Goal: Task Accomplishment & Management: Manage account settings

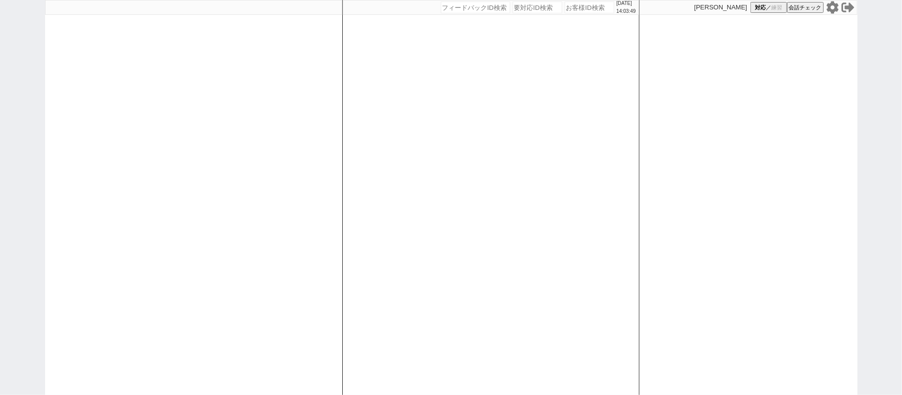
click at [342, 177] on div "[DATE] 14:03:49 候補物件を追加してしてください 紹介した物件一覧 他社物件を追加する 空室確認ページに追加・削除 紹介した物件一覧 他社物件を…" at bounding box center [490, 197] width 297 height 395
select select "1"
select select "2"
select select "10"
select select "5"
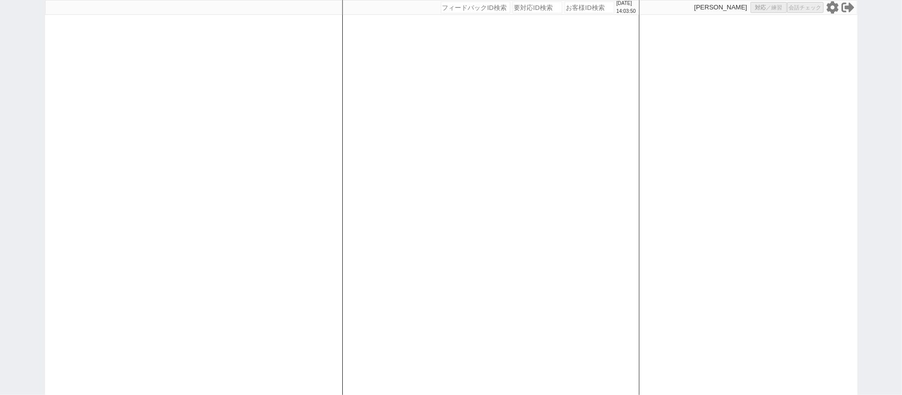
select select
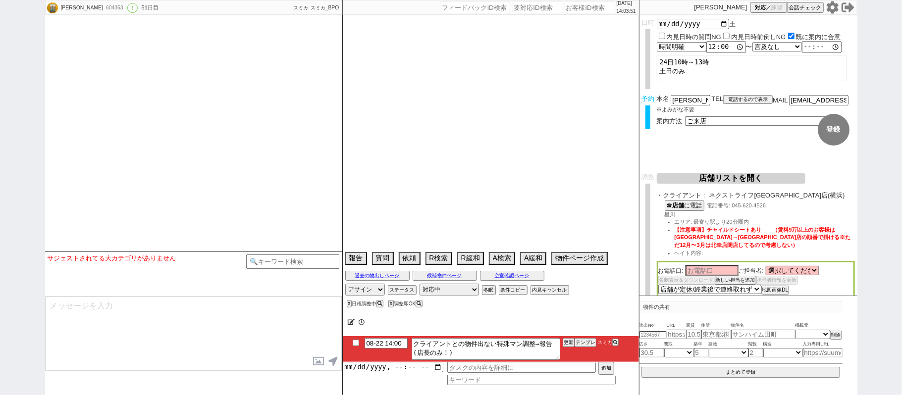
select select "1834"
type textarea "調整前後ろ倒し＠＠調整後に引越し時期後ろ倒し、先行で進めないならバラシ＠＠ 当日まで他社なし 調整後キャンセルあり"
select select "2025"
select select "9"
select select "34"
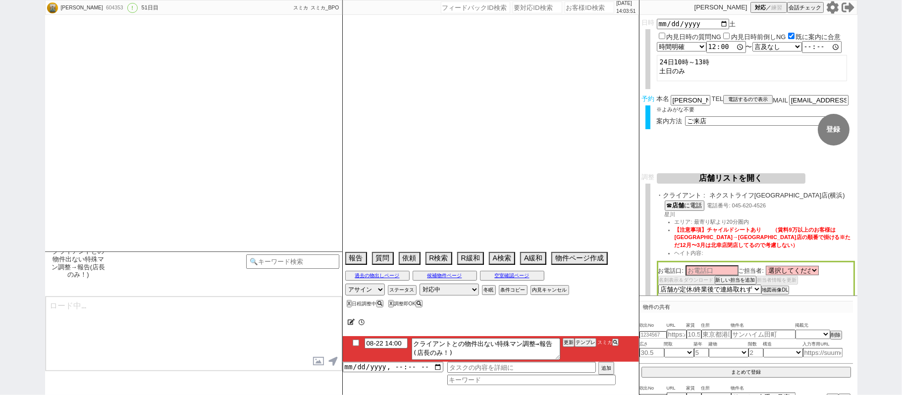
select select "1"
select select "14"
select select "48"
select select "1246"
select select "17"
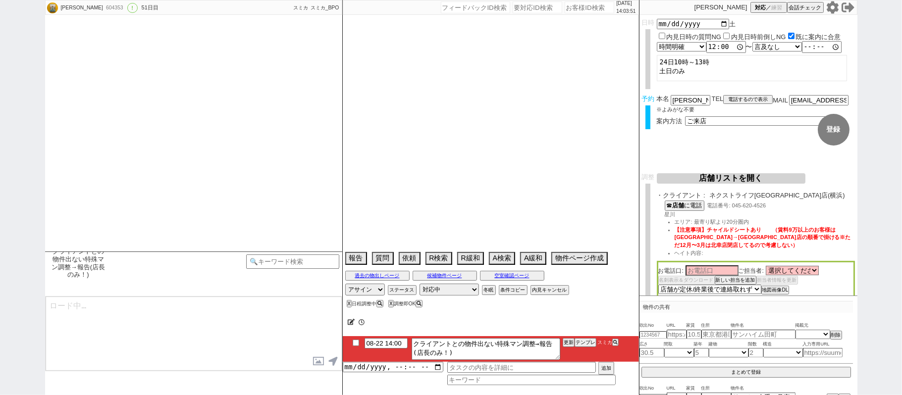
select select "561"
select select "53"
select select "1351"
select select "84"
select select "85"
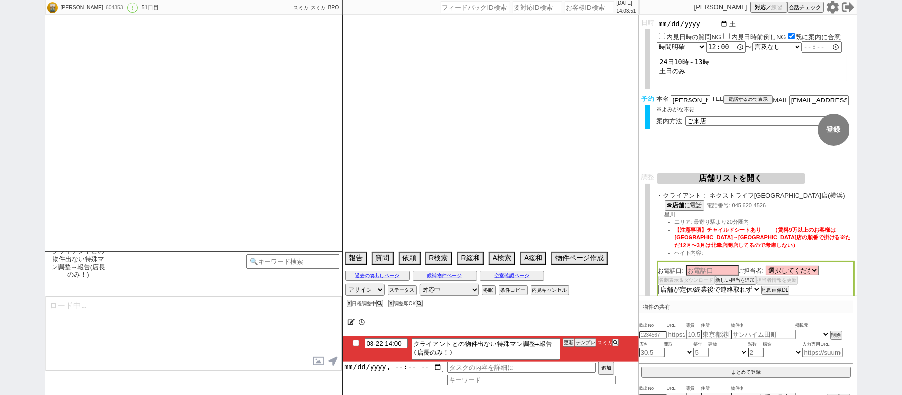
select select "23"
select select "758"
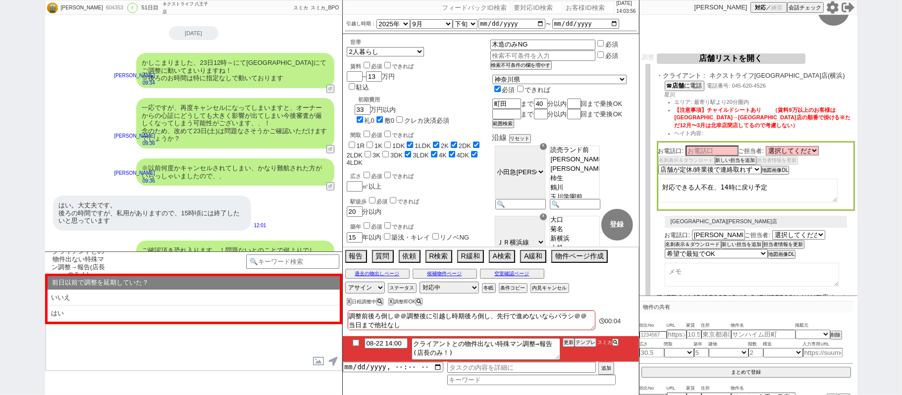
scroll to position [132, 0]
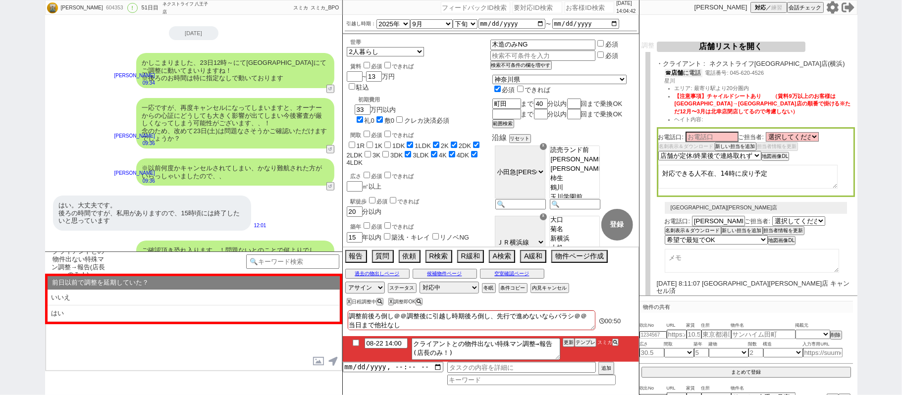
drag, startPoint x: 688, startPoint y: 76, endPoint x: 685, endPoint y: 69, distance: 6.9
click at [685, 69] on button "☎ 店舗 に電話" at bounding box center [683, 73] width 38 height 8
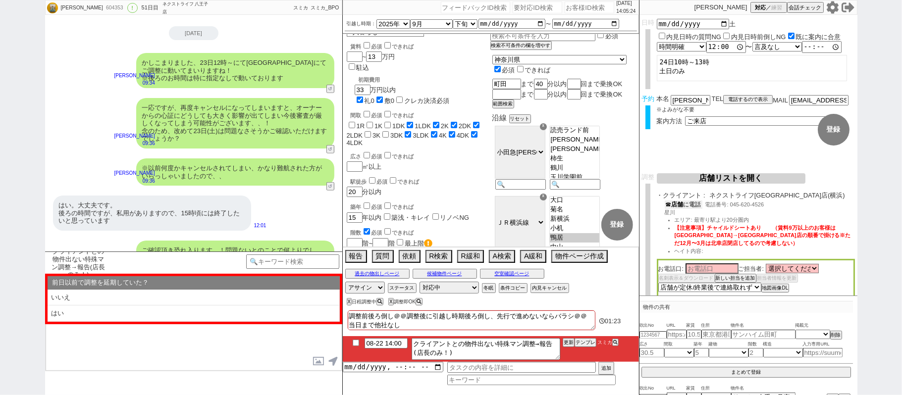
scroll to position [0, 0]
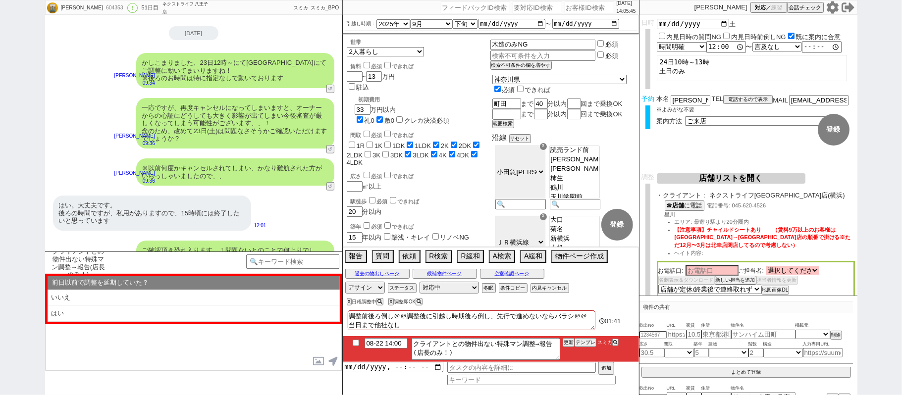
click at [793, 331] on div "お電話口: ご担当者: 選択してください 堀 祐樹 池田 凜太郎 岩嶋 俊貴 星川 隼人 黒瀬 祐介 五十嵐 優希 須田 一輝 関戸 辰樹 名刺表示＆ダウンロ…" at bounding box center [755, 372] width 198 height 83
click at [817, 274] on select "選択してください 堀 祐樹 池田 凜太郎 岩嶋 俊貴 星川 隼人 黒瀬 祐介 五十嵐 優希 須田 一輝 関戸 辰樹" at bounding box center [791, 270] width 53 height 8
click at [884, 252] on div "まこと 604353 ! 0 51日目 ネクストライフ 八王子店 冬眠中 自社客 スミカ スミカ_BPO チャット全表示 2025-07-03 新しくフォロー…" at bounding box center [451, 197] width 902 height 395
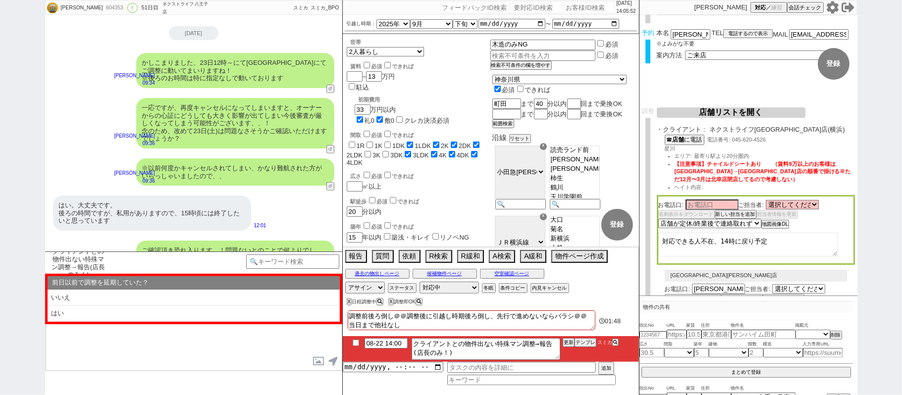
scroll to position [192, 0]
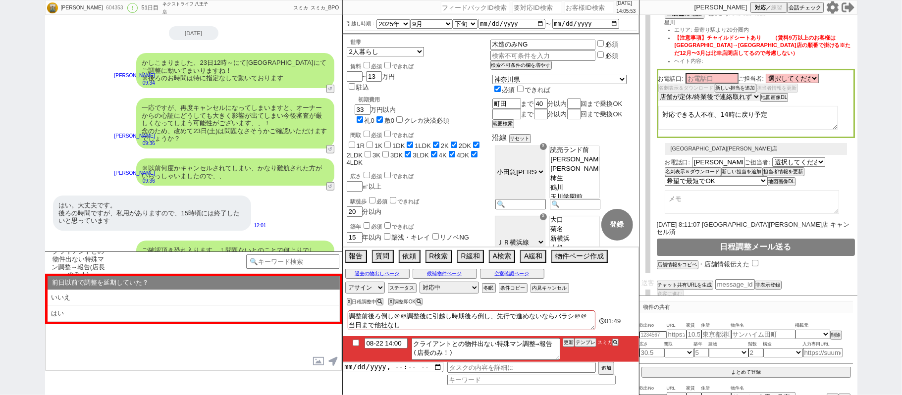
click at [737, 98] on select "未定 希望で最短でOK 最短以外でOK 日程がNG(直近で別日提案可) 日程がNG(直近はNG) お客様ごとNG 折返し待ち 店舗が定休/終業後で連絡取れず" at bounding box center [709, 97] width 102 height 8
select select "8"
click at [658, 93] on select "未定 希望で最短でOK 最短以外でOK 日程がNG(直近で別日提案可) 日程がNG(直近はNG) お客様ごとNG 折返し待ち 店舗が定休/終業後で連絡取れず" at bounding box center [709, 97] width 102 height 8
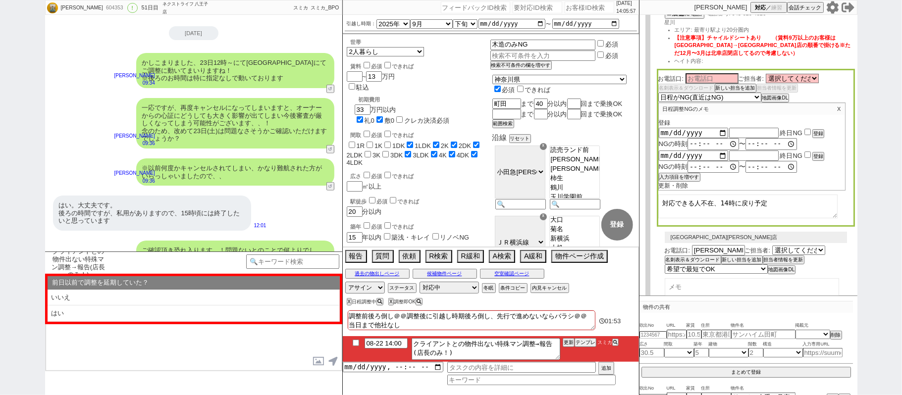
click at [808, 133] on input "checkbox" at bounding box center [807, 132] width 6 height 6
click at [816, 130] on button "登録" at bounding box center [817, 133] width 10 height 7
checkbox input "false"
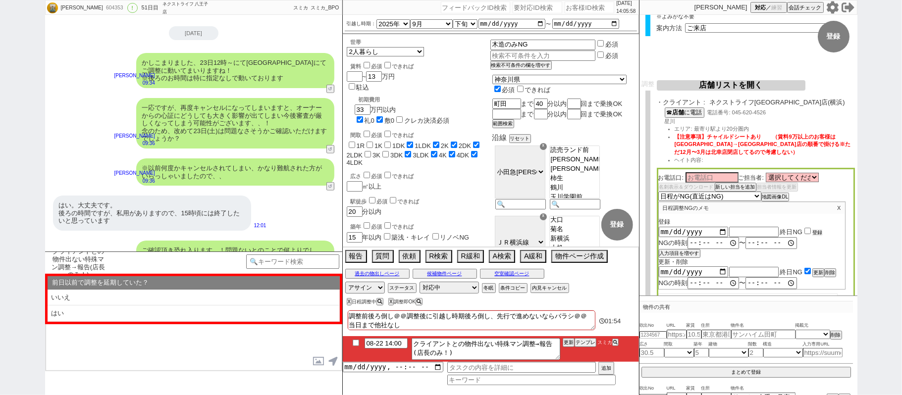
scroll to position [0, 0]
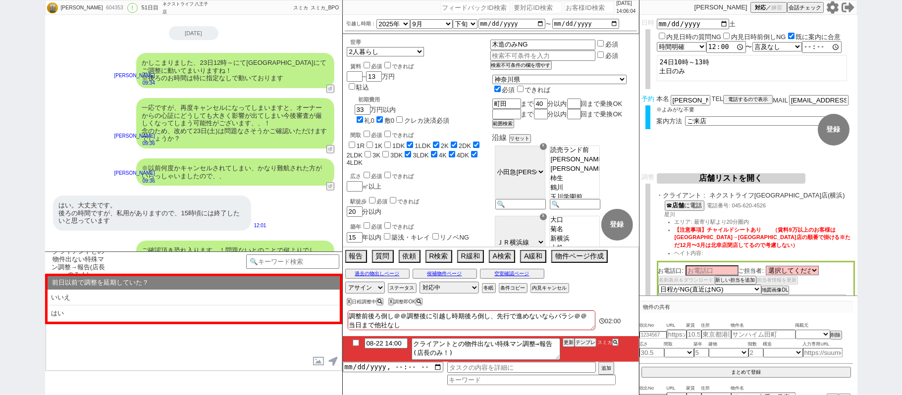
click at [103, 6] on div "604353" at bounding box center [114, 8] width 22 height 8
copy div "604353"
click at [468, 355] on textarea "クライアントとの物件出ない特殊マン調整→報告(店長のみ！)" at bounding box center [485, 349] width 149 height 22
click at [103, 8] on div "604353" at bounding box center [114, 8] width 22 height 8
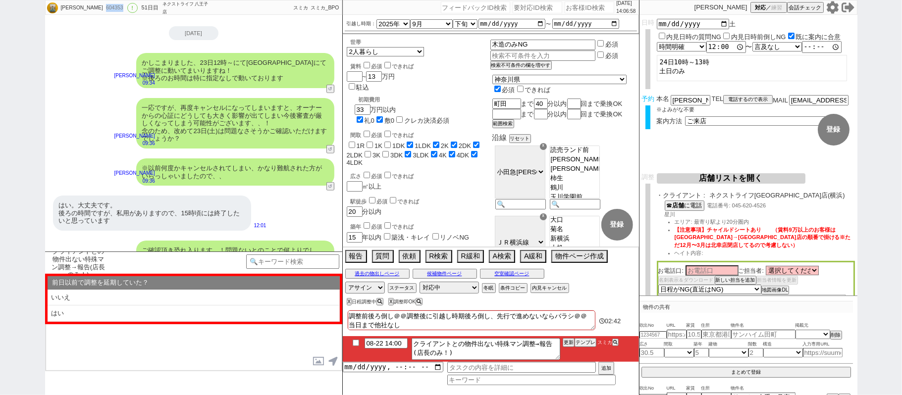
click at [103, 8] on div "604353" at bounding box center [114, 8] width 22 height 8
copy div "604353"
click at [443, 323] on textarea "調整前後ろ倒し＠＠調整後に引越し時期後ろ倒し、先行で進めないならバラシ＠＠ 当日まで他社なし 調整後キャンセルあり" at bounding box center [472, 320] width 248 height 20
type textarea "調整前後ろ倒し＠＠調整後に引越し時期後ろ倒し、先行で進めないならバラシ＠＠ 当日まで他社なし 調整後キャンセルあり"
checkbox input "false"
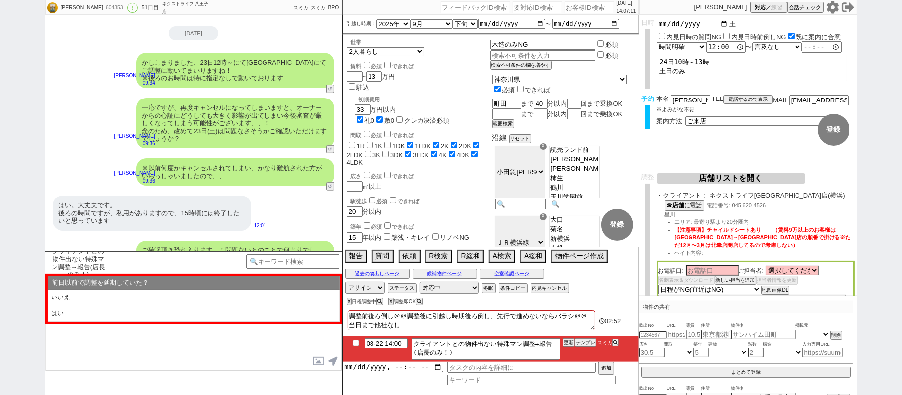
checkbox input "false"
checkbox input "true"
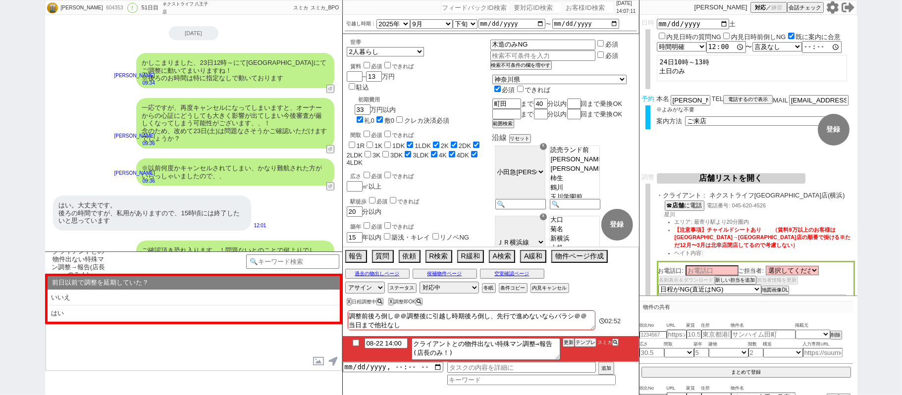
checkbox input "true"
checkbox input "false"
checkbox input "true"
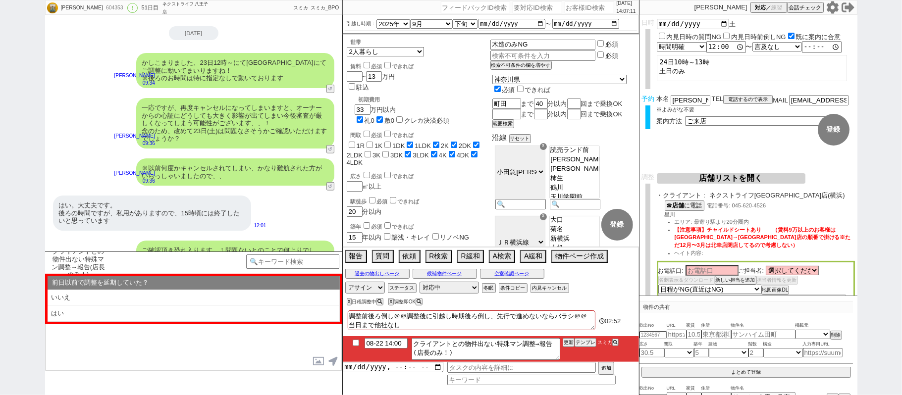
checkbox input "true"
paste textarea "契約しづらい"
type textarea "調整前後ろ倒し＠＠調整後に引越し時期後ろ倒し、先行で進めないならバラシ＠＠ 当日まで他社なし 契約しづらい 調整後キャンセルあり"
checkbox input "false"
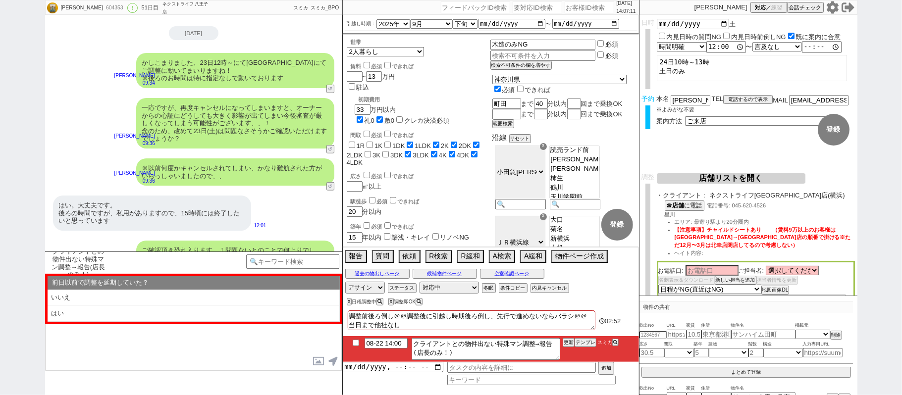
checkbox input "false"
checkbox input "true"
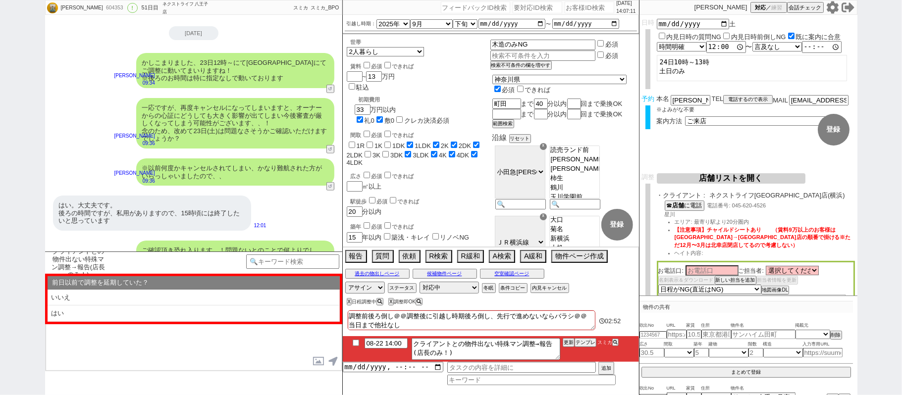
checkbox input "true"
checkbox input "false"
checkbox input "true"
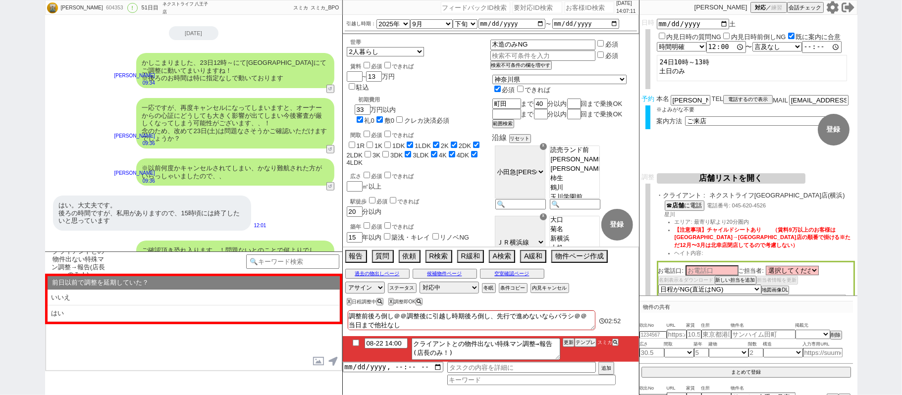
checkbox input "true"
type textarea "調整前後ろ倒し＠＠調整後に引越し時期後ろ倒し、先行で進めないならバラシ＠＠ 当日まで他社なし 契約しづらい 調整後キャンセルあり"
click at [103, 10] on div "604353" at bounding box center [114, 8] width 22 height 8
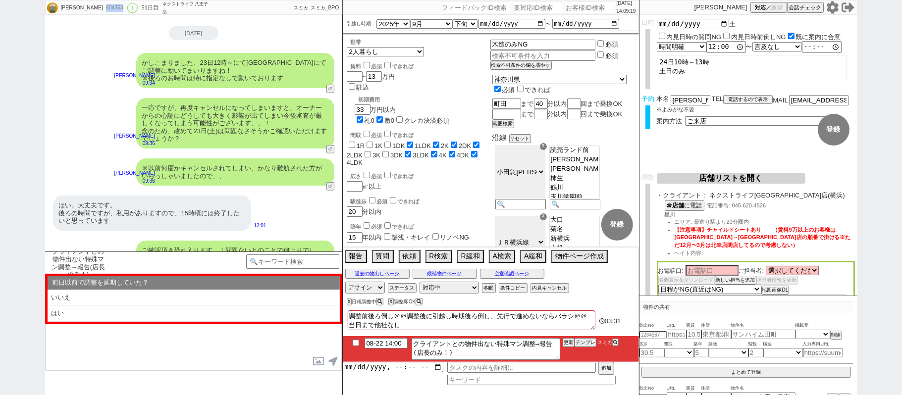
copy div "604353"
drag, startPoint x: 711, startPoint y: 195, endPoint x: 756, endPoint y: 193, distance: 45.1
click at [756, 193] on span "ネクストライフ横浜鶴屋町店(横浜)" at bounding box center [782, 196] width 146 height 8
copy span "ネクストライフ"
click at [460, 350] on textarea "クライアントとの物件出ない特殊マン調整→報告(店長のみ！)" at bounding box center [485, 349] width 149 height 22
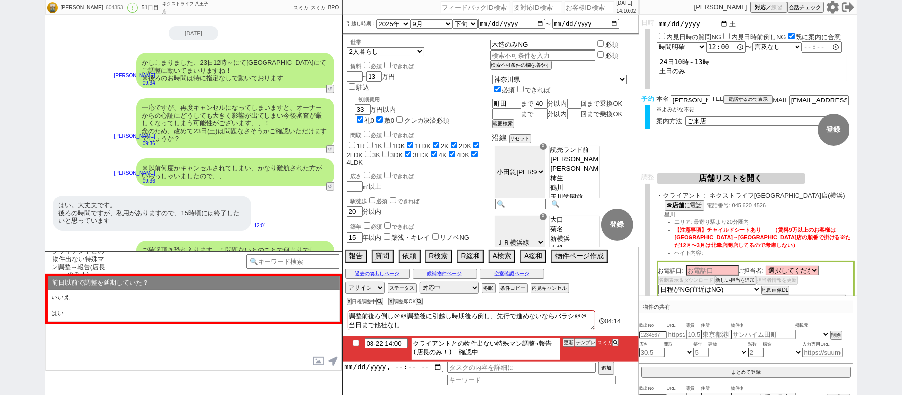
type textarea "クライアントとの物件出ない特殊マン調整→報告(店長のみ！)　確認中"
click at [391, 348] on li "08-22 14:00 クライアントとの物件出ない特殊マン調整→報告(店長のみ！)　確認中 更新 テンプレ スミカ" at bounding box center [491, 349] width 296 height 26
type input "08-22 16:00"
click at [568, 341] on button "更新" at bounding box center [567, 342] width 10 height 7
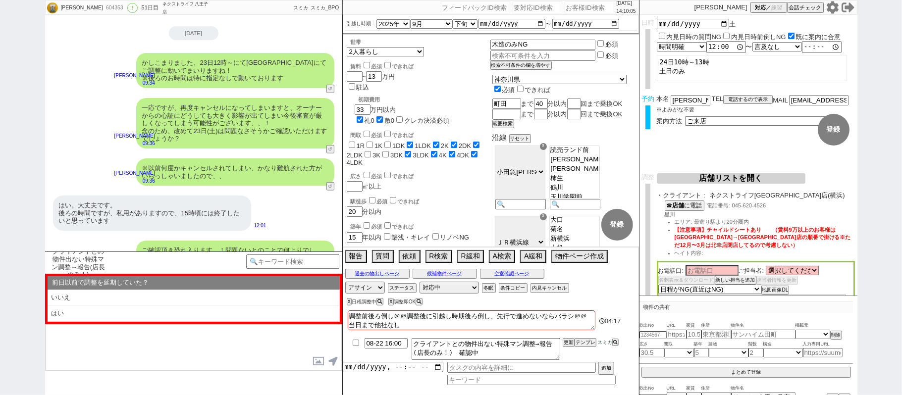
click at [568, 332] on div "調整前後ろ倒し＠＠調整後に引越し時期後ろ倒し、先行で進めないならバラシ＠＠ 当日まで他社なし 契約しづらい 調整後キャンセルあり" at bounding box center [472, 321] width 248 height 22
drag, startPoint x: 567, startPoint y: 342, endPoint x: 567, endPoint y: 337, distance: 5.0
click at [567, 337] on li "08-22 16:00 クライアントとの物件出ない特殊マン調整→報告(店長のみ！)　確認中 更新 テンプレ スミカ" at bounding box center [491, 349] width 296 height 26
click at [569, 332] on div "調整前後ろ倒し＠＠調整後に引越し時期後ろ倒し、先行で進めないならバラシ＠＠ 当日まで他社なし 契約しづらい 調整後キャンセルあり" at bounding box center [472, 321] width 248 height 22
click at [567, 338] on li "08-22 16:00 クライアントとの物件出ない特殊マン調整→報告(店長のみ！)　確認中 更新 テンプレ スミカ" at bounding box center [491, 349] width 296 height 26
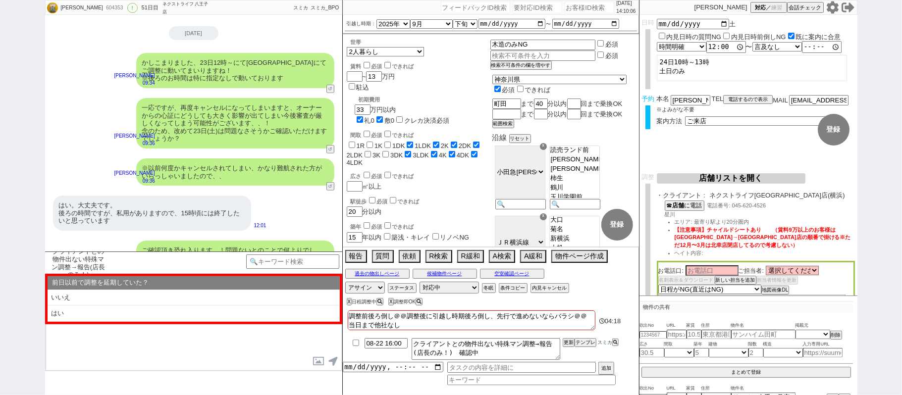
drag, startPoint x: 567, startPoint y: 335, endPoint x: 565, endPoint y: 343, distance: 8.5
click at [567, 339] on div "調整前後ろ倒し＠＠調整後に引越し時期後ろ倒し、先行で進めないならバラシ＠＠ 当日まで他社なし 契約しづらい 調整後キャンセルあり 04:18 08-22 16…" at bounding box center [491, 351] width 296 height 87
drag, startPoint x: 565, startPoint y: 343, endPoint x: 565, endPoint y: 337, distance: 6.4
click at [565, 340] on button "更新" at bounding box center [567, 342] width 10 height 7
drag, startPoint x: 566, startPoint y: 343, endPoint x: 566, endPoint y: 337, distance: 5.9
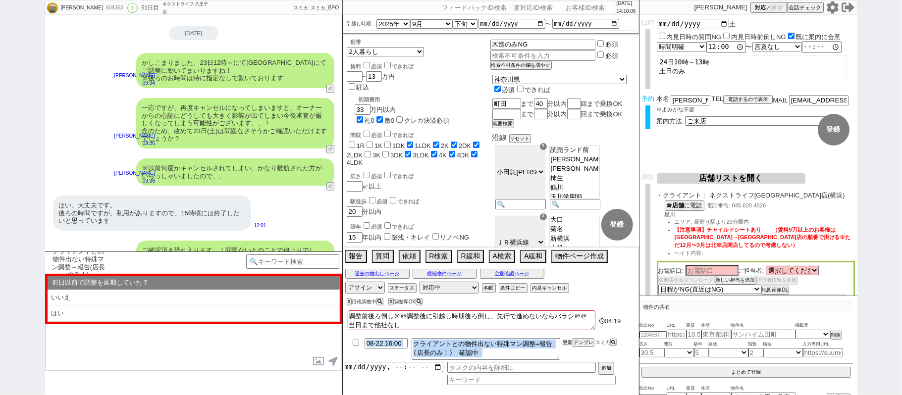
click at [566, 339] on li "08-22 16:00 クライアントとの物件出ない特殊マン調整→報告(店長のみ！)　確認中 更新 テンプレ スミカ" at bounding box center [491, 349] width 296 height 26
drag, startPoint x: 567, startPoint y: 344, endPoint x: 568, endPoint y: 338, distance: 6.0
click at [568, 341] on button "更新" at bounding box center [567, 342] width 10 height 7
click at [568, 340] on li "08-22 16:00 クライアントとの物件出ない特殊マン調整→報告(店長のみ！)　確認中 更新 テンプレ スミカ" at bounding box center [491, 349] width 296 height 26
click at [567, 340] on button "更新" at bounding box center [567, 342] width 10 height 7
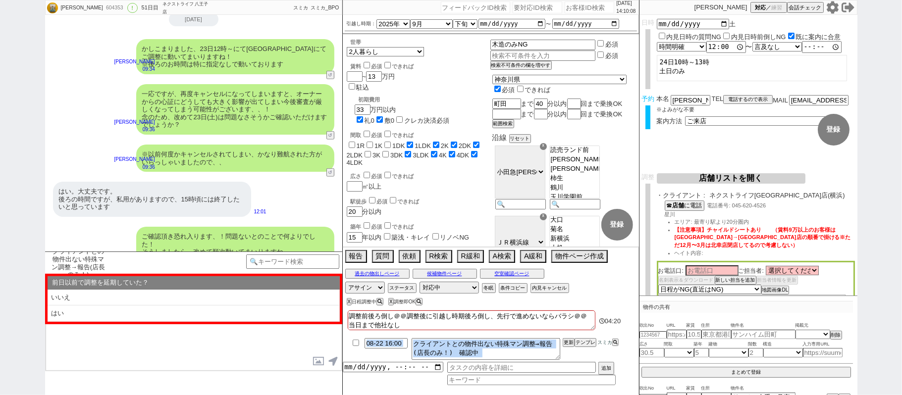
scroll to position [8609, 0]
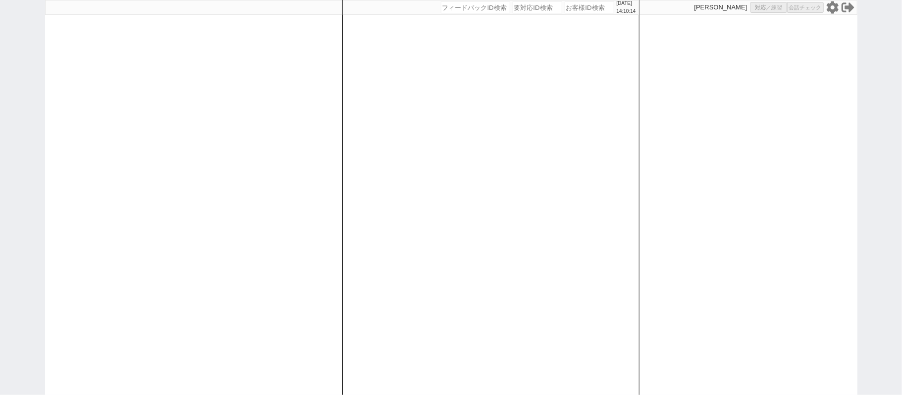
select select "100"
select select "3"
select select "2"
select select "5"
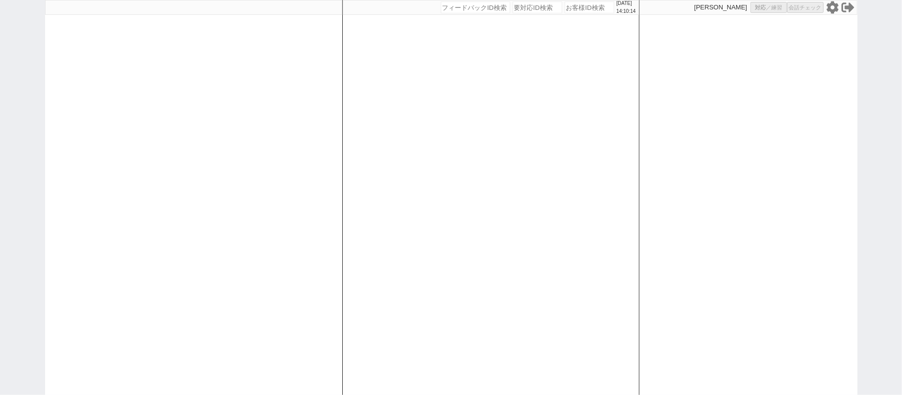
select select
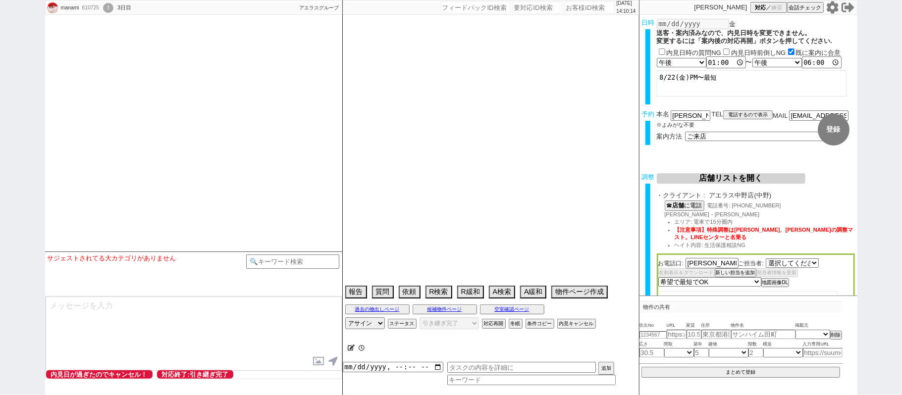
select select "2036"
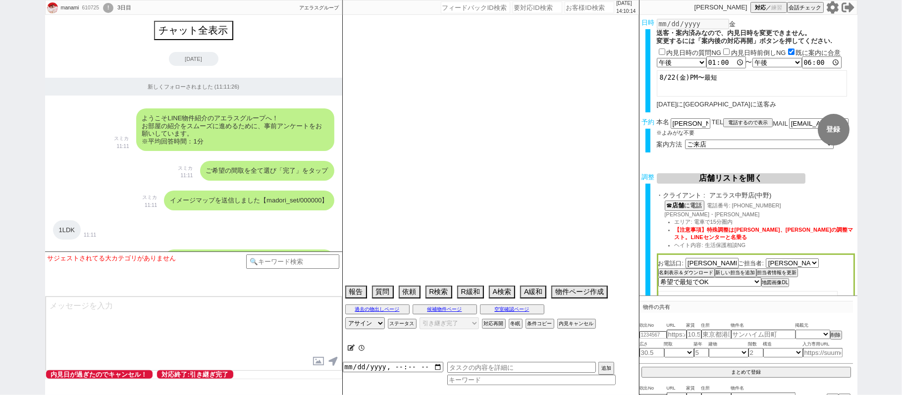
scroll to position [5187, 0]
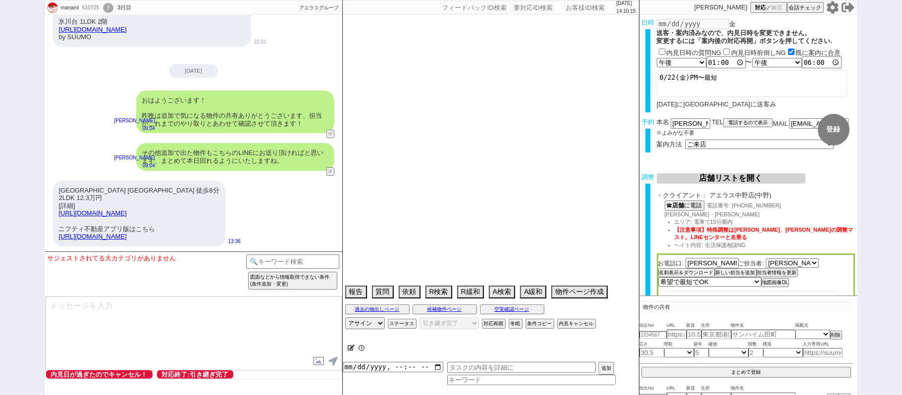
select select "15"
select select "6"
select select "75"
select select "23"
select select "726"
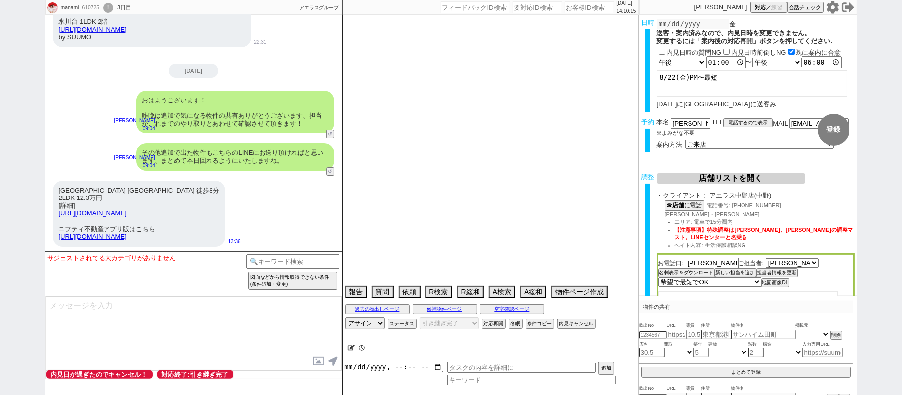
select select "14"
select select "60"
select select "820"
select select "62"
select select "70"
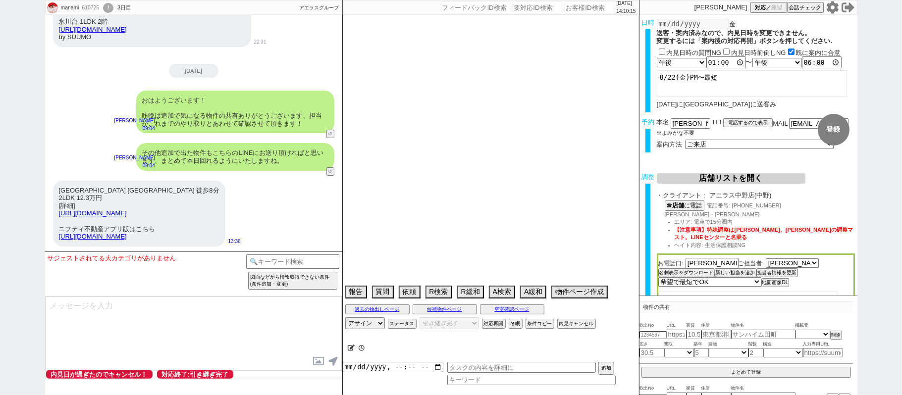
select select "1681"
select select "64"
select select "1556"
select select "65"
select select "1581"
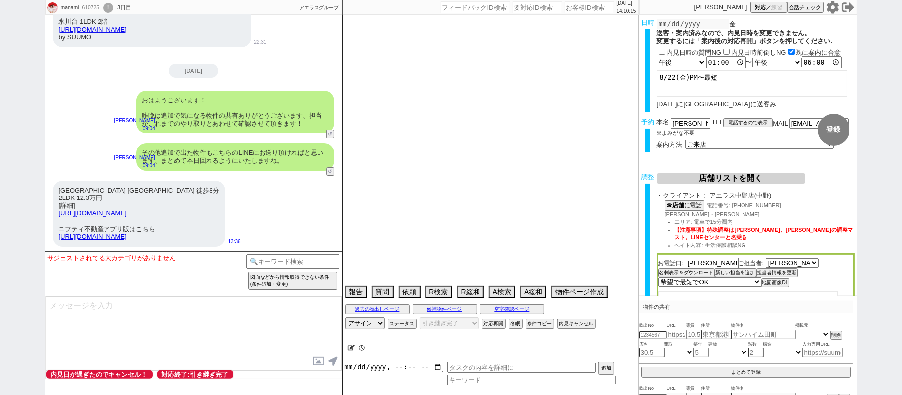
select select "59"
select select "69"
select select "63"
select select "67"
select select "71"
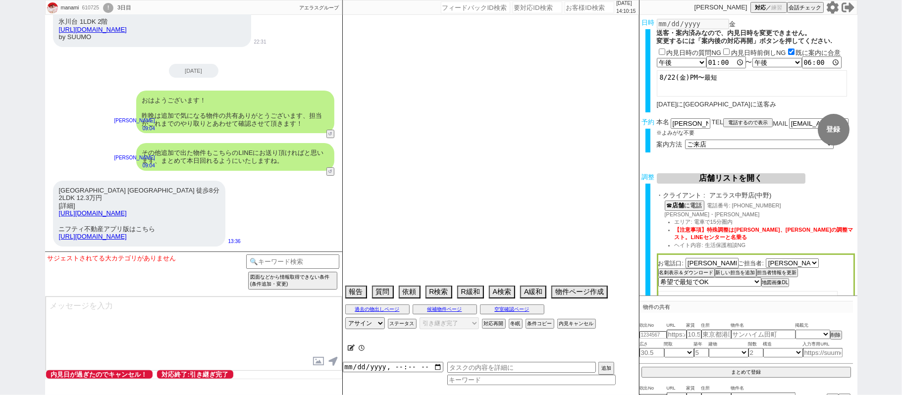
select select "66"
select select "25"
select select "3116"
select select "57"
select select "68"
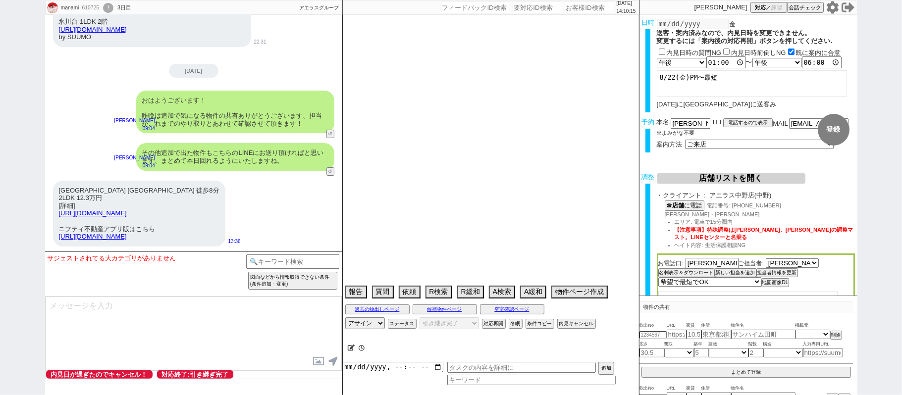
select select "1641"
select select "9"
select select "332"
select select "74"
select select "50"
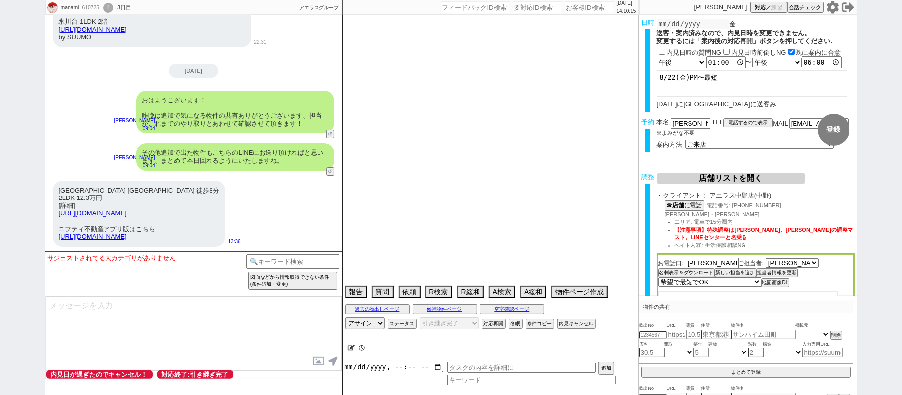
select select "56"
select select "15"
select select "7"
select select "77"
select select "48"
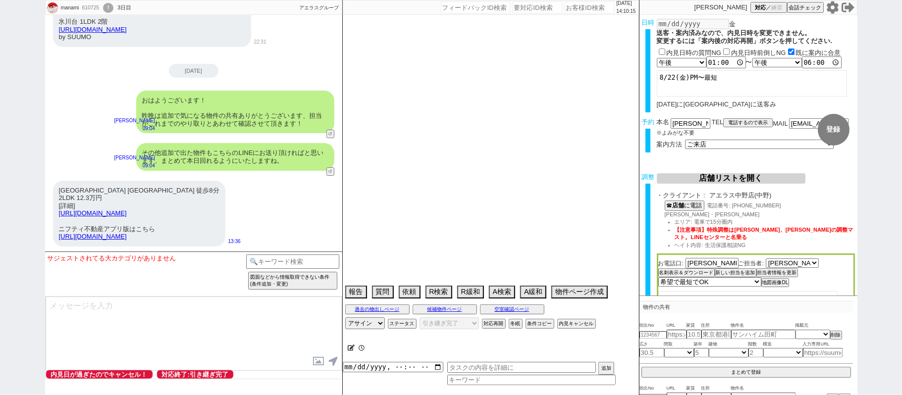
select select "44"
select select "47"
select select "54"
select select "52"
select select "12"
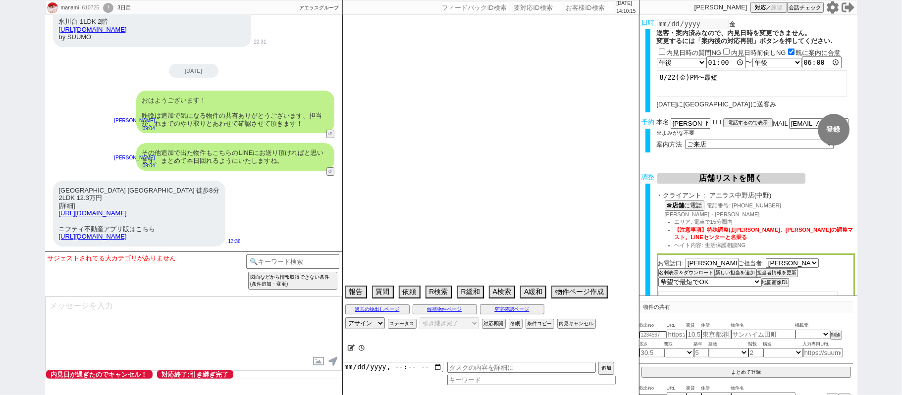
select select "35"
select select "29"
select select "61"
select select "11"
select select "72"
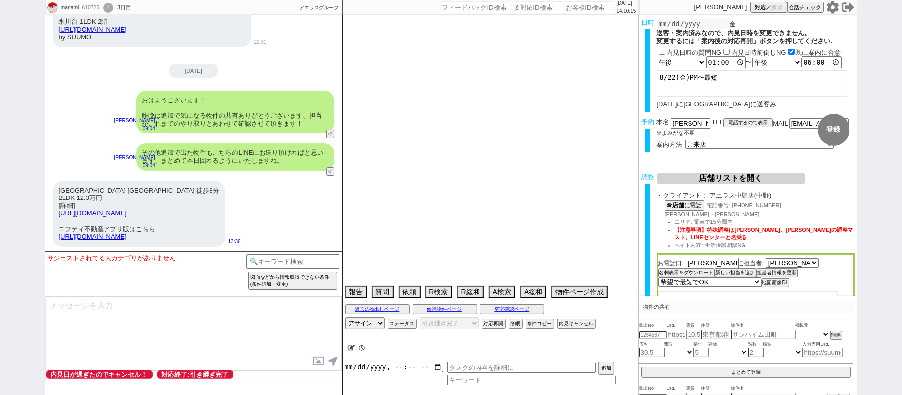
select select "1729"
select select "76"
select select "73"
select select "1761"
select select "53"
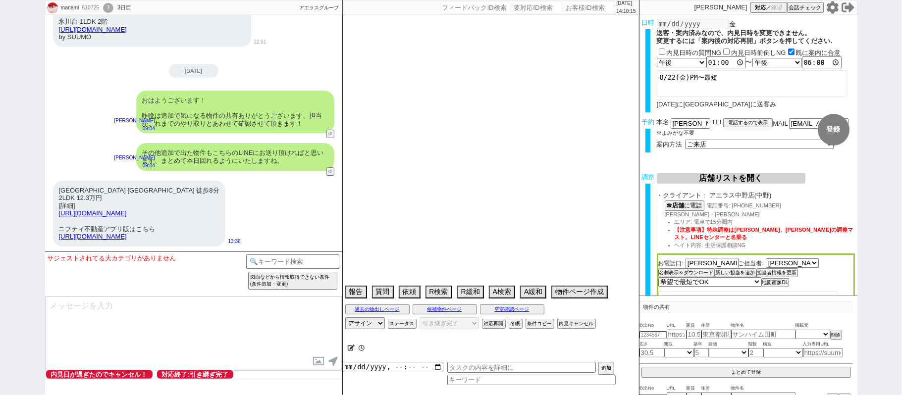
select select "38"
select select "36"
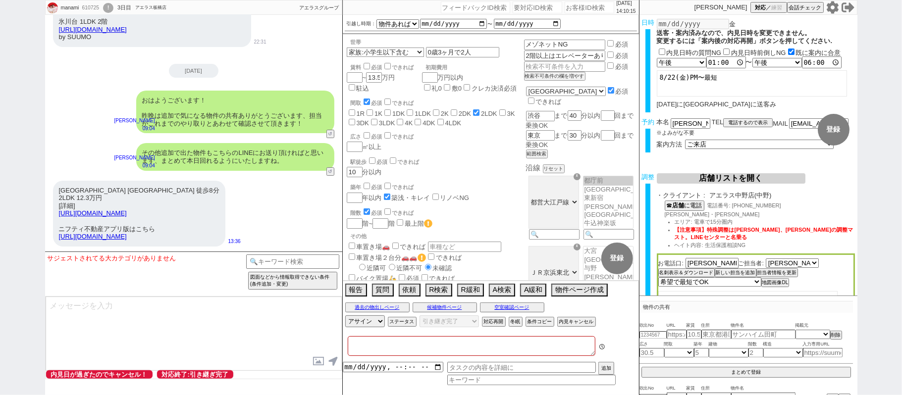
type textarea "他社なし"
click at [155, 331] on textarea at bounding box center [194, 334] width 296 height 74
type textarea "ありがとうございます、こちらも担当が併せて確認できるように引継ぎいたしますね！"
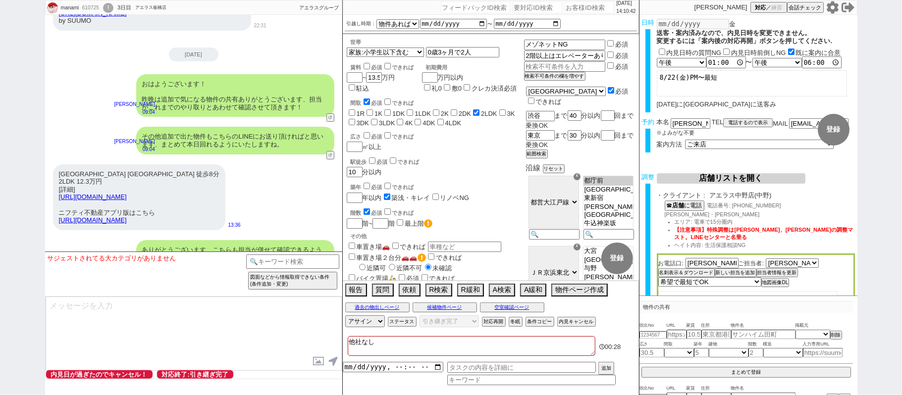
scroll to position [5224, 0]
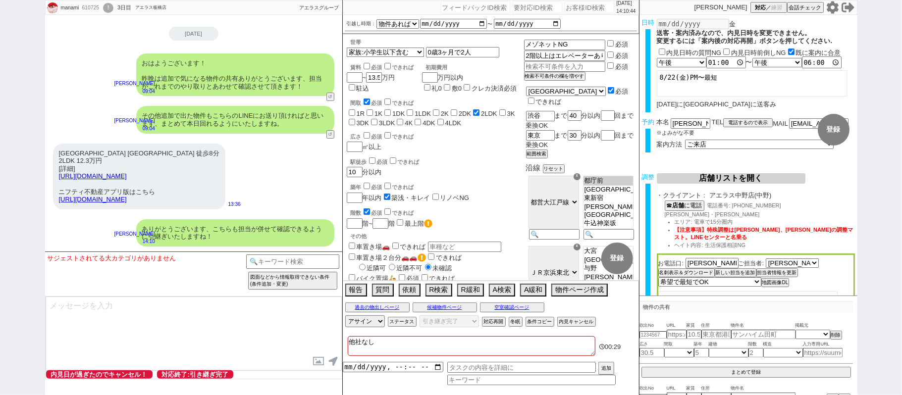
click at [300, 226] on div "ありがとうございます、こちらも担当が併せて確認できるように引継ぎいたしますね！" at bounding box center [235, 232] width 198 height 27
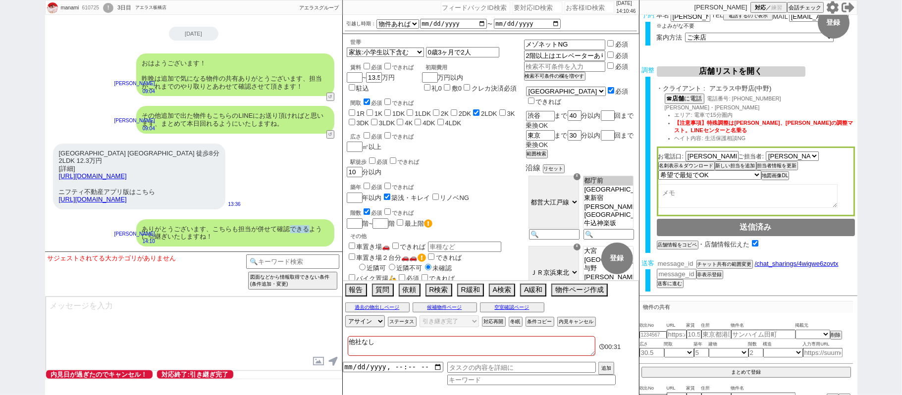
scroll to position [106, 0]
click at [686, 264] on input "number" at bounding box center [676, 264] width 40 height 8
paste input "36831796"
type input "36831796"
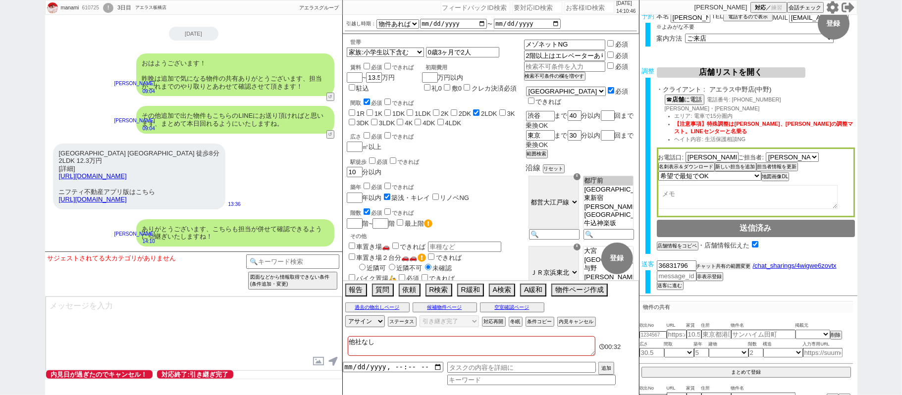
click at [710, 263] on button "チャット共有の範囲変更" at bounding box center [723, 266] width 54 height 7
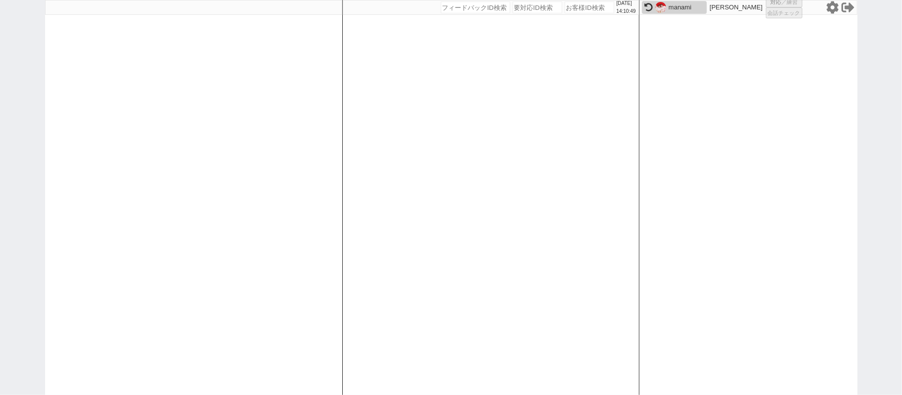
select select "1"
select select "2"
select select
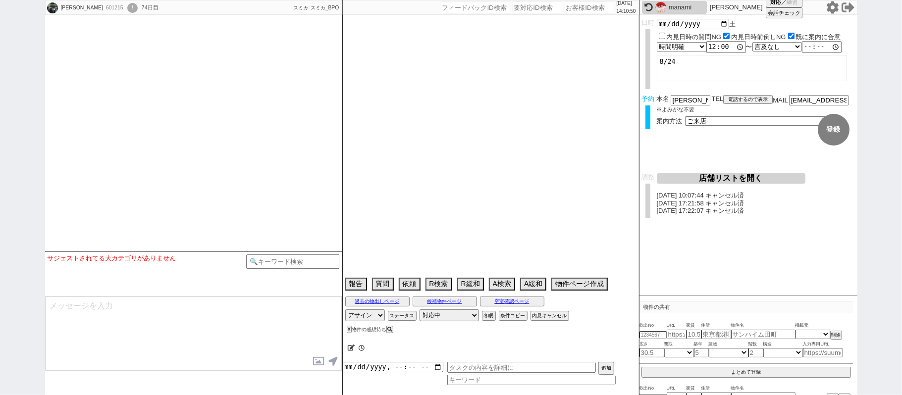
type textarea "候補なし来店しない"
select select
select select "15"
select select "6"
select select "7"
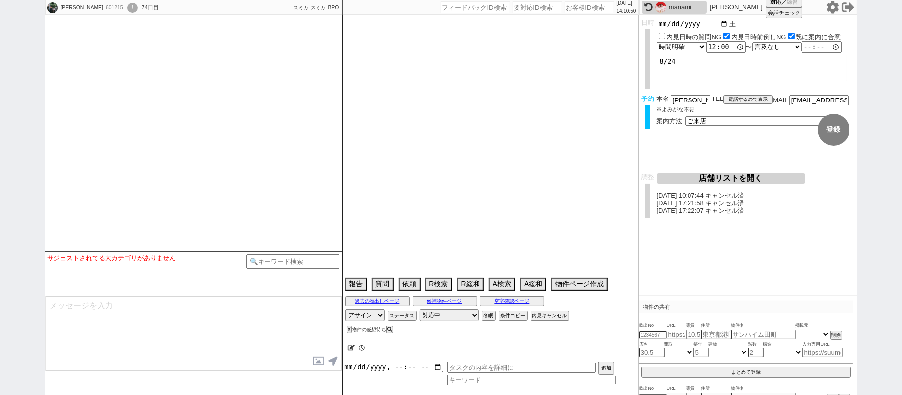
select select "8"
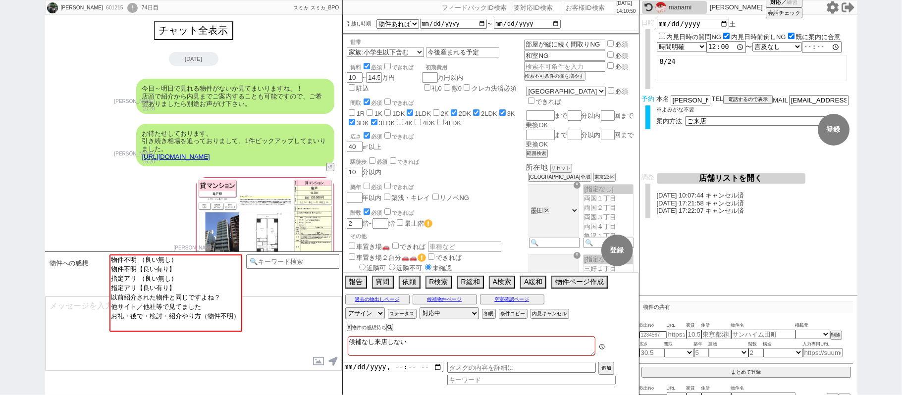
scroll to position [92, 0]
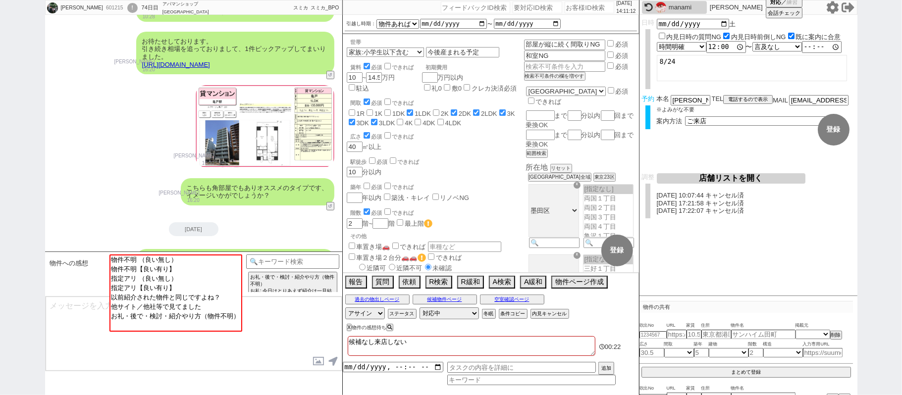
click at [583, 8] on input "number" at bounding box center [589, 7] width 50 height 12
paste input "604353"
type input "604353"
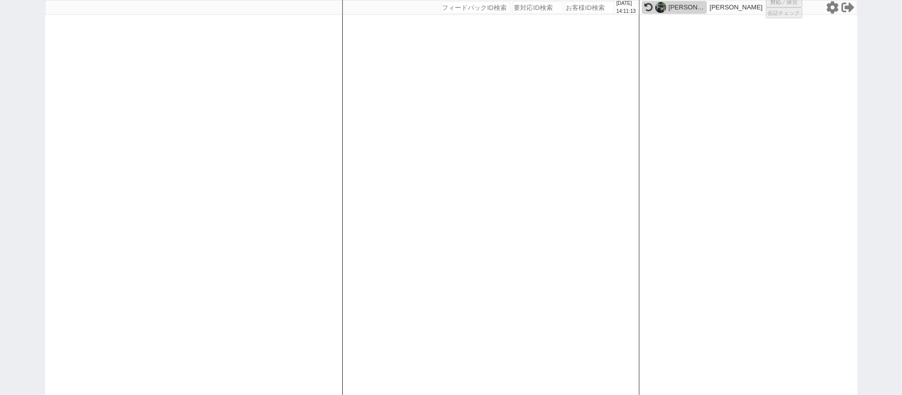
select select "1"
select select "2"
select select "8"
select select "5"
select select
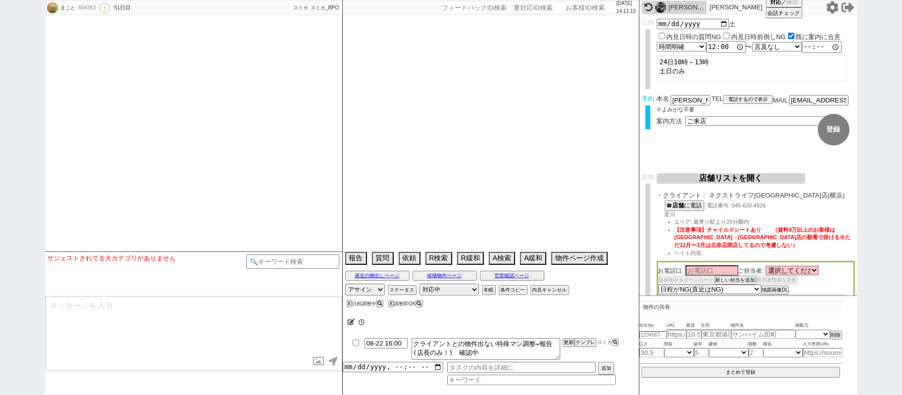
select select "1834"
select select "2025"
select select "9"
select select "34"
select select "1"
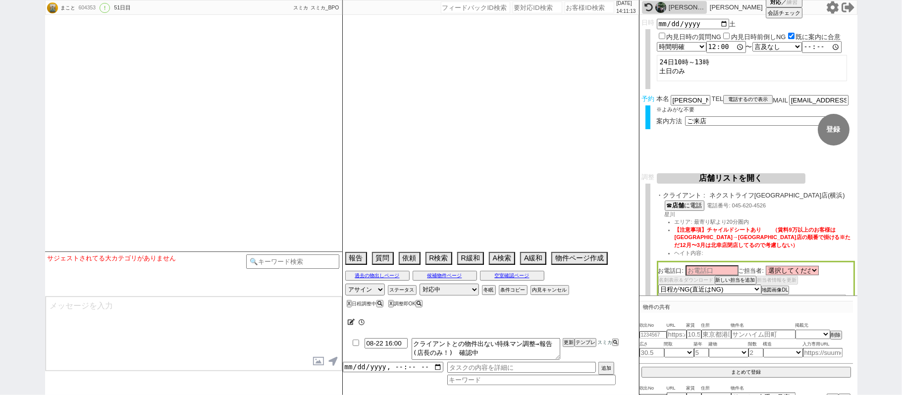
select select "14"
select select "48"
select select "1246"
select select "17"
select select "561"
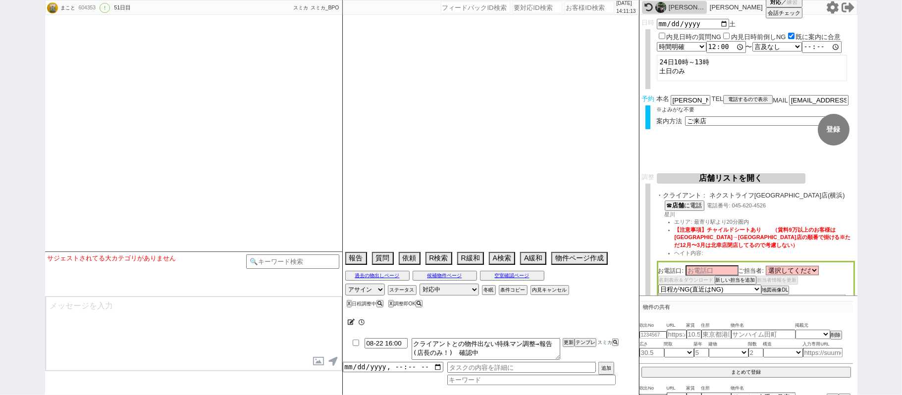
select select "53"
select select "1351"
select select "84"
select select "85"
select select "23"
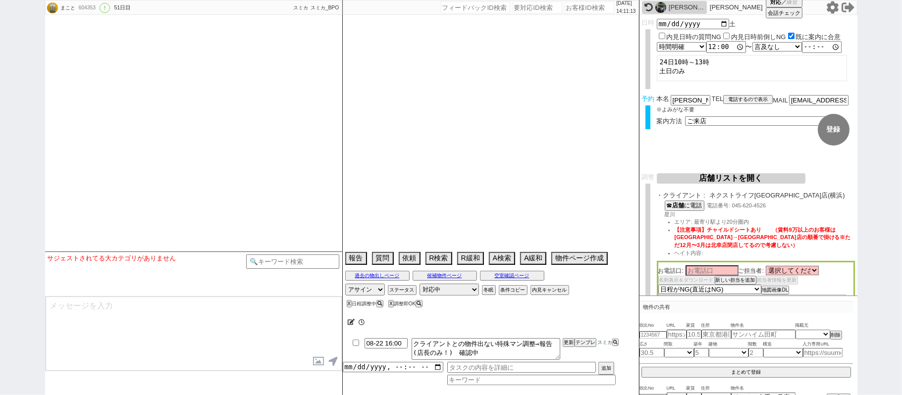
select select "758"
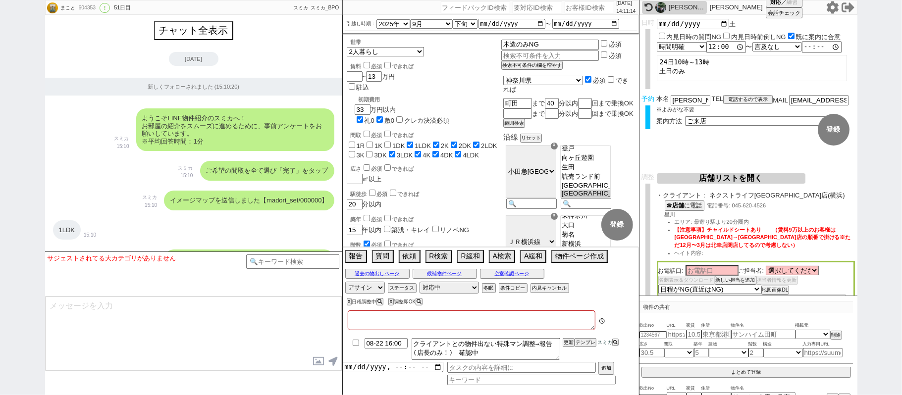
type textarea "調整前後ろ倒し＠＠調整後に引越し時期後ろ倒し、先行で進めないならバラシ＠＠ 当日まで他社なし 契約しづらい 調整後キャンセルあり"
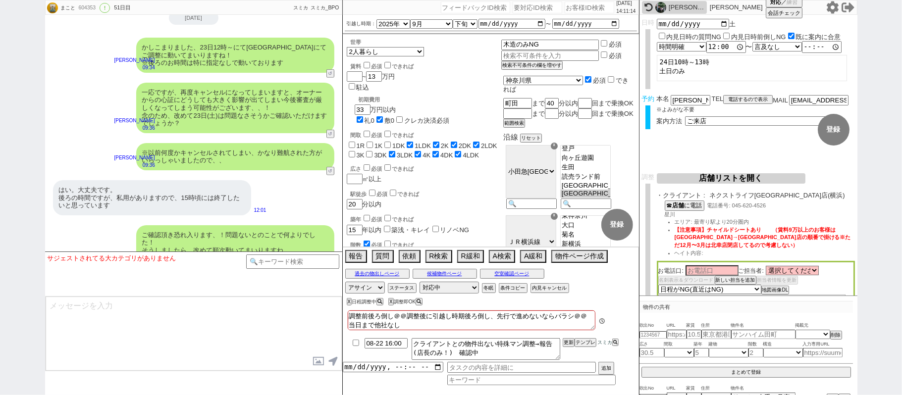
scroll to position [343, 0]
click at [801, 177] on button "店舗リストを開く" at bounding box center [730, 178] width 149 height 10
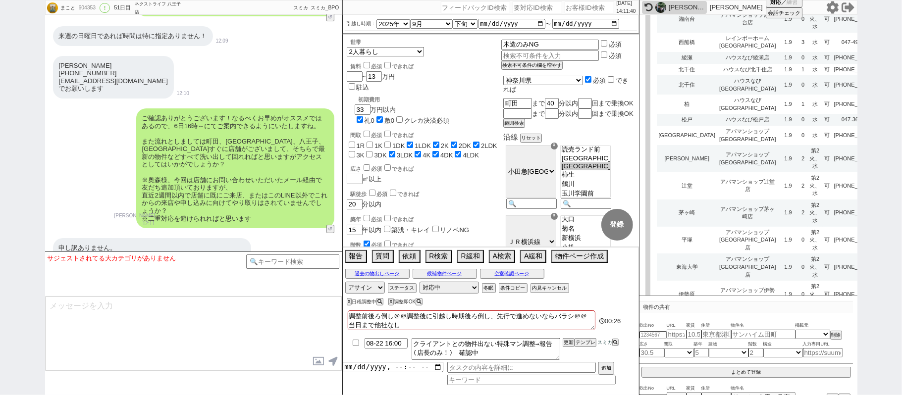
scroll to position [1782, 0]
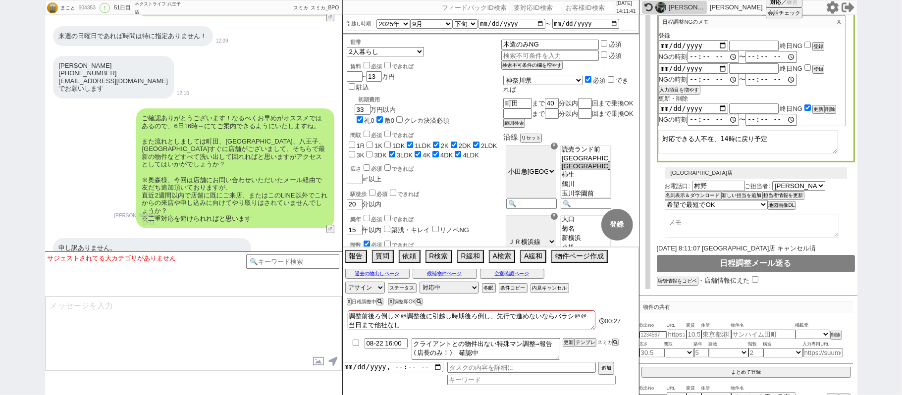
select select
select select "8"
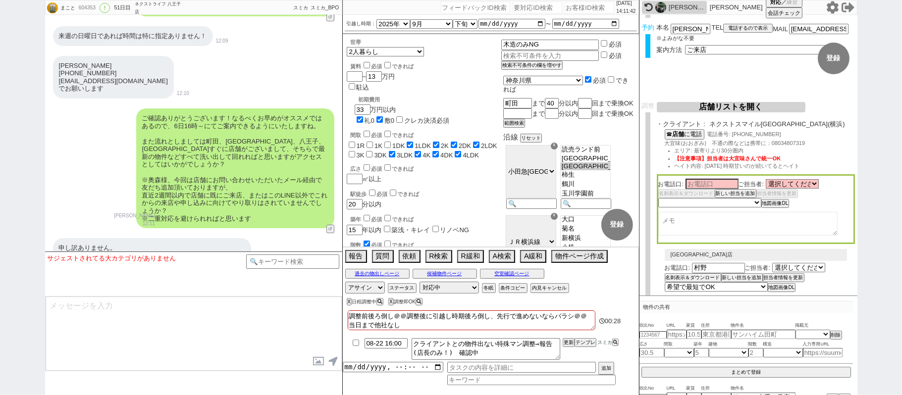
scroll to position [66, 0]
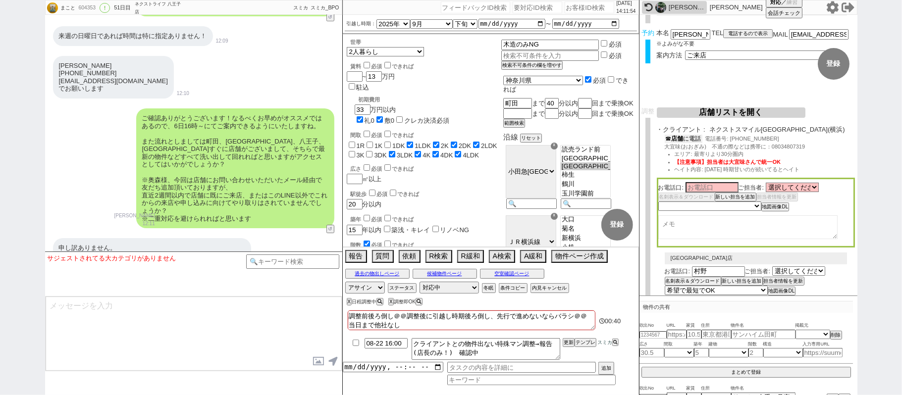
click at [700, 140] on button "☎ 店舗 に電話" at bounding box center [683, 139] width 38 height 8
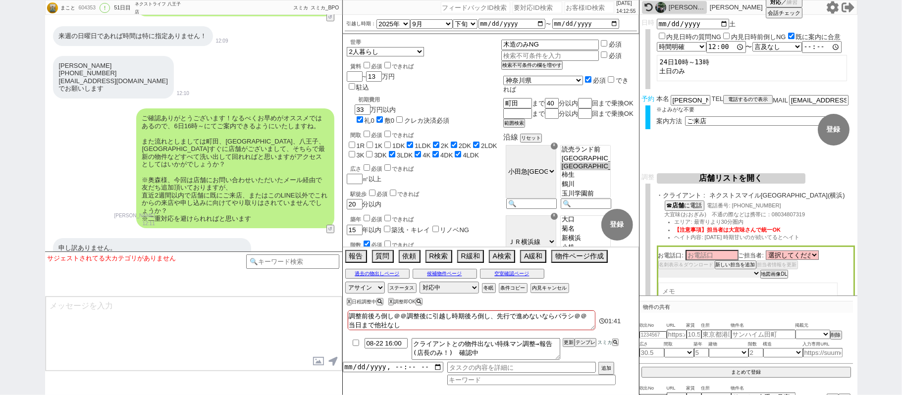
click at [718, 273] on select "未定 希望で最短でOK 最短以外でOK 日程がNG(直近で別日提案可) 日程がNG(直近はNG) お客様ごとNG 折返し待ち 店舗が定休/終業後で連絡取れず" at bounding box center [709, 273] width 102 height 8
select select "10"
click at [658, 270] on select "未定 希望で最短でOK 最短以外でOK 日程がNG(直近で別日提案可) 日程がNG(直近はNG) お客様ごとNG 折返し待ち 店舗が定休/終業後で連絡取れず" at bounding box center [709, 273] width 102 height 8
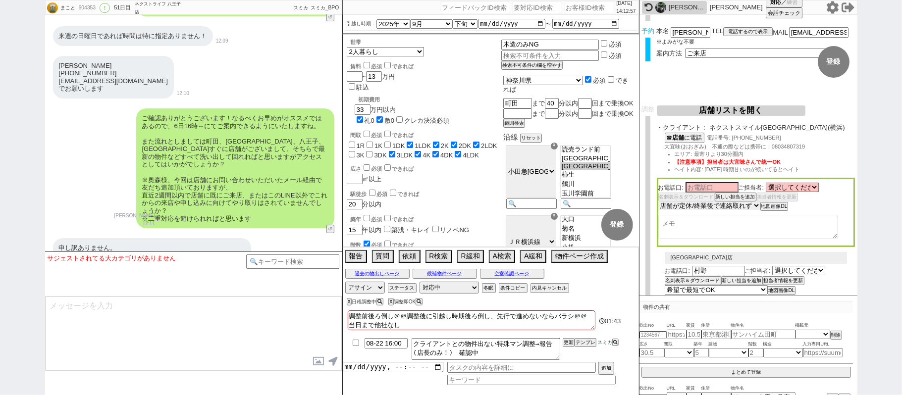
scroll to position [132, 0]
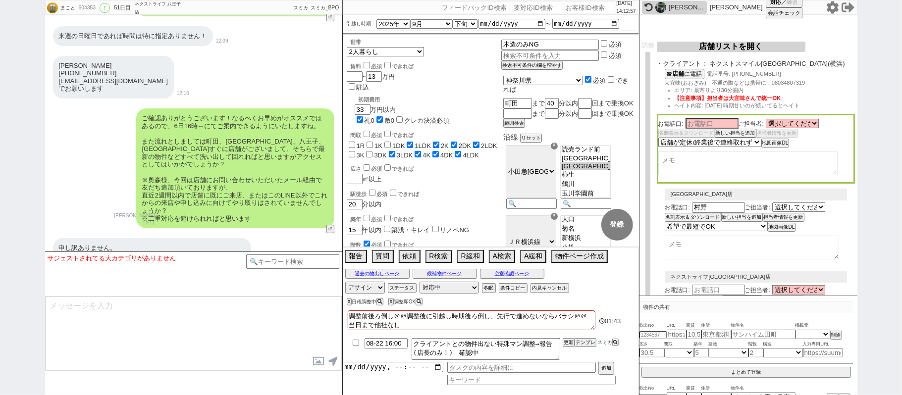
select select "10"
click at [702, 166] on textarea at bounding box center [747, 163] width 179 height 24
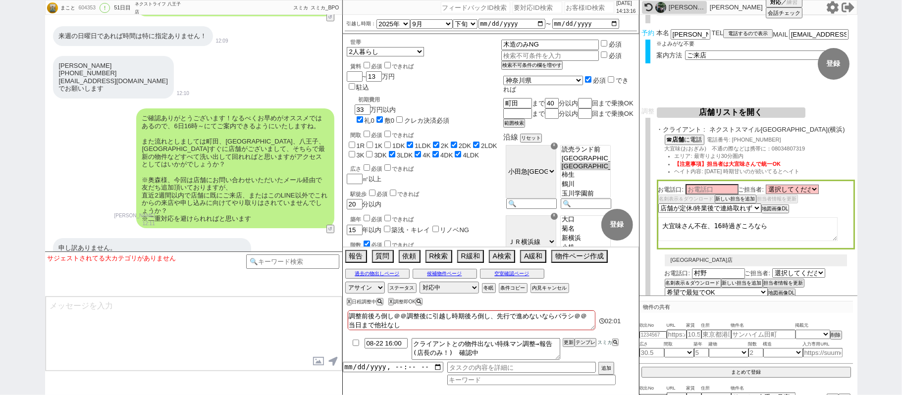
type textarea "大宜味さん不在、16時過ぎころなら"
click at [752, 113] on button "店舗リストを開く" at bounding box center [730, 112] width 149 height 10
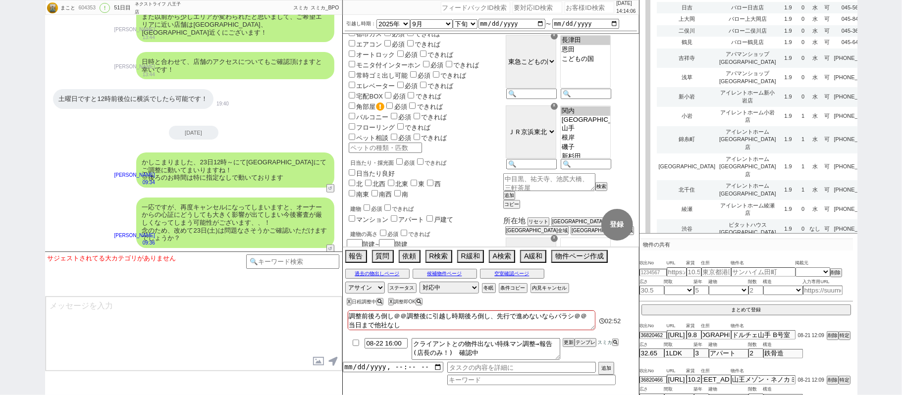
scroll to position [1191, 0]
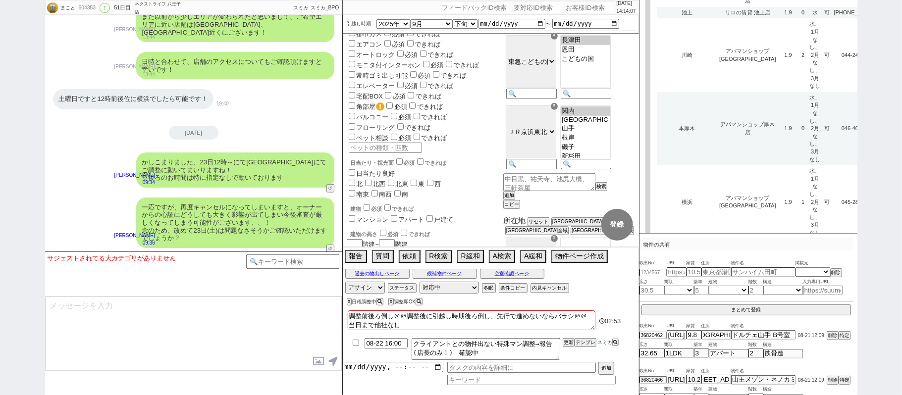
select select
select select "10"
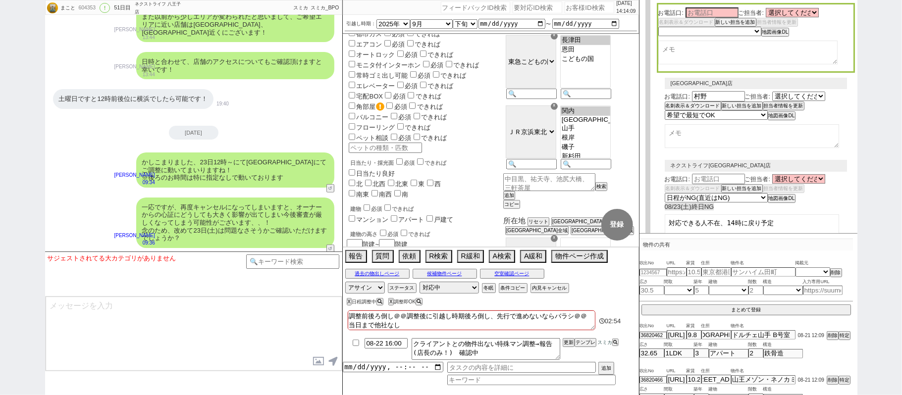
scroll to position [95, 0]
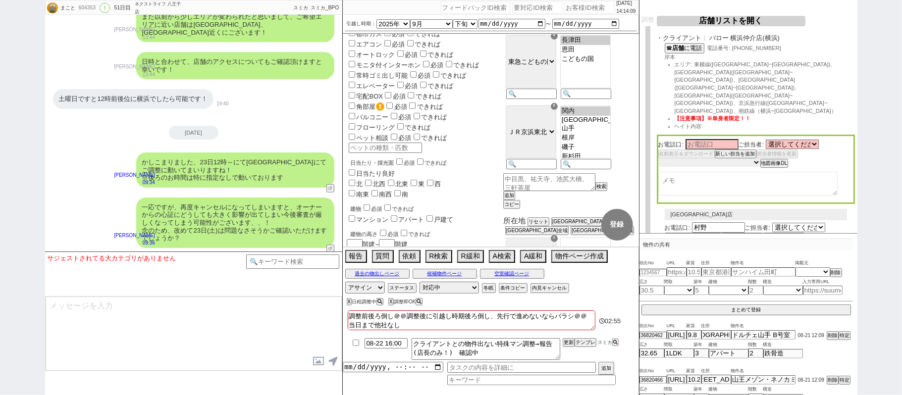
click at [717, 158] on select "未定 希望で最短でOK 最短以外でOK 日程がNG(直近で別日提案可) 日程がNG(直近はNG) お客様ごとNG 折返し待ち 店舗が定休/終業後で連絡取れず" at bounding box center [709, 162] width 102 height 8
select select "9"
click at [658, 158] on select "未定 希望で最短でOK 最短以外でOK 日程がNG(直近で別日提案可) 日程がNG(直近はNG) お客様ごとNG 折返し待ち 店舗が定休/終業後で連絡取れず" at bounding box center [709, 162] width 102 height 8
select select "9"
click at [702, 172] on textarea at bounding box center [747, 184] width 179 height 24
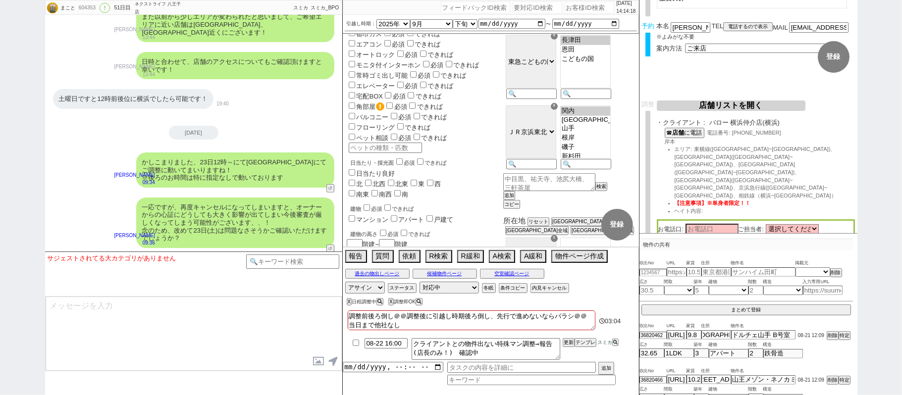
scroll to position [0, 0]
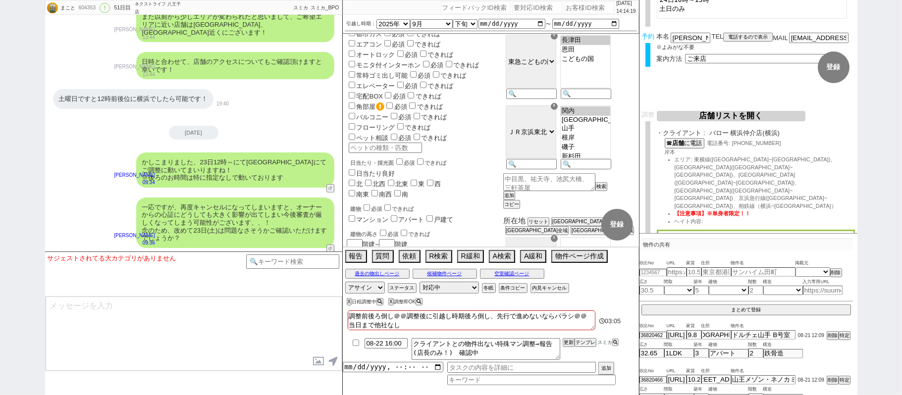
type textarea "単身じゃないので省く"
click at [748, 114] on button "店舗リストを開く" at bounding box center [730, 116] width 149 height 10
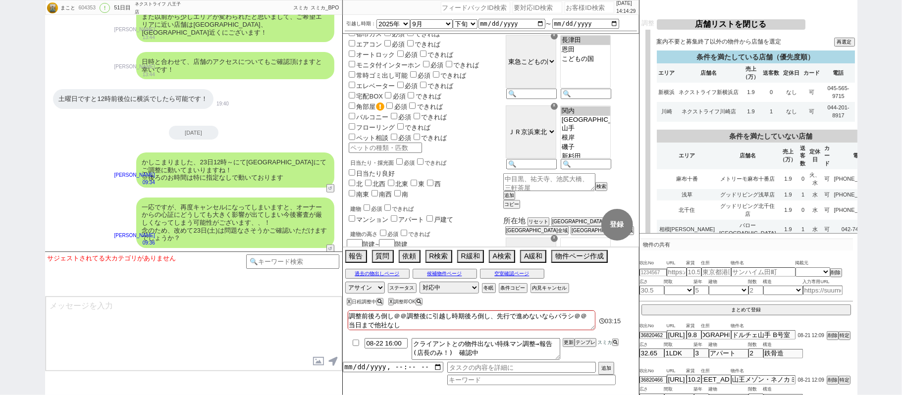
scroll to position [333, 0]
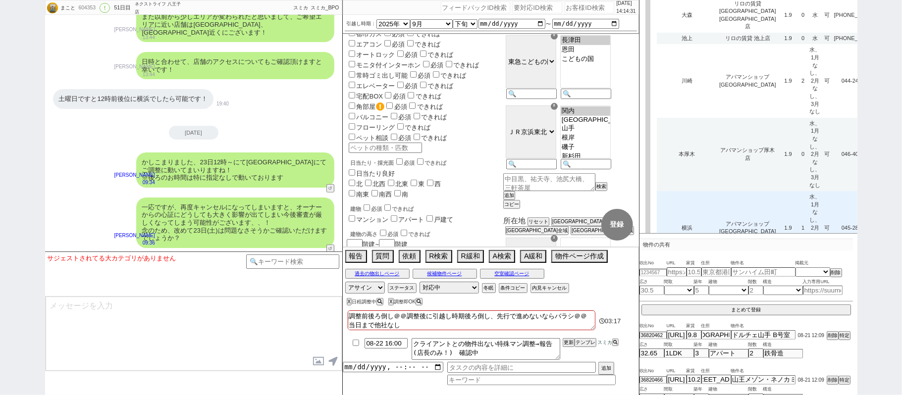
click at [807, 191] on td "水、1月なし、2月なし、3月なし" at bounding box center [814, 227] width 15 height 73
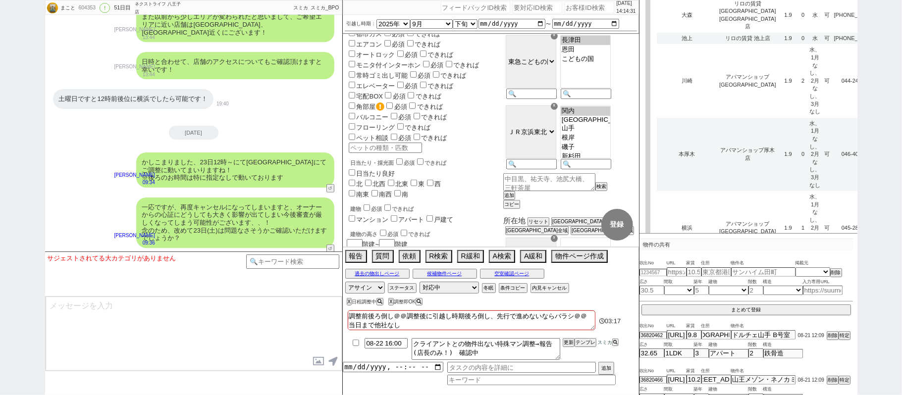
select select
select select "9"
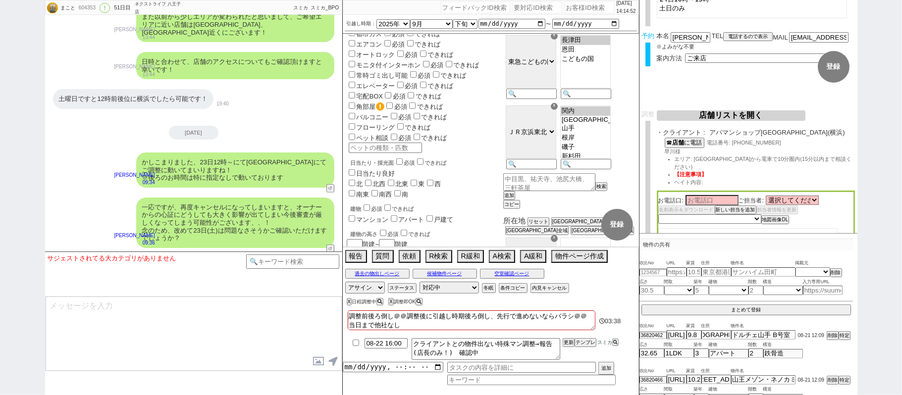
scroll to position [0, 0]
click at [697, 141] on button "☎ 店舗 に電話" at bounding box center [683, 142] width 38 height 8
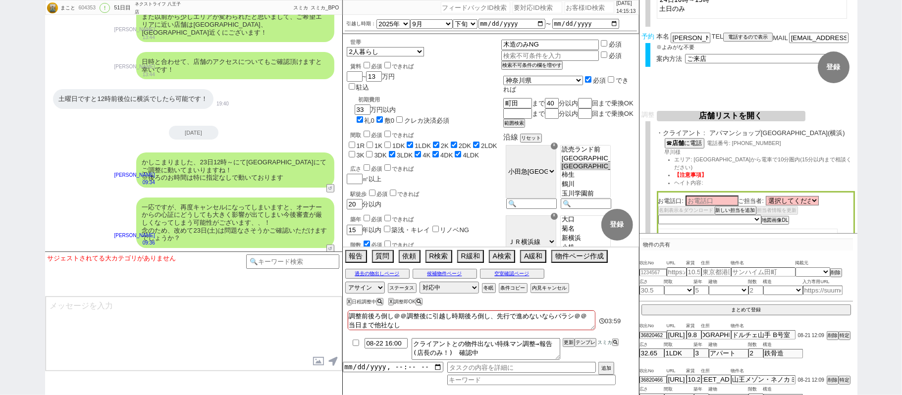
click at [248, 343] on textarea at bounding box center [194, 334] width 296 height 74
click at [506, 275] on button "空室確認ページ" at bounding box center [512, 274] width 64 height 8
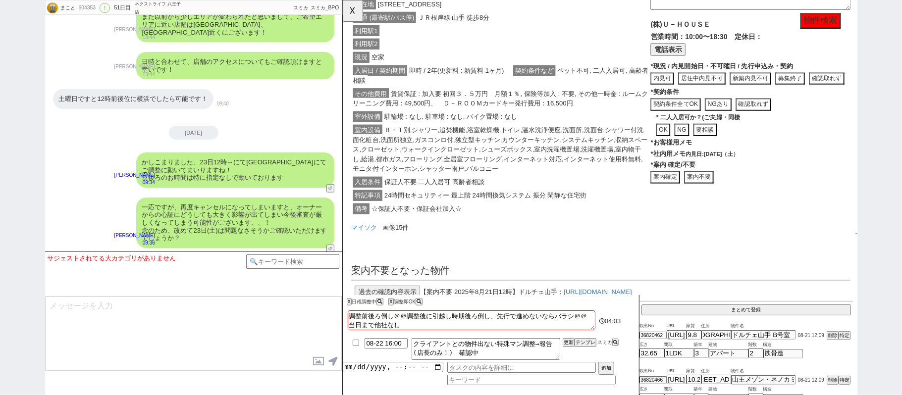
scroll to position [174, 0]
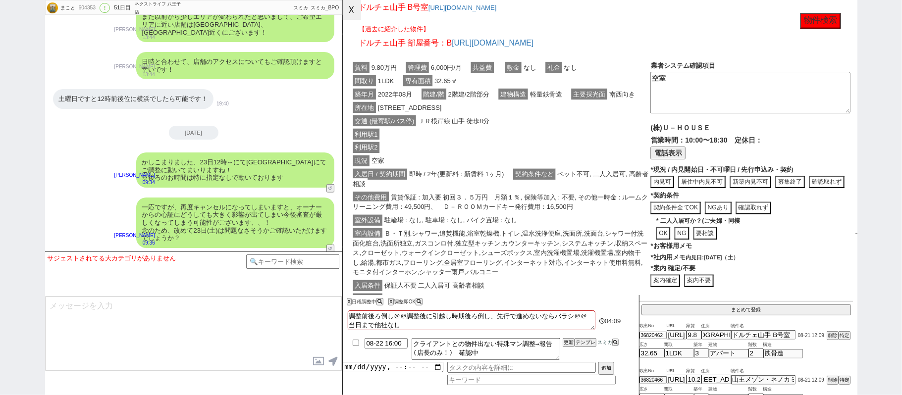
click at [353, 12] on button "☓" at bounding box center [352, 10] width 18 height 20
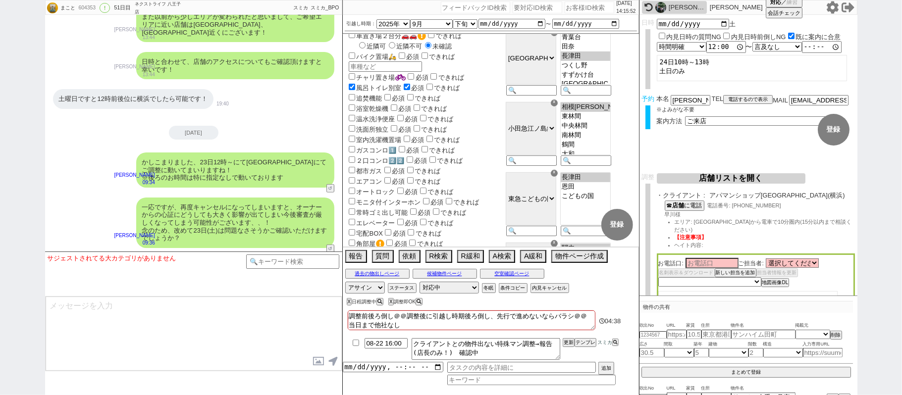
scroll to position [264, 0]
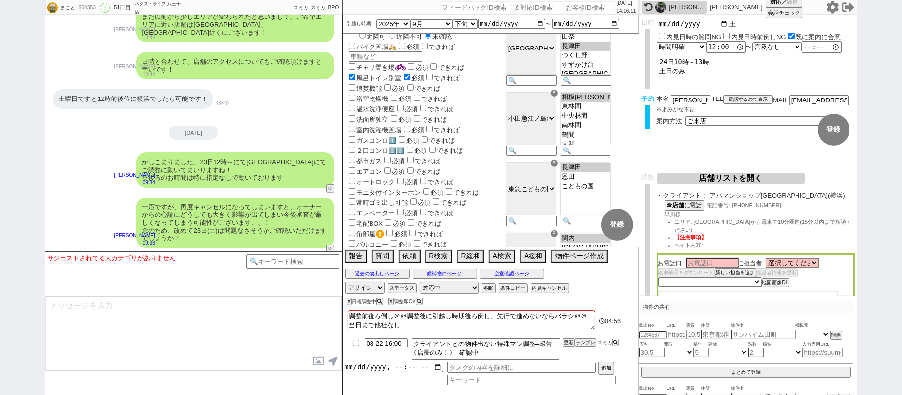
click at [353, 345] on input "checkbox" at bounding box center [356, 343] width 14 height 6
checkbox input "true"
drag, startPoint x: 567, startPoint y: 343, endPoint x: 565, endPoint y: 361, distance: 19.0
click at [568, 346] on button "更新" at bounding box center [567, 342] width 10 height 7
drag, startPoint x: 565, startPoint y: 361, endPoint x: 566, endPoint y: 353, distance: 8.5
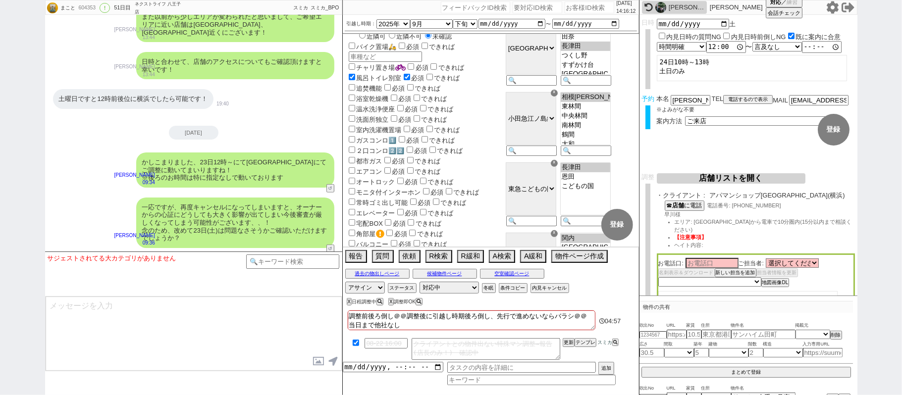
click at [566, 353] on li "08-22 16:00 クライアントとの物件出ない特殊マン調整→報告(店長のみ！)　確認中 更新 テンプレ スミカ" at bounding box center [491, 349] width 296 height 26
click at [566, 345] on button "更新" at bounding box center [567, 342] width 10 height 7
click at [569, 355] on li "08-22 16:00 クライアントとの物件出ない特殊マン調整→報告(店長のみ！)　確認中 更新 テンプレ スミカ" at bounding box center [491, 349] width 296 height 26
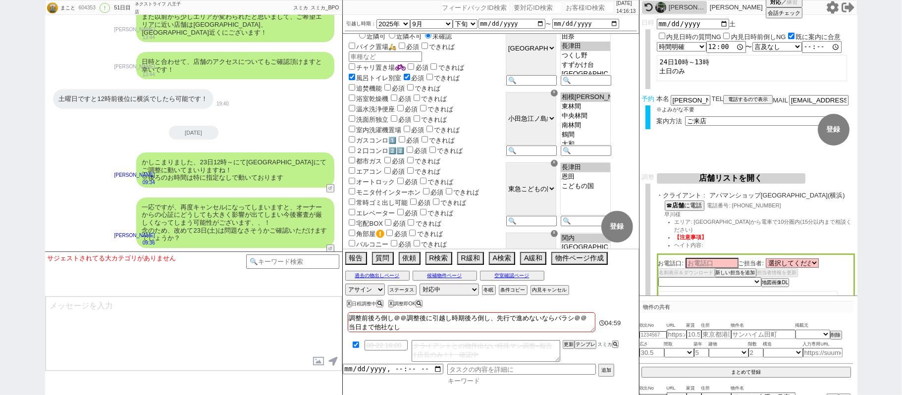
click at [517, 379] on input at bounding box center [531, 381] width 168 height 8
type input "クライアント"
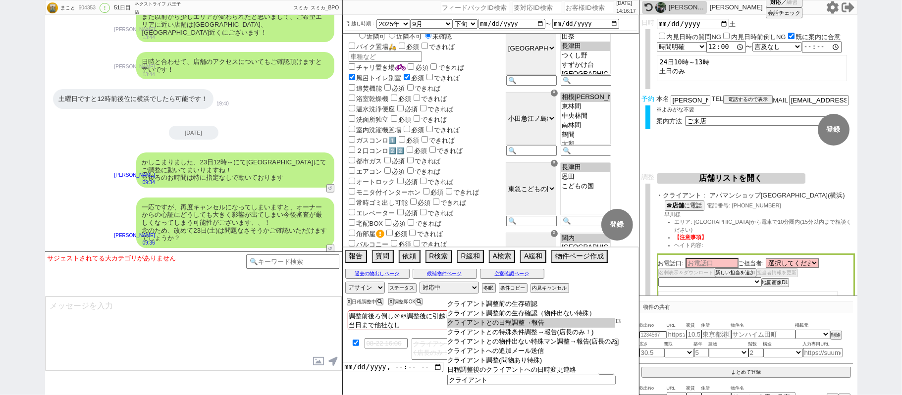
type input "クライアントとの日程調整→報告"
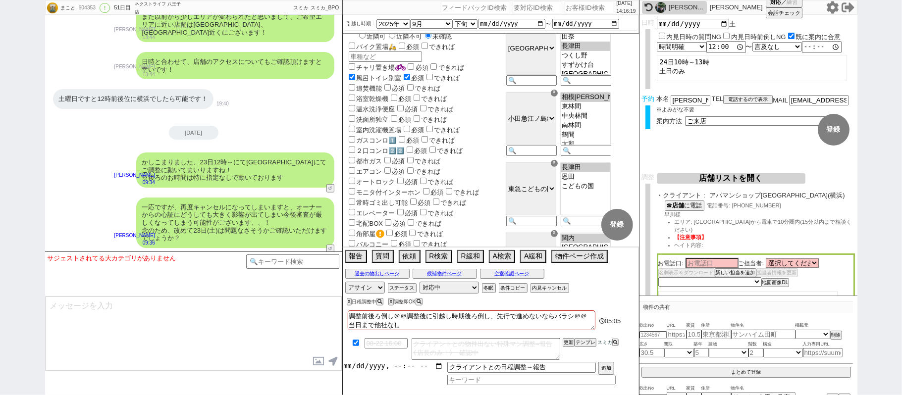
click at [387, 367] on input "datetime-local" at bounding box center [393, 366] width 101 height 8
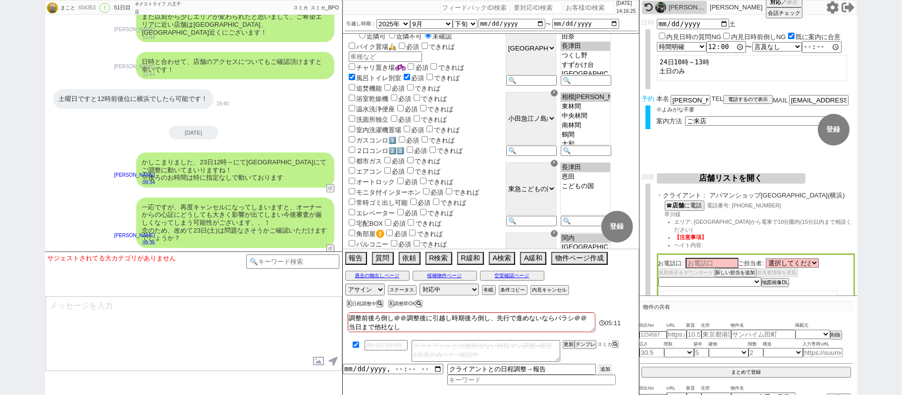
click at [605, 365] on button "追加" at bounding box center [605, 369] width 14 height 11
type input "2025-08-22T14:00"
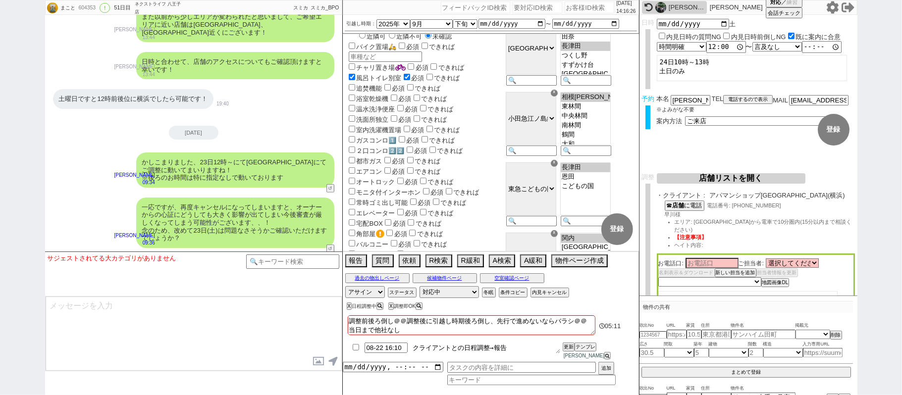
click at [522, 353] on textarea "クライアントとの日程調整→報告" at bounding box center [485, 348] width 149 height 11
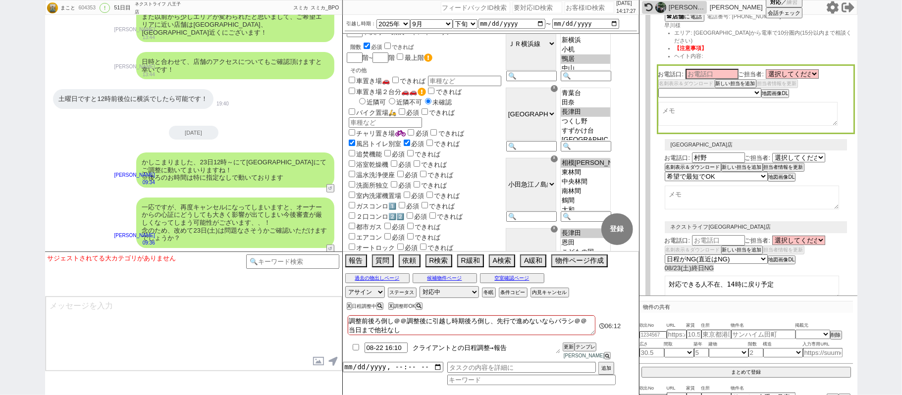
scroll to position [93, 0]
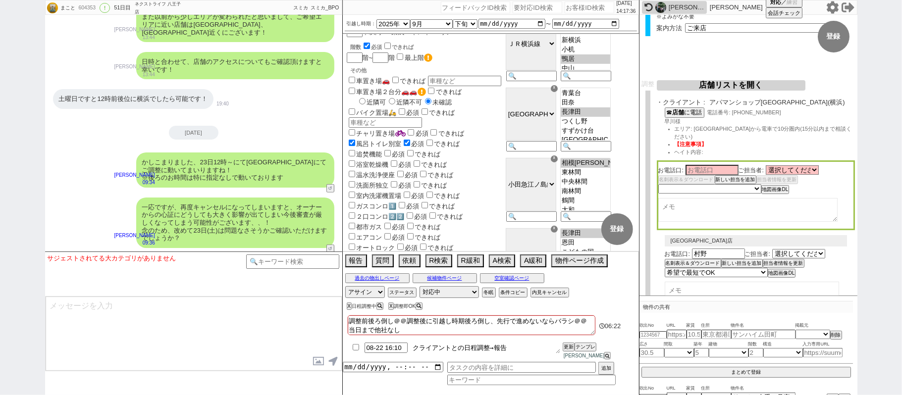
type textarea "クライアントとの日程調整→報告"
click at [717, 165] on input at bounding box center [711, 169] width 53 height 8
type input "さいとう"
click at [721, 184] on select "未定 希望で最短でOK 最短以外でOK 日程がNG(直近で別日提案可) 日程がNG(直近はNG) お客様ごとNG 折返し待ち 店舗が定休/終業後で連絡取れず" at bounding box center [709, 188] width 102 height 8
select select "3"
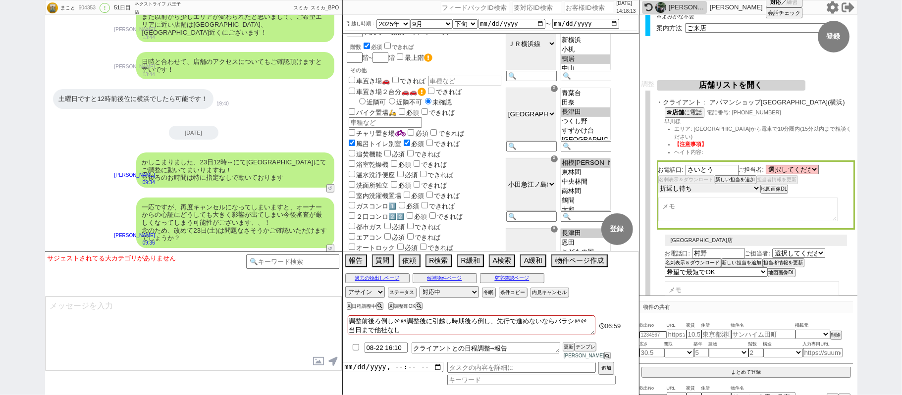
click at [658, 184] on select "未定 希望で最短でOK 最短以外でOK 日程がNG(直近で別日提案可) 日程がNG(直近はNG) お客様ごとNG 折返し待ち 店舗が定休/終業後で連絡取れず" at bounding box center [709, 188] width 102 height 8
select select "3"
type textarea "クライアントとの日程調整→報告"
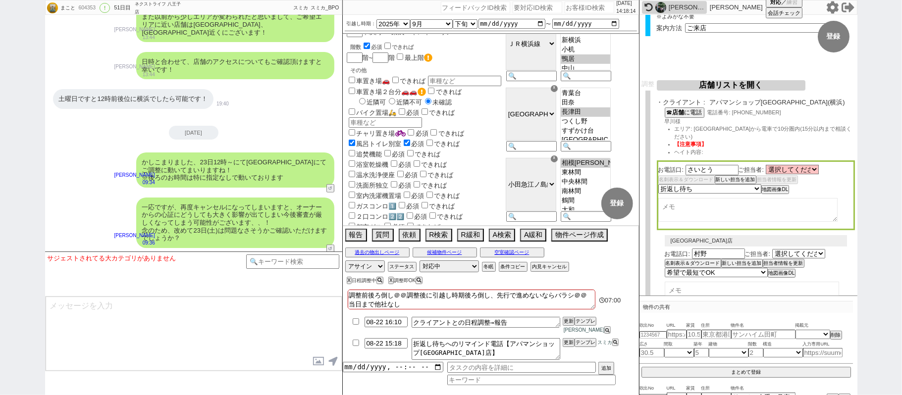
click at [717, 202] on textarea at bounding box center [747, 210] width 179 height 24
type textarea "横浜市や川崎市"
click at [398, 307] on textarea "調整前後ろ倒し＠＠調整後に引越し時期後ろ倒し、先行で進めないならバラシ＠＠ 当日まで他社なし 契約しづらい 調整後キャンセルあり" at bounding box center [472, 300] width 248 height 20
type textarea "調整前後ろ倒し＠＠調整後に引越し時期後ろ倒し、先行で進めないならバラシ＠＠ 当日まで他社なし 契約しづらい、 調整後キャンセルあり"
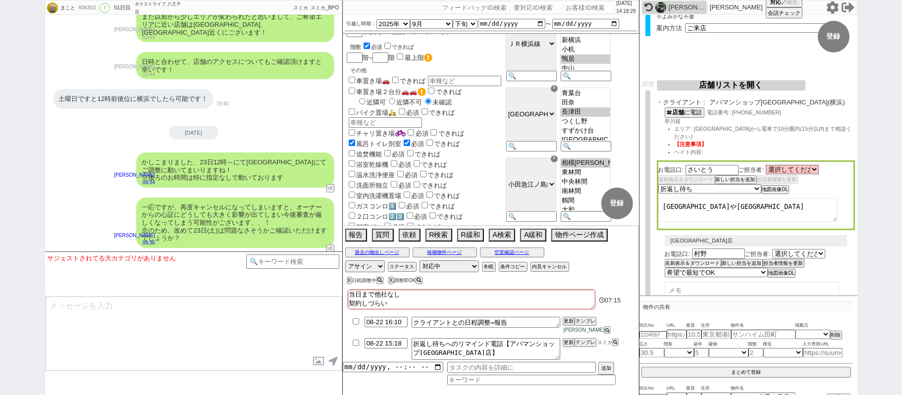
checkbox input "false"
checkbox input "true"
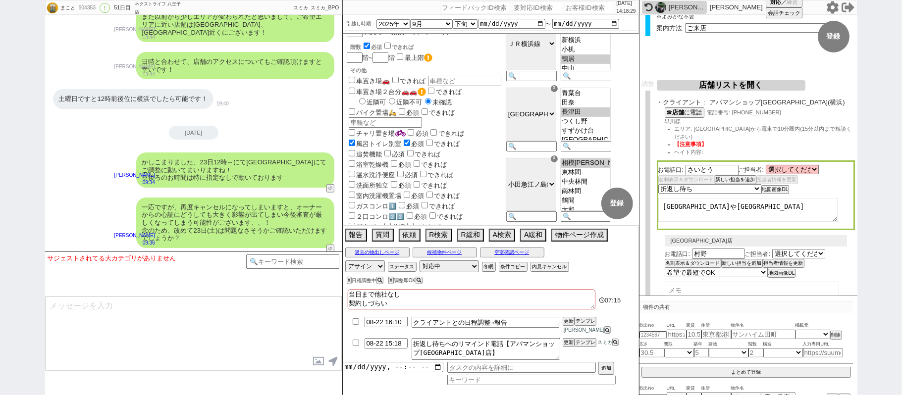
checkbox input "true"
checkbox input "false"
checkbox input "true"
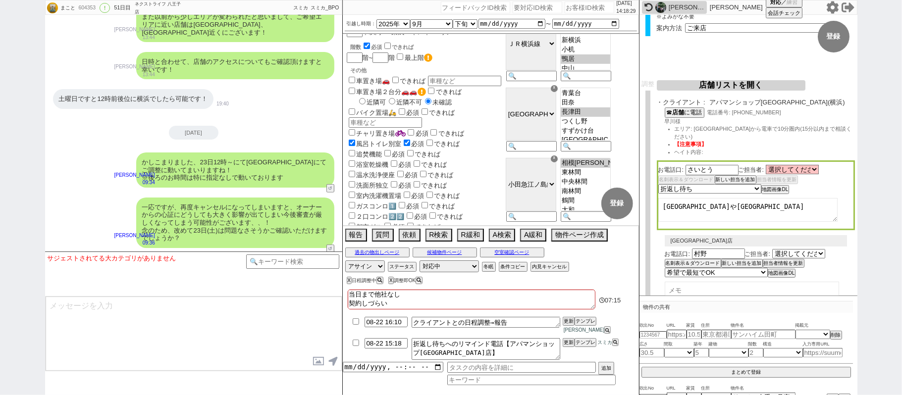
checkbox input "true"
checkbox input "false"
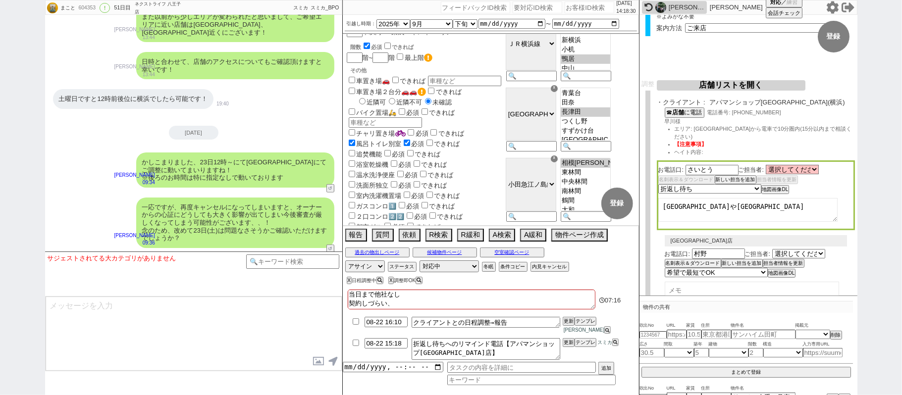
checkbox input "false"
checkbox input "true"
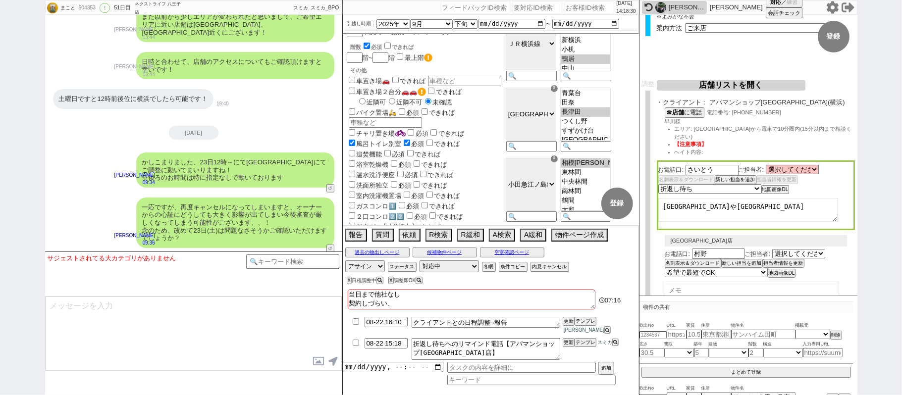
checkbox input "false"
checkbox input "true"
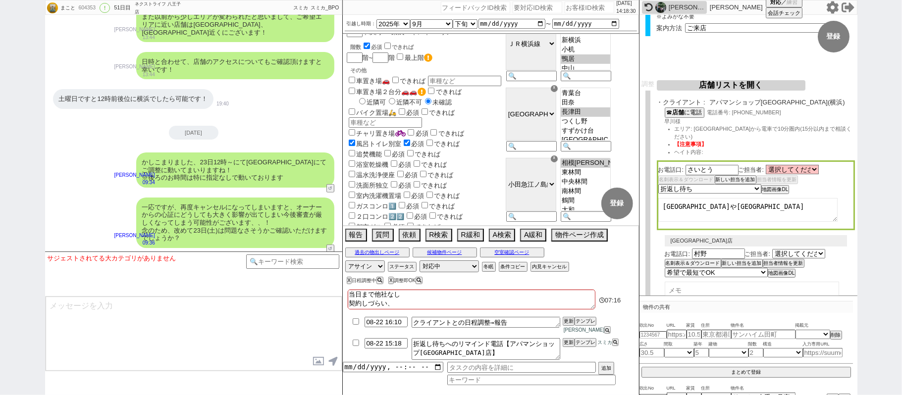
checkbox input "true"
type textarea "調整前後ろ倒し＠＠調整後に引越し時期後ろ倒し、先行で進めないならバラシ＠＠ 当日まで他社なし 契約しづらい、え 調整後キャンセルあり"
checkbox input "false"
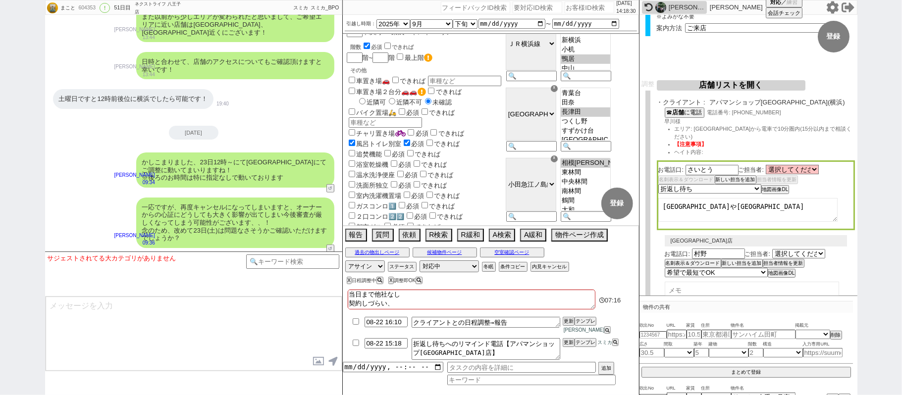
checkbox input "true"
checkbox input "false"
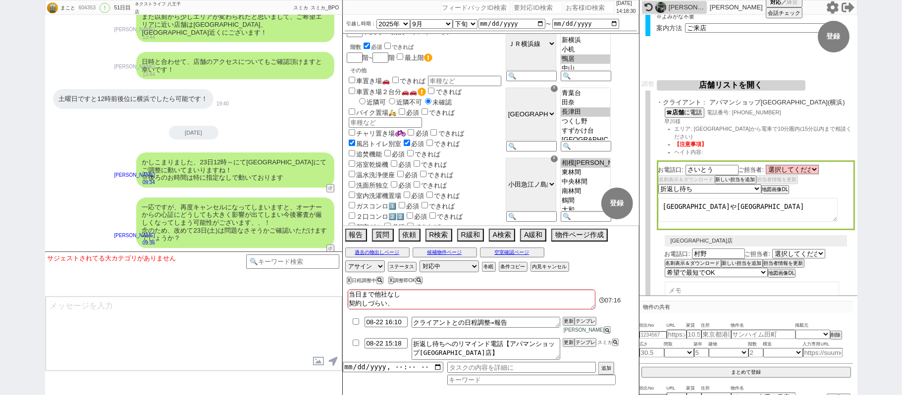
checkbox input "false"
checkbox input "true"
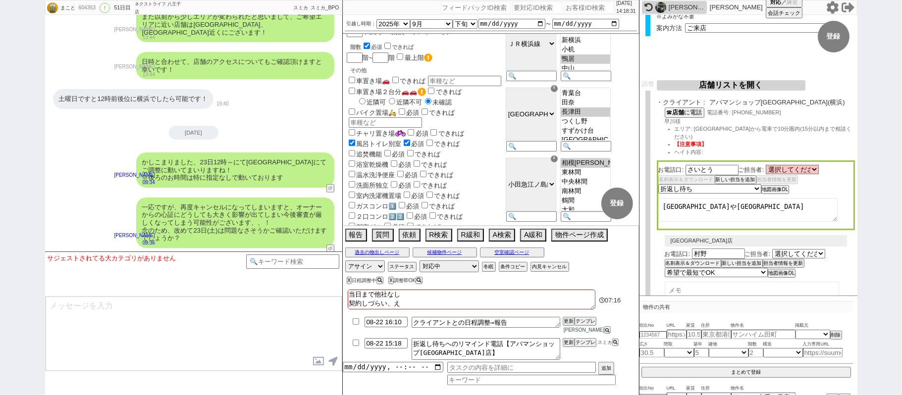
type textarea "調整前後ろ倒し＠＠調整後に引越し時期後ろ倒し、先行で進めないならバラシ＠＠ 当日まで他社なし 契約しづらい、えｒ 調整後キャンセルあり"
checkbox input "false"
checkbox input "true"
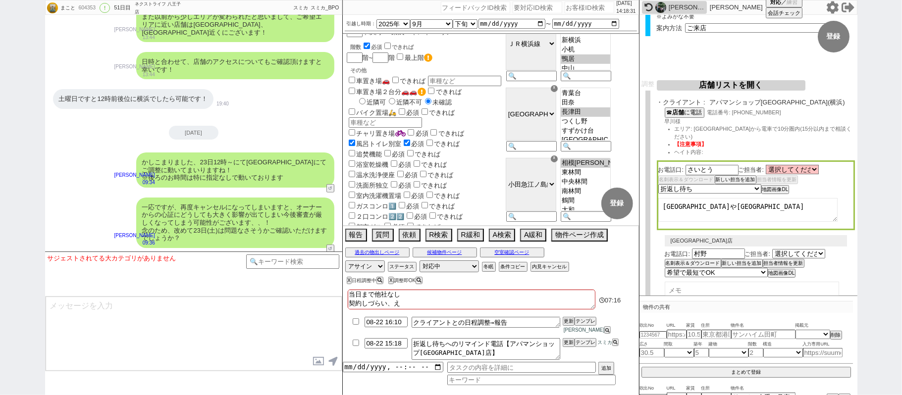
checkbox input "true"
checkbox input "false"
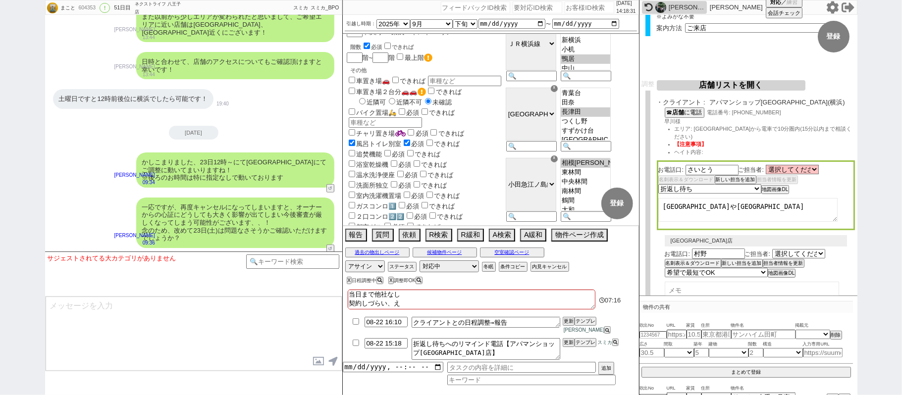
checkbox input "true"
type textarea "調整前後ろ倒し＠＠調整後に引越し時期後ろ倒し、先行で進めないならバラシ＠＠ 当日まで他社なし 契約しづらい、えり 調整後キャンセルあり"
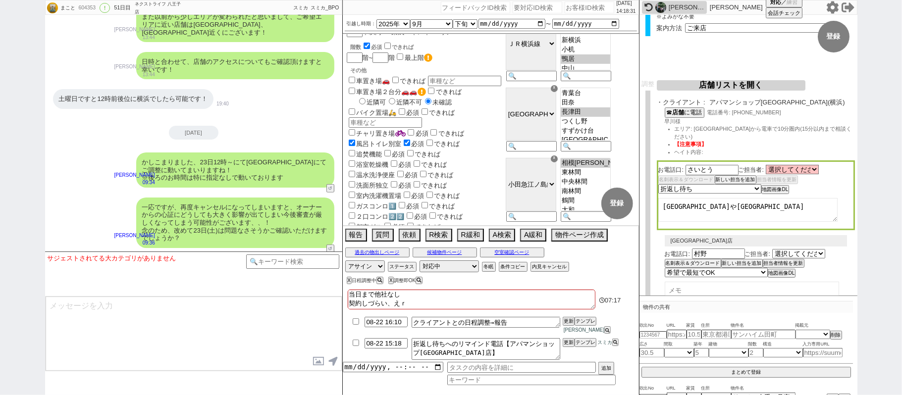
checkbox input "false"
checkbox input "true"
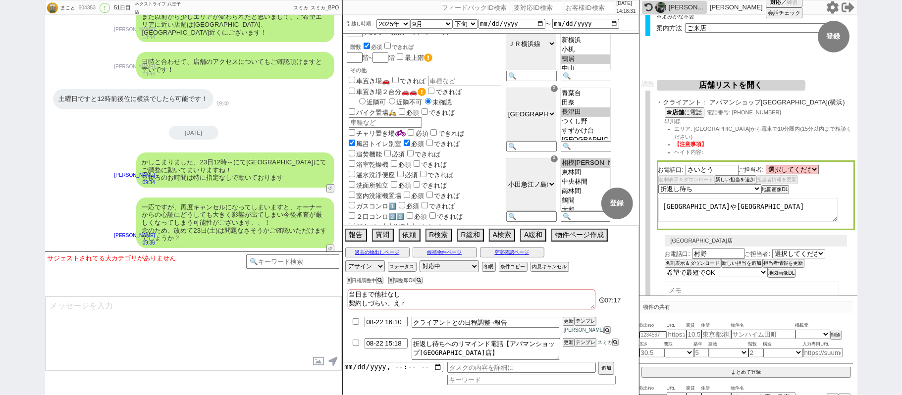
checkbox input "true"
checkbox input "false"
checkbox input "true"
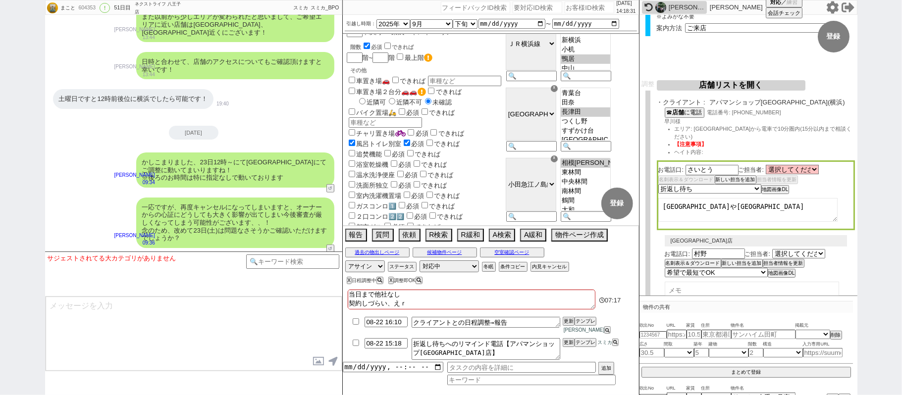
checkbox input "true"
type textarea "調整前後ろ倒し＠＠調整後に引越し時期後ろ倒し、先行で進めないならバラシ＠＠ 当日まで他社なし 契約しづらい、えりあ 調整後キャンセルあり"
checkbox input "false"
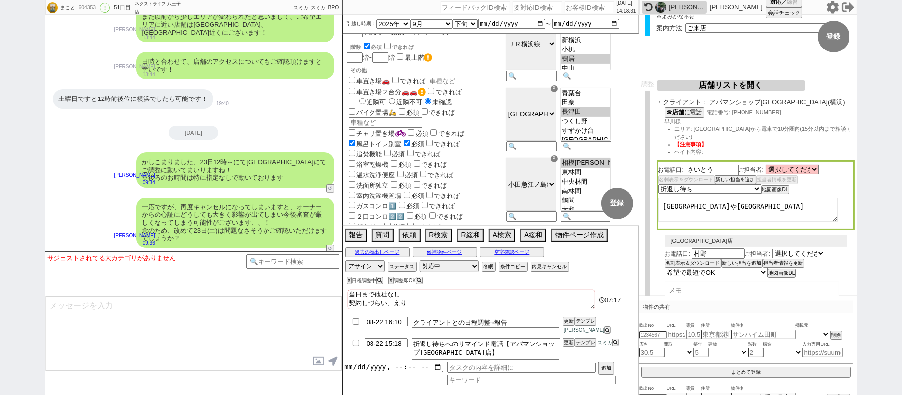
checkbox input "false"
checkbox input "true"
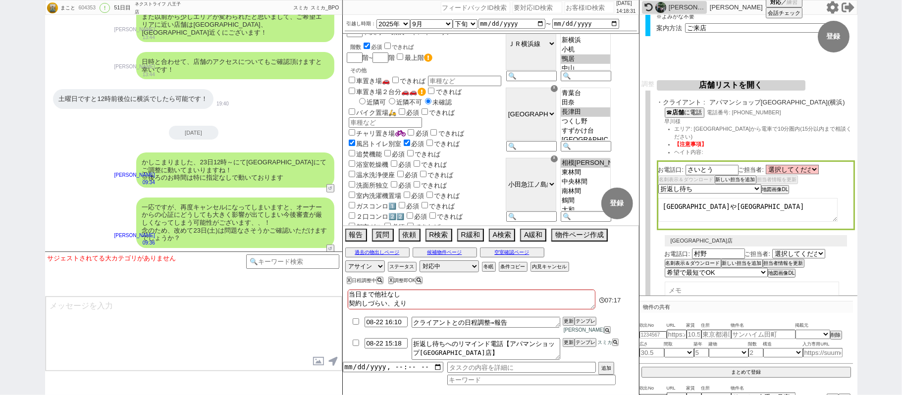
checkbox input "true"
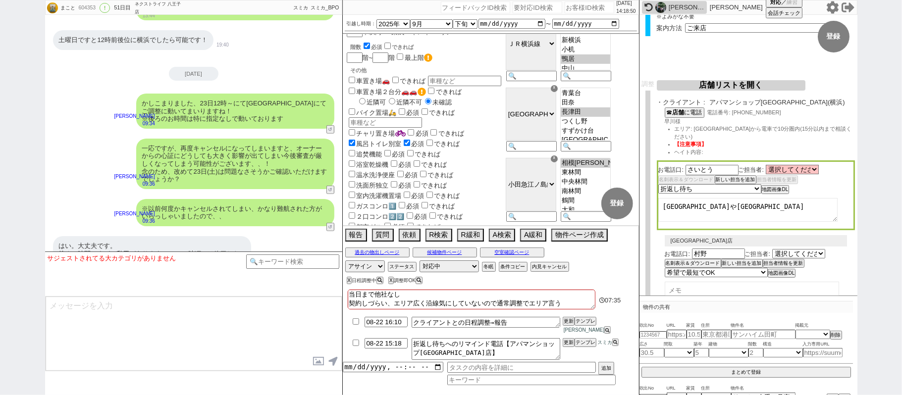
scroll to position [8581, 0]
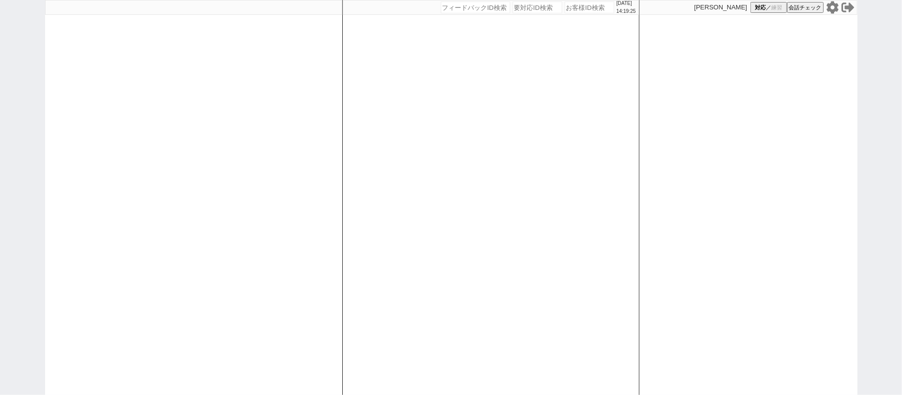
click at [71, 142] on div at bounding box center [193, 197] width 297 height 395
drag, startPoint x: 52, startPoint y: 113, endPoint x: 107, endPoint y: 105, distance: 55.1
click at [54, 112] on div at bounding box center [193, 197] width 297 height 395
click at [333, 98] on div at bounding box center [193, 197] width 297 height 395
select select
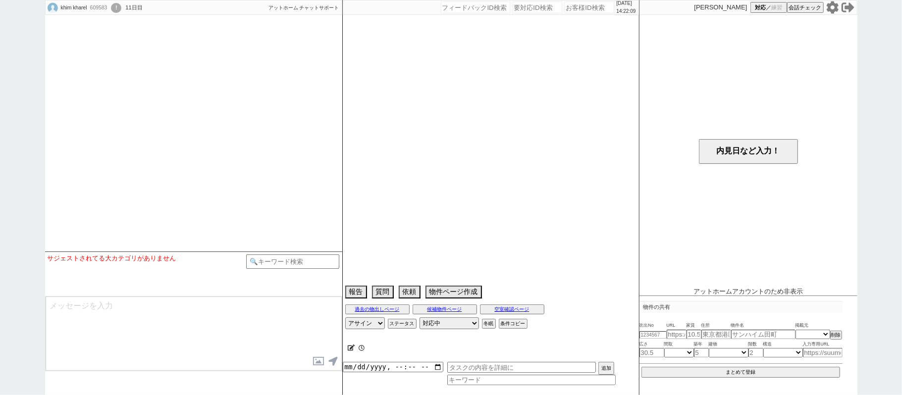
select select
select select "15"
select select "4"
select select "15"
select select "504"
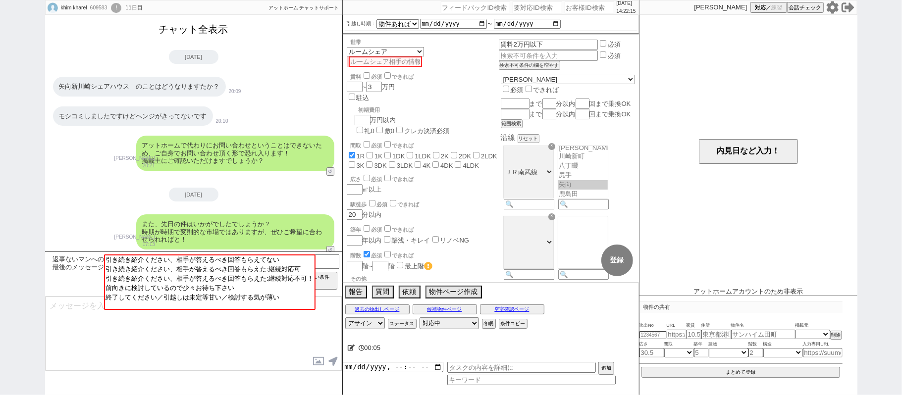
click at [208, 34] on button "チャット全表示" at bounding box center [193, 29] width 77 height 17
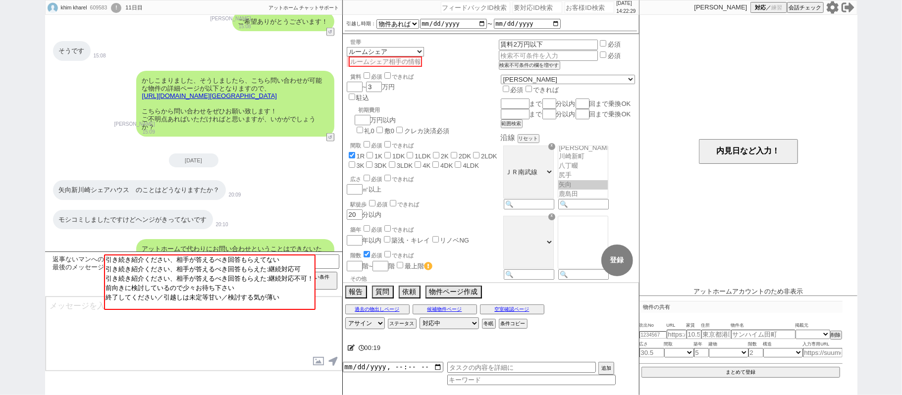
scroll to position [1156, 0]
click at [181, 91] on link "[URL][DOMAIN_NAME][GEOGRAPHIC_DATA]" at bounding box center [209, 94] width 135 height 7
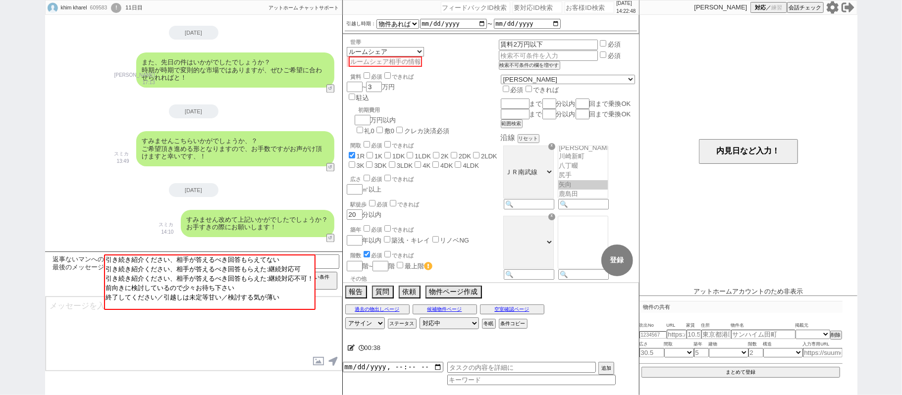
scroll to position [1552, 0]
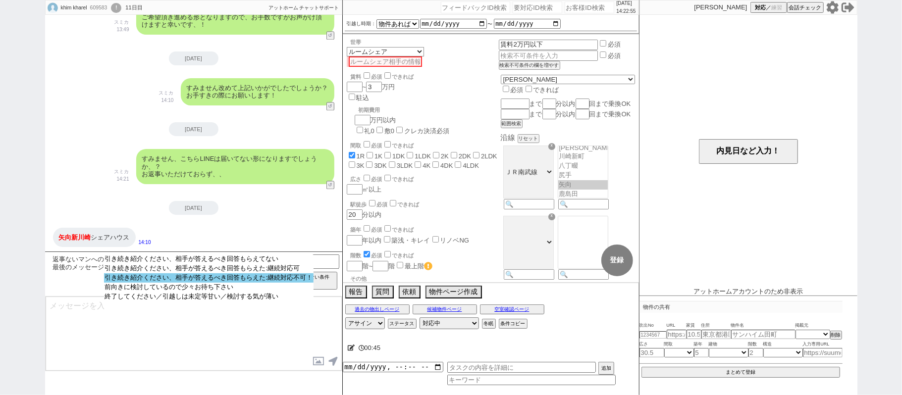
select select "引き続き紹介ください、相手が答えるべき回答もらえた:継続対応不可！"
click at [250, 283] on option "引き続き紹介ください、相手が答えるべき回答もらえた:継続対応不可！" at bounding box center [209, 287] width 210 height 9
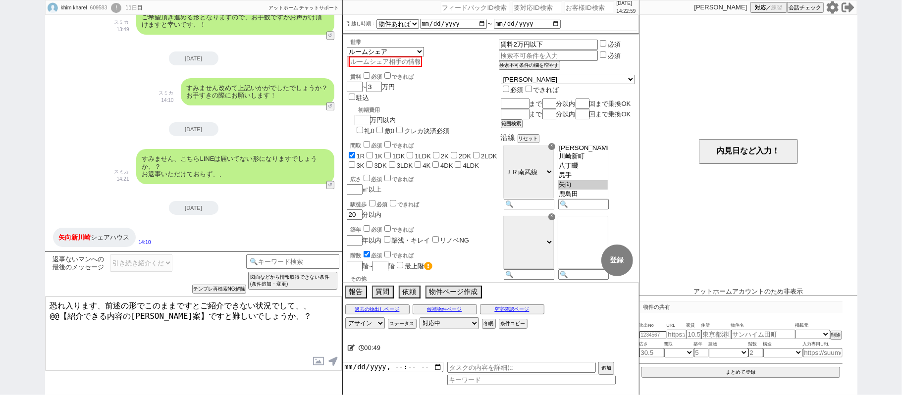
click at [100, 305] on textarea "恐れ入ります、前述の形でこのままですとご紹介できない状況でして、、 @@【紹介できる内容の[PERSON_NAME]案】ですと難しいでしょうか、？" at bounding box center [194, 334] width 296 height 74
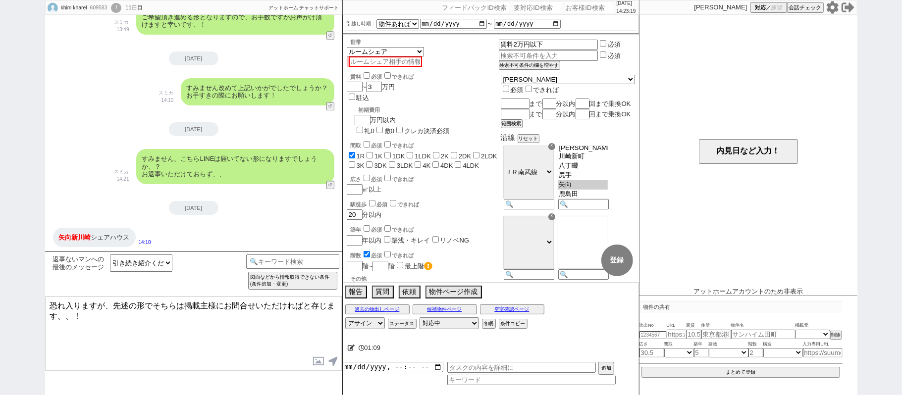
type textarea "恐れ入りますが、先述の形でそちらは掲載主様にお問合せいただければと存じます、、！"
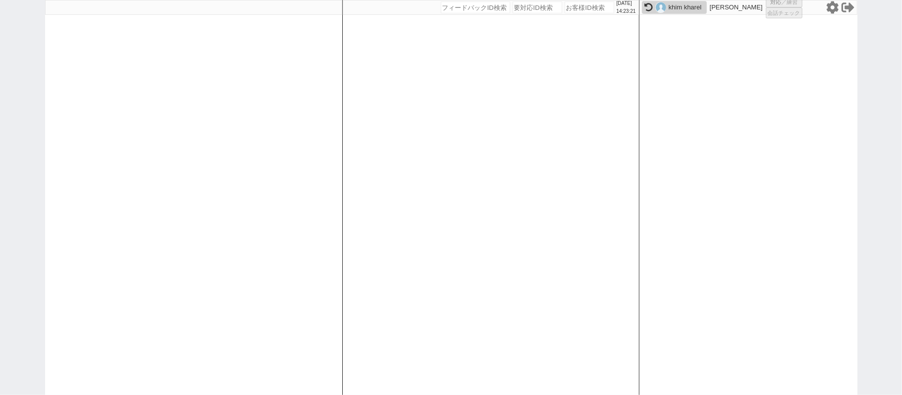
select select
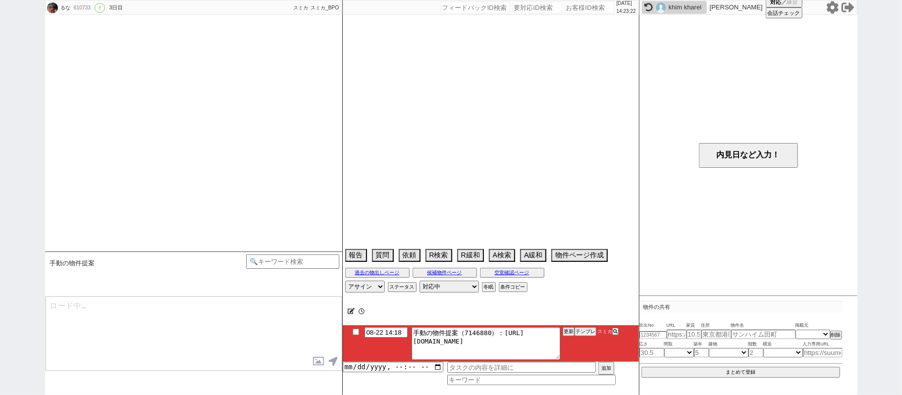
click at [679, 6] on div "khim kharel" at bounding box center [686, 7] width 36 height 8
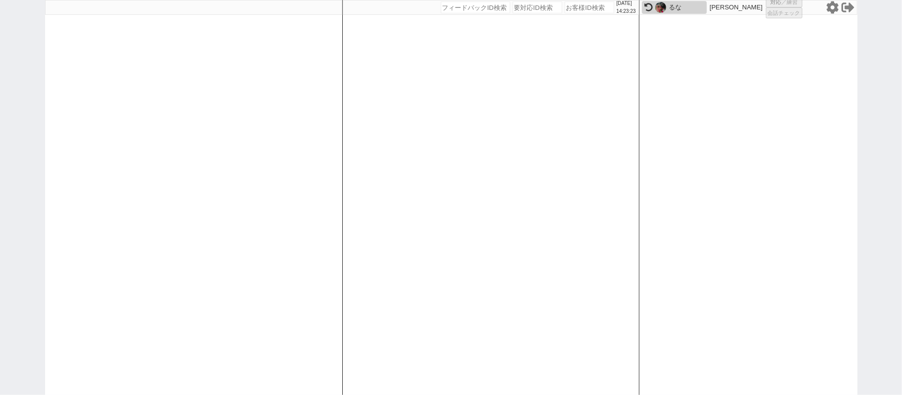
select select
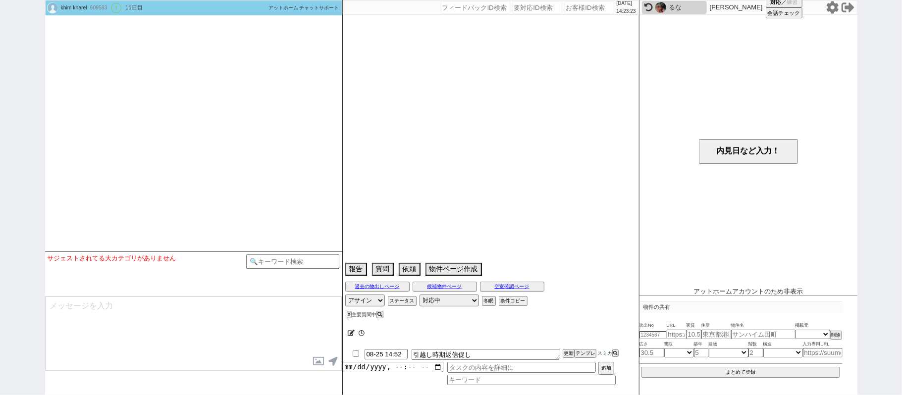
select select "15"
select select "4"
select select "15"
select select "504"
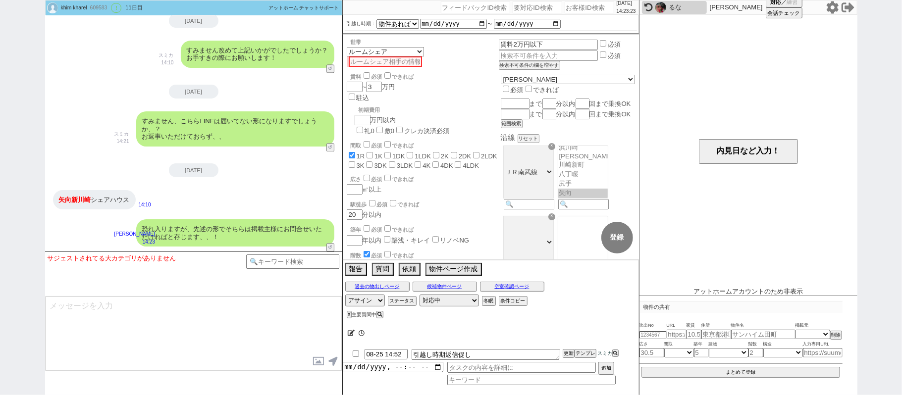
scroll to position [21, 0]
drag, startPoint x: 356, startPoint y: 355, endPoint x: 414, endPoint y: 335, distance: 60.7
click at [355, 355] on input "checkbox" at bounding box center [356, 354] width 14 height 6
checkbox input "true"
click at [438, 303] on select "対応中 引き継ぎ完了 ブロック 長期間返信なし 紹介不可 別の所で決まった 客の都合で引越しが無くなった 接客開始後に冬眠" at bounding box center [448, 301] width 59 height 12
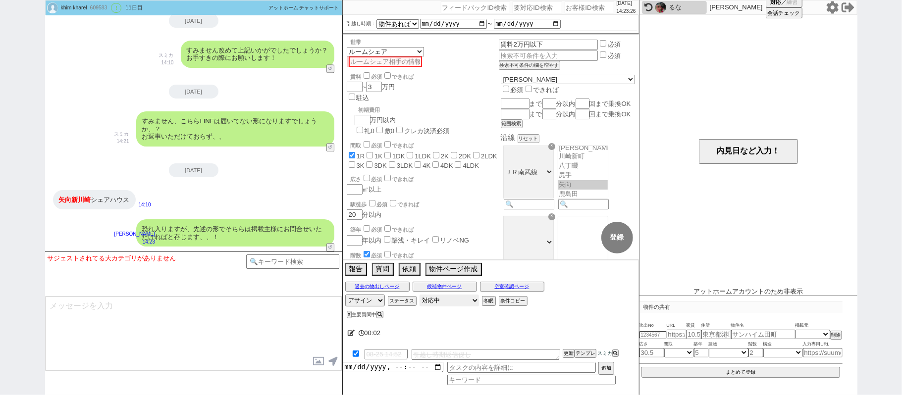
select select "500"
click at [419, 296] on select "対応中 引き継ぎ完了 ブロック 長期間返信なし 紹介不可 別の所で決まった 客の都合で引越しが無くなった 接客開始後に冬眠" at bounding box center [448, 301] width 59 height 12
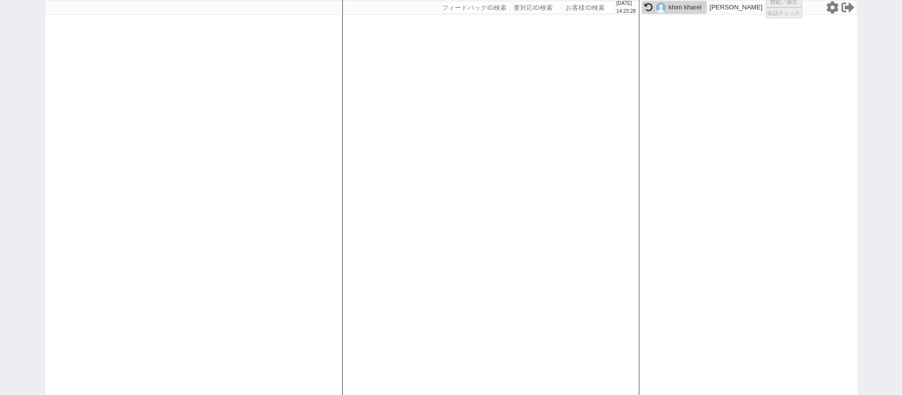
select select
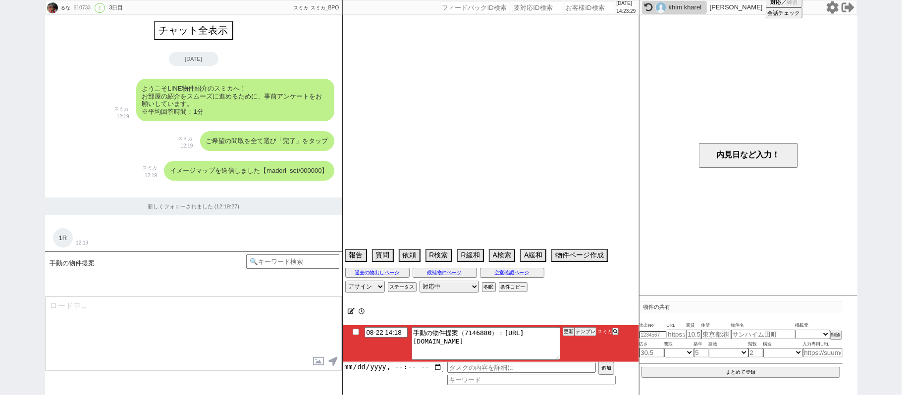
scroll to position [1177, 0]
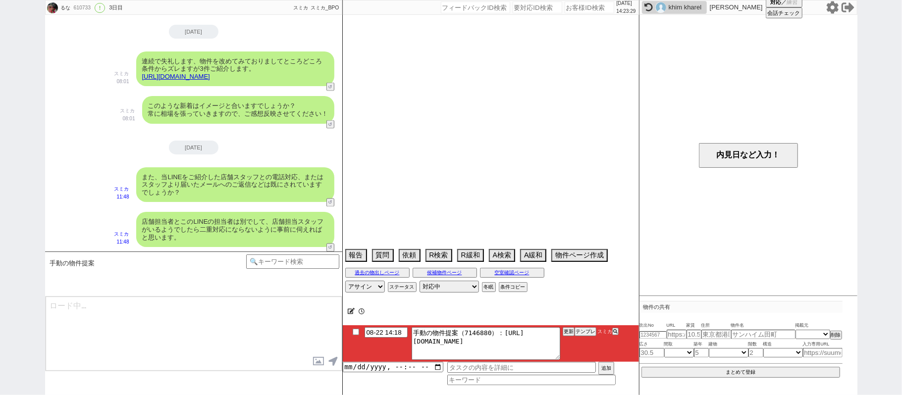
select select "15"
select select "0"
select select "12"
select select "62"
select select "1511"
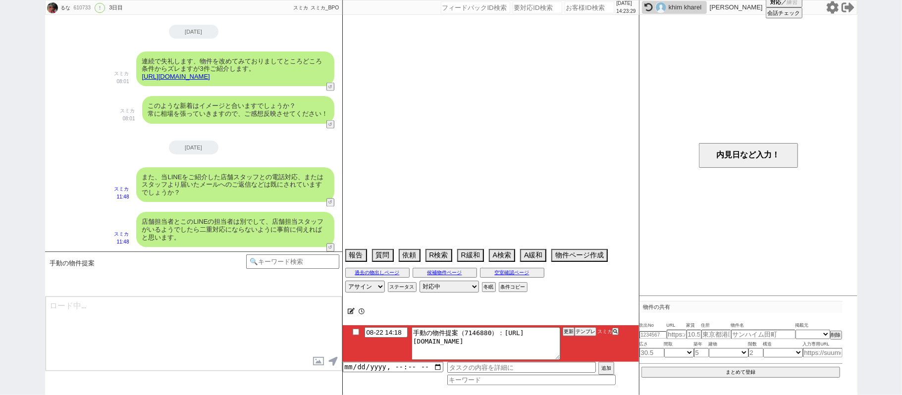
select select "63"
select select "1536"
select select "29"
select select "889"
select select "16"
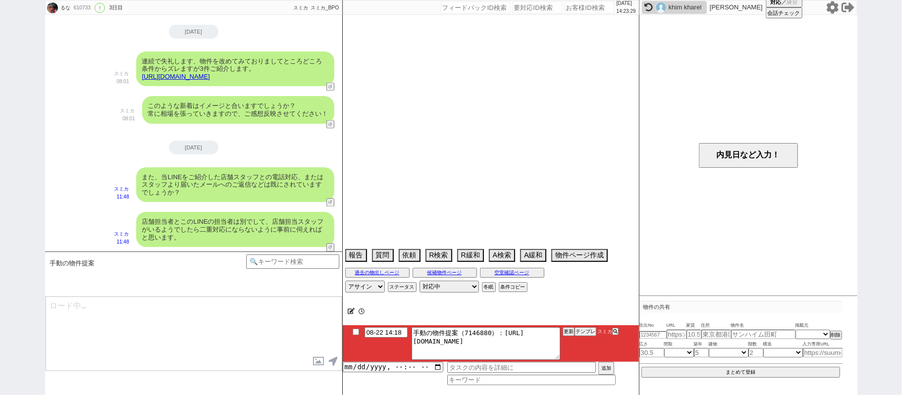
select select "542"
select select "65"
select select "[DATE]"
select select "23"
select select "739"
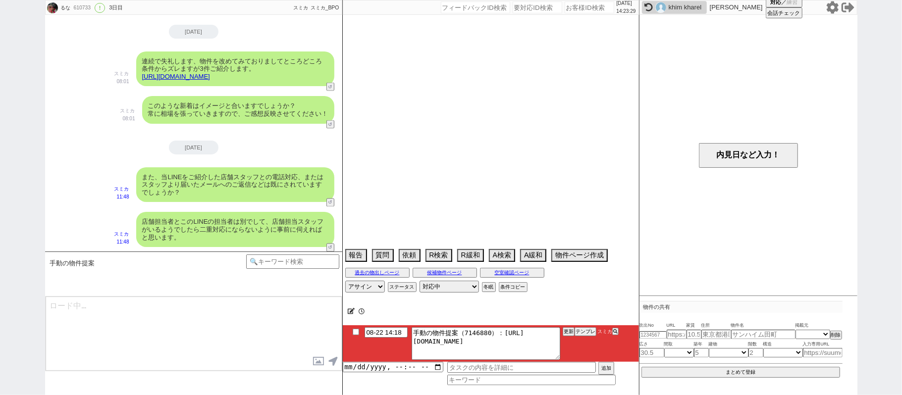
select select "59"
select select "1461"
select select "14"
select select "11"
select select "32"
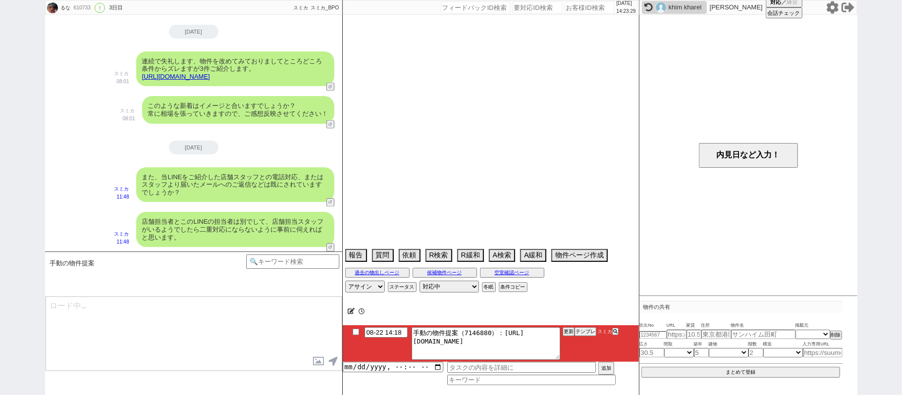
select select "934"
select select "60"
select select "[DATE]"
select select "77"
select select "70"
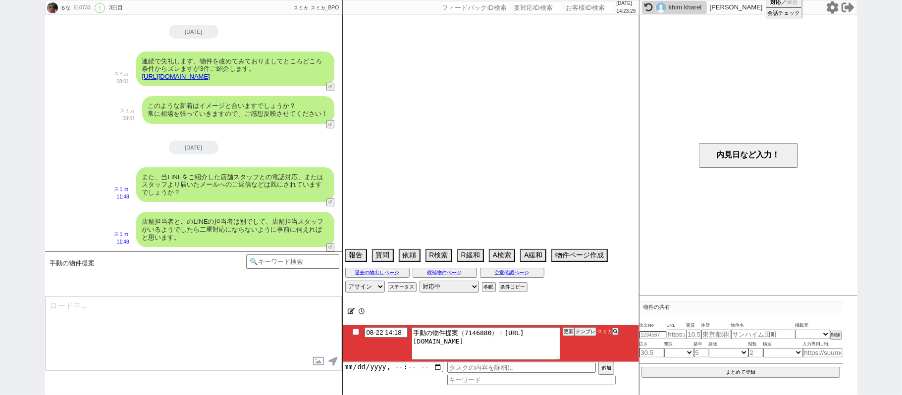
select select "[DATE]"
select select "24"
select select "773"
select select "66"
select select "[DATE]"
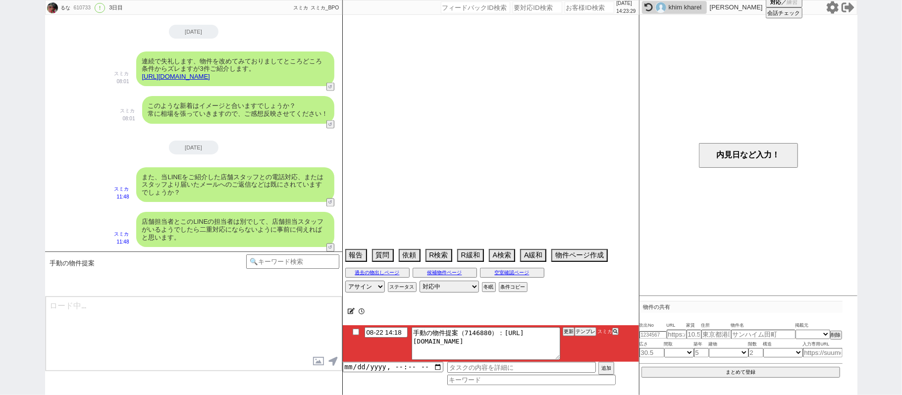
select select "27"
select select "75"
select select "1790"
select select "64"
select select "1563"
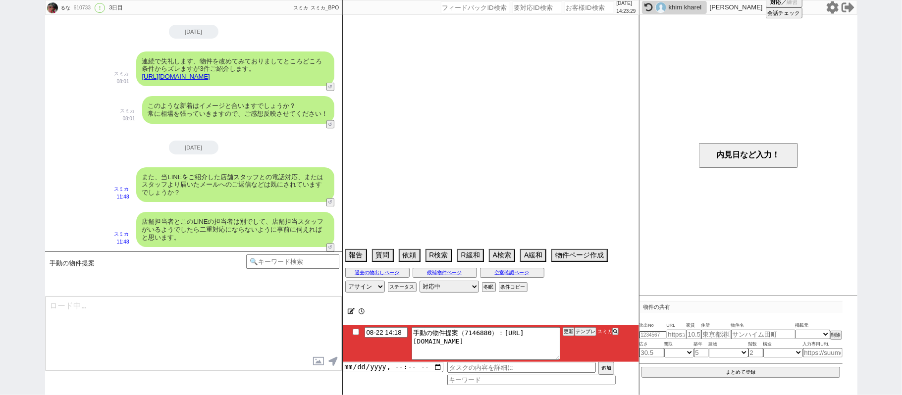
select select "71"
select select "[DATE]"
select select "74"
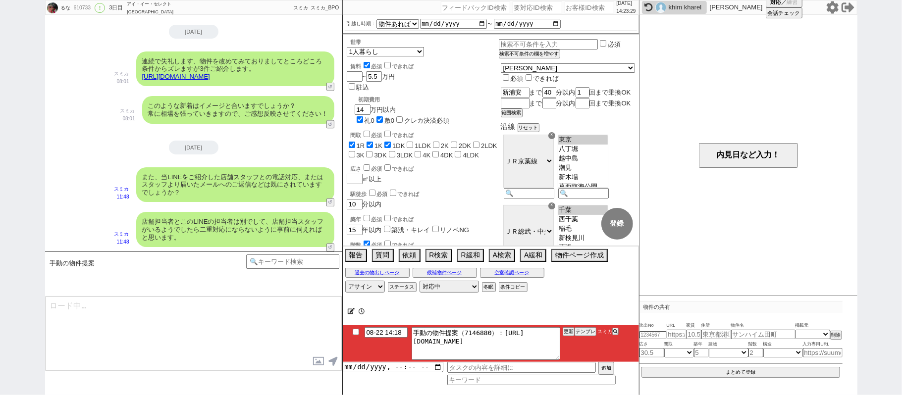
scroll to position [42, 0]
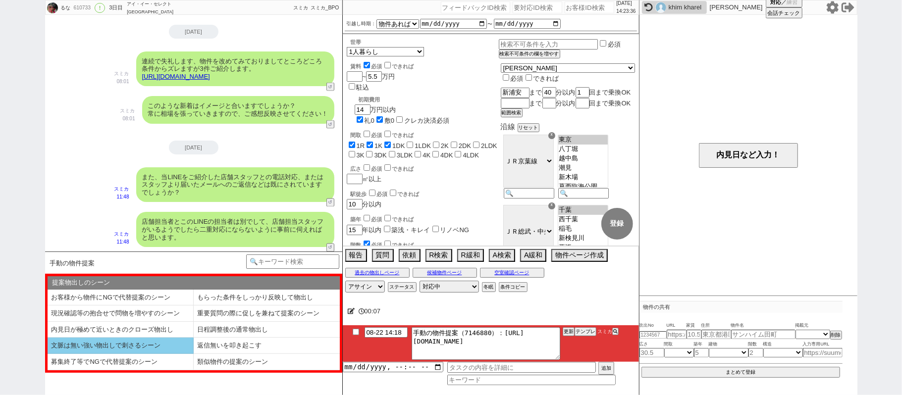
click at [148, 352] on li "文脈は無い強い物出しで刺さるシーン" at bounding box center [121, 346] width 146 height 16
select select "文脈は無い強い物出しで刺さるシーン"
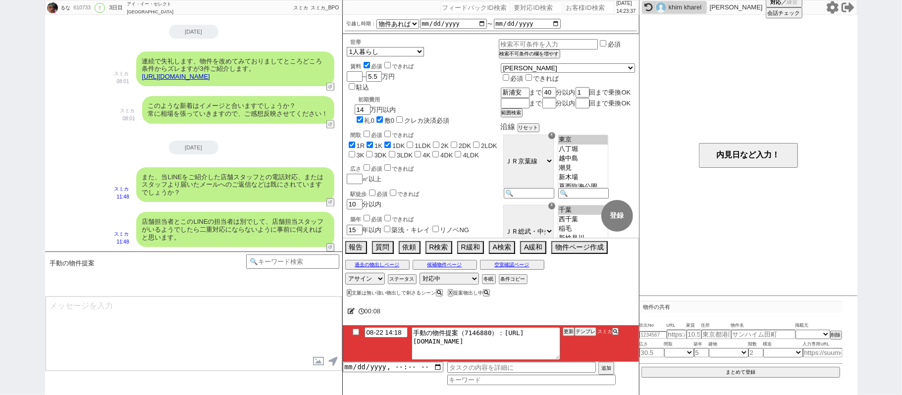
type textarea "引き続き見てまして、築年数はズレますが以下ピックアップしてまいりました！ [URL][DOMAIN_NAME] 特に1件目のシェルブールは敷礼ゼロで人気のタイ…"
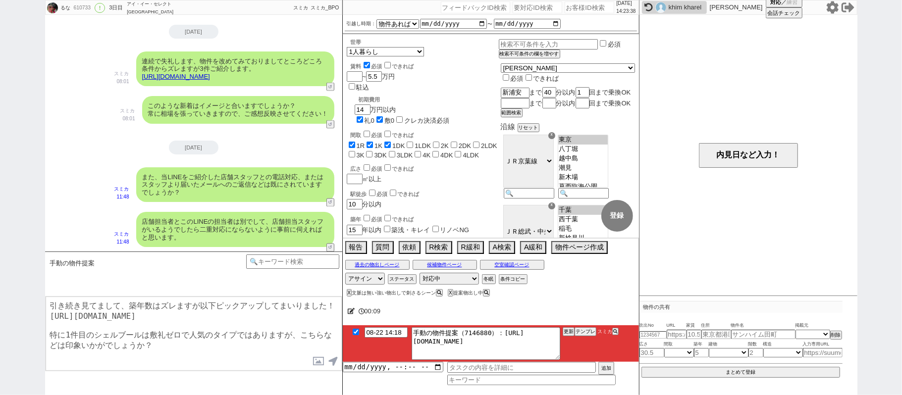
checkbox input "true"
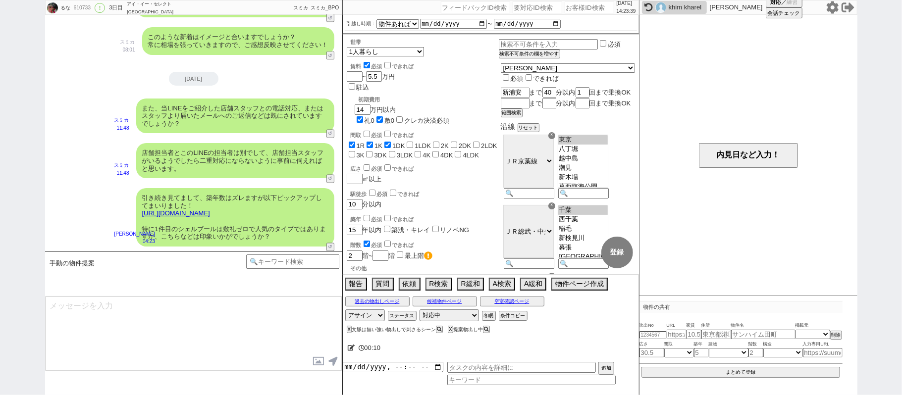
scroll to position [1245, 0]
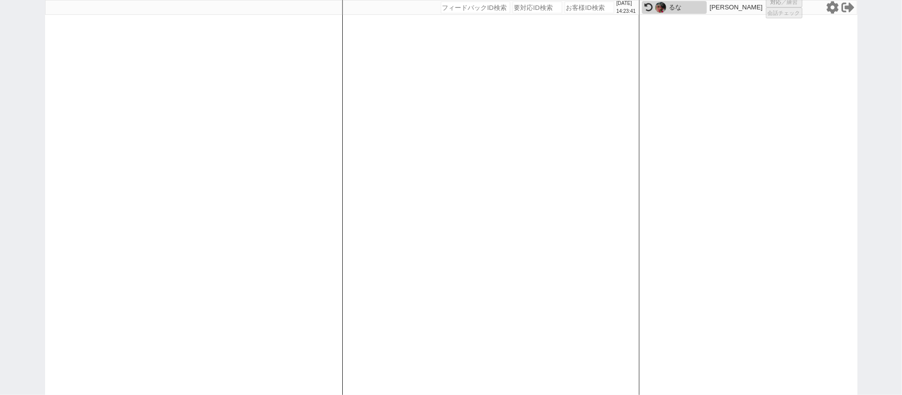
select select "1"
select select "2"
select select
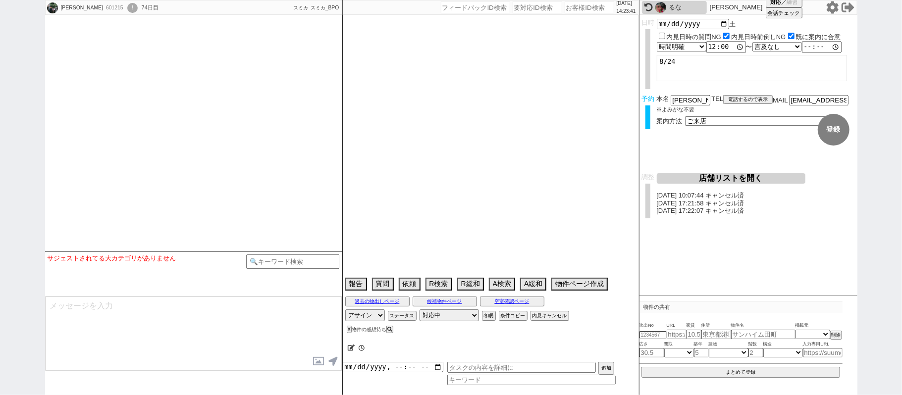
type textarea "候補なし来店しない"
select select
select select "15"
select select "6"
select select "7"
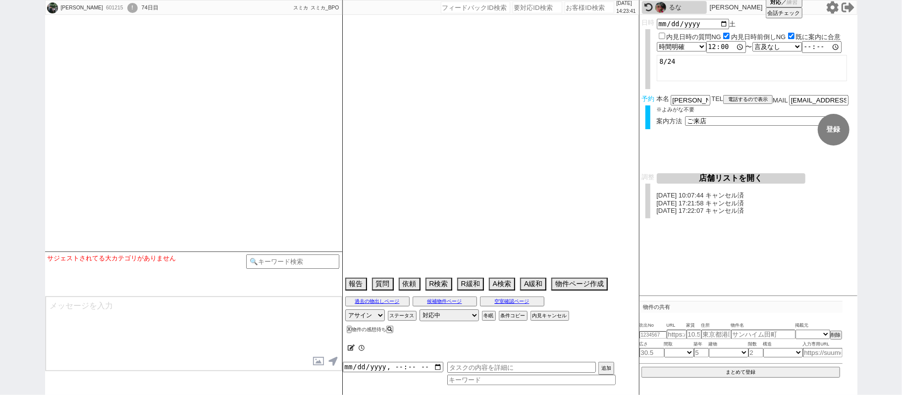
select select "8"
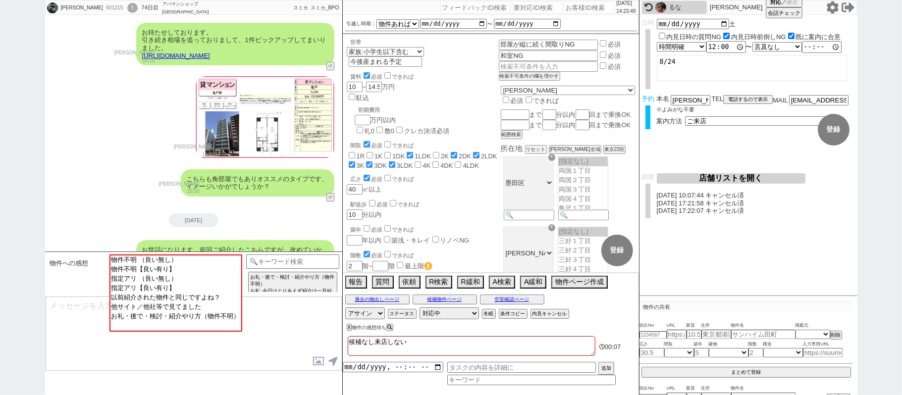
scroll to position [0, 0]
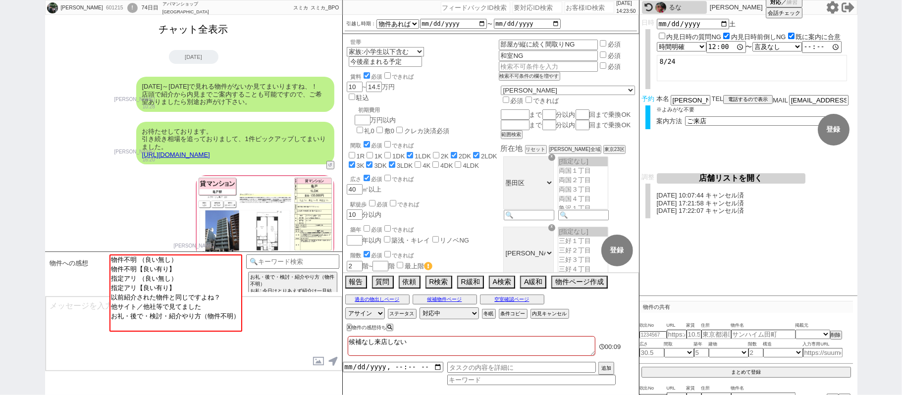
drag, startPoint x: 208, startPoint y: 27, endPoint x: 256, endPoint y: 94, distance: 82.6
click at [208, 26] on button "チャット全表示" at bounding box center [193, 29] width 77 height 17
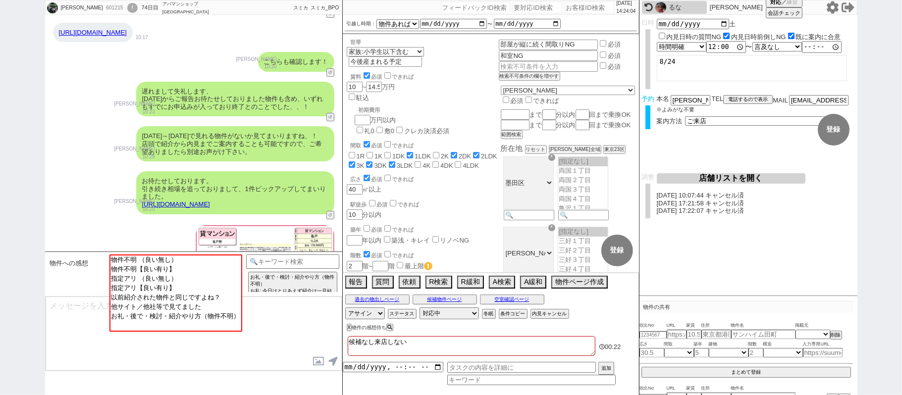
scroll to position [10703, 0]
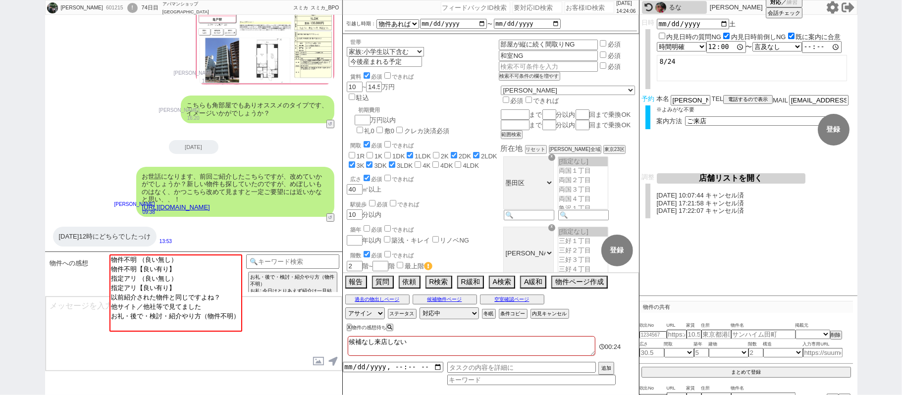
click at [276, 330] on textarea at bounding box center [194, 334] width 296 height 74
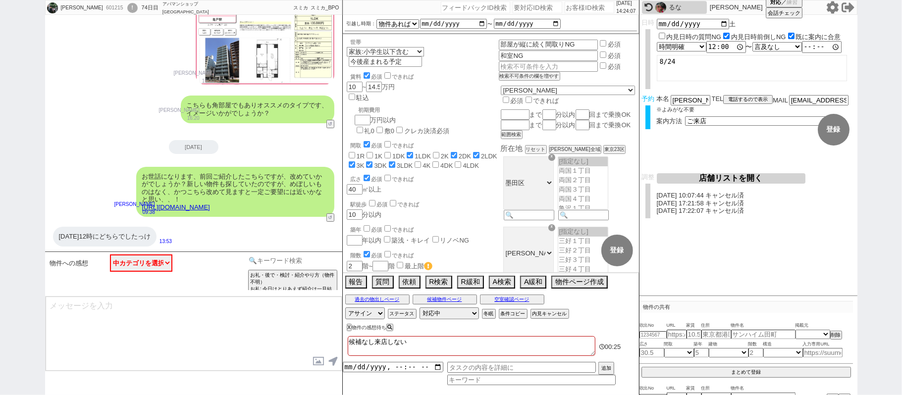
click at [273, 257] on input at bounding box center [293, 260] width 94 height 12
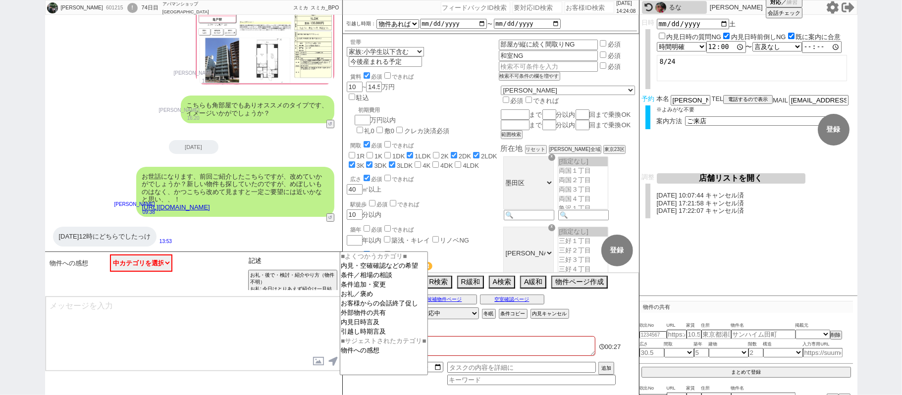
type input "記述"
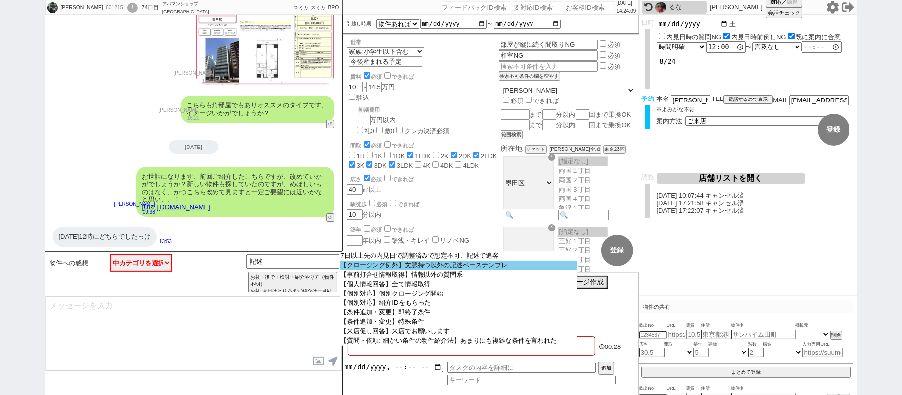
click at [365, 265] on option "【クロージング例外】文脈持つ以外の記述ベーステンプレ" at bounding box center [458, 265] width 237 height 9
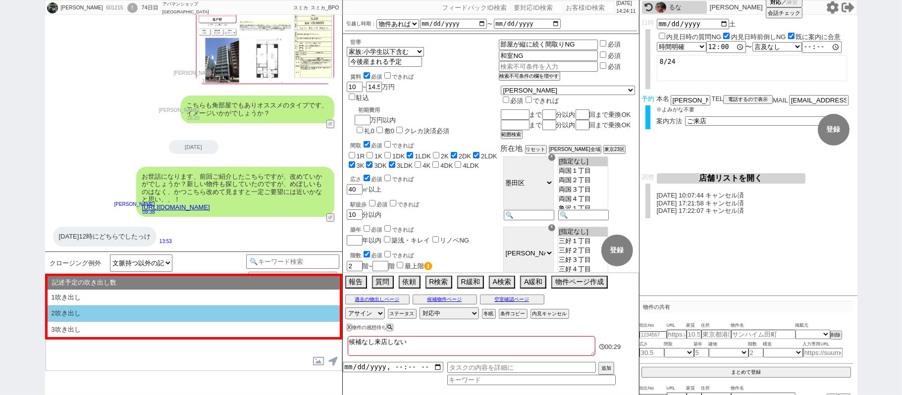
click at [205, 322] on li "2吹き出し" at bounding box center [194, 330] width 292 height 16
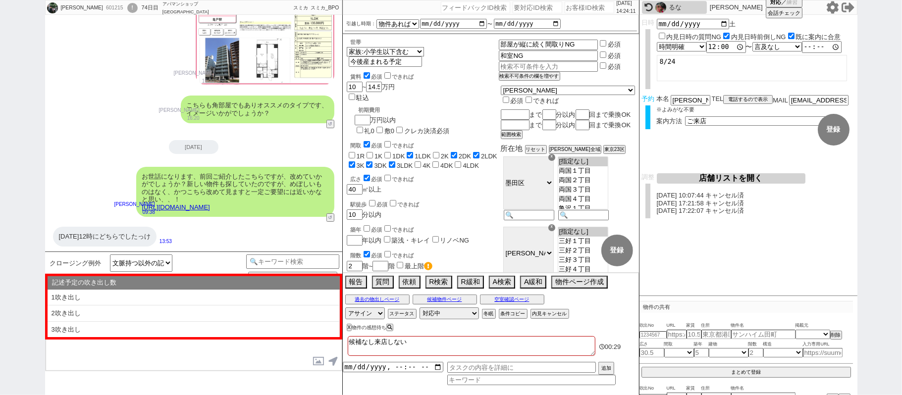
type textarea "@@【@@①記述したい内容を②の下に入力@@】@@ @@【@@②記述したい内容を入力後に①と②を@@ごと消して送信！！@@】@@"
select select "2吹き出し"
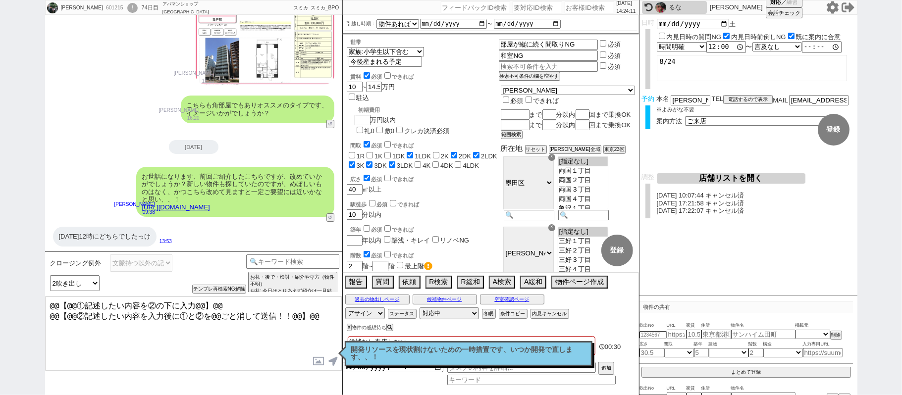
click at [327, 318] on textarea "@@【@@①記述したい内容を②の下に入力@@】@@ @@【@@②記述したい内容を入力後に①と②を@@ごと消して送信！！@@】@@" at bounding box center [194, 334] width 296 height 74
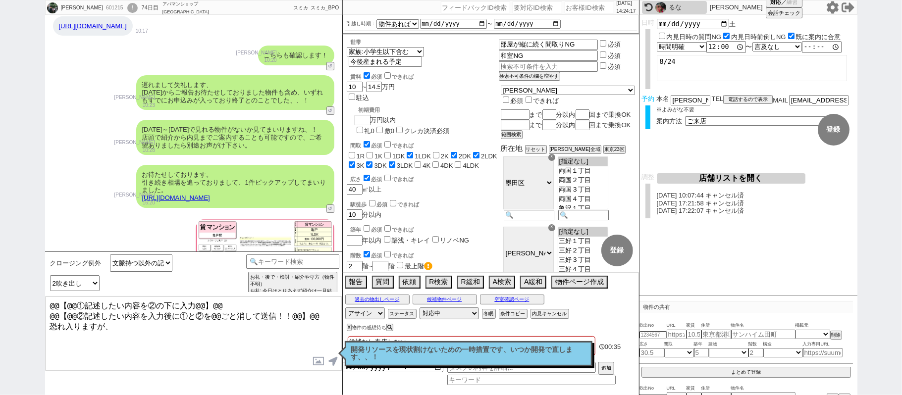
scroll to position [10440, 0]
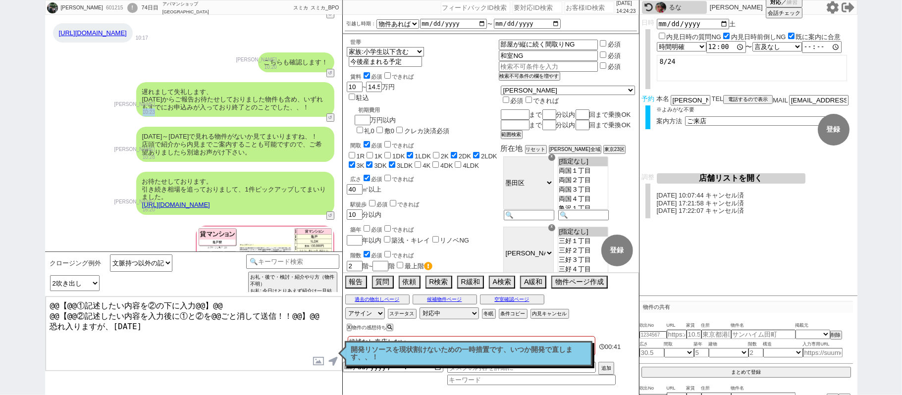
drag, startPoint x: 119, startPoint y: 155, endPoint x: 133, endPoint y: 153, distance: 14.5
click at [133, 116] on p "10:23" at bounding box center [134, 112] width 41 height 8
copy p "10:23"
drag, startPoint x: 167, startPoint y: 333, endPoint x: 167, endPoint y: 324, distance: 9.4
click at [167, 327] on textarea "@@【@@①記述したい内容を②の下に入力@@】@@ @@【@@②記述したい内容を入力後に①と②を@@ごと消して送信！！@@】@@ 恐れ入りますが、[DATE]" at bounding box center [194, 334] width 296 height 74
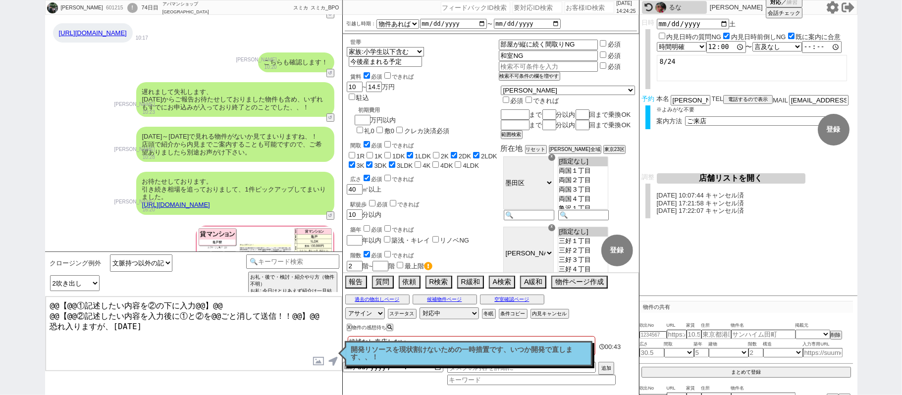
paste textarea "10:23"
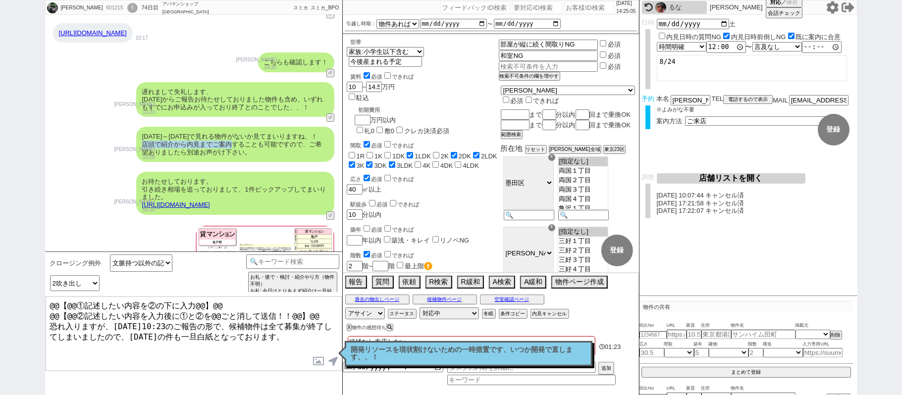
drag, startPoint x: 143, startPoint y: 185, endPoint x: 230, endPoint y: 185, distance: 87.1
click at [230, 162] on div "[DATE]～[DATE]で見れる物件がないか見てまいりますね、！ 店頭で紹介から内見までご案内することも可能ですので、ご希望ありましたら別途お声がけ下さい。" at bounding box center [235, 144] width 198 height 35
copy div "店頭で紹介から内見までご案内"
click at [104, 360] on textarea "@@【@@①記述したい内容を②の下に入力@@】@@ @@【@@②記述したい内容を入力後に①と②を@@ごと消して送信！！@@】@@ 恐れ入りますが、[DATE]…" at bounding box center [194, 334] width 296 height 74
paste textarea "店頭で紹介から内見までご案内"
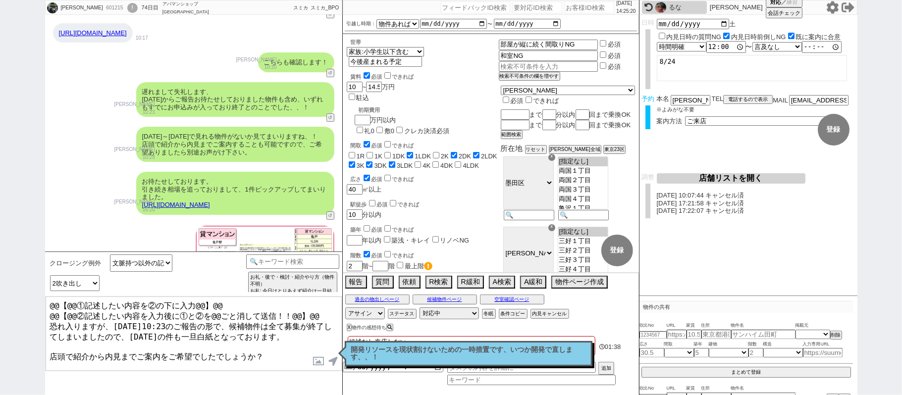
drag, startPoint x: 0, startPoint y: 75, endPoint x: 0, endPoint y: 12, distance: 62.9
click at [0, 40] on div "高森 翔太 601215 ! 0 74日目 アパマンショップ門前仲町駅前店 冬眠中 自社客 スミカ スミカ_BPO チャット全表示 2025-06-10 新し…" at bounding box center [451, 197] width 902 height 395
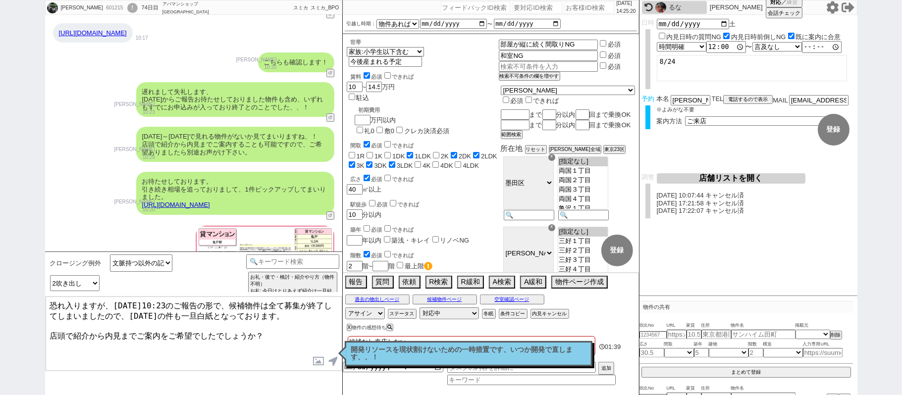
type textarea "恐れ入りますが、昨日10:23のご報告の形で、候補物件は全て募集が終了してしまいましたので、明日の件も一旦白紙となっております。 店頭で紹介から内見までご案内…"
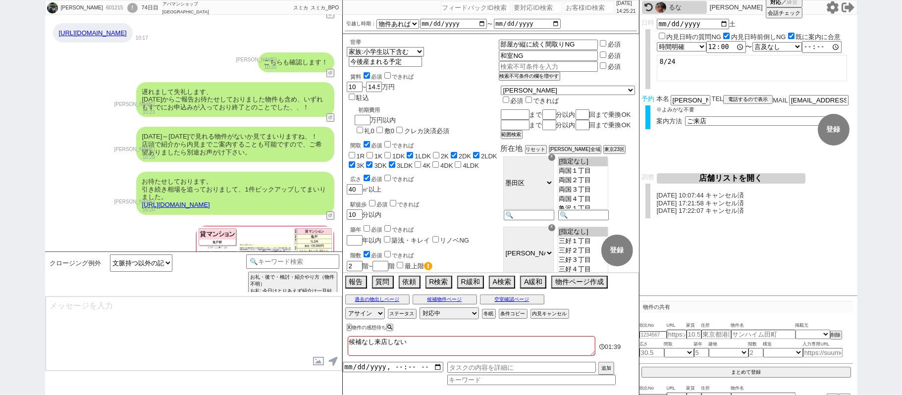
scroll to position [10765, 0]
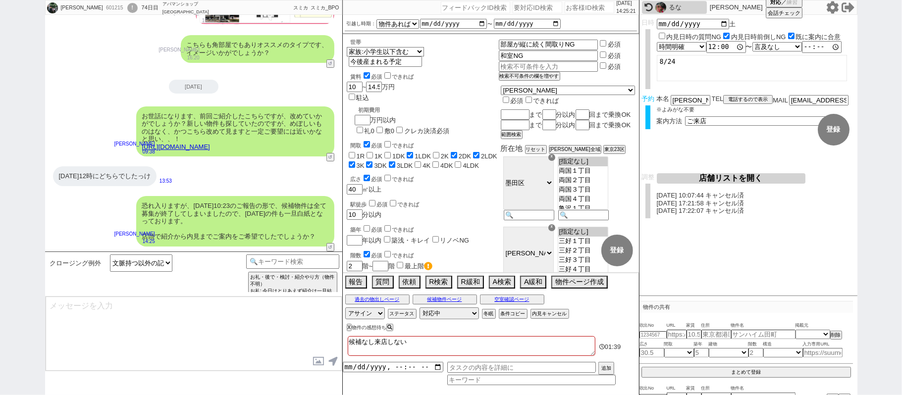
select select "431"
type textarea "@@【@@①記述したい内容を②の下に入力@@】@@ @@【@@②記述したい内容を入力後に①と②を@@ごと消して送信！！@@】@@"
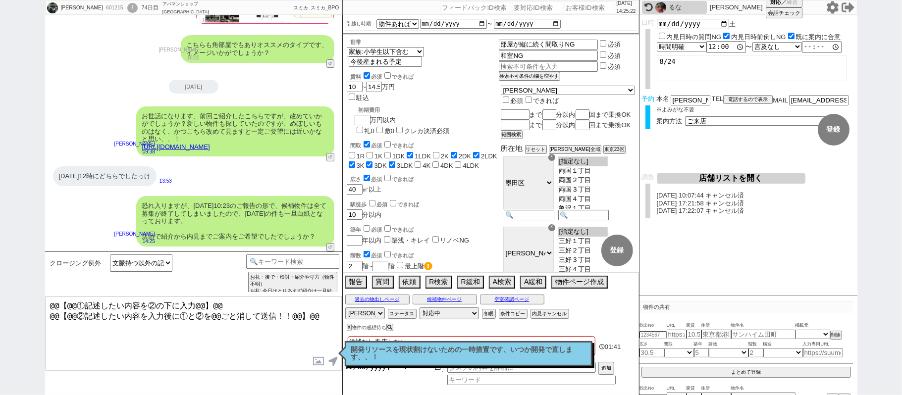
click at [444, 361] on p "開発リソースを現状割けないための一時措置です、いつか開発で直します、、！" at bounding box center [468, 353] width 235 height 15
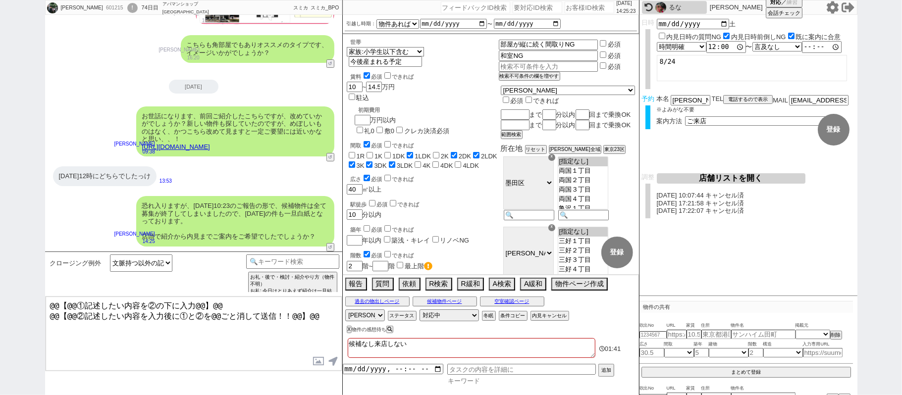
click at [480, 382] on input at bounding box center [531, 381] width 168 height 8
type input "は"
type input "汎用"
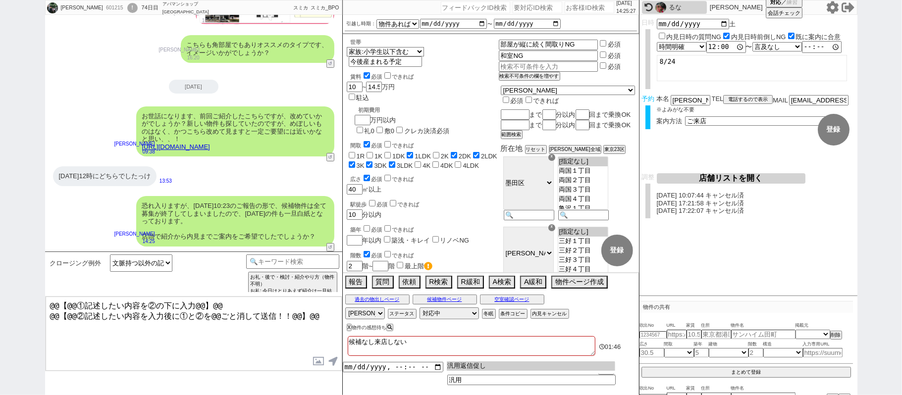
type input "汎用返信促し"
click at [380, 365] on input "datetime-local" at bounding box center [393, 366] width 101 height 8
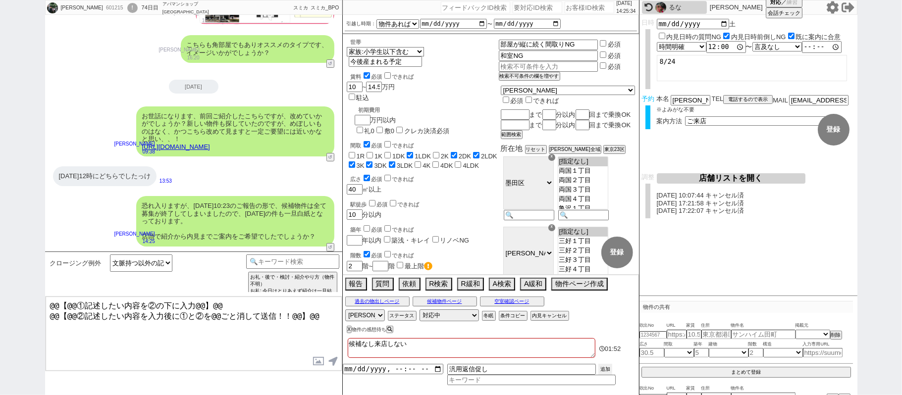
click at [605, 369] on button "追加" at bounding box center [605, 369] width 14 height 11
type input "2025-08-22T14:00"
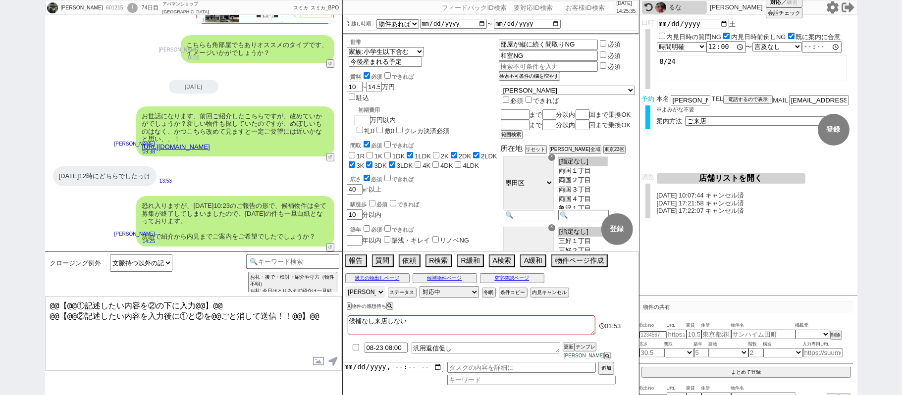
click at [379, 298] on select "アサイン 斎藤ひな 御手洗侑矢 松井健太朗 中澤栞 酒匂なぎさ 真鍋ひとみ 坂本ルミ" at bounding box center [365, 292] width 40 height 12
select select
click at [345, 294] on select "アサイン 斎藤ひな 御手洗侑矢 松井健太朗 中澤栞 酒匂なぎさ 真鍋ひとみ 坂本ルミ" at bounding box center [365, 292] width 40 height 12
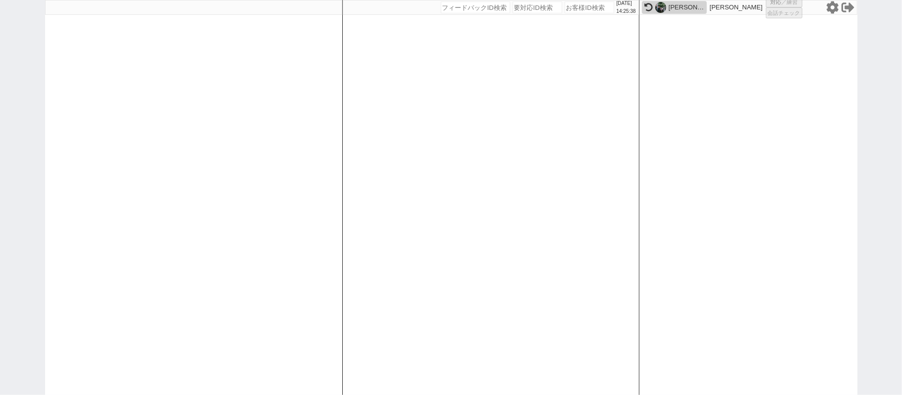
select select "1"
select select "2"
select select
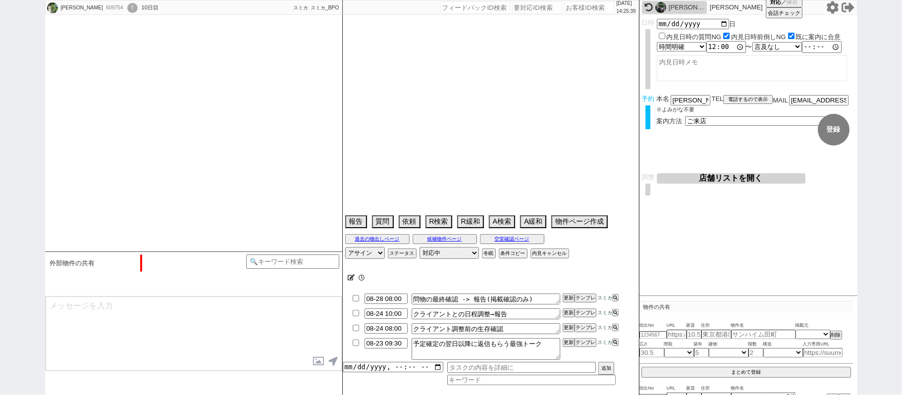
scroll to position [640, 0]
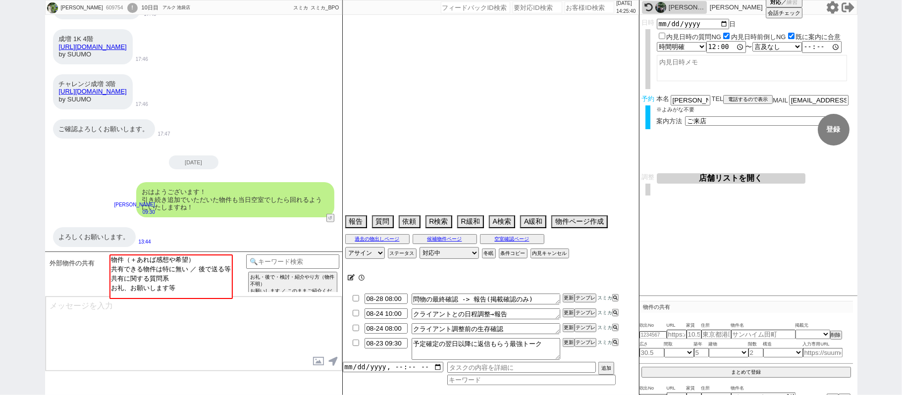
type textarea "他社なし@新潟から来る"
select select "2025"
select select "9"
select select "27"
select select "0"
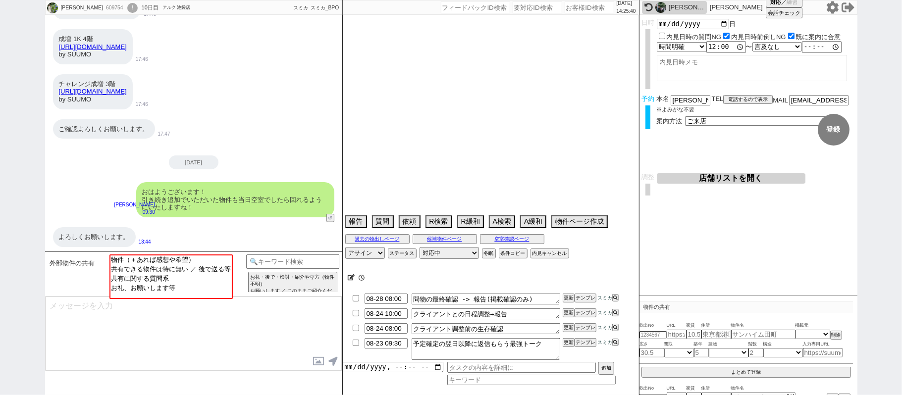
select select "60"
select select "59"
select select "75"
select select "14"
select select "819"
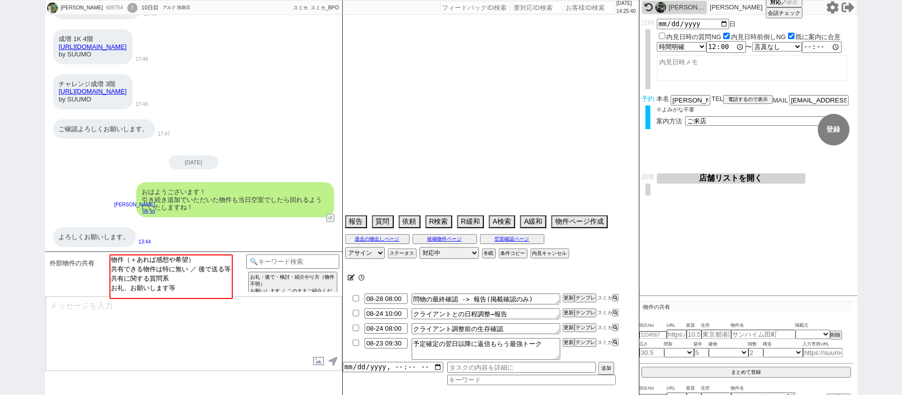
select select "62"
select select "1510"
select select "65"
select select "1577"
select select "23"
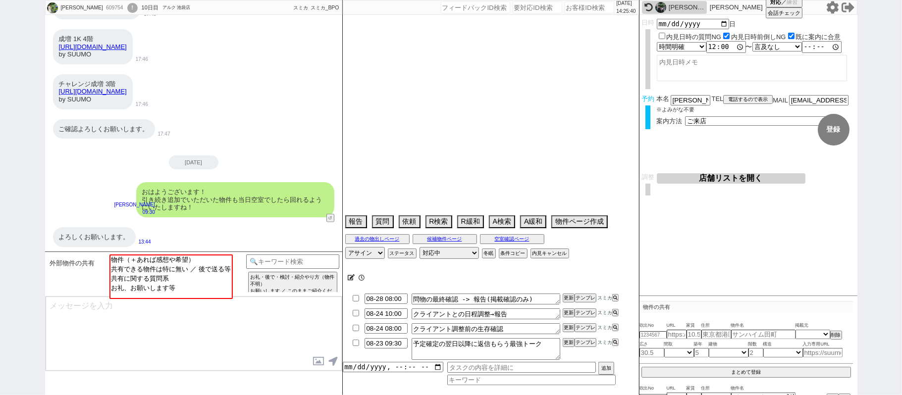
select select "733"
select select "67"
select select "64"
select select "1559"
select select "63"
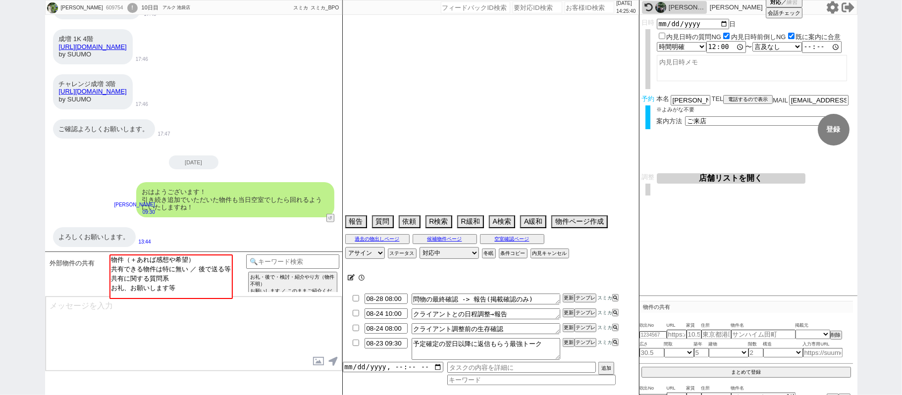
select select "70"
select select "1685"
select select "69"
select select "66"
select select "71"
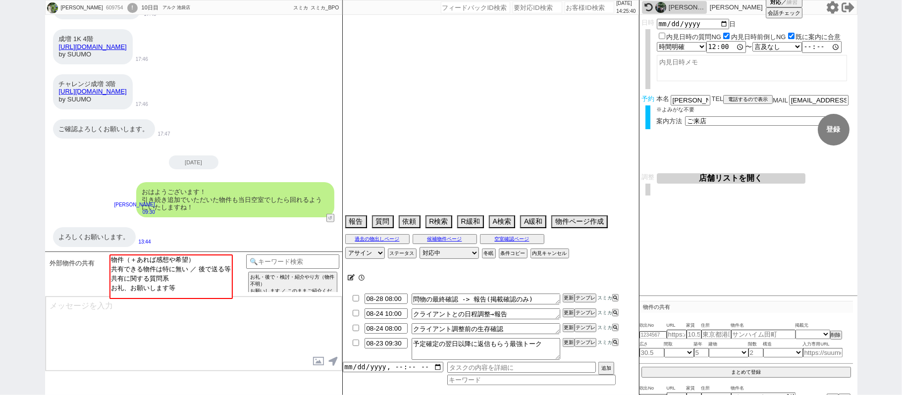
select select "68"
select select "1640"
select select "48"
select select "47"
select select "50"
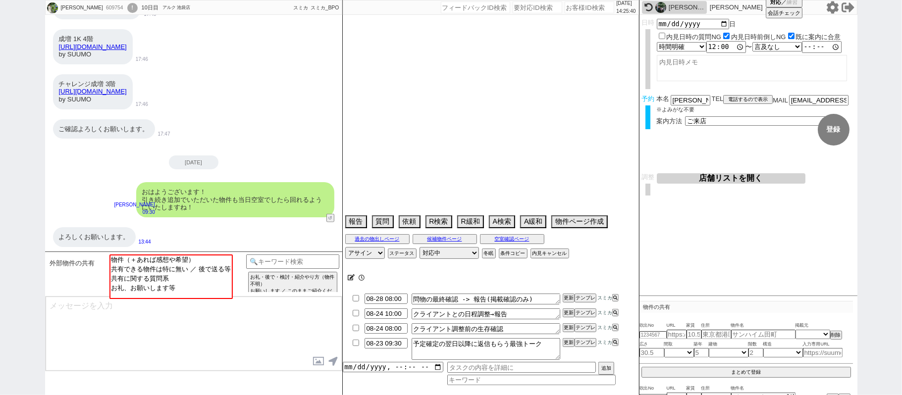
select select "53"
select select "74"
select select "56"
select select "25"
select select "3117"
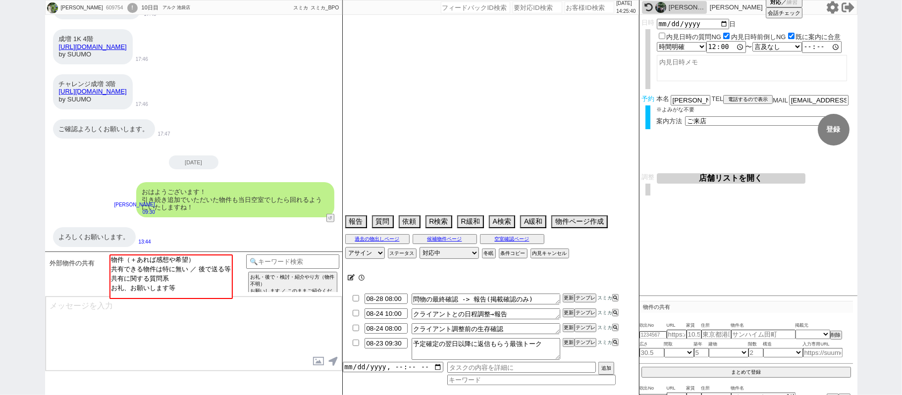
select select "44"
select select "52"
select select "7"
select select "55"
select select "12"
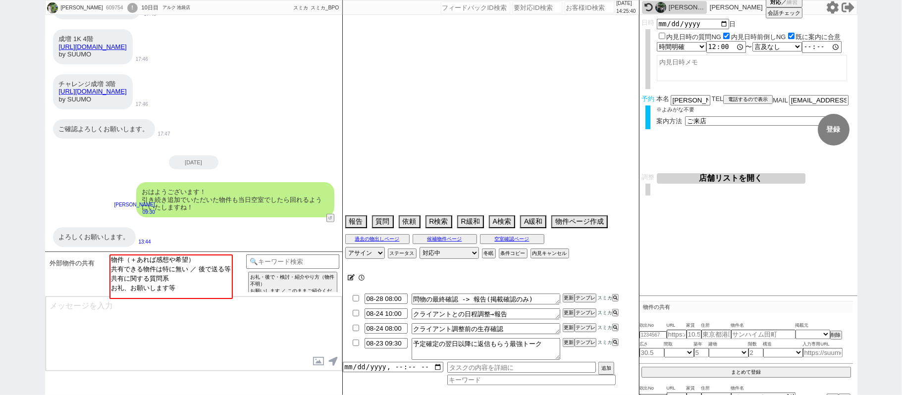
select select "11"
select select "38"
select select "77"
select select "61"
select select "72"
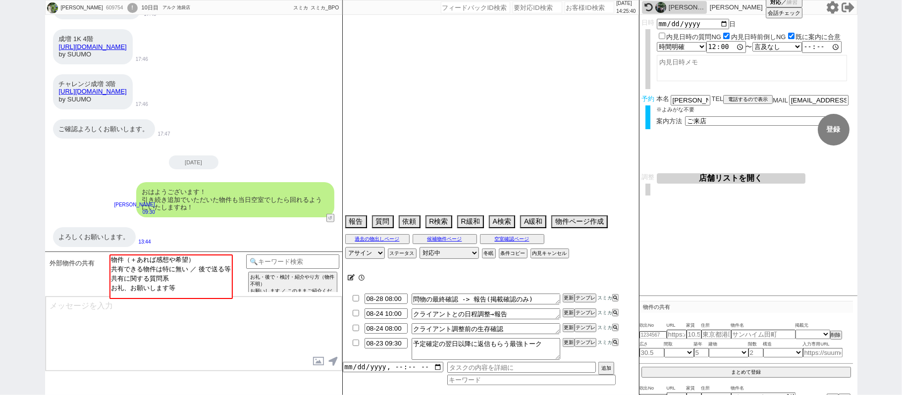
select select "1747"
select select "15"
select select "54"
select select "35"
select select "29"
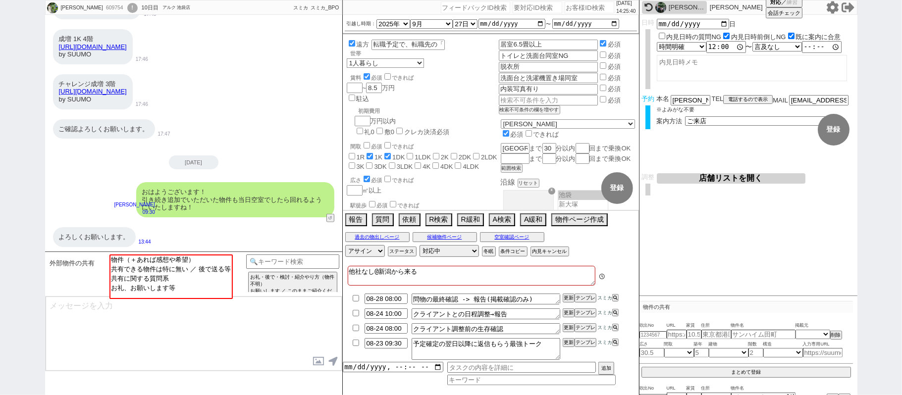
scroll to position [197, 0]
drag, startPoint x: 73, startPoint y: 206, endPoint x: 118, endPoint y: 236, distance: 53.8
click at [73, 202] on div "おはようございます！ 引き続き追加でいただいた物件も当日空室でしたら回れるようにいたしますね！ 松井健太朗 09:30 32310-A1" at bounding box center [193, 199] width 297 height 45
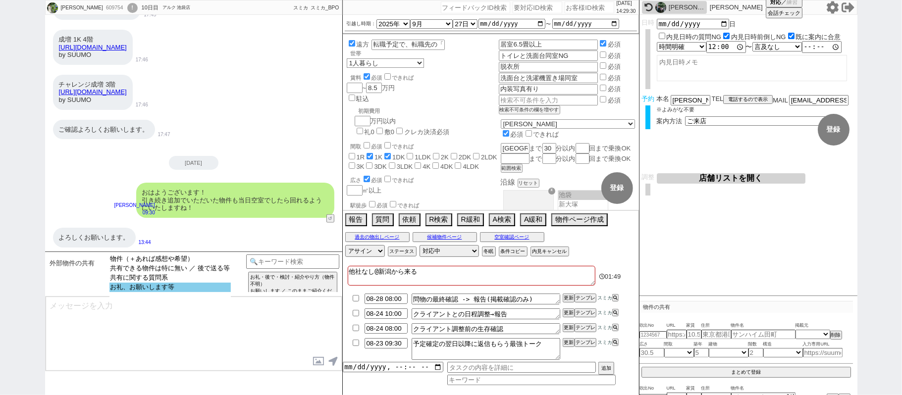
select select "お礼、お願いします等"
click at [189, 292] on option "お礼、お願いします等" at bounding box center [169, 287] width 121 height 9
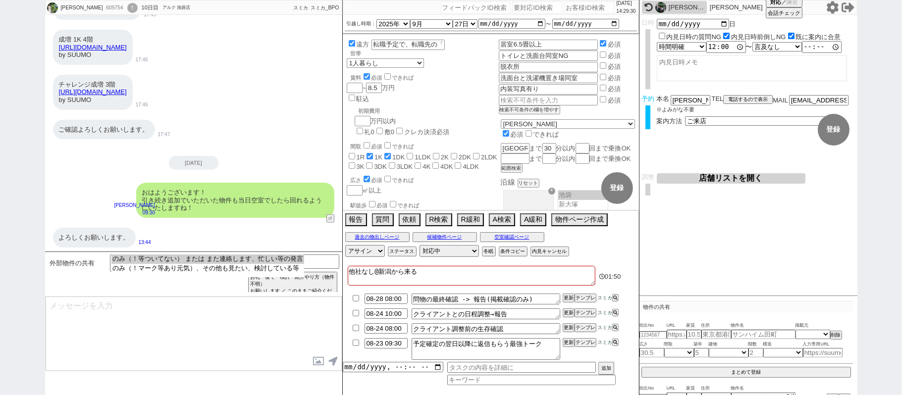
select select "のみ（！等ついてない） または また連絡します、忙しい等の発言"
click at [169, 264] on option "のみ（！等ついてない） または また連絡します、忙しい等の発言" at bounding box center [207, 268] width 192 height 9
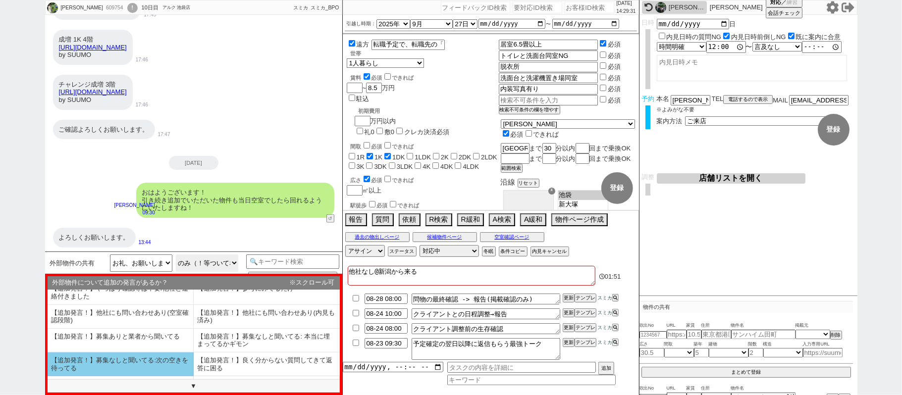
scroll to position [61, 0]
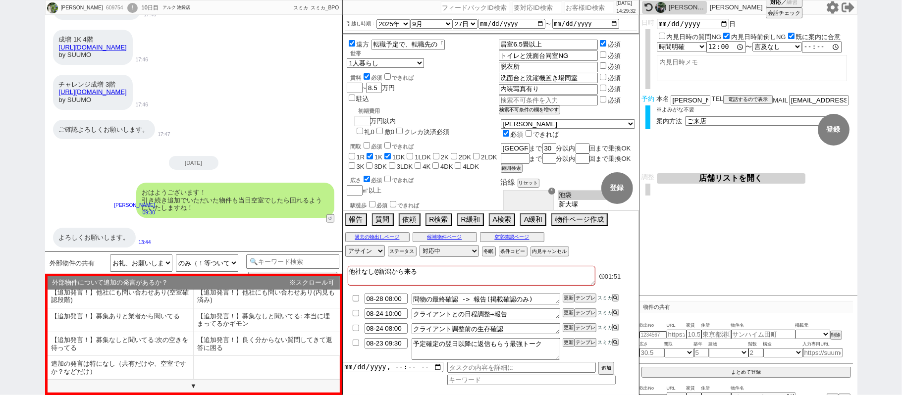
click at [135, 365] on li "追加の発言は特になし（共有だけや、空室ですか？などだけ）" at bounding box center [121, 367] width 146 height 23
select select "追加の発言は特になし（共有だけや、空室ですか？などだけ）"
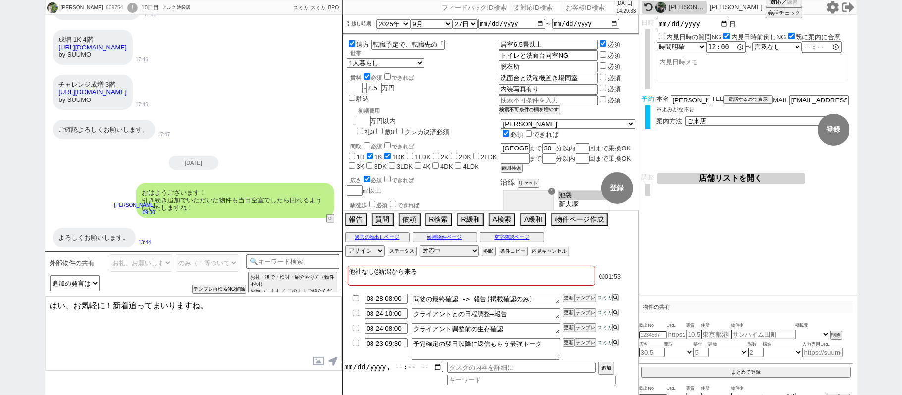
drag, startPoint x: 65, startPoint y: 303, endPoint x: 0, endPoint y: 214, distance: 110.5
click at [0, 256] on div "怜香 609754 ! 0 10日目 アルク 池袋店 冬眠中 自社客 スミカ スミカ_BPO チャット全表示 2025-08-21 ありがとうございます。 3…" at bounding box center [451, 197] width 902 height 395
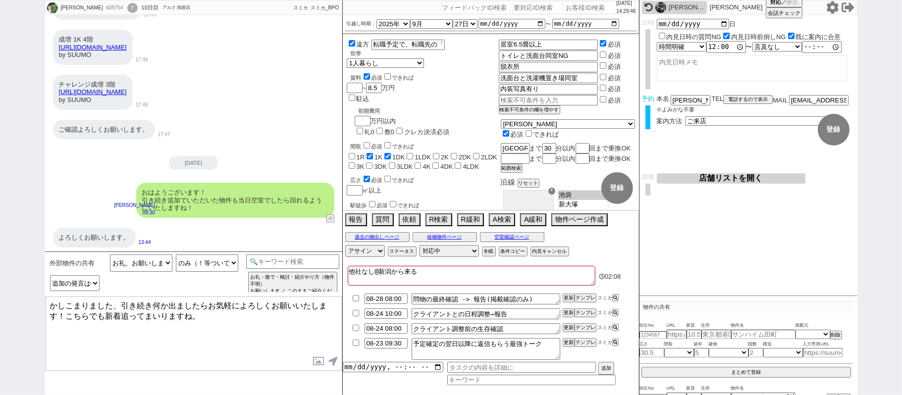
type textarea "かしこまりました、引き続き何か出ましたらお気軽によろしくお願いいたします！こちらでも新着追ってまいりますね。"
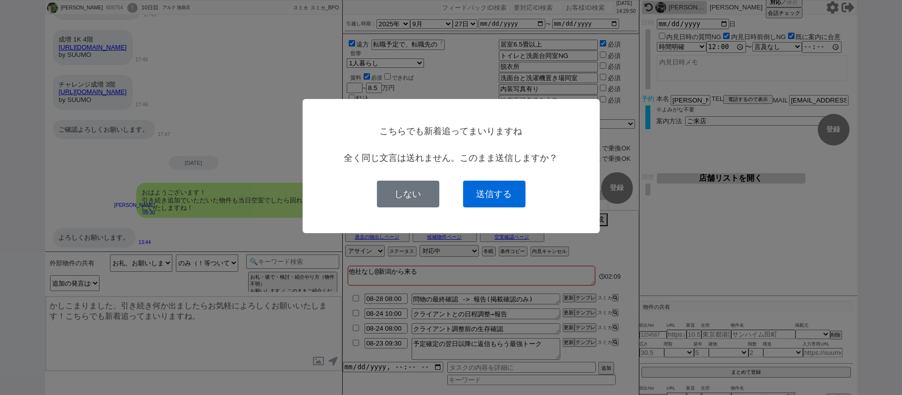
click at [494, 193] on button "送信する" at bounding box center [494, 194] width 62 height 27
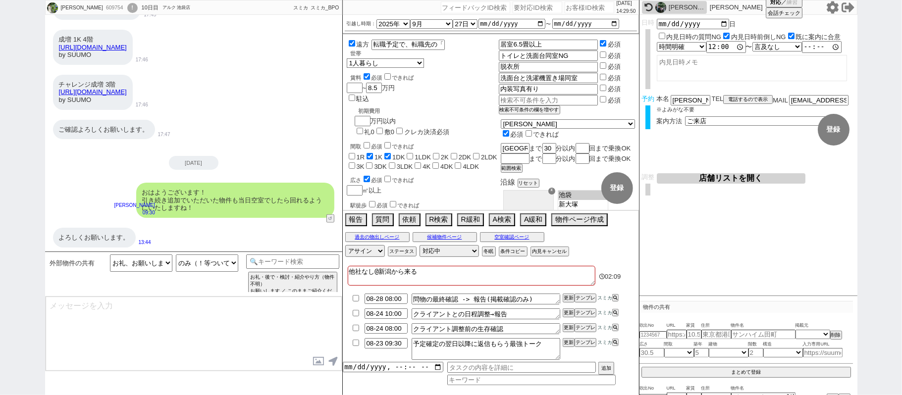
scroll to position [551, 0]
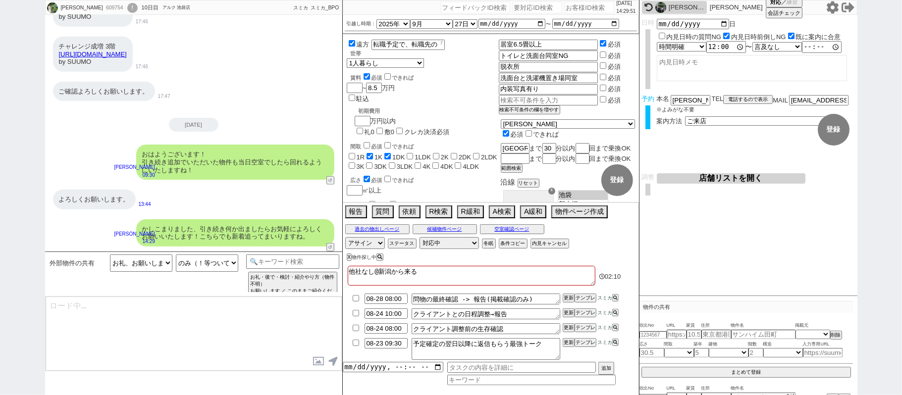
type textarea "またお送りいただいた物件情報をもとに以下のように探していければと思いますが、いかがでしょうか？ リュジアン北赤羽 103号室(8.1万 東京都北区赤羽北１) …"
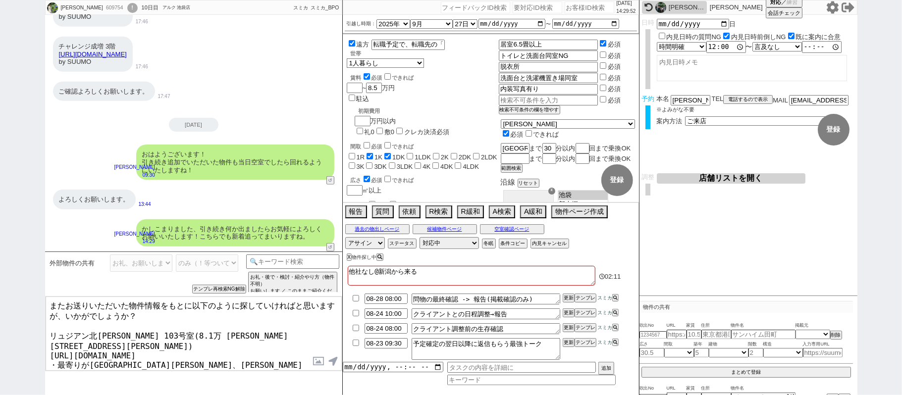
click at [242, 337] on textarea "またお送りいただいた物件情報をもとに以下のように探していければと思いますが、いかがでしょうか？ リュジアン北赤羽 103号室(8.1万 東京都北区赤羽北１) …" at bounding box center [194, 334] width 296 height 74
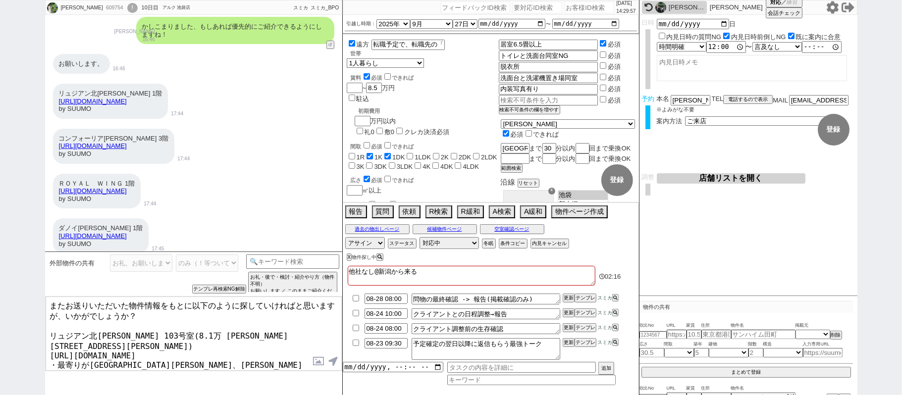
scroll to position [88, 0]
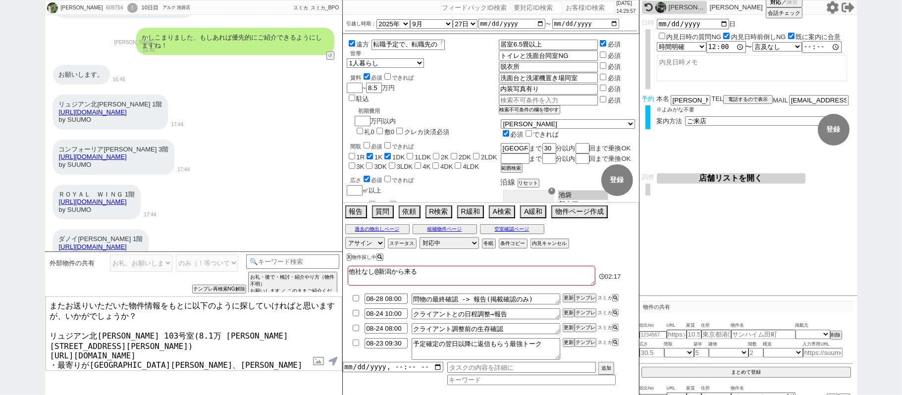
click at [173, 381] on div "外部物件の共有 物件（＋あれば感想や希望） 共有できる物件は特に無い ／ 後で送る等 共有に関する質問系 お礼、お願いします等 のみ（！等ついてない） または…" at bounding box center [193, 324] width 297 height 144
click at [179, 351] on textarea "またお送りいただいた物件情報をもとに以下のように探していければと思いますが、いかがでしょうか？ リュジアン北赤羽 103号室(8.1万 東京都北区赤羽北１) …" at bounding box center [194, 334] width 296 height 74
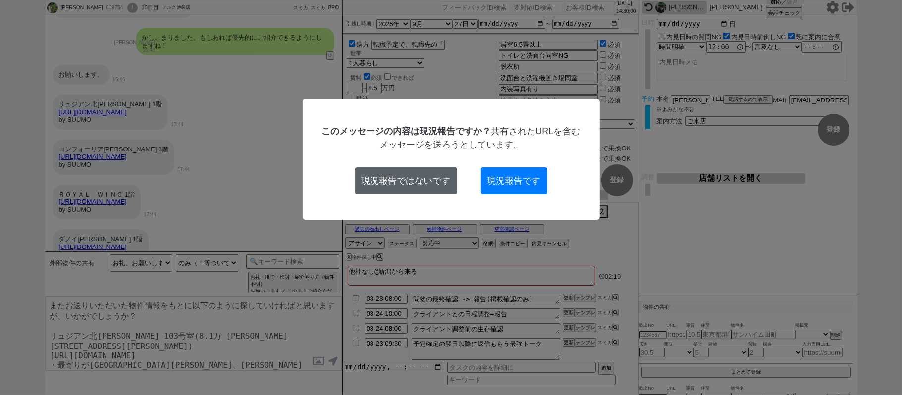
click at [444, 187] on button "現況報告ではないです" at bounding box center [406, 180] width 102 height 27
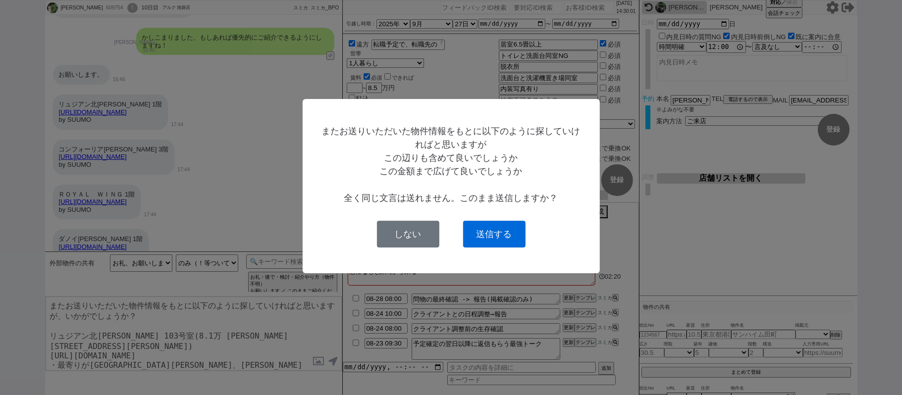
click at [476, 232] on button "送信する" at bounding box center [494, 234] width 62 height 27
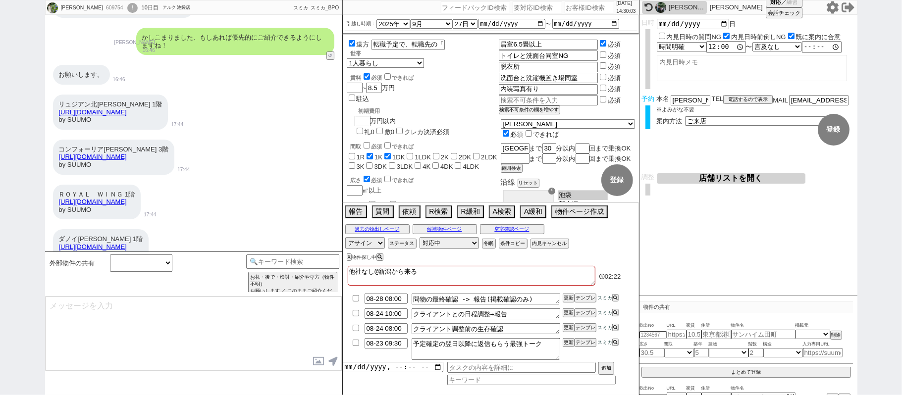
scroll to position [719, 0]
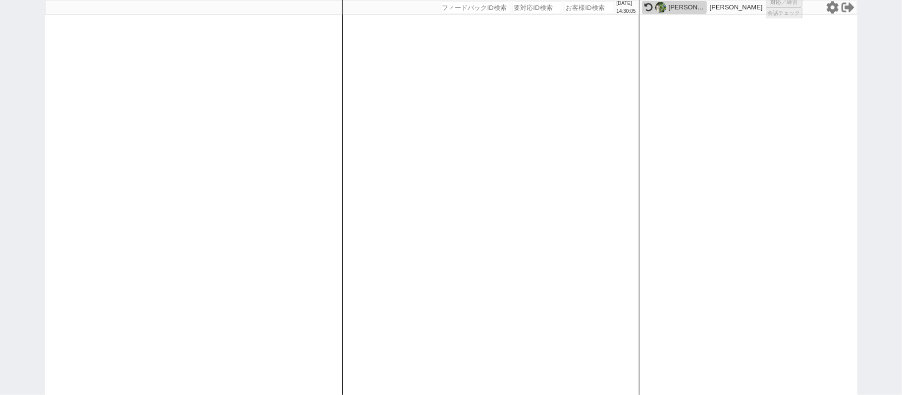
select select "1"
select select "3"
select select
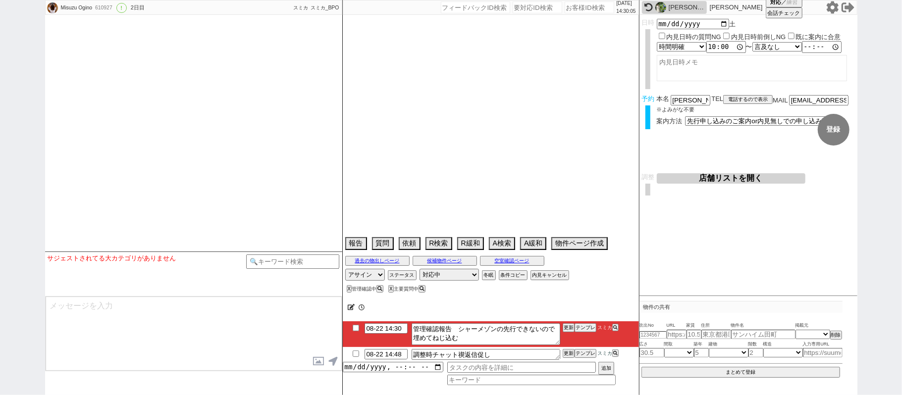
select select "13"
select select "0"
select select "12"
select select "439"
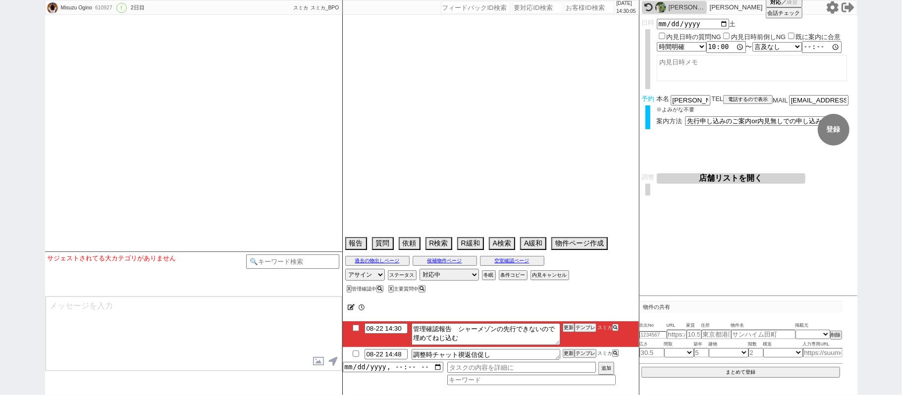
select select "808"
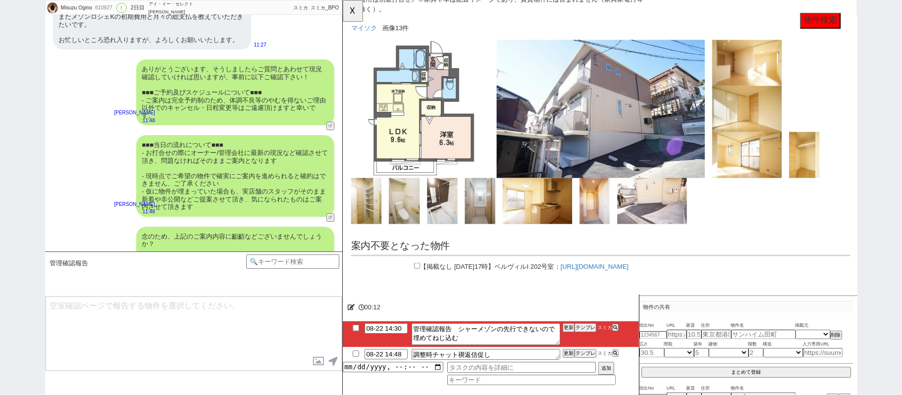
scroll to position [2836, 0]
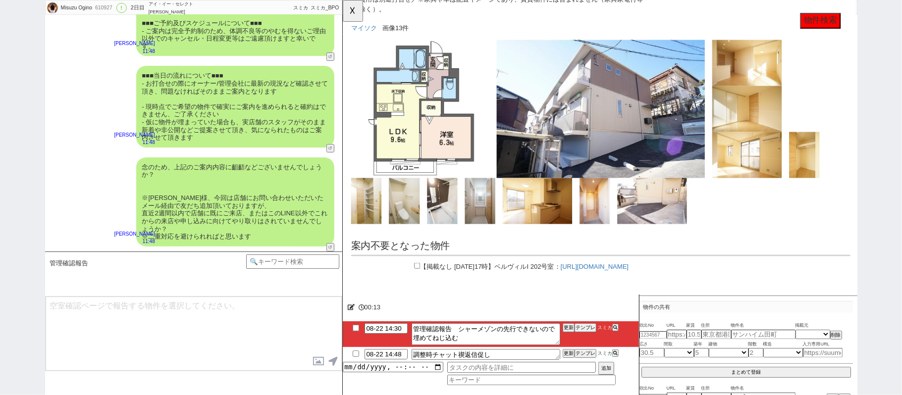
click at [97, 188] on div "念のため、上記のご案内内容に齟齬などございませんでしょうか？ ※荻野様、今回は店舗にお問い合わせいただいたメール経由で友だち追加頂いておりますが、 直近2週間…" at bounding box center [193, 201] width 297 height 99
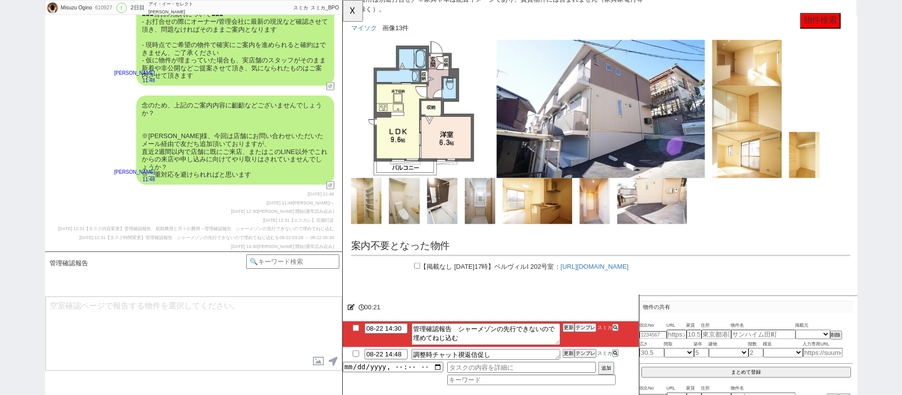
scroll to position [2837, 0]
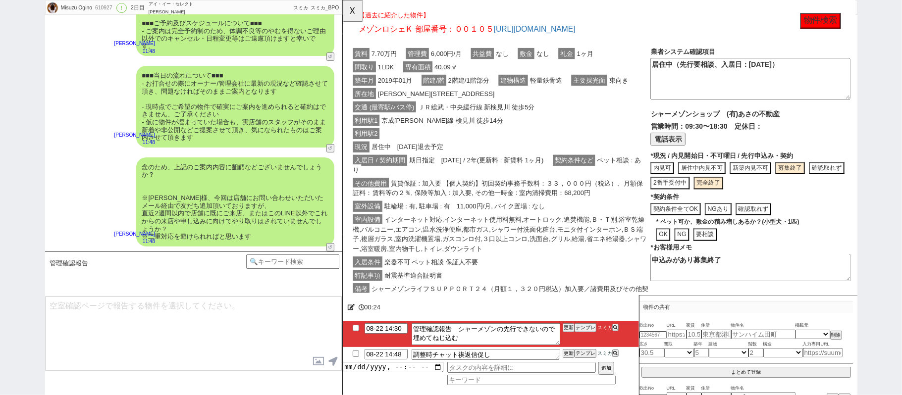
click div "入居日 / 契約期間 期日指定　2025年09月09日 / 2年(更新料 : 新賃料 1ヶ月) 契約条件など ペット相談 : あり"
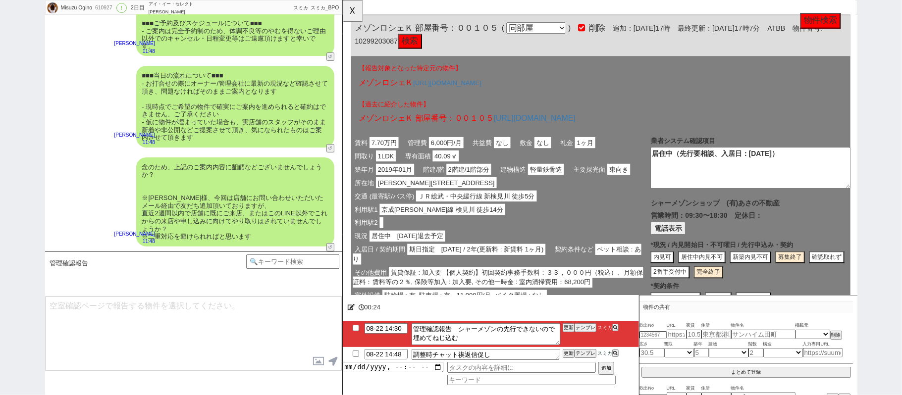
scroll to position [0, 0]
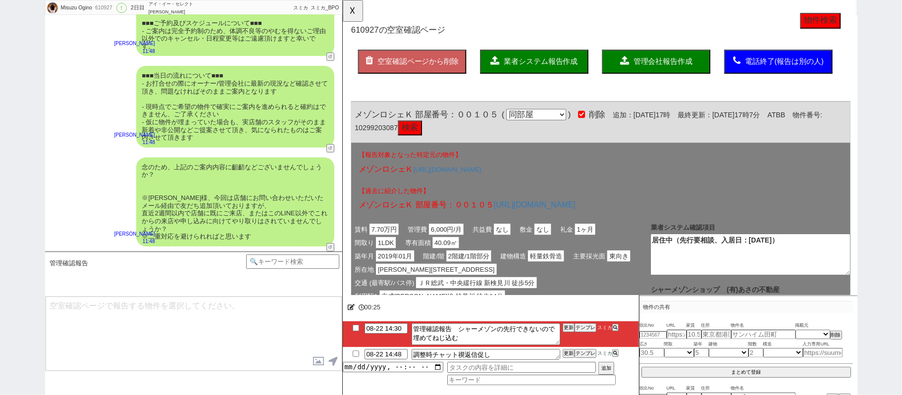
click at [657, 65] on span "管理会社報告作成" at bounding box center [686, 66] width 63 height 8
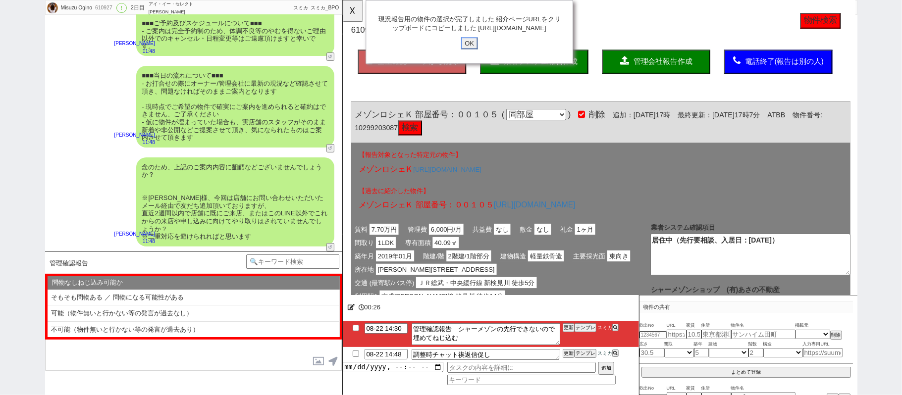
click at [483, 53] on input "OK" at bounding box center [478, 46] width 18 height 13
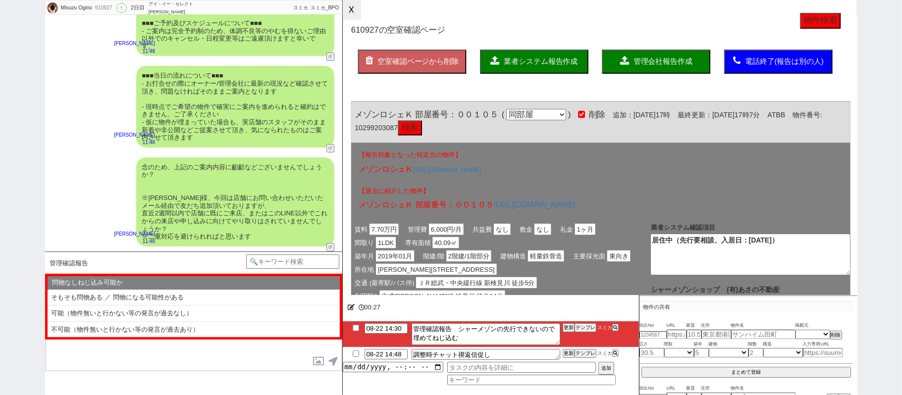
click at [351, 9] on button "☓" at bounding box center [352, 10] width 18 height 20
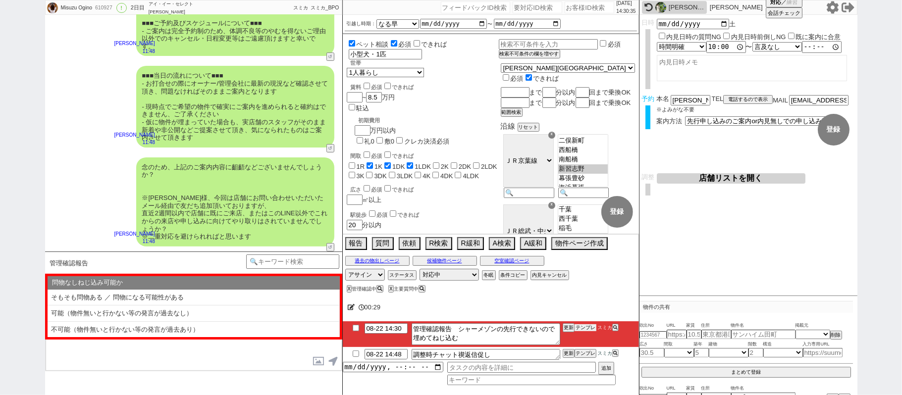
click at [586, 329] on button "テンプレ" at bounding box center [585, 327] width 22 height 7
click at [144, 322] on li "可能（物件無いと行かない等の発言が過去なし）" at bounding box center [194, 330] width 292 height 16
select select "可能（物件無いと行かない等の発言が過去なし）"
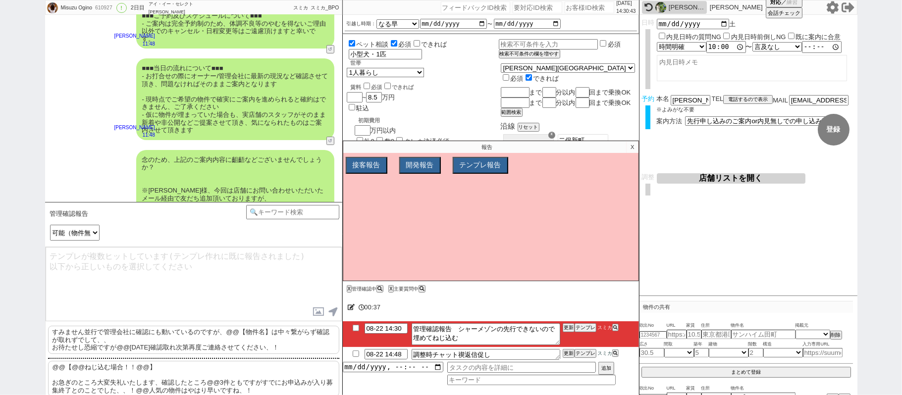
click at [111, 376] on p "@@【@@ねじ込む場合！！@@】 お急ぎのところ大変失礼いたします、確認したところ@@3件ともですがすでにお申込みが入り募集終了とのことでした、、！@@人気の…" at bounding box center [193, 379] width 291 height 36
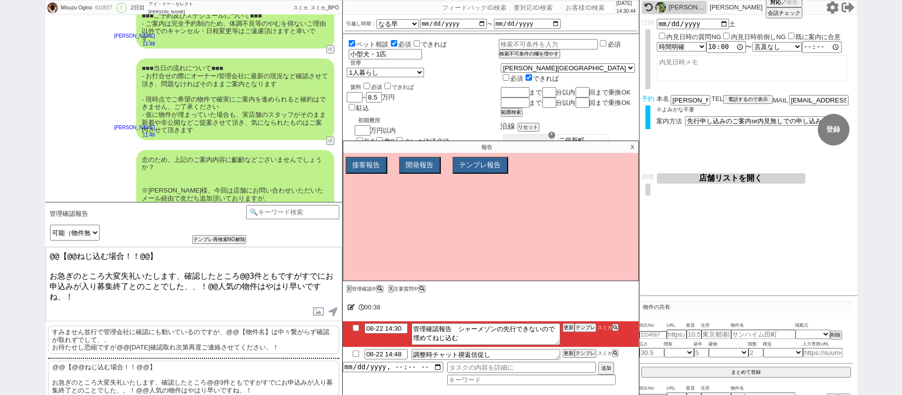
drag, startPoint x: 169, startPoint y: 253, endPoint x: 0, endPoint y: 139, distance: 204.2
click at [0, 166] on div "Misuzu Ogino 610927 ! 0 2日目 アイ・イー・セレクト 千葉駅前店 冬眠中 自社客 スミカ スミカ_BPO チャット全表示 2025-0…" at bounding box center [451, 197] width 902 height 395
drag, startPoint x: 183, startPoint y: 272, endPoint x: 0, endPoint y: 18, distance: 312.7
click at [0, 127] on div "Misuzu Ogino 610927 ! 0 2日目 アイ・イー・セレクト 千葉駅前店 冬眠中 自社客 スミカ スミカ_BPO チャット全表示 2025-0…" at bounding box center [451, 197] width 902 height 395
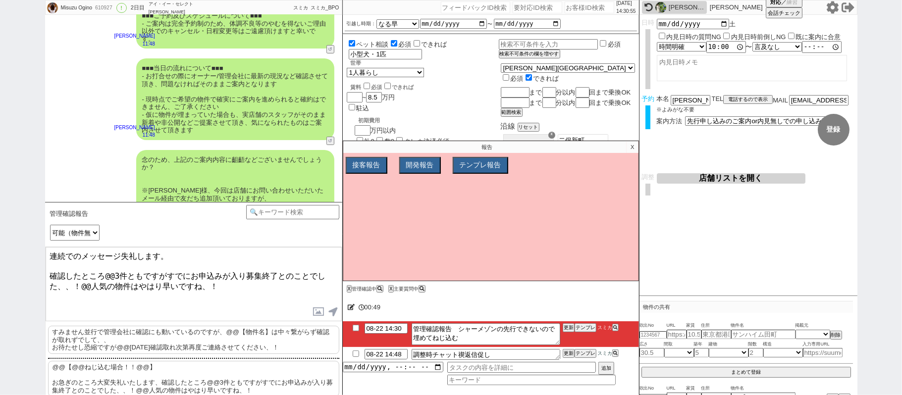
click at [155, 270] on textarea "連続でのメッセージ失礼します。 確認したところ@@3件ともですがすでにお申込みが入り募集終了とのことでした、、！@@人気の物件はやはり早いですね、！" at bounding box center [194, 284] width 296 height 74
click at [165, 270] on textarea "連続でのメッセージ失礼します。 確認したところ@@3件ともですがすでにお申込みが入り募集終了とのことでした、、！@@人気の物件はやはり早いですね、！" at bounding box center [194, 284] width 296 height 74
click at [630, 152] on p "X" at bounding box center [631, 147] width 11 height 12
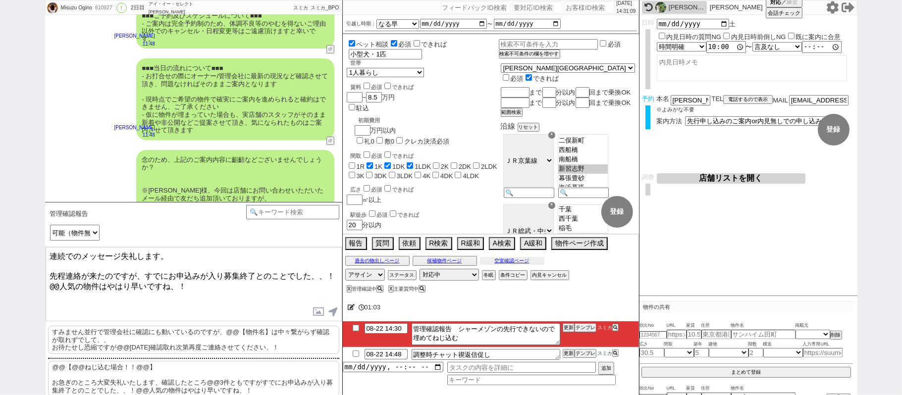
click at [537, 263] on button "空室確認ページ" at bounding box center [512, 261] width 64 height 8
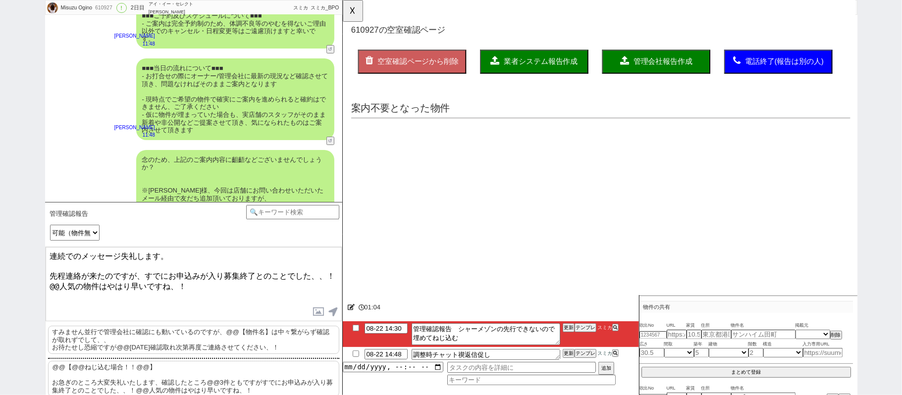
scroll to position [0, 0]
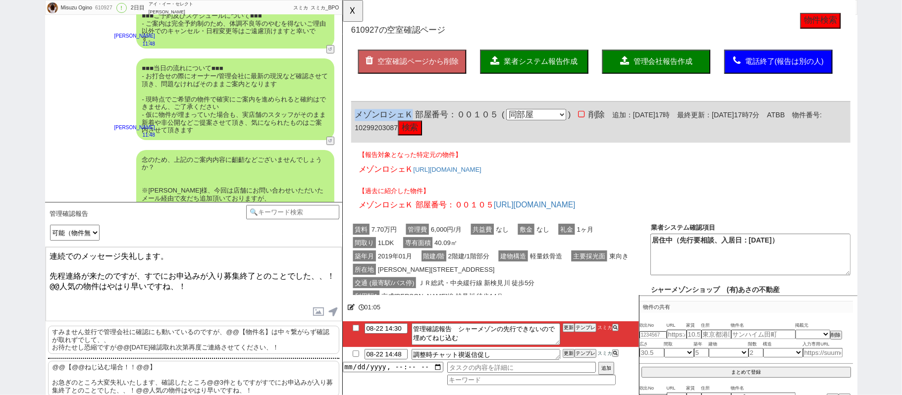
drag, startPoint x: 357, startPoint y: 123, endPoint x: 417, endPoint y: 127, distance: 60.0
click at [417, 127] on span "メゾンロシェＫ 部屋番号：００１０５" at bounding box center [432, 123] width 154 height 10
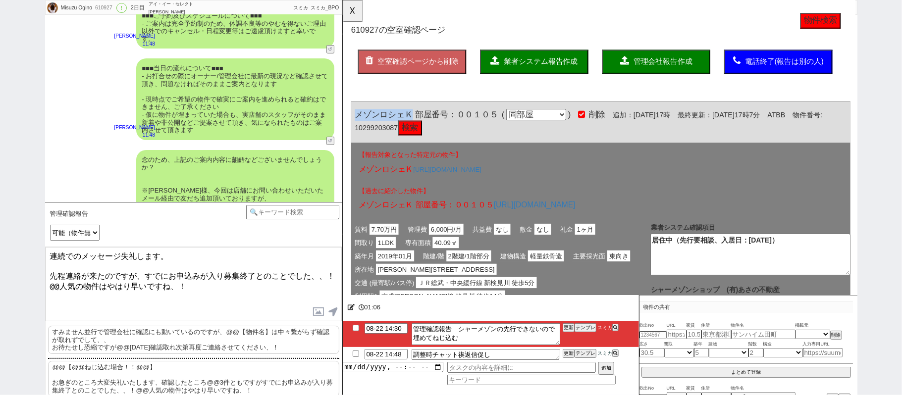
copy span "メゾンロシェＫ"
click at [148, 270] on textarea "連続でのメッセージ失礼します。 先程連絡が来たのですが、すでにお申込みが入り募集終了とのことでした、、！@@人気の物件はやはり早いですね、！" at bounding box center [194, 284] width 296 height 74
paste textarea "ゾンロシェＫ"
click at [223, 271] on textarea "連続でのメッセージ失礼します。 先程連絡が来たのですが、メゾンロシェＫすでにお申込みが入り募集終了とのことでした、、！@@人気の物件はやはり早いですね、！" at bounding box center [194, 284] width 296 height 74
click at [149, 281] on textarea "連続でのメッセージ失礼します。 先程連絡が来たのですが、メゾンロシェＫは本日丁度先程お申込みが入り募集終了とのことでした、、！@@人気の物件はやはり早いですね…" at bounding box center [194, 284] width 296 height 74
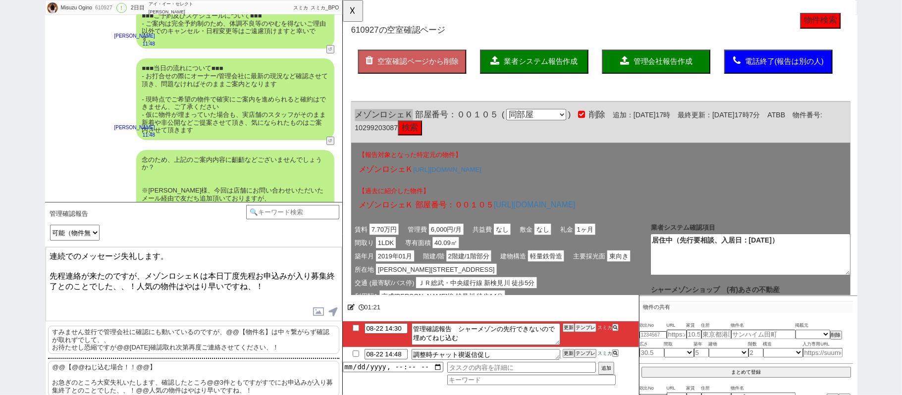
type textarea "連続でのメッセージ失礼します。 先程連絡が来たのですが、メゾンロシェＫは本日丁度先程お申込みが入り募集終了とのことでした、、！人気の物件はやはり早いですね、！"
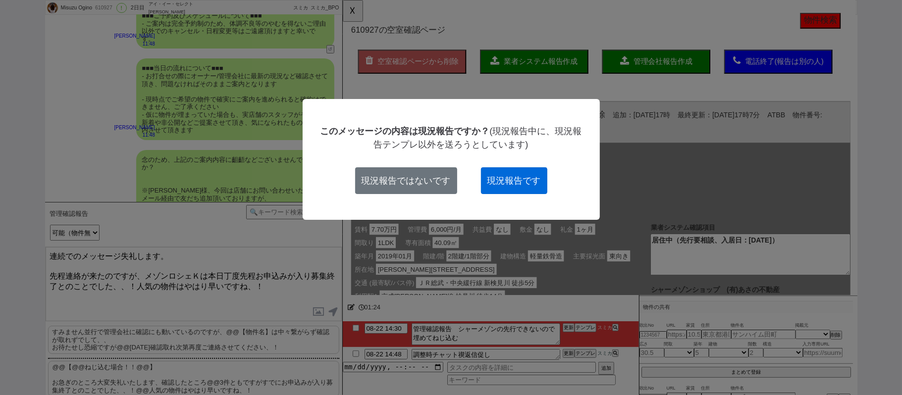
click at [515, 183] on button "現況報告です" at bounding box center [514, 180] width 66 height 27
checkbox input "true"
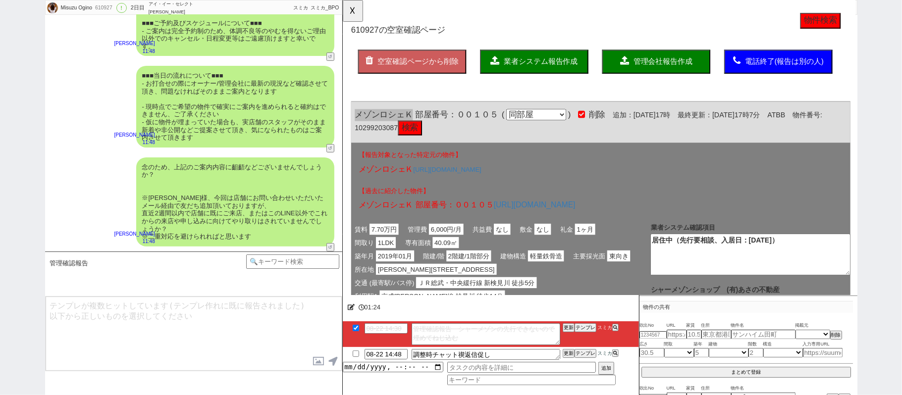
scroll to position [2897, 0]
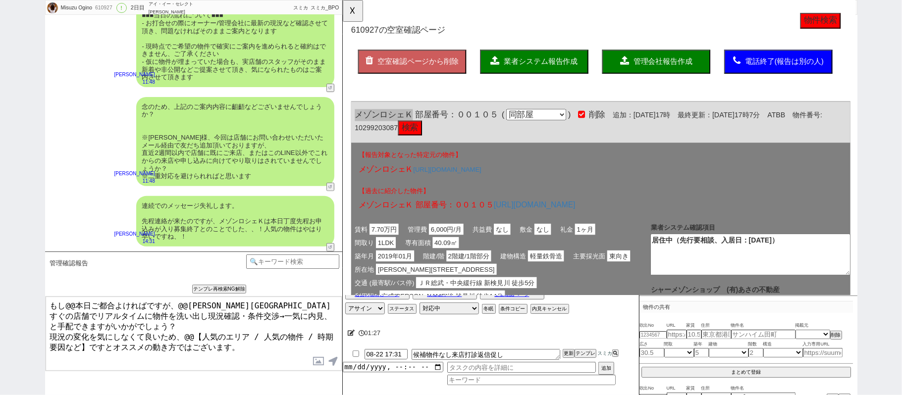
click at [66, 303] on textarea "もし@@本日ご都合よければですが、@@千葉駅すぐの店舗でリアルタイムに物件を洗い出し現況確認・条件交渉→一気に内見、と手配できますがいかがでしょう？ 現況の変…" at bounding box center [194, 334] width 296 height 74
click at [90, 303] on textarea "もし@@本日ご都合よければですが、@@千葉駅すぐの店舗でリアルタイムに物件を洗い出し現況確認・条件交渉→一気に内見、と手配できますがいかがでしょう？ 現況の変…" at bounding box center [194, 334] width 296 height 74
click at [49, 325] on textarea "もし直近ご都合よければですが、@@千葉駅すぐの店舗でリアルタイムに物件を洗い出し現況確認・条件交渉→一気に内見、と手配できますがいかがでしょう？ 現況の変化を…" at bounding box center [194, 334] width 296 height 74
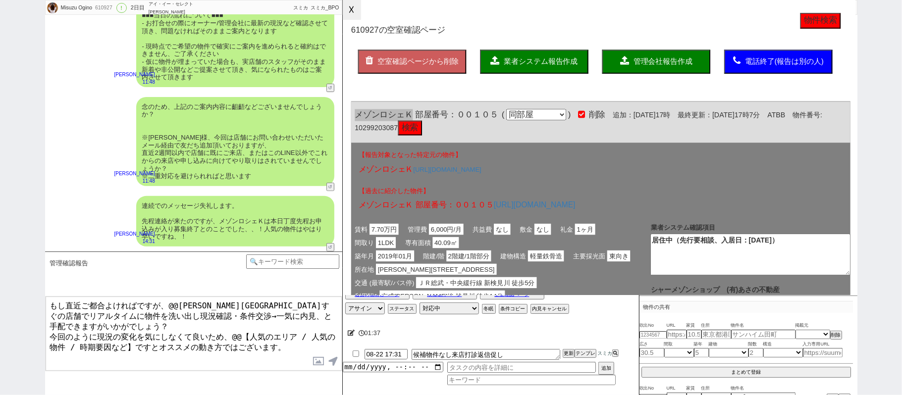
click at [354, 5] on button "☓" at bounding box center [352, 10] width 18 height 20
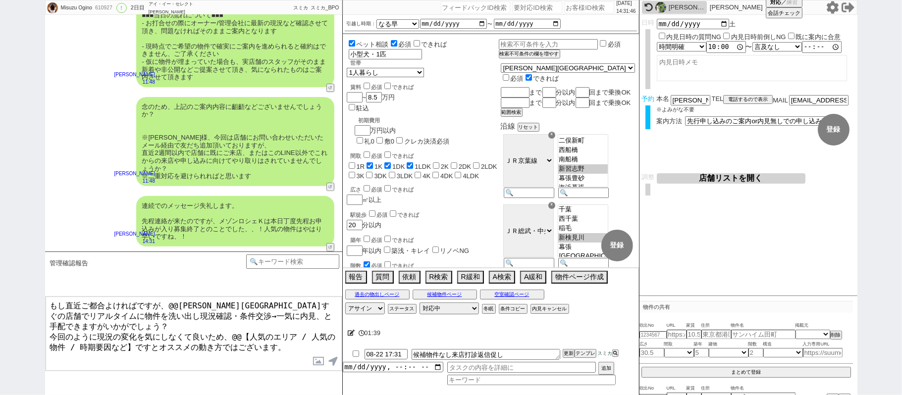
click at [231, 321] on textarea "もし直近ご都合よければですが、@@千葉駅すぐの店舗でリアルタイムに物件を洗い出し現況確認・条件交渉→一気に内見、と手配できますがいかがでしょう？ 今回のように…" at bounding box center [194, 334] width 296 height 74
click at [134, 330] on textarea "もし直近ご都合よければですが、@@千葉駅すぐの店舗でリアルタイムに物件を洗い出し現況確認・条件交渉→一気に内見、と手配できますがいかがでしょう？ 今回のように…" at bounding box center [194, 334] width 296 height 74
click at [178, 302] on textarea "もし直近ご都合よければですが、@@千葉駅すぐの店舗でリアルタイムに物件を洗い出し現況確認・条件交渉→一気に内見、と手配できますがいかがでしょう？ 今回のように…" at bounding box center [194, 334] width 296 height 74
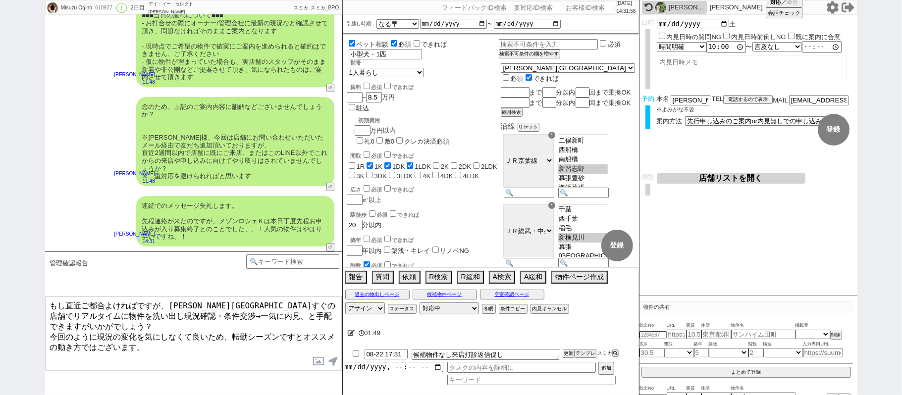
type textarea "もし直近ご都合よければですが、千葉駅すぐの店舗でリアルタイムに物件を洗い出し現況確認・条件交渉→一気に内見、と手配できますがいかがでしょう？ 今回のように現況…"
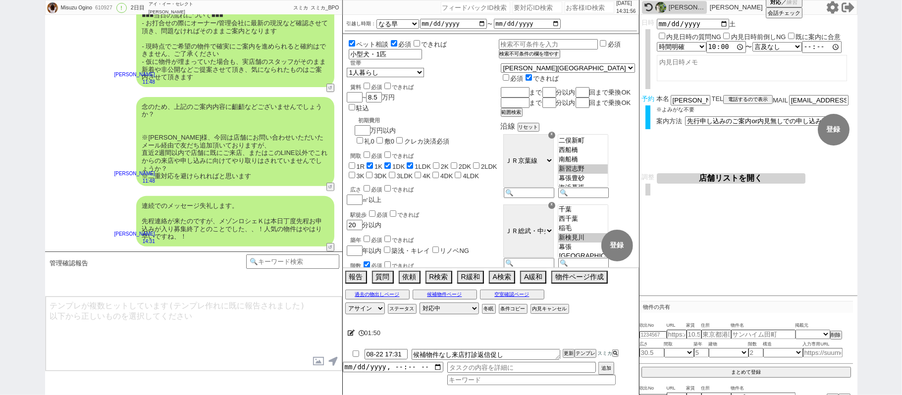
scroll to position [2958, 0]
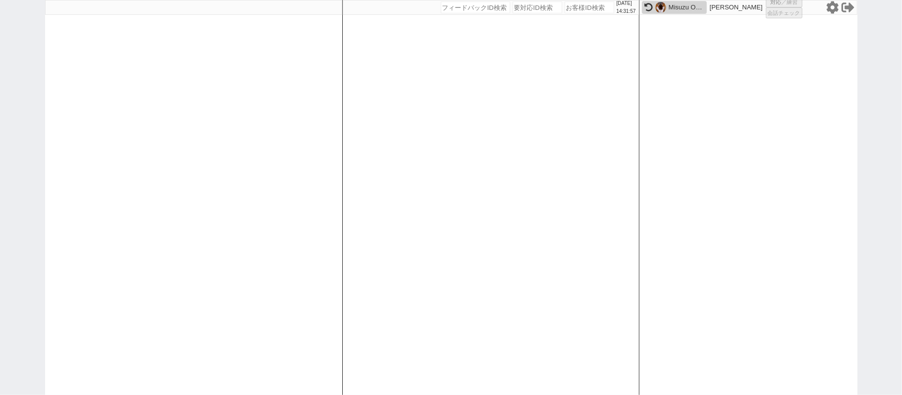
select select "1"
select select "2"
select select
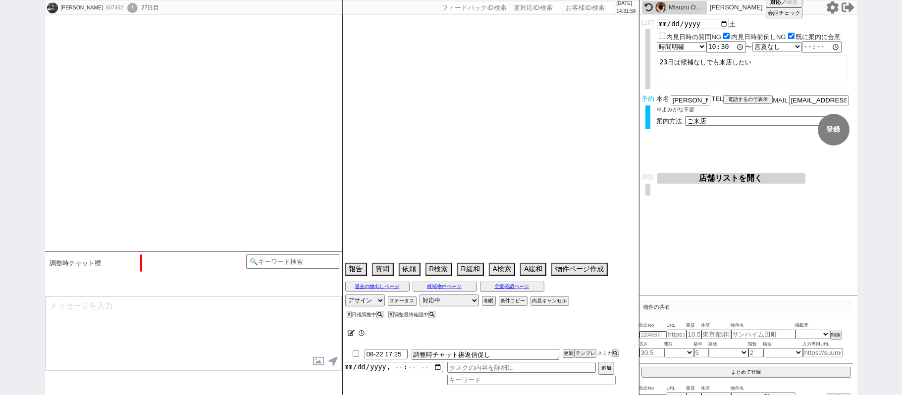
scroll to position [672, 0]
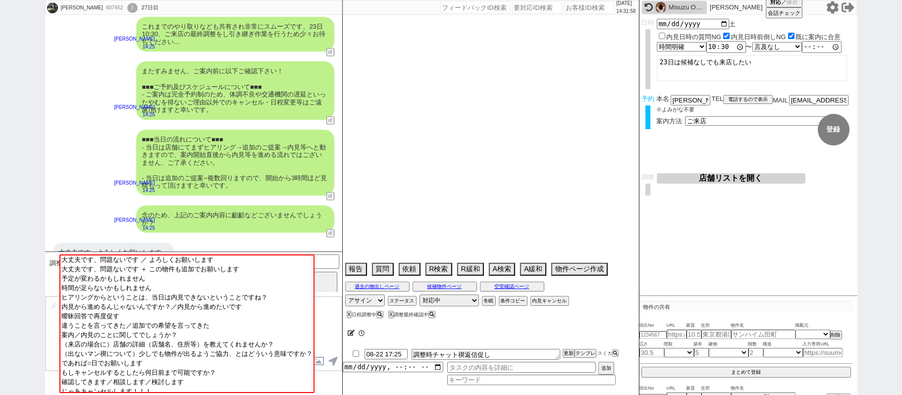
select select "2025"
select select "9"
select select "36"
select select "1"
select select "14"
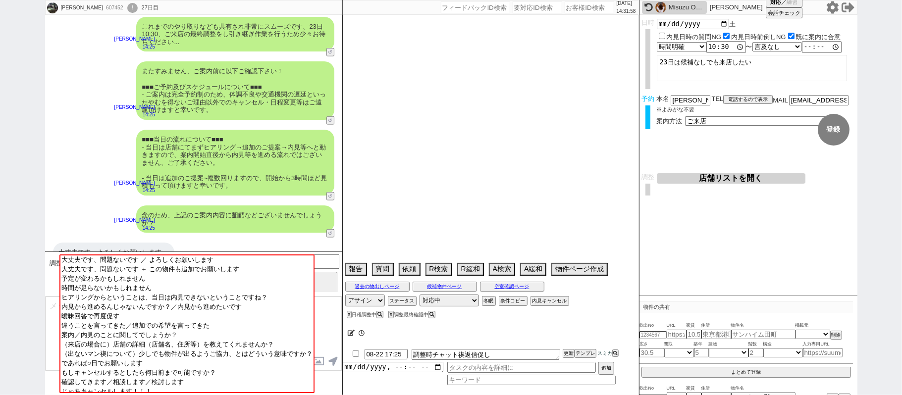
select select "64"
select select "65"
select select "66"
select select "67"
select select "68"
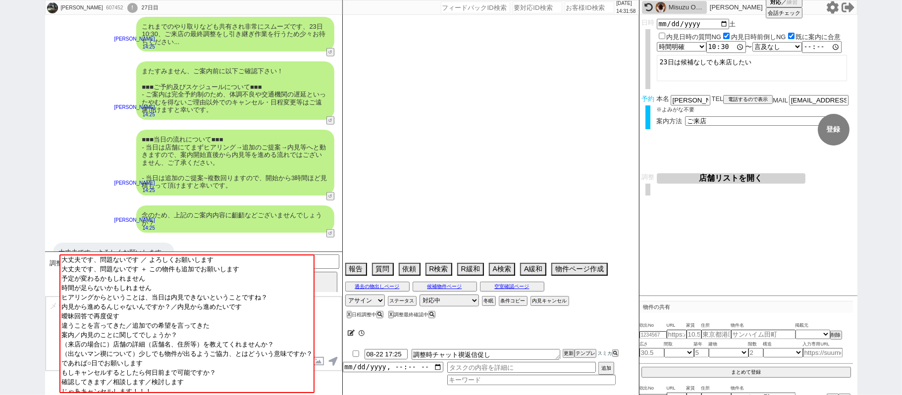
select select "69"
select select "70"
select select "71"
select select "72"
select select "73"
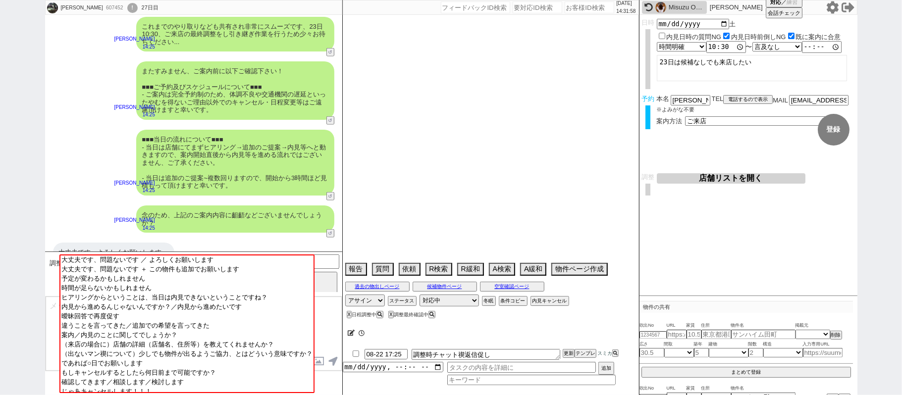
select select "74"
select select "75"
select select "76"
select select "77"
select select "78"
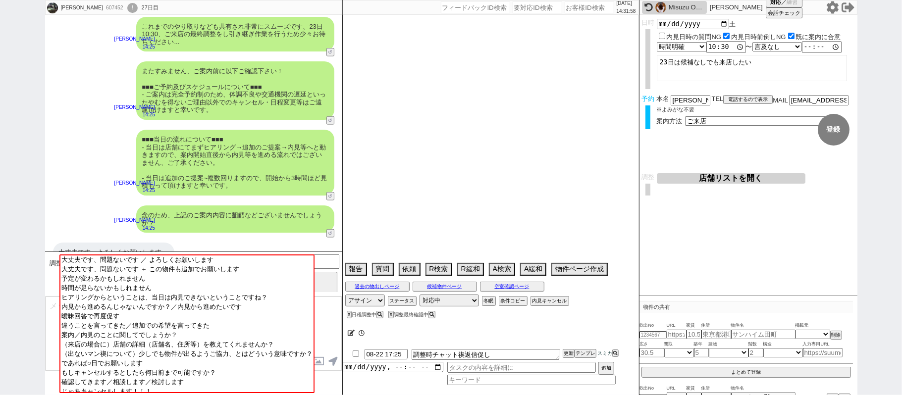
select select "79"
select select "80"
select select "57"
select select "1414"
select select "23"
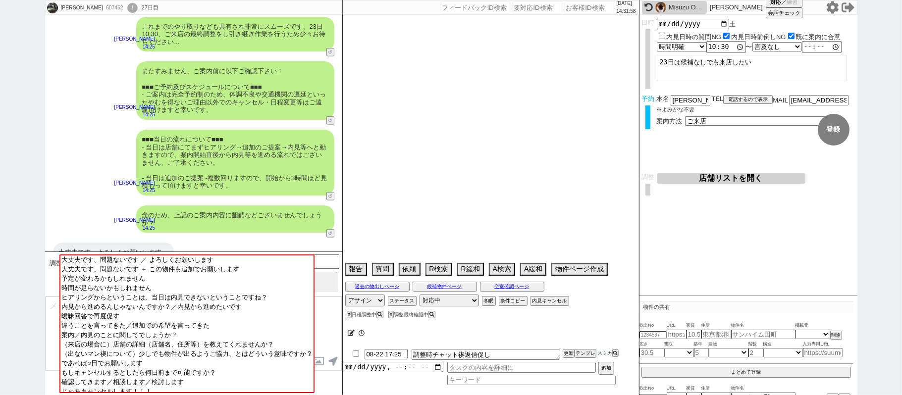
select select "752"
select select "91"
select select "1292"
select select "56"
select select "1396"
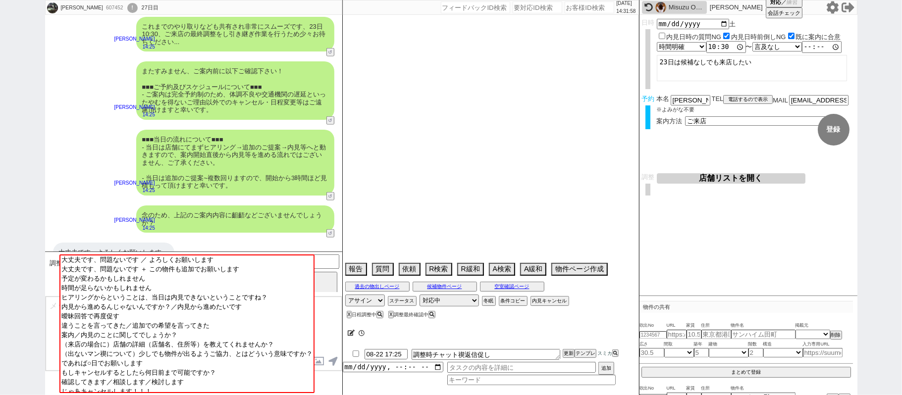
select select "15"
select select "503"
select select "9"
select select "341"
select select "13"
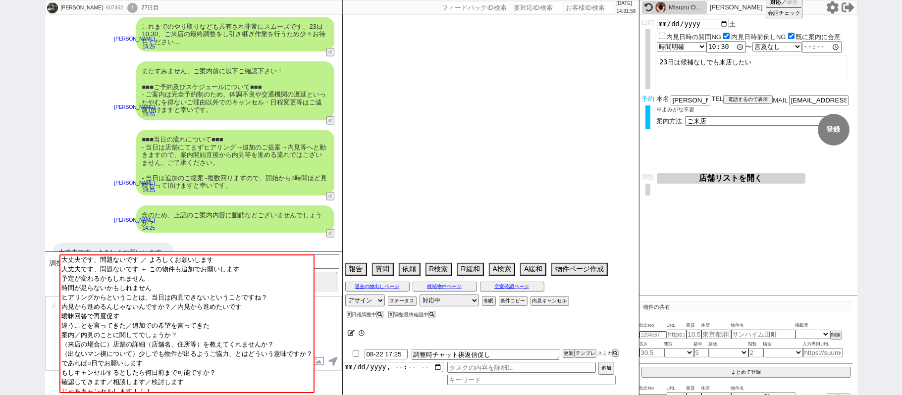
select select "449"
select select "89"
select select "25"
select select "93"
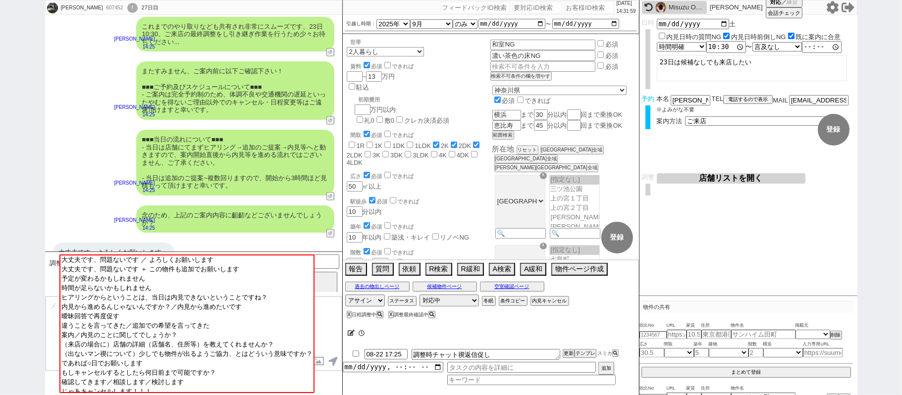
scroll to position [343, 0]
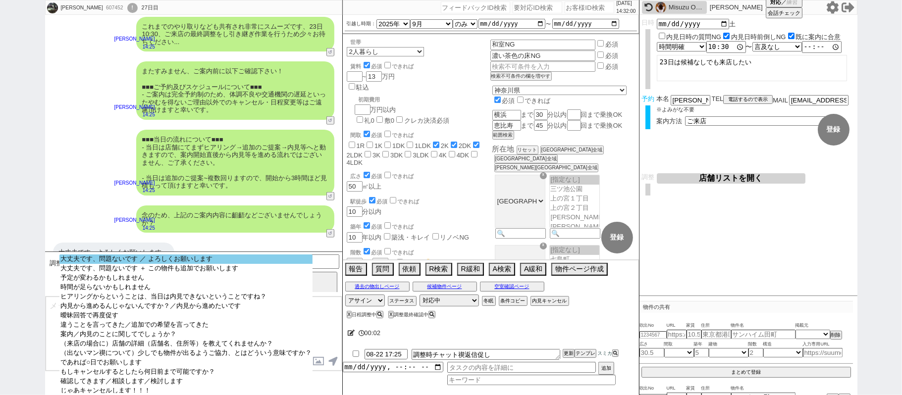
click at [194, 264] on option "大丈夫です、問題ないです ／ よろしくお願いします" at bounding box center [185, 268] width 253 height 9
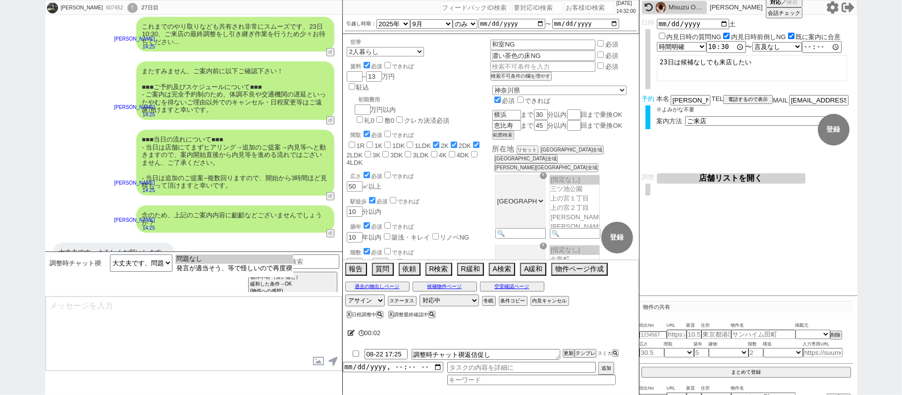
click at [194, 264] on option "問題なし" at bounding box center [234, 268] width 118 height 9
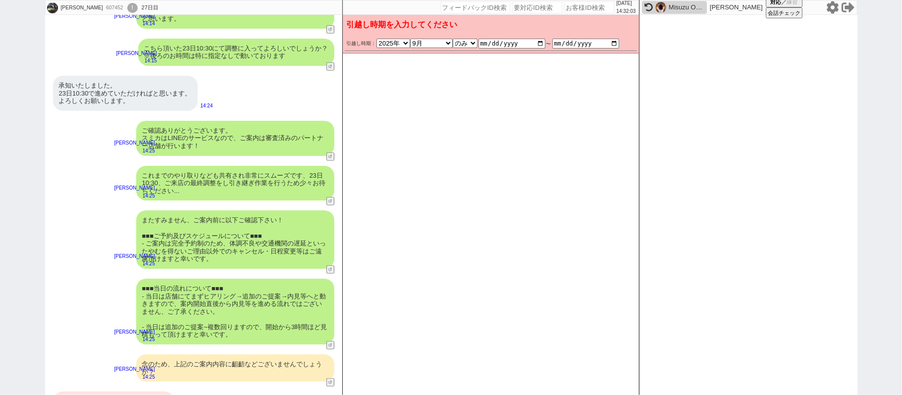
scroll to position [529, 0]
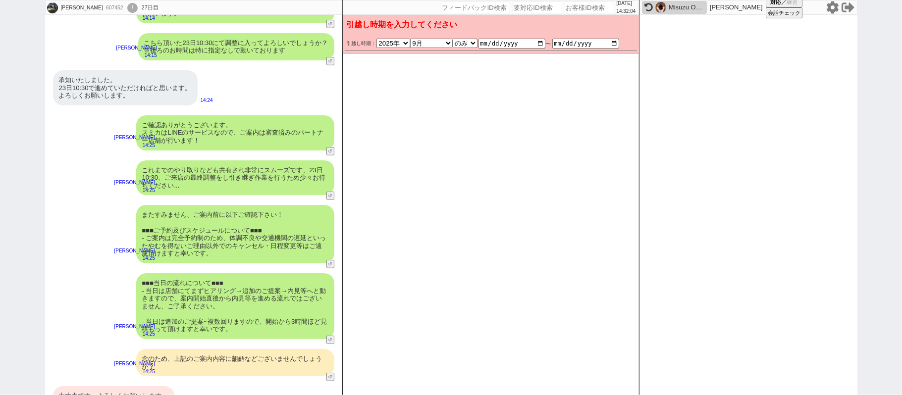
click at [145, 386] on div "大丈夫です。よろしくお願いします。" at bounding box center [113, 396] width 121 height 20
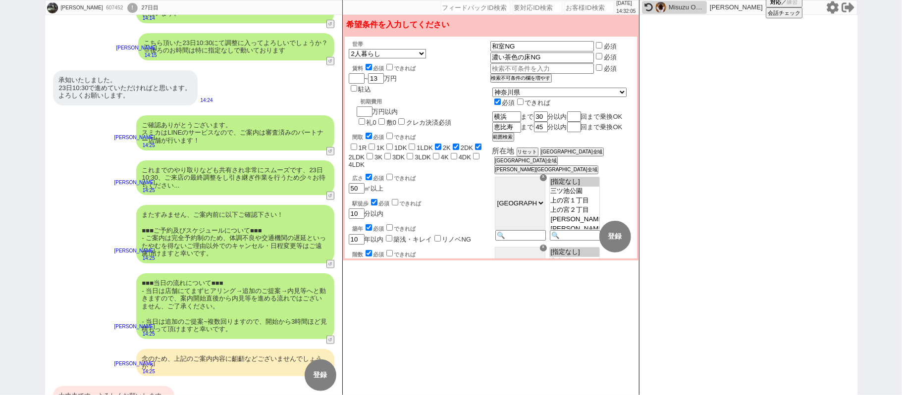
click at [149, 386] on div "大丈夫です。よろしくお願いします。" at bounding box center [113, 396] width 121 height 20
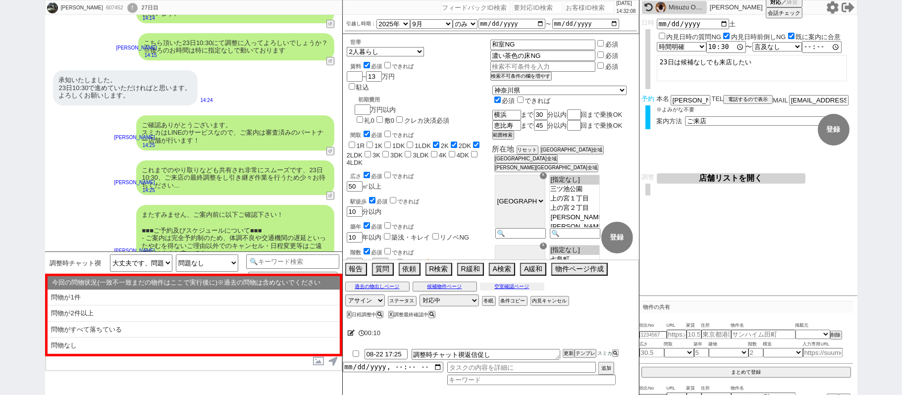
click at [491, 289] on button "空室確認ページ" at bounding box center [512, 287] width 64 height 8
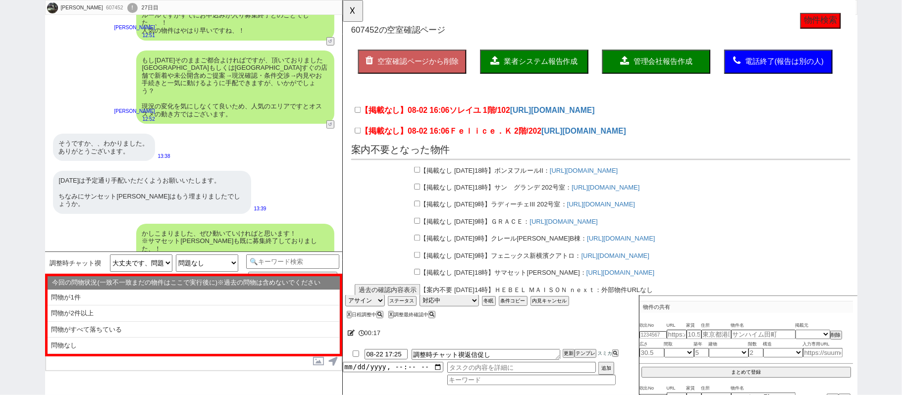
scroll to position [199, 0]
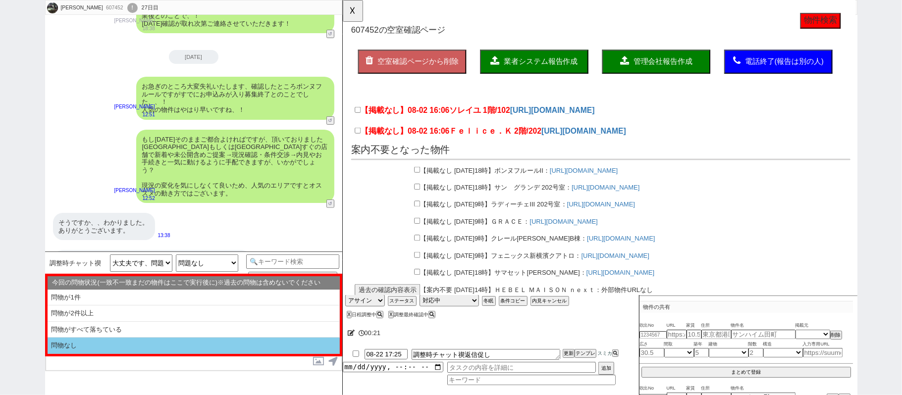
click at [167, 349] on li "問物なし" at bounding box center [194, 346] width 292 height 16
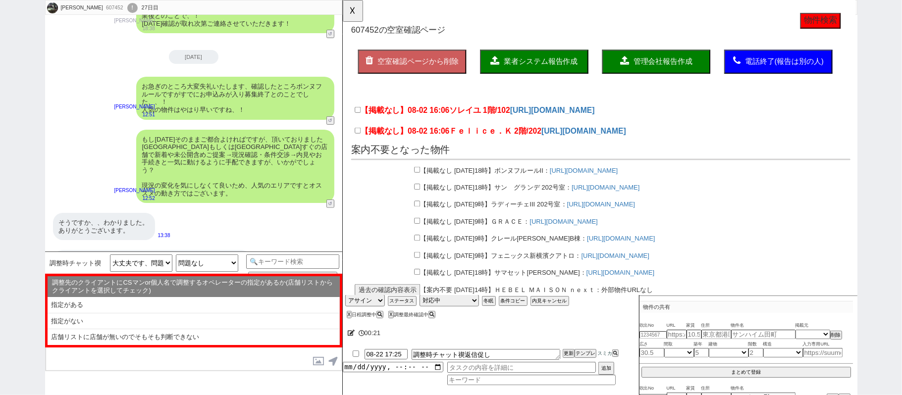
click at [167, 329] on li "指定がない" at bounding box center [194, 337] width 292 height 16
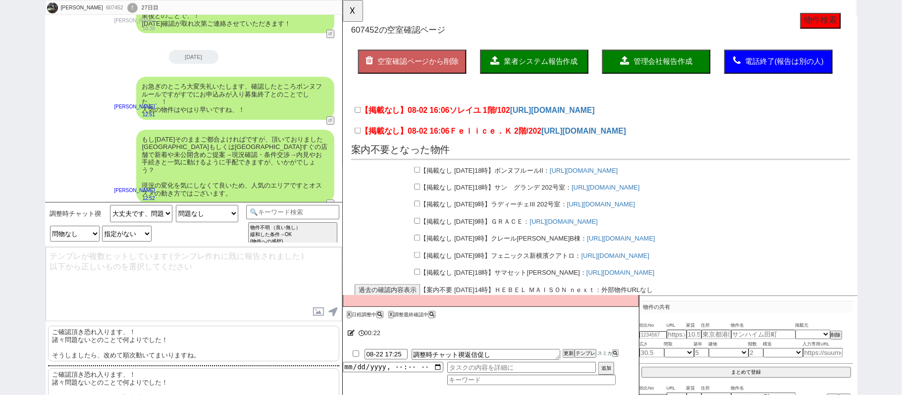
drag, startPoint x: 201, startPoint y: 338, endPoint x: 210, endPoint y: 282, distance: 56.3
click at [200, 333] on p "ご確認頂き恐れ入ります、！ 諸々問題ないとのことで何よりでした！ そうしましたら、改めて[PERSON_NAME]動いてまいりますね。" at bounding box center [193, 344] width 291 height 36
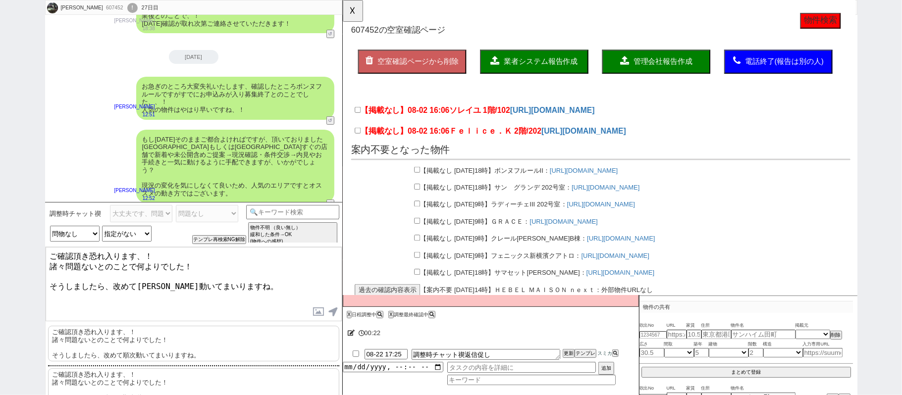
click at [210, 282] on textarea "ご確認頂き恐れ入ります、！ 諸々問題ないとのことで何よりでした！ そうしましたら、改めて[PERSON_NAME]動いてまいりますね。" at bounding box center [194, 284] width 296 height 74
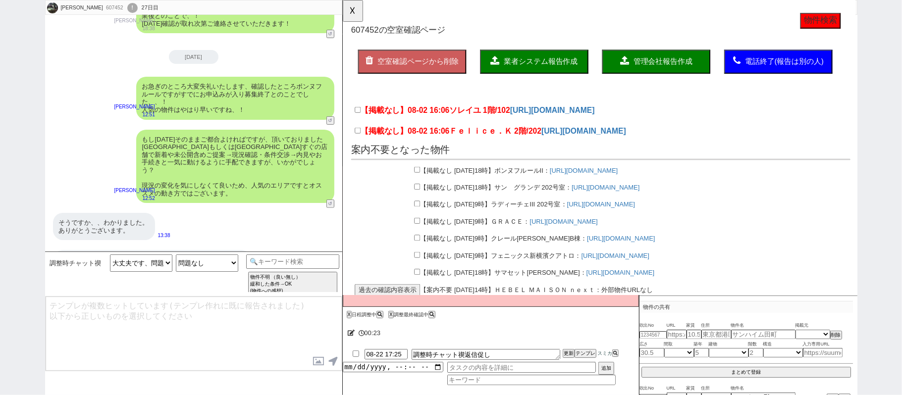
scroll to position [607, 0]
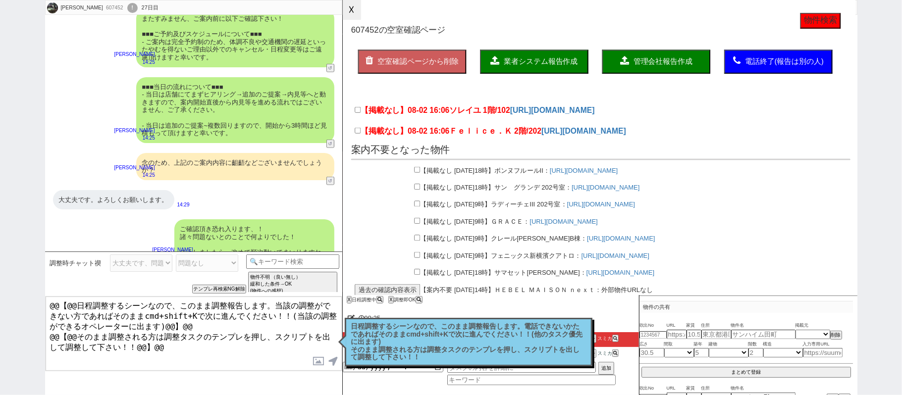
click at [354, 9] on button "☓" at bounding box center [352, 10] width 18 height 20
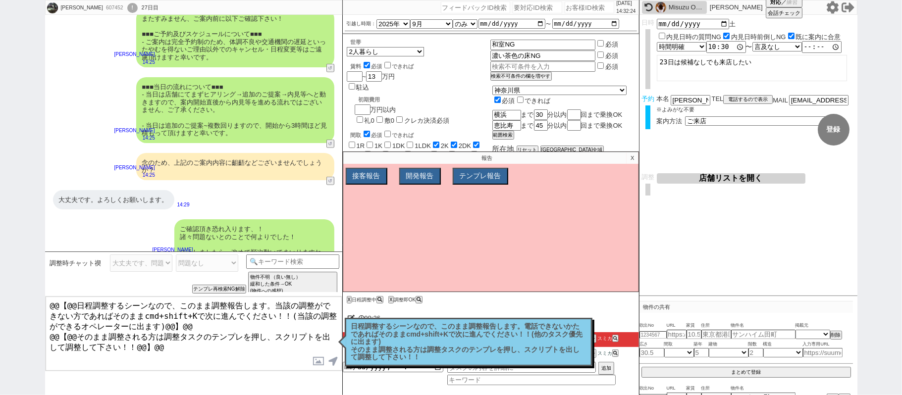
click at [704, 180] on button "店舗リストを開く" at bounding box center [730, 178] width 149 height 10
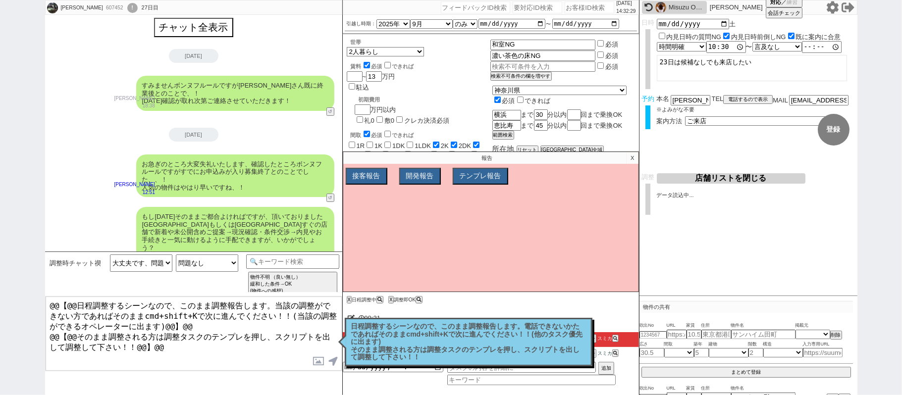
scroll to position [0, 0]
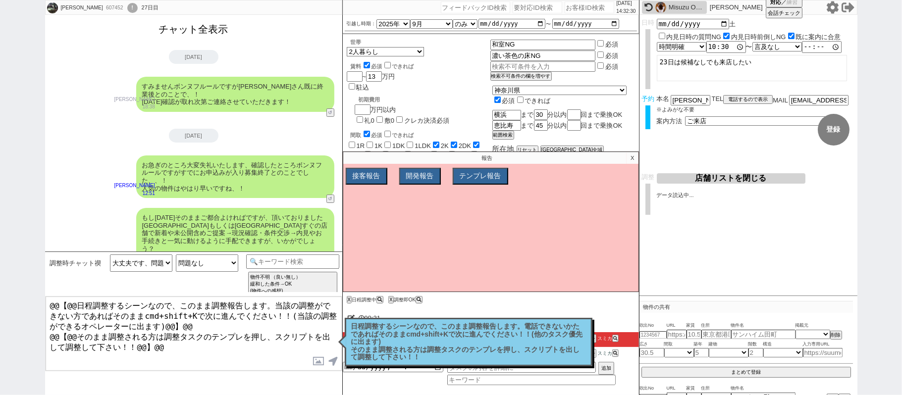
click at [214, 32] on button "チャット全表示" at bounding box center [193, 29] width 77 height 17
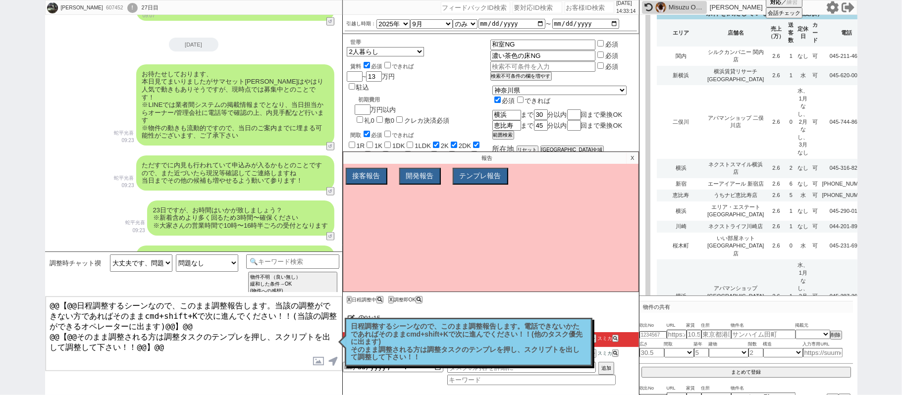
scroll to position [8717, 0]
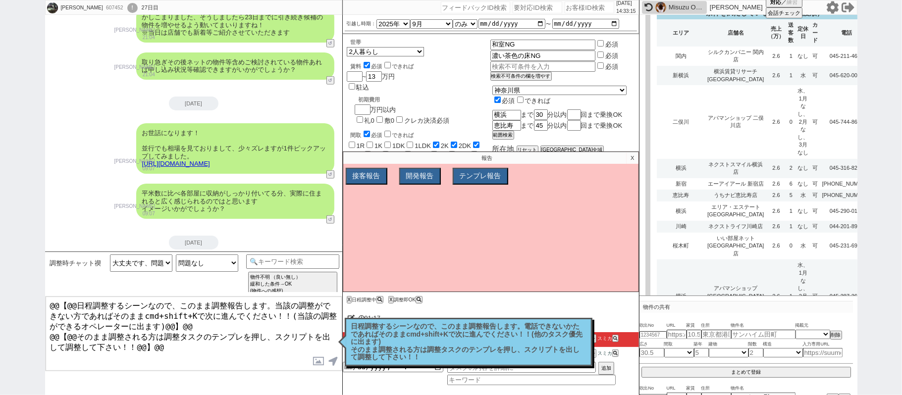
click at [707, 159] on td "ネクストスマイル横浜店" at bounding box center [735, 168] width 61 height 19
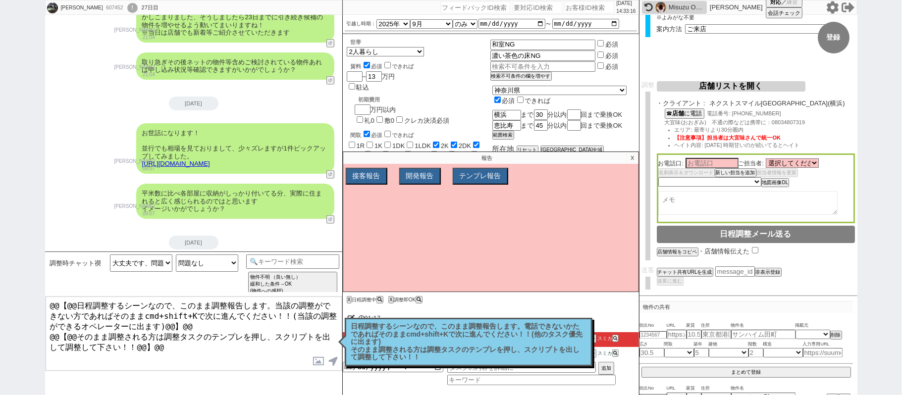
scroll to position [89, 0]
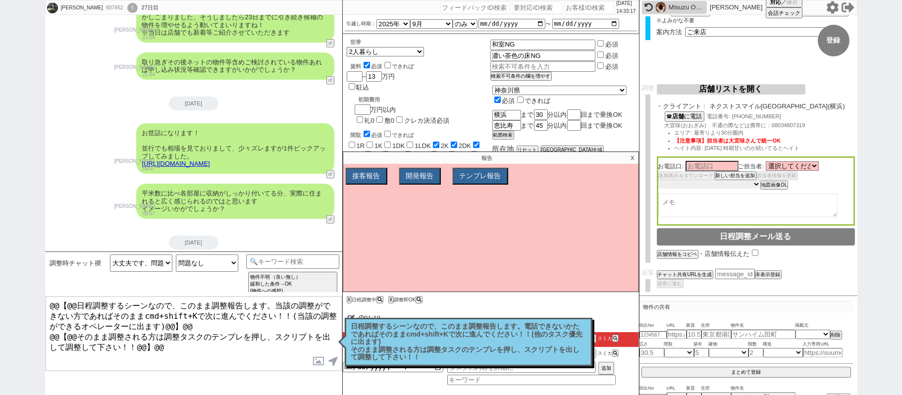
click at [731, 181] on select "未定 希望で最短でOK 最短以外でOK 日程がNG(直近で別日提案可) 日程がNG(直近はNG) お客様ごとNG 折返し待ち 店舗が定休/終業後で連絡取れず" at bounding box center [709, 184] width 102 height 8
click at [658, 181] on select "未定 希望で最短でOK 最短以外でOK 日程がNG(直近で別日提案可) 日程がNG(直近はNG) お客様ごとNG 折返し待ち 店舗が定休/終業後で連絡取れず" at bounding box center [709, 184] width 102 height 8
click at [702, 206] on textarea at bounding box center [747, 206] width 179 height 24
click at [767, 93] on button "店舗リストを開く" at bounding box center [730, 89] width 149 height 10
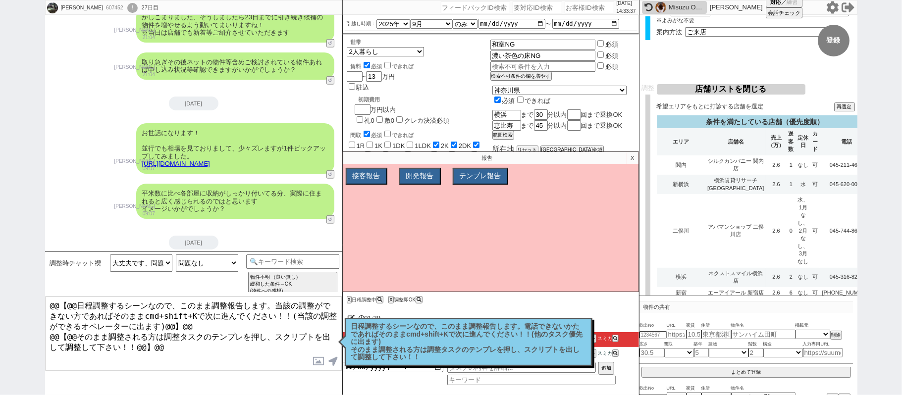
click at [103, 6] on div "607452" at bounding box center [114, 8] width 22 height 8
copy div "607452"
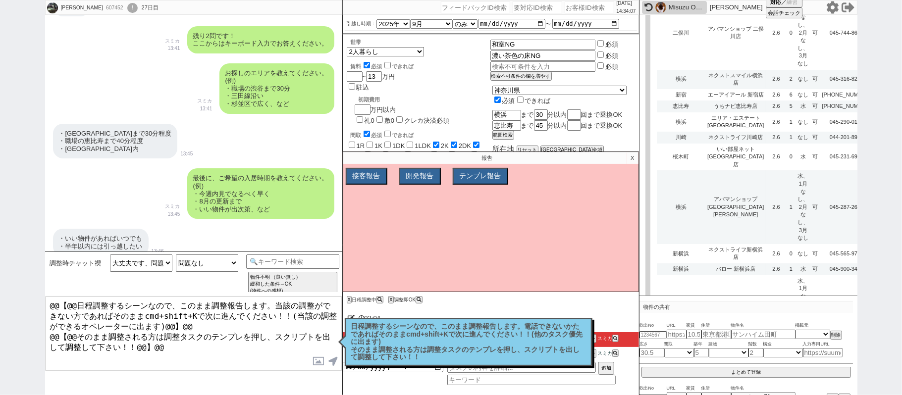
scroll to position [155, 0]
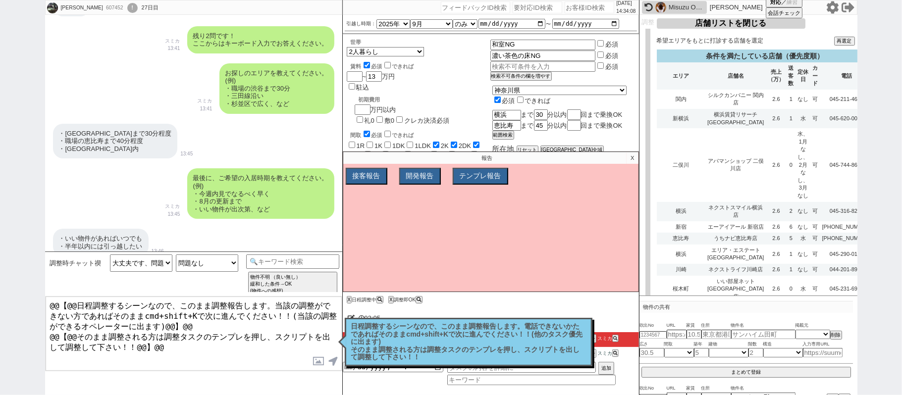
click at [765, 302] on td "2.6" at bounding box center [775, 338] width 20 height 73
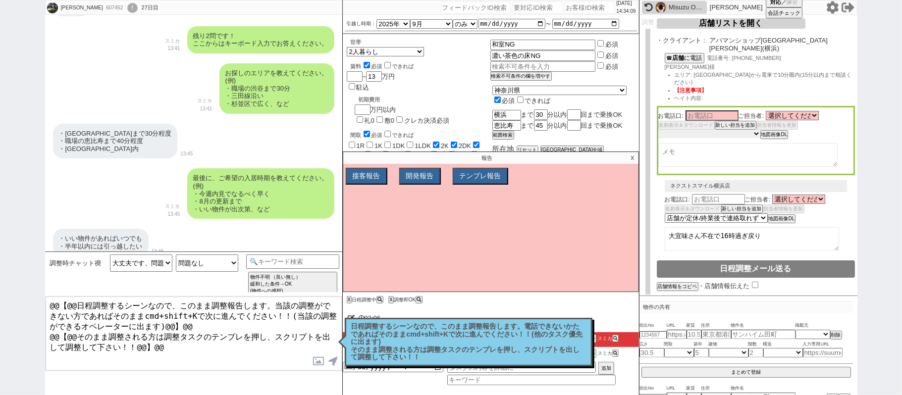
click at [721, 130] on select "未定 希望で最短でOK 最短以外でOK 日程がNG(直近で別日提案可) 日程がNG(直近はNG) お客様ごとNG 折返し待ち 店舗が定休/終業後で連絡取れず" at bounding box center [709, 134] width 102 height 8
click at [658, 130] on select "未定 希望で最短でOK 最短以外でOK 日程がNG(直近で別日提案可) 日程がNG(直近はNG) お客様ごとNG 折返し待ち 店舗が定休/終業後で連絡取れず" at bounding box center [709, 134] width 102 height 8
click at [700, 147] on textarea at bounding box center [747, 156] width 179 height 24
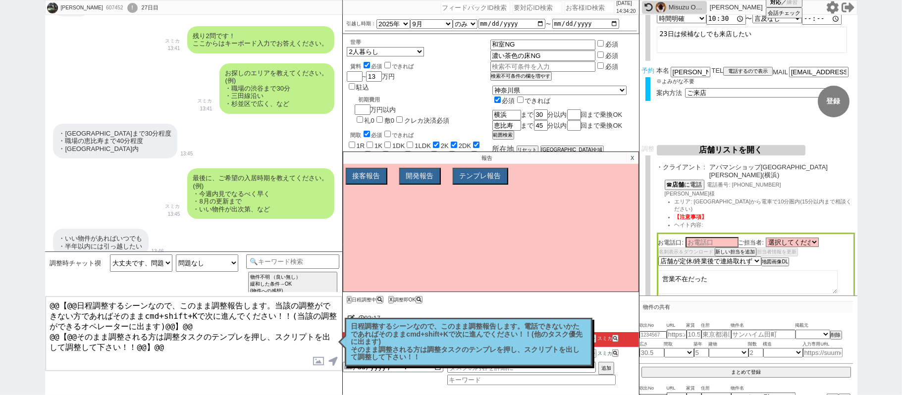
scroll to position [23, 0]
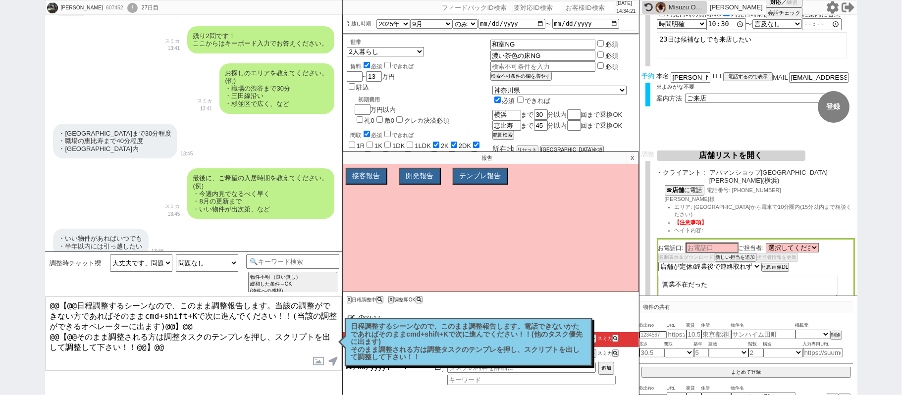
click at [743, 159] on button "店舗リストを開く" at bounding box center [730, 156] width 149 height 10
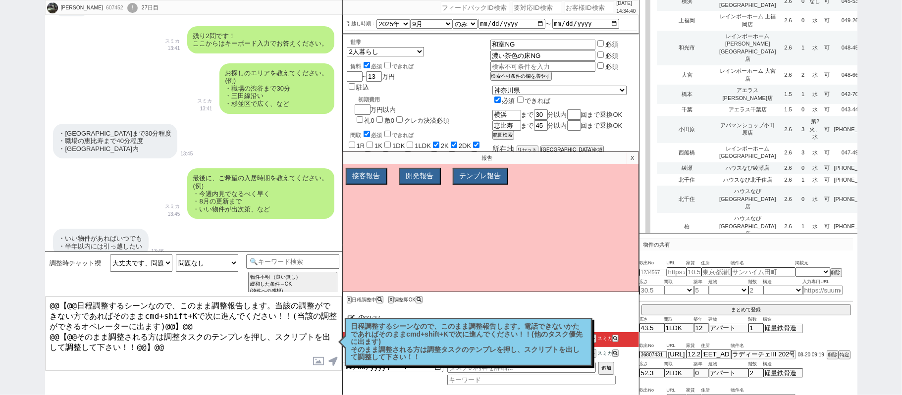
scroll to position [0, 0]
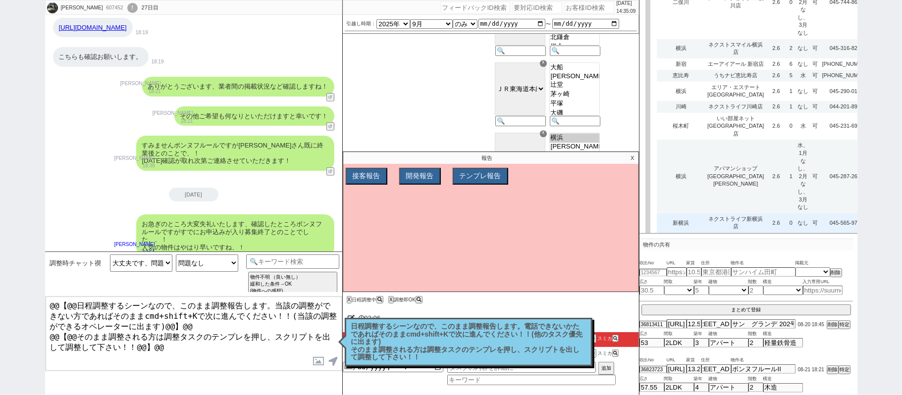
click at [795, 213] on td "なし" at bounding box center [802, 222] width 15 height 19
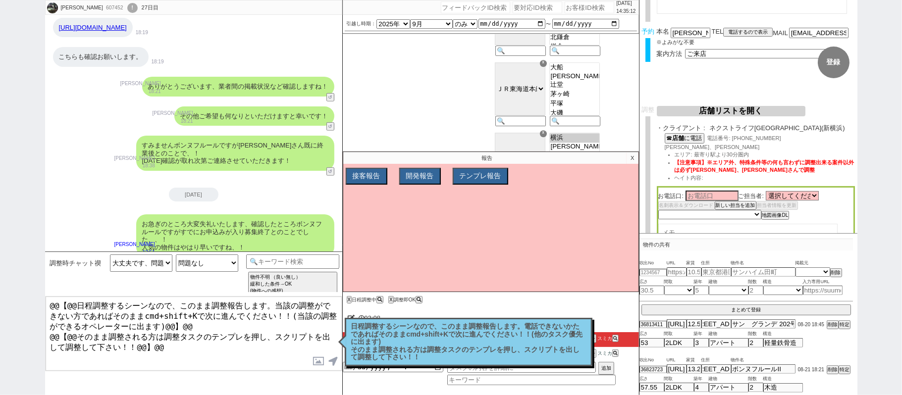
click at [632, 159] on p "X" at bounding box center [631, 158] width 11 height 12
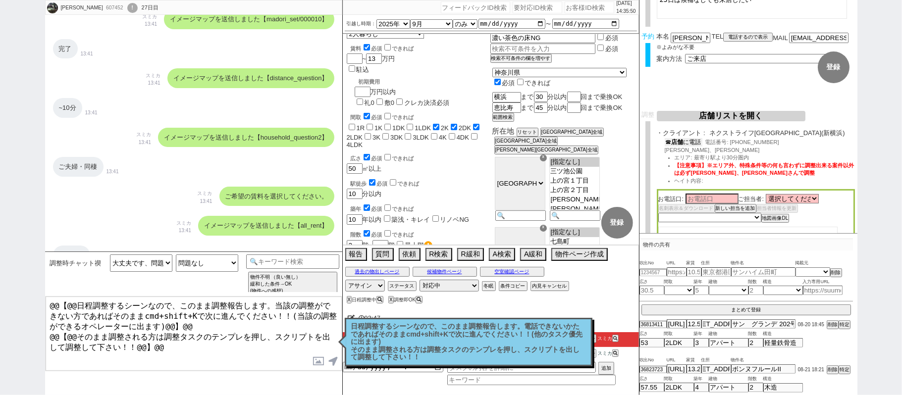
click at [696, 144] on button "☎ 店舗 に電話" at bounding box center [683, 142] width 38 height 8
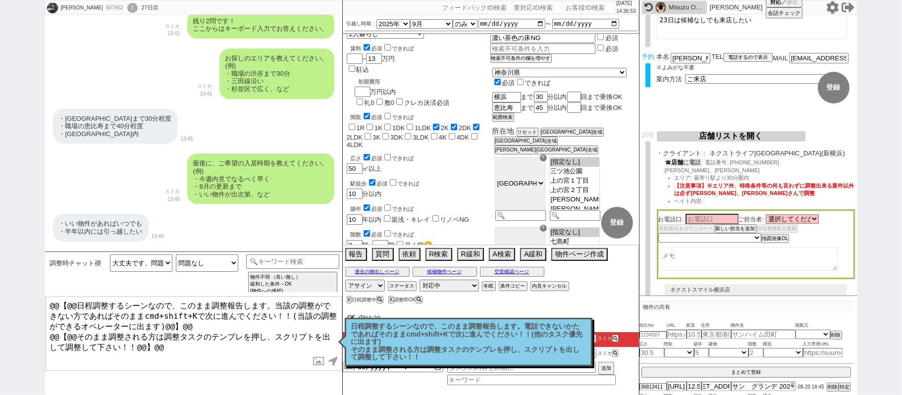
scroll to position [66, 0]
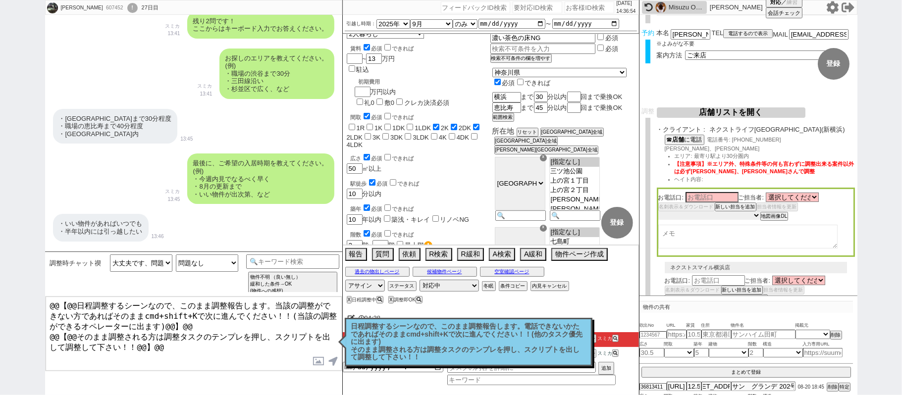
click at [751, 214] on select "未定 希望で最短でOK 最短以外でOK 日程がNG(直近で別日提案可) 日程がNG(直近はNG) お客様ごとNG 折返し待ち 店舗が定休/終業後で連絡取れず" at bounding box center [709, 215] width 102 height 8
click at [658, 211] on select "未定 希望で最短でOK 最短以外でOK 日程がNG(直近で別日提案可) 日程がNG(直近はNG) お客様ごとNG 折返し待ち 店舗が定休/終業後で連絡取れず" at bounding box center [709, 215] width 102 height 8
drag, startPoint x: 661, startPoint y: 148, endPoint x: 711, endPoint y: 151, distance: 49.6
click at [711, 151] on div "☎ 店舗 に電話 電話番号: 045‐565‐9715 岩嶋さん、河内さん エリア: 最寄り駅より30分圏内 【注意事項】※エリア外、特殊条件等の何も言わずに…" at bounding box center [755, 161] width 198 height 53
copy span "岩嶋さん、河内さん"
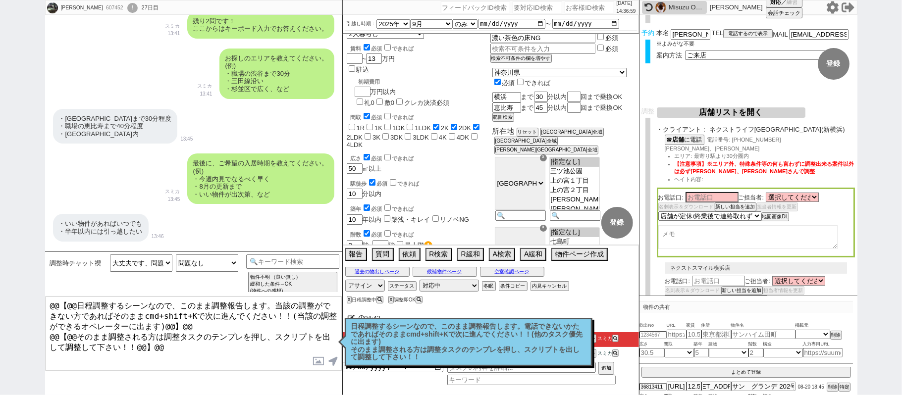
click at [732, 232] on textarea at bounding box center [747, 237] width 179 height 24
paste textarea "岩嶋さん、河内さん"
click at [539, 339] on p "日程調整するシーンなので、このまま調整報告します。電話できないかたであればそのままcmd+shift+Kで次に進んでください！！(他のタスク優先に出ます) そ…" at bounding box center [468, 342] width 235 height 39
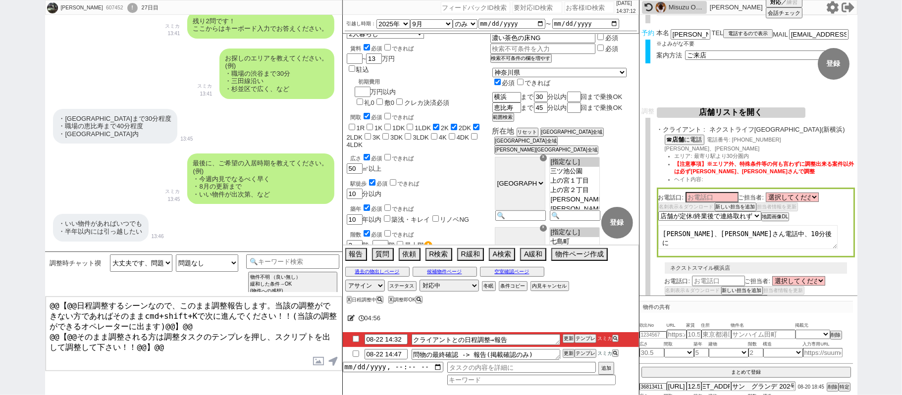
click at [661, 230] on textarea "岩嶋さん、河内さん電話中、10分後に" at bounding box center [747, 237] width 179 height 24
click at [403, 337] on input "08-22 14:32" at bounding box center [385, 338] width 43 height 8
click at [563, 337] on button "更新" at bounding box center [567, 338] width 10 height 7
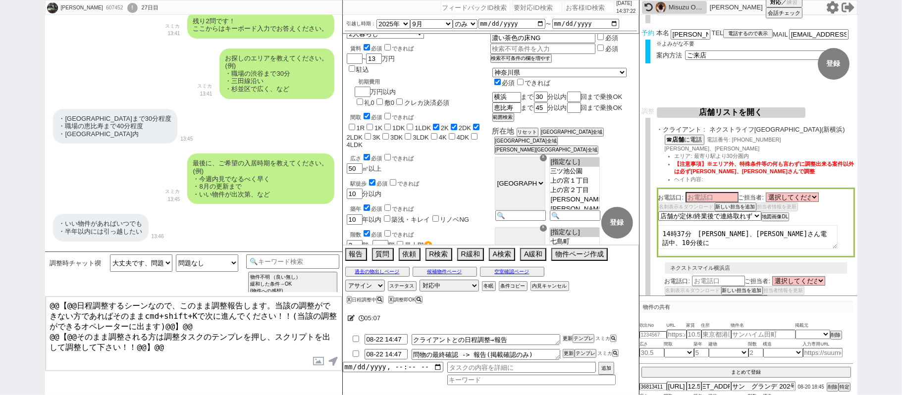
click at [563, 338] on button "更新" at bounding box center [567, 338] width 10 height 7
click at [563, 339] on button "更新" at bounding box center [567, 338] width 10 height 7
drag, startPoint x: 565, startPoint y: 336, endPoint x: 565, endPoint y: 341, distance: 5.0
click at [565, 347] on li "08-22 14:47 クライアントとの日程調整→報告 更新 テンプレ スミカ" at bounding box center [491, 354] width 296 height 15
drag, startPoint x: 565, startPoint y: 341, endPoint x: 565, endPoint y: 333, distance: 7.4
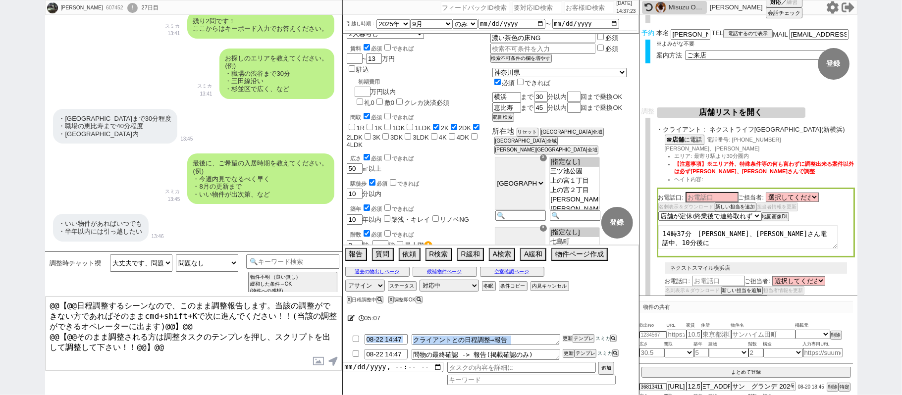
click at [566, 338] on button "更新" at bounding box center [567, 338] width 10 height 7
drag, startPoint x: 565, startPoint y: 339, endPoint x: 548, endPoint y: 335, distance: 17.8
click at [565, 338] on button "更新" at bounding box center [567, 338] width 10 height 7
click at [354, 353] on input "checkbox" at bounding box center [356, 354] width 14 height 6
click at [567, 350] on li "08-22 14:47 問物の最終確認 -> 報告(掲載確認のみ) 更新 テンプレ スミカ" at bounding box center [491, 354] width 296 height 15
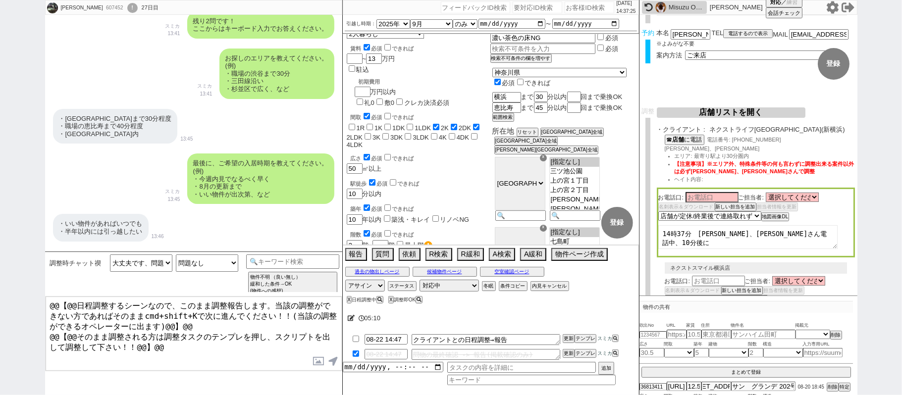
click at [567, 349] on ul "08-22 14:47 クライアントとの日程調整→報告 更新 テンプレ スミカ 08-22 14:47 問物の最終確認 -> 報告(掲載確認のみ) 更新 テン…" at bounding box center [491, 347] width 296 height 30
click at [567, 349] on li "08-22 14:47 問物の最終確認 -> 報告(掲載確認のみ) 更新 テンプレ スミカ" at bounding box center [491, 354] width 296 height 15
click at [567, 348] on li "08-22 14:47 クライアントとの日程調整→報告 更新 テンプレ スミカ" at bounding box center [491, 354] width 296 height 15
click at [566, 349] on li "08-22 14:47 問物の最終確認 -> 報告(掲載確認のみ) 更新 テンプレ スミカ" at bounding box center [491, 354] width 296 height 15
click at [103, 10] on div "607452" at bounding box center [114, 8] width 22 height 8
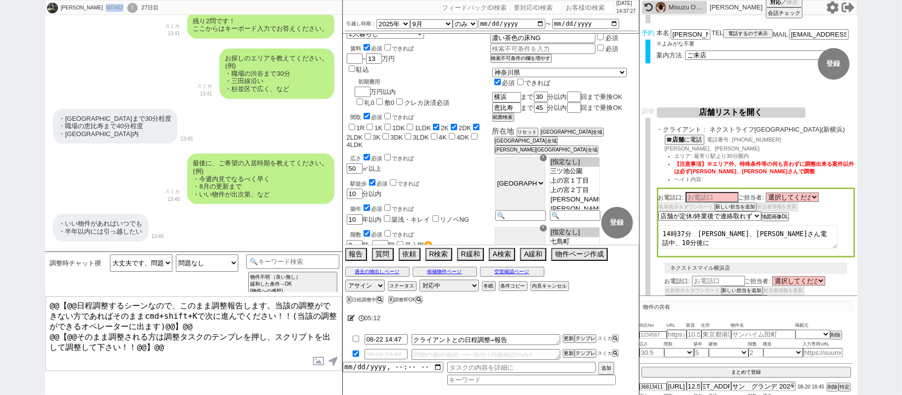
click at [103, 10] on div "607452" at bounding box center [114, 8] width 22 height 8
click at [103, 9] on div "607452" at bounding box center [114, 8] width 22 height 8
copy div "607452"
click at [577, 10] on input "number" at bounding box center [589, 7] width 50 height 12
paste input "607452"
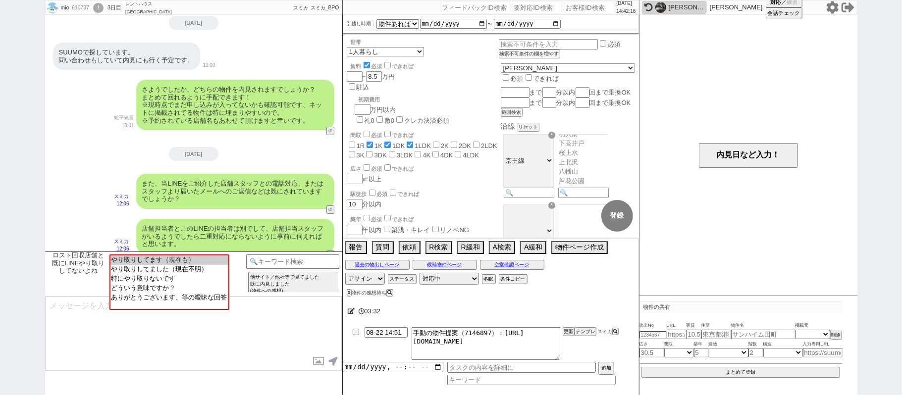
scroll to position [14, 0]
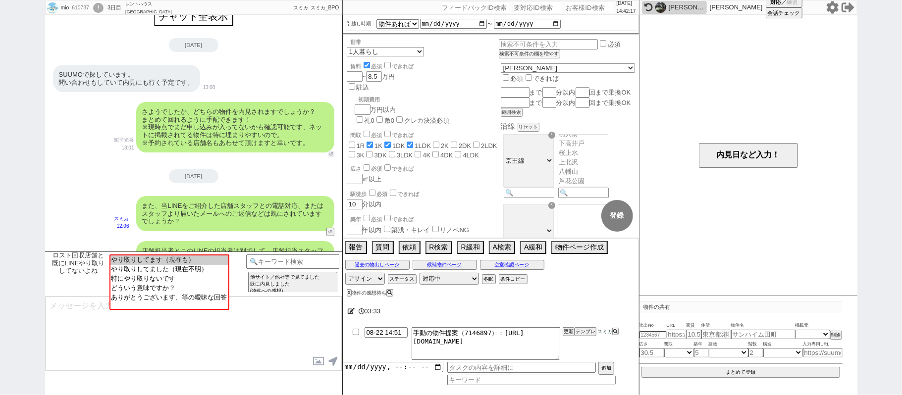
click at [331, 153] on button "↺" at bounding box center [331, 154] width 6 height 6
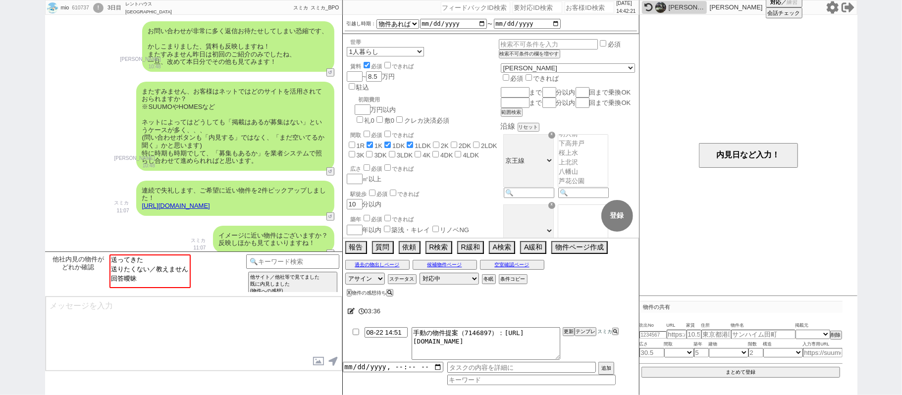
scroll to position [591, 0]
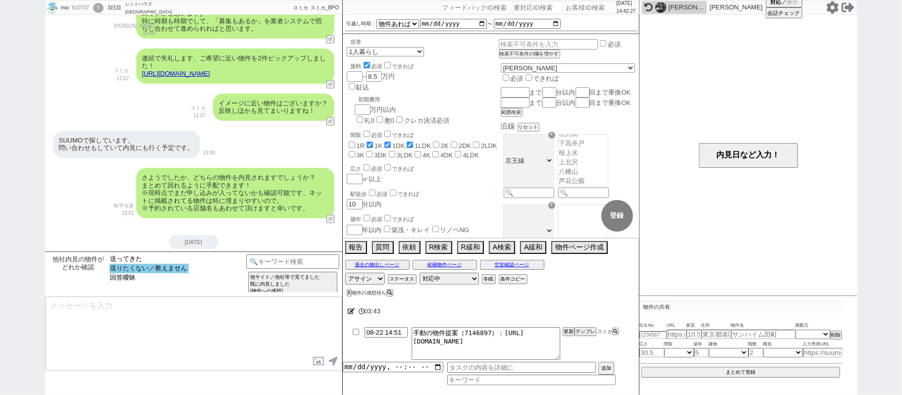
click at [160, 273] on option "送りたくない／教えません" at bounding box center [148, 277] width 79 height 9
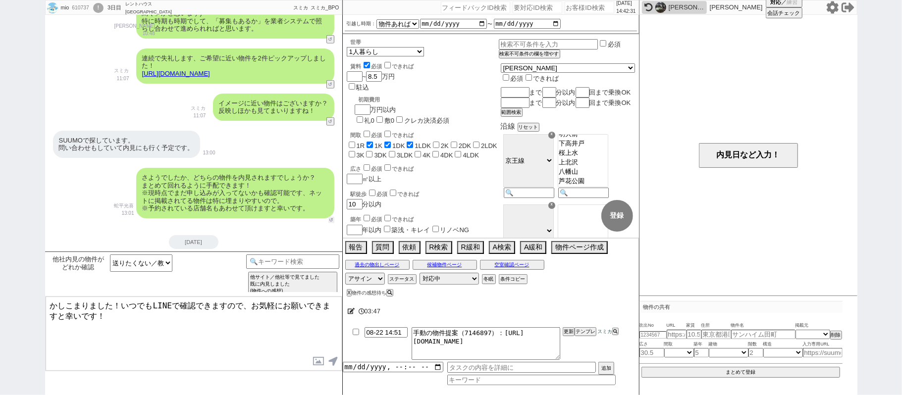
click at [331, 218] on button "↺" at bounding box center [331, 220] width 6 height 6
click at [152, 280] on option "回答曖昧" at bounding box center [148, 277] width 79 height 9
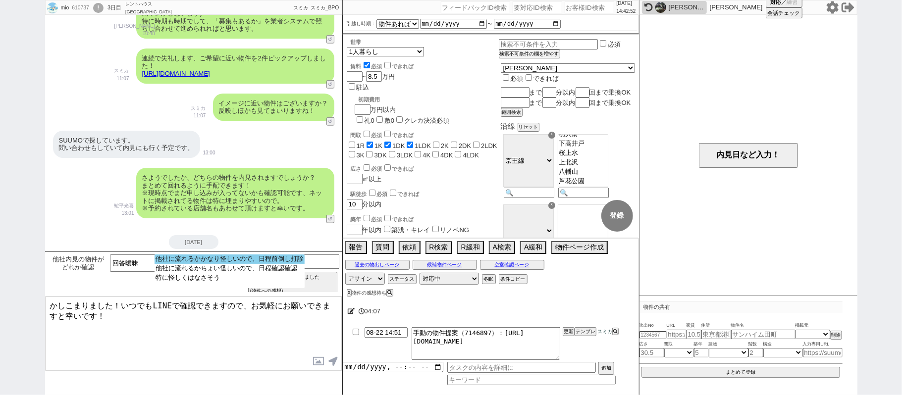
click at [206, 264] on option "他社に流れるかかなり怪しいので、日程前倒し打診" at bounding box center [229, 268] width 150 height 9
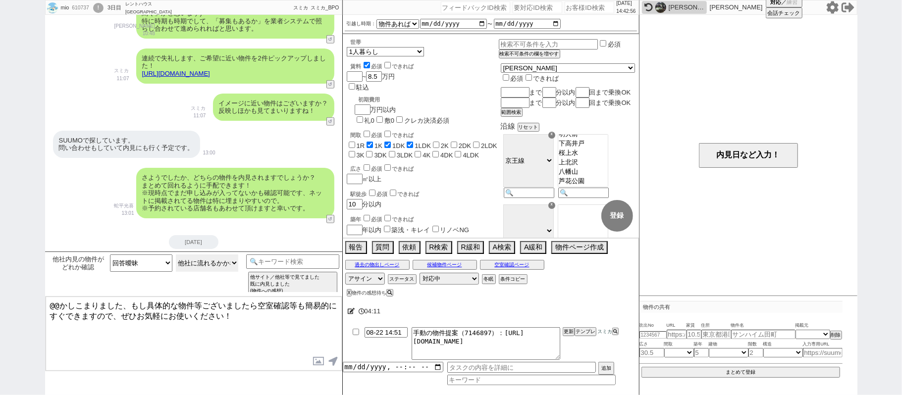
click at [204, 260] on select "他社に流れるかかなり怪しいので、日程前倒し打診 他社に流れるかちょい怪しいので、日程確認確認 特に怪しくはなさそう" at bounding box center [207, 262] width 62 height 17
click at [176, 255] on select "他社に流れるかかなり怪しいので、日程前倒し打診 他社に流れるかちょい怪しいので、日程確認確認 特に怪しくはなさそう" at bounding box center [207, 262] width 62 height 17
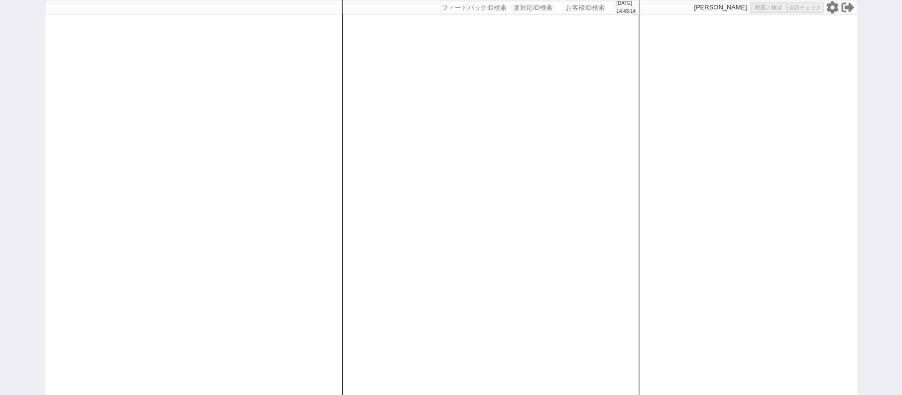
select select
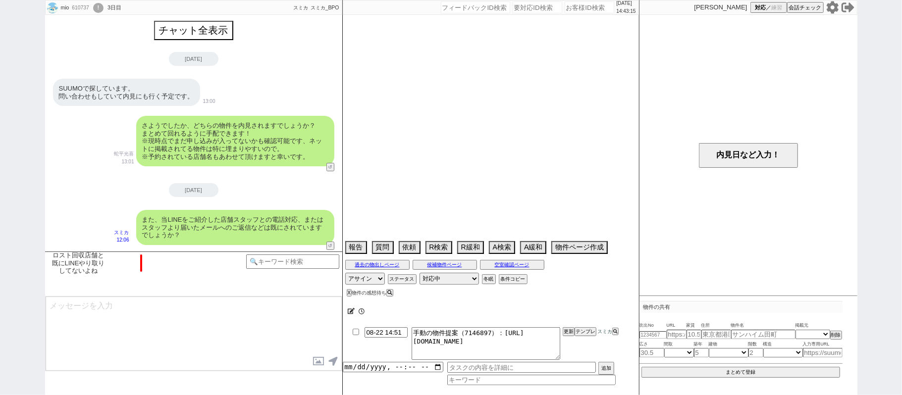
scroll to position [80, 0]
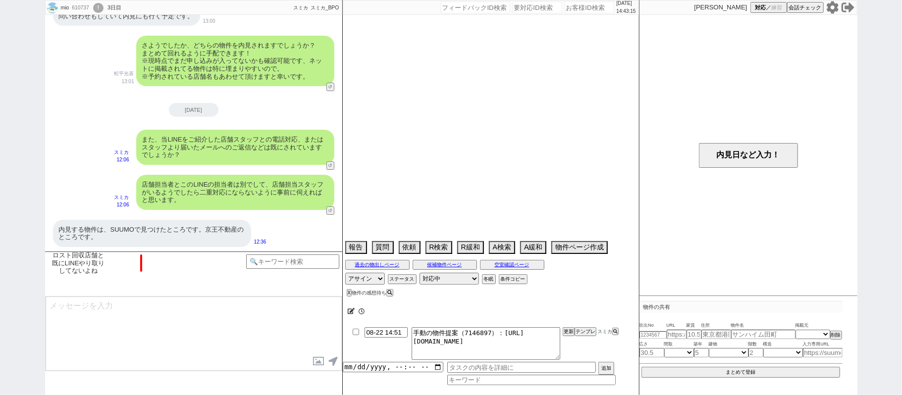
select select "15"
select select "0"
select select "44"
select select "[DATE]"
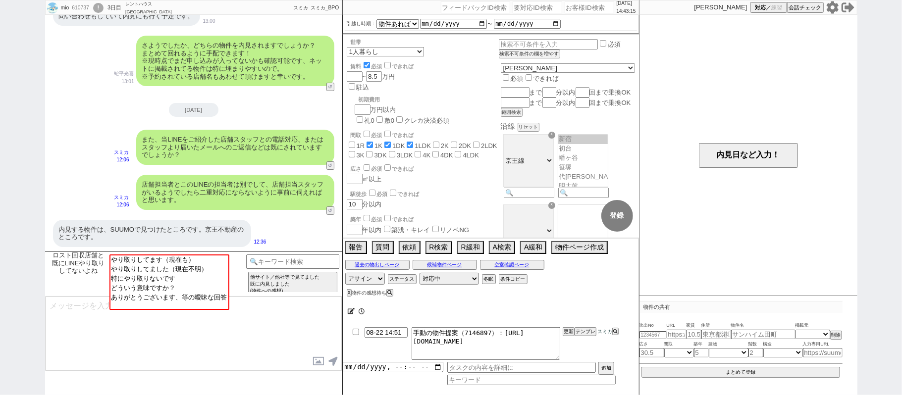
scroll to position [52, 0]
click at [329, 85] on button "↺" at bounding box center [331, 88] width 6 height 6
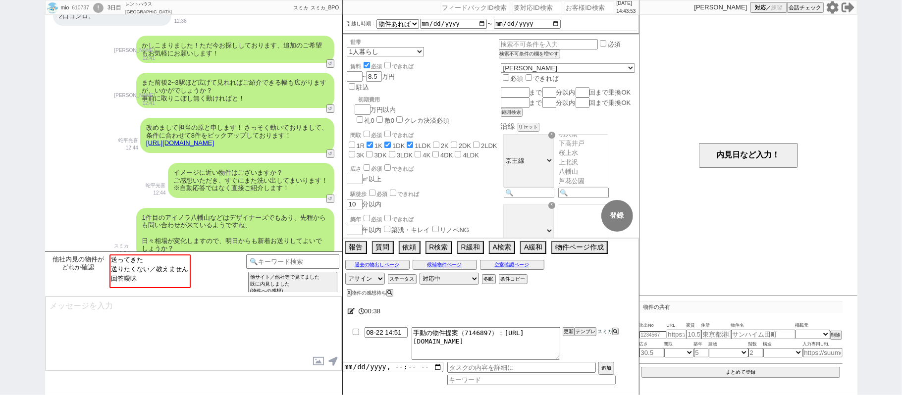
scroll to position [723, 0]
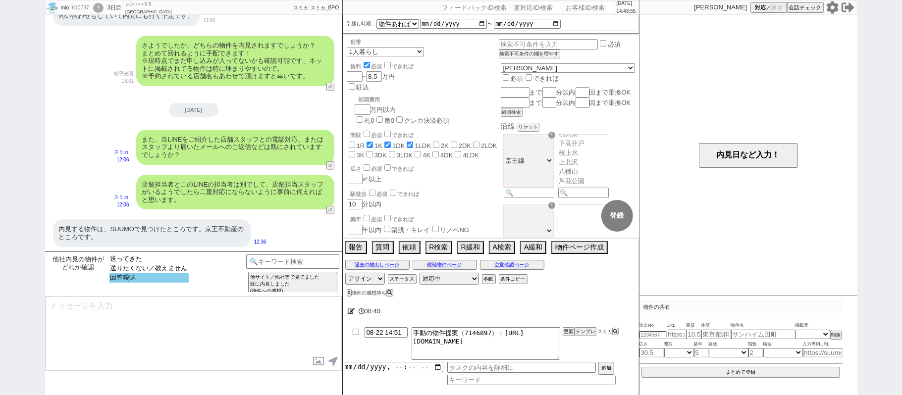
select select "回答曖昧"
click at [175, 277] on option "回答曖昧" at bounding box center [148, 277] width 79 height 9
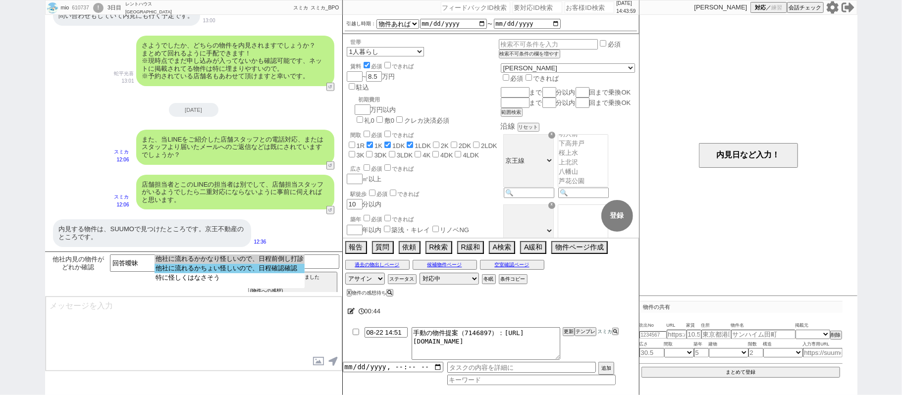
select select "他社に流れるかちょい怪しいので、日程確認確認"
click at [181, 273] on option "他社に流れるかちょい怪しいので、日程確認確認" at bounding box center [229, 277] width 150 height 9
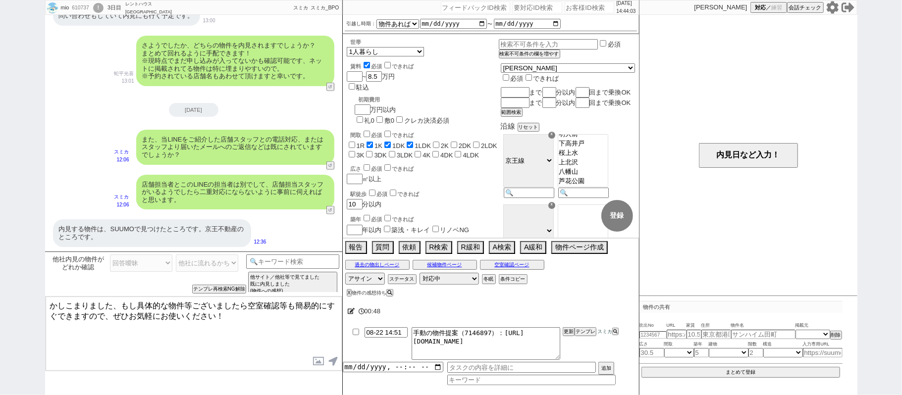
click at [252, 321] on textarea "かしこまりました、もし具体的な物件等ございましたら空室確認等も簡易的にすぐできますので、ぜひお気軽にお使いください！" at bounding box center [194, 334] width 296 height 74
type textarea "かしこまりました、もし具体的な物件等ございましたら空室確認等も簡易的にすぐできますので、ぜひお気軽にお使いください！"
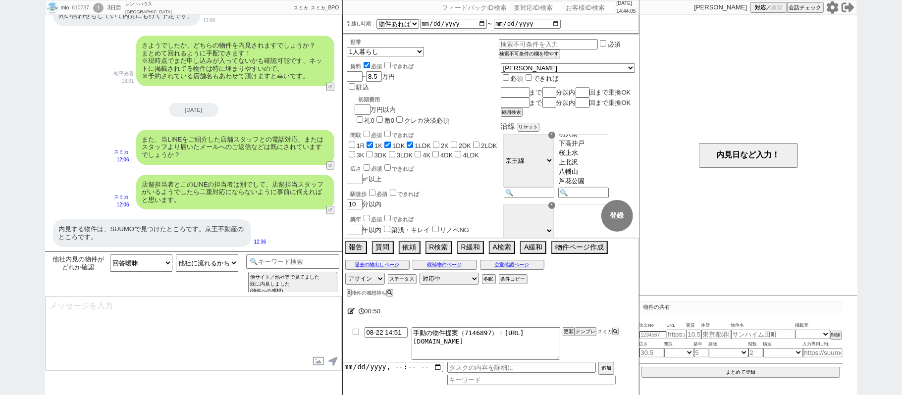
scroll to position [767, 0]
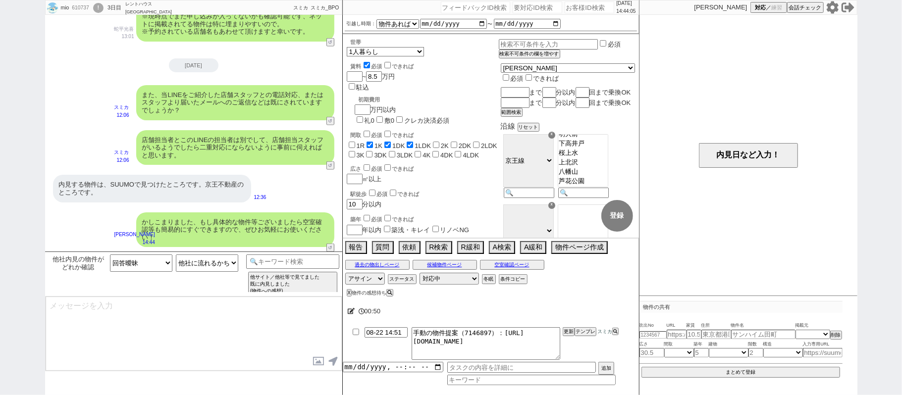
type input "08-22 14:59"
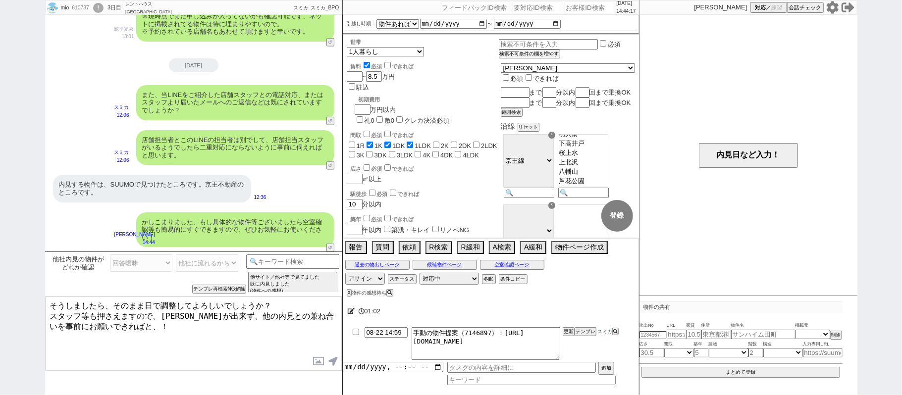
drag, startPoint x: 104, startPoint y: 302, endPoint x: 0, endPoint y: 210, distance: 138.6
click at [0, 253] on div "mio 610737 ! 0 3日目 レントハウス 千歳烏山店 冬眠中 自社客 スミカ スミカ_BPO チャット全表示 2025-08-20 2階以上、バスト…" at bounding box center [451, 197] width 902 height 395
type textarea "、そのまま日で調整してよろしいでしょうか？ スタッフ等も押さえますので、キャンセルが出来ず、他の内見との兼ね合いを事前にお願いできればと、！"
click at [296, 265] on input at bounding box center [293, 260] width 94 height 12
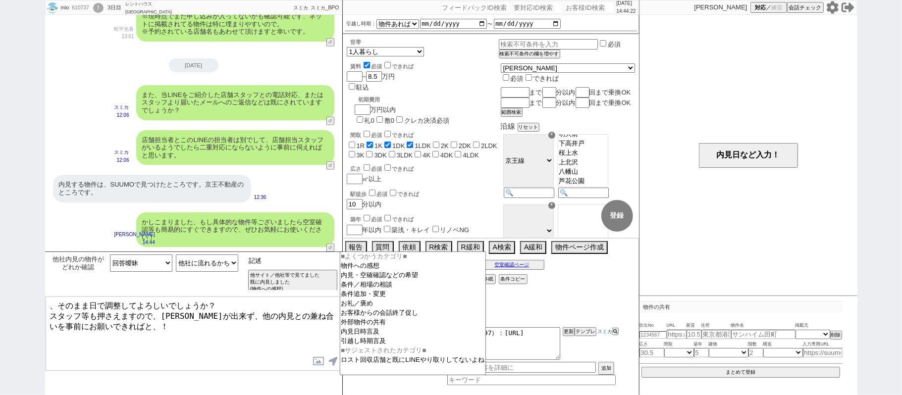
type input "記述"
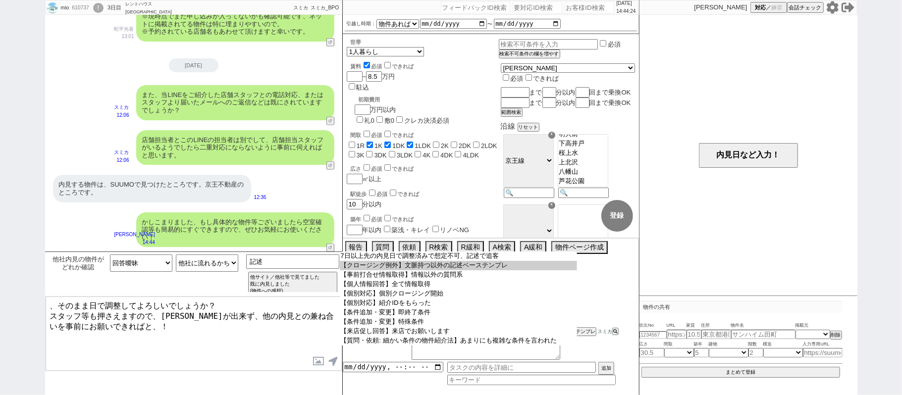
click at [393, 270] on option "【クロージング例外】文脈持つ以外の記述ベーステンプレ" at bounding box center [458, 265] width 237 height 9
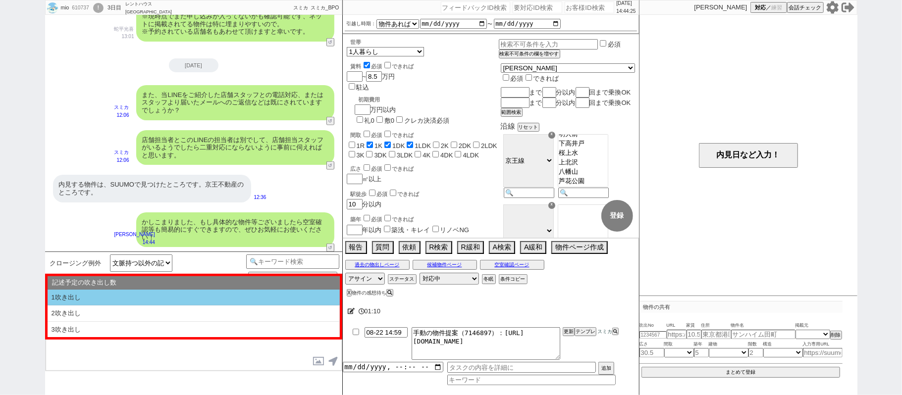
click at [96, 296] on li "1吹き出し" at bounding box center [194, 298] width 292 height 16
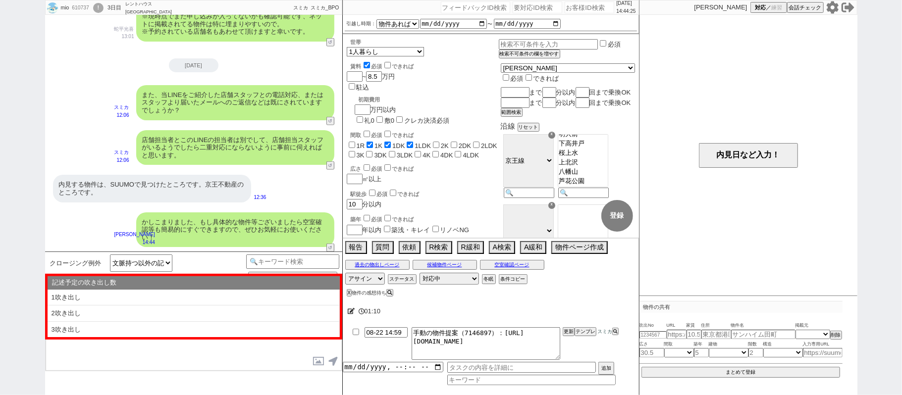
type textarea "@@【@@①記述したい内容を②の下に入力@@】@@ @@【@@②記述したい内容を入力後に①と②を@@ごと消して送信！！@@】@@"
select select "1吹き出し"
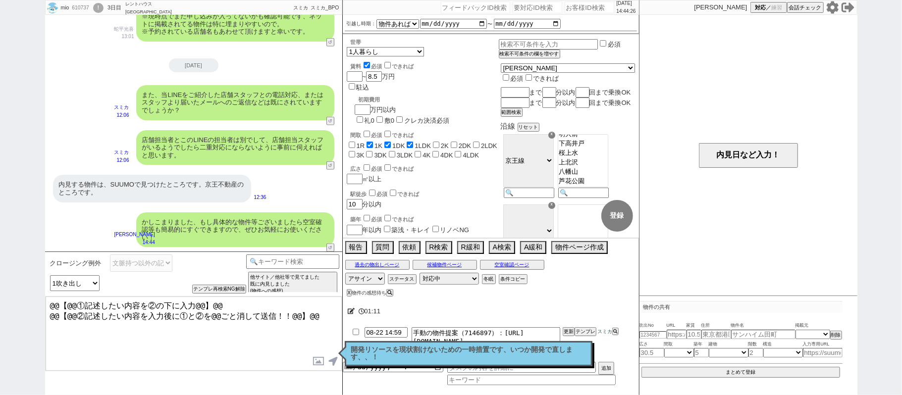
click at [313, 316] on textarea "@@【@@①記述したい内容を②の下に入力@@】@@ @@【@@②記述したい内容を入力後に①と②を@@ごと消して送信！！@@】@@" at bounding box center [194, 334] width 296 height 74
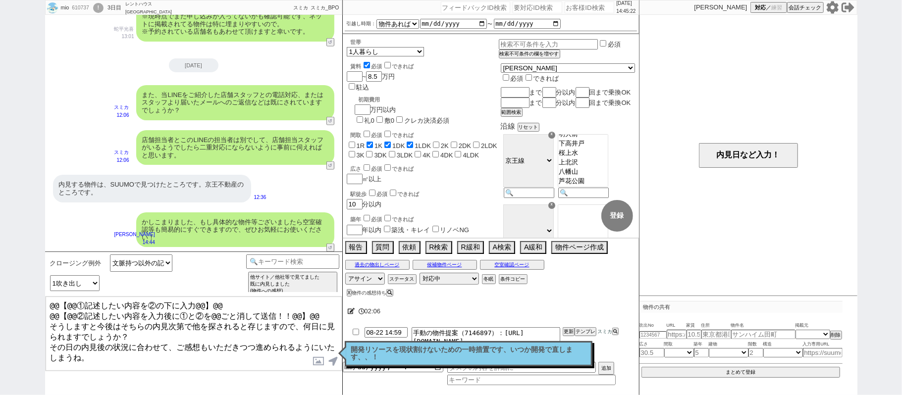
drag, startPoint x: 315, startPoint y: 315, endPoint x: 0, endPoint y: 24, distance: 428.8
click at [0, 167] on div "mio 610737 ! 0 3日目 レントハウス 千歳烏山店 冬眠中 自社客 スミカ スミカ_BPO チャット全表示 2025-08-20 2階以上、バスト…" at bounding box center [451, 197] width 902 height 395
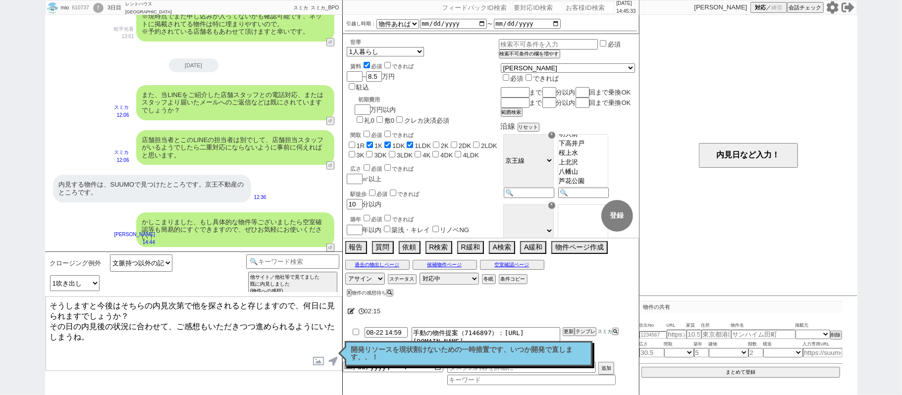
click at [76, 328] on textarea "そうしますと今後はそちらの内見次第で他を探されると存じますので、何日に見られますでしょうか？ その日の内見後の状況に合わせて、ご感想もいただきつつ進められるよ…" at bounding box center [194, 334] width 296 height 74
type textarea "そうしますと今後はそちらの内見次第で他を探されると存じますので、何日に見られますでしょうか？ その日の内見後の状況に合わせて、ご感想もいただきつつ進められるよ…"
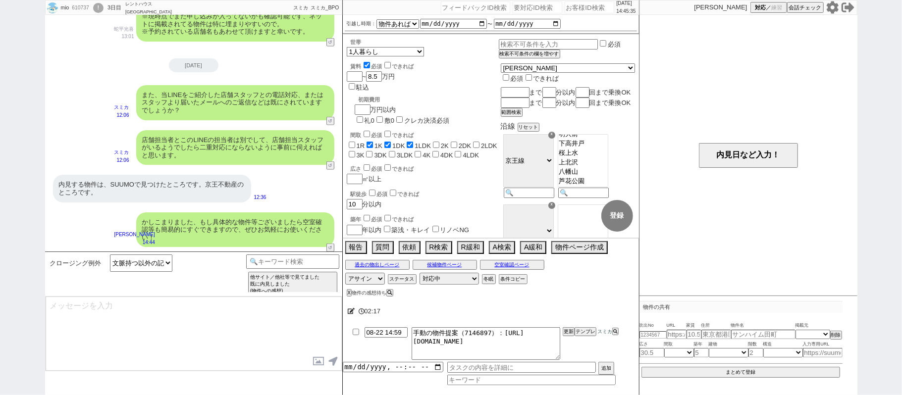
scroll to position [820, 0]
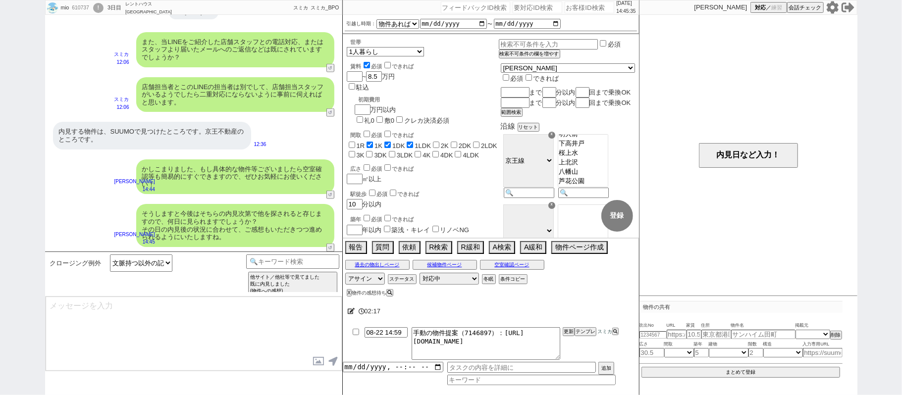
select select "431"
type input "08-22 15:00"
type textarea "@@【@@メッセージは打たず、以下やってください@@】@@ @@【@@タスク整理、追加、条件入力等のやるべきことはやりましたか？？全て終わったら自分に付いたア…"
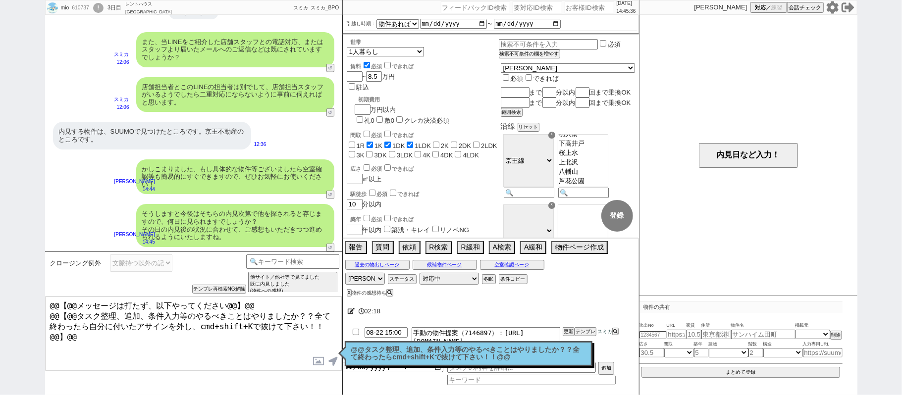
click at [471, 351] on p "@@タスク整理、追加、条件入力等のやるべきことはやりましたか？？全て終わったらcmd+shift+Kで抜けて下さい！！@@" at bounding box center [468, 353] width 235 height 15
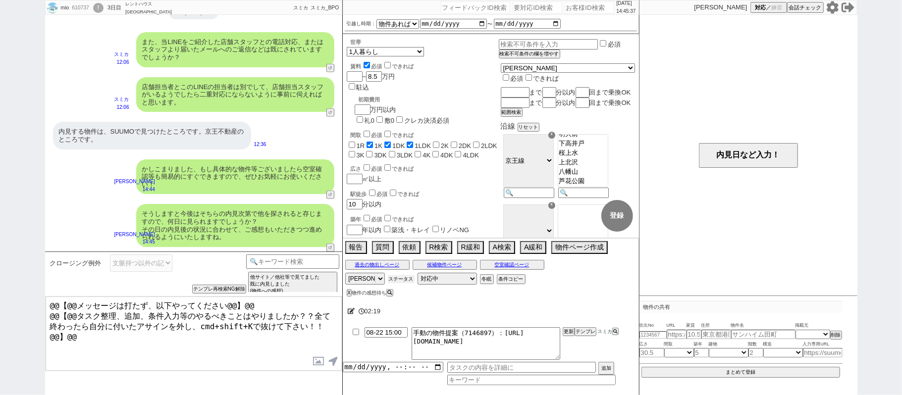
click at [407, 278] on button "ステータス" at bounding box center [401, 279] width 27 height 8
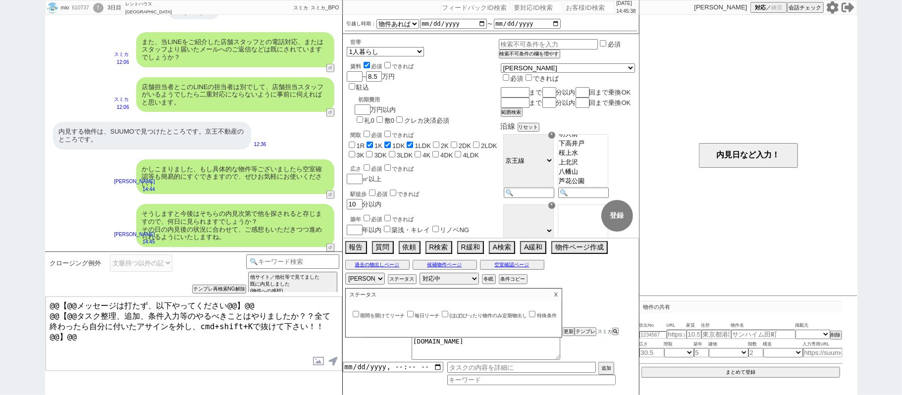
click at [396, 318] on label "期間を開けてリーチ" at bounding box center [378, 315] width 54 height 5
click at [359, 317] on input "期間を開けてリーチ" at bounding box center [356, 314] width 6 height 6
checkbox input "true"
select select
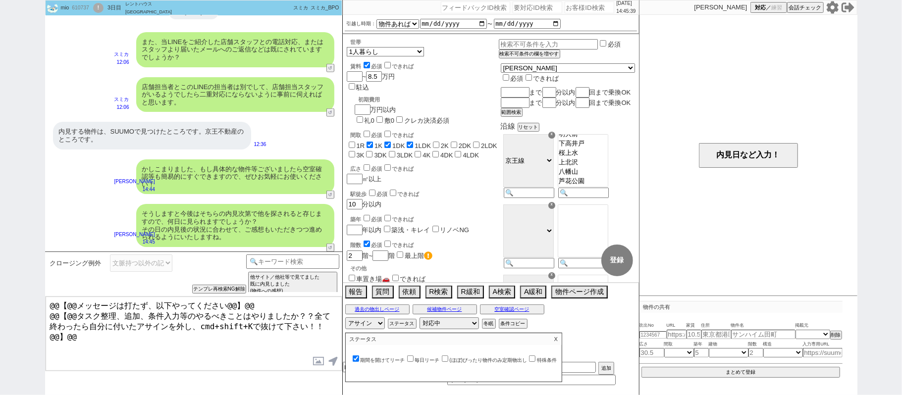
click at [561, 338] on p "X" at bounding box center [555, 339] width 11 height 12
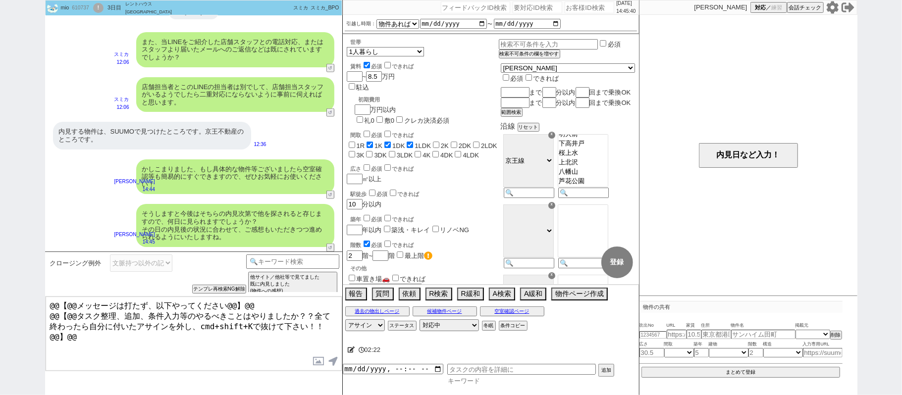
click at [458, 382] on input at bounding box center [531, 381] width 168 height 8
type input "汎用"
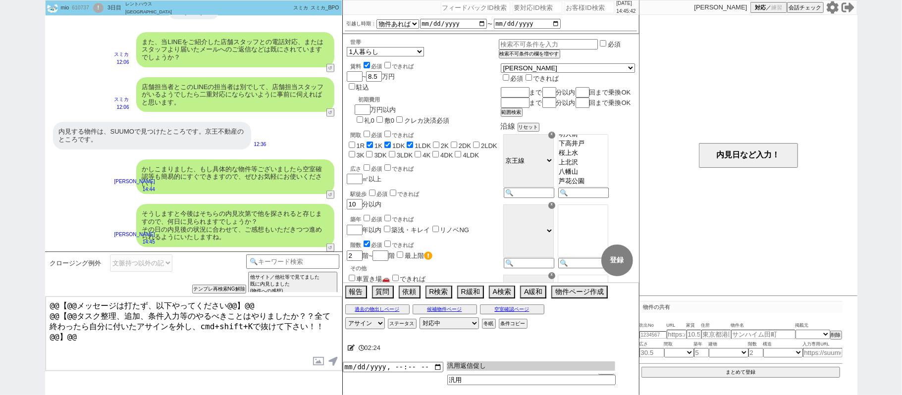
type input "汎用返信促し"
click at [377, 370] on input "datetime-local" at bounding box center [393, 366] width 101 height 8
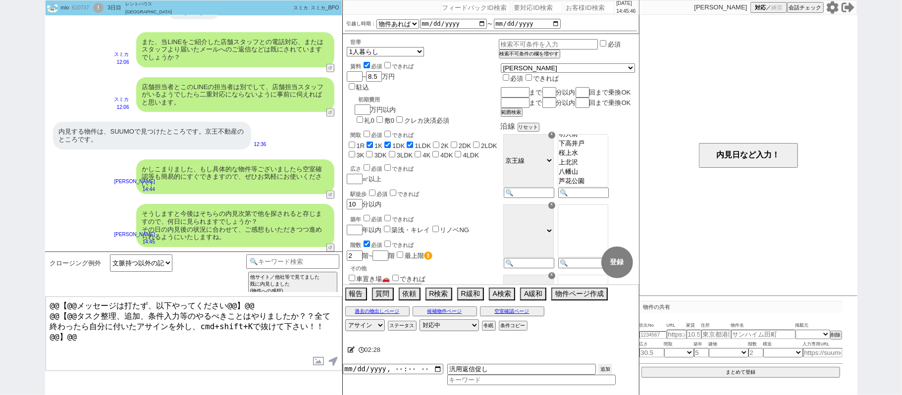
click at [603, 367] on button "追加" at bounding box center [605, 369] width 14 height 11
type input "[DATE]T14:00"
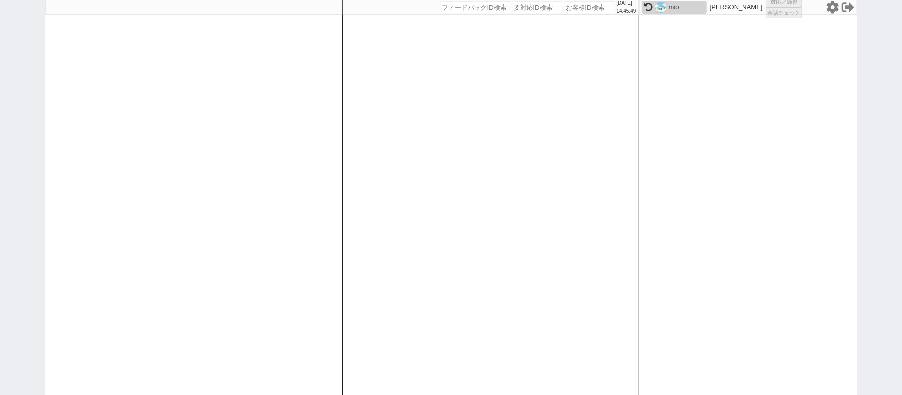
select select
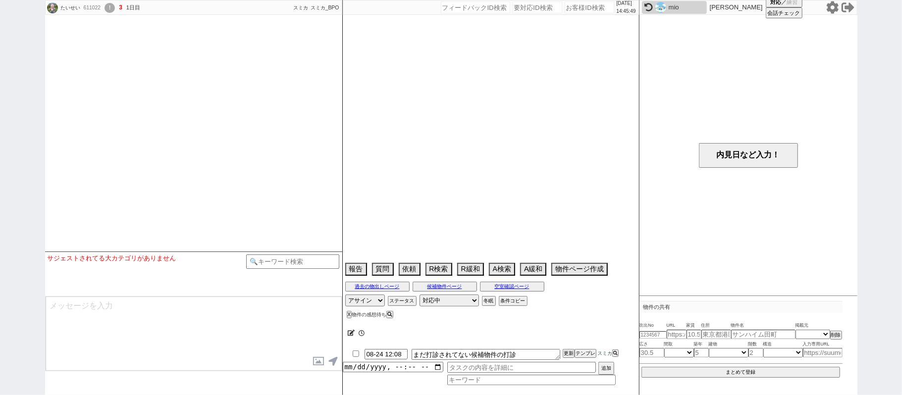
select select
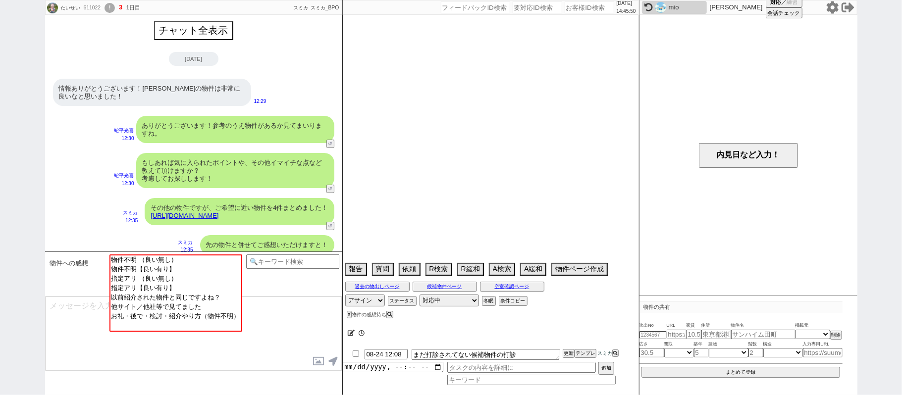
scroll to position [426, 0]
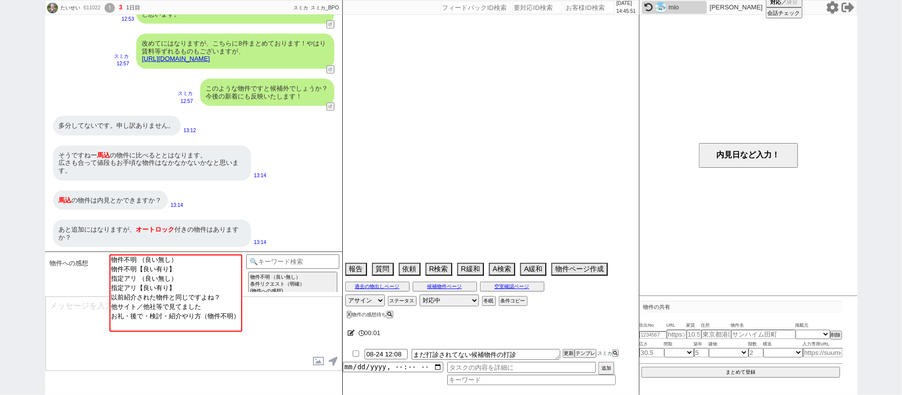
select select "2025"
select select "9"
select select "35"
select select "0"
select select "69"
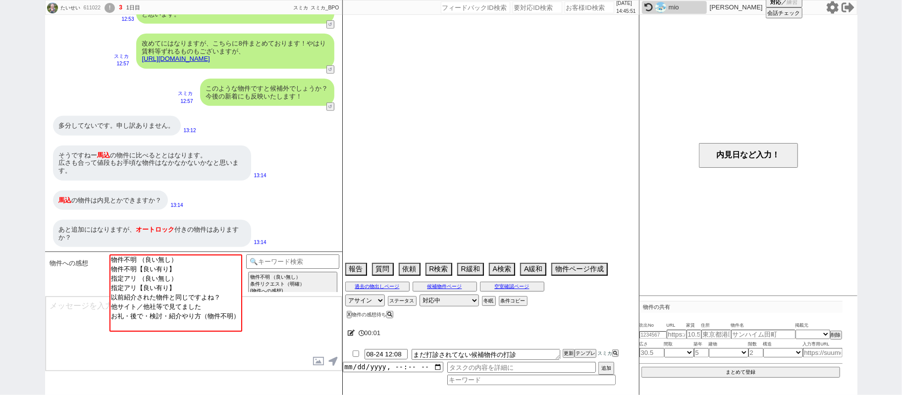
select select "54"
select select "14"
select select "75"
select select "23"
select select "736"
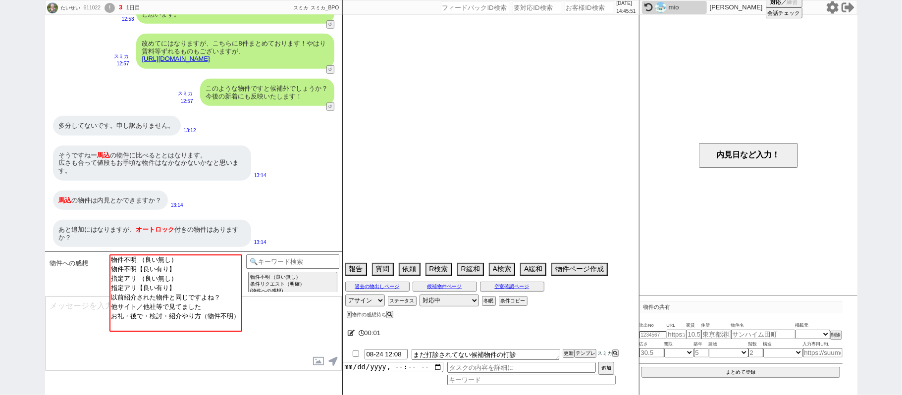
select select "60"
select select "62"
select select "1513"
select select "52"
select select "59"
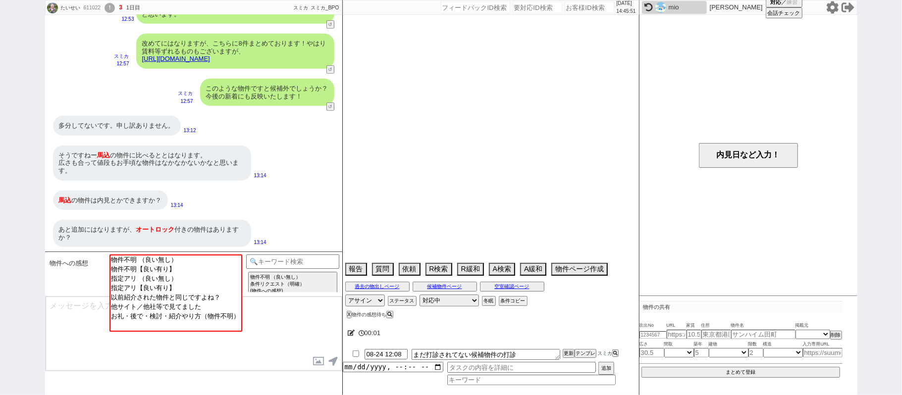
select select "824"
select select "50"
select select "64"
select select "1559"
select select "57"
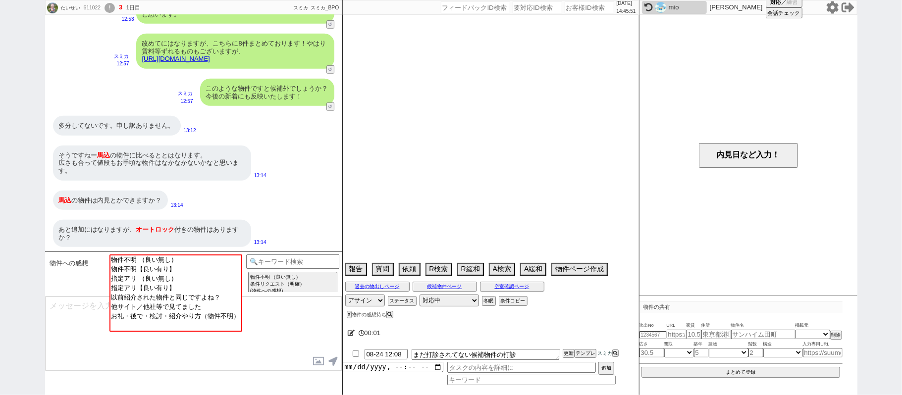
select select "63"
select select "56"
select select "70"
select select "1686"
select select "65"
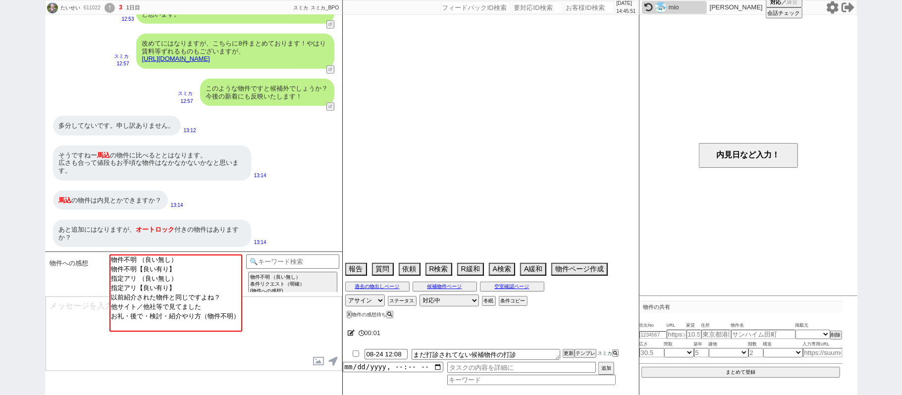
select select "1584"
select select "66"
select select "67"
select select "53"
select select "47"
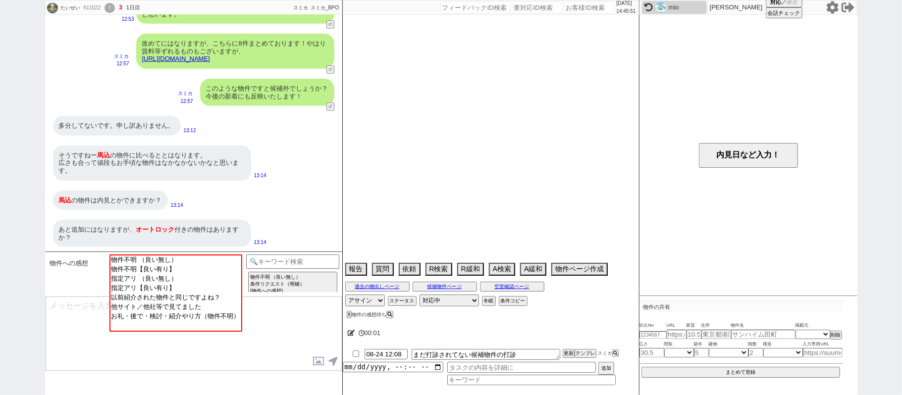
select select "25"
select select "3116"
select select "9"
select select "334"
select select "71"
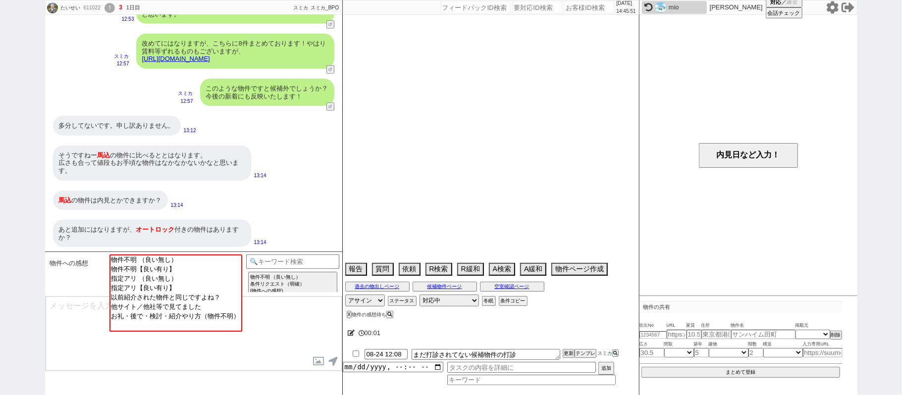
select select "77"
select select "48"
select select "68"
select select "1644"
select select "74"
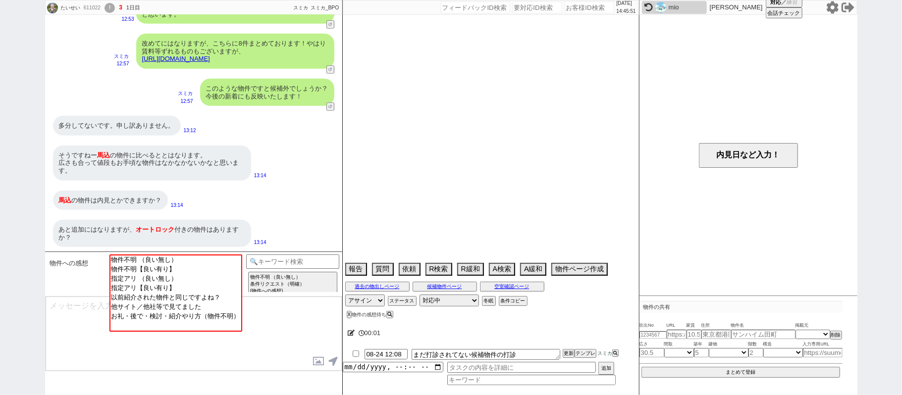
select select "7"
select select "44"
select select "15"
select select "51"
select select "38"
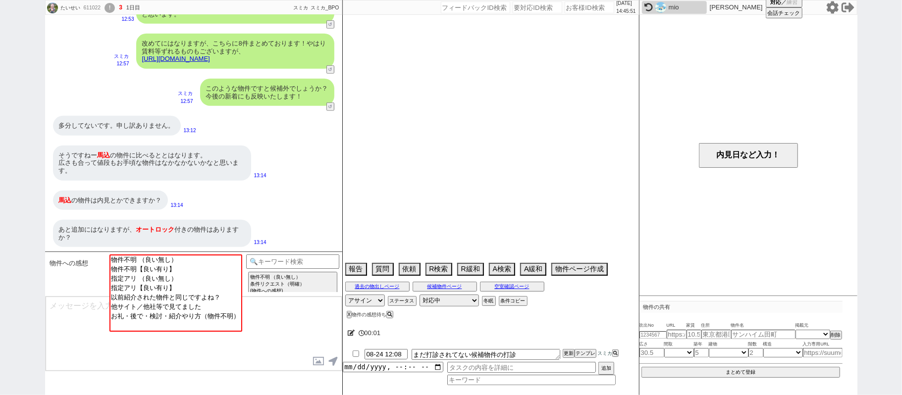
select select "61"
select select "11"
select select "73"
select select "1762"
select select "29"
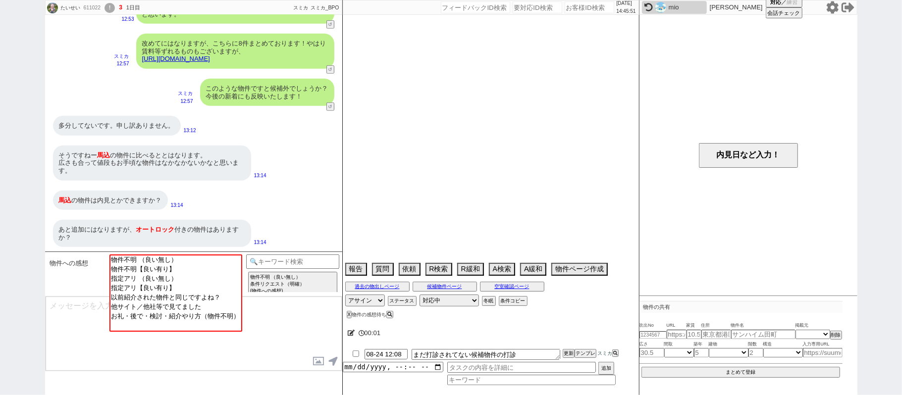
select select "58"
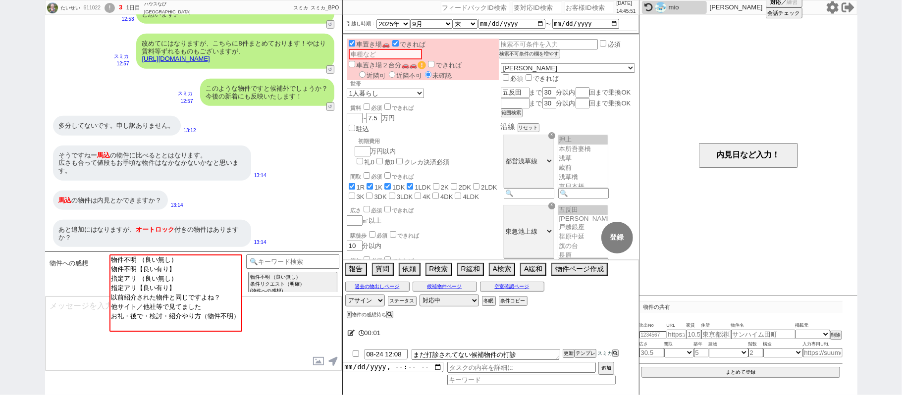
scroll to position [31, 0]
click at [96, 114] on div "多分してないです。申し訳ありません。 13:12" at bounding box center [193, 126] width 297 height 30
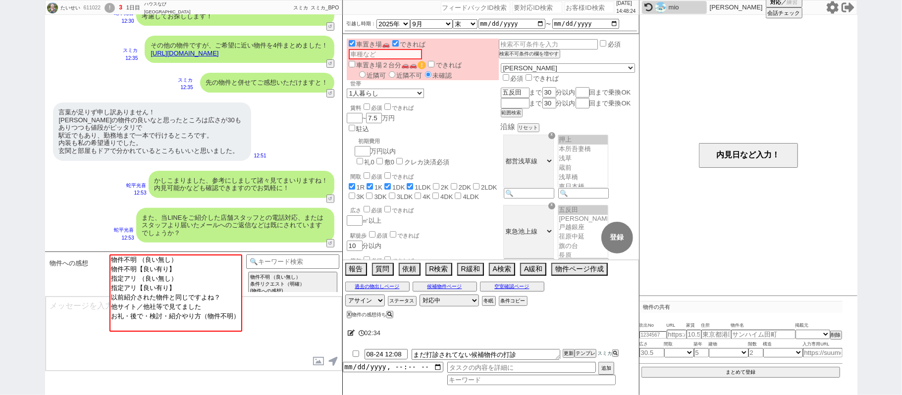
scroll to position [228, 0]
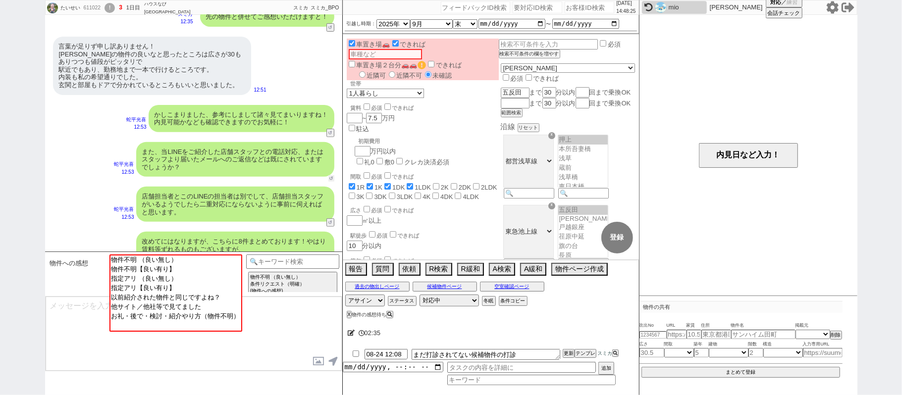
click at [332, 175] on button "↺" at bounding box center [331, 178] width 6 height 6
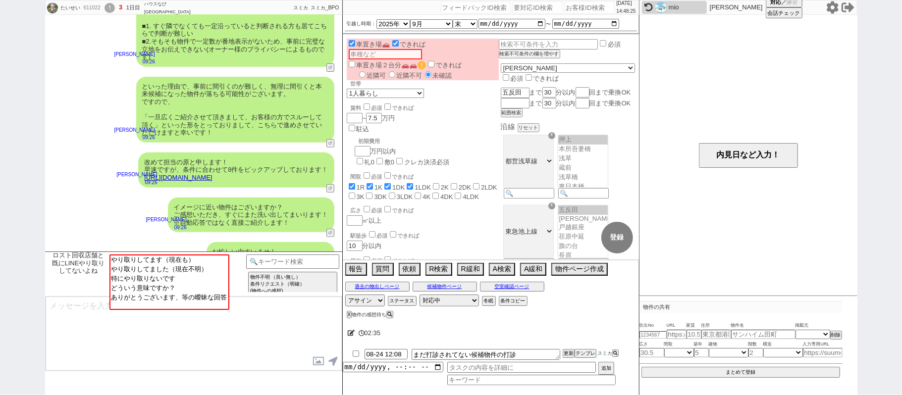
scroll to position [863, 0]
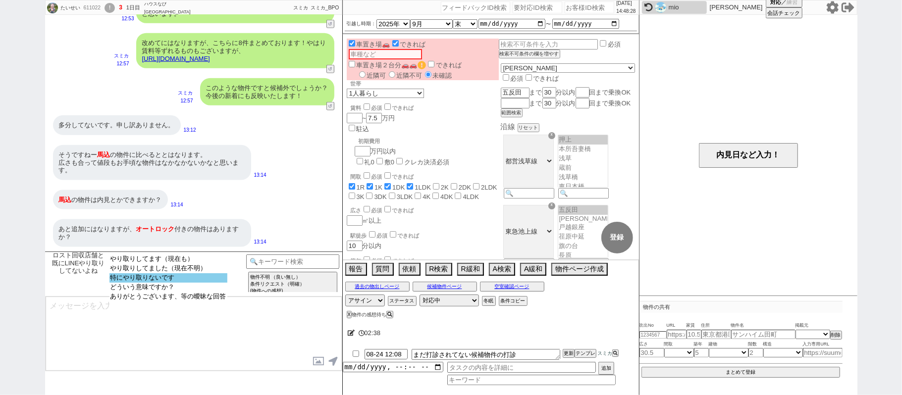
select select "特にやり取りないです"
click at [183, 283] on option "特にやり取りないです" at bounding box center [168, 287] width 118 height 9
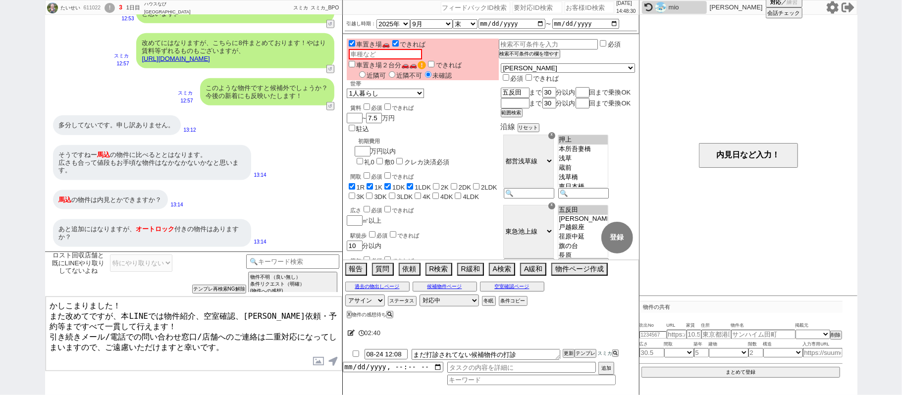
click at [50, 304] on textarea "かしこまりました！ また改めてですが、本LINEでは物件紹介、空室確認、内見依頼・予約等まですべて一貫して行えます！ 引き続きメール/電話での問い合わせ窓口/…" at bounding box center [194, 334] width 296 height 74
click at [197, 321] on textarea "いえいえ、諸々かしこまりました！ また改めてですが、本LINEでは物件紹介、空室確認、内見依頼・予約等まですべて一貫して行えます！ 引き続きメール/電話での問…" at bounding box center [194, 334] width 296 height 74
type textarea "いえいえ、諸々かしこまりました！ また改めてですが、本LINEでは物件紹介、空室確認、内見依頼・予約等まですべて一貫して行えます！ 引き続きメール/電話での問…"
click at [378, 289] on button "過去の物出しページ" at bounding box center [377, 287] width 64 height 8
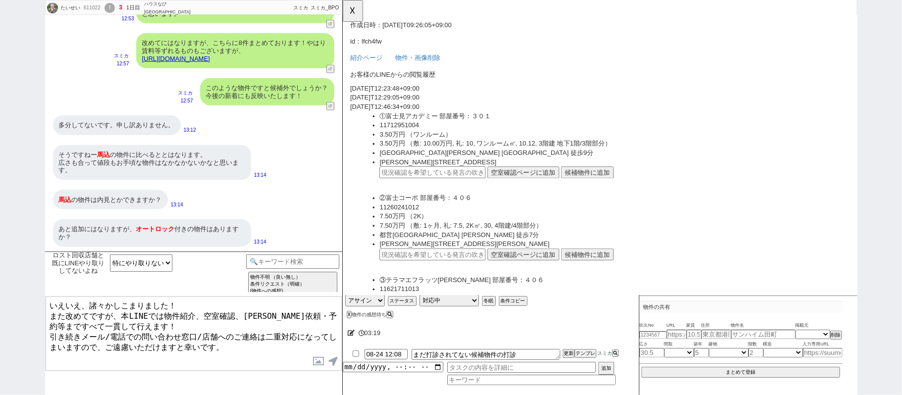
click at [225, 348] on textarea "いえいえ、諸々かしこまりました！ また改めてですが、本LINEでは物件紹介、空室確認、内見依頼・予約等まですべて一貫して行えます！ 引き続きメール/電話での問…" at bounding box center [194, 334] width 296 height 74
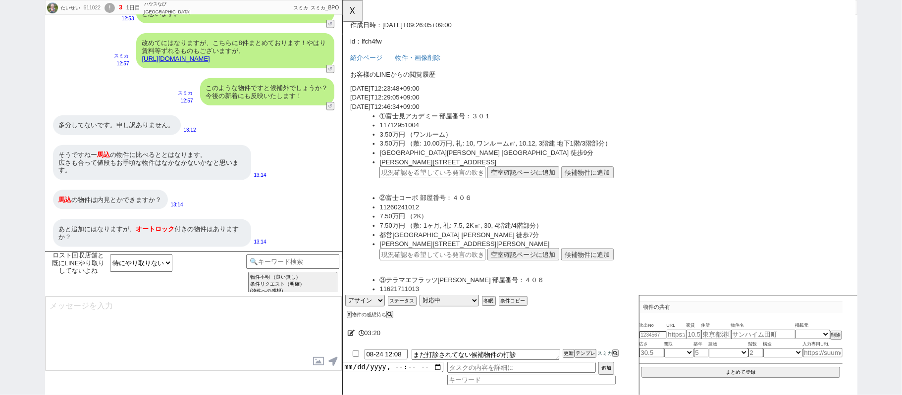
scroll to position [931, 0]
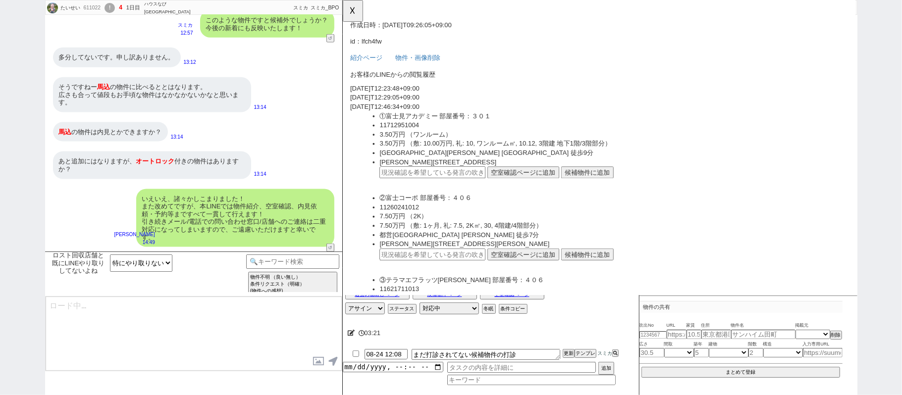
type textarea "ちなみにお車の大きさや台数はいかがでしょうか？ 物件のご紹介に反映します！(最終的にはご案内時でのご確認となります) ※大きさは軽・小型車/普通車/大型車の中…"
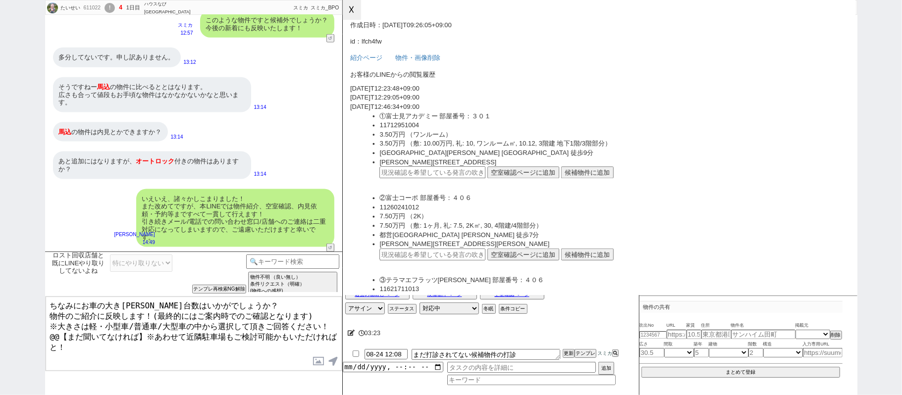
click at [345, 18] on button "☓" at bounding box center [352, 10] width 18 height 20
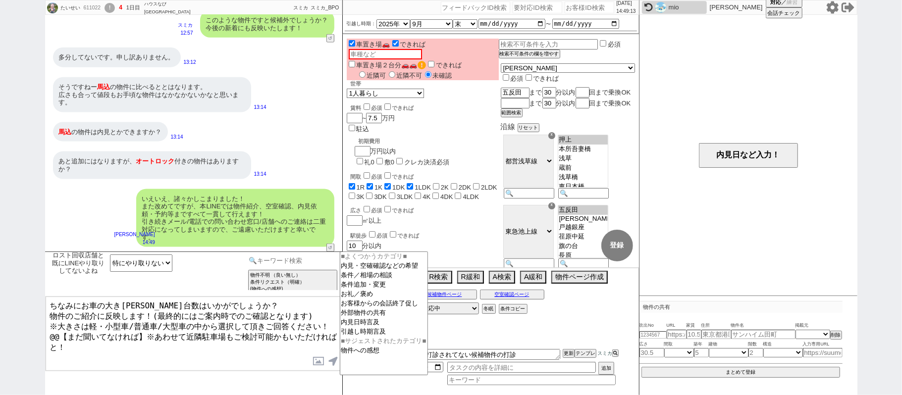
click at [302, 262] on input at bounding box center [293, 260] width 94 height 12
click at [357, 271] on option "内見・空確確認などの希望" at bounding box center [383, 275] width 87 height 9
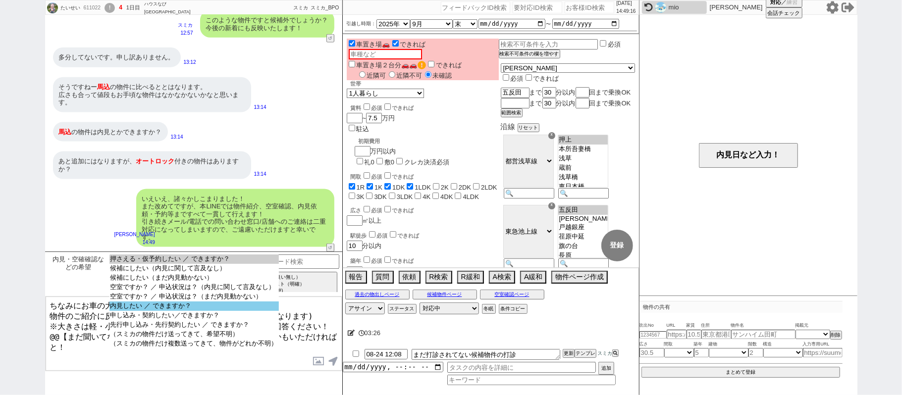
select select "内見したい ／ できますか？"
click at [214, 311] on option "内見したい ／ できますか？" at bounding box center [193, 315] width 169 height 9
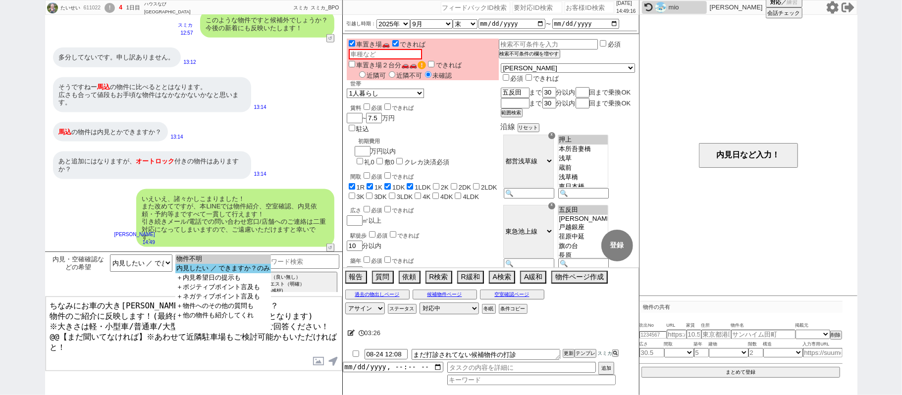
select select "内見したい ／ できますか？のみ"
click at [217, 273] on option "内見したい ／ できますか？のみ" at bounding box center [223, 277] width 96 height 9
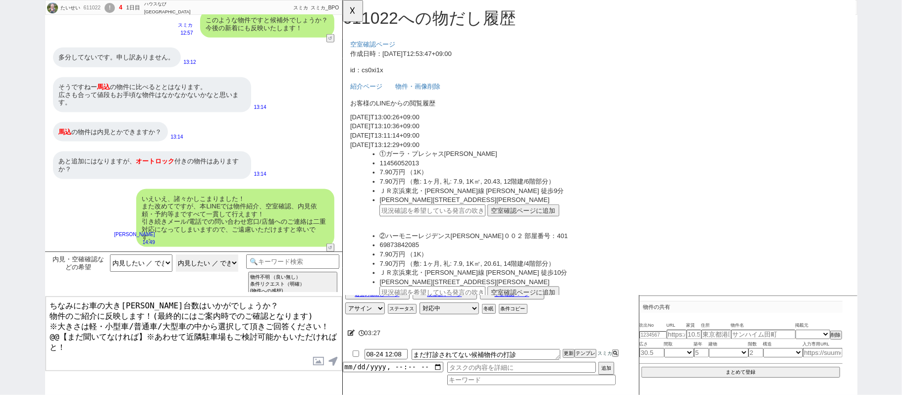
scroll to position [0, 0]
click at [194, 168] on div "あと追加にはなりますが、 オートロック 付きの物件はありますか？" at bounding box center [152, 164] width 198 height 27
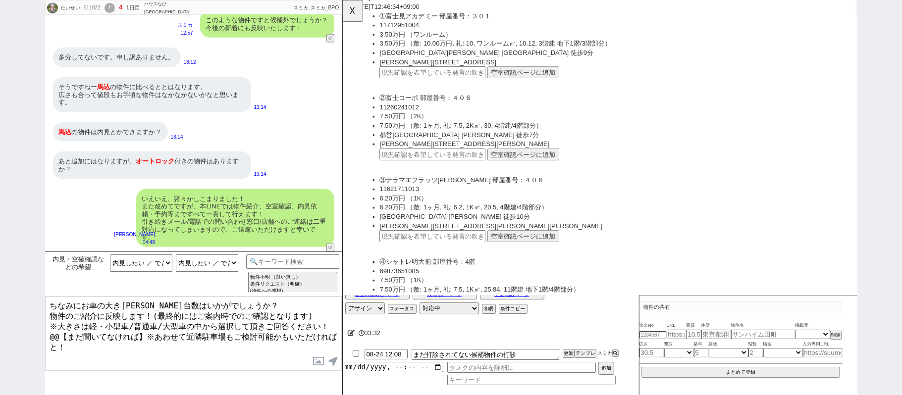
scroll to position [1402, 0]
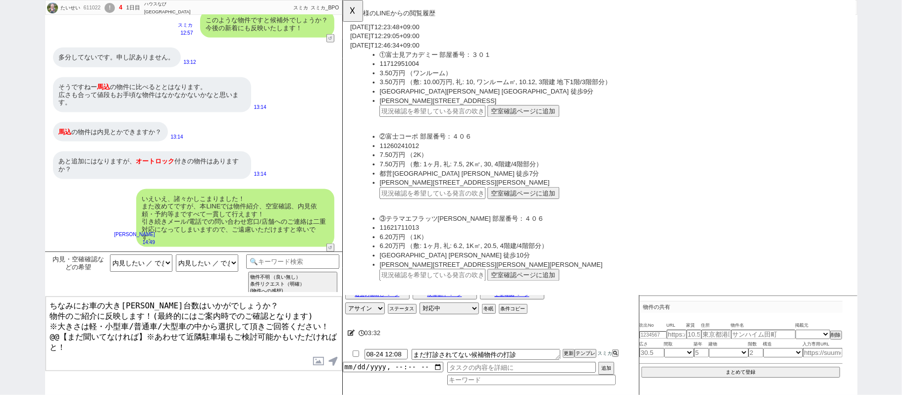
click at [449, 201] on input "text" at bounding box center [439, 207] width 114 height 13
paste input "36831545"
type input "36831545"
click at [515, 201] on button "空室確認ページに追加" at bounding box center [536, 207] width 77 height 13
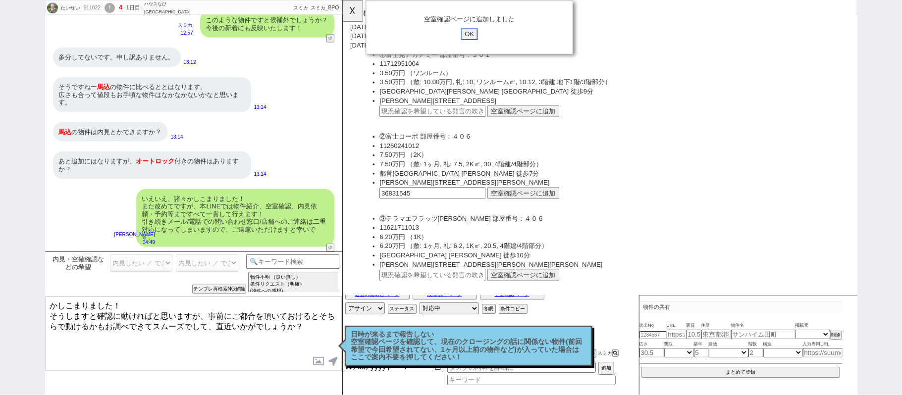
click at [477, 32] on input "OK" at bounding box center [478, 36] width 18 height 13
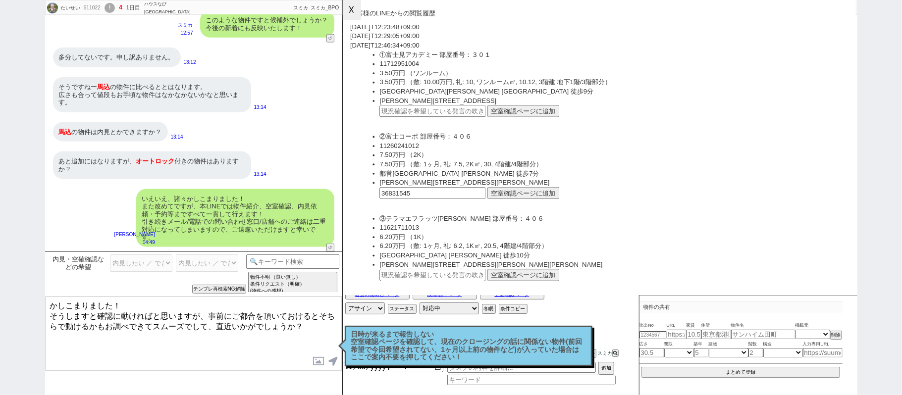
click at [349, 17] on button "☓" at bounding box center [352, 10] width 18 height 20
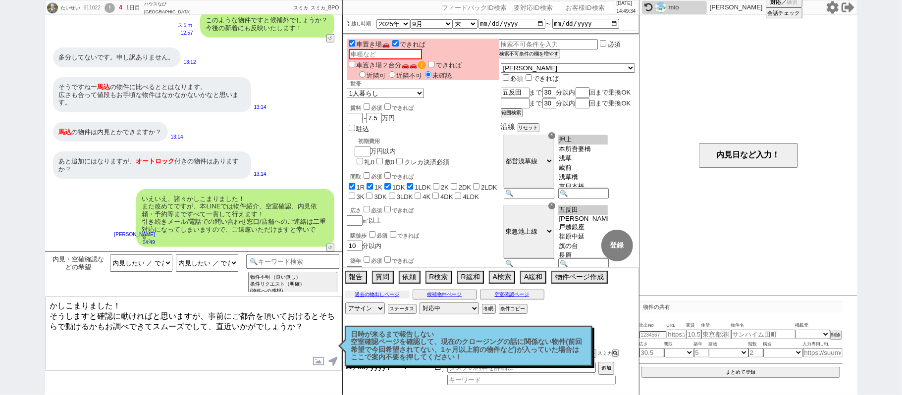
click at [385, 293] on button "過去の物出しページ" at bounding box center [377, 295] width 64 height 8
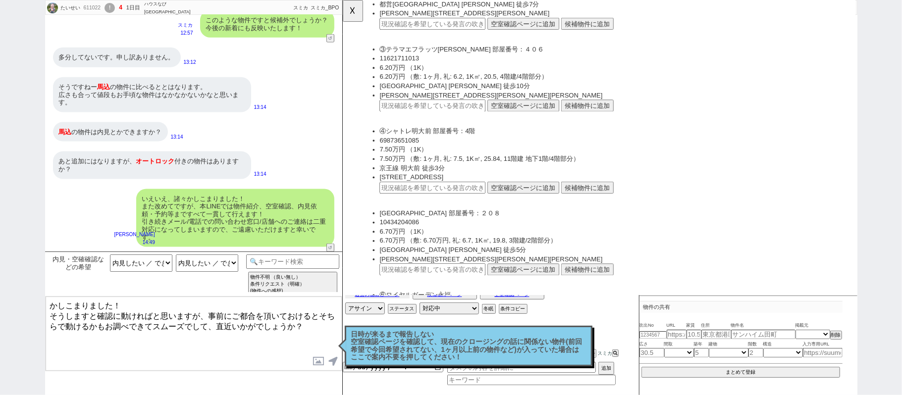
scroll to position [1386, 0]
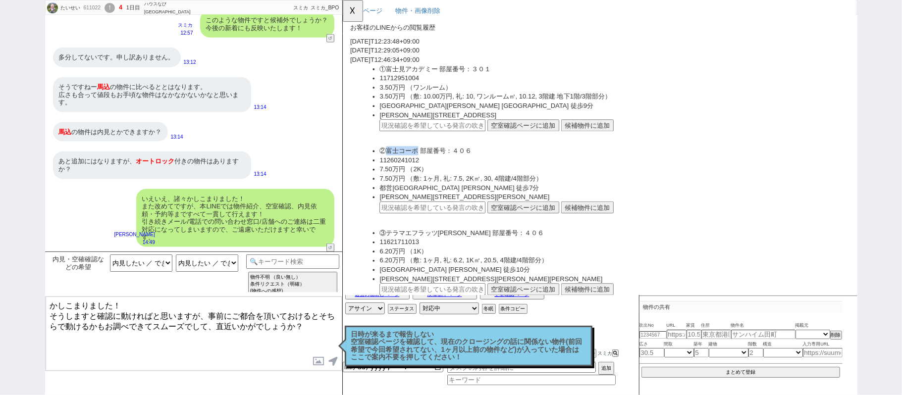
drag, startPoint x: 390, startPoint y: 154, endPoint x: 420, endPoint y: 155, distance: 29.7
click at [420, 157] on li "②富士コーポ 部屋番号：４０６" at bounding box center [634, 162] width 504 height 10
copy li "富士コーポ"
drag, startPoint x: 97, startPoint y: 314, endPoint x: 0, endPoint y: 204, distance: 146.2
click at [0, 281] on div "たいせい 611022 ! 4 1日目 ハウスなび北千住東口店 冬眠中 自社客 スミカ スミカ_BPO チャット全表示 2025-08-22 お風呂トイレ別 …" at bounding box center [451, 197] width 902 height 395
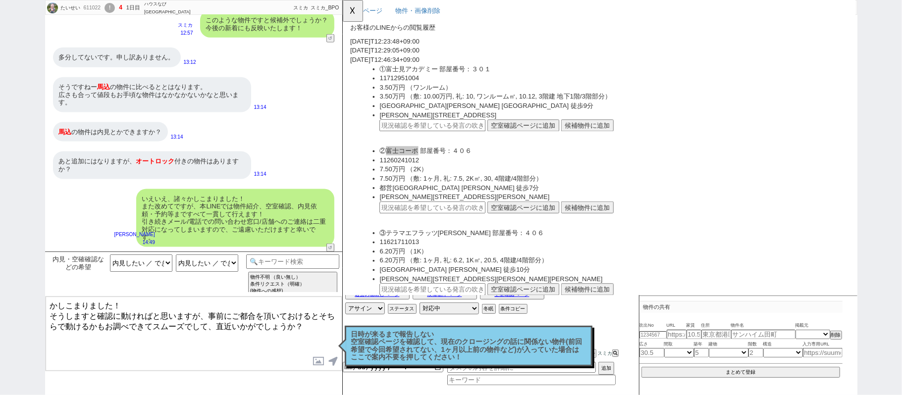
paste textarea "富士コーポ"
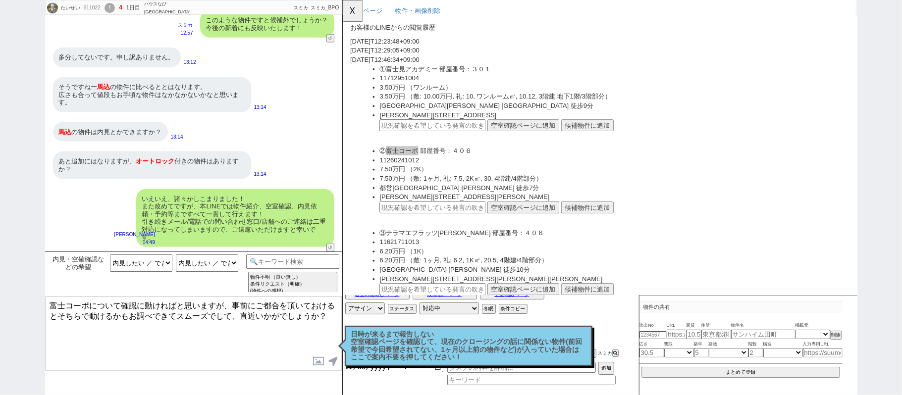
click at [333, 313] on textarea "富士コーポについて確認に動ければと思いますが、事前にご都合を頂いておけるとそちらで動けるかもお調べできてスムーズでして、直近いかがでしょうか？" at bounding box center [194, 334] width 296 height 74
type textarea "富士コーポについて確認に動ければと思いますが、事前にご都合を頂いておけるとそちらで動けるかもお調べできてスムーズでして、直近いかがでしょうか？"
click at [345, 10] on button "☓" at bounding box center [352, 10] width 18 height 20
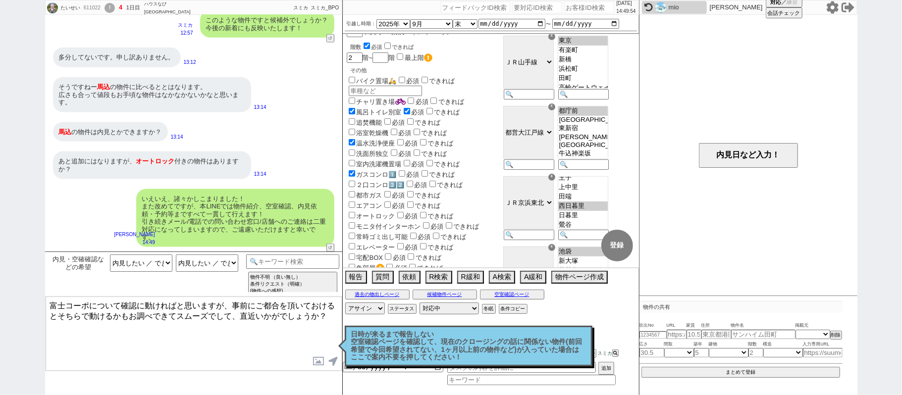
scroll to position [264, 0]
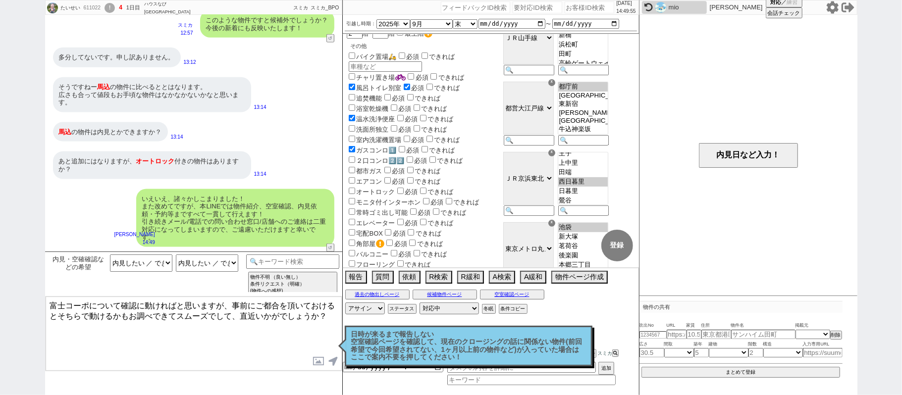
click at [381, 188] on label "オートロック" at bounding box center [371, 191] width 49 height 7
click at [355, 188] on input "オートロック" at bounding box center [352, 191] width 6 height 6
checkbox input "true"
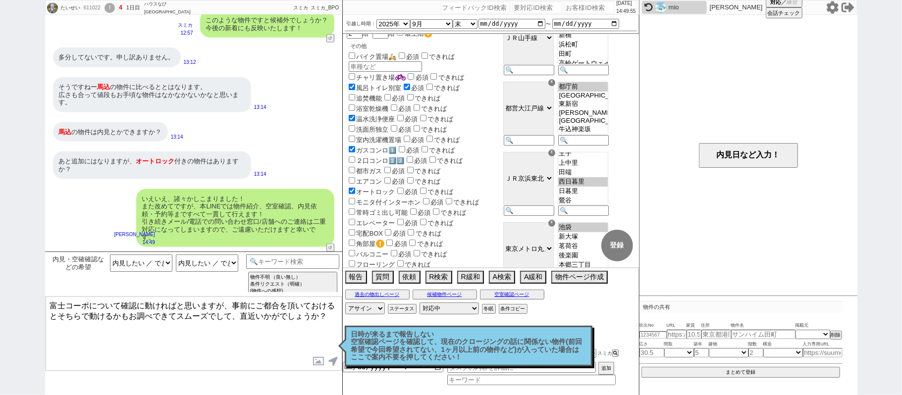
checkbox input "true"
checkbox input "false"
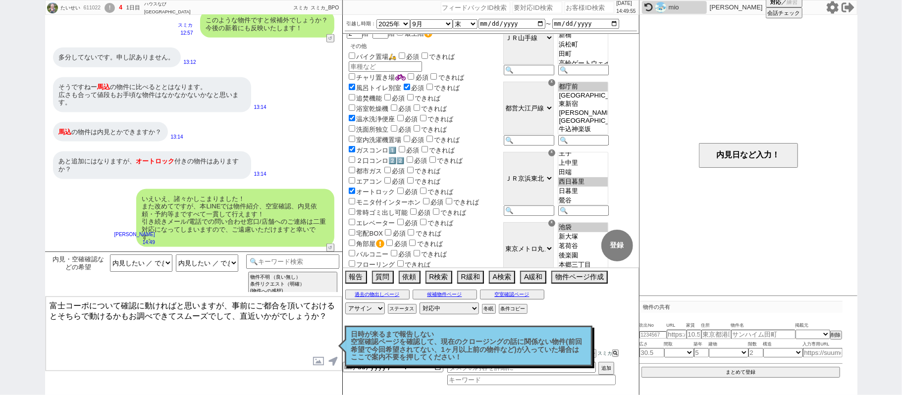
checkbox input "false"
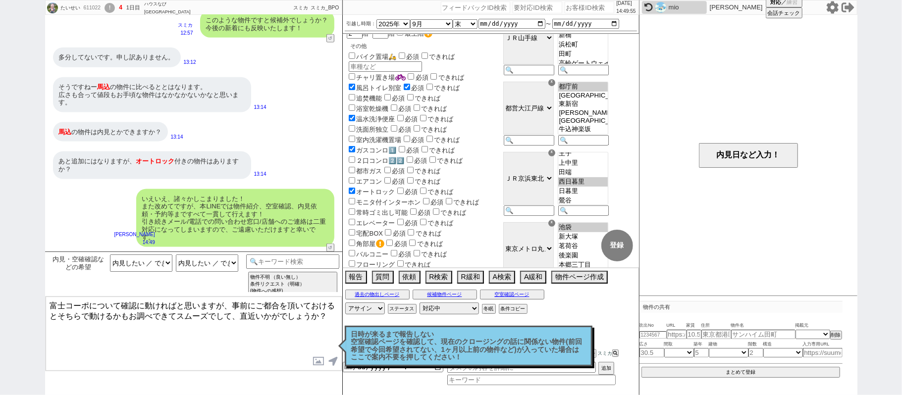
checkbox input "false"
click at [236, 313] on textarea "富士コーポについて確認に動ければと思いますが、事前にご都合を頂いておけるとそちらで動けるかもお調べできてスムーズでして、直近いかがでしょうか？" at bounding box center [194, 334] width 296 height 74
click at [324, 313] on textarea "富士コーポについて確認に動ければと思いますが、事前にご都合を頂いておけるとそちらで動けるかもお調べできてスムーズでして、直近いかがでしょうか？" at bounding box center [194, 334] width 296 height 74
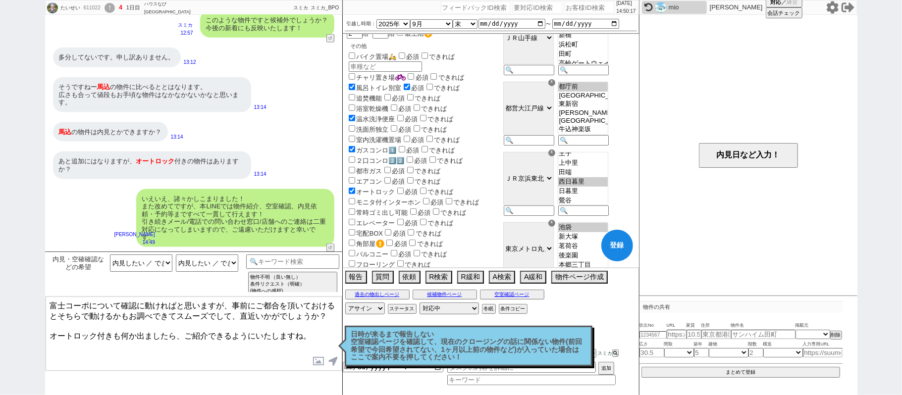
type textarea "富士コーポについて確認に動ければと思いますが、事前にご都合を頂いておけるとそちらで動けるかもお調べできてスムーズでして、直近いかがでしょうか？ オートロック付…"
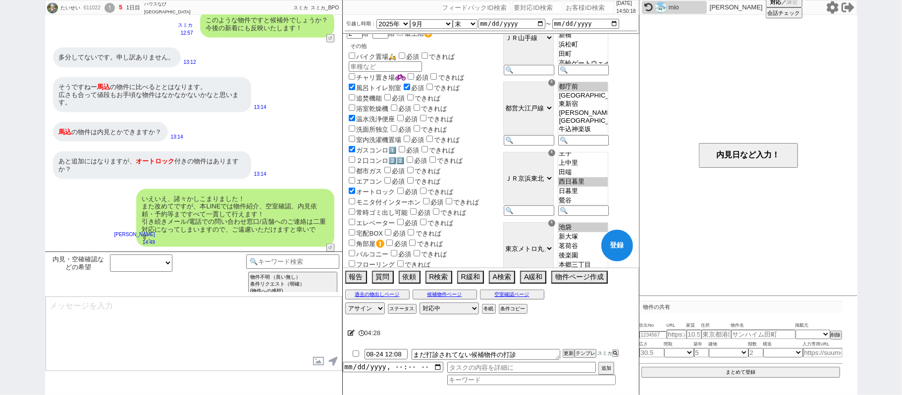
scroll to position [1000, 0]
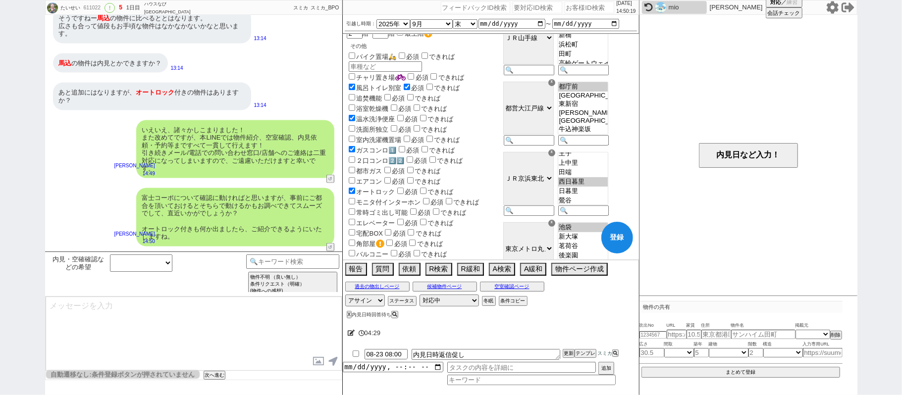
drag, startPoint x: 617, startPoint y: 240, endPoint x: 611, endPoint y: 238, distance: 6.1
click at [617, 238] on button "登録" at bounding box center [617, 238] width 32 height 32
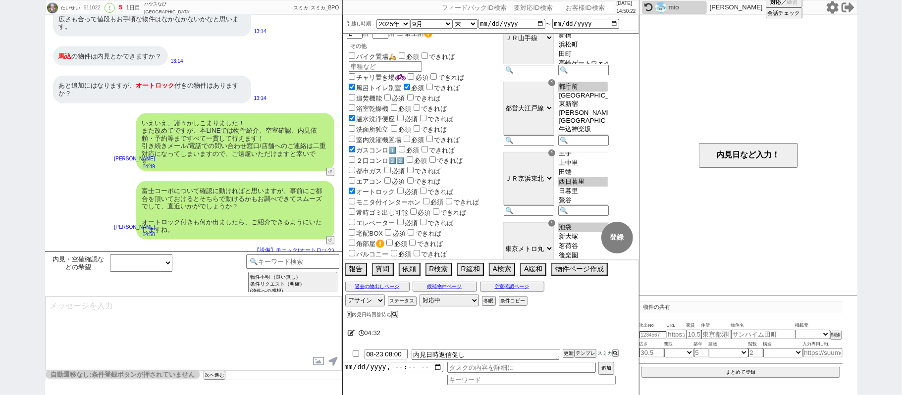
scroll to position [1011, 0]
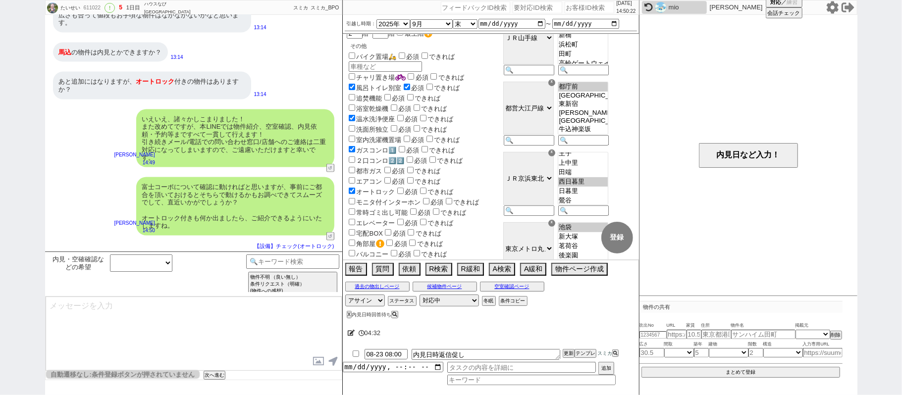
select select "69"
select select "54"
select select "14"
select select "75"
select select "23"
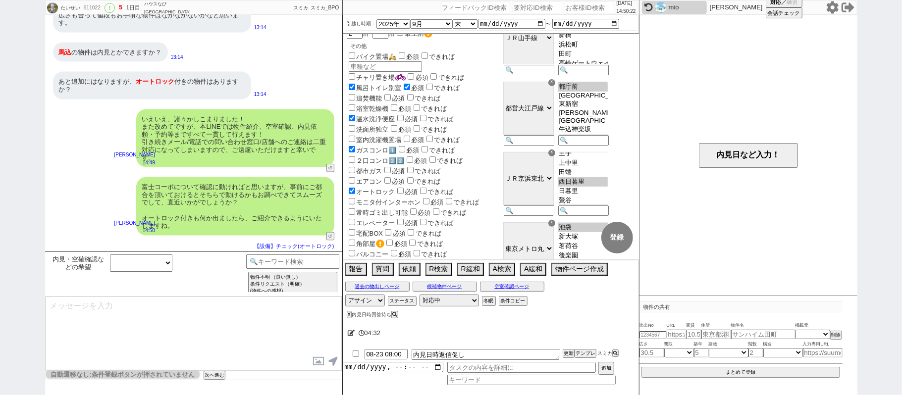
select select "736"
select select "60"
select select "62"
select select "1513"
select select "52"
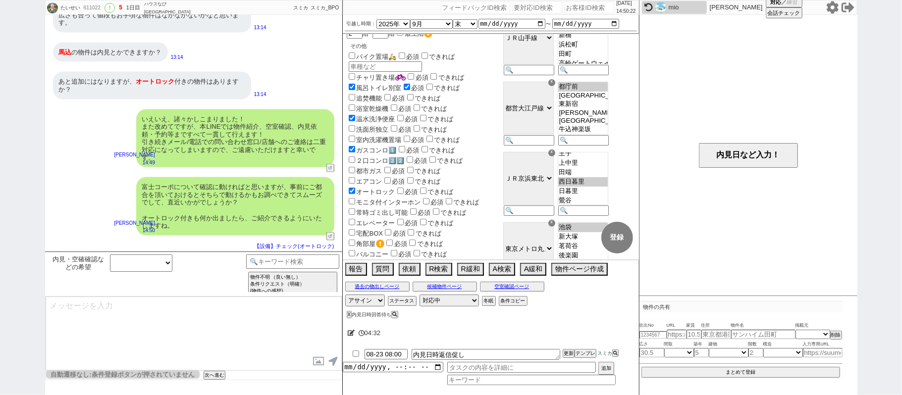
select select "59"
select select "824"
select select "50"
select select "64"
select select "1559"
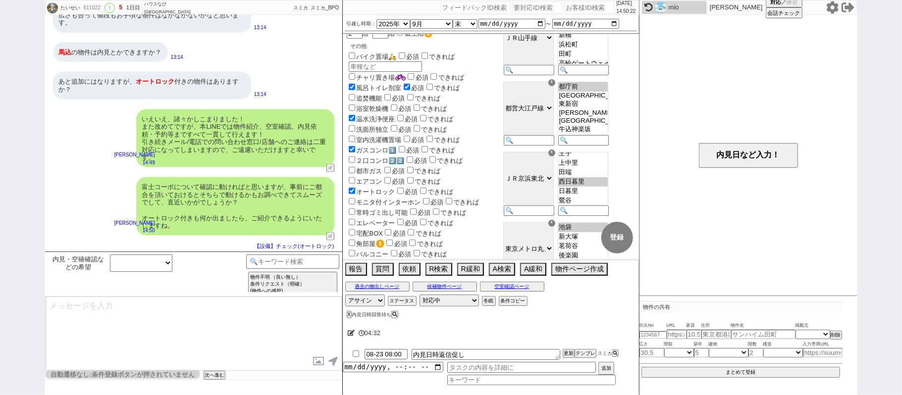
select select "57"
select select "63"
select select "56"
select select "70"
select select "1686"
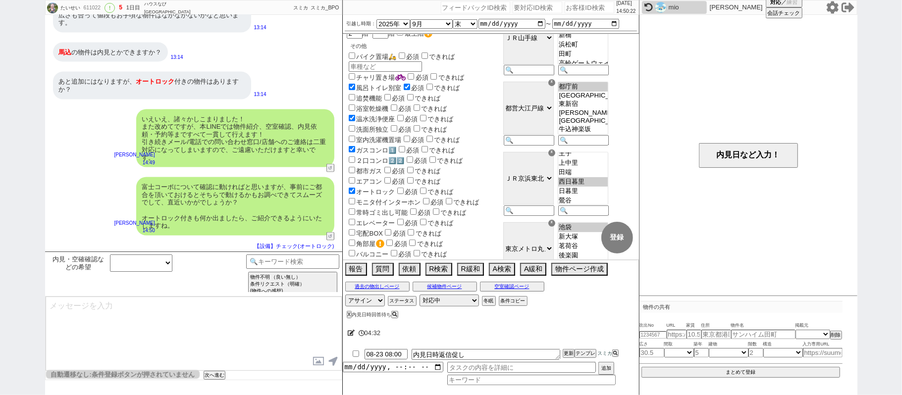
select select "65"
select select "1584"
select select "66"
select select "67"
select select "53"
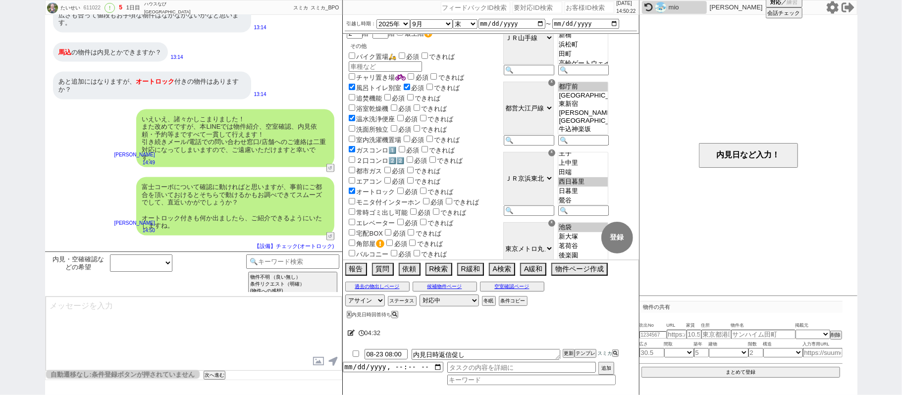
select select "47"
select select "25"
select select "3116"
select select "9"
select select "334"
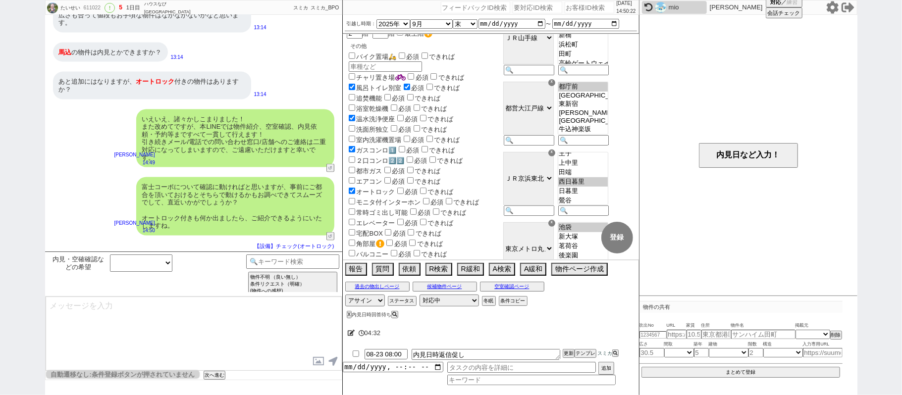
select select "71"
select select "77"
select select "48"
select select "68"
select select "1644"
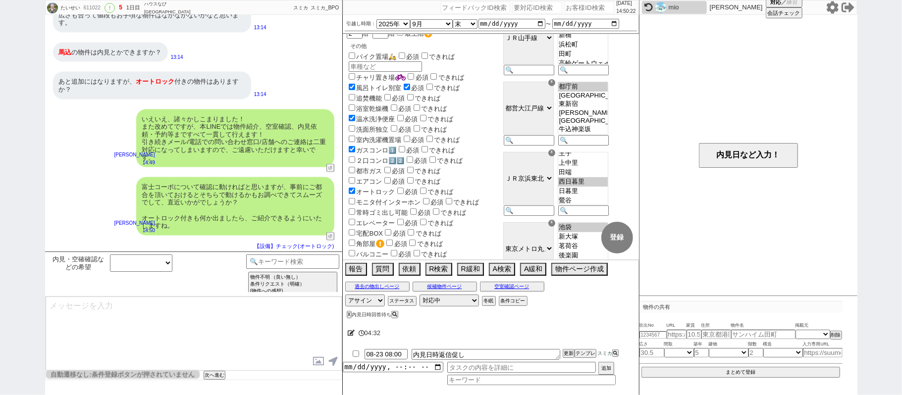
select select "74"
select select "7"
select select "44"
select select "15"
select select "51"
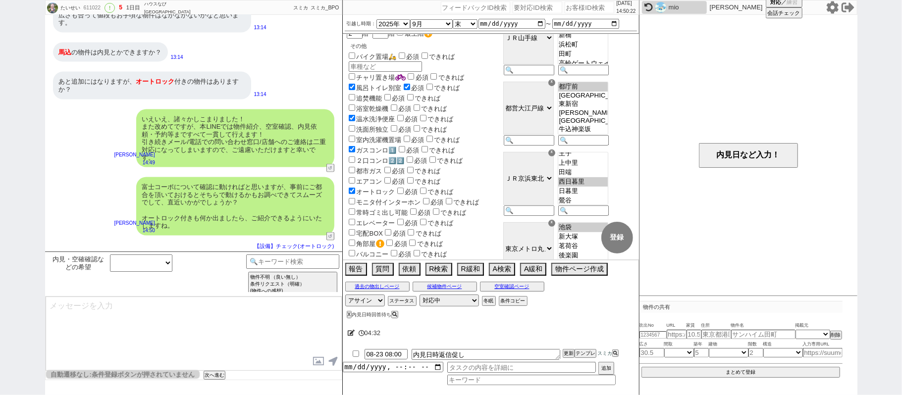
select select "38"
select select "61"
select select "11"
select select "73"
select select "1762"
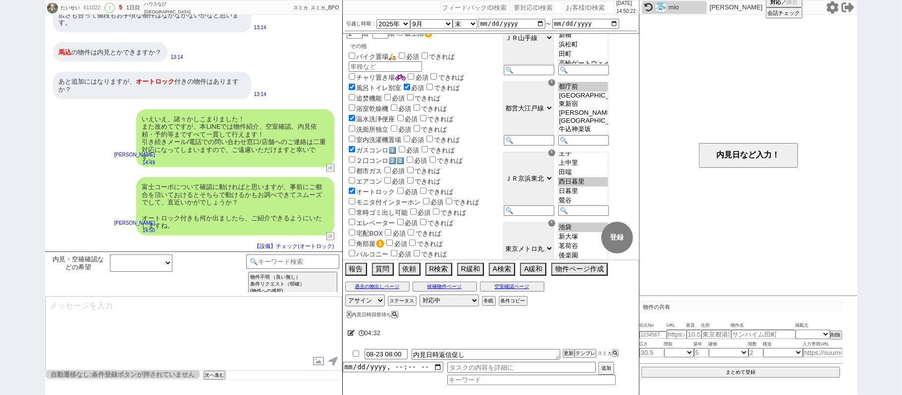
select select "29"
select select "58"
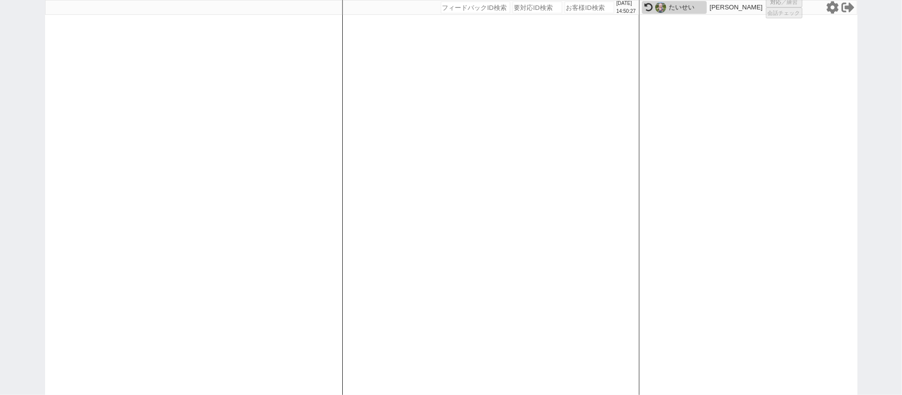
select select "1"
select select "2"
select select
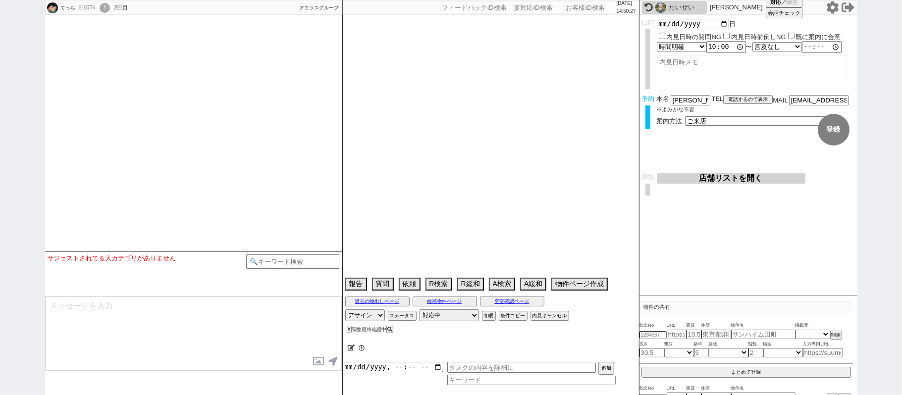
select select
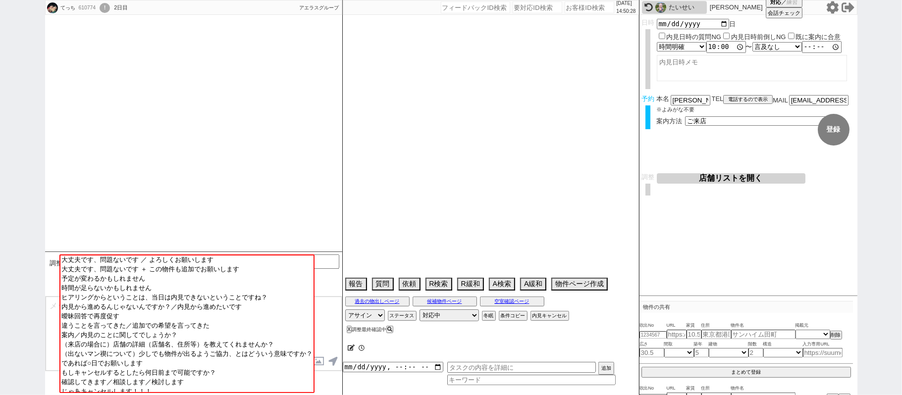
scroll to position [811, 0]
select select "13"
select select "0"
select select "25"
select select "29"
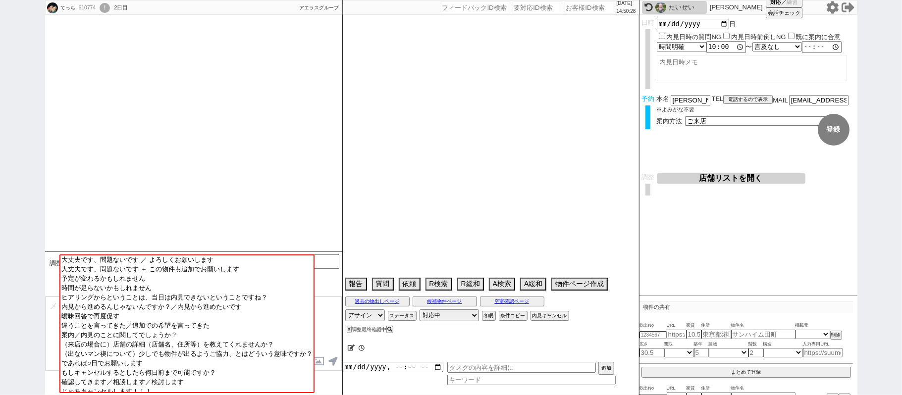
select select "35"
select select "45"
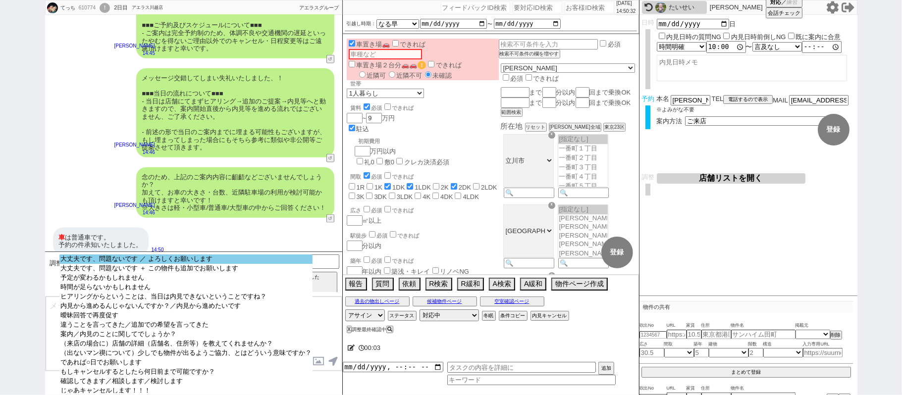
select select "大丈夫です、問題ないです ／ よろしくお願いします"
click at [249, 264] on option "大丈夫です、問題ないです ／ よろしくお願いします" at bounding box center [185, 268] width 253 height 9
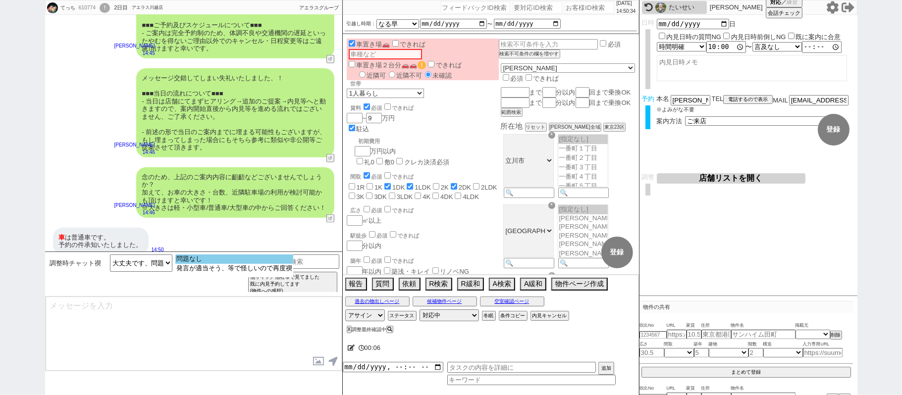
click at [239, 264] on option "問題なし" at bounding box center [234, 268] width 118 height 9
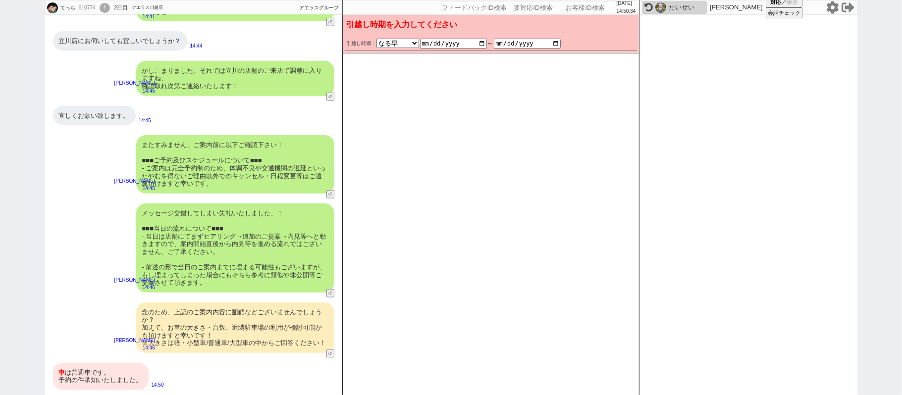
scroll to position [667, 0]
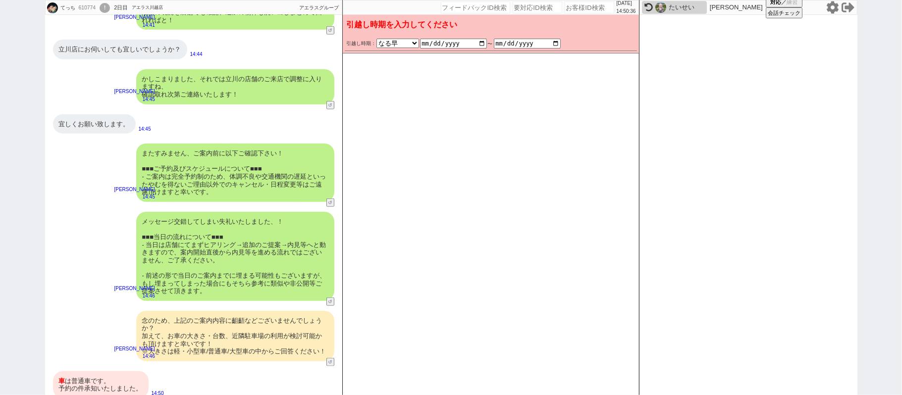
click at [72, 372] on div "車 は普通車です。 予約の件承知いたしました。" at bounding box center [101, 384] width 96 height 27
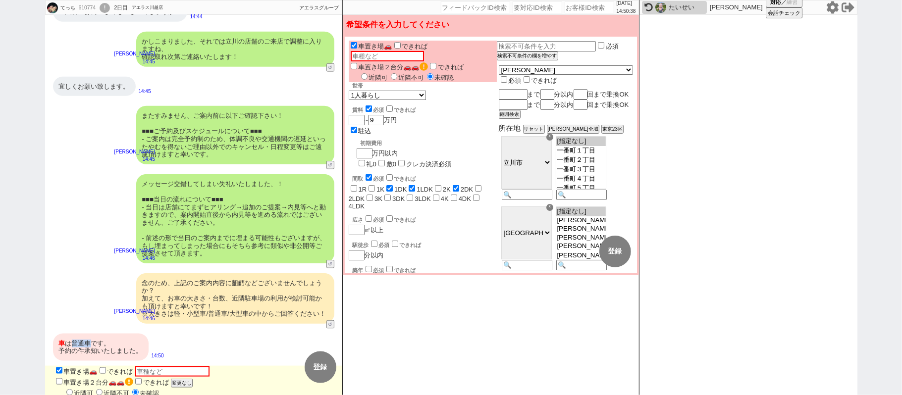
drag, startPoint x: 71, startPoint y: 335, endPoint x: 92, endPoint y: 333, distance: 20.4
click at [92, 334] on div "車 は普通車です。 予約の件承知いたしました。" at bounding box center [101, 347] width 96 height 27
copy div "普通車"
click at [162, 366] on input "text" at bounding box center [172, 371] width 74 height 10
paste input "普通車"
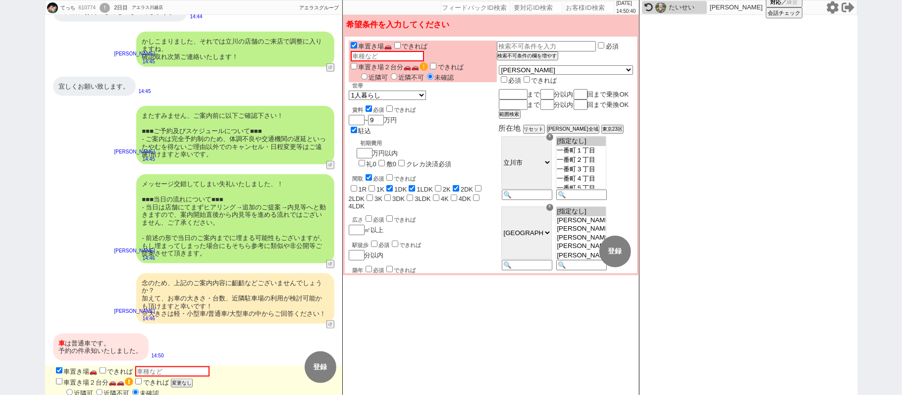
type input "普通車"
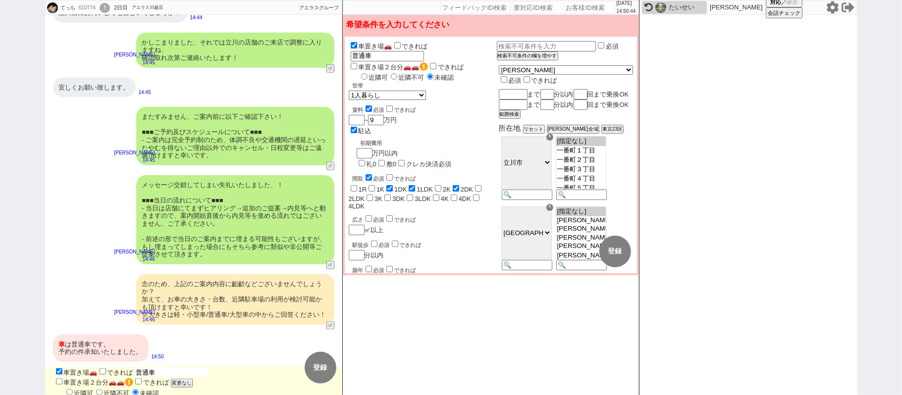
type input "普通車１"
type input "普通車１ｄ"
type input "普通車１だ"
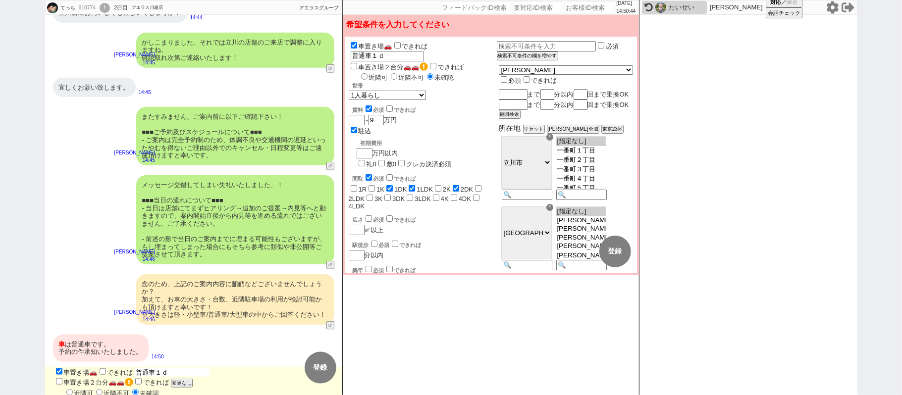
type input "普通車１だ"
type input "普通車１だい"
type input "普通車1台"
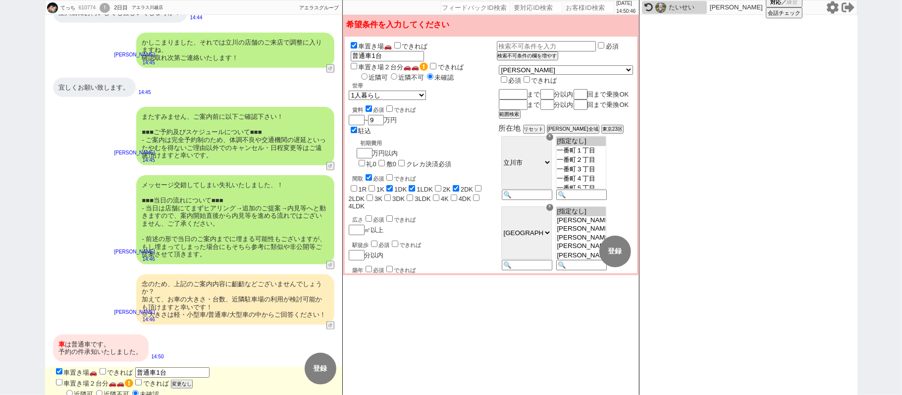
click at [149, 269] on div "念のため、上記のご案内内容に齟齬などございませんでしょうか？ 加えて、お車の大きさ・台数、近隣駐車場の利用が検討可能かも頂けますと幸いです！ ※大きさは軽・小…" at bounding box center [193, 299] width 297 height 60
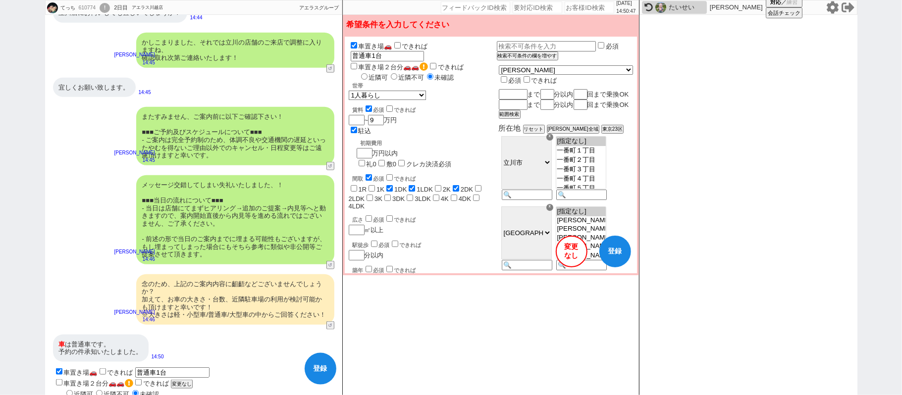
checkbox input "false"
checkbox input "true"
checkbox input "false"
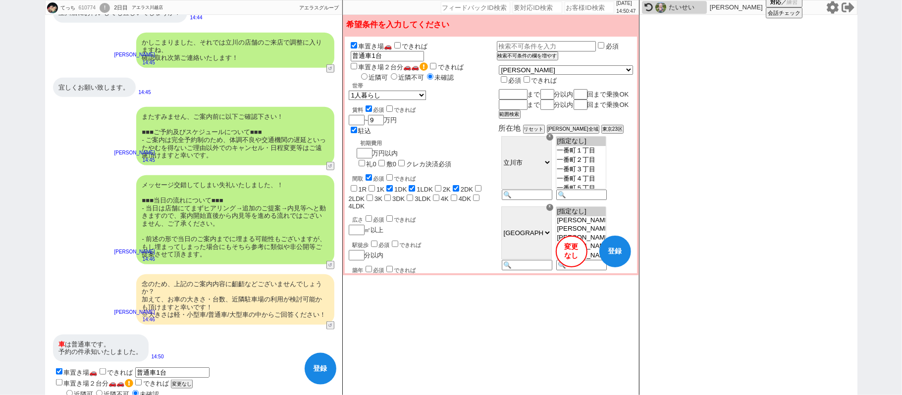
checkbox input "true"
checkbox input "false"
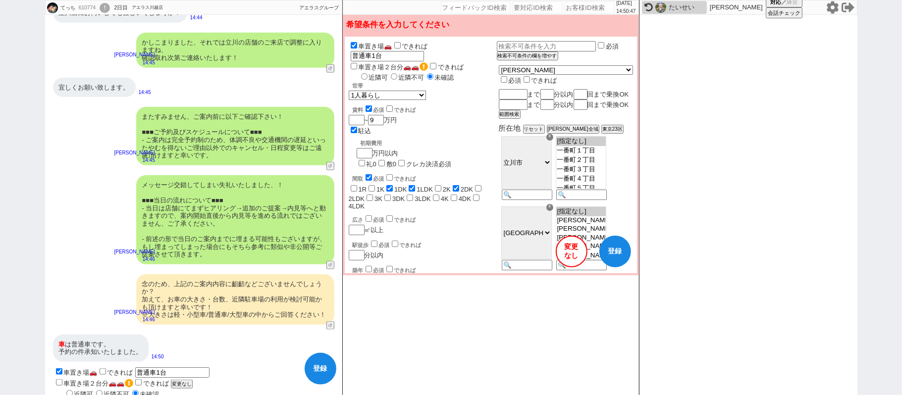
checkbox input "false"
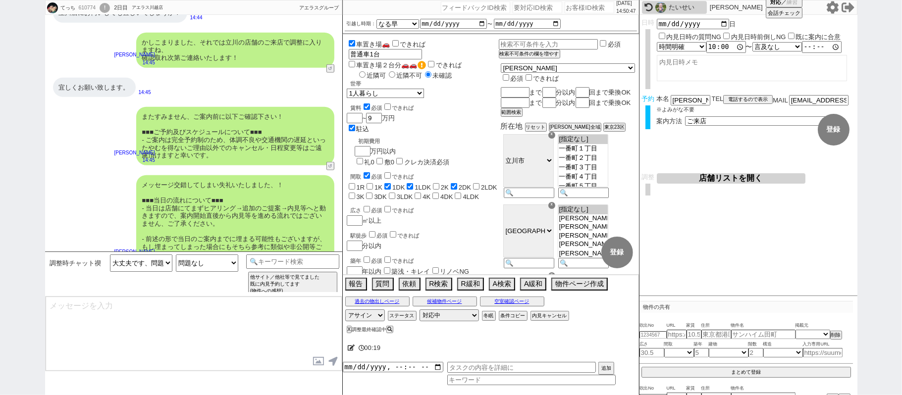
select select "25"
select select "29"
select select "35"
select select "45"
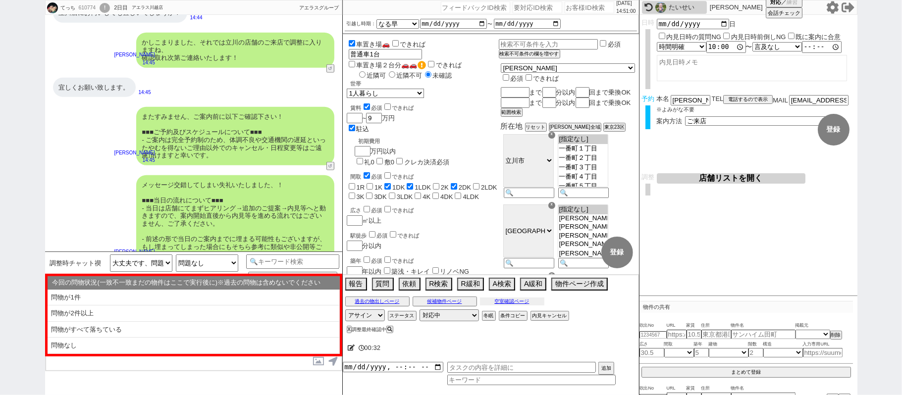
click at [508, 304] on button "空室確認ページ" at bounding box center [512, 302] width 64 height 8
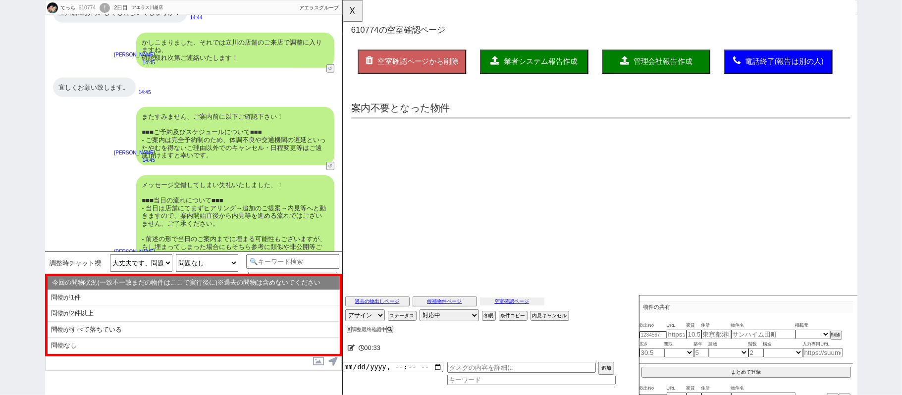
scroll to position [0, 0]
select select "another_room"
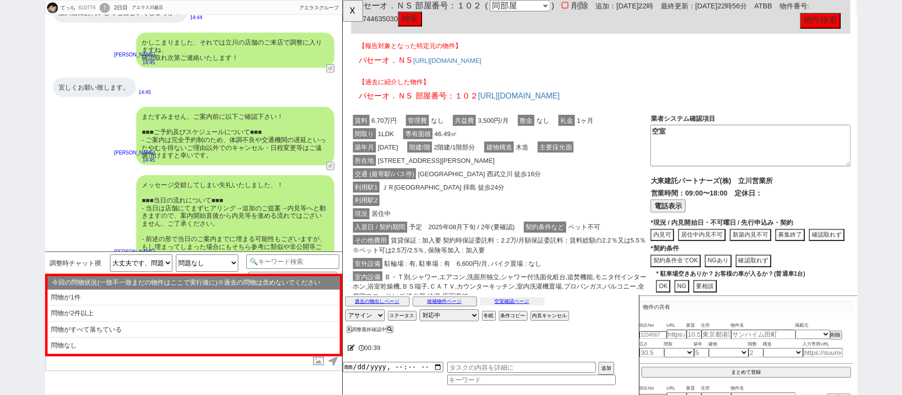
scroll to position [55, 0]
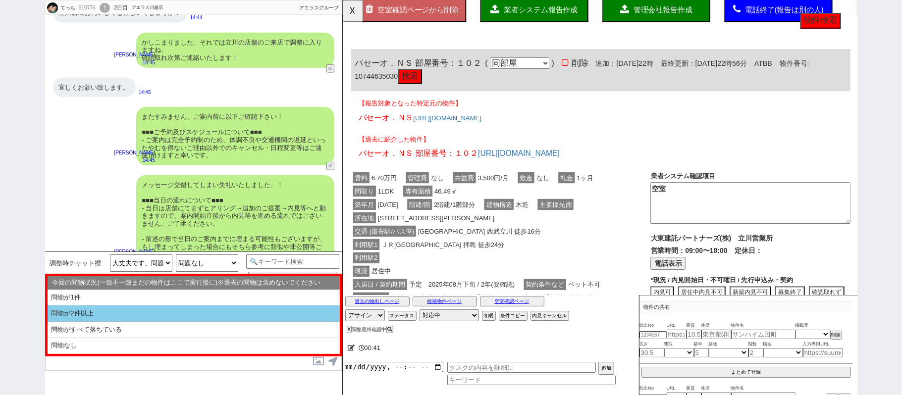
click at [137, 322] on li "問物が2件以上" at bounding box center [194, 330] width 292 height 16
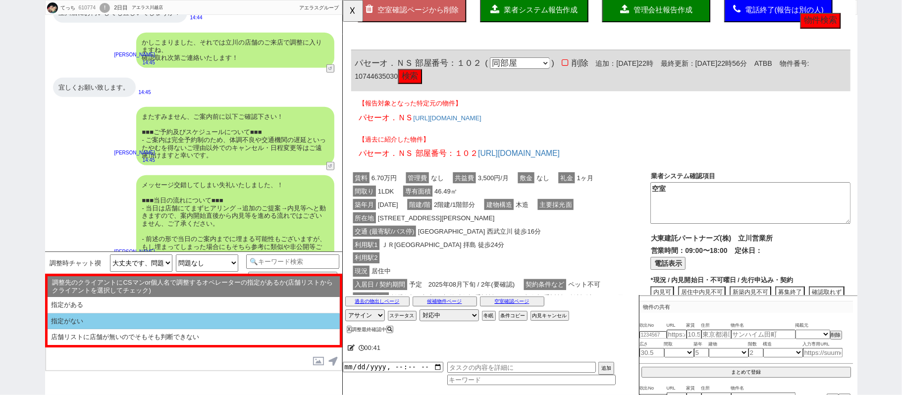
click at [147, 329] on li "指定がない" at bounding box center [194, 337] width 292 height 16
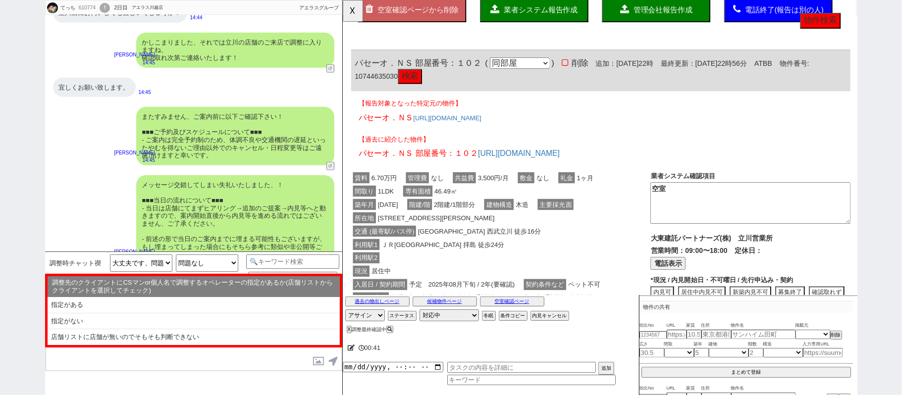
select select "問物が2件以上"
select select "指定がない"
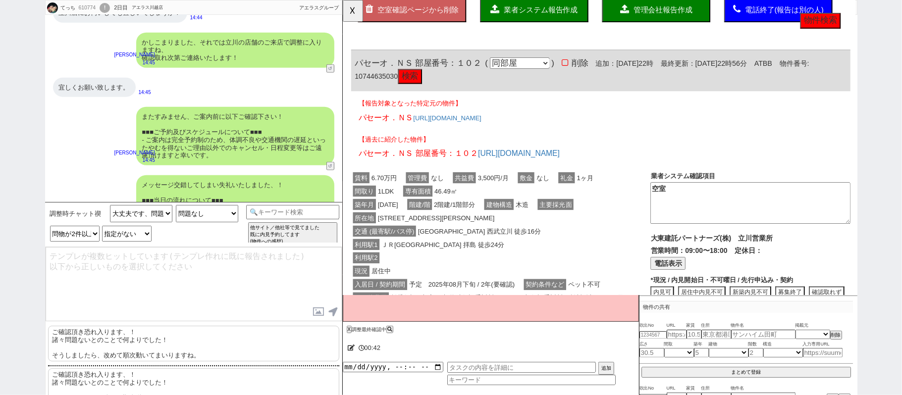
drag, startPoint x: 170, startPoint y: 347, endPoint x: 171, endPoint y: 335, distance: 11.9
click at [170, 345] on p "ご確認頂き恐れ入ります、！ 諸々問題ないとのことで何よりでした！ そうしましたら、改めて[PERSON_NAME]動いてまいりますね。" at bounding box center [193, 344] width 291 height 36
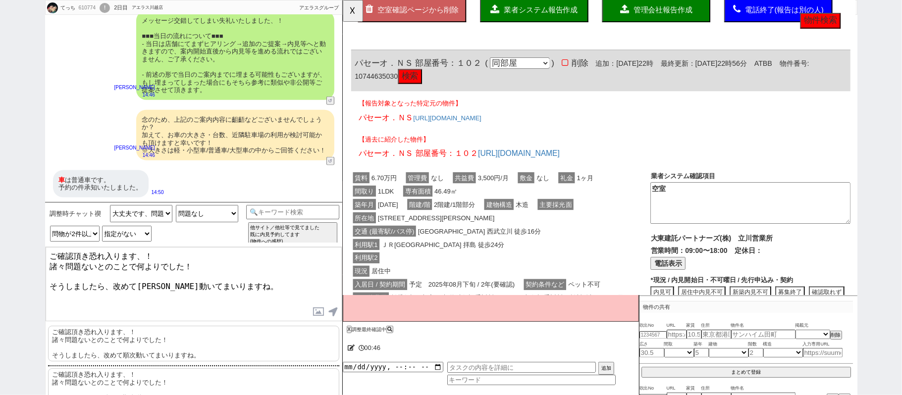
scroll to position [872, 0]
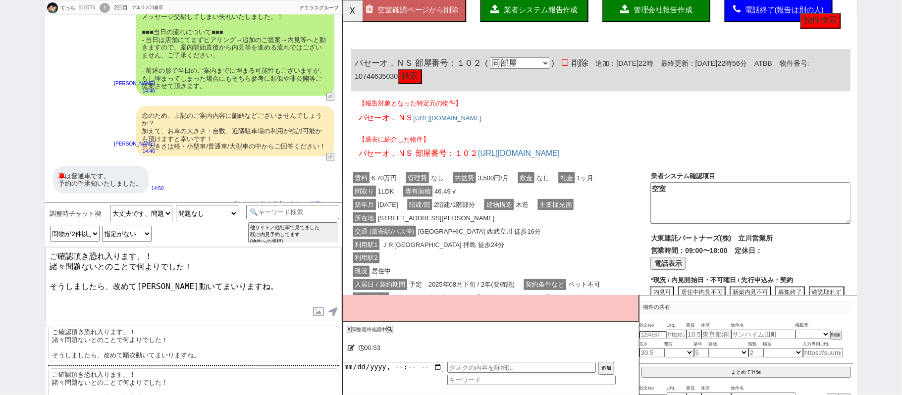
click at [183, 255] on textarea "ご確認頂き恐れ入ります、！ 諸々問題ないとのことで何よりでした！ そうしましたら、改めて[PERSON_NAME]動いてまいりますね。" at bounding box center [194, 284] width 296 height 74
type textarea "ご確認頂き恐れ入ります、！諸々問題ないとのことで何よりでした！ 台数は1台でよろしいですかね。 そうしましたら、改めて順次動いてまいりますね。"
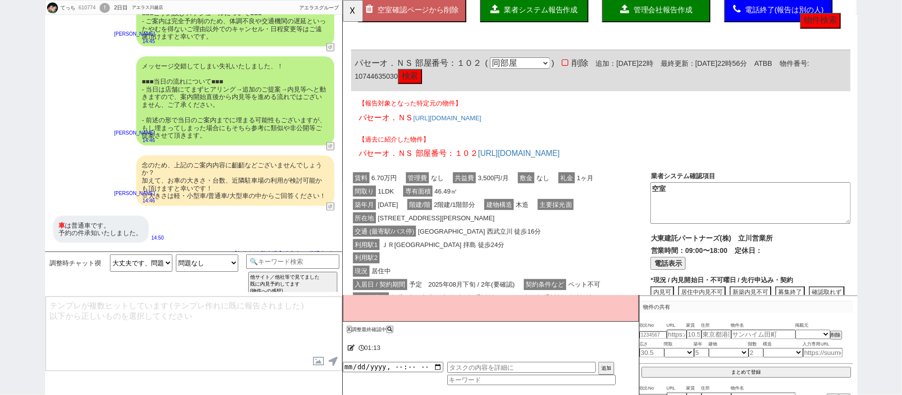
scroll to position [786, 0]
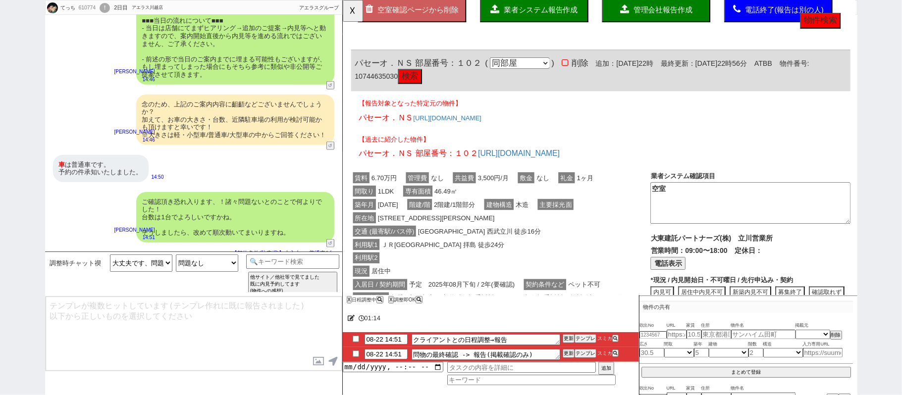
type input "08-22 15:06"
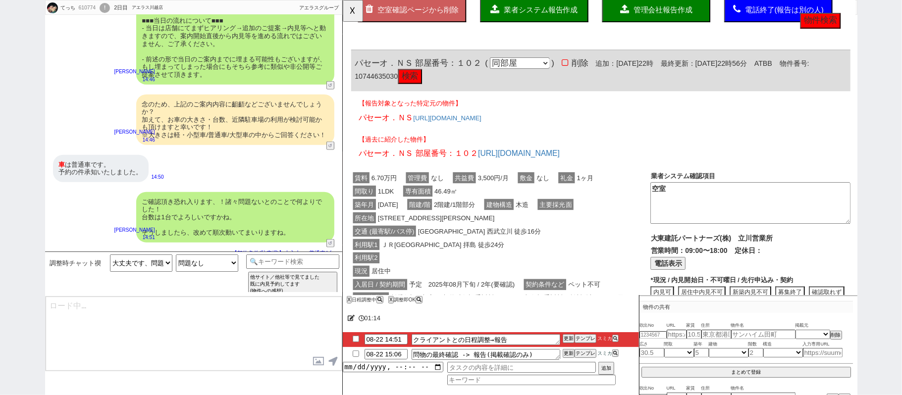
type textarea "@@【@@日程調整するシーンなので、このまま調整報告します。当該の調整ができない方であればそのままcmd+shift+Kで次に進んでください！！(当該の調整が…"
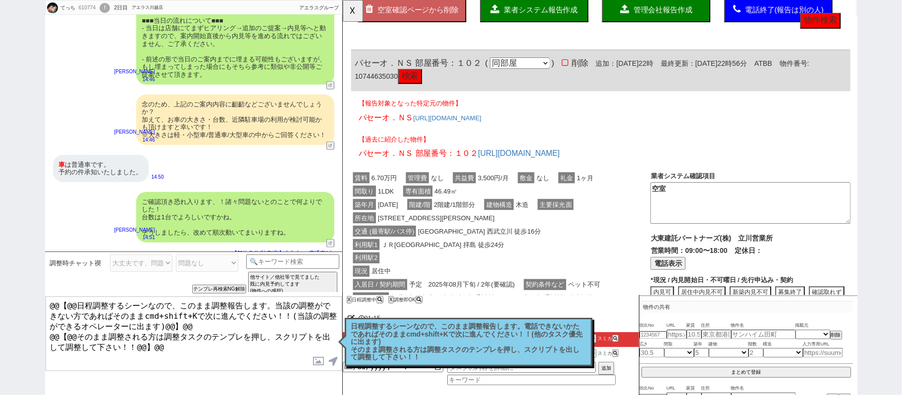
click at [488, 337] on p "日程調整するシーンなので、このまま調整報告します。電話できないかたであればそのままcmd+shift+Kで次に進んでください！！(他のタスク優先に出ます) そ…" at bounding box center [468, 342] width 235 height 39
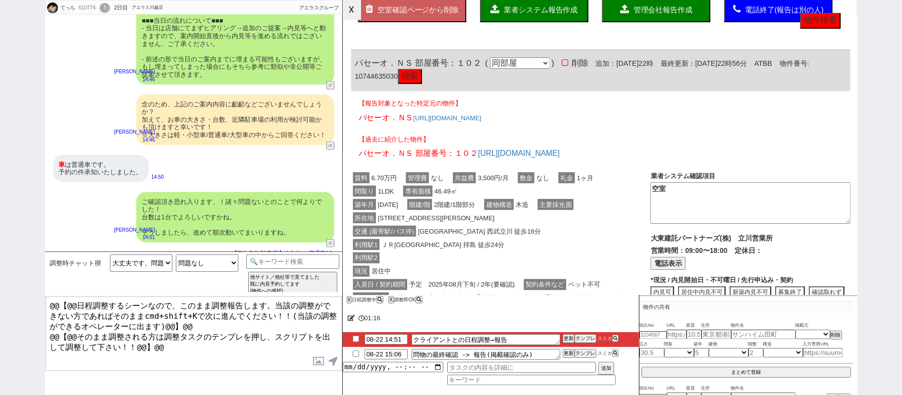
click at [357, 2] on button "☓" at bounding box center [352, 10] width 18 height 20
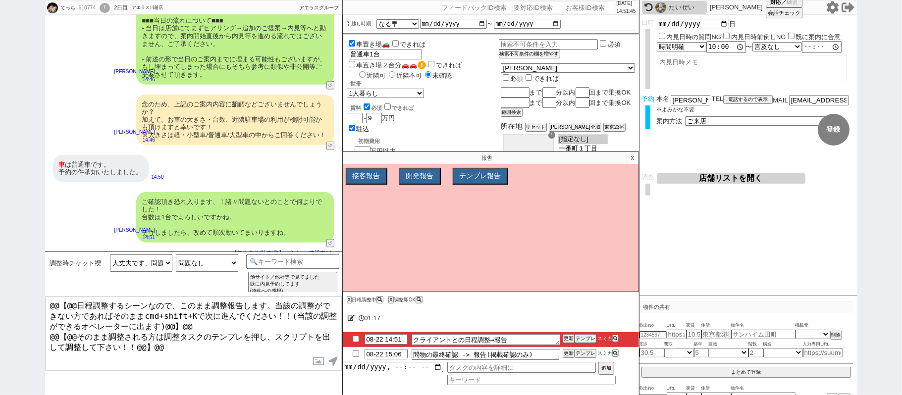
click at [631, 161] on p "X" at bounding box center [631, 158] width 11 height 12
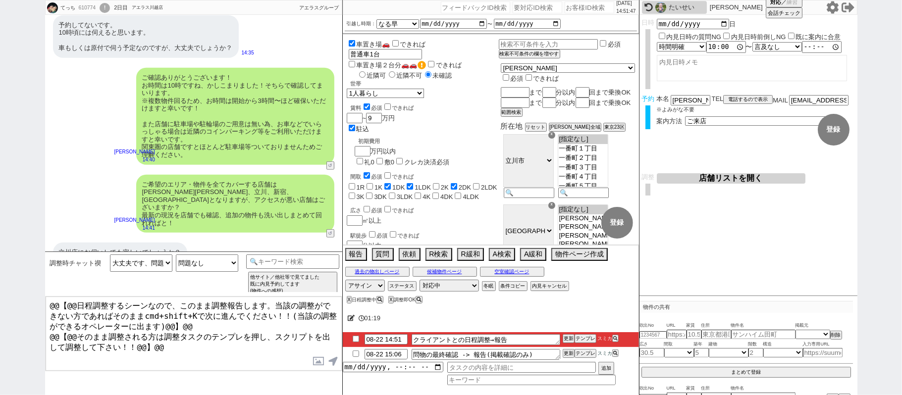
scroll to position [390, 0]
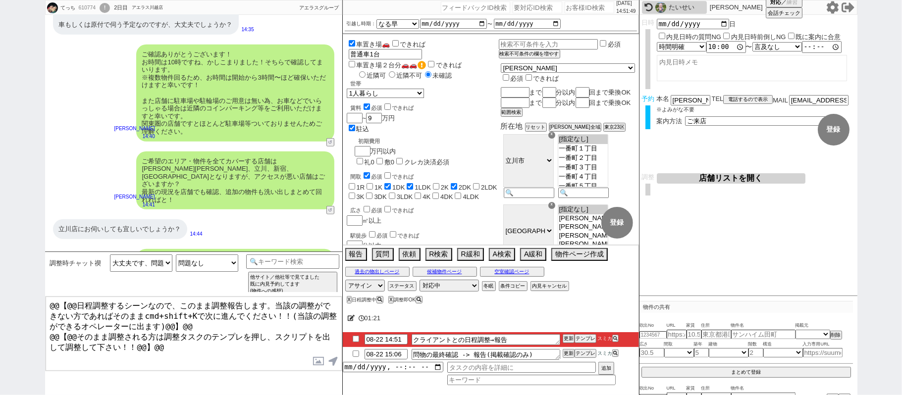
click at [701, 182] on button "店舗リストを開く" at bounding box center [730, 178] width 149 height 10
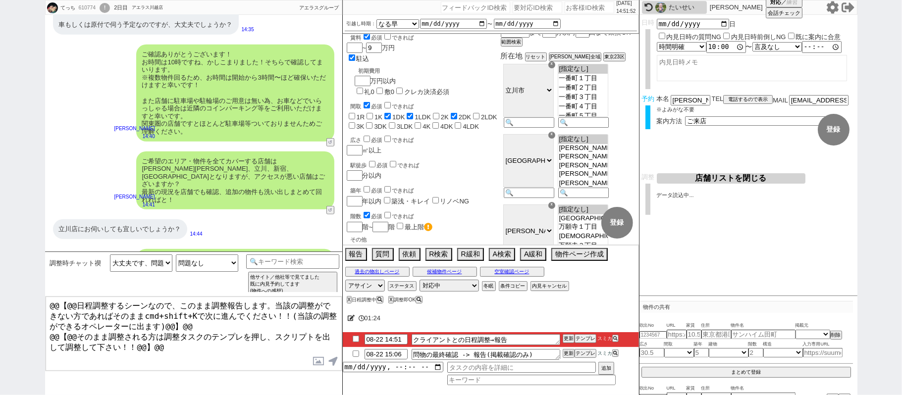
scroll to position [0, 0]
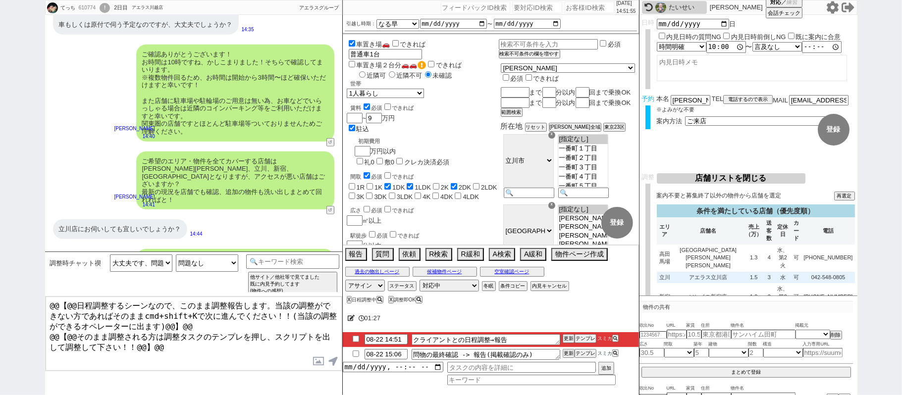
click at [723, 272] on td "アエラス立川店" at bounding box center [707, 278] width 71 height 12
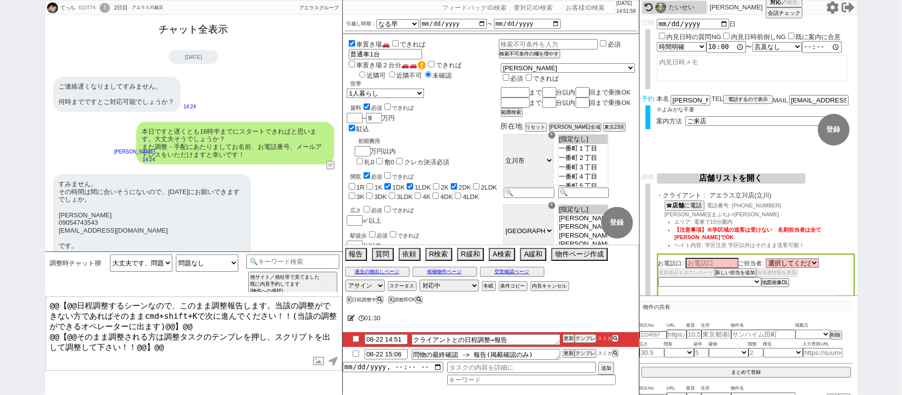
click at [206, 36] on button "チャット全表示" at bounding box center [193, 29] width 77 height 17
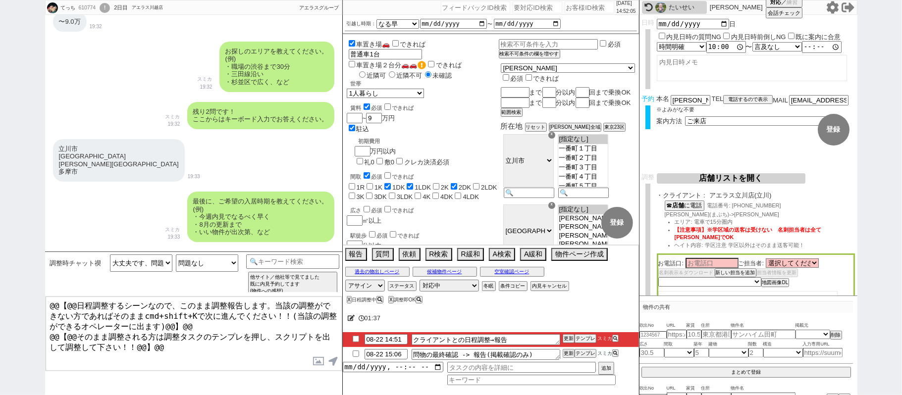
scroll to position [1205, 0]
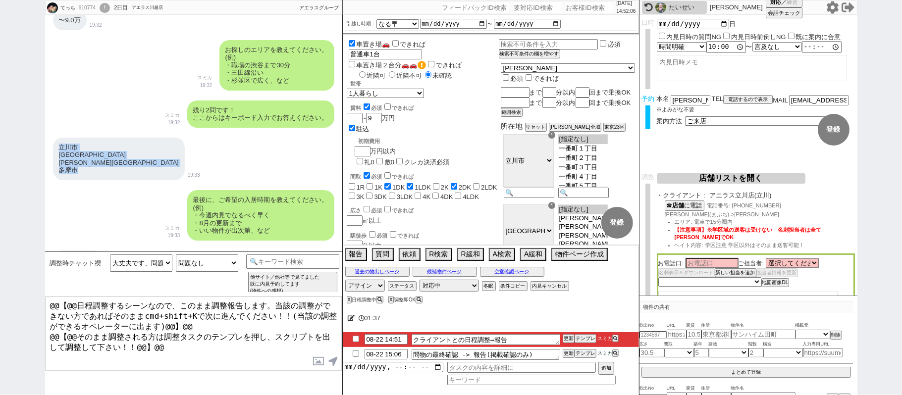
drag, startPoint x: 58, startPoint y: 144, endPoint x: 77, endPoint y: 169, distance: 32.2
click at [77, 169] on div "立川市 府中市 日野市 多摩市" at bounding box center [119, 159] width 132 height 43
copy div "立川市 府中市 日野市 多摩市"
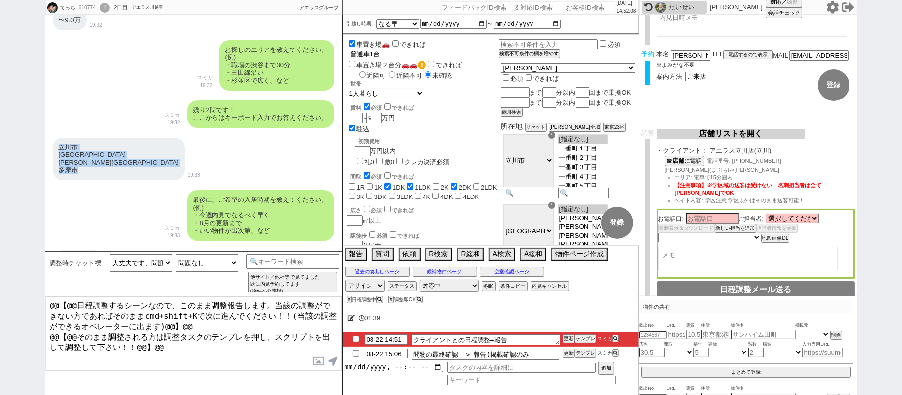
scroll to position [96, 0]
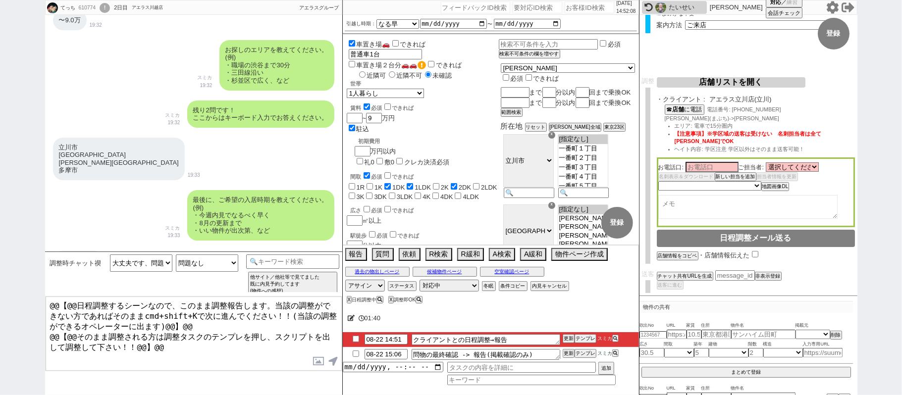
click at [713, 207] on textarea at bounding box center [747, 207] width 179 height 24
paste textarea "立川市 府中市 日野市 多摩市"
click at [705, 199] on textarea "立川市 府中市 日野市 多摩市" at bounding box center [747, 207] width 179 height 24
type textarea "立川市、府中市、日野市、多摩市"
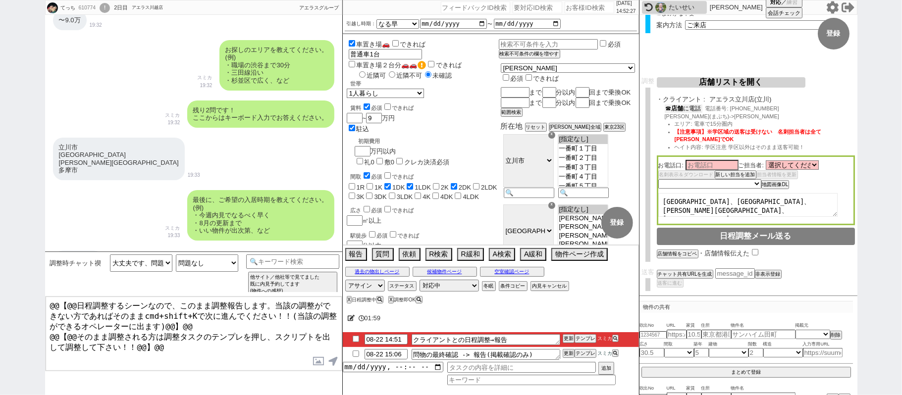
click at [688, 107] on button "☎ 店舗 に電話" at bounding box center [683, 108] width 38 height 8
select select
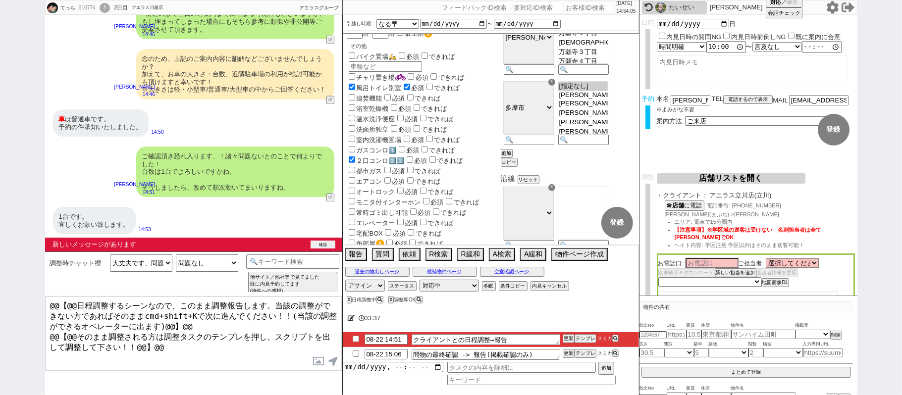
scroll to position [4007, 0]
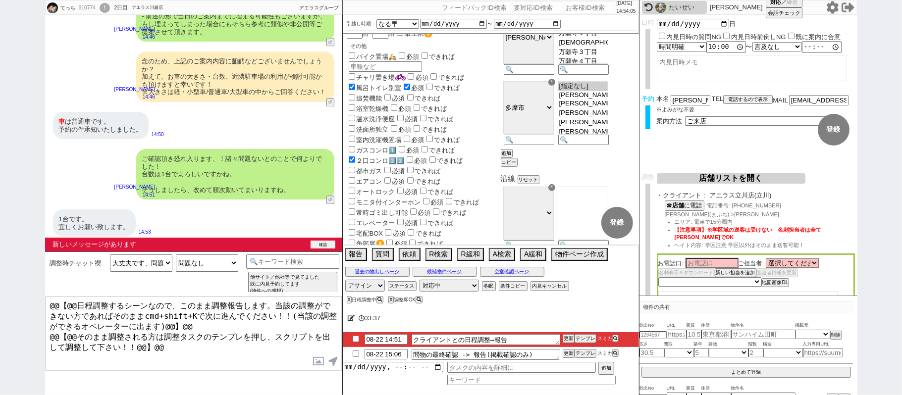
click at [319, 246] on button "確認" at bounding box center [322, 245] width 25 height 8
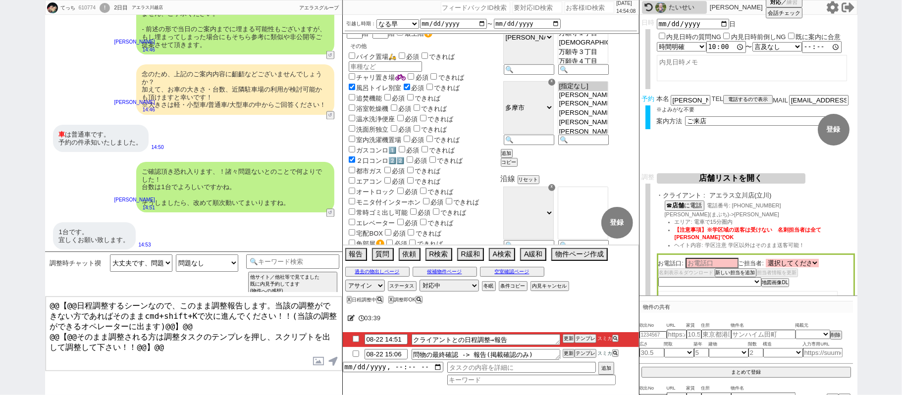
click at [791, 262] on select "選択してください 中川 倖太郎 田頭 弘道 櫻岡 賢士 河西 将弥 田中 和希 竹村 和樹 寺地 恒貴 山本 恵太 上野 葵 馬渕 拓哉 加藤 誠也 中山 龍彦" at bounding box center [791, 263] width 53 height 8
click at [767, 259] on select "選択してください 中川 倖太郎 田頭 弘道 櫻岡 賢士 河西 将弥 田中 和希 竹村 和樹 寺地 恒貴 山本 恵太 上野 葵 馬渕 拓哉 加藤 誠也 中山 龍彦" at bounding box center [791, 263] width 53 height 8
drag, startPoint x: 728, startPoint y: 258, endPoint x: 747, endPoint y: 246, distance: 22.8
click at [728, 258] on input at bounding box center [711, 262] width 53 height 8
paste input "松崎"
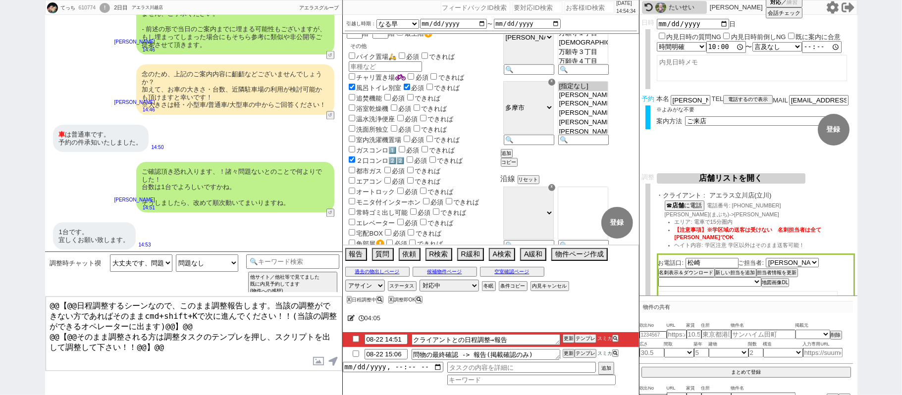
click at [780, 223] on li "エリア: 電車で15分圏内" at bounding box center [764, 222] width 180 height 8
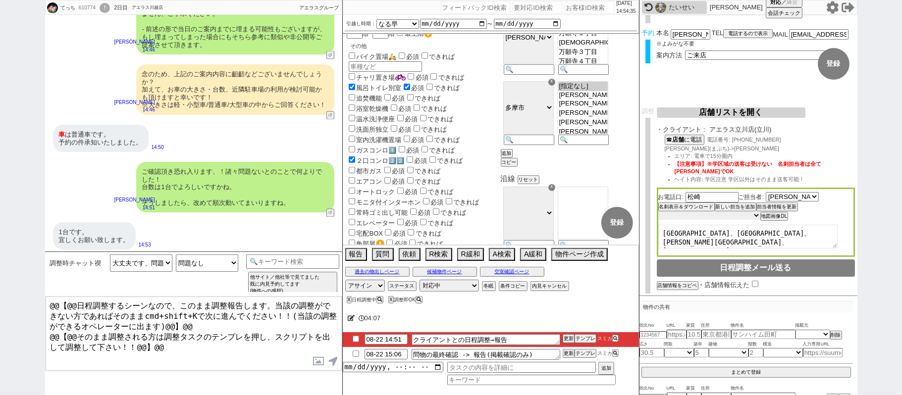
click at [758, 217] on select "未定 希望で最短でOK 最短以外でOK 日程がNG(直近で別日提案可) 日程がNG(直近はNG) お客様ごとNG 折返し待ち 店舗が定休/終業後で連絡取れず" at bounding box center [709, 215] width 102 height 8
click at [658, 212] on select "未定 希望で最短でOK 最短以外でOK 日程がNG(直近で別日提案可) 日程がNG(直近はNG) お客様ごとNG 折返し待ち 店舗が定休/終業後で連絡取れず" at bounding box center [709, 215] width 102 height 8
click at [745, 236] on textarea "立川市、府中市、日野市、多摩市" at bounding box center [747, 237] width 179 height 24
click at [734, 220] on div "お電話口: 松崎 ご担当者: 選択してください 中川 倖太郎 田頭 弘道 櫻岡 賢士 河西 将弥 田中 和希 竹村 和樹 寺地 恒貴 山本 恵太 上野 葵 馬…" at bounding box center [755, 223] width 198 height 70
click at [731, 222] on div "お電話口: 松崎 ご担当者: 選択してください 中川 倖太郎 田頭 弘道 櫻岡 賢士 河西 将弥 田中 和希 竹村 和樹 寺地 恒貴 山本 恵太 上野 葵 馬…" at bounding box center [755, 223] width 198 height 70
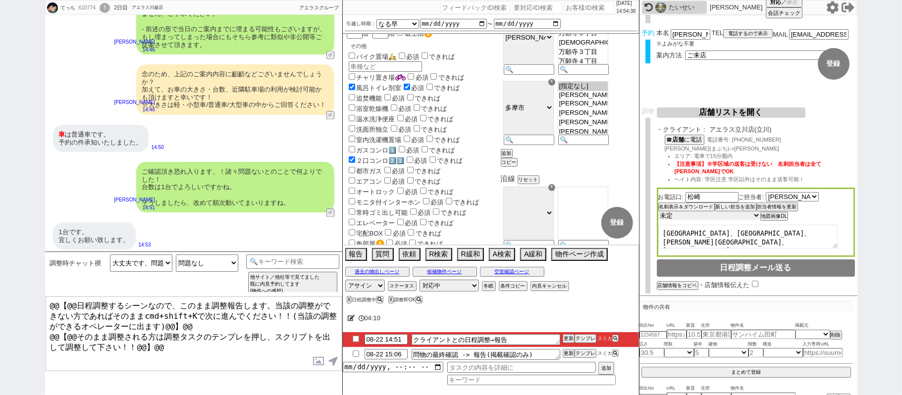
click at [700, 218] on select "未定 希望で最短でOK 最短以外でOK 日程がNG(直近で別日提案可) 日程がNG(直近はNG) お客様ごとNG 折返し待ち 店舗が定休/終業後で連絡取れず" at bounding box center [709, 215] width 102 height 8
click at [658, 212] on select "未定 希望で最短でOK 最短以外でOK 日程がNG(直近で別日提案可) 日程がNG(直近はNG) お客様ごとNG 折返し待ち 店舗が定休/終業後で連絡取れず" at bounding box center [709, 215] width 102 height 8
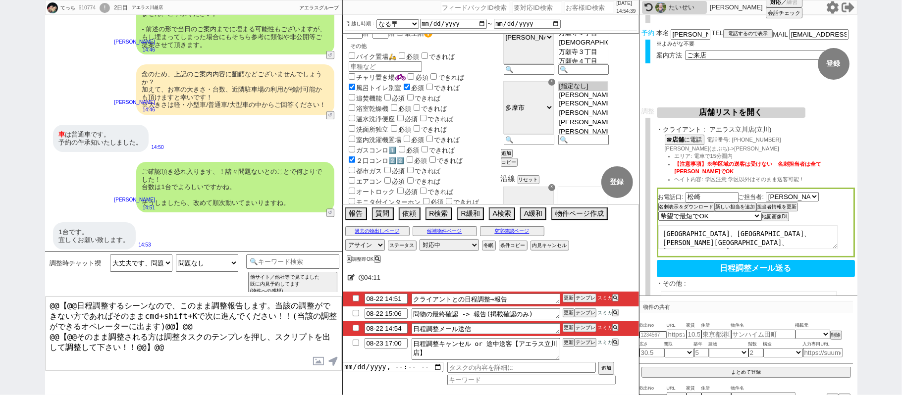
drag, startPoint x: 775, startPoint y: 230, endPoint x: 490, endPoint y: 230, distance: 285.7
click at [541, 230] on div "てっち 610774 ! 0 2日目 アエラス川越店 冬眠中 自社客 アエラスグループ スミカ_BPO チャット全表示 2025-08-20 ようこそLINE…" at bounding box center [451, 197] width 812 height 395
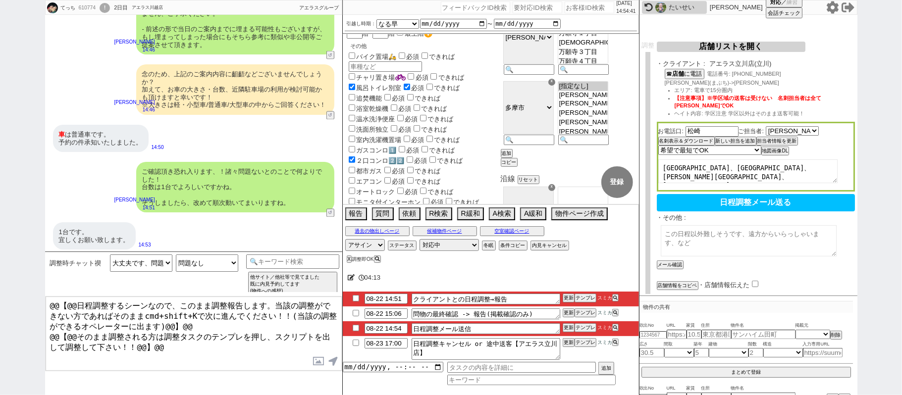
scroll to position [161, 0]
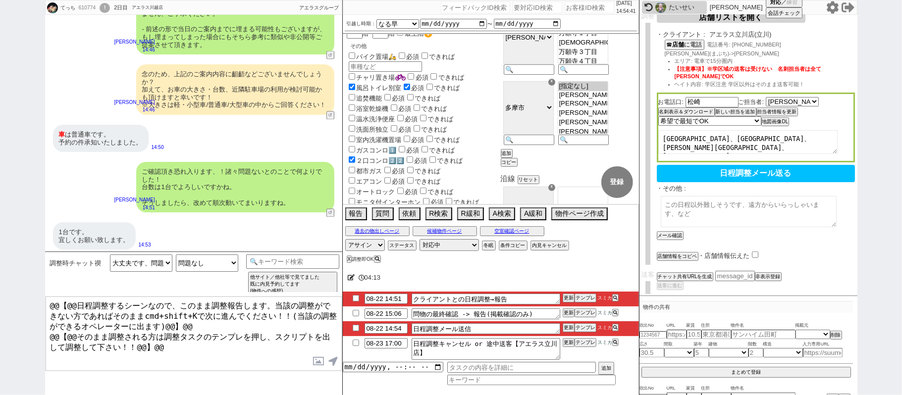
click at [697, 206] on textarea at bounding box center [748, 211] width 176 height 31
paste textarea "立川市、府中市、日野市、多摩市"
click at [672, 232] on button "メール確認" at bounding box center [668, 235] width 25 height 7
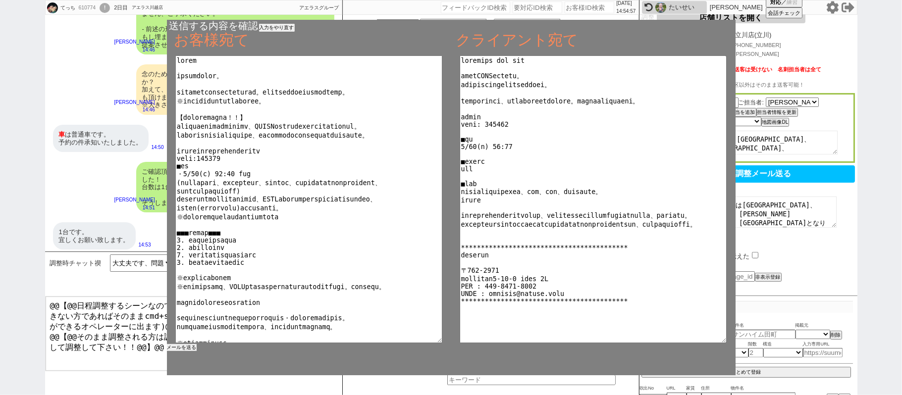
click at [185, 350] on button "メールを送る" at bounding box center [182, 347] width 30 height 7
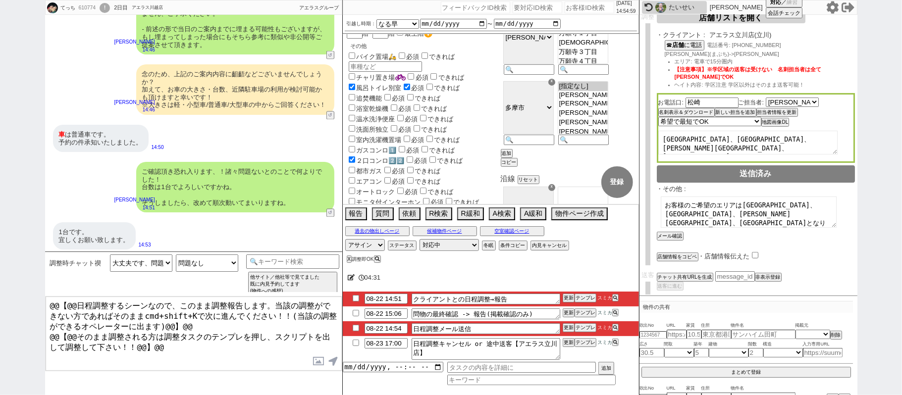
click at [356, 329] on input "checkbox" at bounding box center [356, 328] width 14 height 6
drag, startPoint x: 568, startPoint y: 329, endPoint x: 568, endPoint y: 324, distance: 5.4
click at [568, 326] on button "更新" at bounding box center [567, 327] width 10 height 7
click at [568, 323] on li "08-22 14:54 日程調整メール送信 更新 テンプレ スミカ" at bounding box center [491, 328] width 296 height 15
click at [568, 327] on button "更新" at bounding box center [567, 327] width 10 height 7
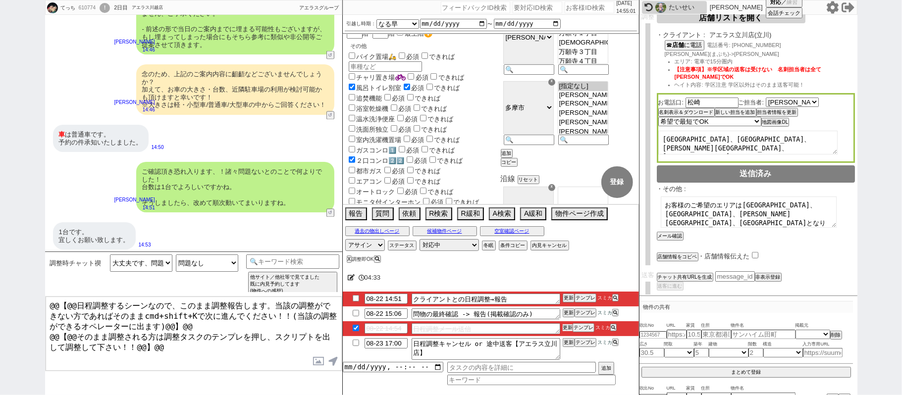
click at [568, 325] on li "08-22 14:54 日程調整メール送信 更新 テンプレ スミカ" at bounding box center [491, 328] width 296 height 15
click at [589, 298] on button "テンプレ" at bounding box center [585, 298] width 22 height 7
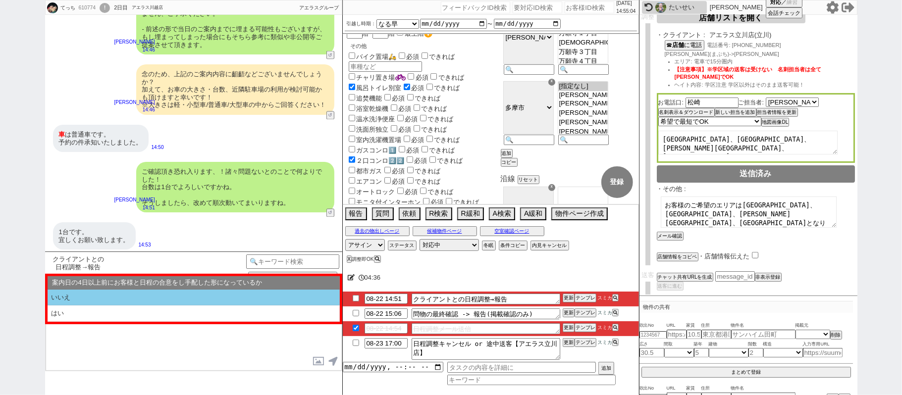
click at [121, 296] on li "いいえ" at bounding box center [194, 298] width 292 height 16
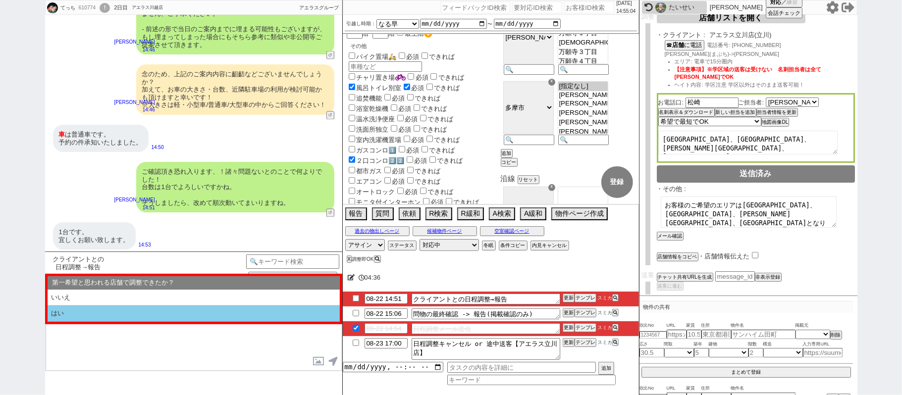
click at [139, 319] on li "はい" at bounding box center [194, 313] width 292 height 16
click at [139, 319] on li "近い" at bounding box center [194, 313] width 292 height 16
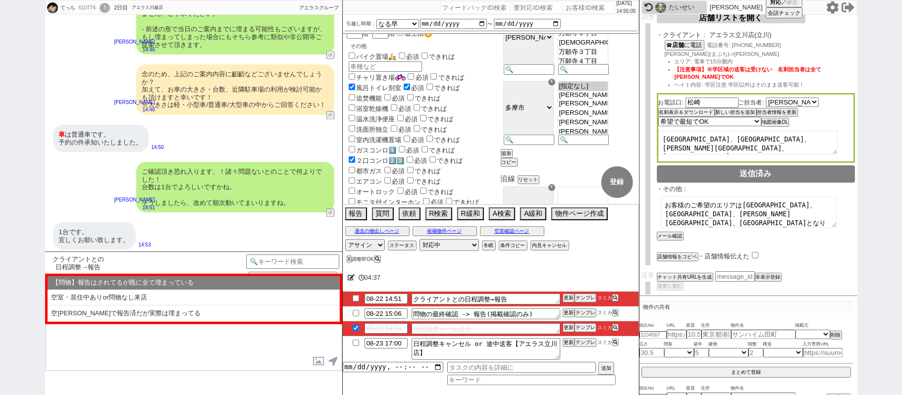
click at [100, 298] on li "空室・居住中ありor問物なし来店" at bounding box center [194, 298] width 292 height 16
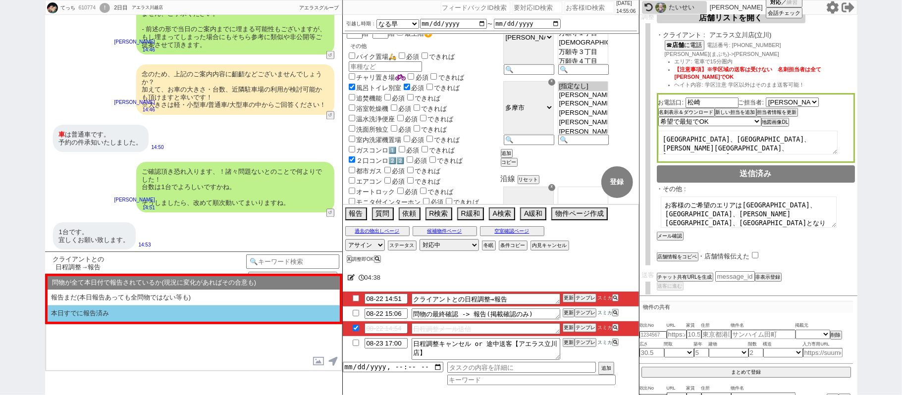
click at [111, 314] on li "本日すでに報告済み" at bounding box center [194, 313] width 292 height 16
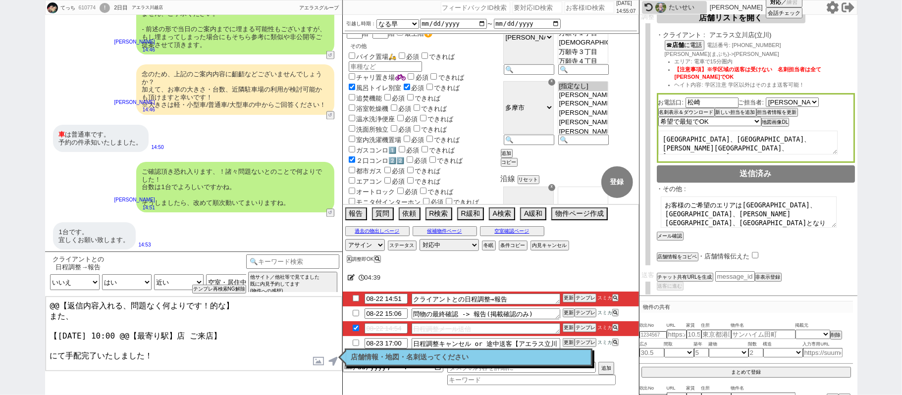
drag, startPoint x: 238, startPoint y: 300, endPoint x: 0, endPoint y: 179, distance: 267.0
click at [0, 201] on div "てっち 610774 ! 0 2日目 アエラス川越店 冬眠中 自社客 アエラスグループ スミカ_BPO チャット全表示 2025-08-20 ようこそLINE…" at bounding box center [451, 197] width 902 height 395
drag, startPoint x: 130, startPoint y: 331, endPoint x: 135, endPoint y: 329, distance: 5.6
click at [130, 330] on textarea "かしこまりました！ また、お待たせいたしました。 【8月24日(日) 10:00 @@【最寄り駅】店 ご来店】 にて手配完了いたしました！" at bounding box center [194, 334] width 296 height 74
click at [183, 329] on textarea "かしこまりました！ また、お待たせいたしました。 【8月24日(日) 10:00 @@【最寄り駅】店 ご来店】 にて手配完了いたしました！" at bounding box center [194, 334] width 296 height 74
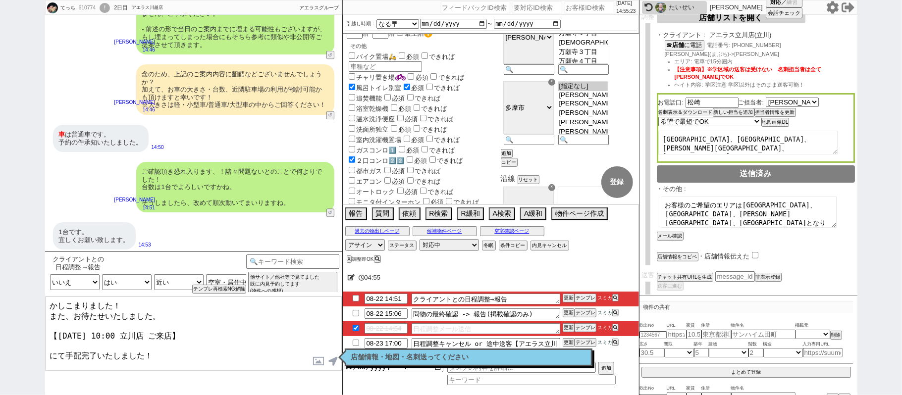
click at [683, 113] on button "名刺表示＆ダウンロード" at bounding box center [685, 112] width 54 height 7
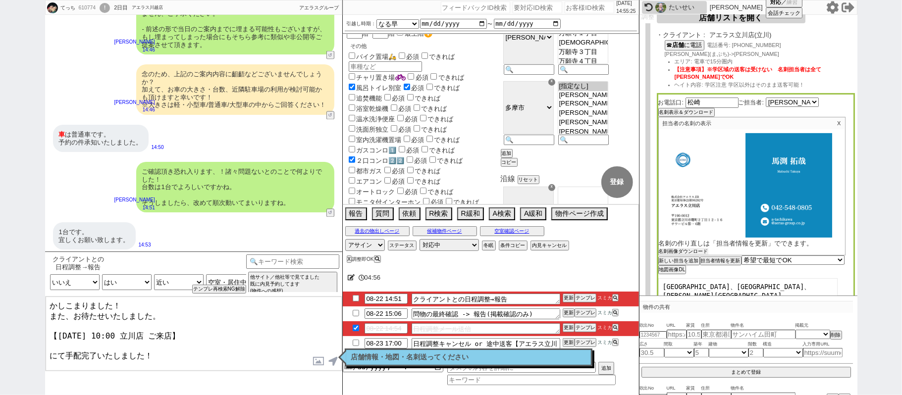
click at [697, 252] on button "名刺画像ダウンロード" at bounding box center [683, 251] width 50 height 7
click at [901, 199] on div "てっち 610774 ! 0 2日目 アエラス川越店 冬眠中 自社客 アエラスグループ スミカ_BPO チャット全表示 2025-08-20 ようこそLINE…" at bounding box center [451, 197] width 902 height 395
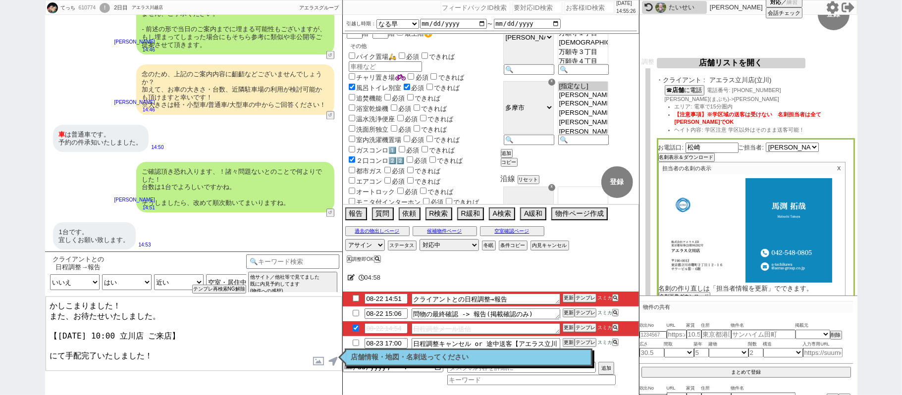
scroll to position [94, 0]
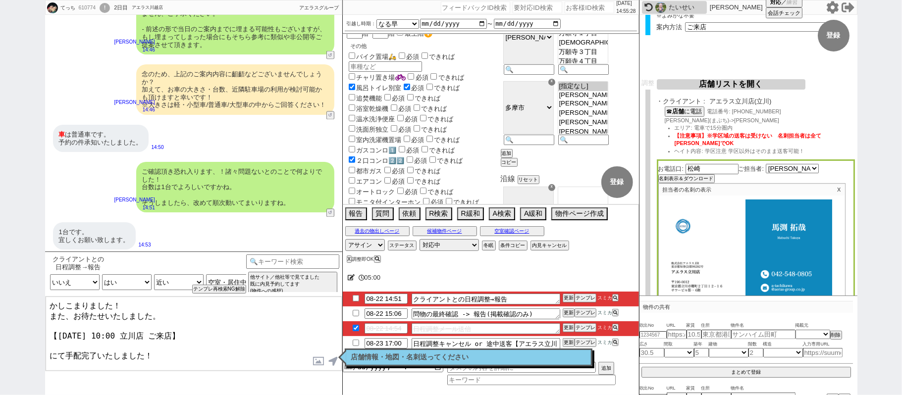
click at [178, 347] on textarea "かしこまりました！ また、お待たせいたしました。 【8月24日(日) 10:00 立川店 ご来店】 にて手配完了いたしました！" at bounding box center [194, 334] width 296 height 74
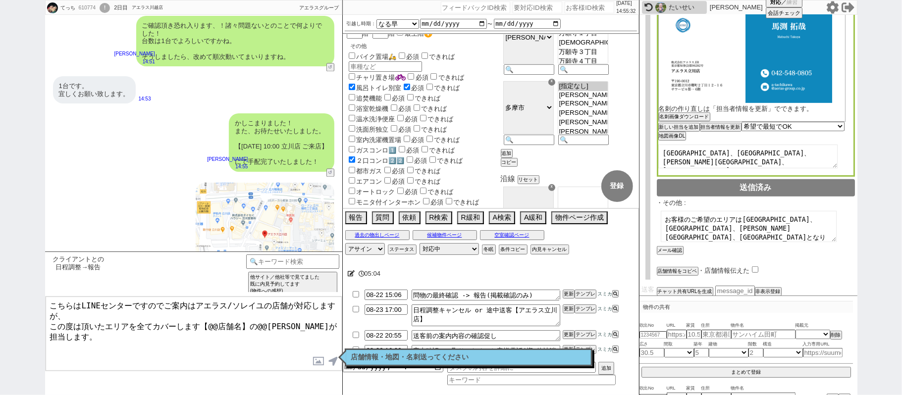
scroll to position [311, 0]
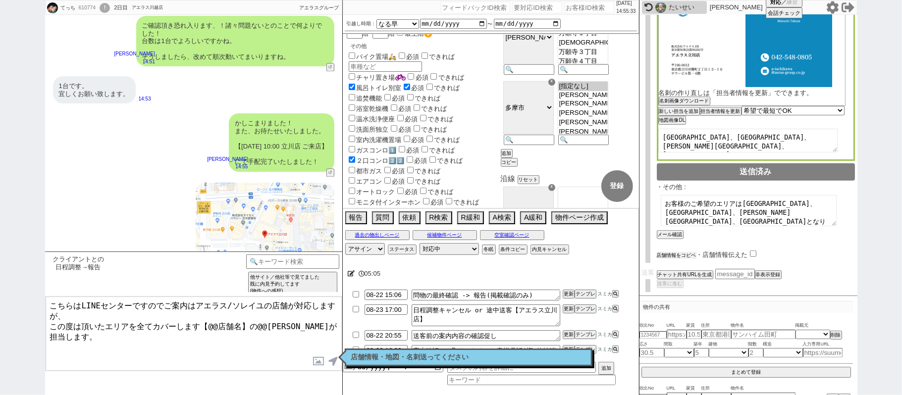
click at [689, 252] on button "店舗情報をコピペ" at bounding box center [676, 255] width 40 height 7
click at [754, 252] on input "checkbox" at bounding box center [755, 254] width 6 height 6
click at [54, 330] on textarea "こちらはLINEセンターですのでご案内はアエラス/ソレイユの店舗が対応しますが、 この度は頂いたエリアを全てカバーします【@@店舗名】の@@大竹が担当します。…" at bounding box center [194, 334] width 296 height 74
click at [109, 336] on textarea "こちらはLINEセンターですのでご案内はアエラス/ソレイユの店舗が対応しますが、 この度は頂いたエリアを全てカバーします【@@店舗名】の@@大竹が担当します。…" at bounding box center [194, 334] width 296 height 74
click at [208, 320] on textarea "こちらはLINEセンターですのでご案内はアエラス/ソレイユの店舗が対応しますが、 この度は頂いたエリアを全てカバーします【@@店舗名】の@@大竹が担当します。…" at bounding box center [194, 334] width 296 height 74
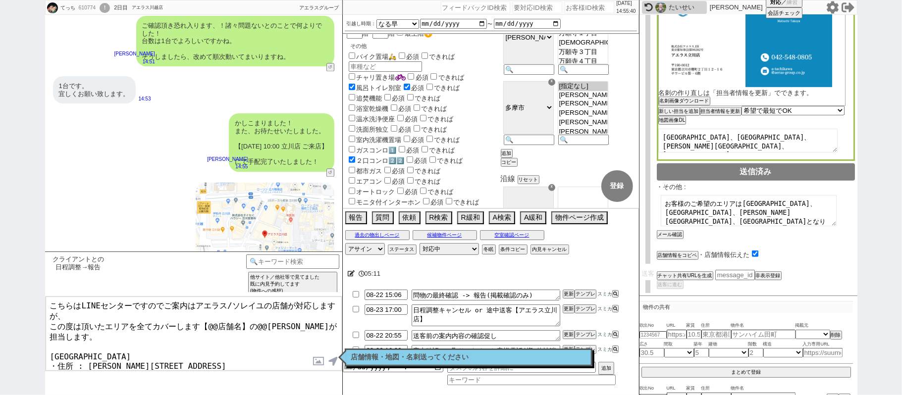
click at [238, 321] on textarea "こちらはLINEセンターですのでご案内はアエラス/ソレイユの店舗が対応しますが、 この度は頂いたエリアを全てカバーします【@@店舗名】の@@大竹が担当します。…" at bounding box center [194, 334] width 296 height 74
paste textarea "アエラス立川店"
drag, startPoint x: 280, startPoint y: 320, endPoint x: 290, endPoint y: 321, distance: 10.0
click at [280, 321] on textarea "こちらはLINEセンターですのでご案内はアエラス/ソレイユの店舗が対応しますが、 この度は頂いたエリアを全てカバーします【アエラス立川店】の@@大竹が担当しま…" at bounding box center [194, 334] width 296 height 74
click at [302, 323] on textarea "こちらはLINEセンターですのでご案内はアエラス/ソレイユの店舗が対応しますが、 この度は頂いたエリアを全てカバーします【アエラス立川店】の@@大竹が担当しま…" at bounding box center [194, 334] width 296 height 74
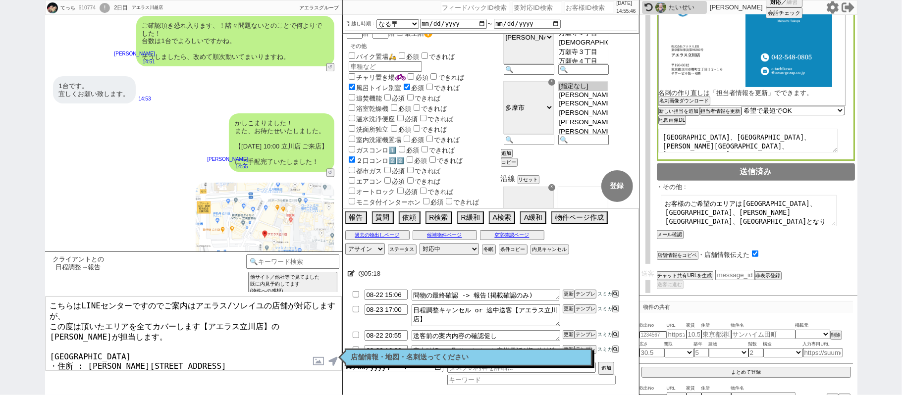
click at [321, 363] on label at bounding box center [319, 361] width 16 height 18
click at [0, 0] on input "file" at bounding box center [0, 0] width 0 height 0
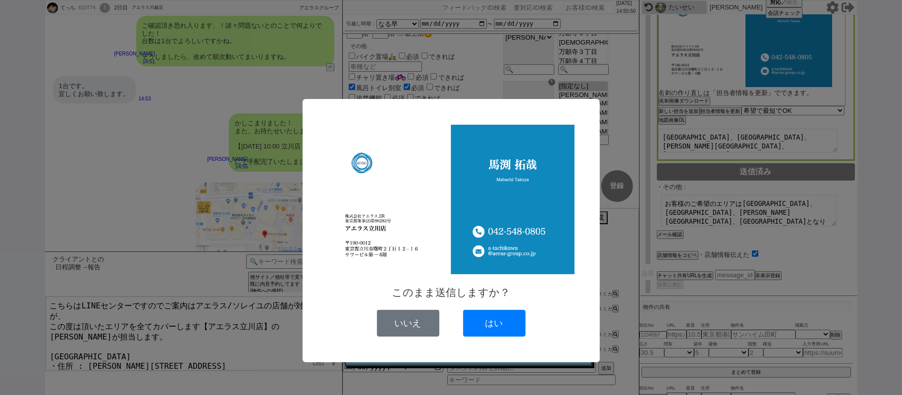
click at [506, 321] on button "はい" at bounding box center [494, 323] width 62 height 27
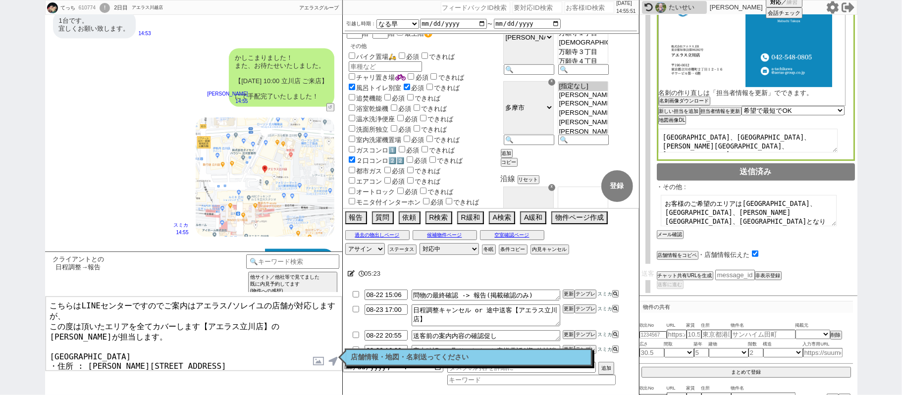
click at [201, 311] on textarea "こちらはLINEセンターですのでご案内はアエラス/ソレイユの店舗が対応しますが、 この度は頂いたエリアを全てカバーします【アエラス立川店】の馬渕が担当します。…" at bounding box center [194, 334] width 296 height 74
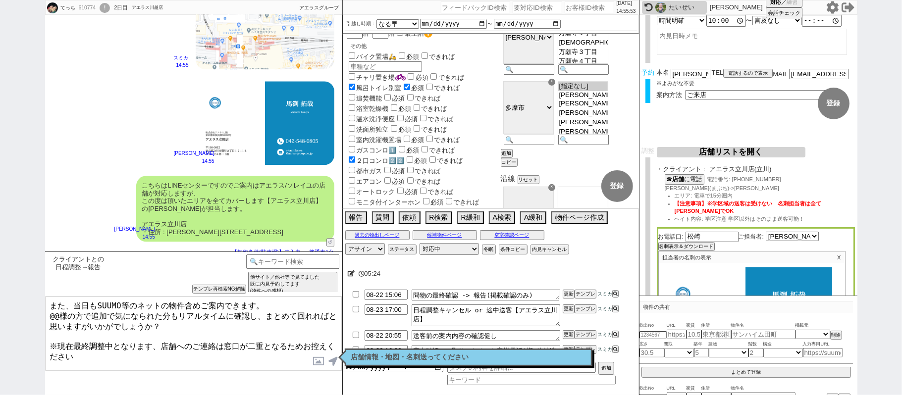
scroll to position [0, 0]
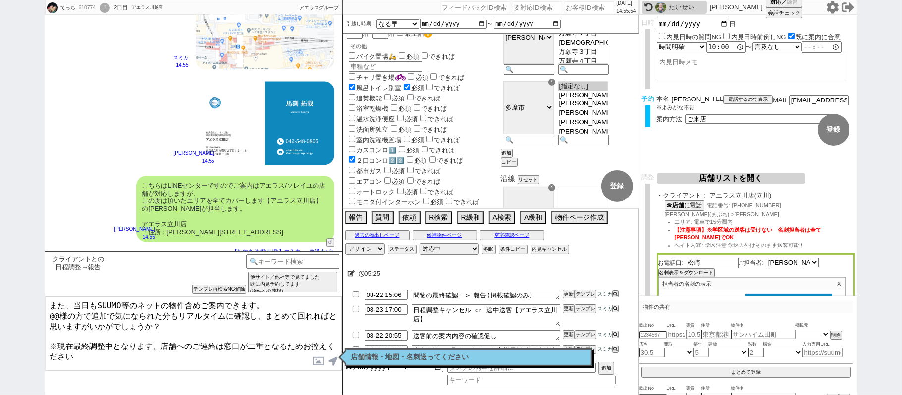
drag, startPoint x: 685, startPoint y: 100, endPoint x: 576, endPoint y: 85, distance: 109.9
click at [635, 88] on div "てっち 610774 ! 0 2日目 アエラス川越店 冬眠中 自社客 アエラスグループ スミカ_BPO チャット全表示 2025-08-20 ようこそLINE…" at bounding box center [451, 197] width 812 height 395
click at [60, 314] on textarea "また、当日もSUUMO等のネットの物件含めご案内できます。 @@様の方で追加で気になられた分もリアルタイムに確認し、まとめて回れればと思いますがいかがでしょう…" at bounding box center [194, 334] width 296 height 74
paste textarea "新原"
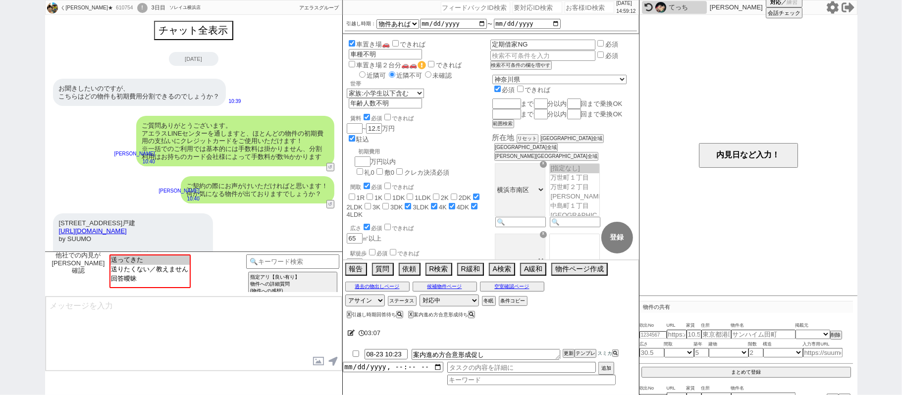
click at [93, 161] on div "ご質問ありがとうございます。 アエラスLINEセンターを通しますと、ほとんどの物件の初期費用の支払いにクレジットカードをご使用いただけます！ ※一括でのご利用…" at bounding box center [193, 141] width 297 height 60
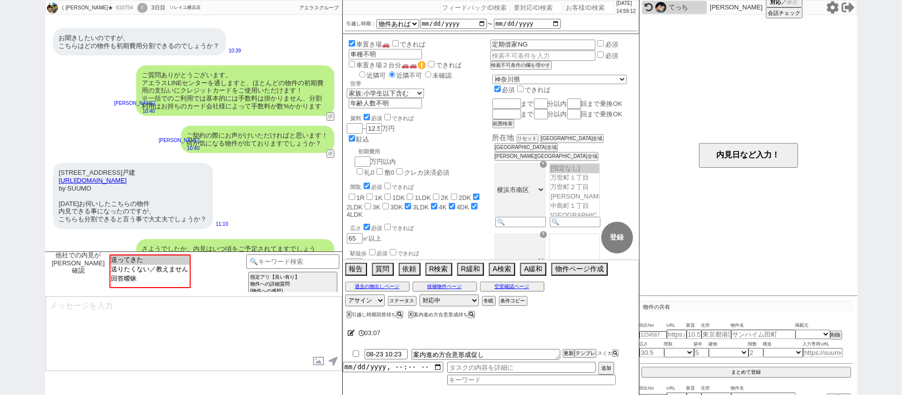
scroll to position [137, 0]
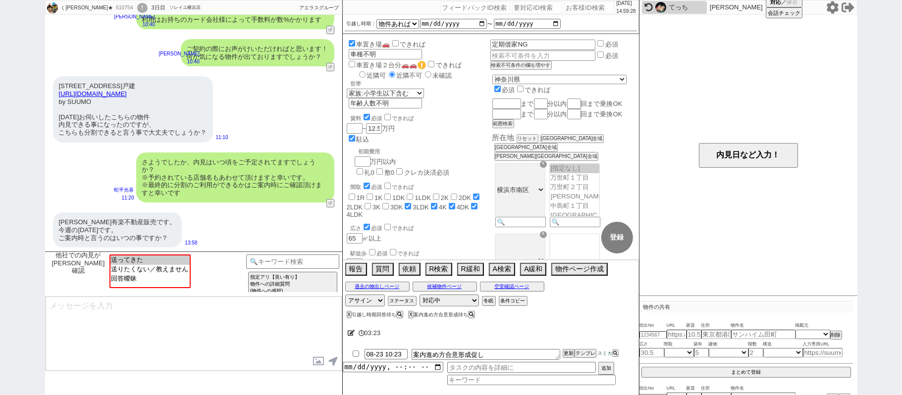
click at [830, 7] on icon at bounding box center [832, 7] width 13 height 13
click at [256, 141] on div "横浜市港南区芹が谷5丁目7-36戸建 https://suumo.jp/chintai/bc_100452395343/ by SUUMO 昨日お伺いしたこち…" at bounding box center [193, 109] width 297 height 76
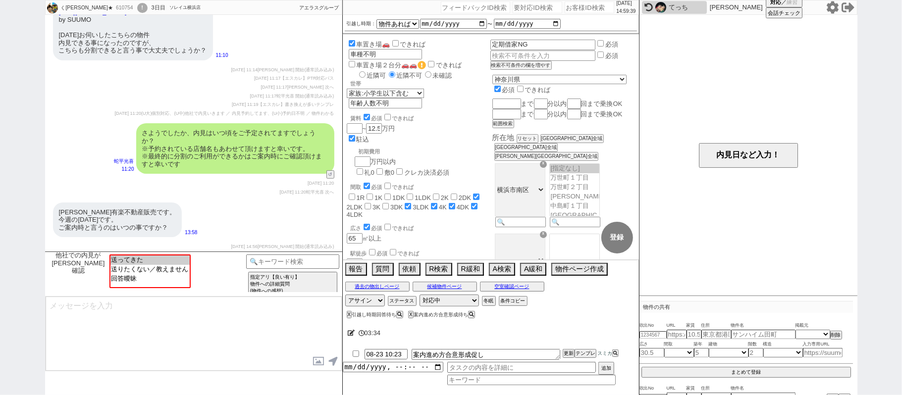
scroll to position [138, 0]
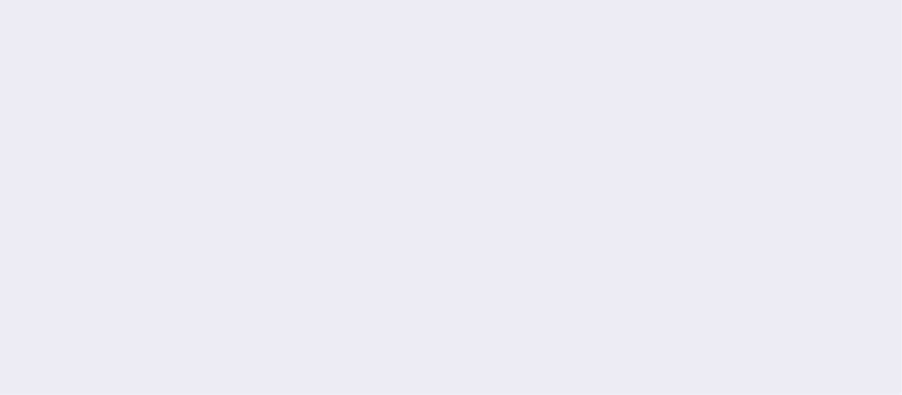
click at [346, 202] on div at bounding box center [451, 197] width 902 height 395
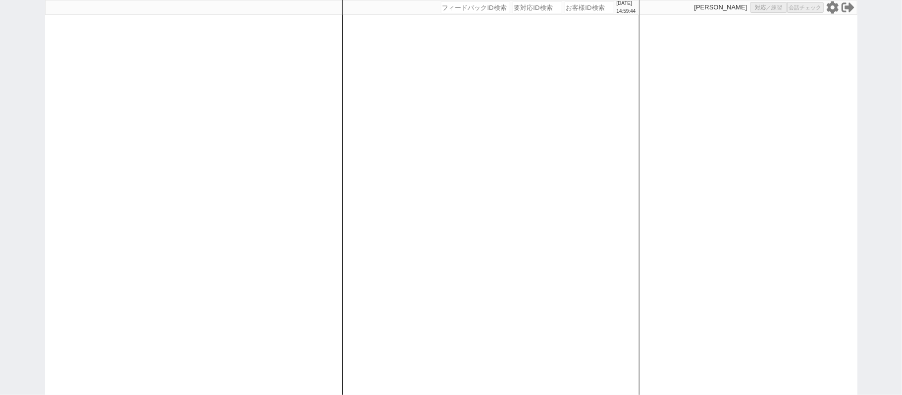
select select "4"
select select
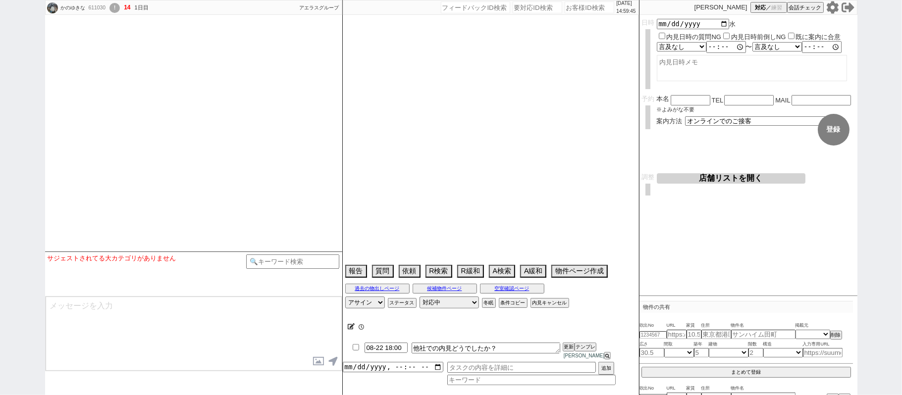
type textarea "仙台在住"
select select "2025"
select select "9"
select select "0"
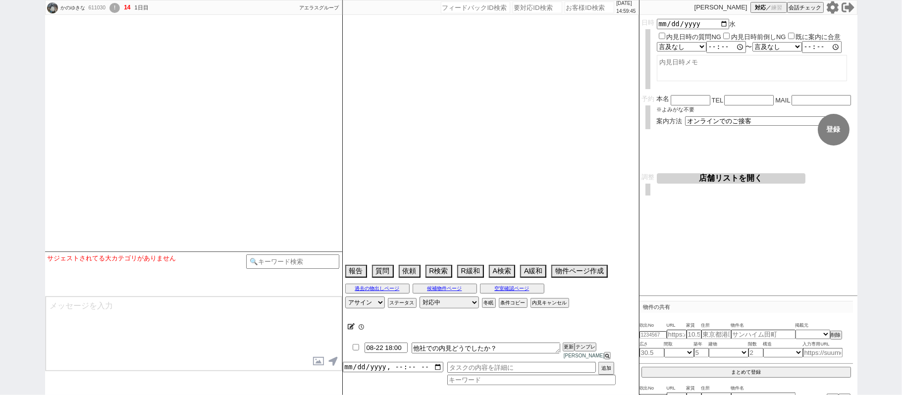
select select "815"
select select "75"
select select "60"
select select "19"
select select "71"
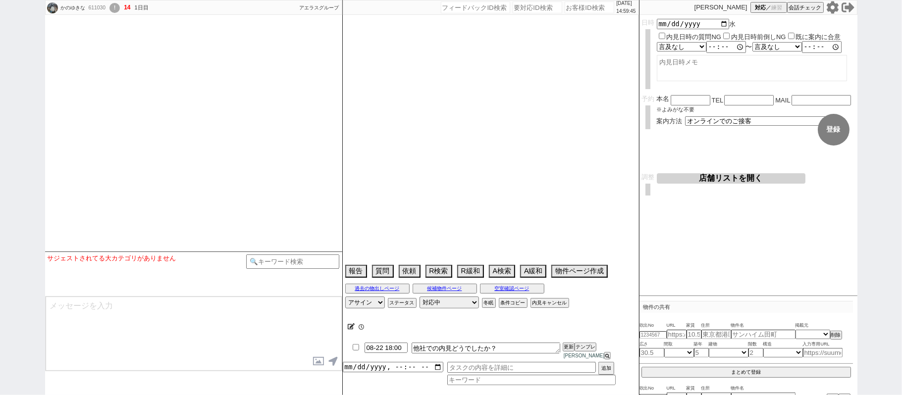
select select "14"
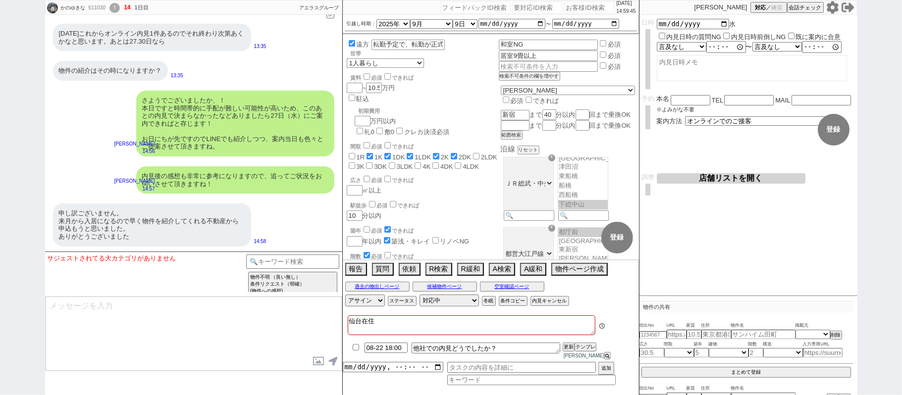
scroll to position [62, 0]
click at [373, 305] on select "アサイン [PERSON_NAME] [PERSON_NAME] [PERSON_NAME] [PERSON_NAME] [PERSON_NAME]" at bounding box center [365, 301] width 40 height 12
click at [258, 179] on div "内見後の感想も非常に参考になりますので、追ってご状況をお伺いさせて頂きますね！" at bounding box center [235, 179] width 198 height 27
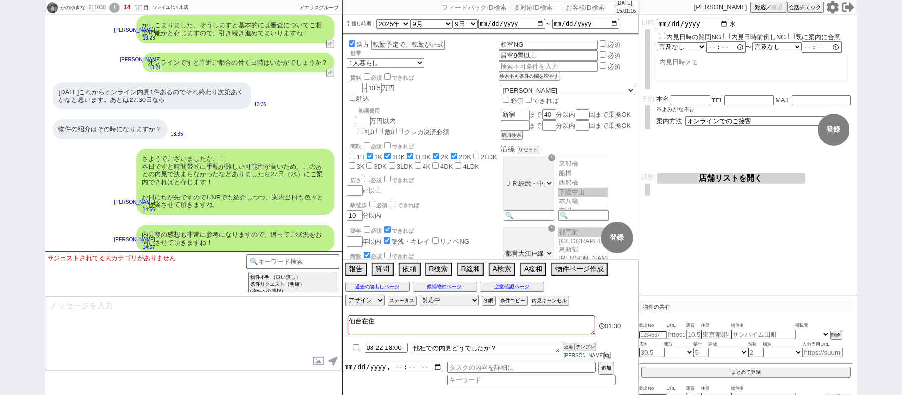
scroll to position [3548, 0]
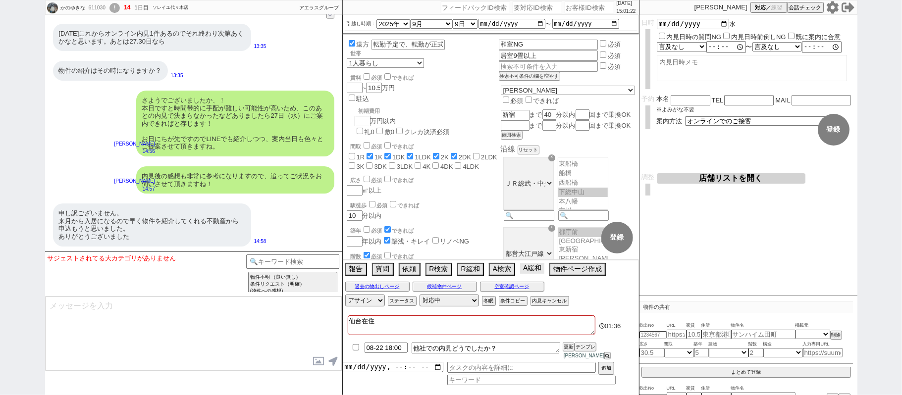
click at [529, 274] on button "A緩和" at bounding box center [532, 268] width 24 height 11
click at [533, 274] on button "A緩和" at bounding box center [532, 268] width 24 height 11
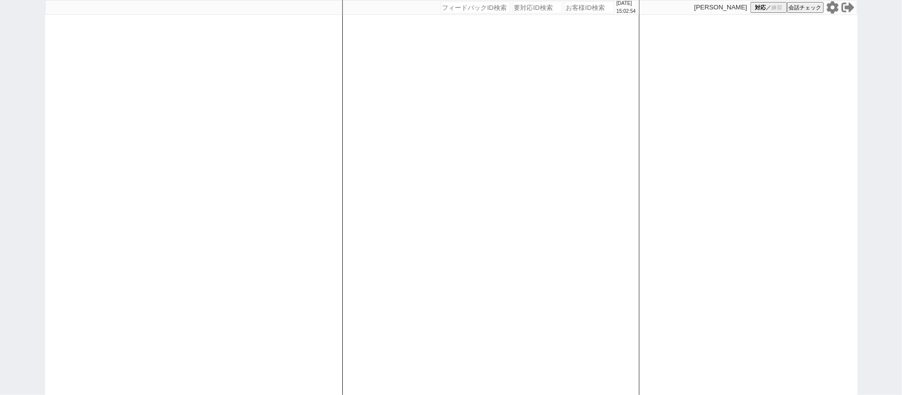
click at [834, 4] on icon at bounding box center [832, 7] width 12 height 12
click at [565, 14] on div "[DATE] 15:05:40 候補物件を追加してしてください 紹介した物件一覧 他社物件を追加する 空室確認ページに追加・削除 紹介した物件一覧 他社物件を…" at bounding box center [490, 197] width 297 height 395
click at [577, 8] on input "number" at bounding box center [589, 7] width 50 height 12
paste input "611030"
type input "611030"
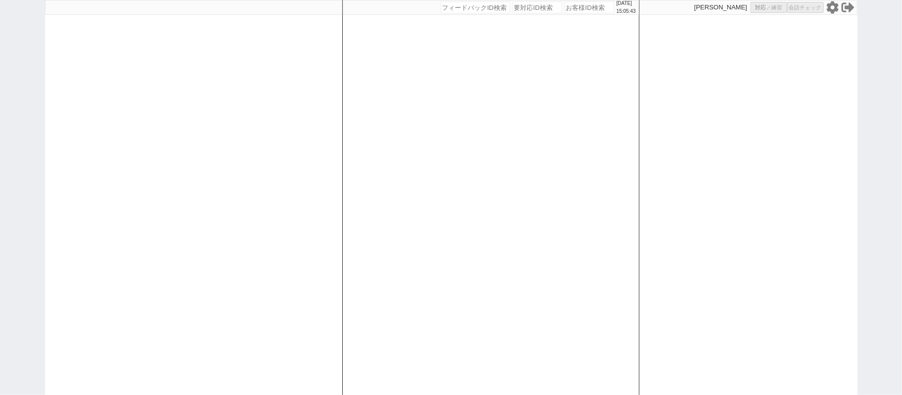
select select "600"
select select "4"
select select
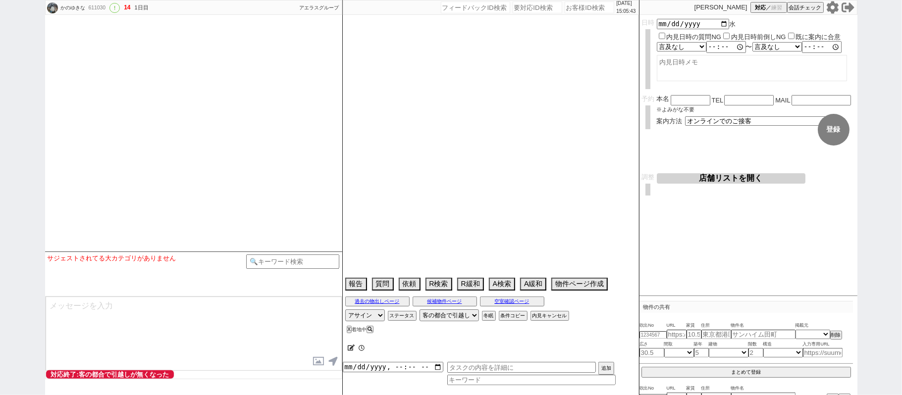
type textarea "仙台在住"
select select "2025"
select select "9"
select select "0"
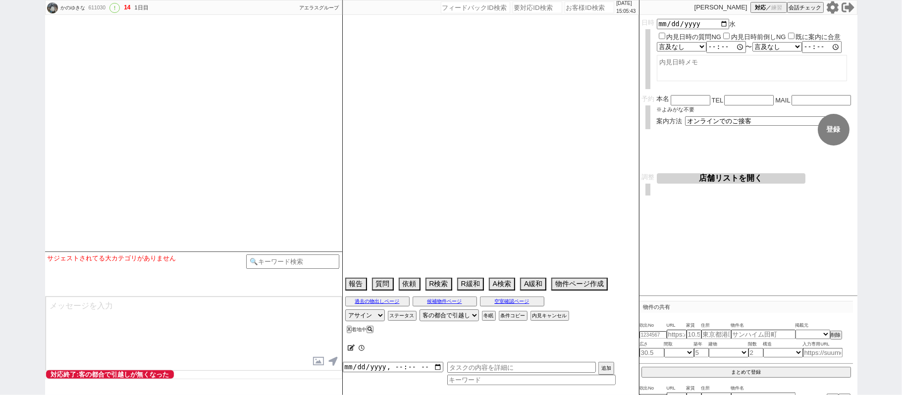
select select "815"
select select "75"
select select "60"
select select "19"
select select "71"
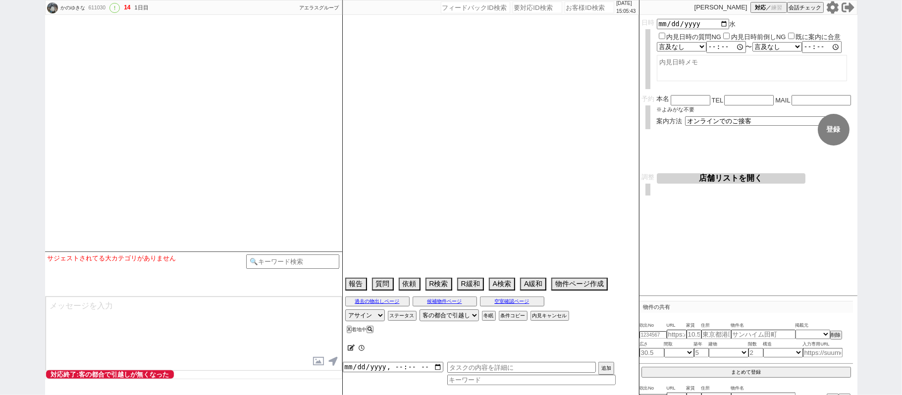
select select "14"
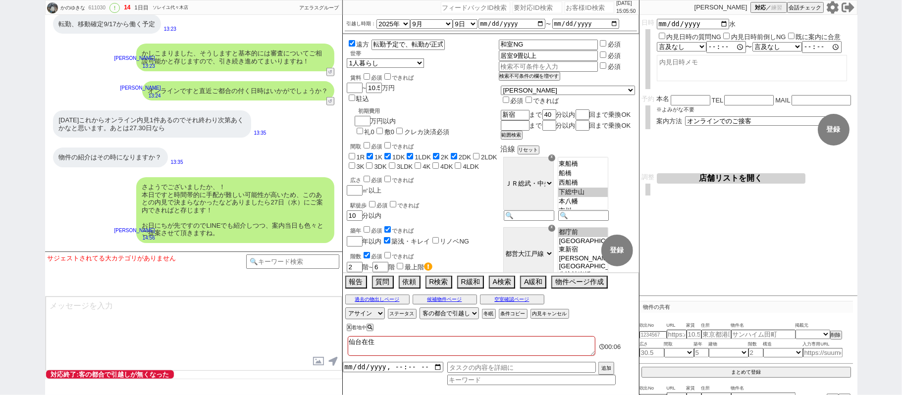
scroll to position [3322, 0]
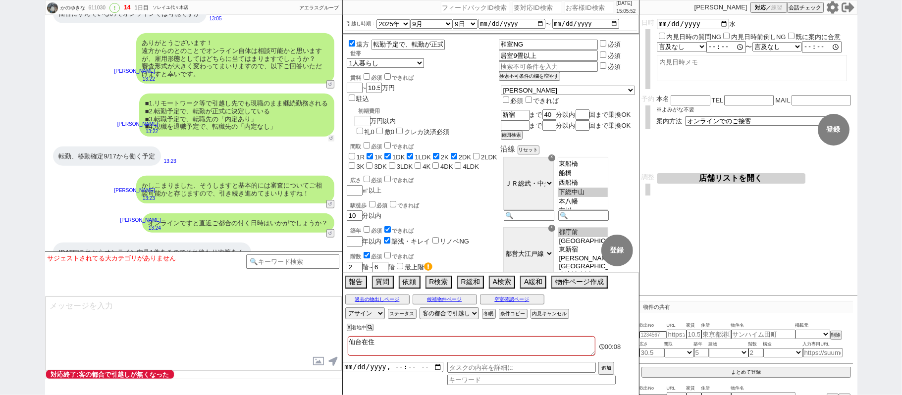
click at [329, 142] on button "↺" at bounding box center [331, 138] width 6 height 6
select select
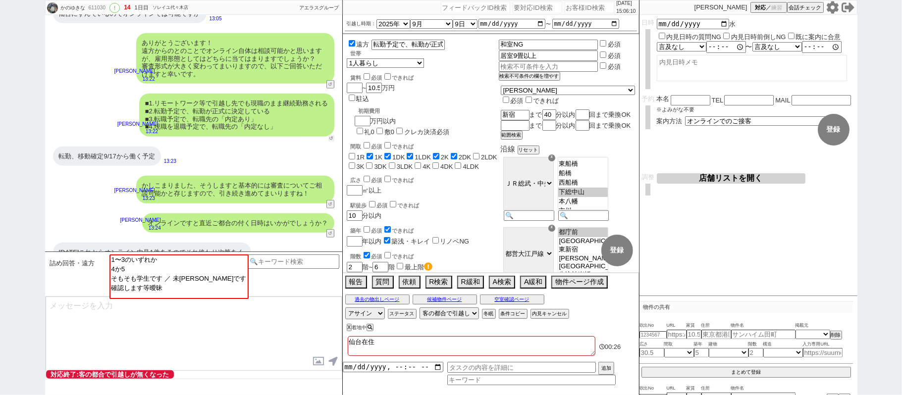
click at [329, 142] on button "↺" at bounding box center [331, 138] width 6 height 6
click at [828, 195] on div "調整 店舗リストを開く 希望エリアをもとに打診する店舗を選定 再選定 条件を満たしている店舗（優先度順） 条件を満たす店舗が見つかりませんでした 条件を満たし…" at bounding box center [748, 187] width 218 height 28
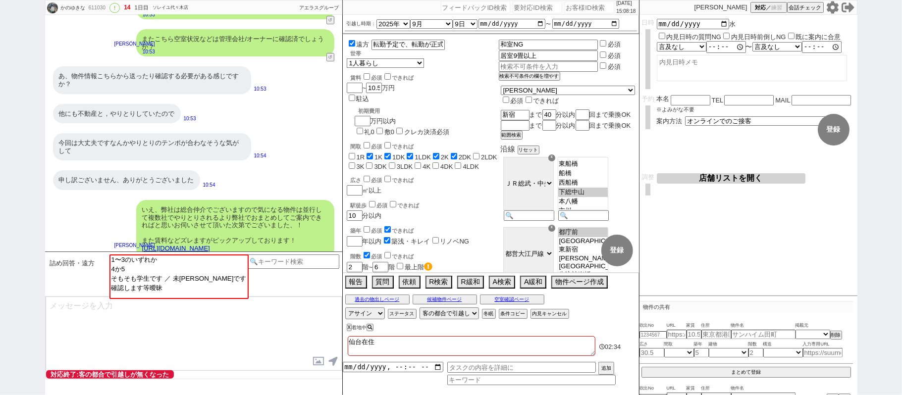
scroll to position [2467, 0]
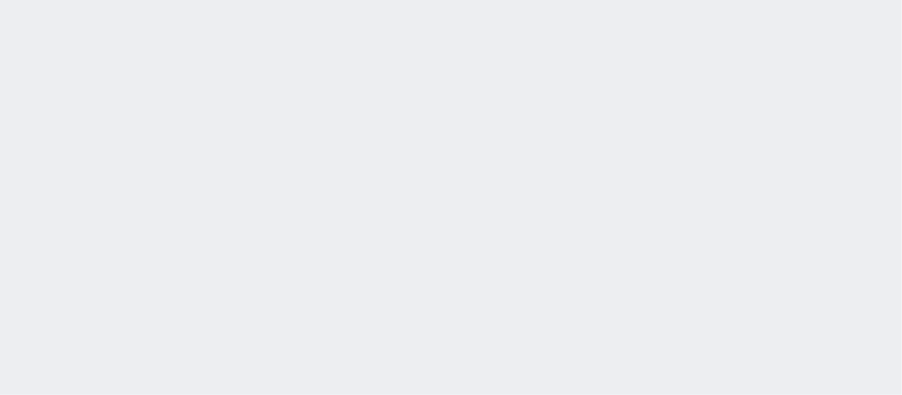
click at [284, 245] on div "[DATE] 15:14:43 候補物件を追加してしてください 紹介した物件一覧 他社物件を追加する 空室確認ページに追加・削除 紹介した物件一覧 他社物件を…" at bounding box center [451, 197] width 902 height 395
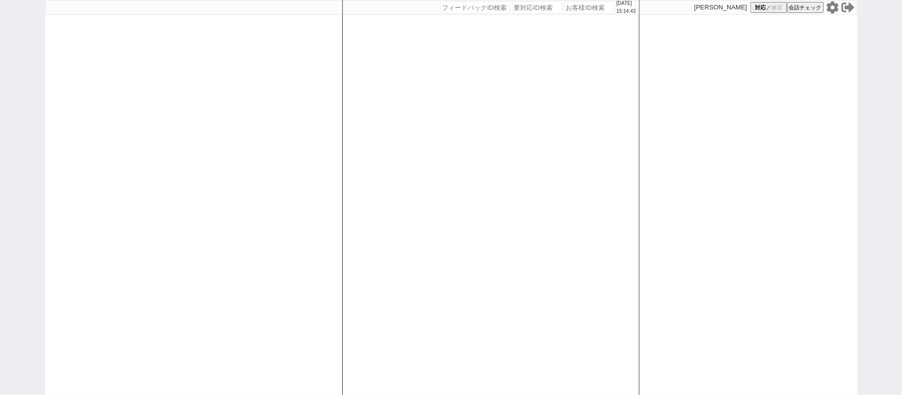
click at [284, 245] on div at bounding box center [193, 197] width 297 height 395
select select "100"
select select "1"
select select "6"
select select "2"
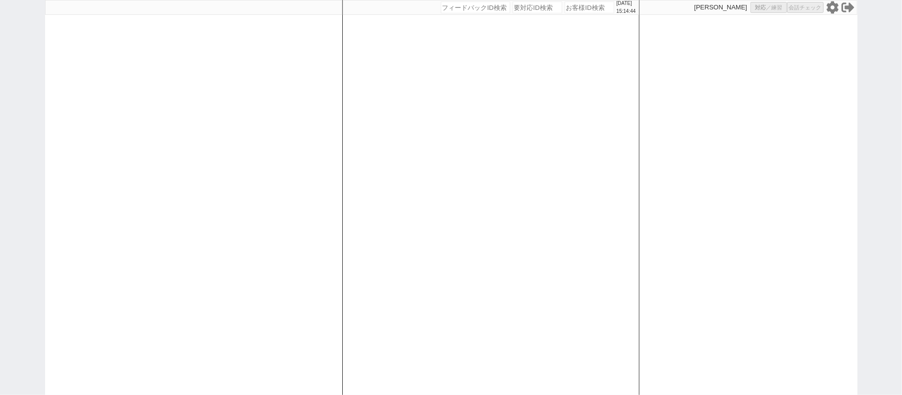
select select "5"
select select
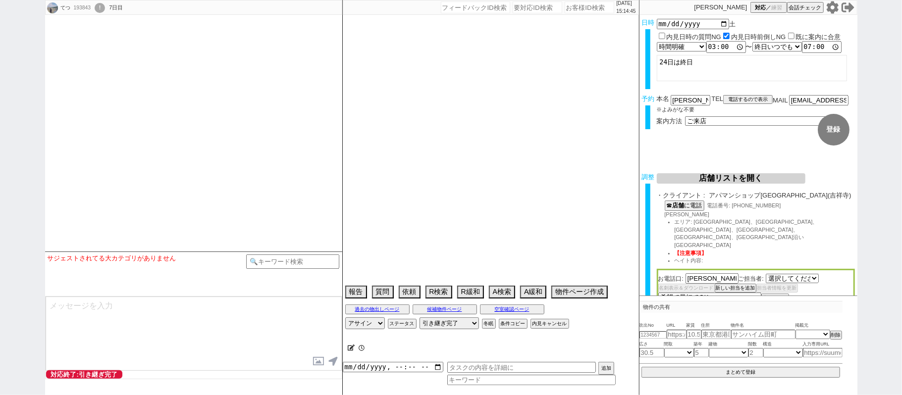
select select "2636"
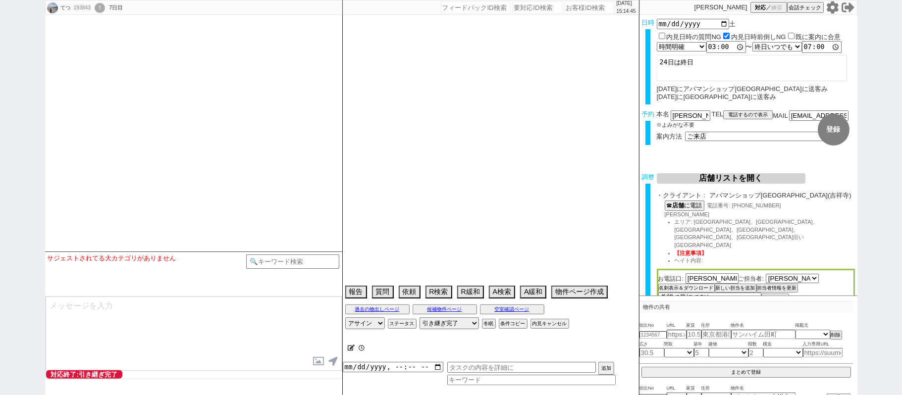
type textarea "案内日から45日圏内、他社なし　2名で来る"
select select
select select "2025"
select select "10"
select select "36"
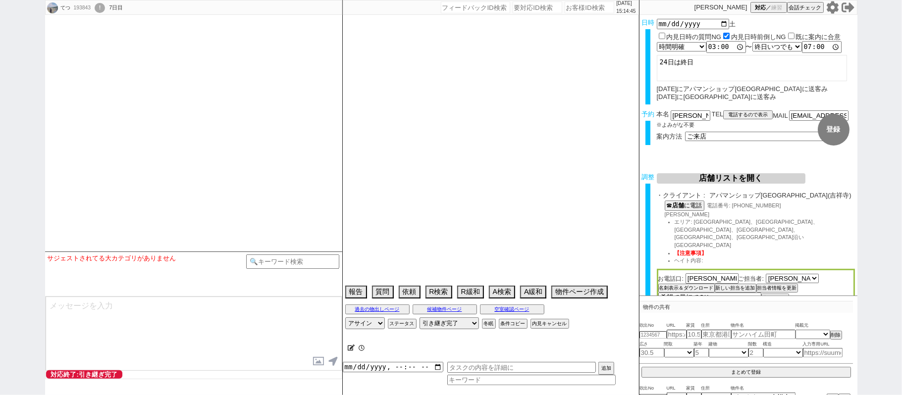
select select "1"
select select "842"
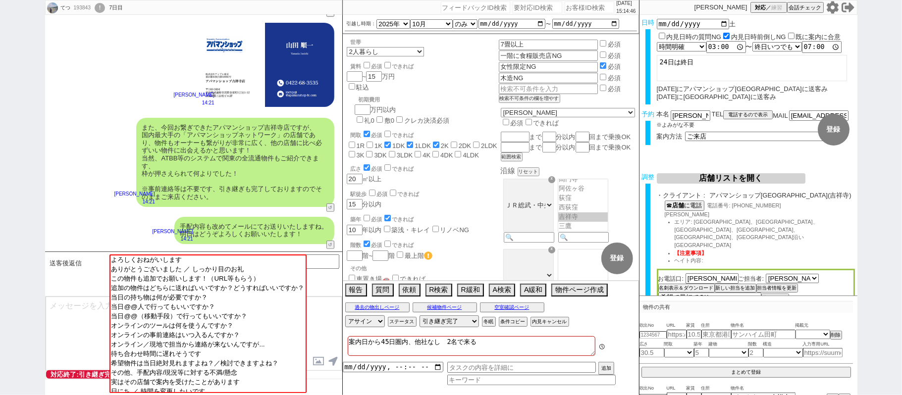
scroll to position [11098, 0]
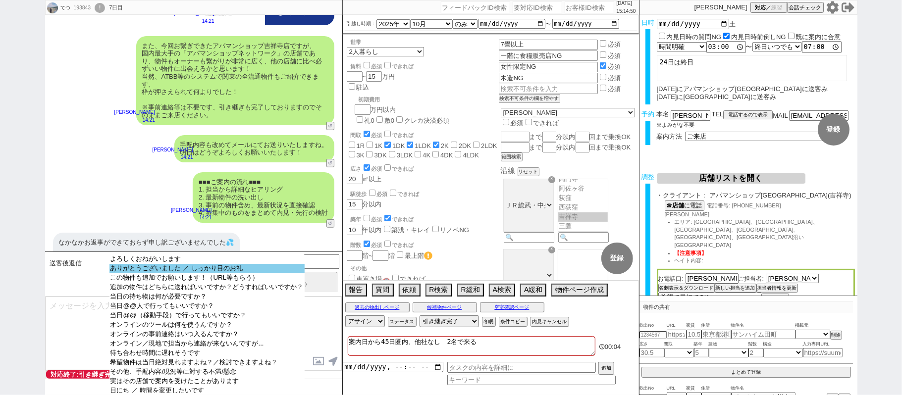
select select "ありがとうございました ／ しっかり目のお礼"
click at [197, 273] on option "ありがとうございました ／ しっかり目のお礼" at bounding box center [206, 277] width 195 height 9
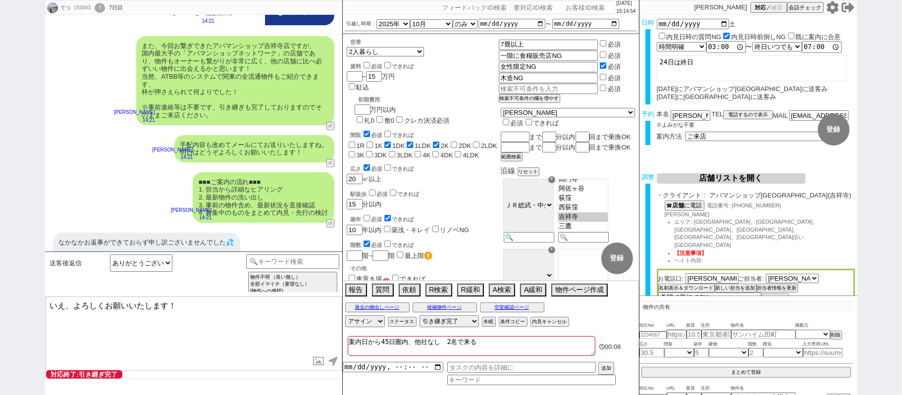
click at [66, 303] on textarea "いえ、よろしくお願いいたします！" at bounding box center [194, 334] width 296 height 74
type textarea "いえいえ、ご確認いただきありがとうございます！よろしくお願いいたします！"
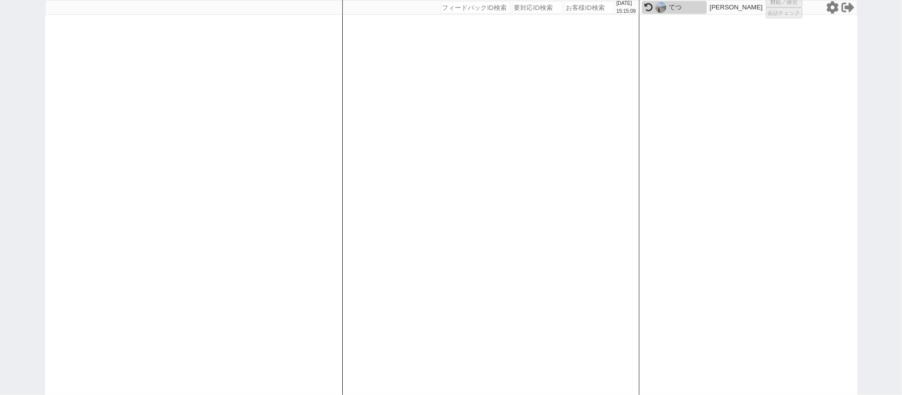
select select "1"
select select "2"
select select "5"
select select
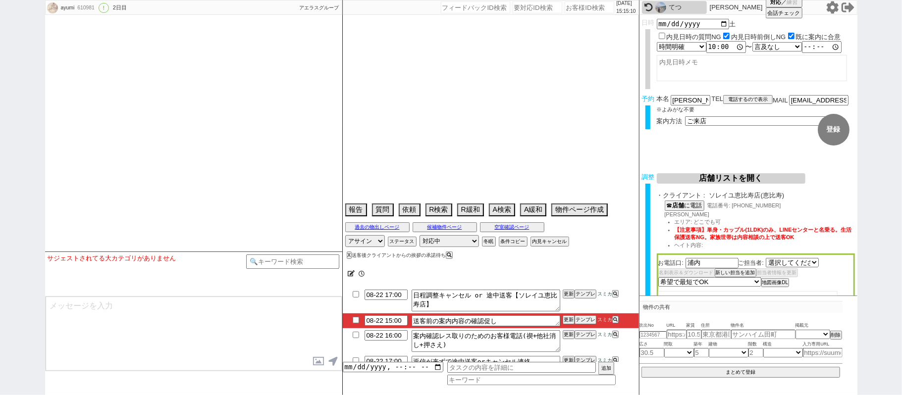
select select "2738"
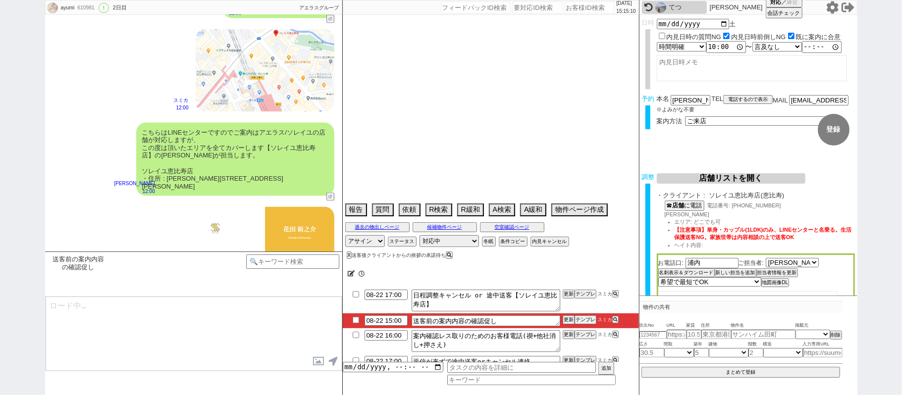
select select "16"
select select "0"
select select "10"
select select "12"
select select "62"
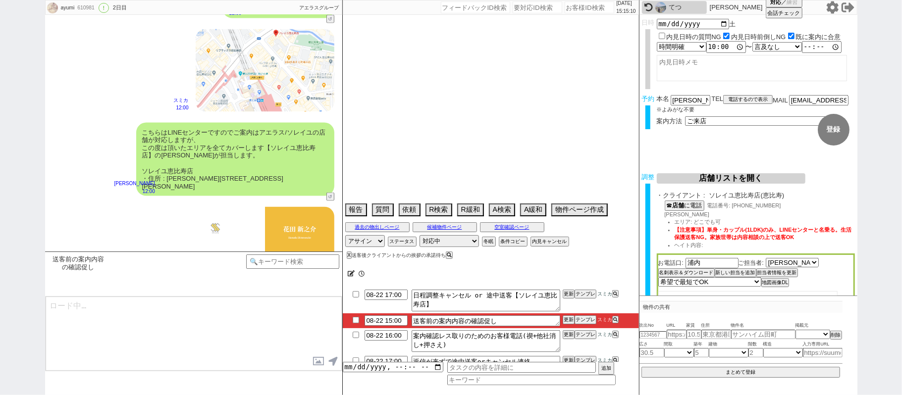
select select "1528"
select select "50"
select select "[DATE]"
select select "56"
select select "[DATE]"
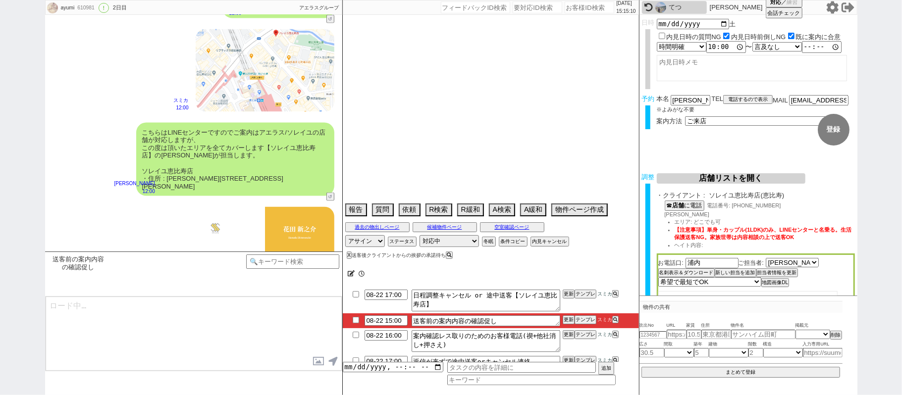
select select "48"
select select "1228"
select select "47"
select select "[DATE]"
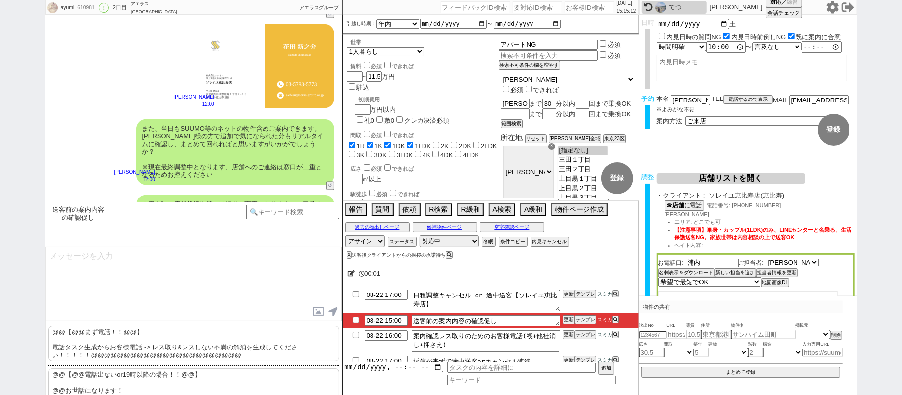
scroll to position [1284, 0]
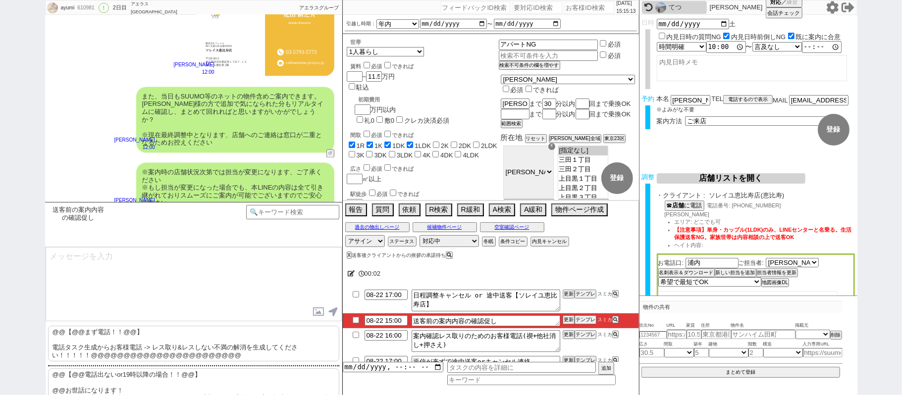
click at [224, 337] on p "@@【@@まず電話！！@@】 電話タスク生成からお客様電話 -> レス取り&レスしない不満の解消を生成してください！！！！！@@@@@@@@@@@@@@@@@…" at bounding box center [193, 344] width 291 height 36
type textarea "@@【@@まず電話！！@@】 電話タスク生成からお客様電話 -> レス取り&レスしない不満の解消を生成してください！！！！！@@@@@@@@@@@@@@@@@…"
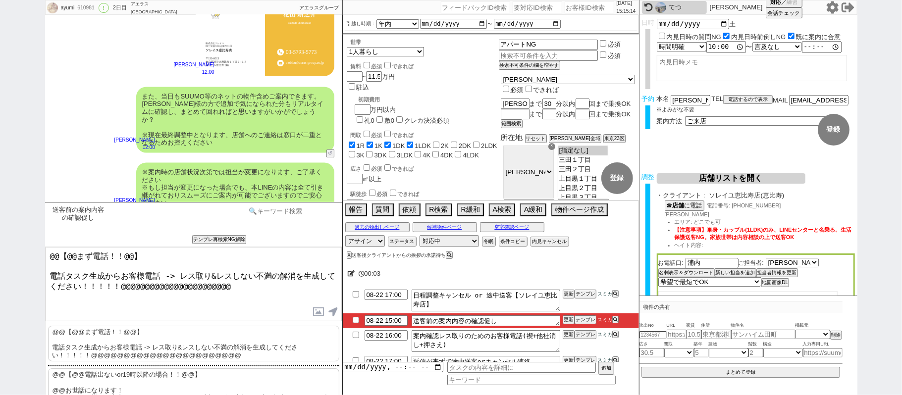
click at [274, 210] on input at bounding box center [293, 211] width 94 height 12
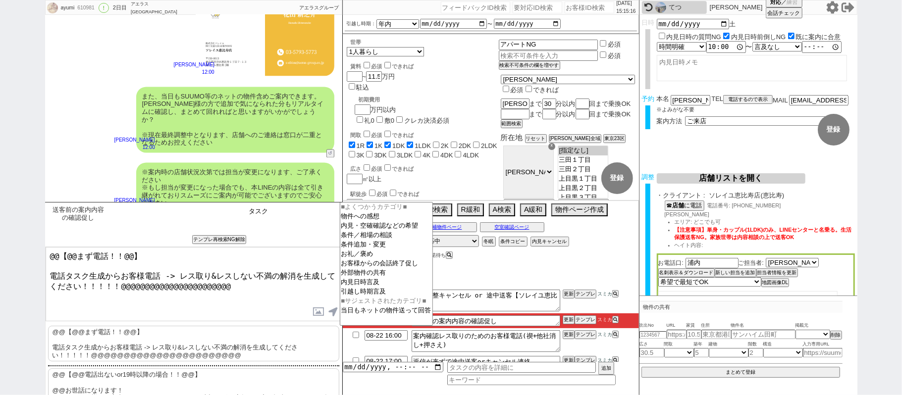
type input "タスク"
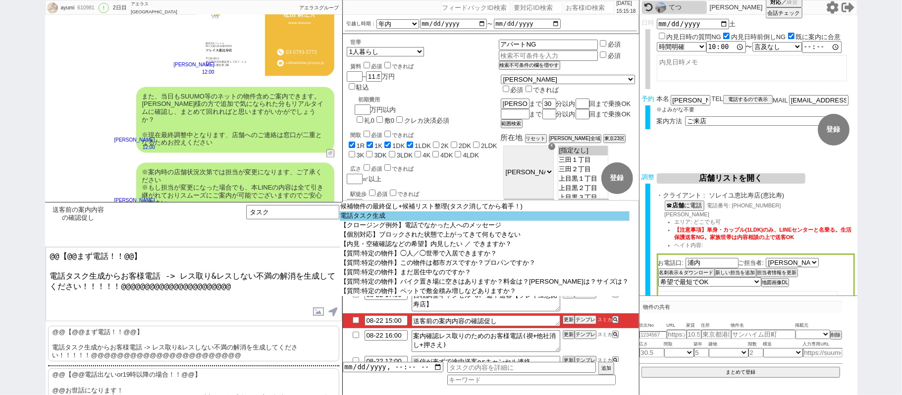
click at [345, 219] on option "電話タスク生成" at bounding box center [485, 215] width 290 height 9
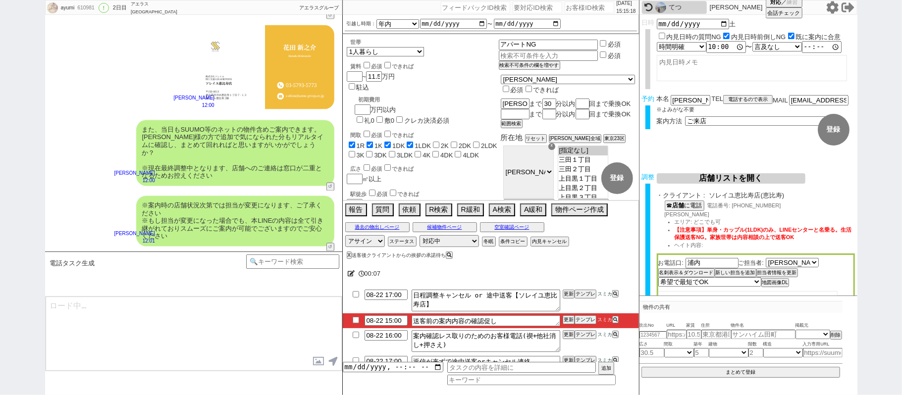
scroll to position [1236, 0]
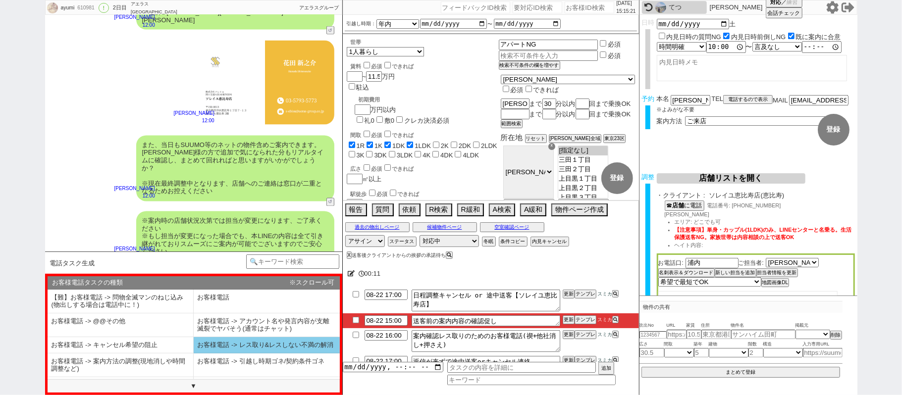
click at [194, 353] on li "お客様電話 -> レス取り&レスしない不満の解消" at bounding box center [121, 365] width 146 height 24
select select "お客様電話 -> レス取り&レスしない不満の解消"
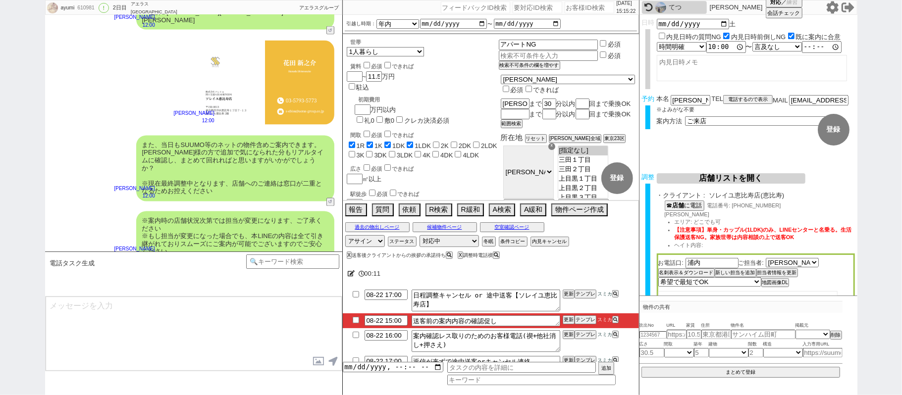
type textarea "@@この文字をクリック"
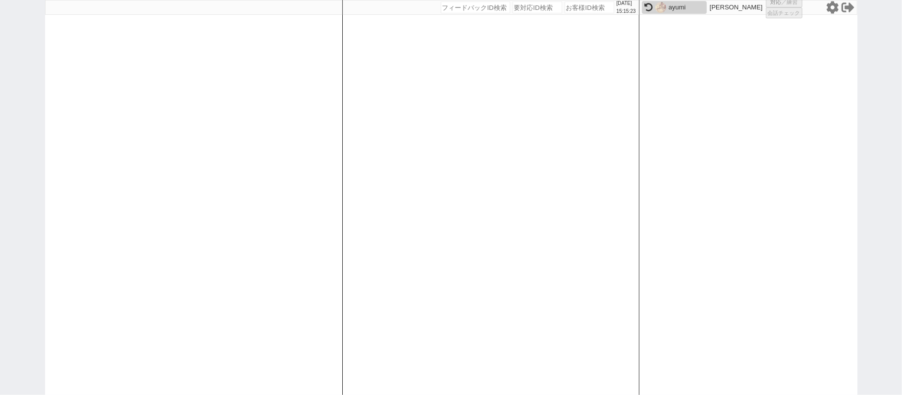
select select "1"
select select
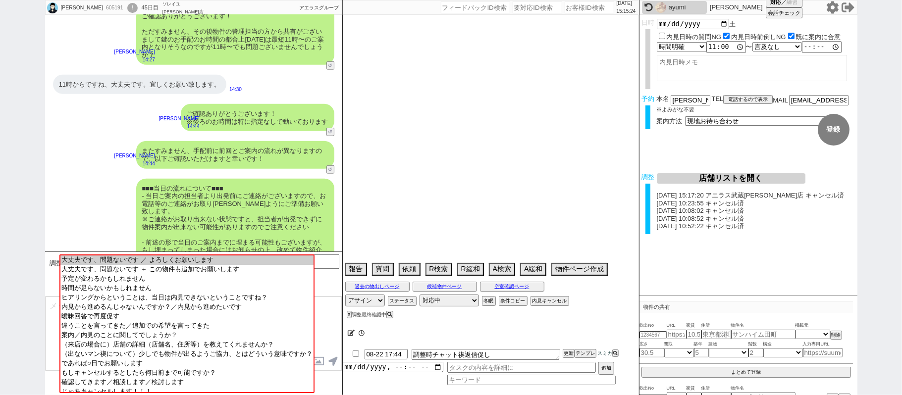
scroll to position [605, 0]
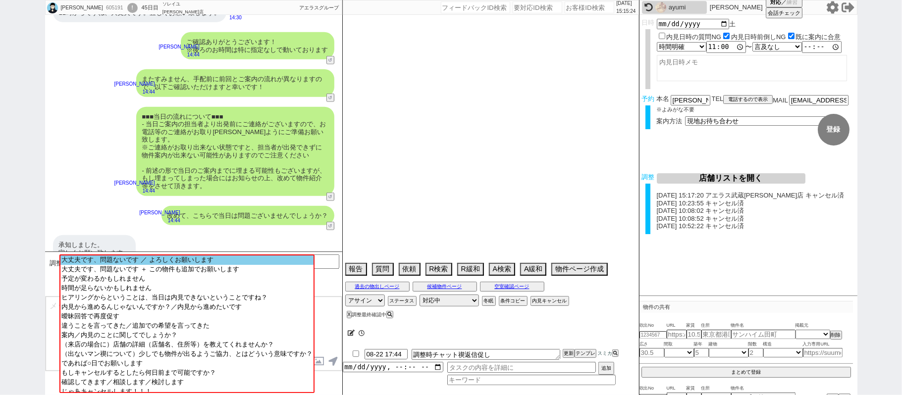
select select "15"
select select "1"
select select "2"
select select "3"
select select "4"
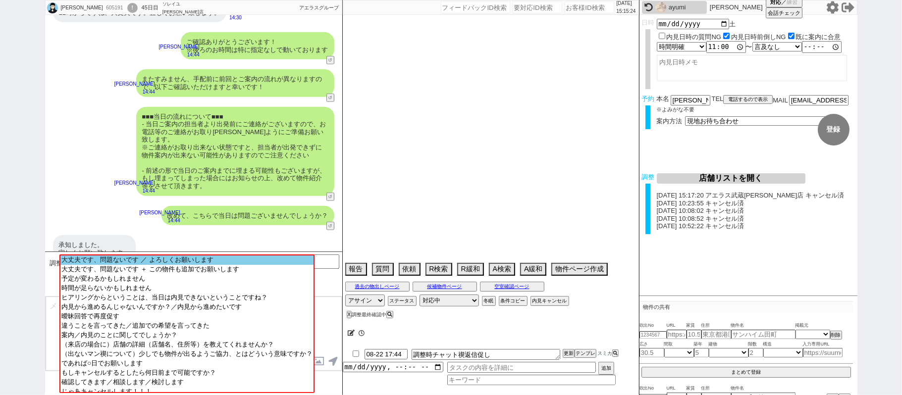
select select "5"
select select "6"
select select "7"
select select "8"
select select "9"
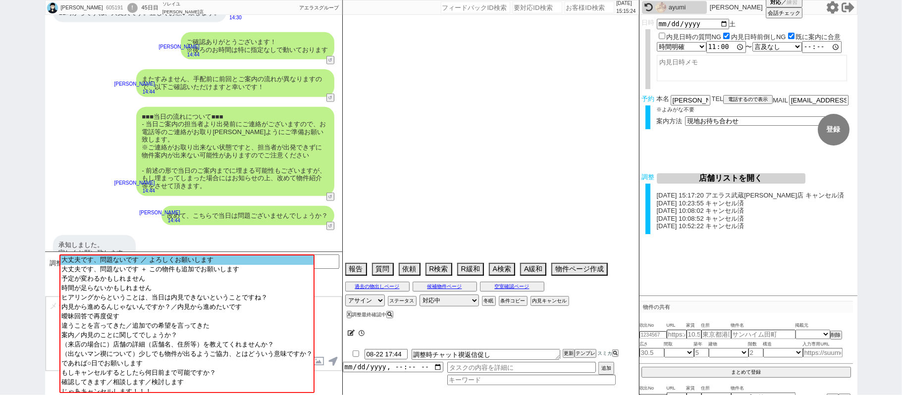
select select "10"
select select "11"
select select "12"
select select "13"
select select "14"
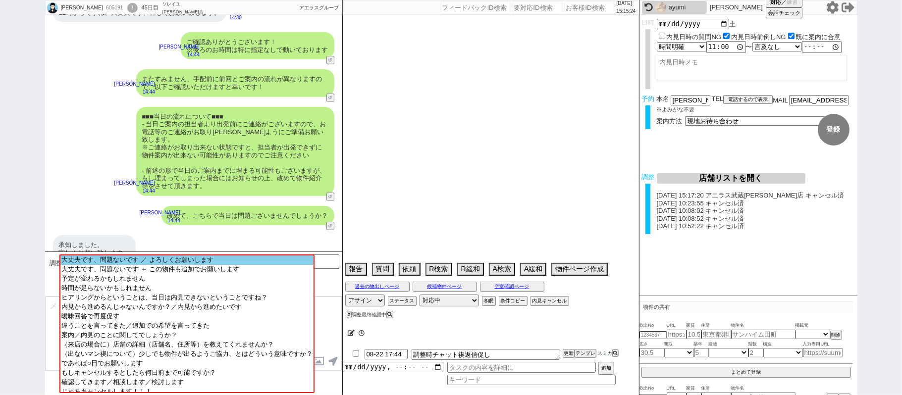
select select "15"
select select "16"
select select "17"
select select "18"
select select "19"
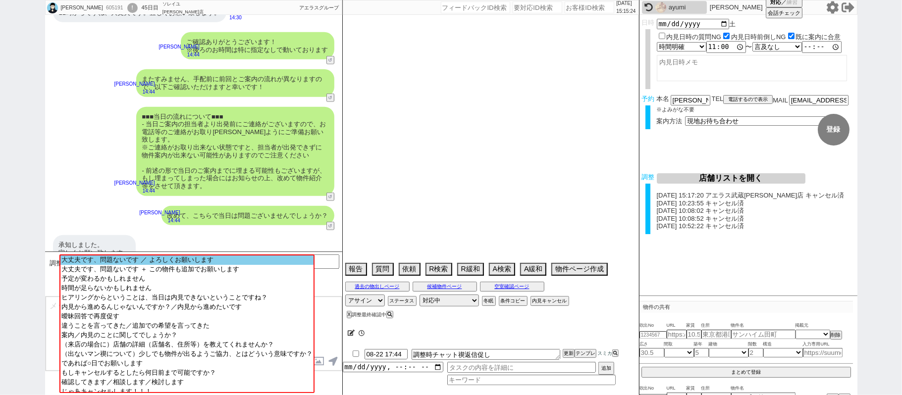
select select "20"
select select "21"
select select "22"
select select "23"
select select "24"
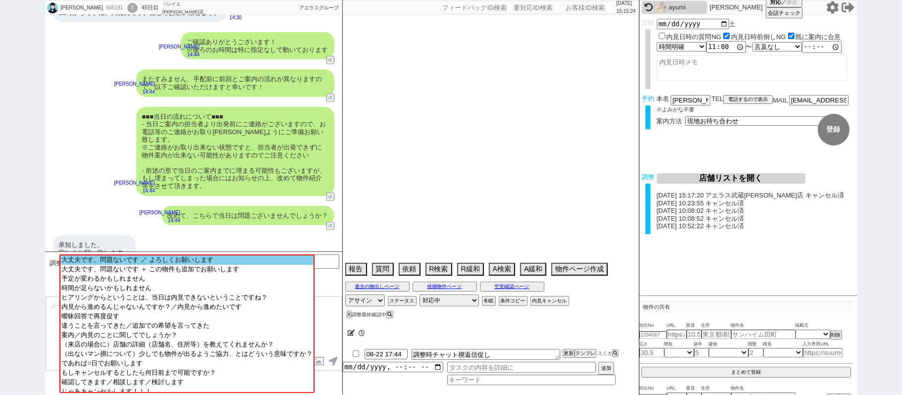
select select "25"
select select "26"
select select "27"
select select "28"
select select "29"
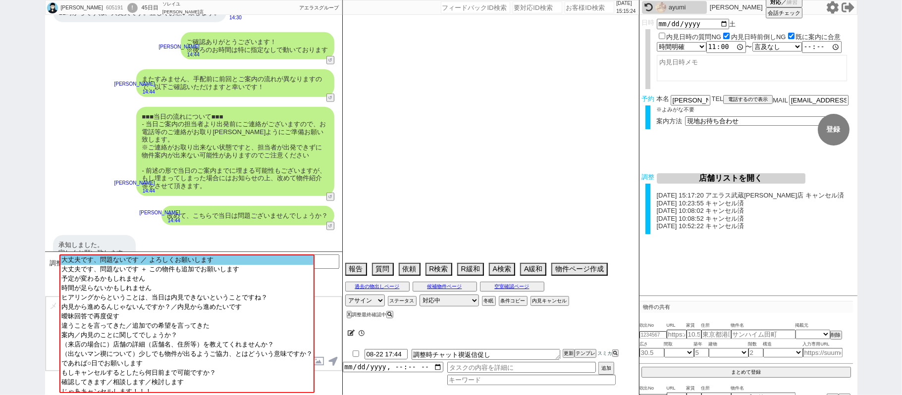
select select "30"
select select "31"
select select "32"
select select "33"
select select "34"
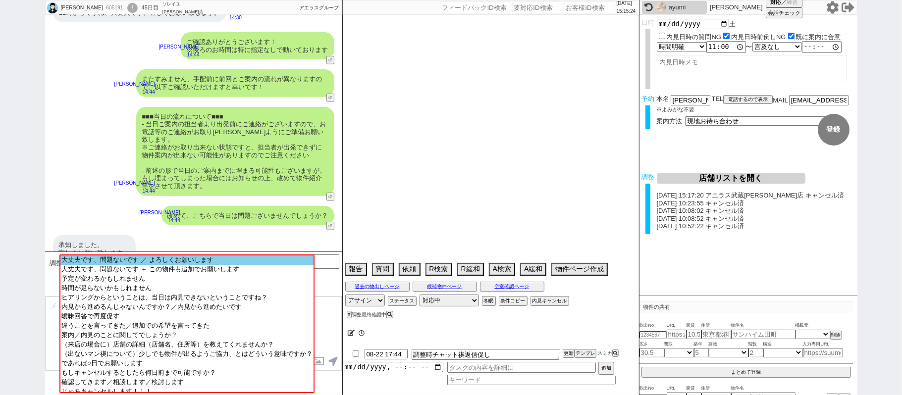
select select "35"
select select "36"
select select "37"
select select "38"
select select "39"
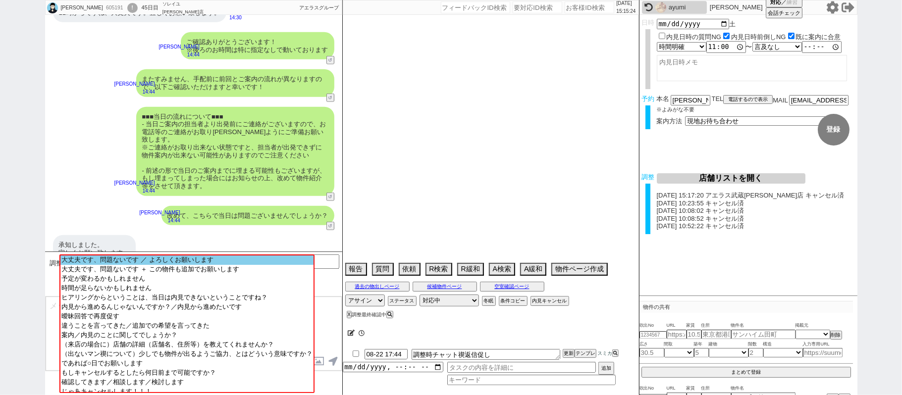
select select "40"
select select "41"
select select "42"
select select "43"
select select "45"
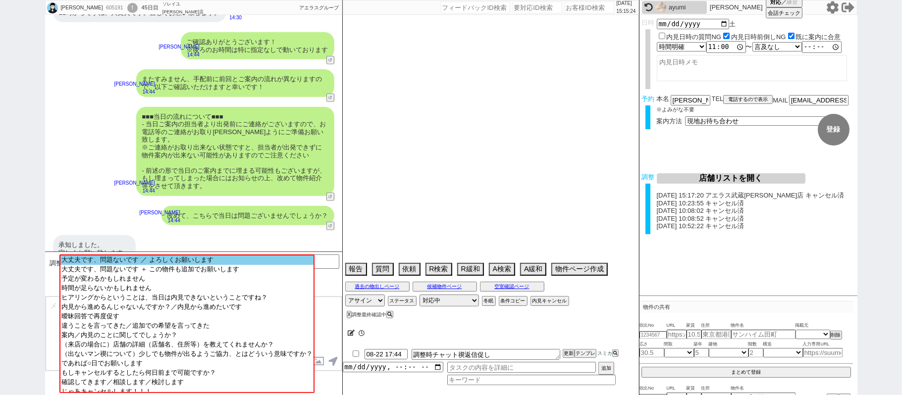
select select "46"
select select "47"
select select "48"
select select "49"
select select "50"
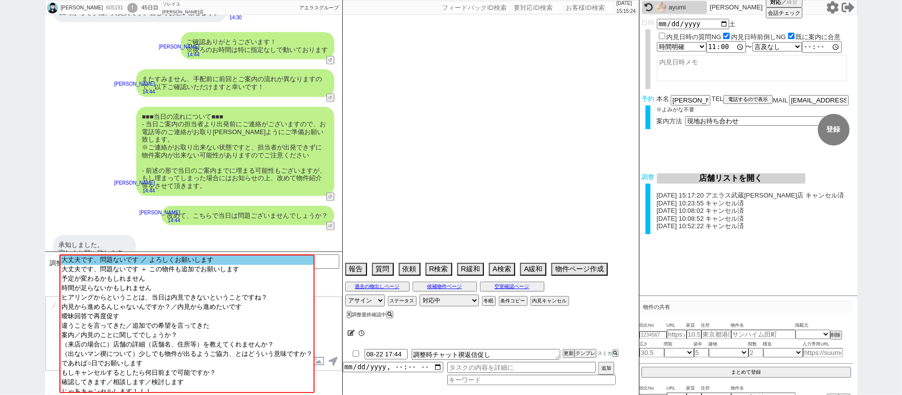
select select "56"
select select "53"
select select "47"
select select "44"
select select "1151"
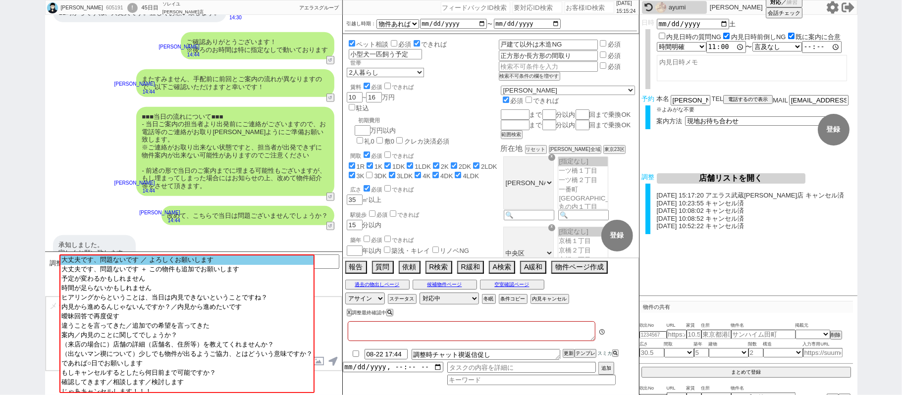
type textarea "調整後キャンセルあり、時間ブロック出来ないため現地対応のみ＠ @当日朝イチ10時〜調整できないので11時〜で時間取る"
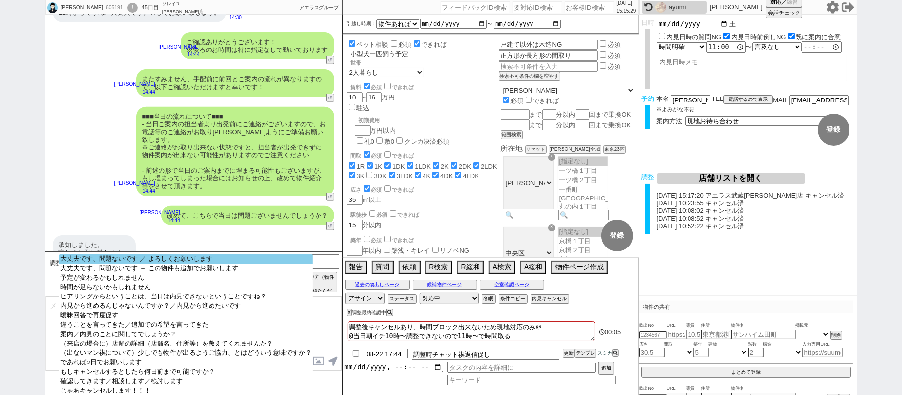
select select "大丈夫です、問題ないです ／ よろしくお願いします"
click at [222, 264] on option "大丈夫です、問題ないです ／ よろしくお願いします" at bounding box center [185, 268] width 253 height 9
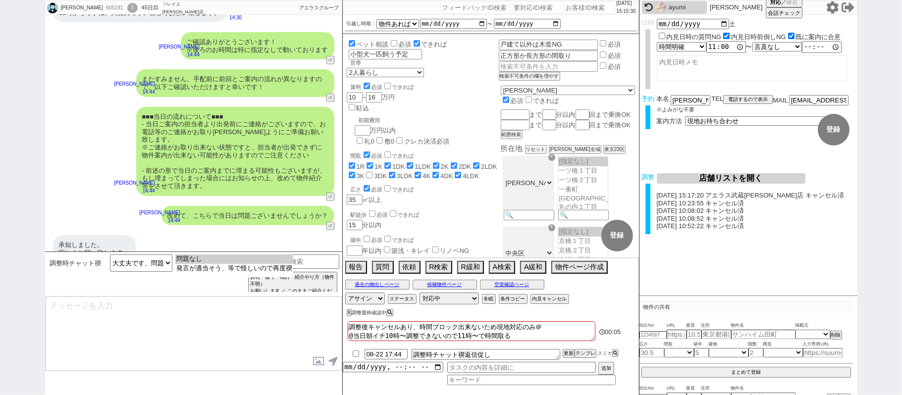
click at [222, 264] on option "問題なし" at bounding box center [234, 268] width 118 height 9
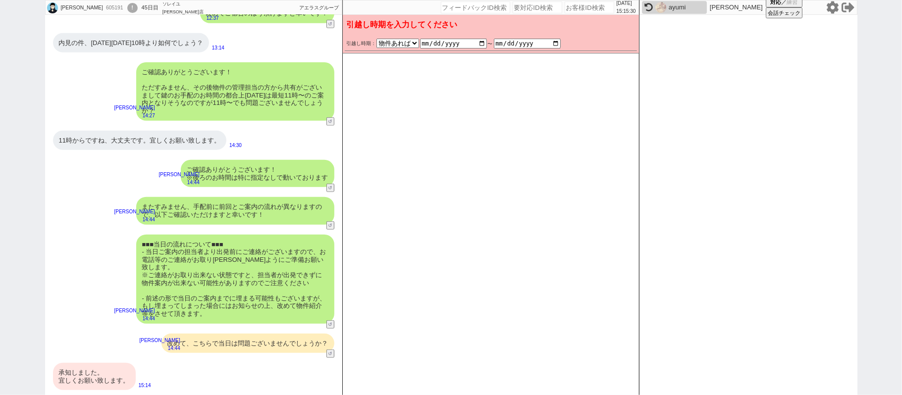
scroll to position [460, 0]
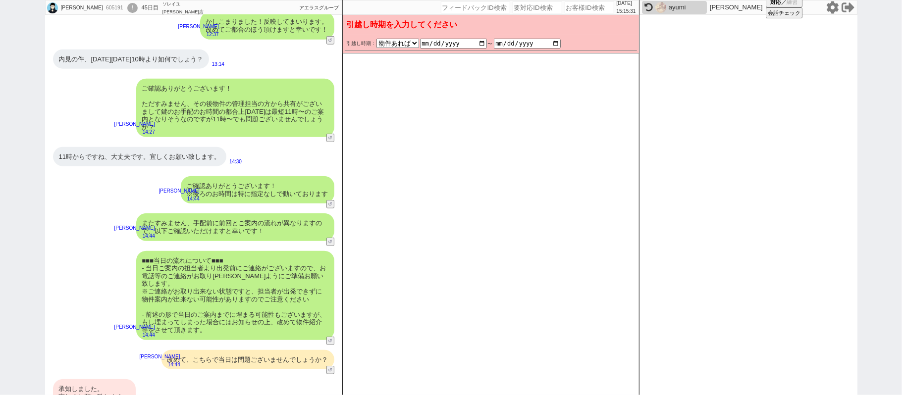
click at [103, 379] on div "承知しました。 宜しくお願い致します。" at bounding box center [94, 392] width 83 height 27
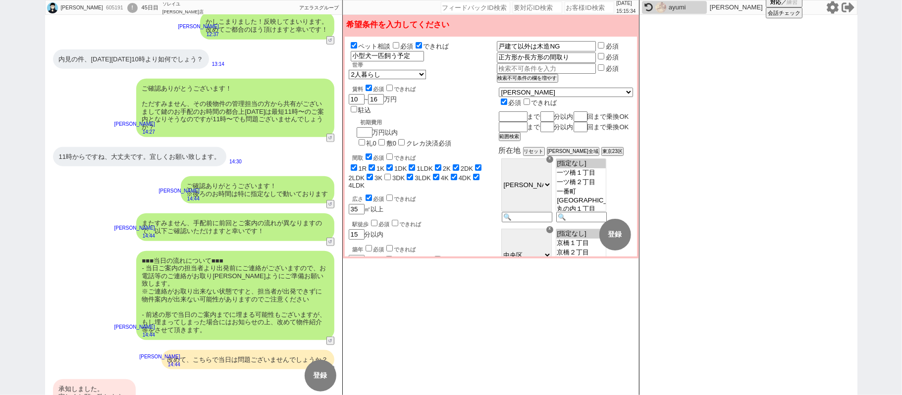
click at [112, 379] on div "承知しました。 宜しくお願い致します。" at bounding box center [94, 392] width 83 height 27
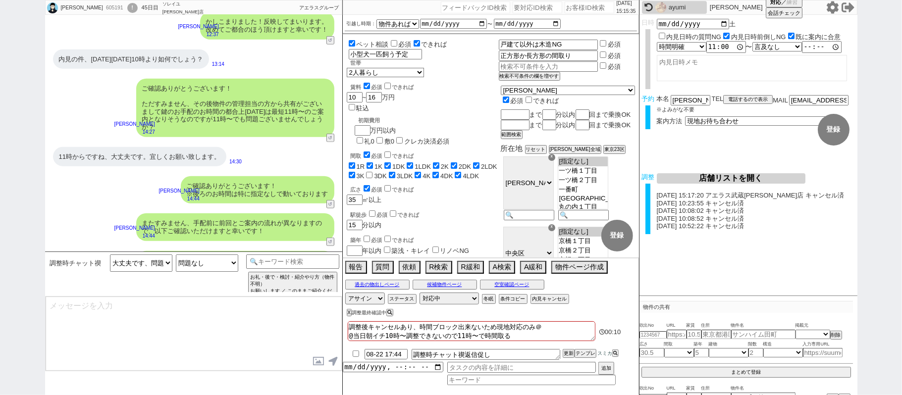
scroll to position [605, 0]
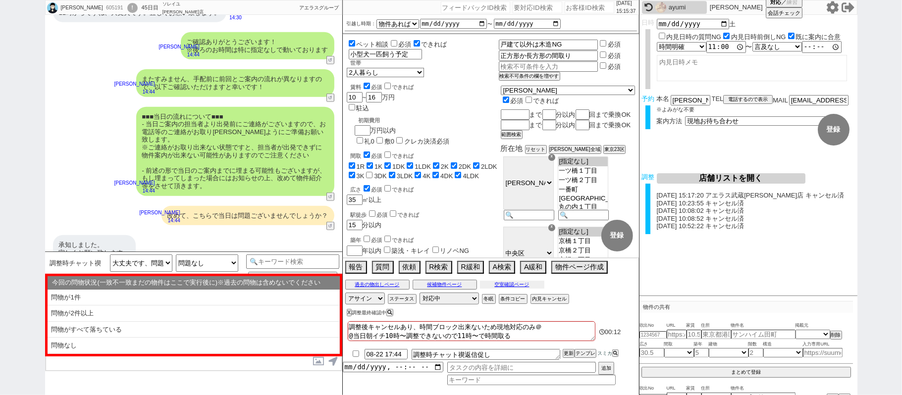
click at [511, 284] on button "空室確認ページ" at bounding box center [512, 285] width 64 height 8
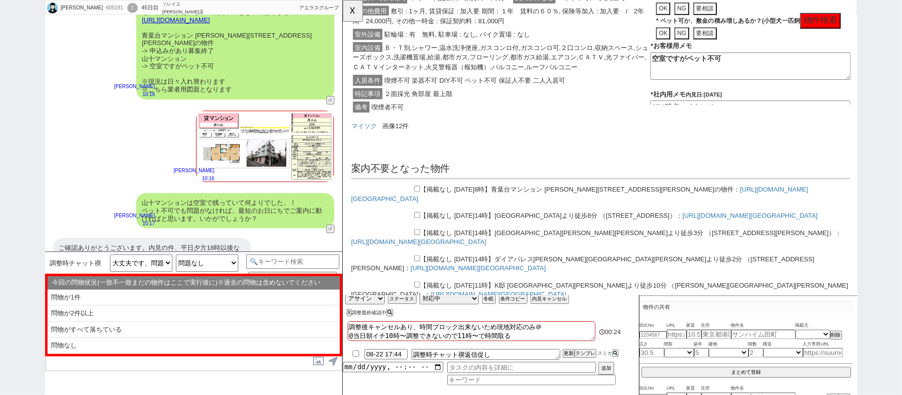
scroll to position [581, 0]
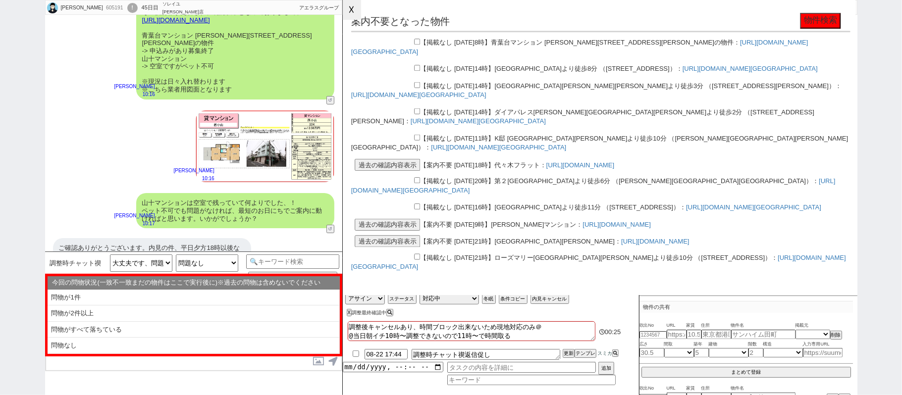
click at [353, 10] on button "☓" at bounding box center [352, 10] width 18 height 20
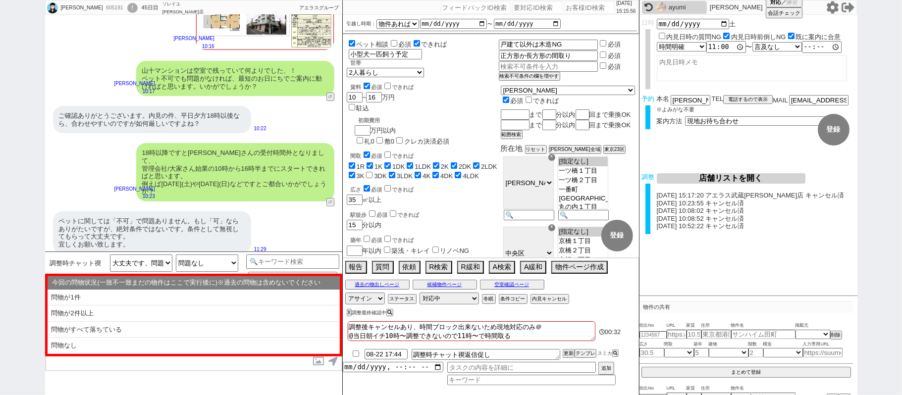
scroll to position [735, 0]
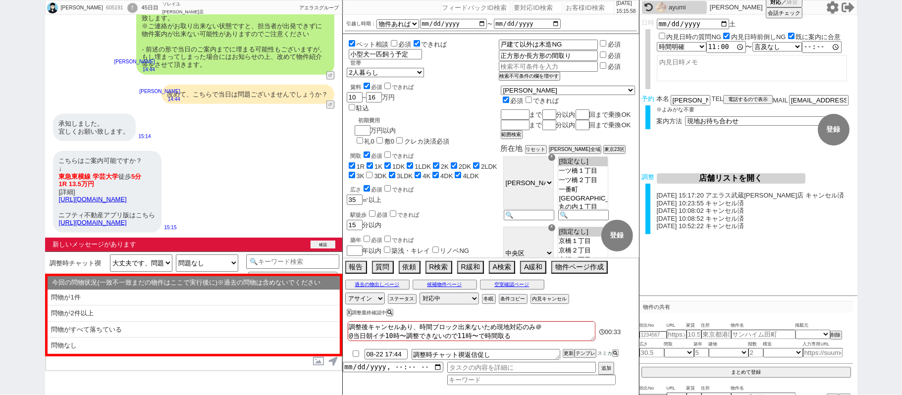
click at [321, 242] on button "確認" at bounding box center [322, 245] width 25 height 8
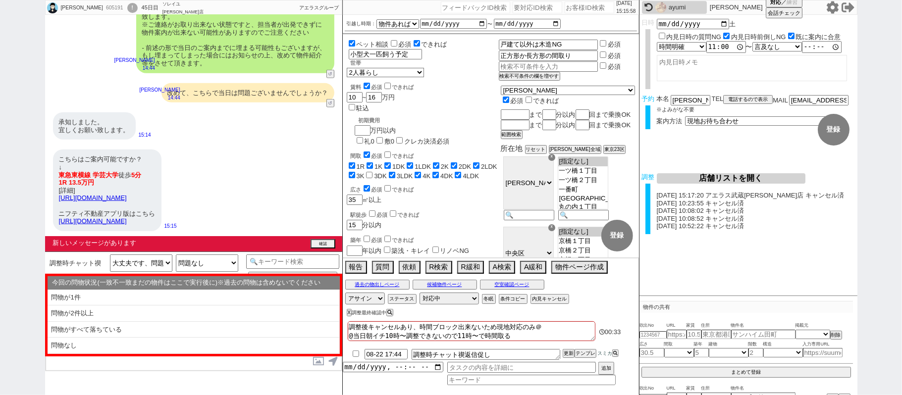
scroll to position [719, 0]
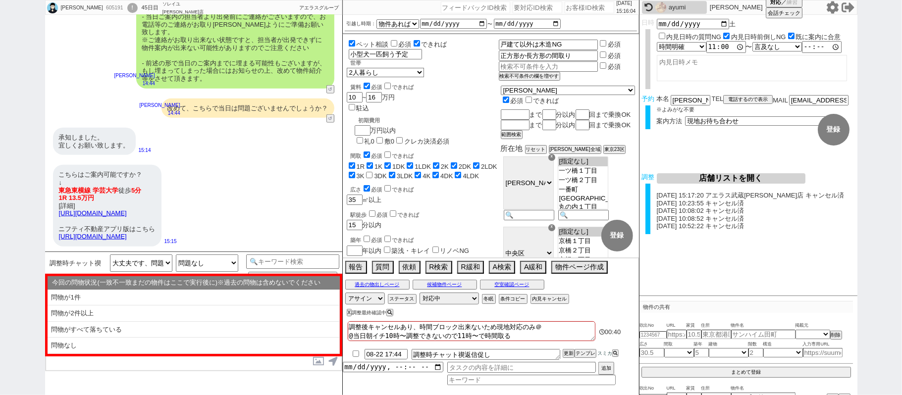
drag, startPoint x: 183, startPoint y: 213, endPoint x: 54, endPoint y: 191, distance: 130.1
click at [54, 191] on div "こちらはご案内可能ですか？ ↓ 東急 東横線 学芸大学 徒歩 5分 1R 13.5万円 [詳細] [URL][DOMAIN_NAME] ニフティ不動産アプリ版…" at bounding box center [107, 205] width 108 height 81
copy link "[URL][DOMAIN_NAME]"
click at [681, 333] on input "text" at bounding box center [676, 334] width 20 height 8
paste input "[URL][DOMAIN_NAME]"
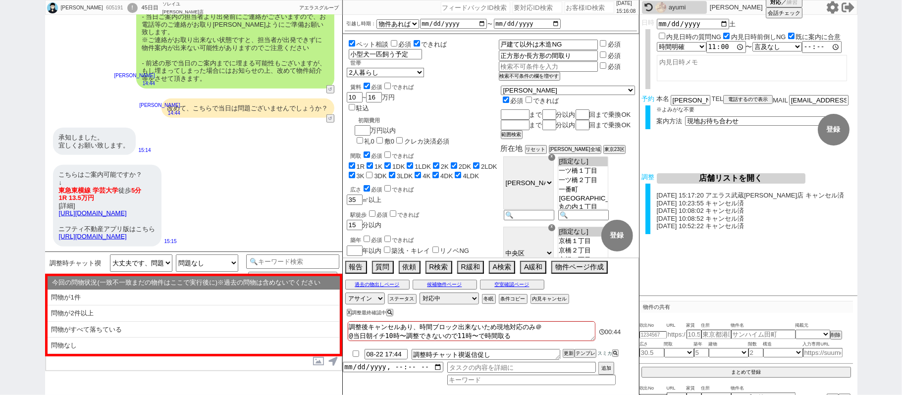
type input "[URL][DOMAIN_NAME]"
select select
type input "[URL][DOMAIN_NAME]"
select select "4"
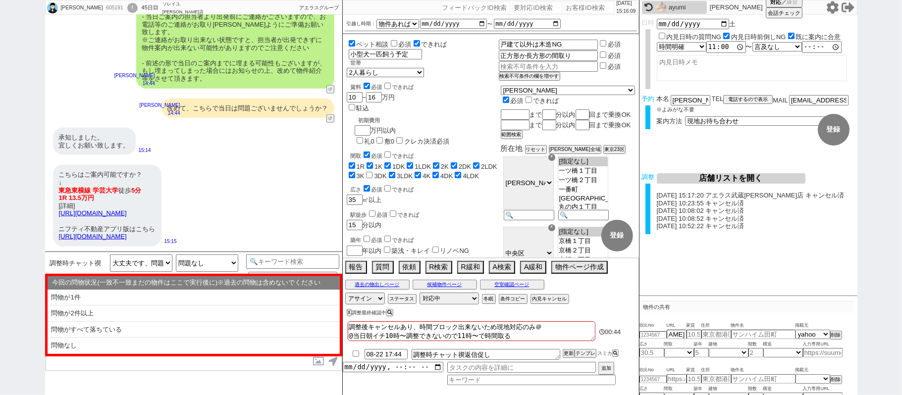
click at [901, 252] on div "masataka takahashi 605191 ! 0 45日目 ソレイユ[PERSON_NAME]店 冬眠中 自社客 アエラスグループ スミカ_BPO …" at bounding box center [451, 197] width 902 height 395
type input "13.5"
type input "[PERSON_NAME][STREET_ADDRESS][PERSON_NAME]"
type input "HIMONYA　FLAT"
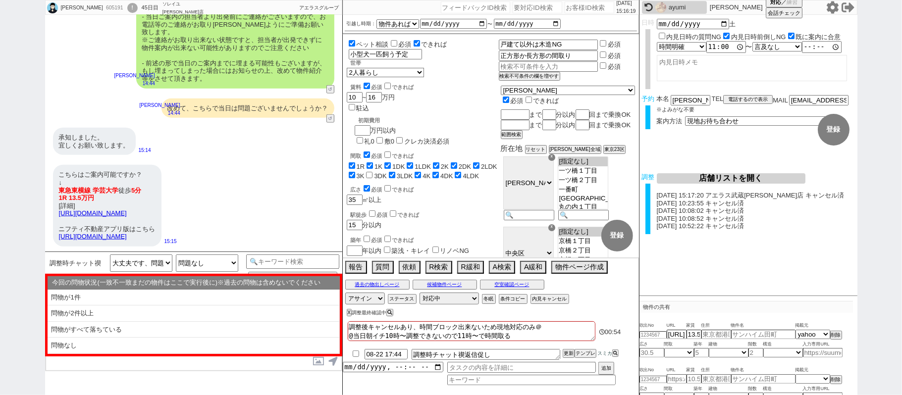
type input "38.77"
select select "0"
type input "51"
select select "0"
type input "1"
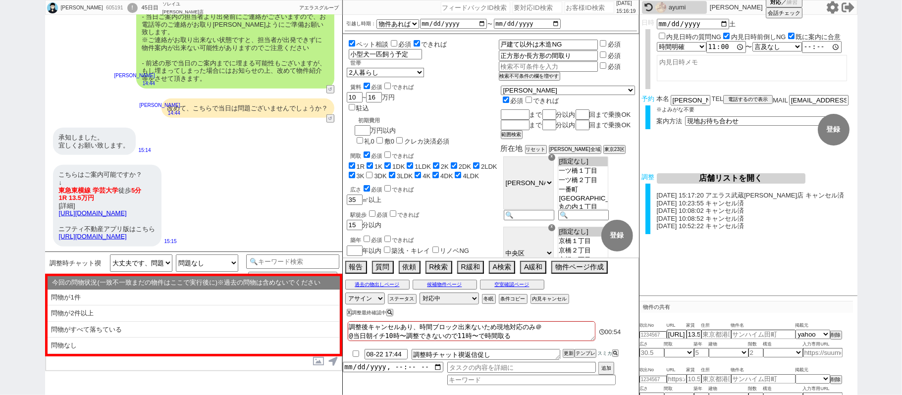
select select "3"
click at [161, 165] on div "こちらはご案内可能ですか？ ↓ 東急 東横線 学芸大学 徒歩 5分 1R 13.5万円 [詳細] [URL][DOMAIN_NAME] ニフティ不動産アプリ版…" at bounding box center [107, 205] width 108 height 81
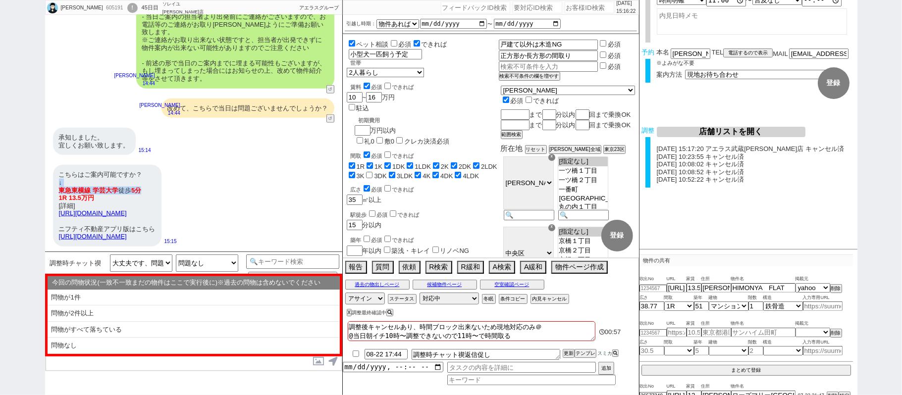
scroll to position [107, 0]
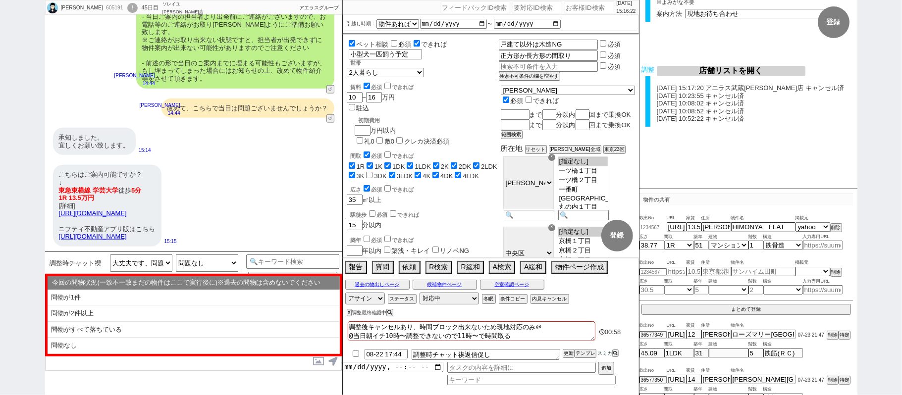
click at [661, 230] on input "number" at bounding box center [652, 227] width 27 height 6
paste input "36832302"
type input "36832302"
click at [742, 305] on button "まとめて登録" at bounding box center [745, 309] width 209 height 9
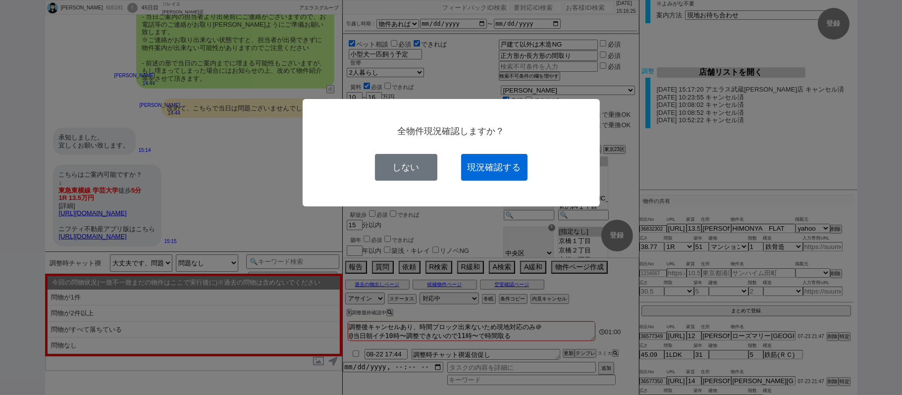
click at [474, 156] on button "現況確認する" at bounding box center [494, 167] width 66 height 27
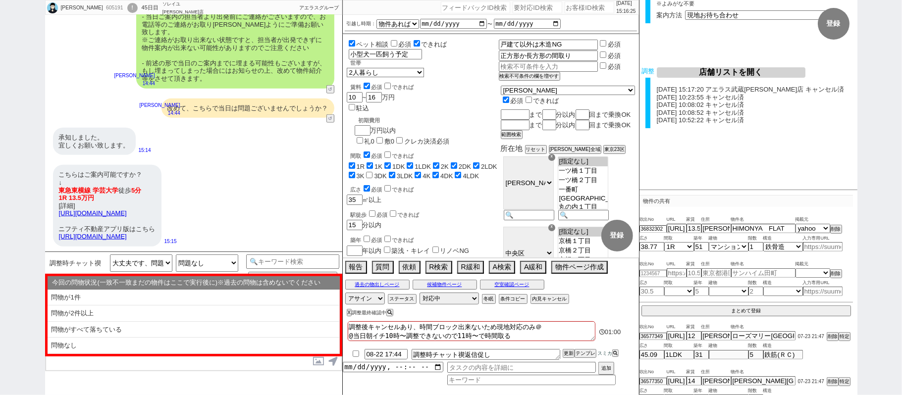
select select
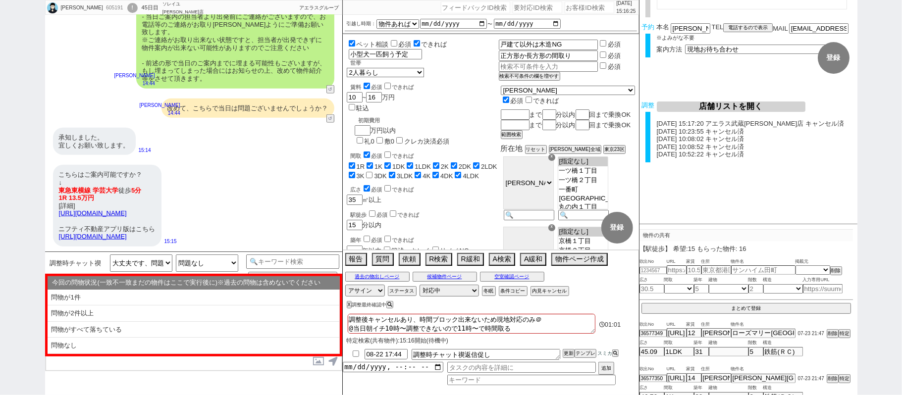
scroll to position [70, 0]
click at [516, 277] on button "空室確認ページ" at bounding box center [512, 277] width 64 height 8
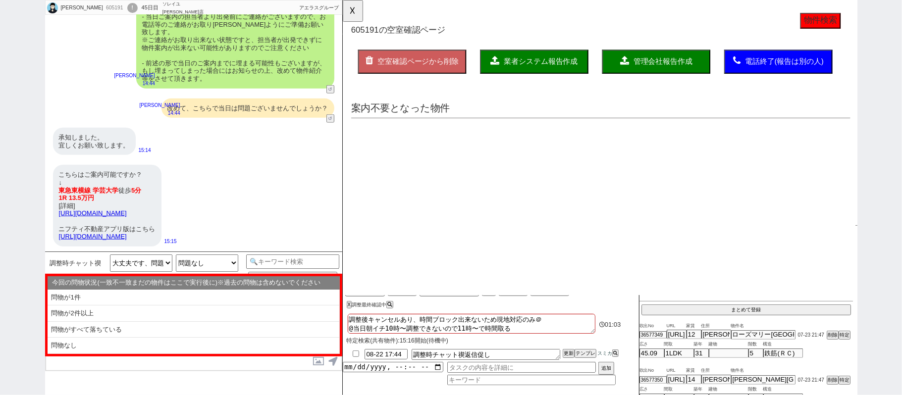
scroll to position [0, 0]
click at [355, 8] on button "☓" at bounding box center [352, 10] width 18 height 20
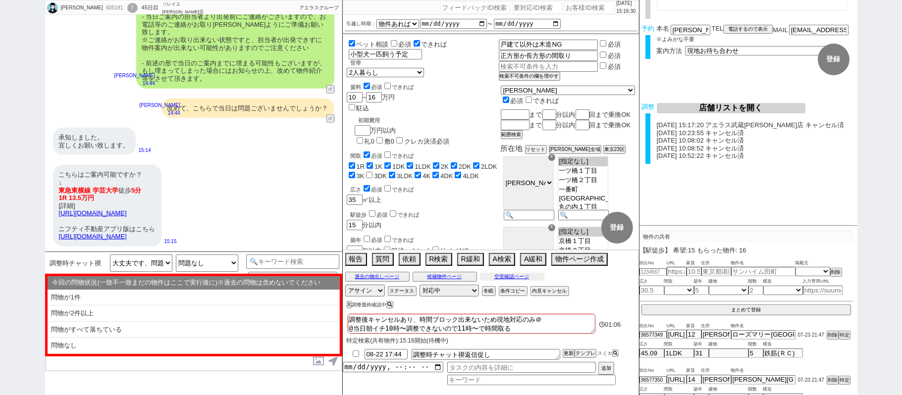
click at [501, 273] on div "過去の物出しページ 候補物件ページ 空室確認ページ" at bounding box center [491, 276] width 296 height 13
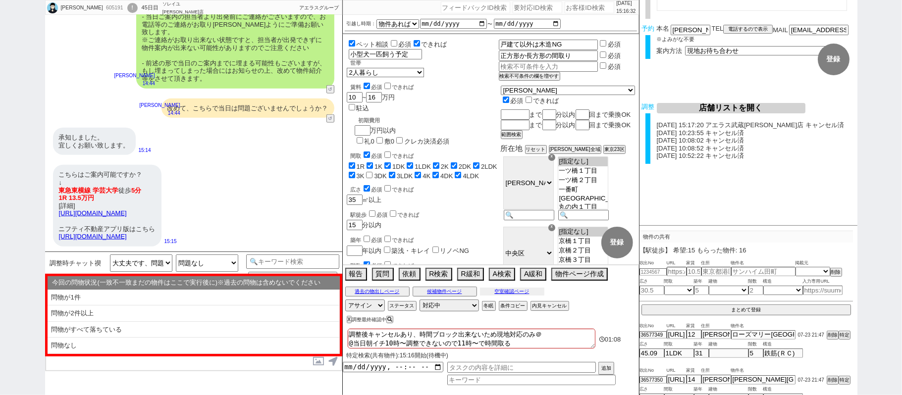
click at [516, 292] on button "空室確認ページ" at bounding box center [512, 292] width 64 height 8
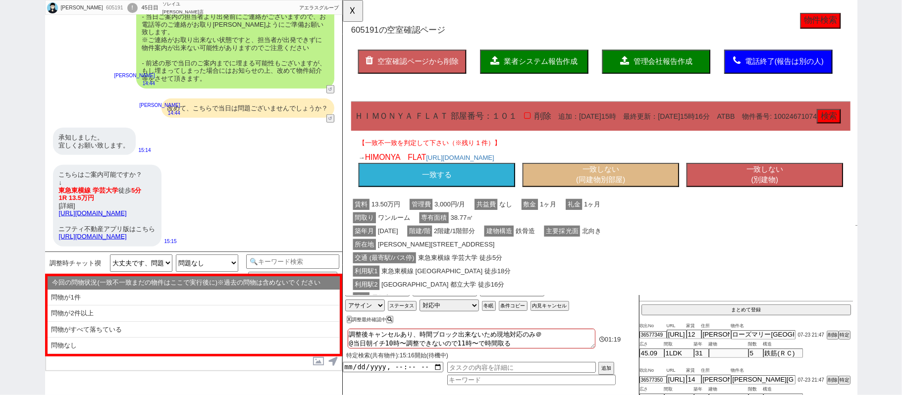
click at [127, 209] on link "[URL][DOMAIN_NAME]" at bounding box center [93, 212] width 68 height 7
click at [506, 201] on button "一致する" at bounding box center [443, 188] width 168 height 26
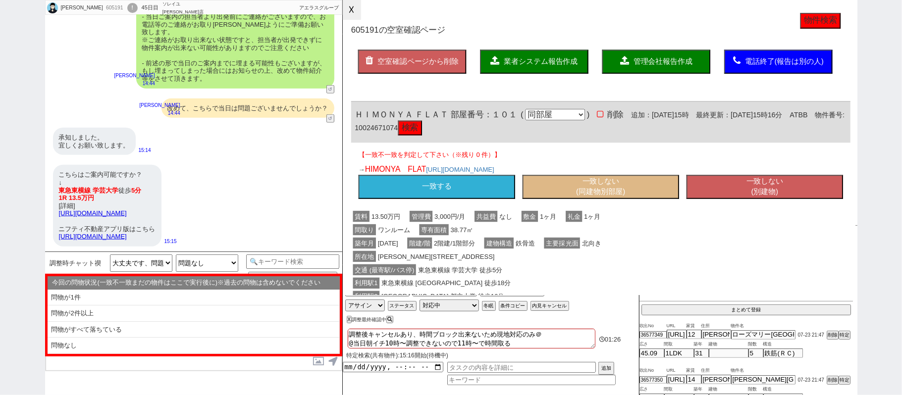
click at [352, 14] on button "☓" at bounding box center [352, 10] width 18 height 20
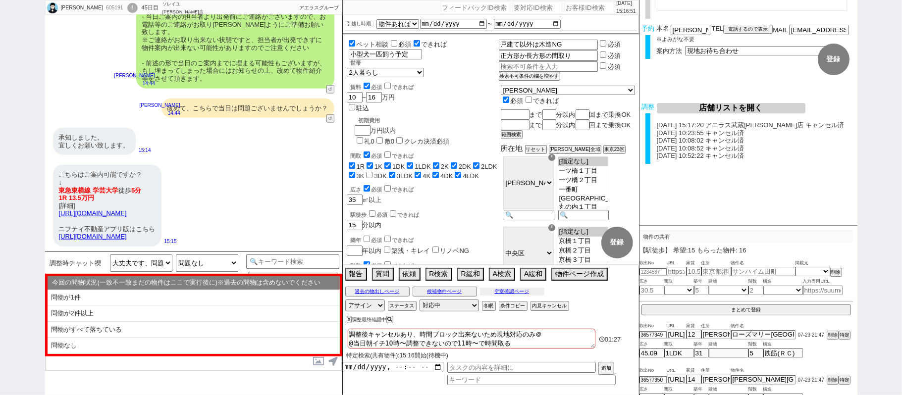
click at [539, 293] on button "空室確認ページ" at bounding box center [512, 292] width 64 height 8
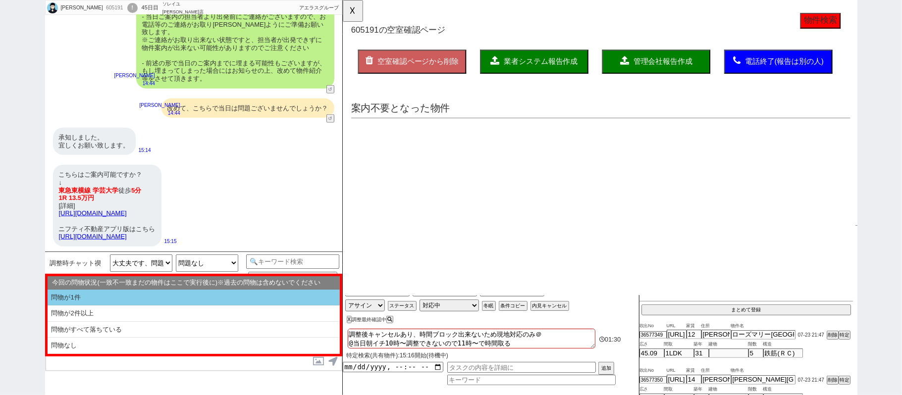
click at [234, 302] on li "問物が1件" at bounding box center [194, 298] width 292 height 16
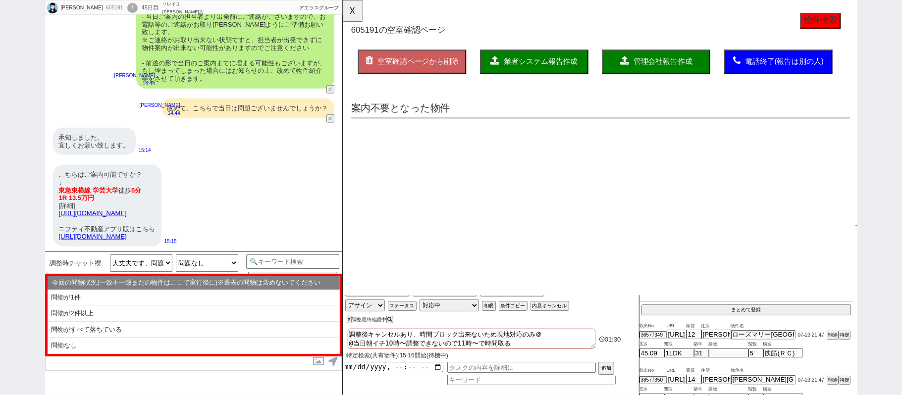
select select "問物が1件"
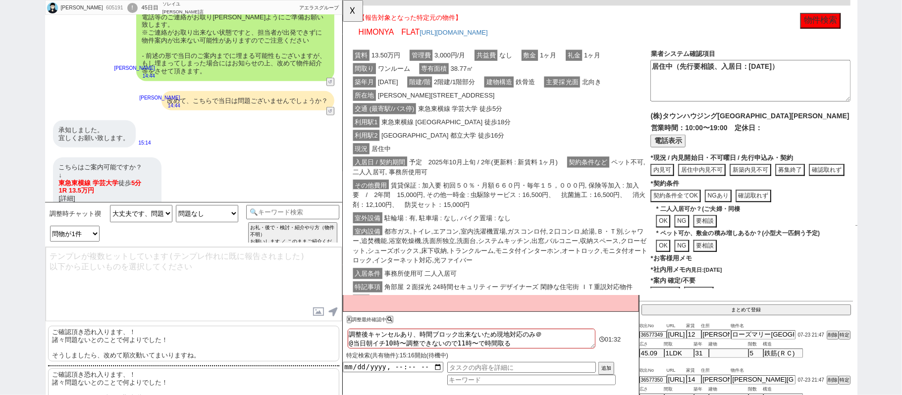
scroll to position [264, 0]
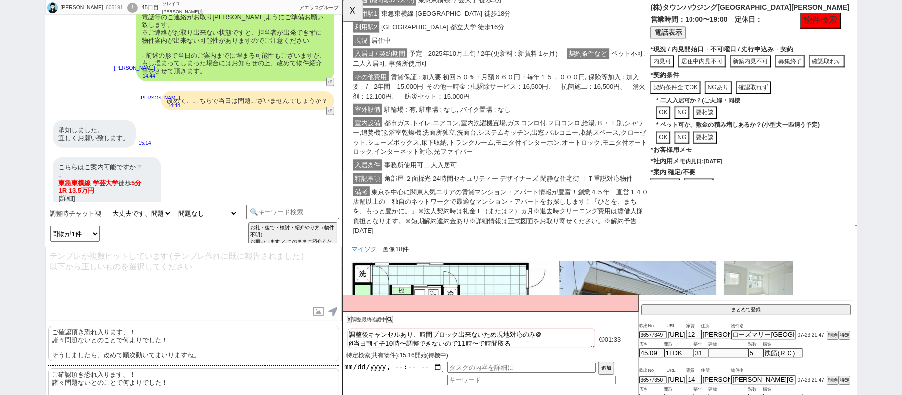
click at [136, 343] on p "ご確認頂き恐れ入ります、！ 諸々問題ないとのことで何よりでした！ そうしましたら、改めて[PERSON_NAME]動いてまいりますね。" at bounding box center [193, 344] width 291 height 36
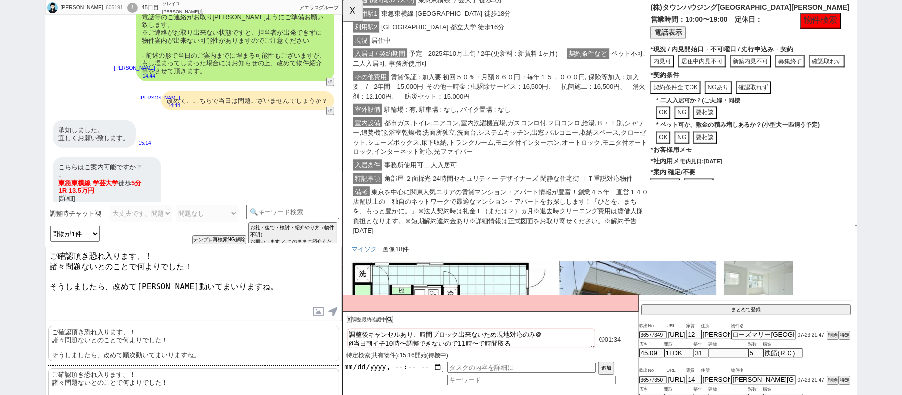
click at [183, 250] on textarea "ご確認頂き恐れ入ります、！ 諸々問題ないとのことで何よりでした！ そうしましたら、改めて[PERSON_NAME]動いてまいりますね。" at bounding box center [194, 284] width 296 height 74
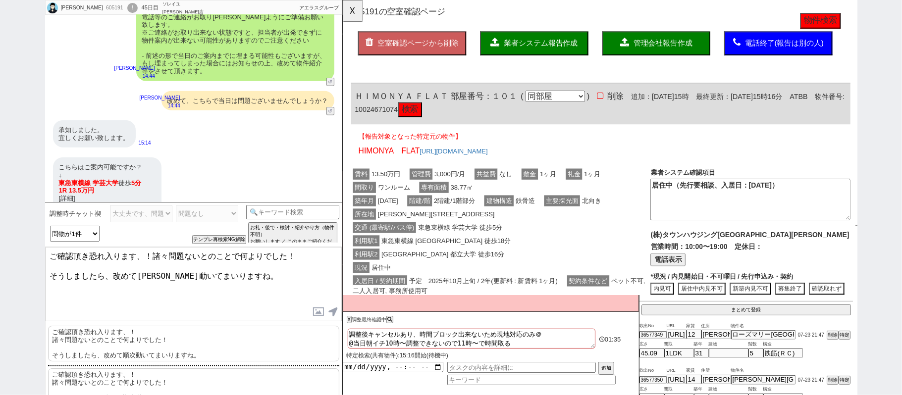
scroll to position [0, 0]
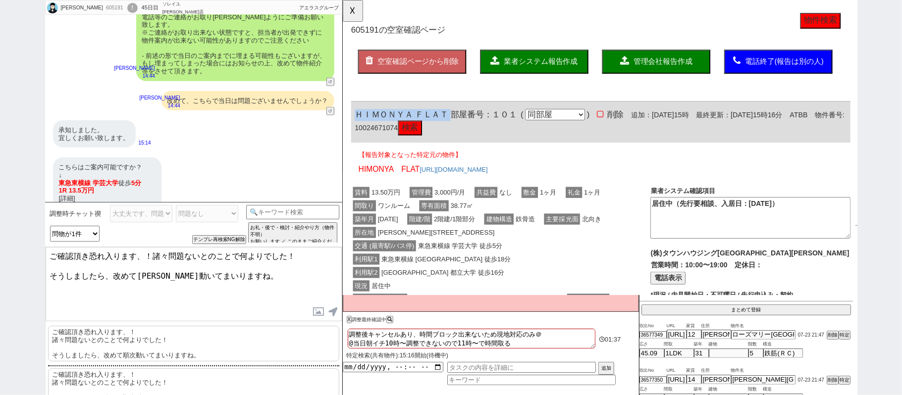
drag, startPoint x: 353, startPoint y: 122, endPoint x: 457, endPoint y: 119, distance: 105.0
click at [457, 119] on div "ＨＩＭＯＮＹＡ ＦＬＡＴ 部屋番号：１０１ ( 同部屋 同建物別部屋 別建物別部屋 別建物 ) 削除 追加：[DATE]15時 最終更新：[DATE]15時1…" at bounding box center [619, 131] width 537 height 44
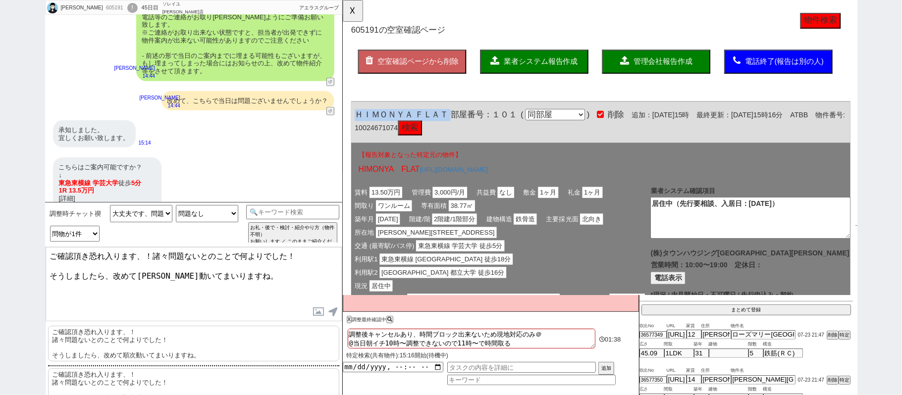
copy span "ＨＩＭＯＮＹＡ ＦＬＡＴ"
drag, startPoint x: 284, startPoint y: 286, endPoint x: 0, endPoint y: 355, distance: 292.0
click at [0, 353] on div "masataka takahashi 605191 ! 0 45日目 ソレイユ[PERSON_NAME]店 冬眠中 自社客 アエラスグループ スミカ_BPO …" at bounding box center [451, 197] width 902 height 395
paste textarea "ＨＩＭＯＮＹＡ ＦＬＡＴ"
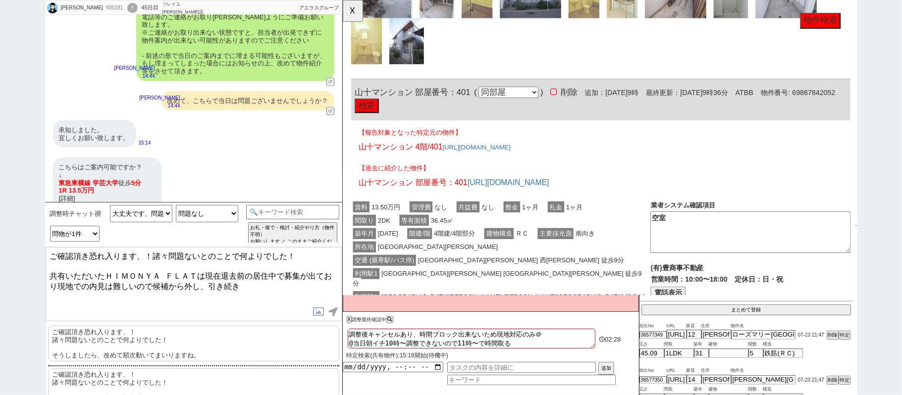
scroll to position [660, 0]
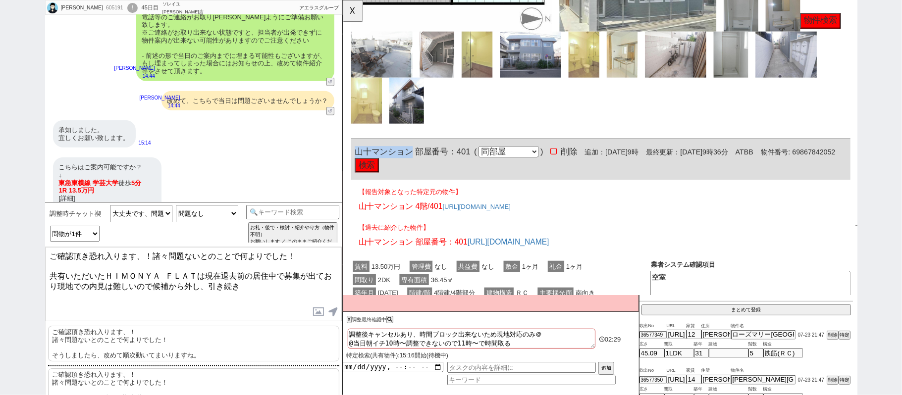
drag, startPoint x: 355, startPoint y: 168, endPoint x: 413, endPoint y: 171, distance: 57.5
click at [413, 168] on span "山十マンション 部屋番号：401" at bounding box center [417, 163] width 124 height 10
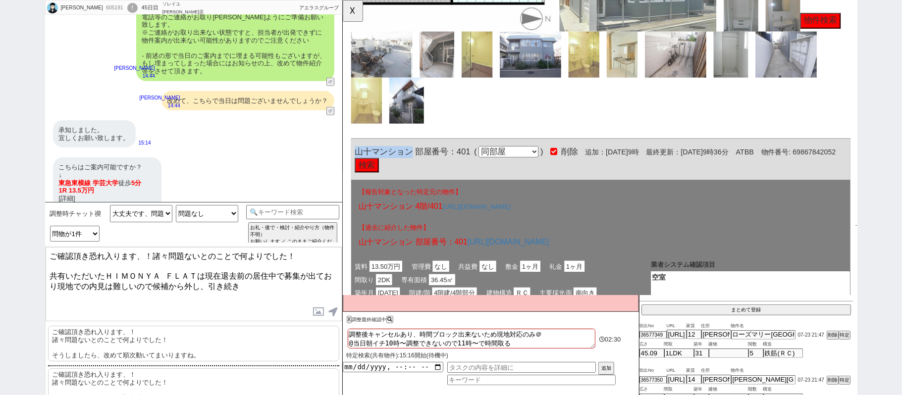
copy span "山十マンション"
click at [255, 288] on textarea "ご確認頂き恐れ入ります、！諸々問題ないとのことで何よりでした！ 共有いただいたＨＩＭＯＮＹＡ ＦＬＡＴは現在退去前の居住中で募集が出ており現地での内見は難しい…" at bounding box center [194, 284] width 296 height 74
paste textarea "山十マンション"
type textarea "ご確認頂き恐れ入ります、！諸々問題ないとのことで何よりでした！ 共有いただいたＨＩＭＯＮＹＡ ＦＬＡＴは現在退去前の居住中で募集が出ており現地での内見は難しい…"
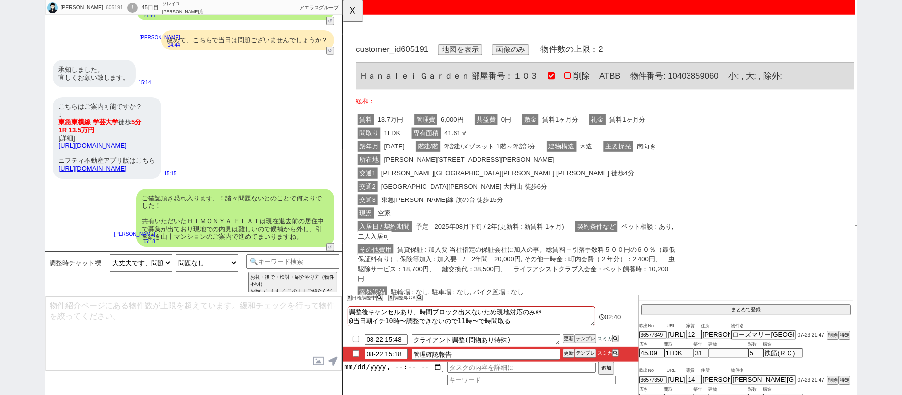
scroll to position [0, 0]
click at [351, 5] on button "☓" at bounding box center [352, 10] width 18 height 20
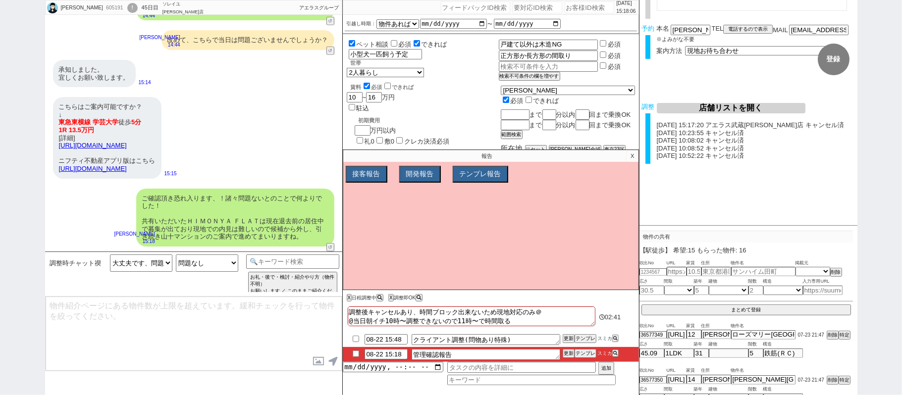
click at [627, 156] on p "X" at bounding box center [631, 156] width 11 height 12
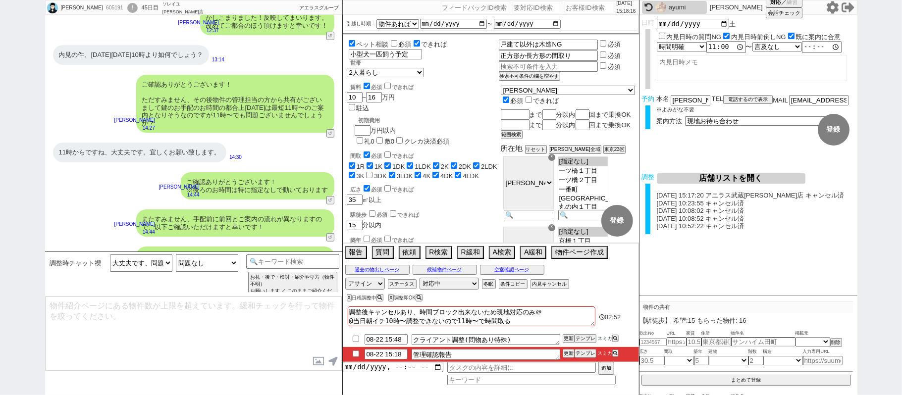
scroll to position [97, 0]
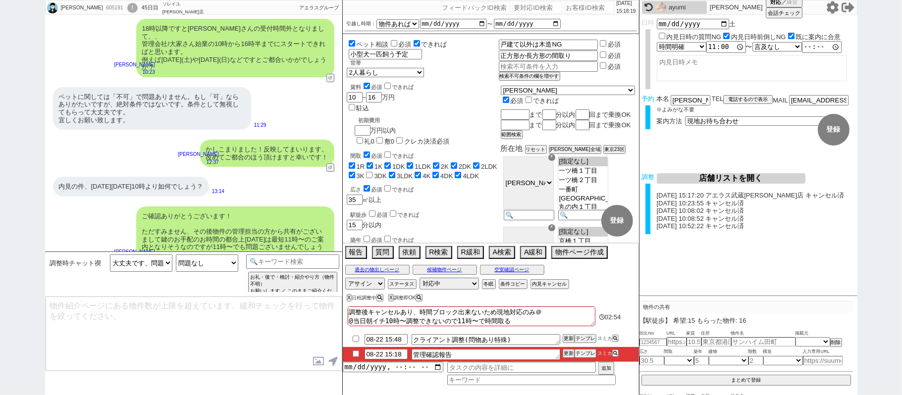
click at [357, 357] on input "checkbox" at bounding box center [356, 354] width 14 height 6
checkbox input "true"
click at [569, 354] on button "更新" at bounding box center [567, 353] width 10 height 7
click at [568, 353] on button "更新" at bounding box center [567, 353] width 10 height 7
click at [569, 355] on button "更新" at bounding box center [567, 353] width 10 height 7
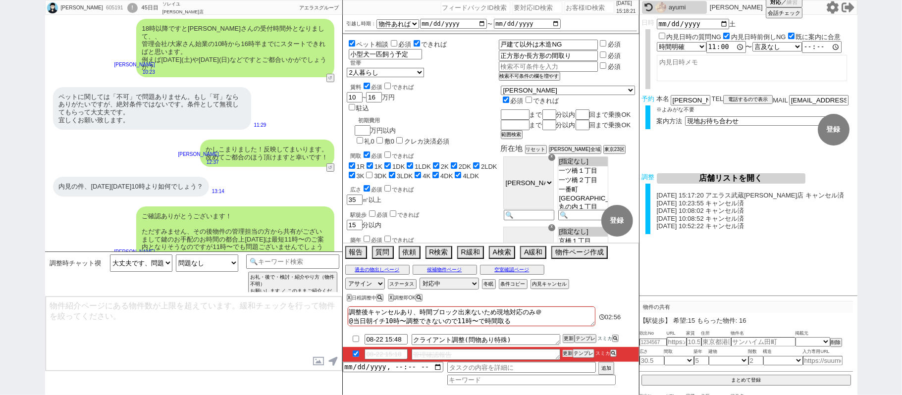
click at [569, 352] on button "更新" at bounding box center [567, 353] width 10 height 7
click at [709, 177] on button "店舗リストを開く" at bounding box center [730, 178] width 149 height 10
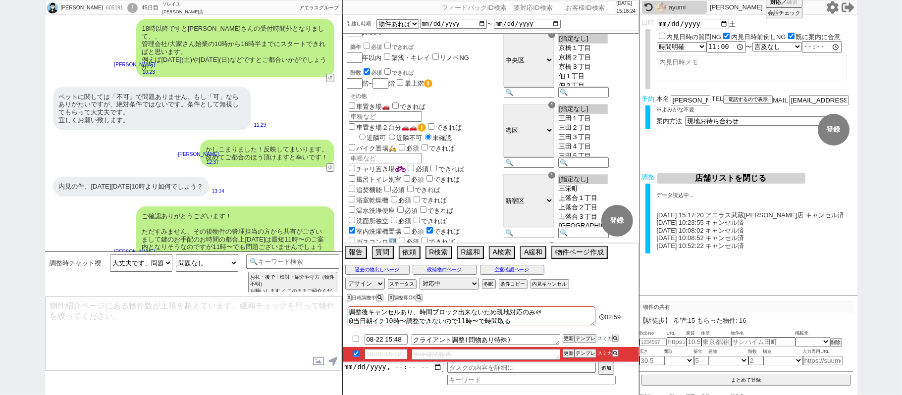
scroll to position [198, 0]
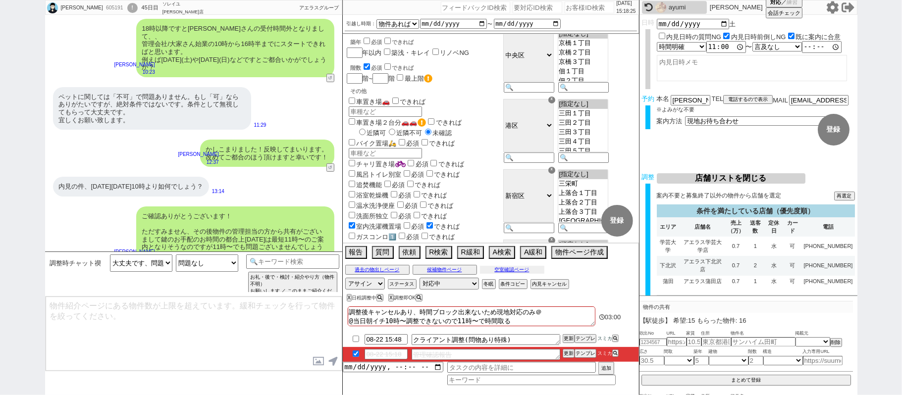
click at [508, 270] on button "空室確認ページ" at bounding box center [512, 270] width 64 height 8
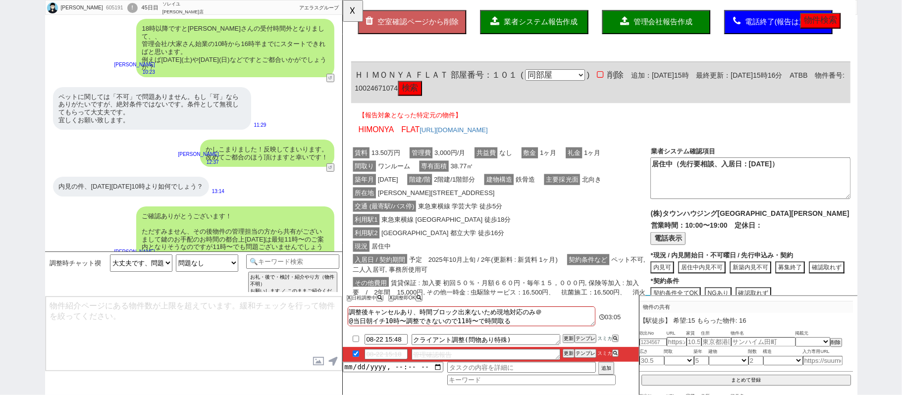
scroll to position [66, 0]
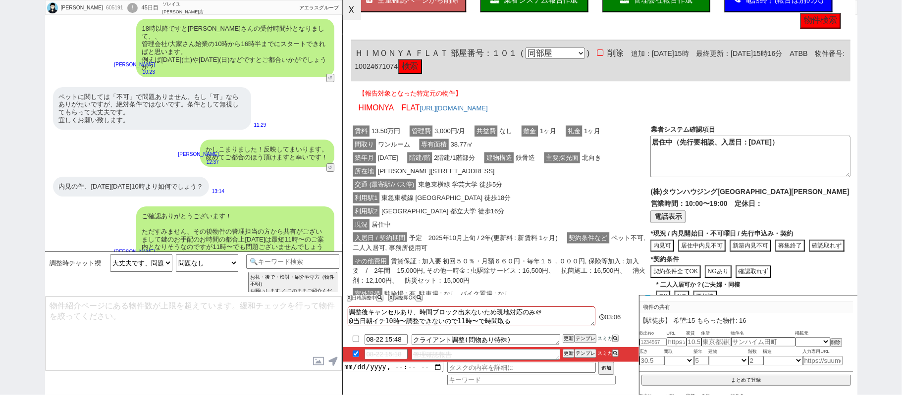
click at [355, 11] on button "☓" at bounding box center [352, 10] width 18 height 20
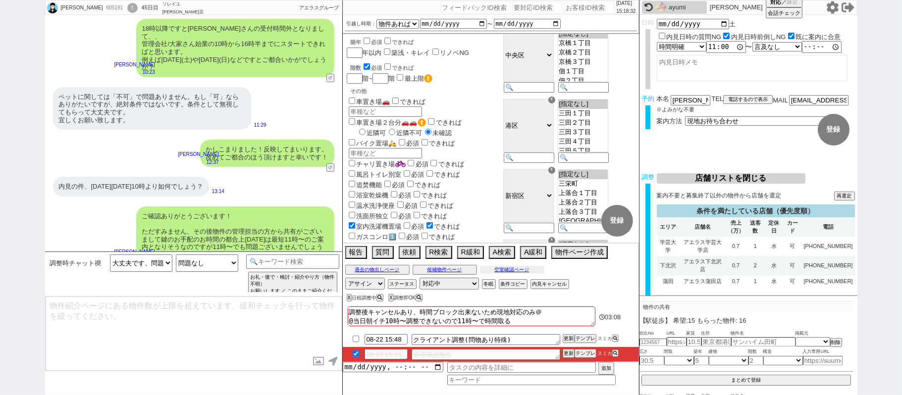
click at [531, 271] on button "空室確認ページ" at bounding box center [512, 270] width 64 height 8
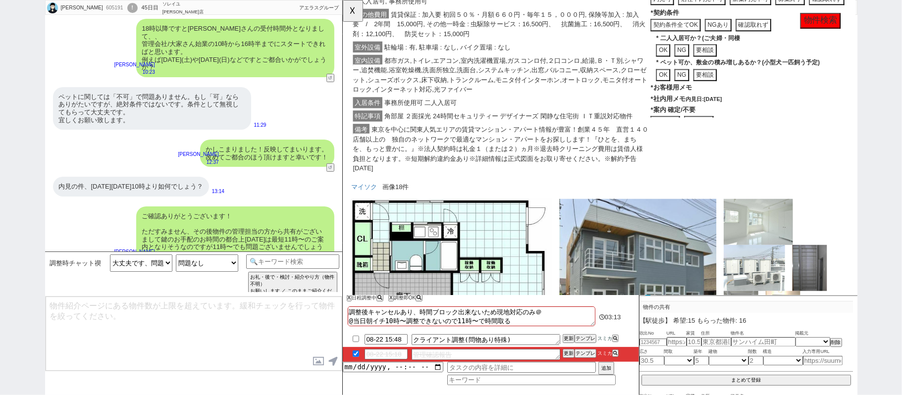
scroll to position [23, 0]
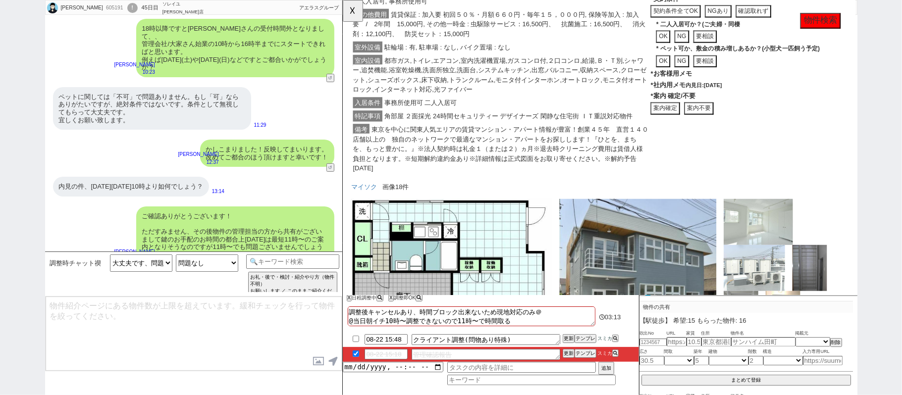
click at [342, 0] on button "案内不要" at bounding box center [342, 0] width 0 height 0
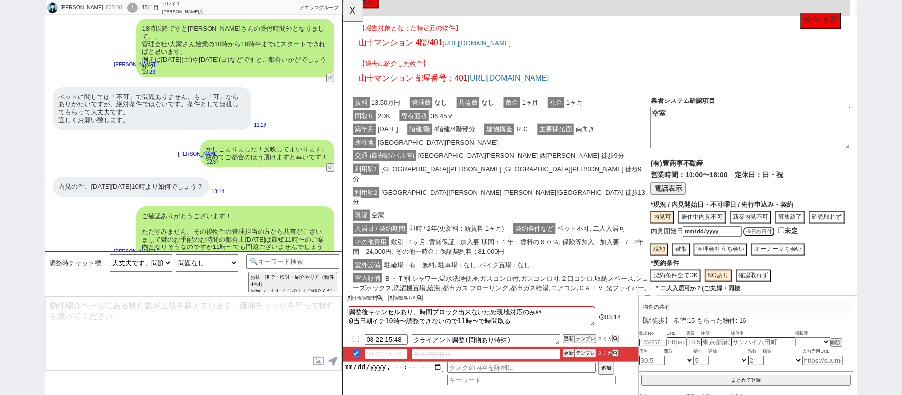
scroll to position [859, 0]
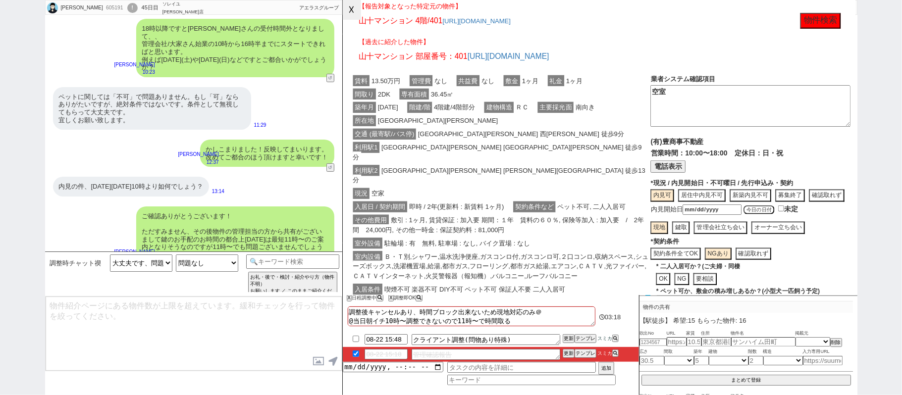
click at [358, 10] on button "☓" at bounding box center [352, 10] width 18 height 20
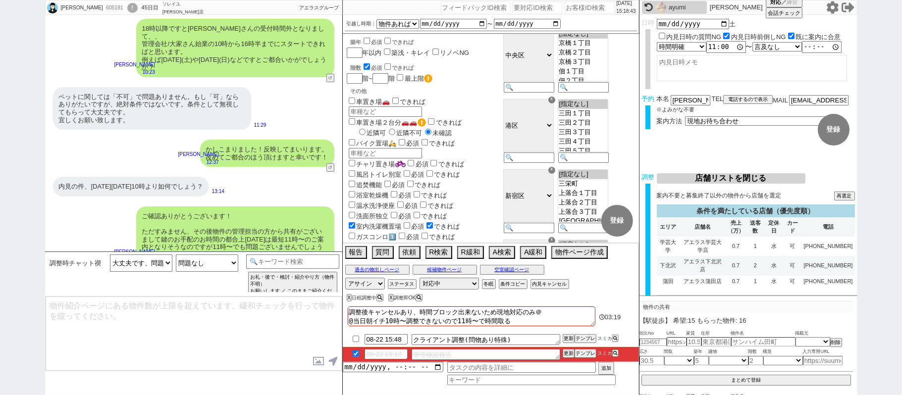
click at [740, 179] on button "店舗リストを閉じる" at bounding box center [730, 178] width 149 height 10
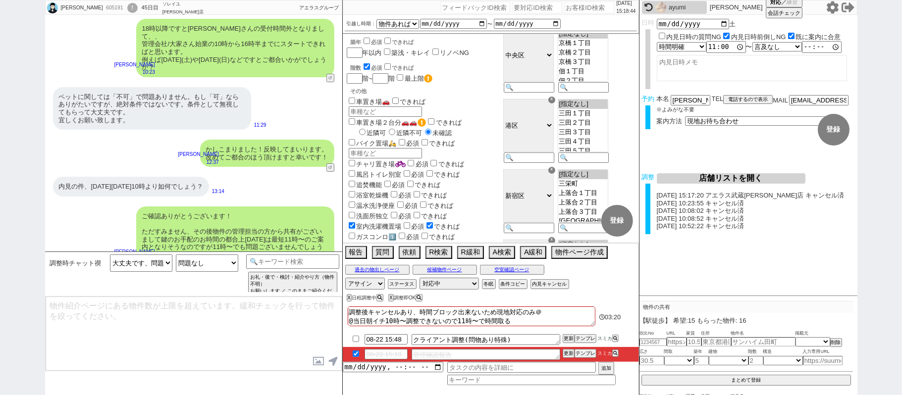
click at [741, 179] on button "店舗リストを開く" at bounding box center [730, 178] width 149 height 10
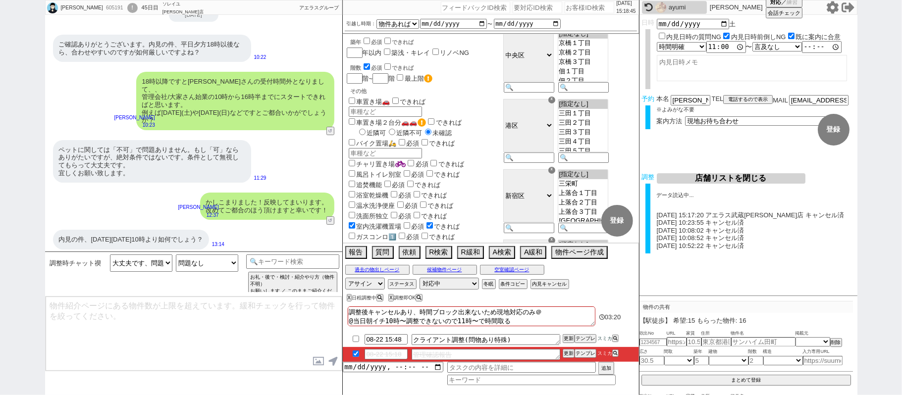
scroll to position [0, 0]
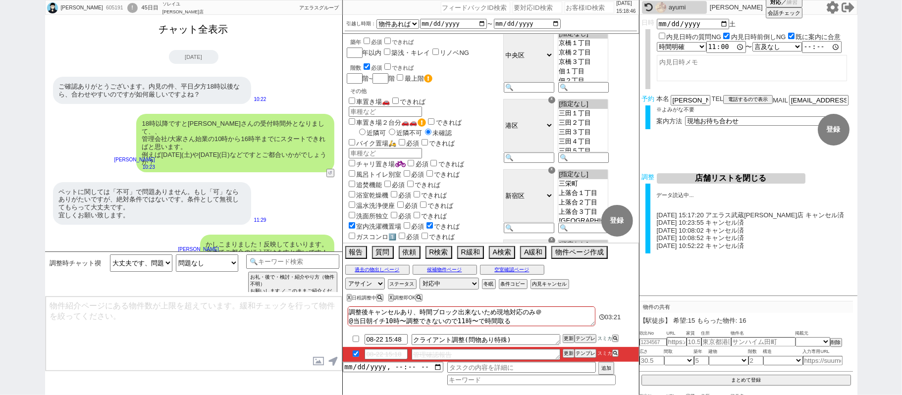
click at [206, 27] on button "チャット全表示" at bounding box center [193, 29] width 77 height 17
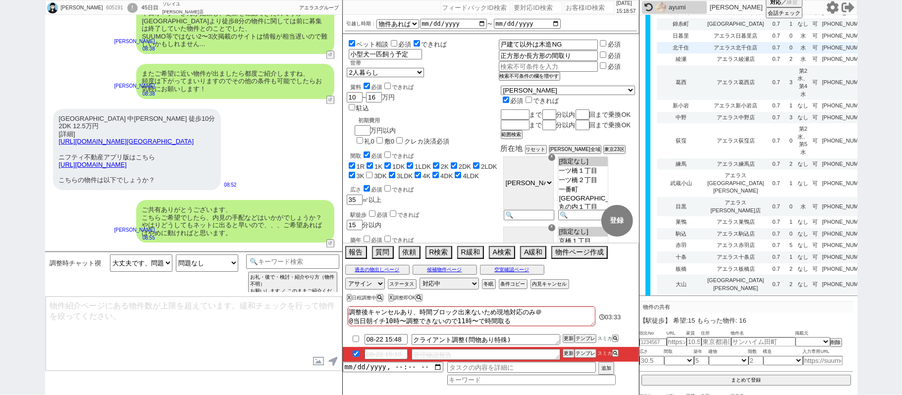
scroll to position [330, 0]
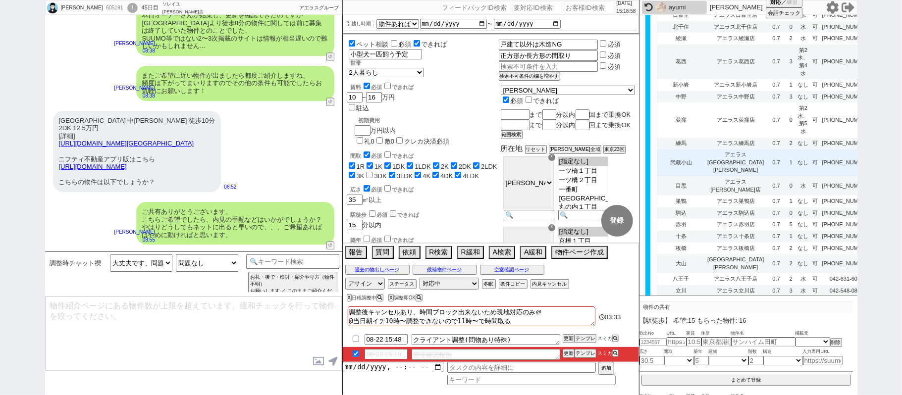
click at [765, 176] on td "0.7" at bounding box center [775, 162] width 20 height 27
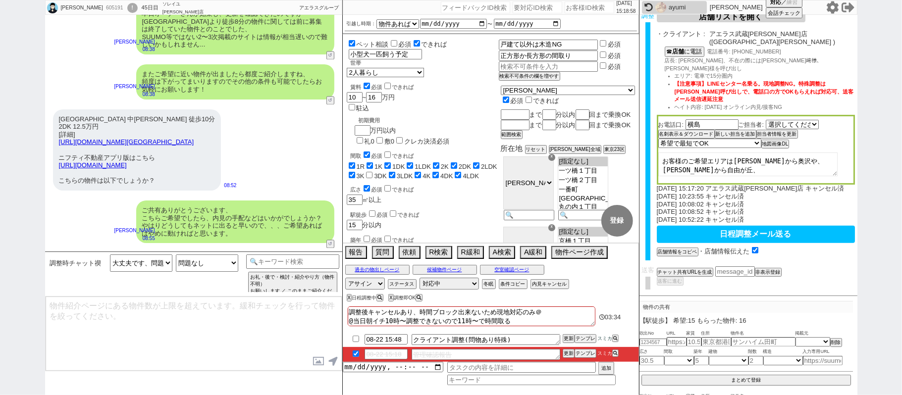
scroll to position [0, 0]
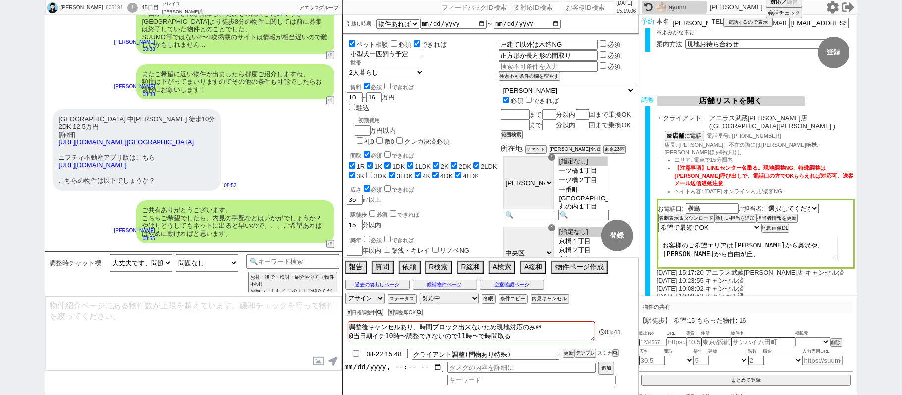
click at [738, 99] on button "店舗リストを開く" at bounding box center [730, 101] width 149 height 10
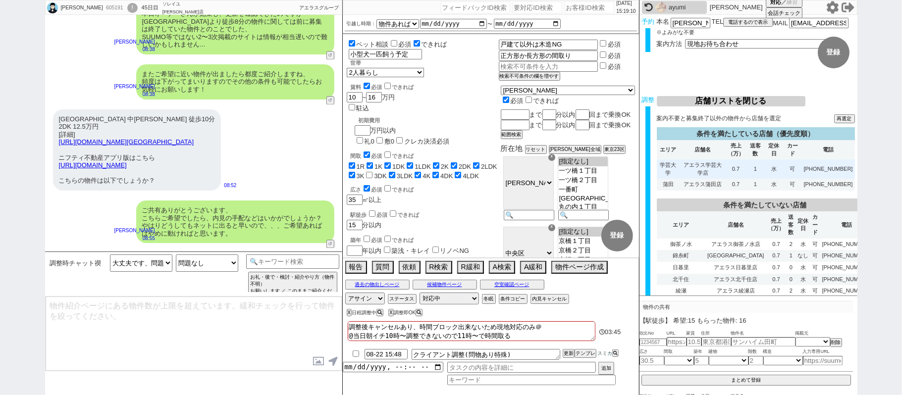
click at [761, 172] on td "1" at bounding box center [755, 168] width 18 height 19
select select
select select "[DATE]"
select select "5"
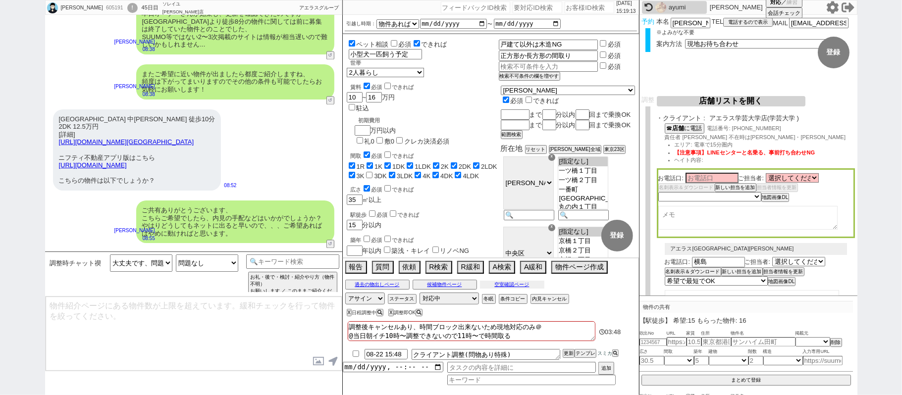
click at [528, 286] on button "空室確認ページ" at bounding box center [512, 285] width 64 height 8
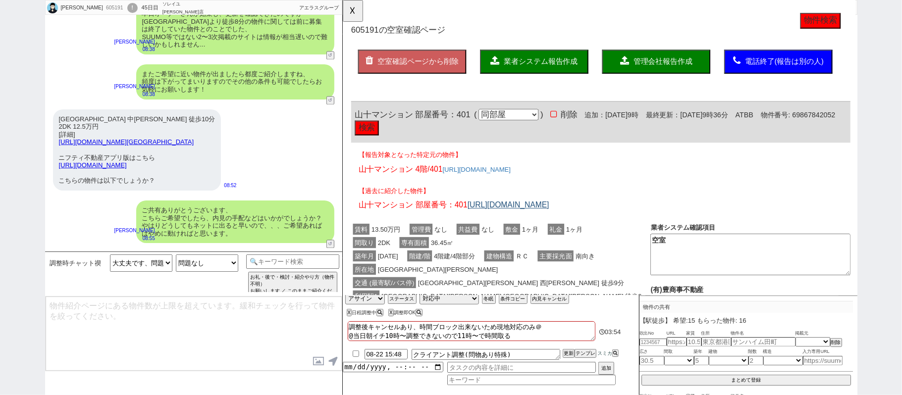
scroll to position [132, 0]
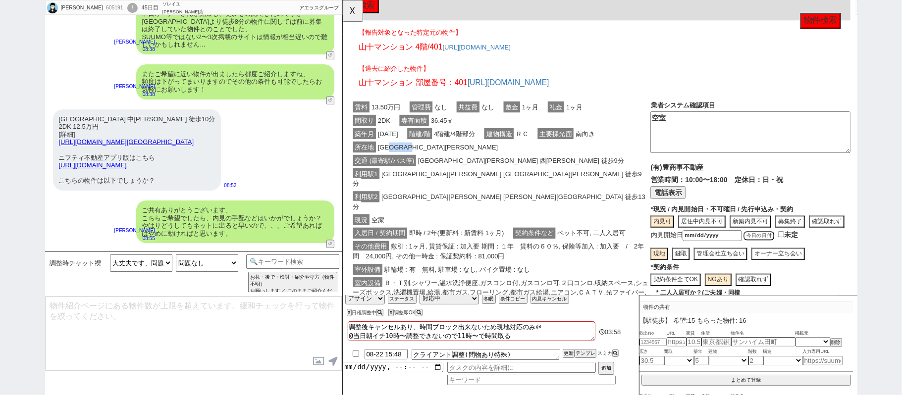
drag, startPoint x: 402, startPoint y: 155, endPoint x: 440, endPoint y: 154, distance: 38.1
click at [440, 361] on div "所在地 品川区荏原４丁目" at bounding box center [512, 368] width 322 height 14
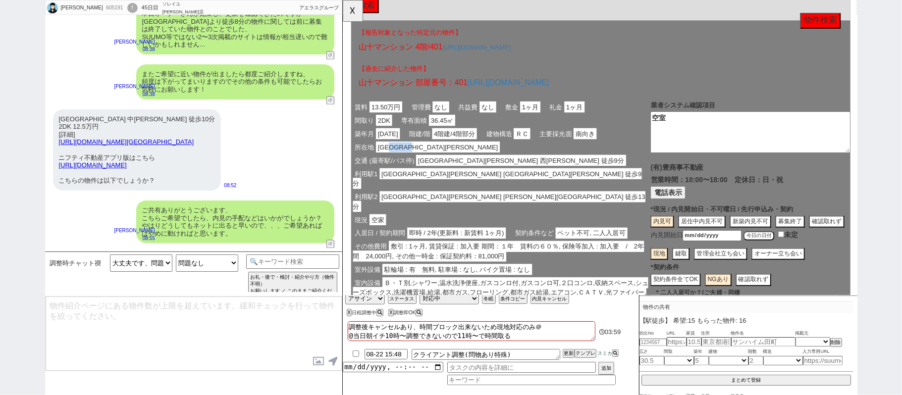
copy span "荏原４丁目"
click at [345, 11] on button "☓" at bounding box center [352, 10] width 18 height 20
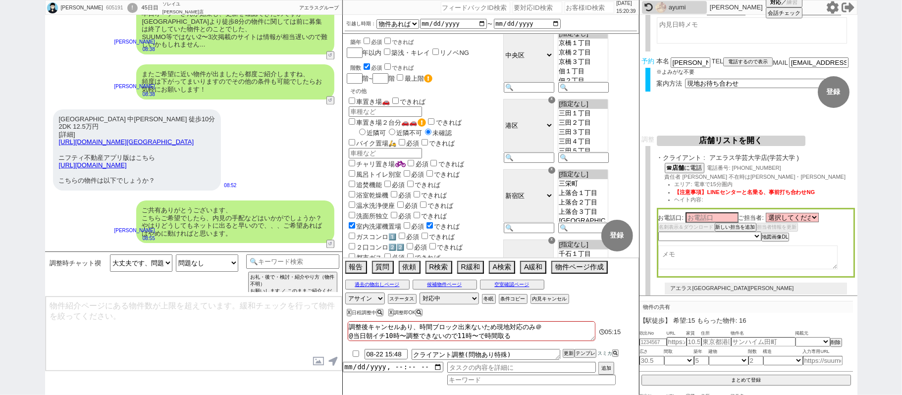
scroll to position [0, 0]
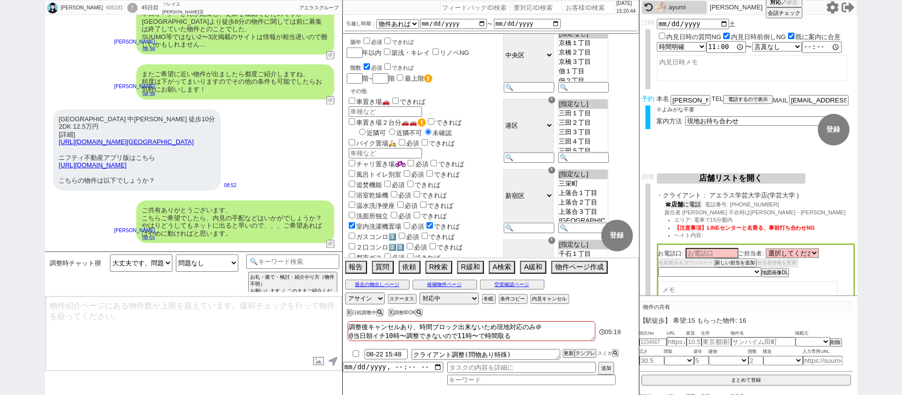
click at [696, 205] on button "☎ 店舗 に電話" at bounding box center [683, 205] width 38 height 8
click at [727, 258] on input at bounding box center [711, 255] width 53 height 8
type input "さわべ"
click at [748, 272] on select "未定 希望で最短でOK 最短以外でOK 日程がNG(直近で別日提案可) 日程がNG(直近はNG) お客様ごとNG 折返し待ち 店舗が定休/終業後で連絡取れず" at bounding box center [709, 273] width 102 height 8
select select "8"
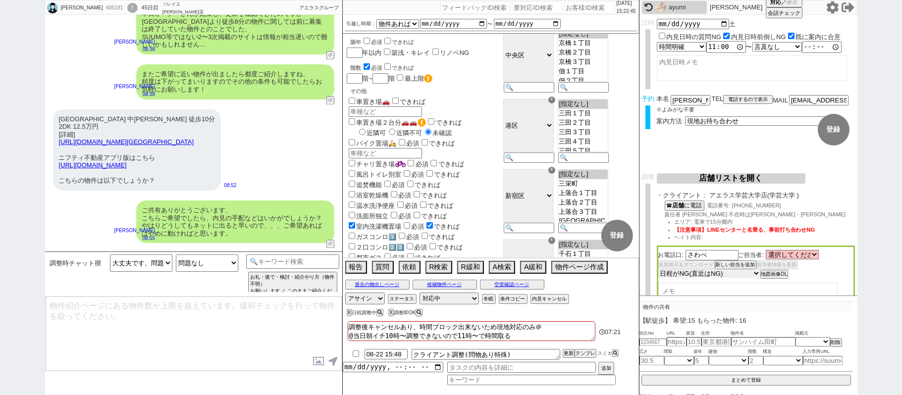
click at [658, 270] on select "未定 希望で最短でOK 最短以外でOK 日程がNG(直近で別日提案可) 日程がNG(直近はNG) お客様ごとNG 折返し待ち 店舗が定休/終業後で連絡取れず" at bounding box center [709, 273] width 102 height 8
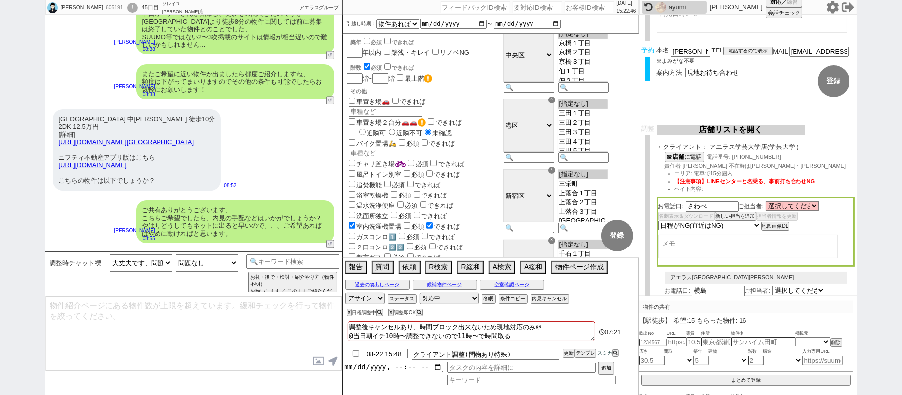
select select "8"
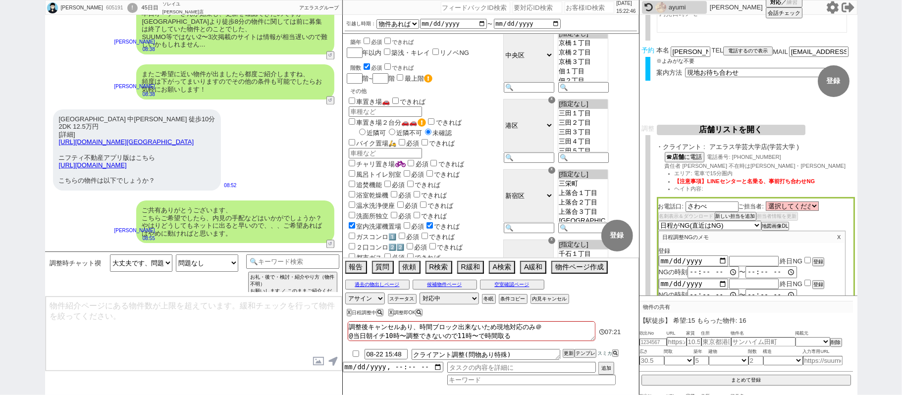
scroll to position [132, 0]
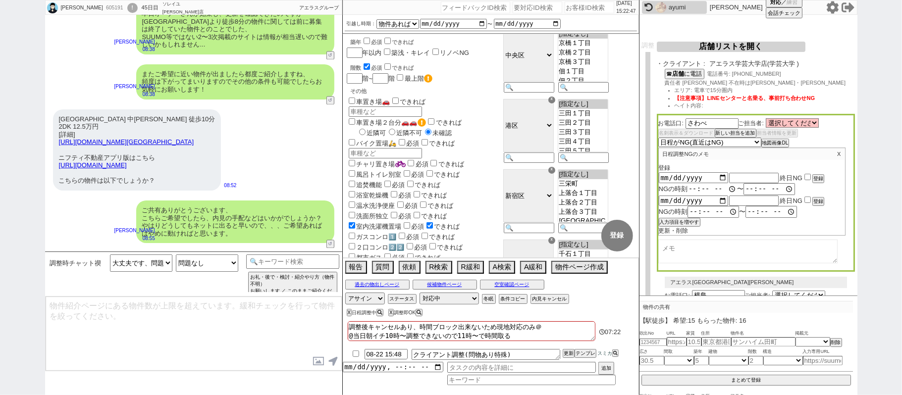
click at [697, 184] on input "time" at bounding box center [712, 189] width 50 height 10
type input "10:00"
click at [745, 186] on input "time" at bounding box center [770, 189] width 50 height 10
type input "15:59"
click at [818, 176] on button "登録" at bounding box center [817, 178] width 10 height 7
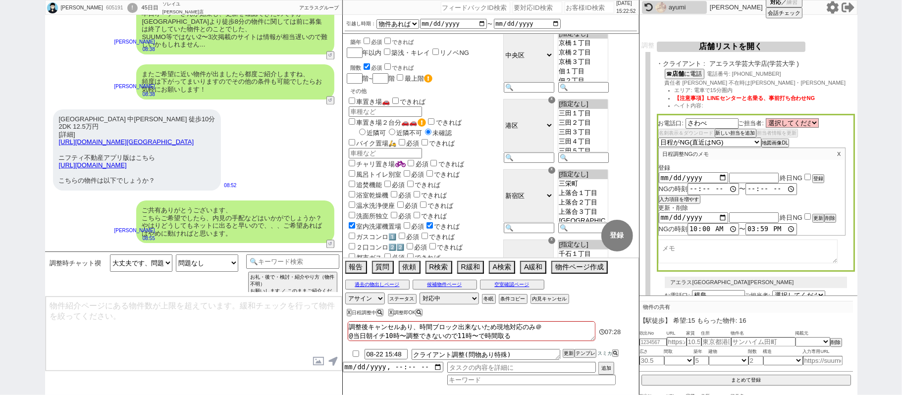
click at [765, 44] on button "店舗リストを開く" at bounding box center [730, 47] width 149 height 10
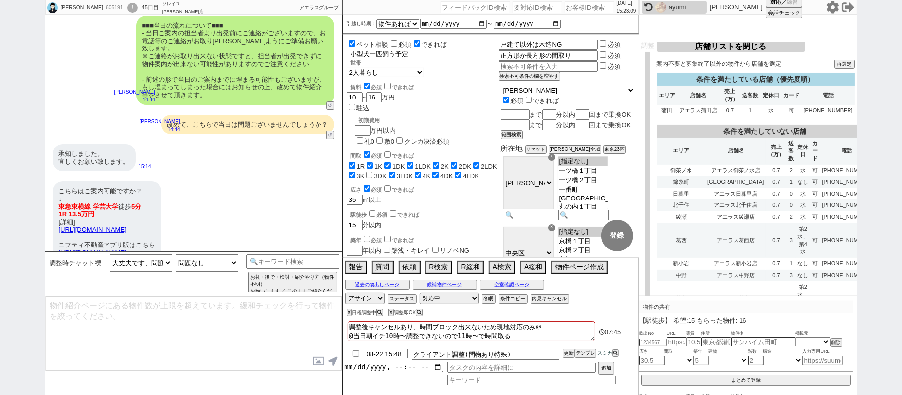
scroll to position [16329, 0]
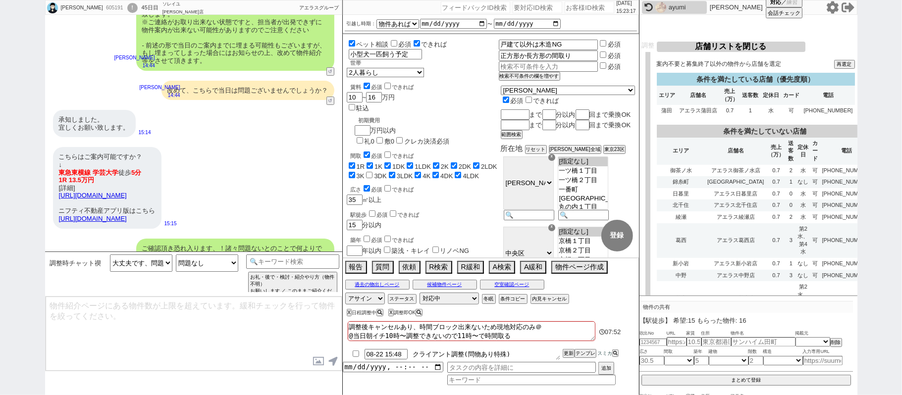
click at [531, 358] on textarea "クライアント調整(問物あり特殊)" at bounding box center [485, 354] width 149 height 11
type textarea "クライアント調整(問物あり特殊)　確認中"
click at [569, 352] on button "更新" at bounding box center [567, 353] width 10 height 7
click at [567, 351] on button "更新" at bounding box center [567, 353] width 10 height 7
drag, startPoint x: 567, startPoint y: 353, endPoint x: 569, endPoint y: 345, distance: 8.2
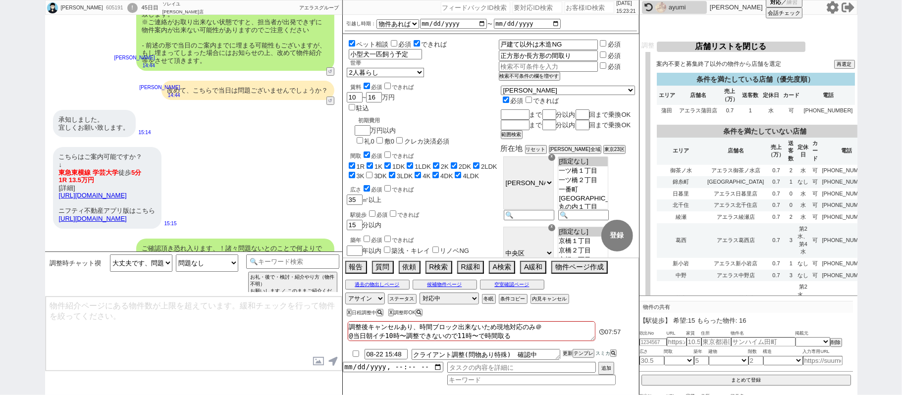
click at [568, 351] on li "08-22 15:48 クライアント調整(問物あり特殊)　確認中 更新 テンプレ スミカ" at bounding box center [491, 354] width 296 height 15
drag, startPoint x: 569, startPoint y: 345, endPoint x: 570, endPoint y: 351, distance: 6.0
click at [570, 347] on div at bounding box center [491, 345] width 296 height 4
click at [570, 351] on button "更新" at bounding box center [567, 353] width 10 height 7
click at [569, 349] on li "08-22 15:48 クライアント調整(問物あり特殊)　確認中 更新 テンプレ スミカ" at bounding box center [491, 354] width 296 height 15
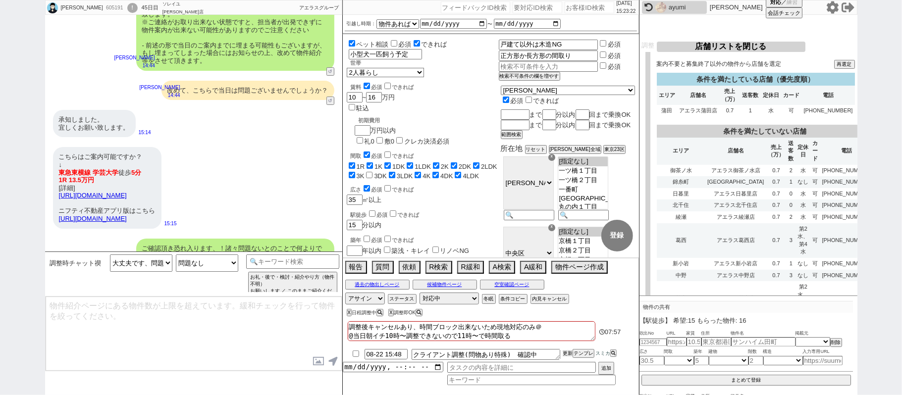
click at [567, 353] on button "更新" at bounding box center [567, 353] width 10 height 7
click at [567, 352] on button "更新" at bounding box center [567, 353] width 10 height 7
click at [566, 353] on button "更新" at bounding box center [567, 353] width 10 height 7
click at [125, 8] on div "605191" at bounding box center [114, 8] width 22 height 8
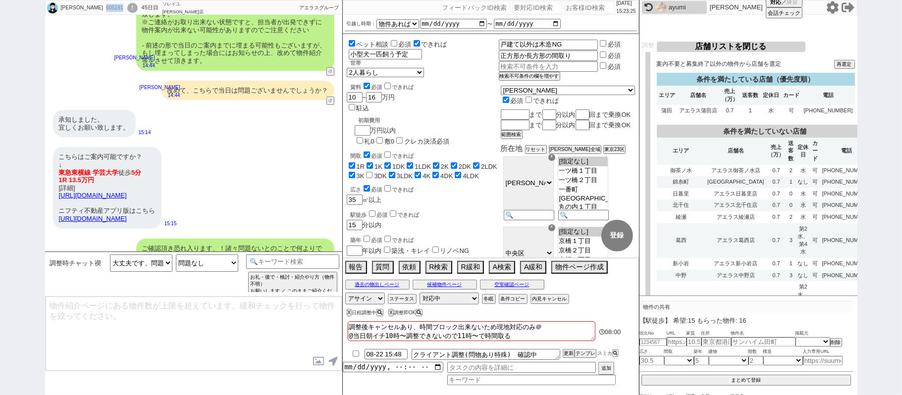
copy div "605191"
click at [138, 8] on div "!" at bounding box center [132, 8] width 10 height 10
click at [122, 7] on div "605191" at bounding box center [114, 8] width 22 height 8
copy div "605191"
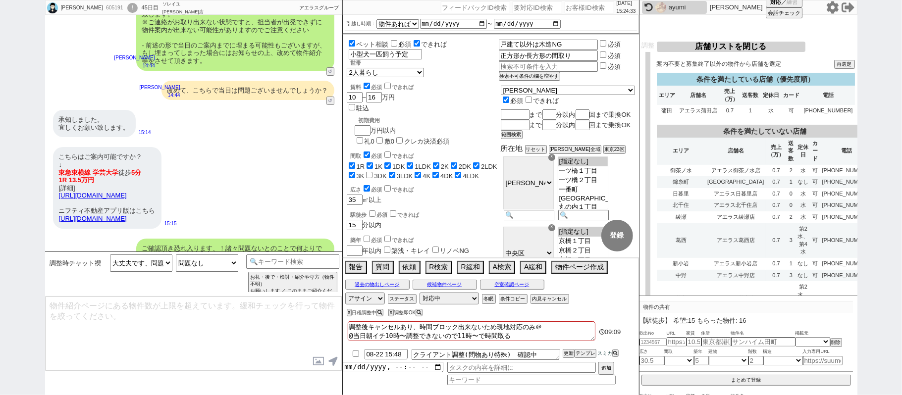
click at [579, 8] on input "number" at bounding box center [589, 7] width 50 height 12
paste input "605191"
type input "605191"
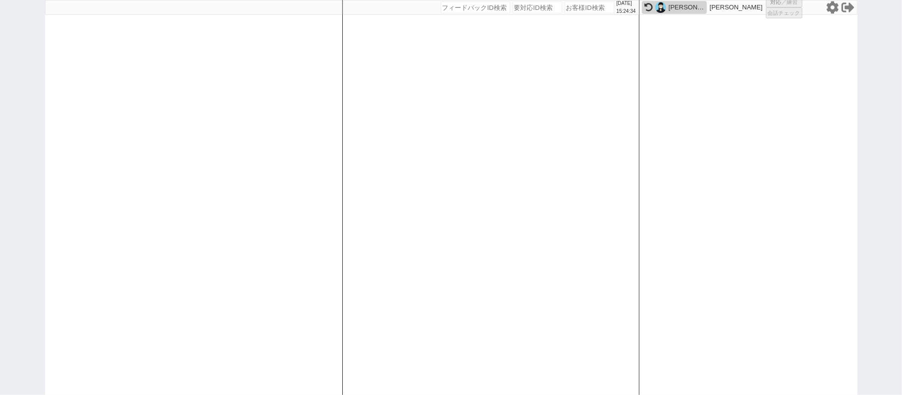
select select "1"
select select "8"
select select "5"
select select
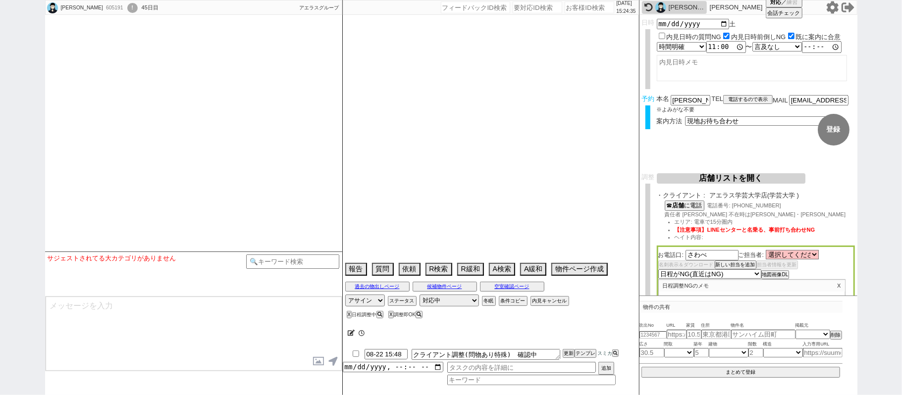
select select "1489"
select select "15"
select select "1"
select select "2"
select select "3"
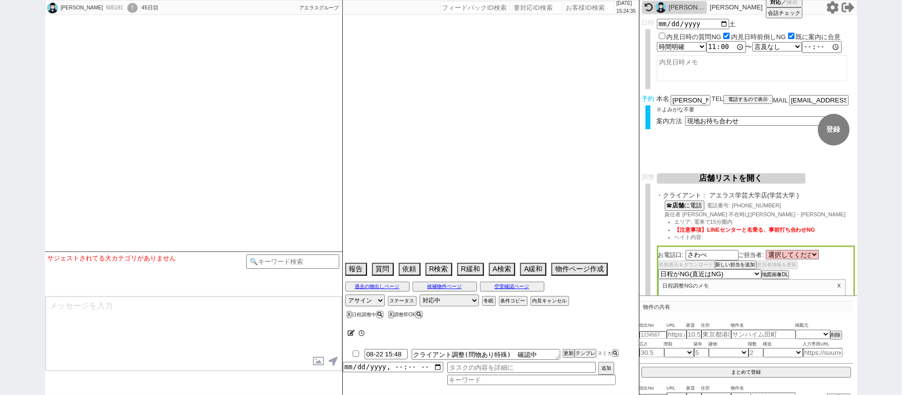
select select "4"
select select "5"
select select "6"
select select "7"
select select "8"
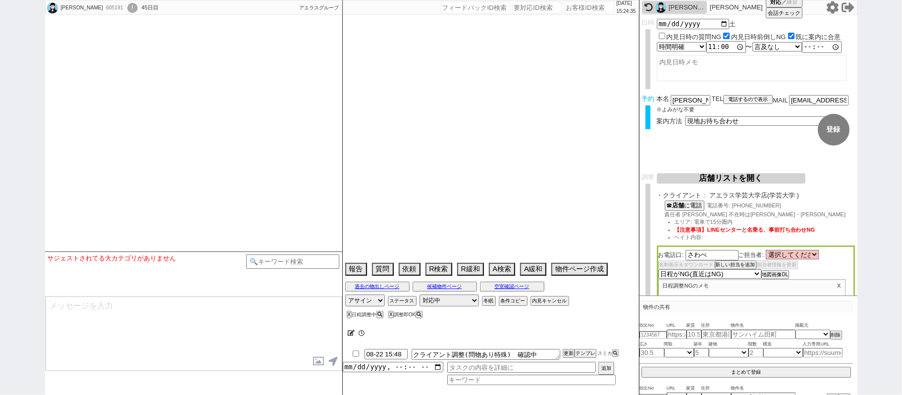
select select "9"
select select "10"
select select "11"
select select "12"
select select "13"
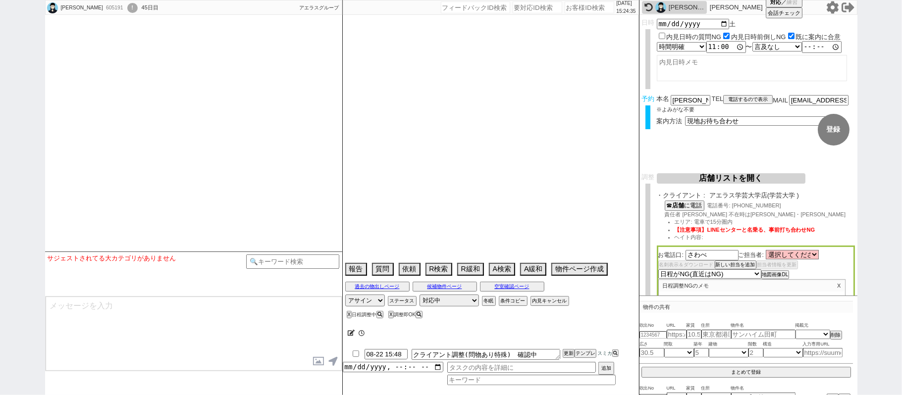
select select "14"
select select "15"
select select "16"
select select "17"
select select "18"
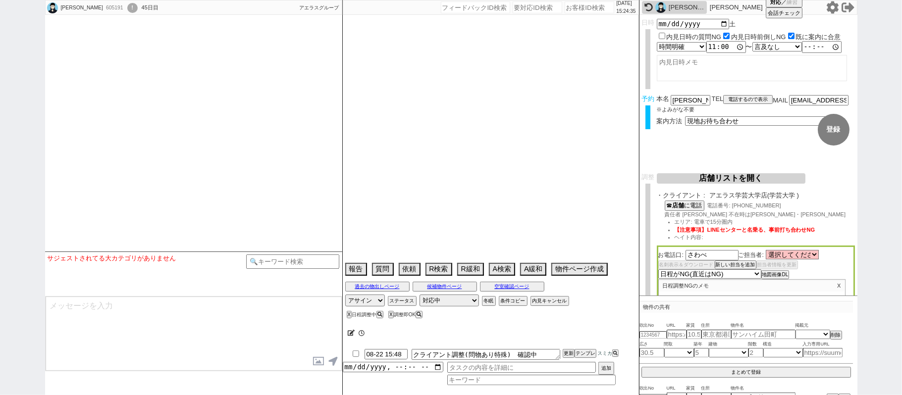
select select "19"
select select "20"
select select "21"
select select "22"
select select "23"
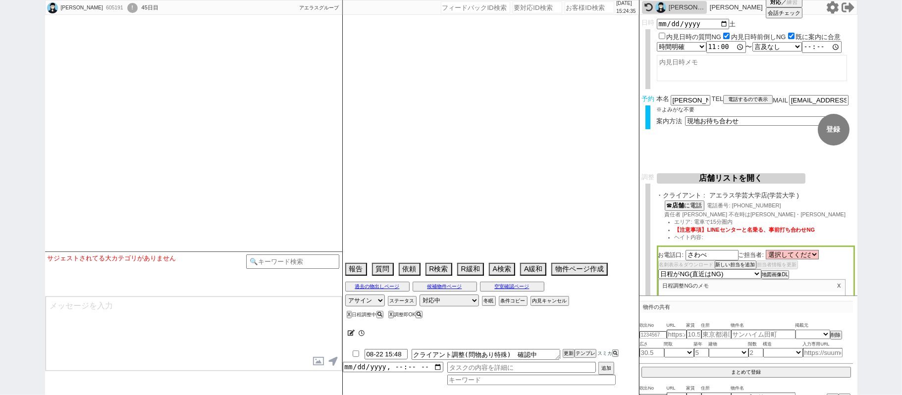
select select "24"
select select "25"
select select "26"
select select "27"
select select "28"
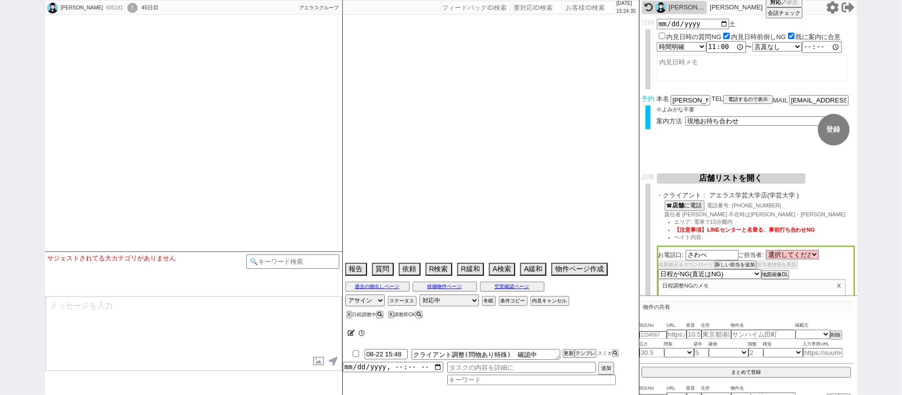
select select "29"
select select "30"
select select "31"
select select "32"
select select "33"
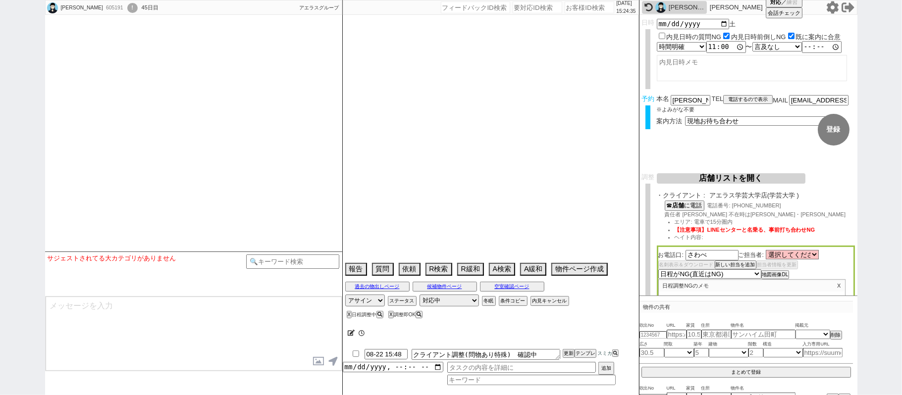
select select "34"
select select "35"
select select "36"
select select "37"
select select "38"
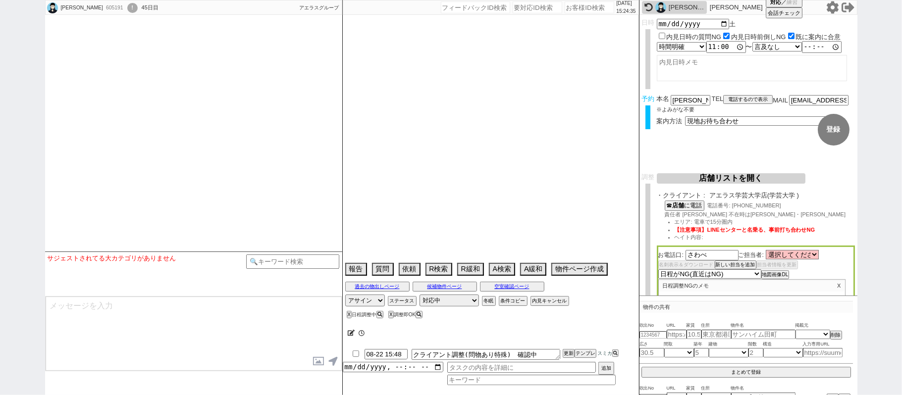
select select "39"
select select "40"
select select "41"
select select "42"
select select "43"
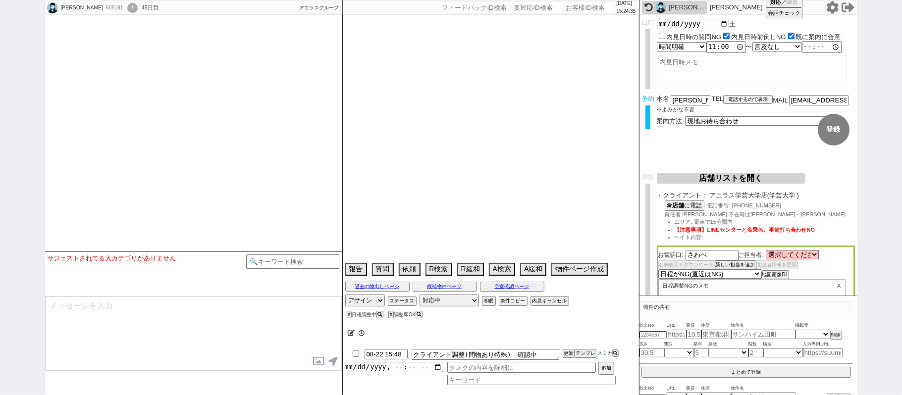
select select "45"
select select "46"
select select "47"
select select "48"
select select "49"
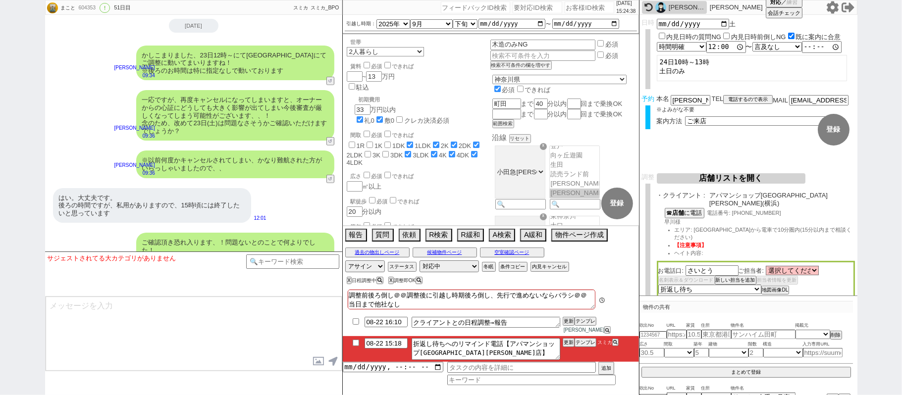
scroll to position [343, 0]
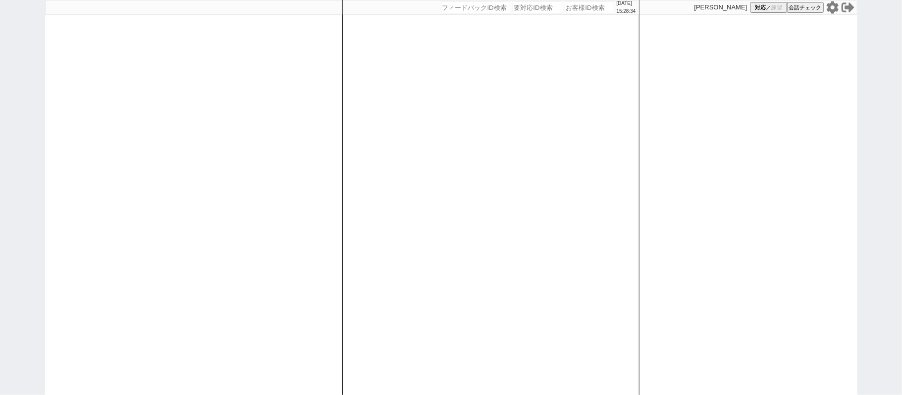
click at [574, 8] on input "number" at bounding box center [589, 7] width 50 height 12
paste input "605191"
type input "605191"
select select "1"
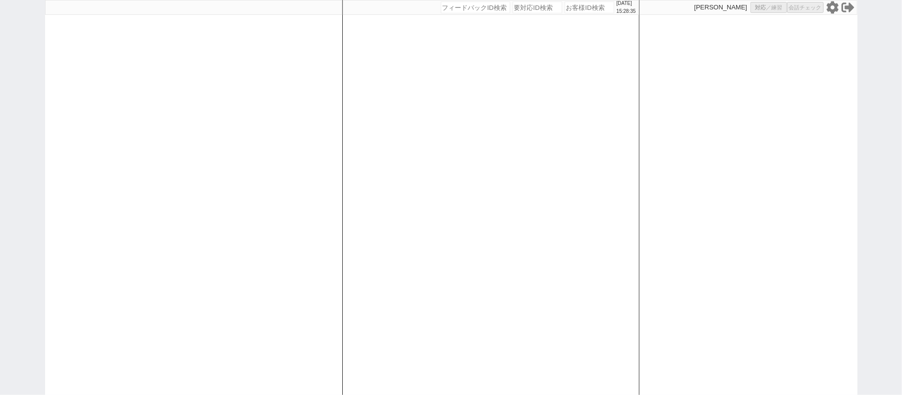
select select "8"
select select "5"
select select
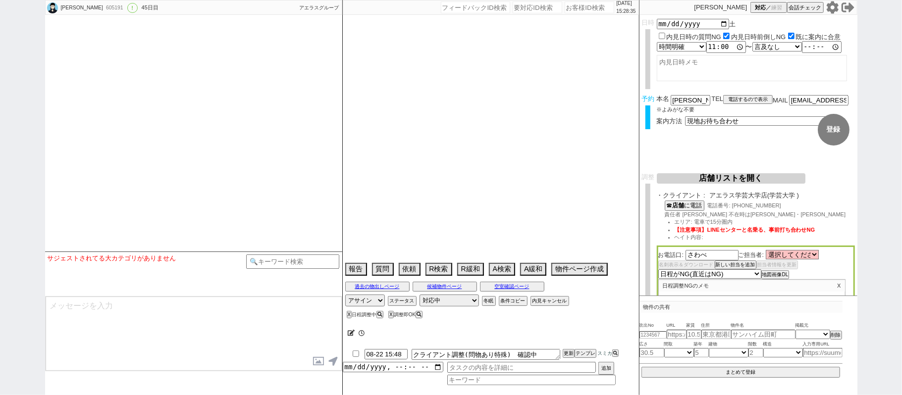
select select "[DATE]"
select select "15"
select select "1"
select select "2"
select select "3"
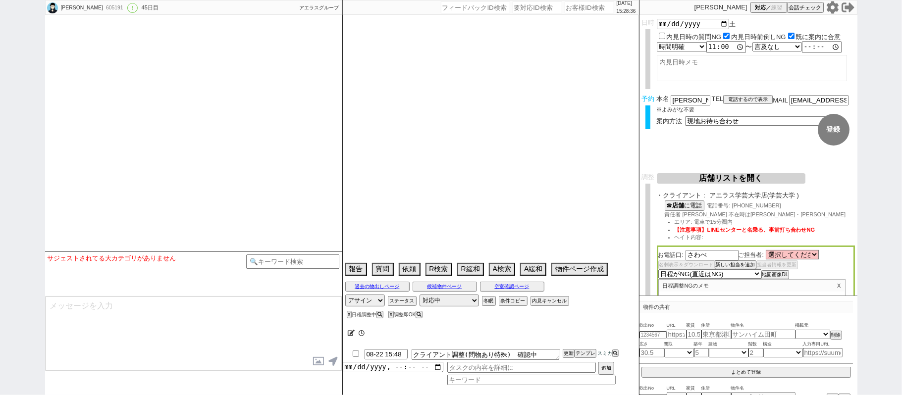
select select "4"
select select "5"
select select "6"
select select "7"
select select "8"
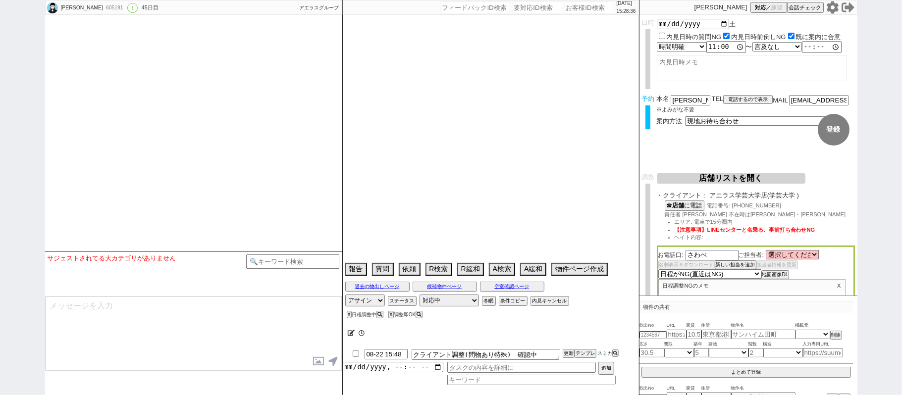
select select "9"
select select "10"
select select "11"
select select "12"
select select "13"
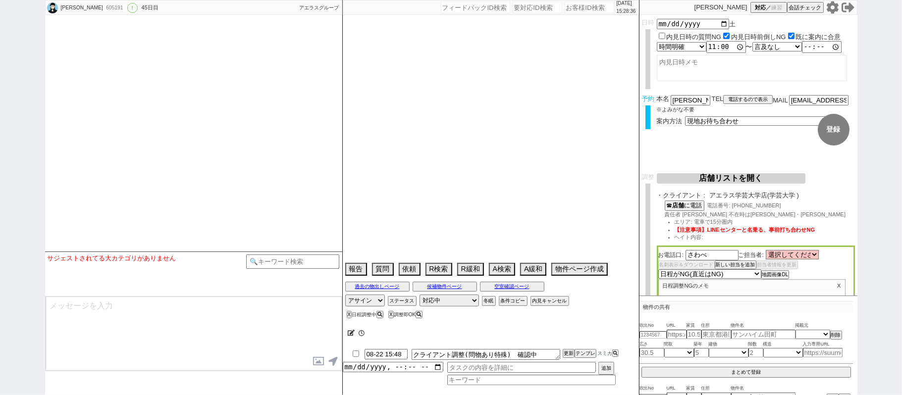
select select "14"
select select "15"
select select "16"
select select "17"
select select "18"
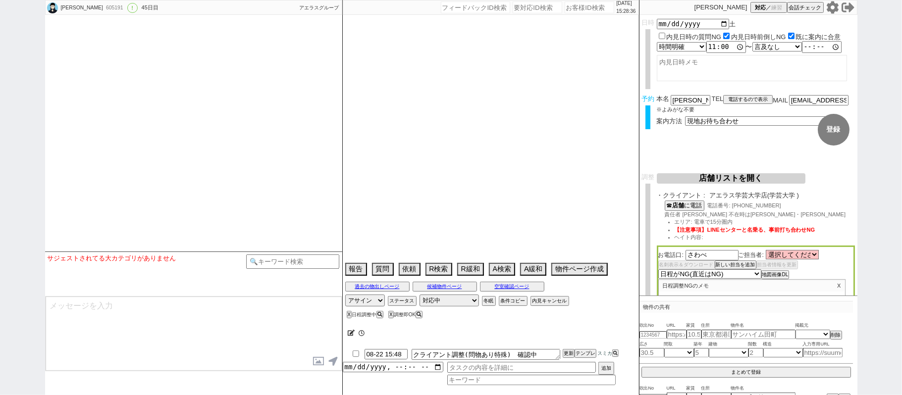
select select "19"
select select "20"
select select "21"
select select "22"
select select "23"
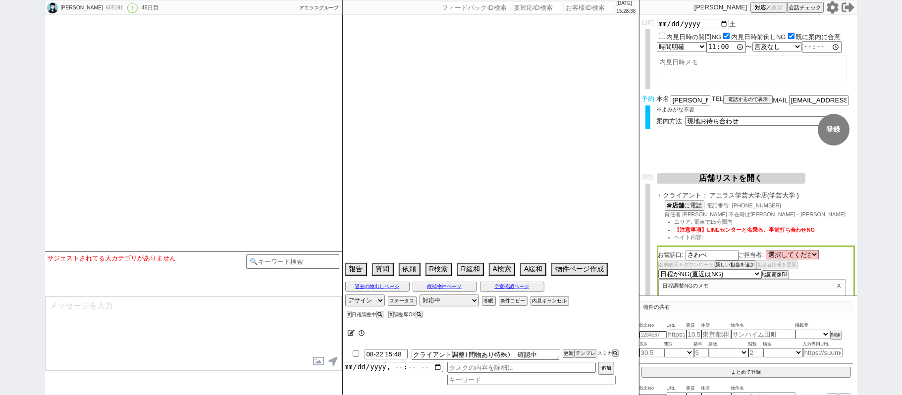
select select "24"
select select "25"
select select "26"
select select "27"
select select "28"
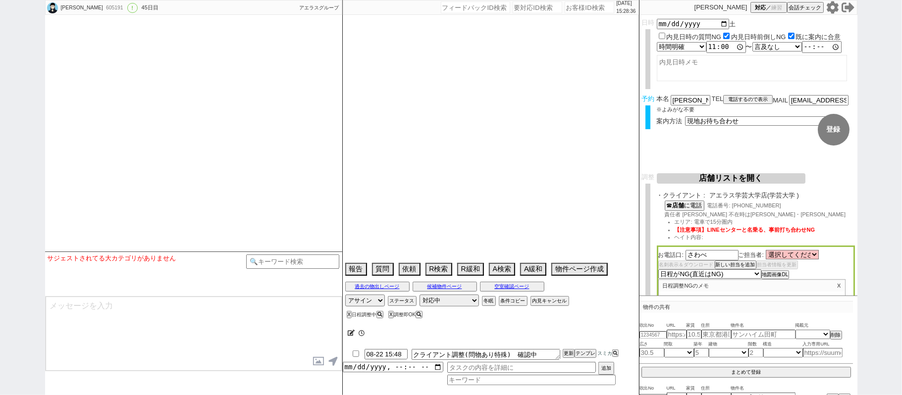
select select "29"
select select "30"
select select "31"
select select "32"
select select "33"
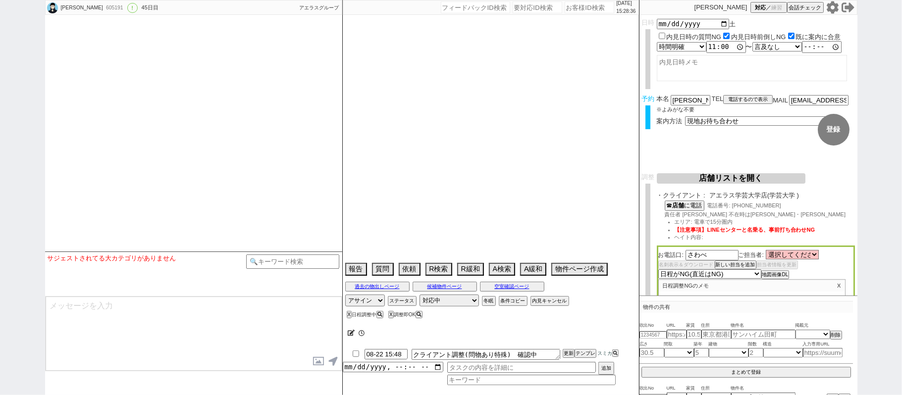
select select "34"
select select "35"
select select "36"
select select "37"
select select "38"
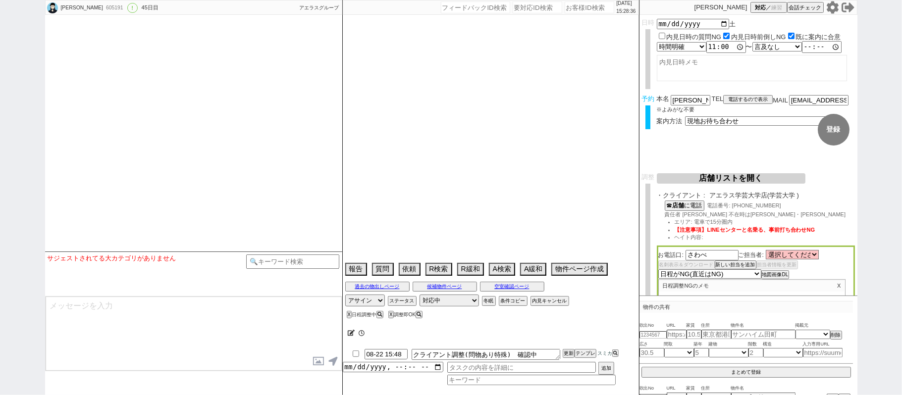
select select "39"
select select "40"
select select "41"
select select "42"
select select "43"
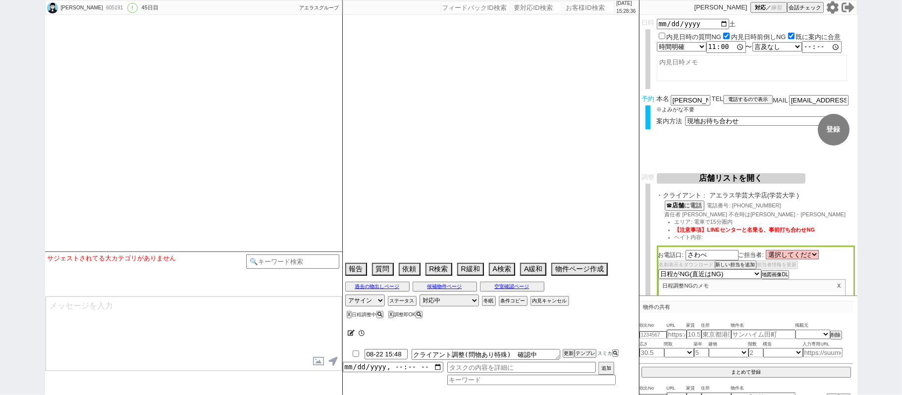
select select "45"
select select "46"
select select "47"
select select "48"
select select "49"
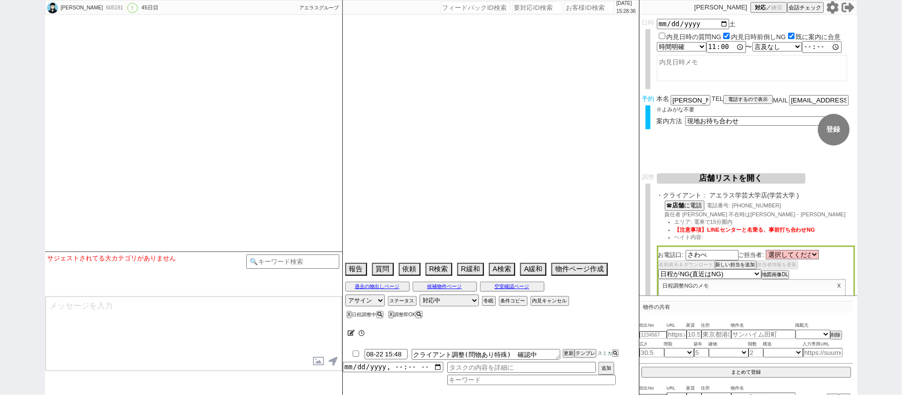
select select "50"
select select "56"
select select "53"
select select "47"
select select "44"
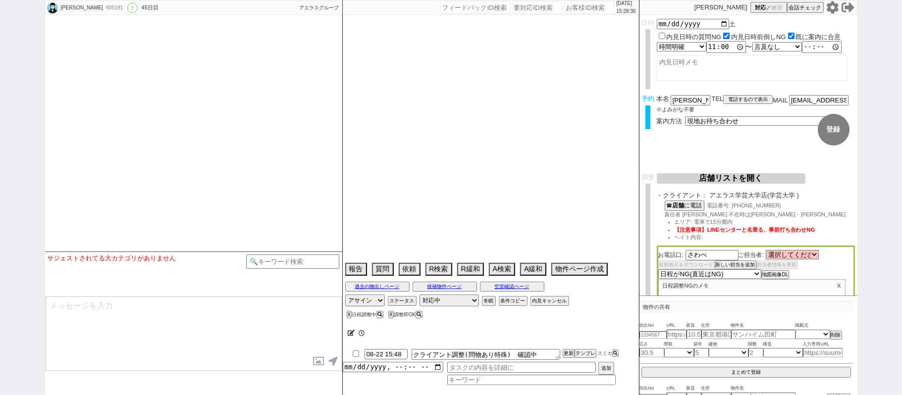
select select "1151"
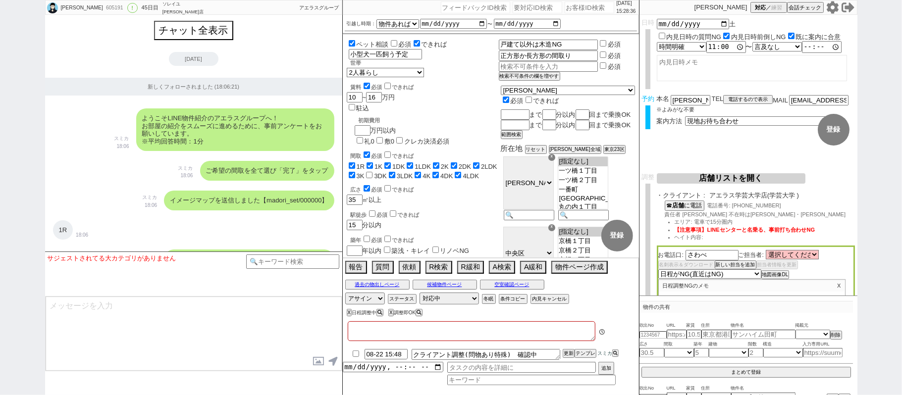
type textarea "調整後キャンセルあり、時間ブロック出来ないため現地対応のみ＠ @当日朝イチ10時〜調整できないので11時〜で時間取る"
click at [761, 179] on button "店舗リストを開く" at bounding box center [730, 178] width 149 height 10
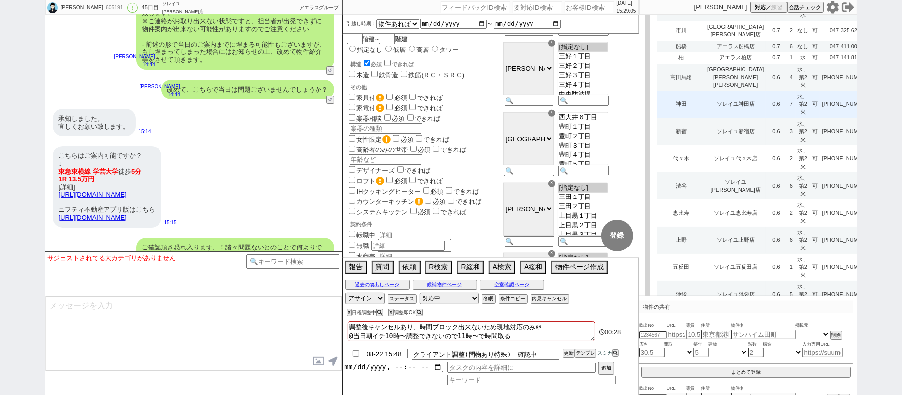
scroll to position [888, 0]
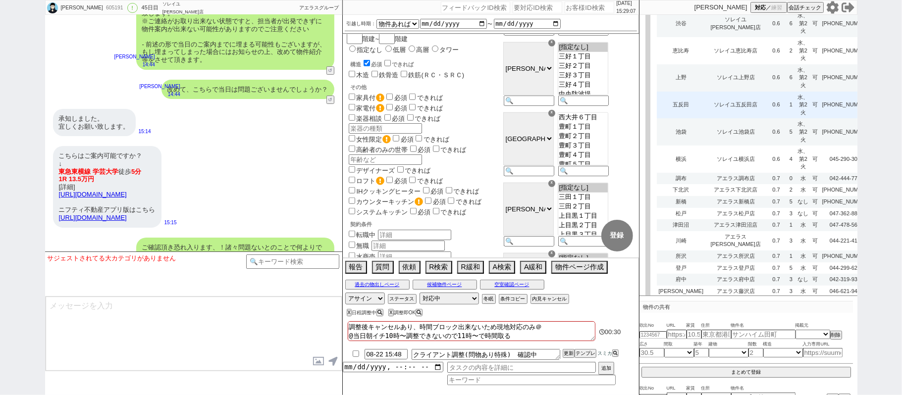
click at [765, 119] on td "0.6" at bounding box center [775, 105] width 20 height 27
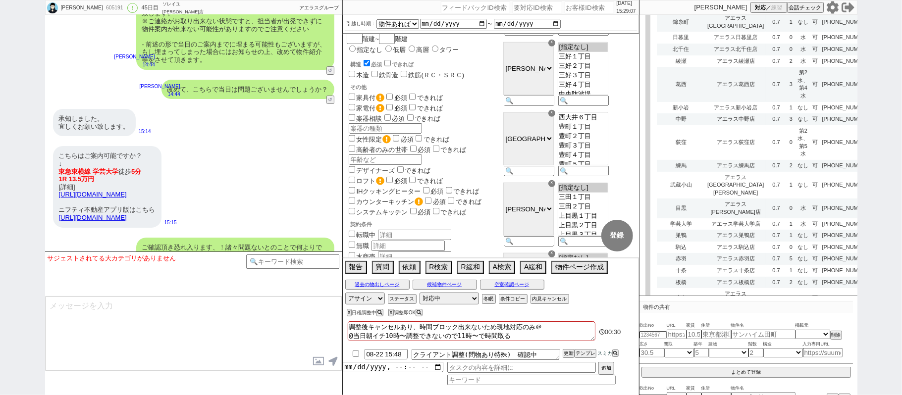
select select
select select "8"
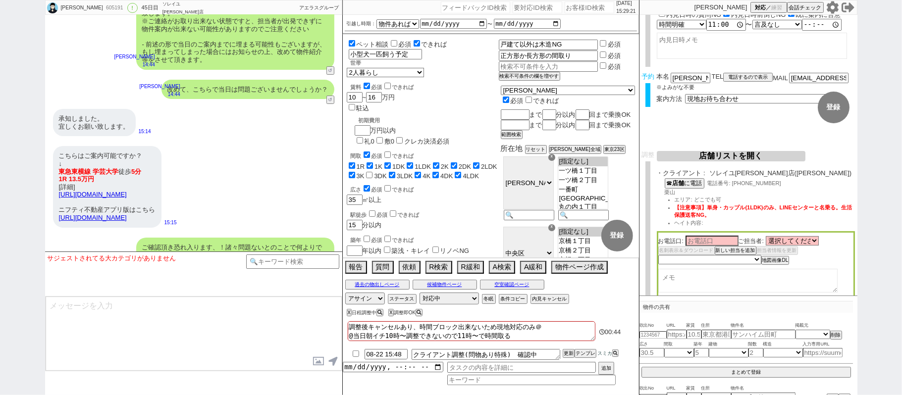
scroll to position [0, 0]
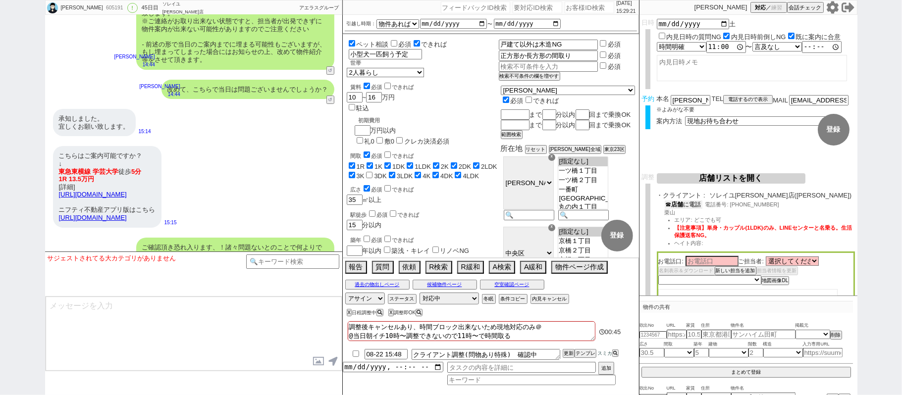
click at [691, 203] on button "☎ 店舗 に電話" at bounding box center [683, 205] width 38 height 8
click at [510, 285] on button "空室確認ページ" at bounding box center [512, 285] width 64 height 8
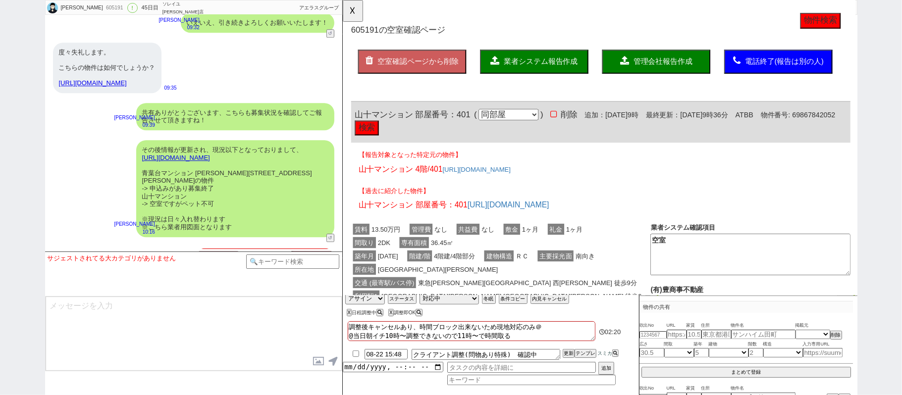
click button "検索"
click at [359, 18] on button "☓" at bounding box center [352, 10] width 18 height 20
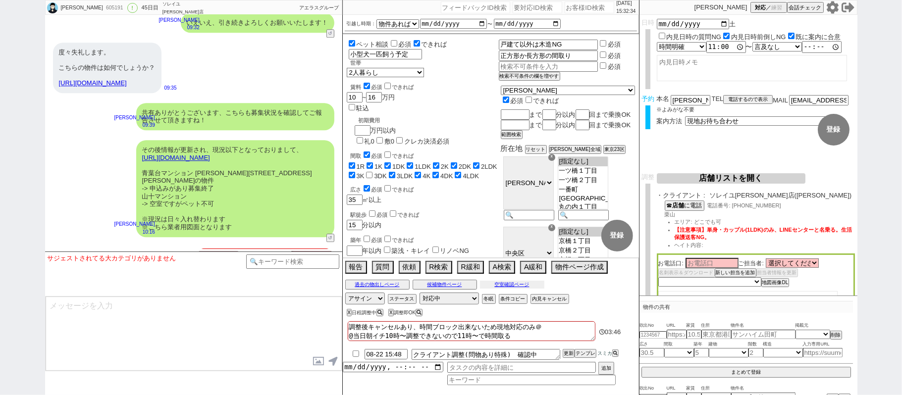
click at [523, 288] on button "空室確認ページ" at bounding box center [512, 285] width 64 height 8
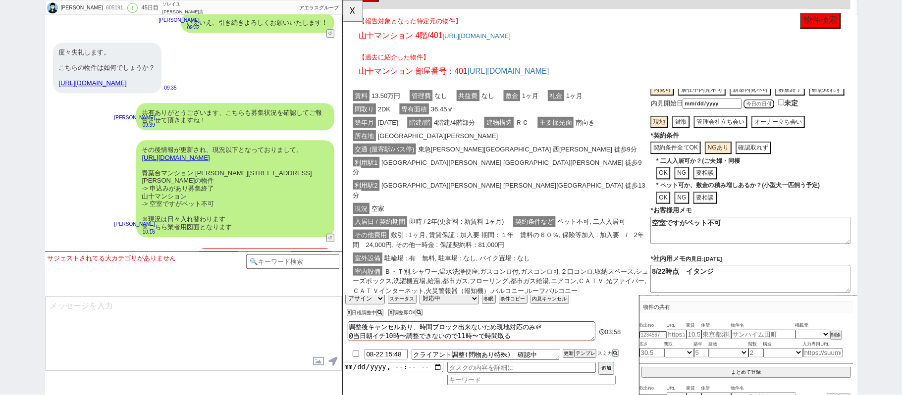
scroll to position [68, 0]
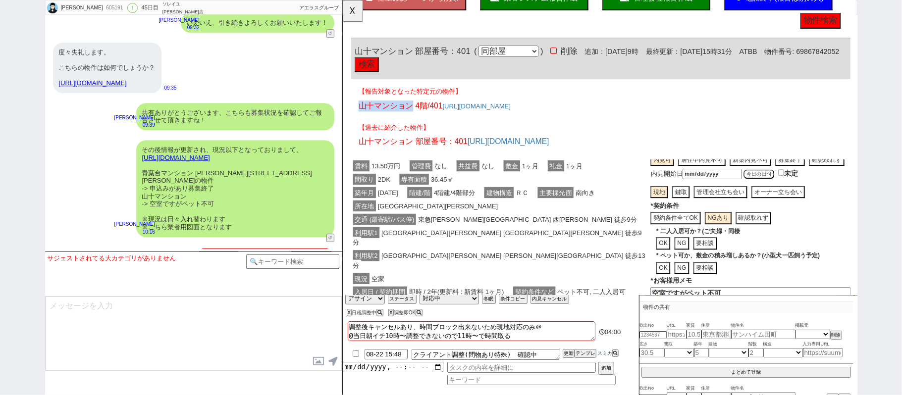
drag, startPoint x: 357, startPoint y: 111, endPoint x: 416, endPoint y: 113, distance: 58.9
click div "【報告対象となった特定元の物件】 山十マンション 4階/401 https://www.homes.co.jp/chintai/room/a920ed48ff…"
copy span "山十マンション"
click at [359, 14] on button "☓" at bounding box center [352, 10] width 18 height 20
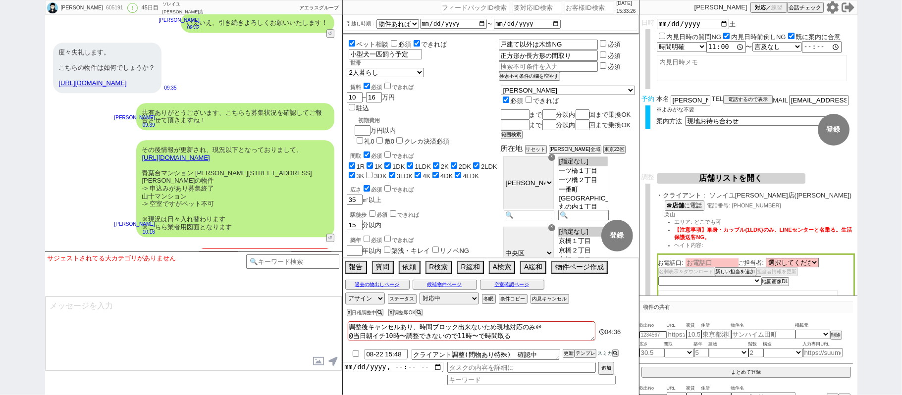
click at [729, 264] on input at bounding box center [711, 262] width 53 height 8
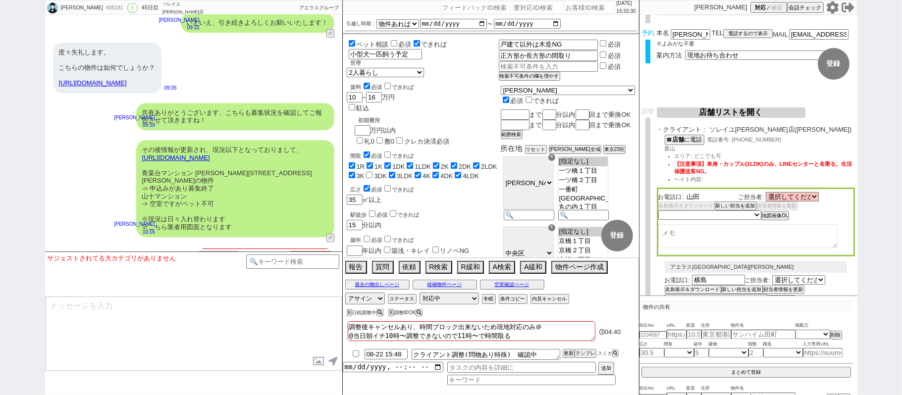
type input "山田"
click at [747, 217] on select "未定 希望で最短でOK 最短以外でOK 日程がNG(直近で別日提案可) 日程がNG(直近はNG) お客様ごとNG 折返し待ち 店舗が定休/終業後で連絡取れず" at bounding box center [709, 215] width 102 height 8
select select "8"
click at [658, 212] on select "未定 希望で最短でOK 最短以外でOK 日程がNG(直近で別日提案可) 日程がNG(直近はNG) お客様ごとNG 折返し待ち 店舗が定休/終業後で連絡取れず" at bounding box center [709, 215] width 102 height 8
select select "8"
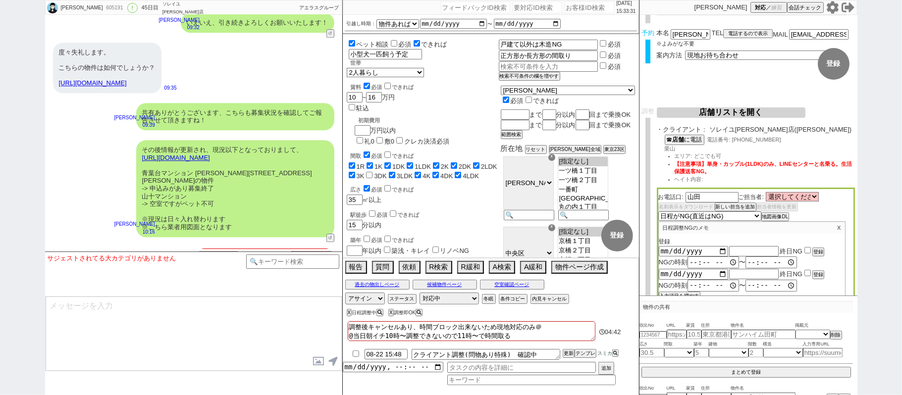
scroll to position [132, 0]
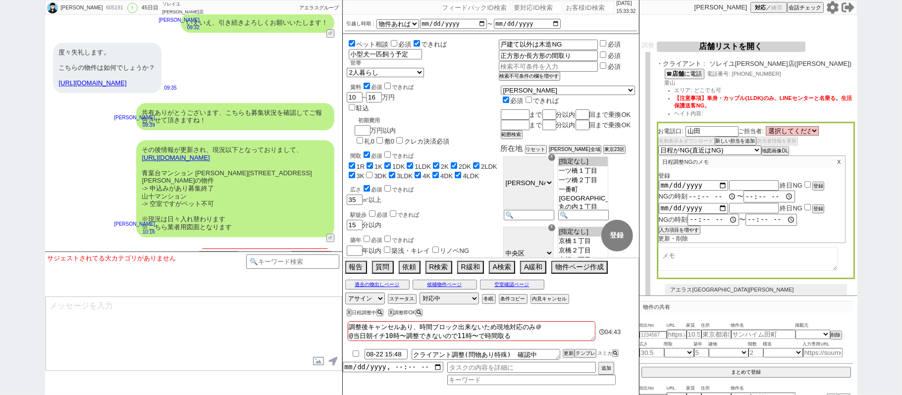
click at [690, 196] on input "time" at bounding box center [712, 197] width 50 height 10
type input "10:00"
click at [745, 192] on input "time" at bounding box center [770, 197] width 50 height 10
type input "12:59"
click at [817, 185] on button "登録" at bounding box center [817, 186] width 10 height 7
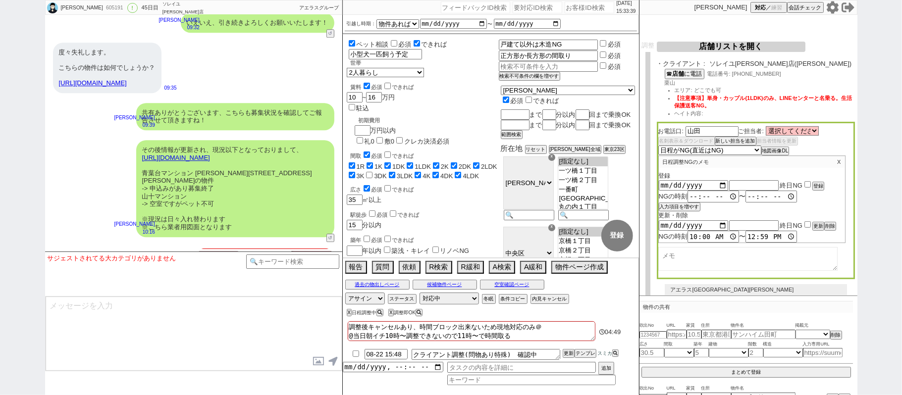
click at [753, 48] on button "店舗リストを開く" at bounding box center [730, 47] width 149 height 10
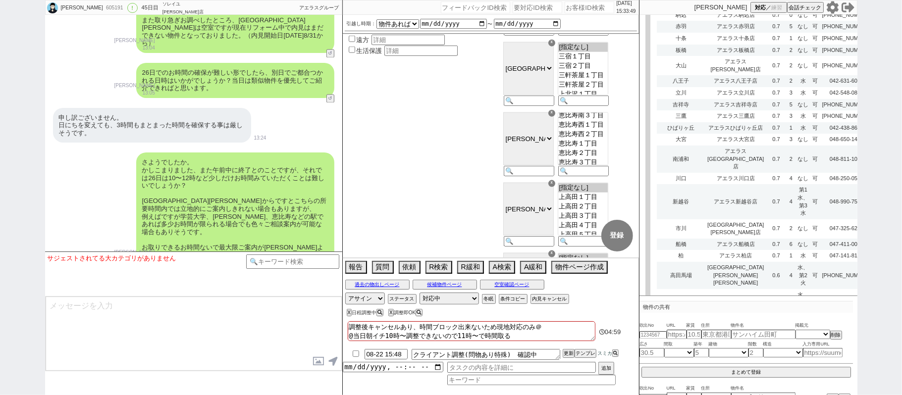
scroll to position [792, 0]
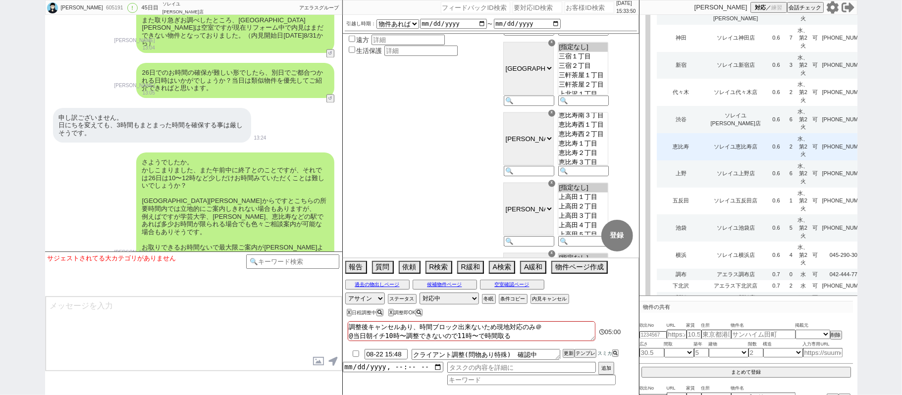
click at [765, 160] on td "0.6" at bounding box center [775, 146] width 20 height 27
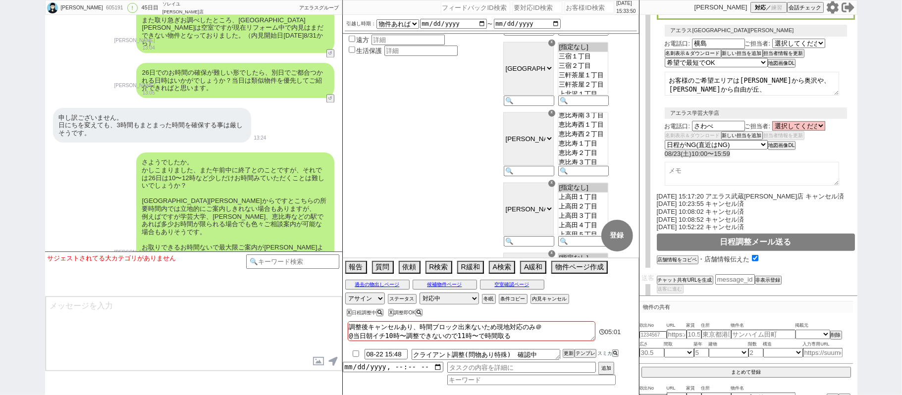
select select
select select "8"
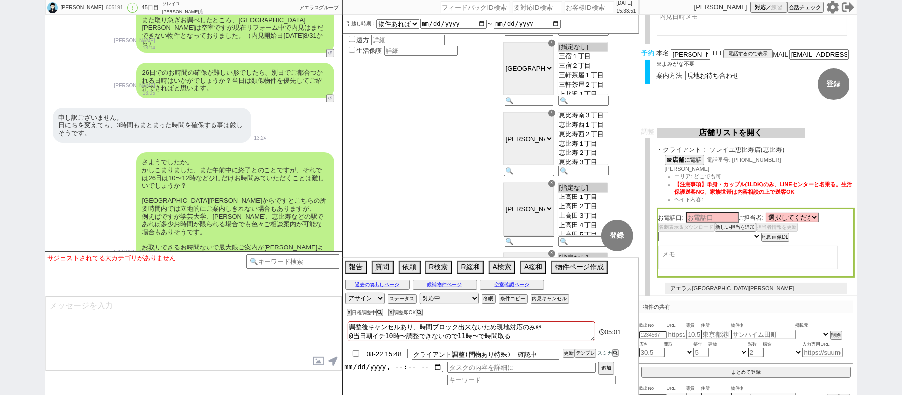
scroll to position [0, 0]
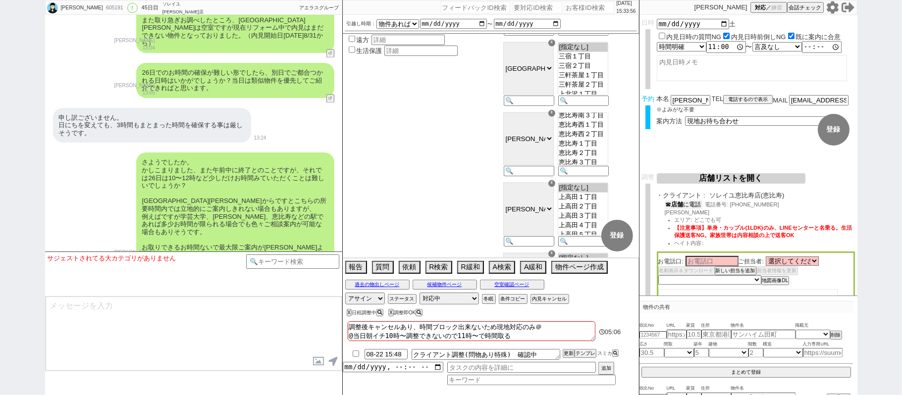
click at [699, 205] on button "☎ 店舗 に電話" at bounding box center [683, 205] width 38 height 8
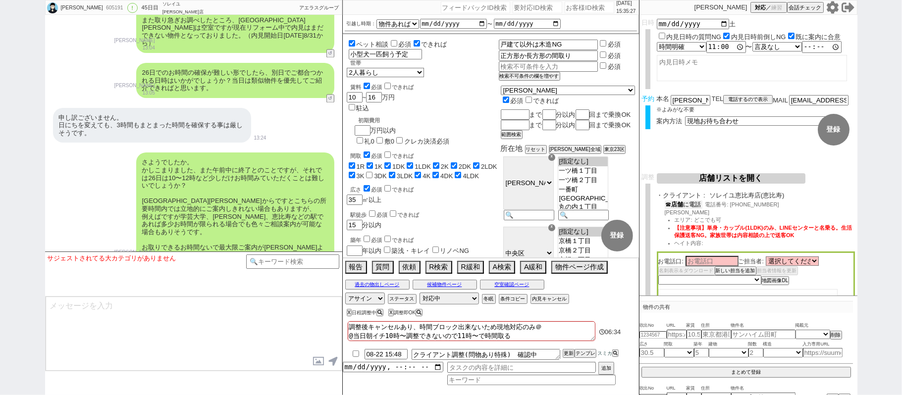
scroll to position [16459, 0]
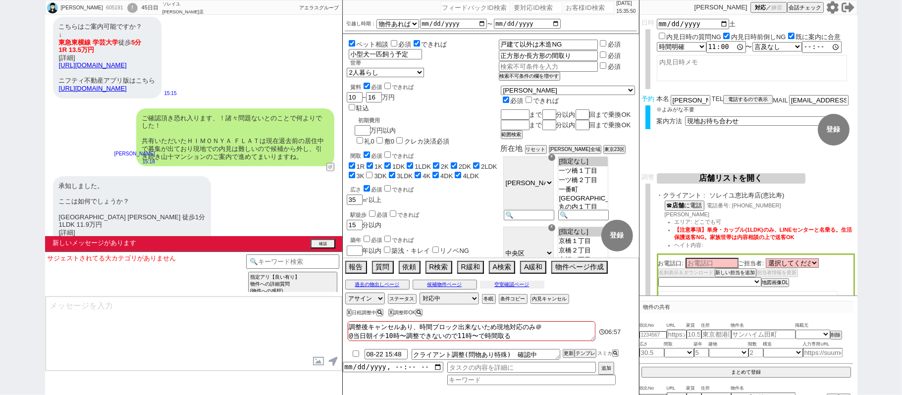
click at [531, 285] on button "空室確認ページ" at bounding box center [512, 285] width 64 height 8
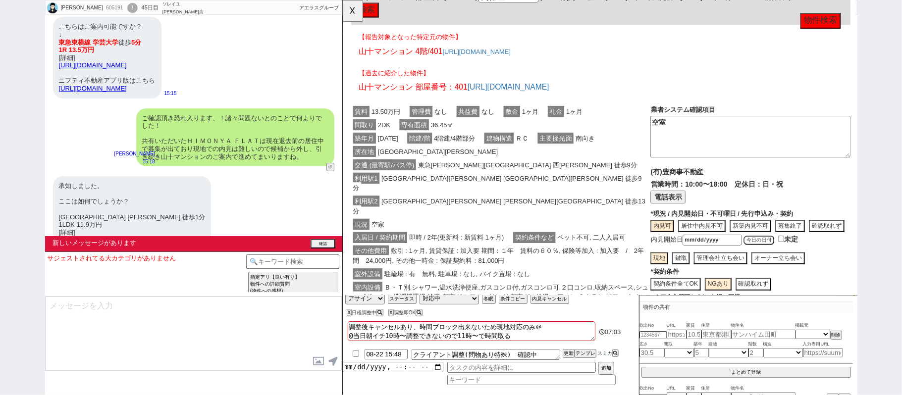
scroll to position [198, 0]
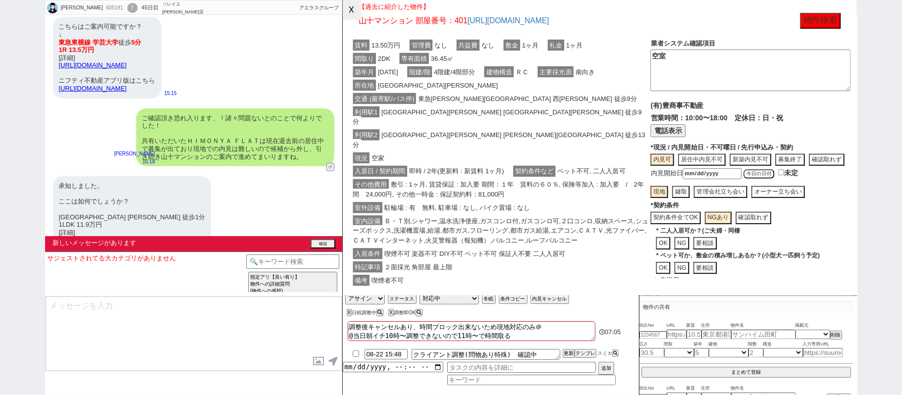
click at [357, 12] on button "☓" at bounding box center [352, 10] width 18 height 20
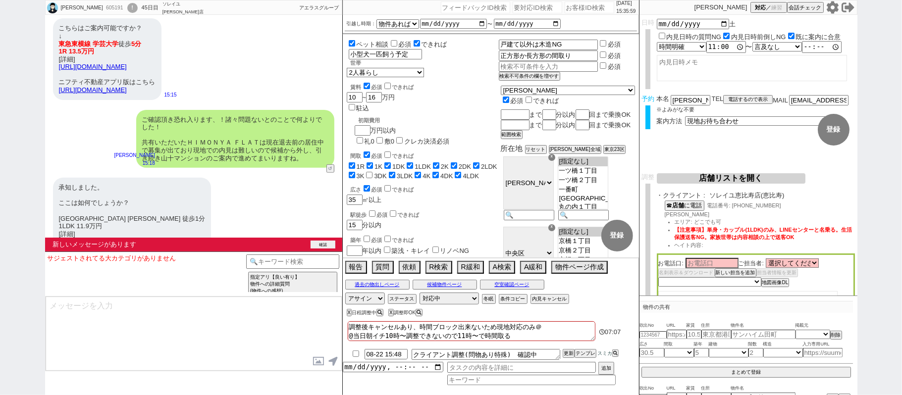
click at [327, 242] on button "確認" at bounding box center [322, 245] width 25 height 8
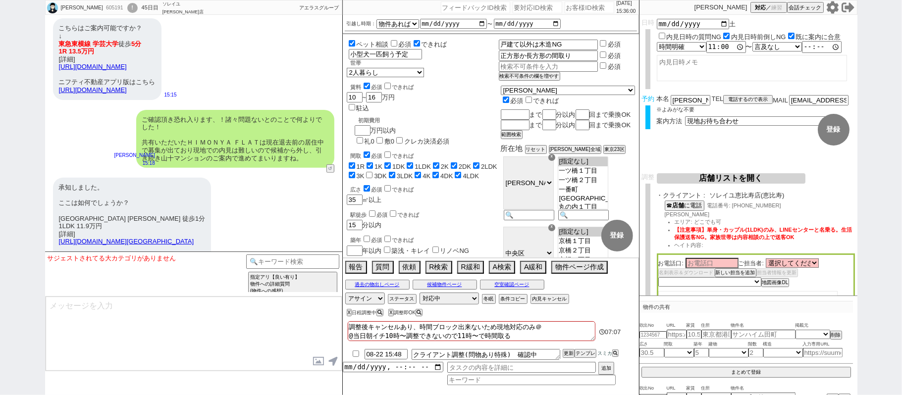
scroll to position [16444, 0]
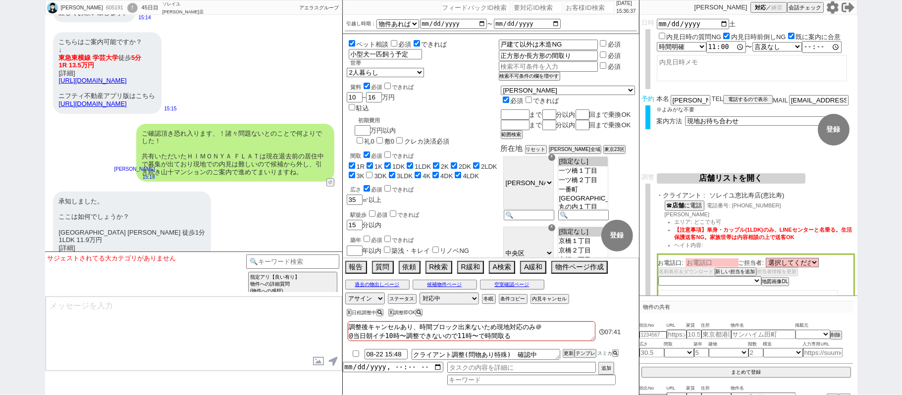
click at [725, 266] on input at bounding box center [711, 262] width 53 height 8
type input "花田"
click at [739, 284] on select "未定 希望で最短でOK 最短以外でOK 日程がNG(直近で別日提案可) 日程がNG(直近はNG) お客様ごとNG 折返し待ち 店舗が定休/終業後で連絡取れず" at bounding box center [709, 281] width 102 height 8
select select "9"
click at [658, 278] on select "未定 希望で最短でOK 最短以外でOK 日程がNG(直近で別日提案可) 日程がNG(直近はNG) お客様ごとNG 折返し待ち 店舗が定休/終業後で連絡取れず" at bounding box center [709, 281] width 102 height 8
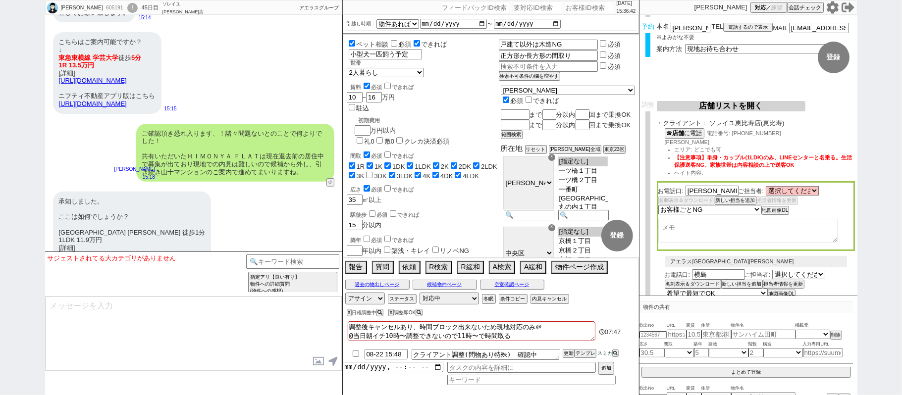
select select "9"
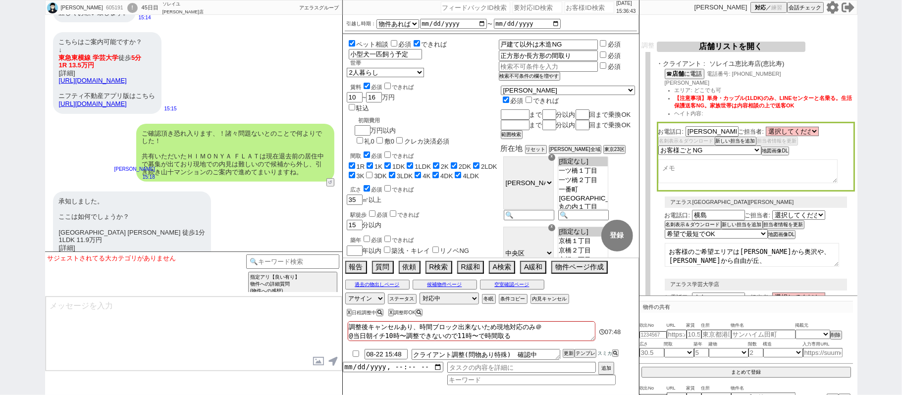
click at [704, 172] on textarea at bounding box center [747, 171] width 179 height 24
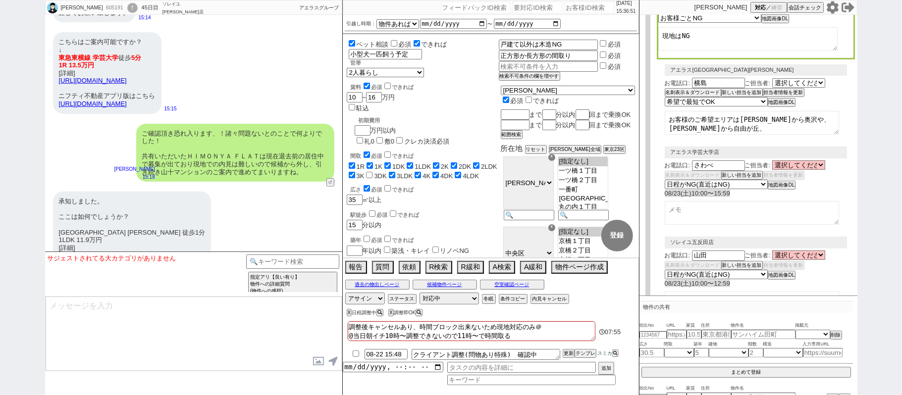
scroll to position [330, 0]
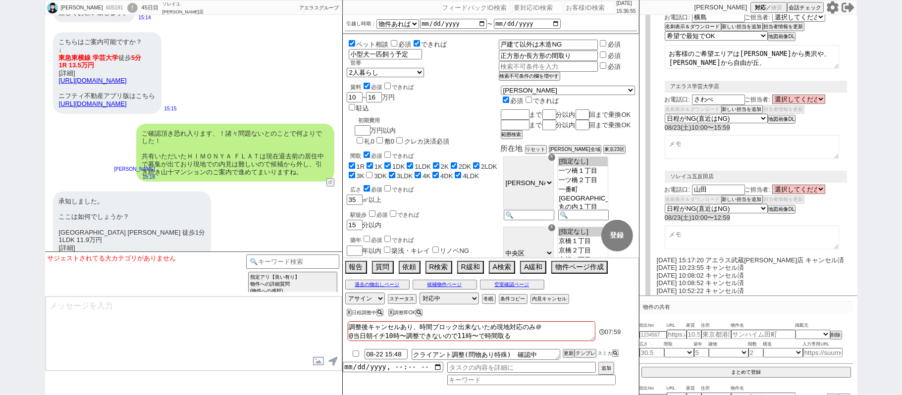
type textarea "現地はNG"
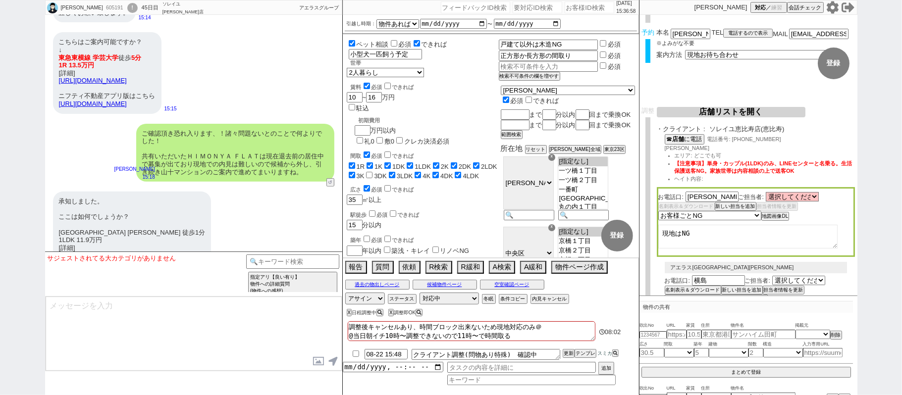
scroll to position [66, 0]
click at [294, 261] on input at bounding box center [293, 260] width 94 height 12
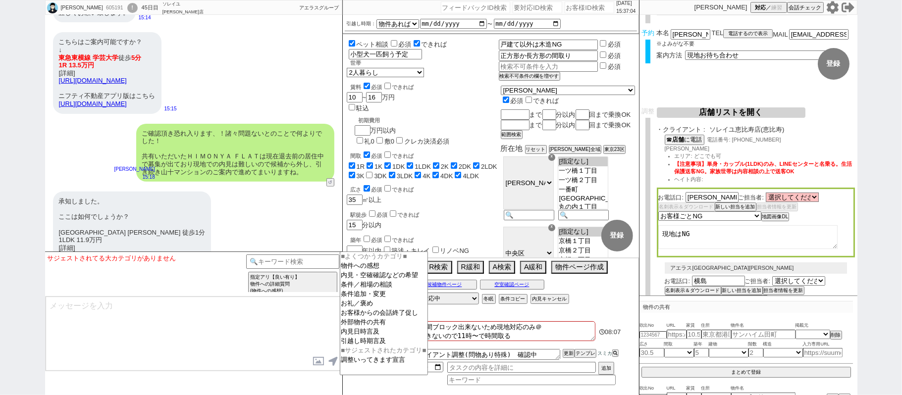
click at [756, 114] on button "店舗リストを開く" at bounding box center [730, 112] width 149 height 10
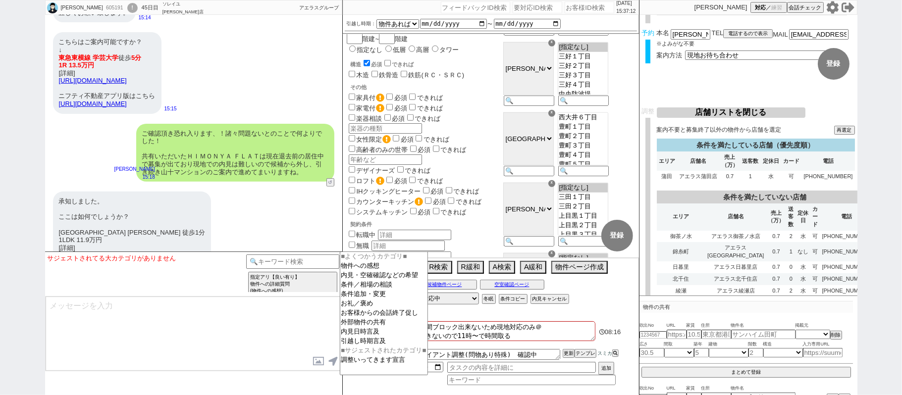
scroll to position [888, 0]
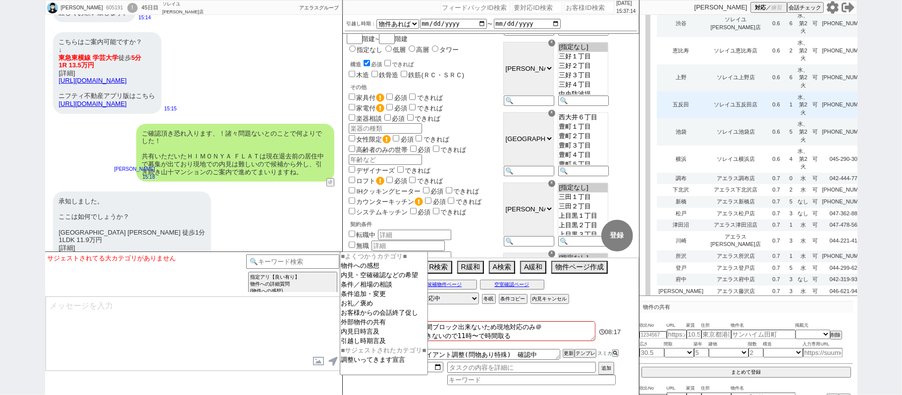
click at [786, 119] on td "1" at bounding box center [790, 105] width 9 height 27
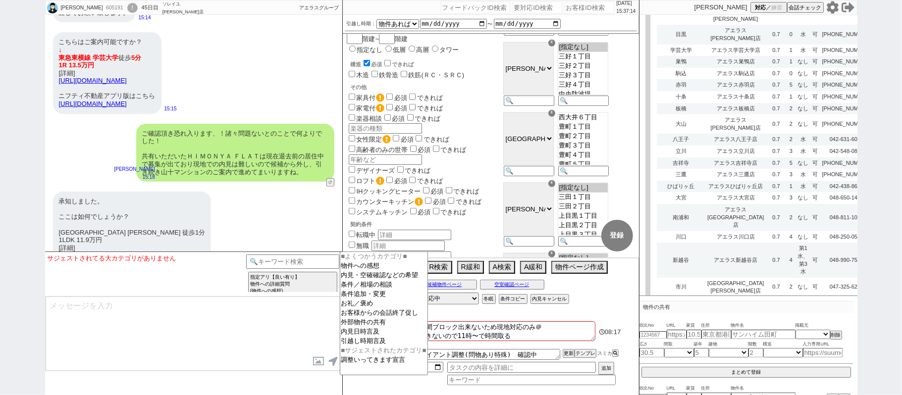
select select "8"
select select "9"
select select "5"
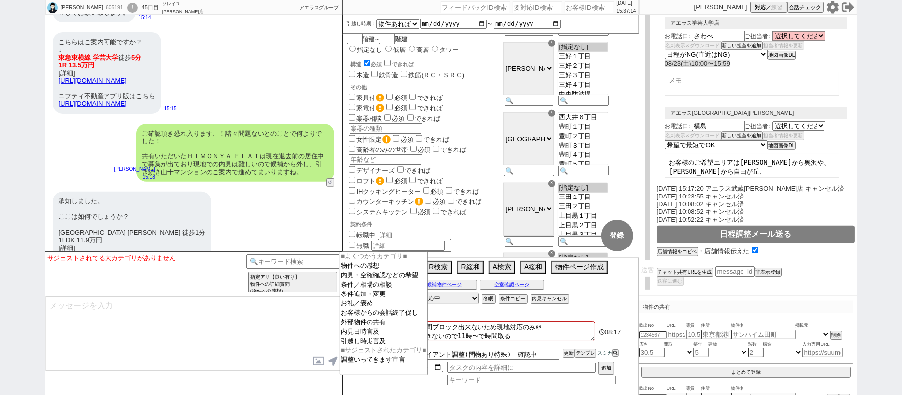
select select "1489"
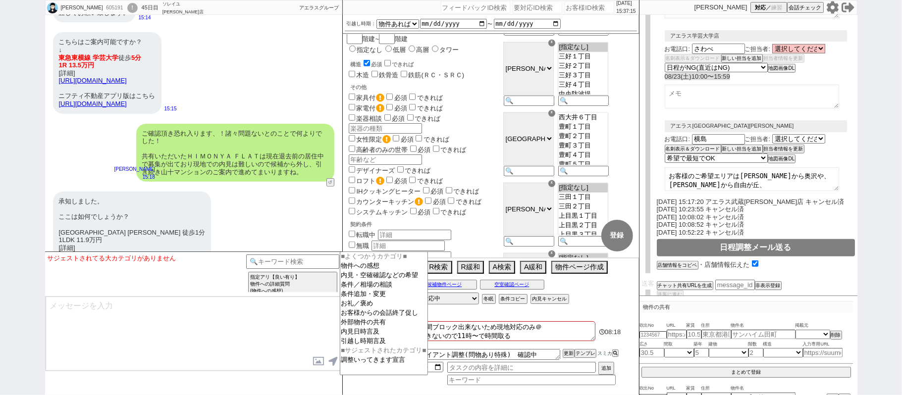
scroll to position [293, 0]
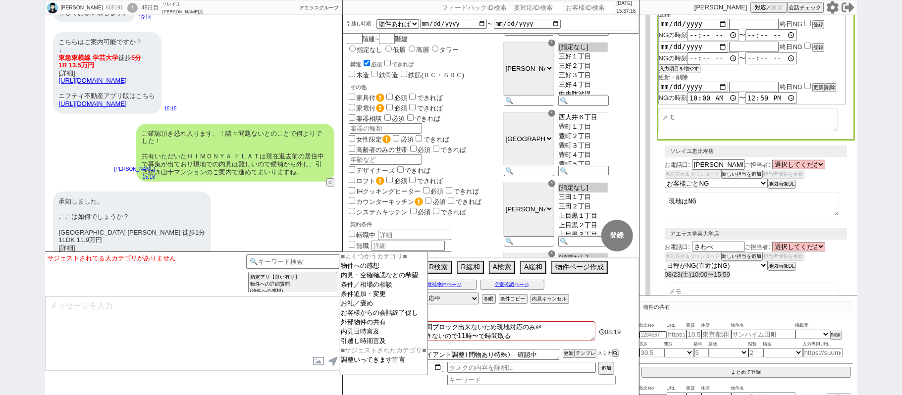
click at [901, 171] on div "masataka takahashi 605191 ! 0 45日目 ソレイユ渋谷店 冬眠中 自社客 アエラスグループ スミカ_BPO チャット全表示 202…" at bounding box center [451, 197] width 902 height 395
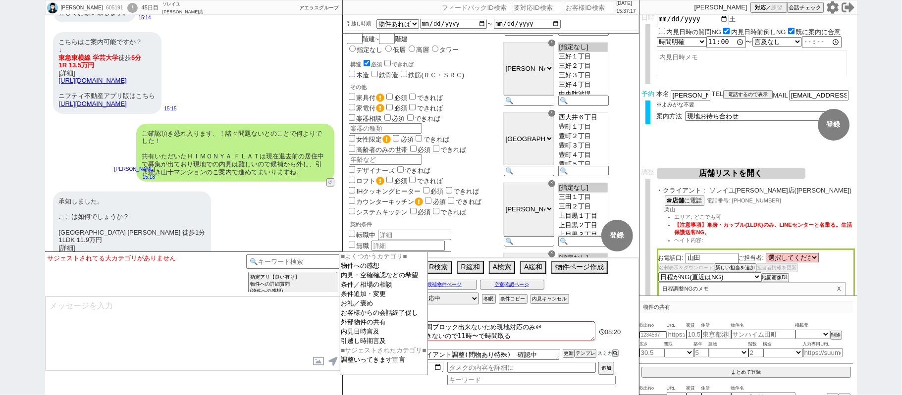
scroll to position [0, 0]
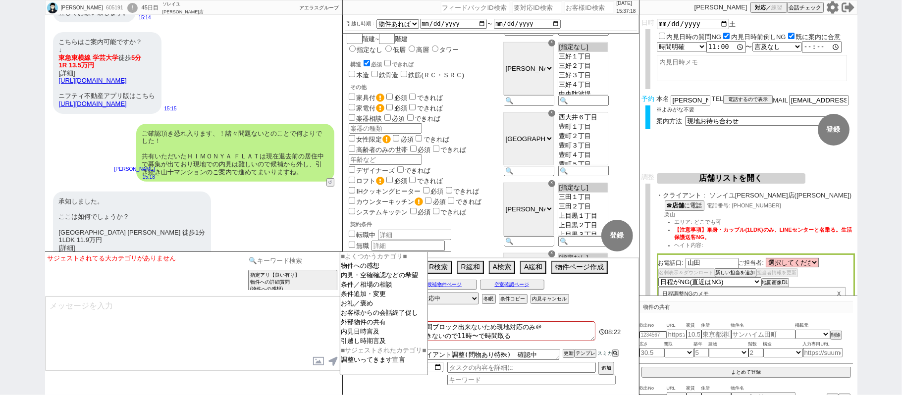
click at [264, 263] on input at bounding box center [293, 260] width 94 height 12
click at [373, 329] on option "外部物件の共有" at bounding box center [383, 331] width 87 height 9
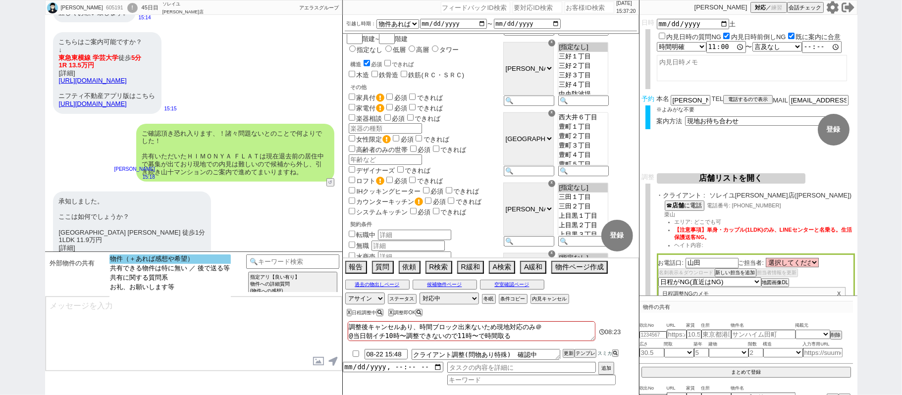
select select "物件（＋あれば感想や希望）"
click at [221, 264] on option "物件（＋あれば感想や希望）" at bounding box center [169, 268] width 121 height 9
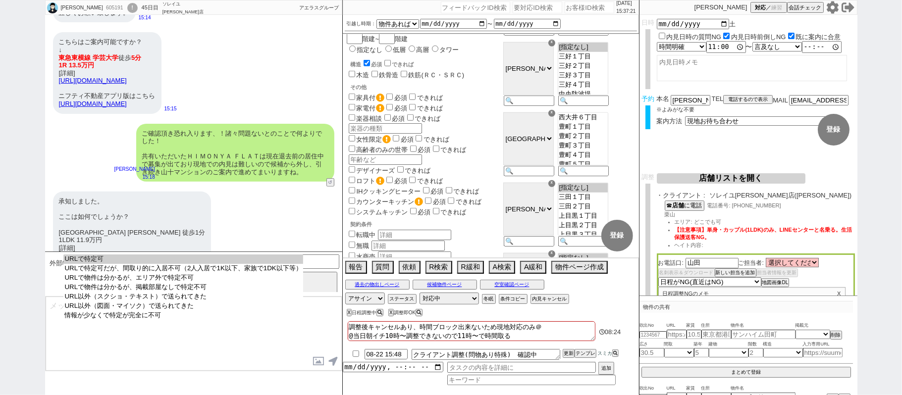
select select "URLで特定可"
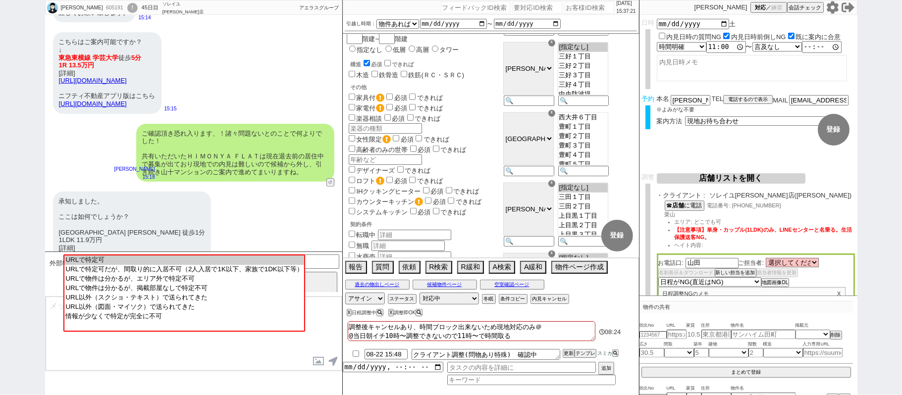
click at [221, 265] on option "URLで特定可" at bounding box center [183, 269] width 239 height 9
type input "36832500"
type input "https://myhome.nifty.com/smp/rent/tokyo/setagayaku/suumof_100454972450/"
select select "8"
select select
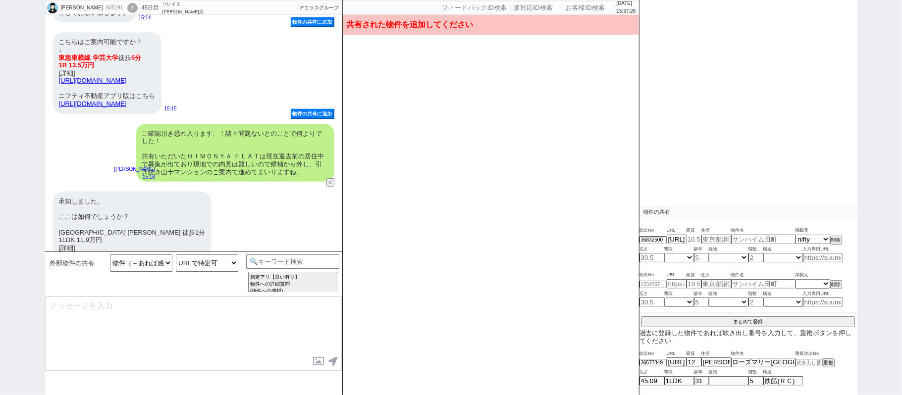
scroll to position [107, 0]
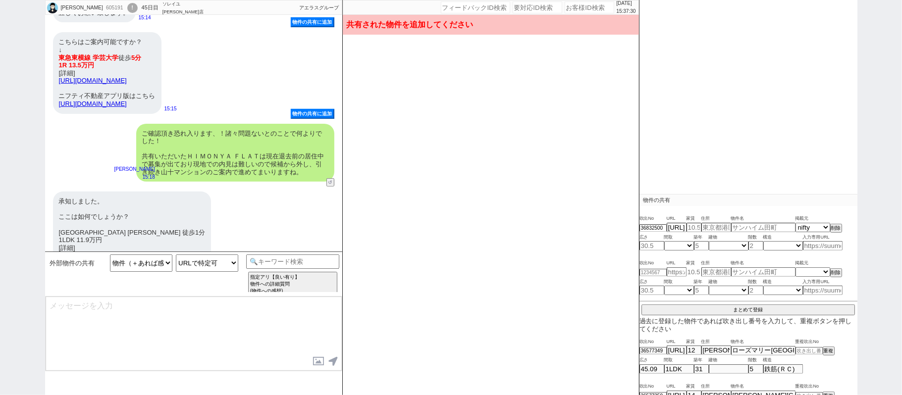
type input "11.9"
type input "東京都世田谷区宮坂２"
type input "大武ビル 山下駅より徒歩1分 （世田谷区宮坂２）"
type input "40"
select select "3"
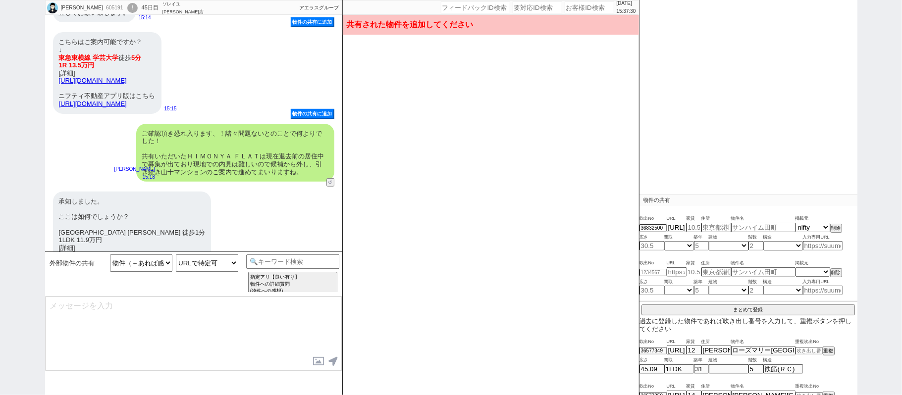
type input "52"
type input "4"
select select "4"
click at [716, 311] on button "まとめて登録" at bounding box center [747, 309] width 213 height 9
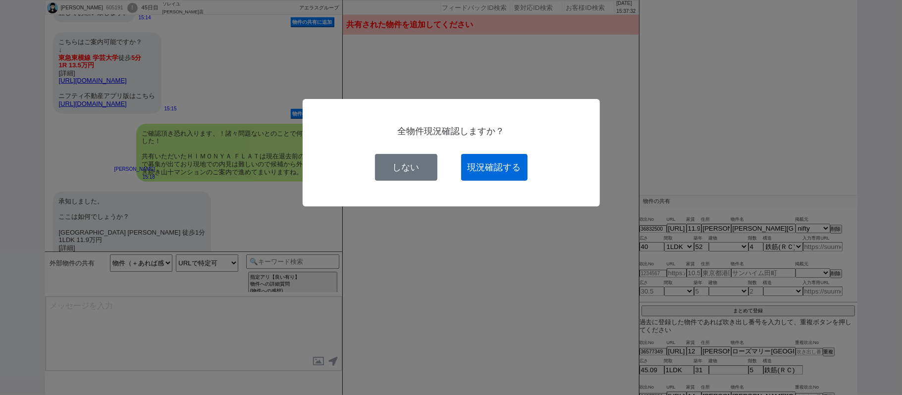
click at [509, 165] on button "現況確認する" at bounding box center [494, 167] width 66 height 27
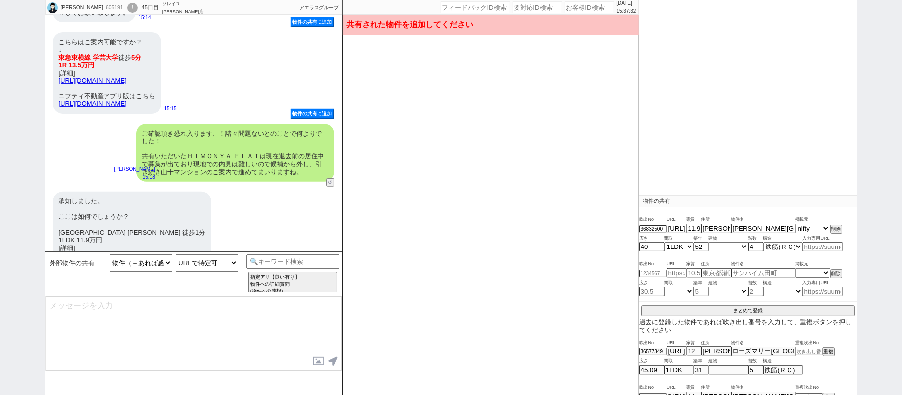
select select
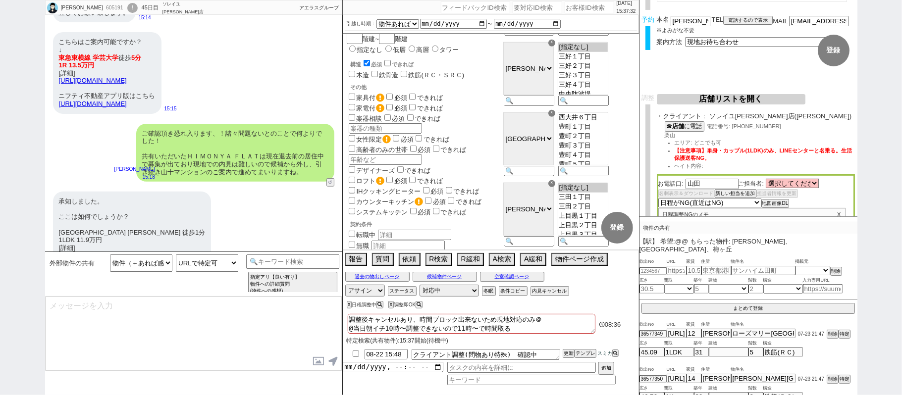
scroll to position [70, 0]
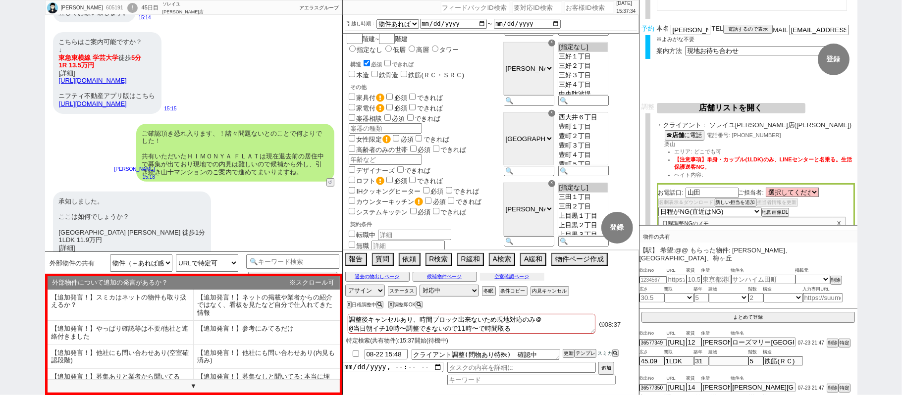
click at [509, 280] on button "空室確認ページ" at bounding box center [512, 277] width 64 height 8
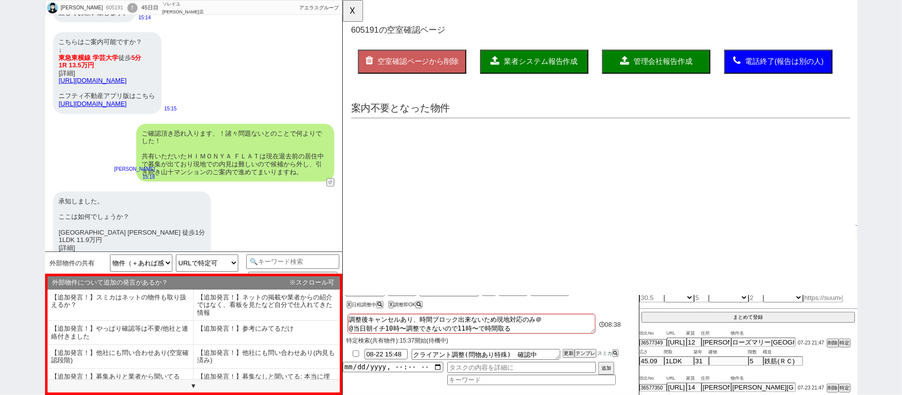
scroll to position [0, 0]
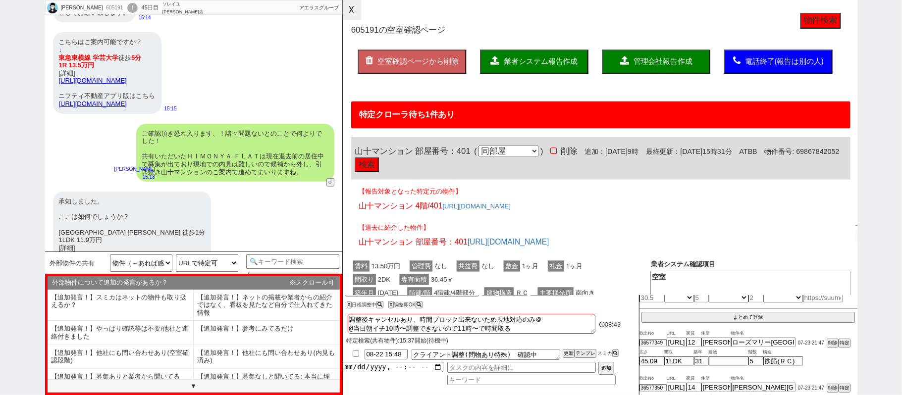
click at [358, 12] on button "☓" at bounding box center [352, 10] width 18 height 20
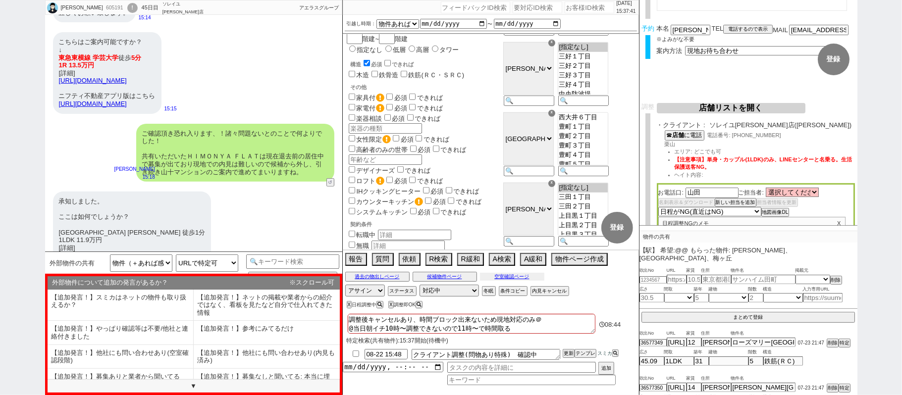
click at [531, 276] on button "空室確認ページ" at bounding box center [512, 277] width 64 height 8
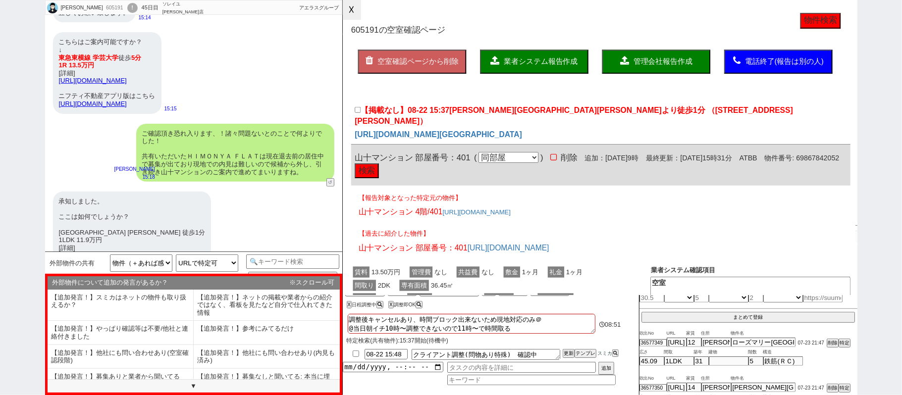
click at [353, 11] on button "☓" at bounding box center [352, 10] width 18 height 20
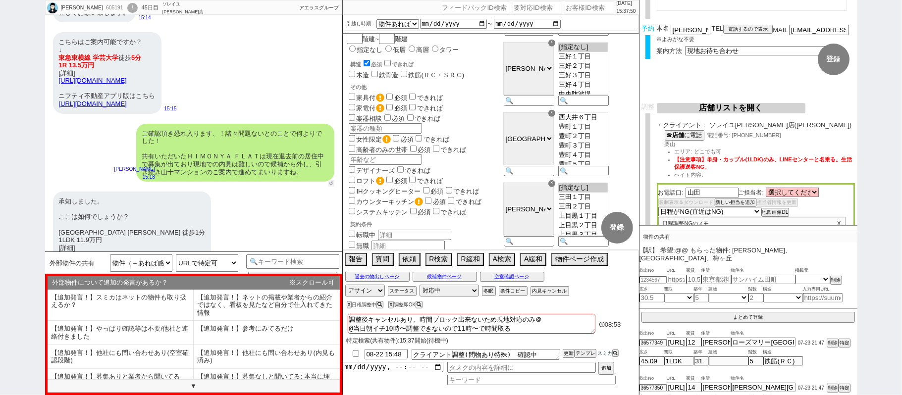
click at [331, 180] on button "↺" at bounding box center [331, 183] width 6 height 6
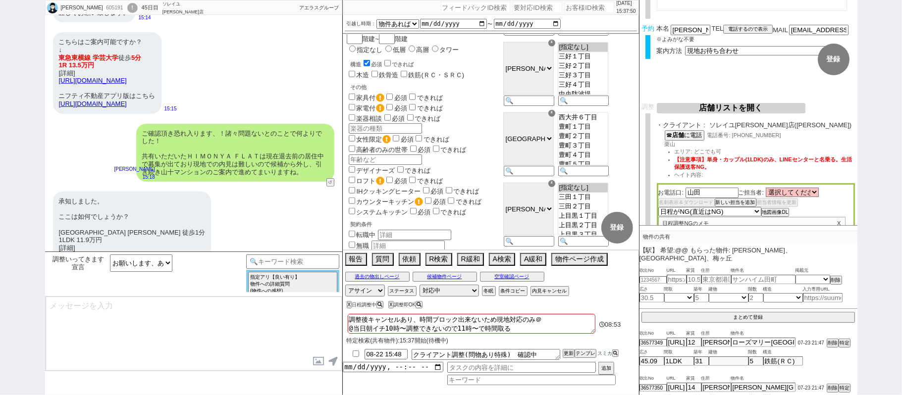
type textarea "はい！時期が時期というのもあり大変人気で完全予約制・枠が中々無いのでしっかり動いてまいりますね。"
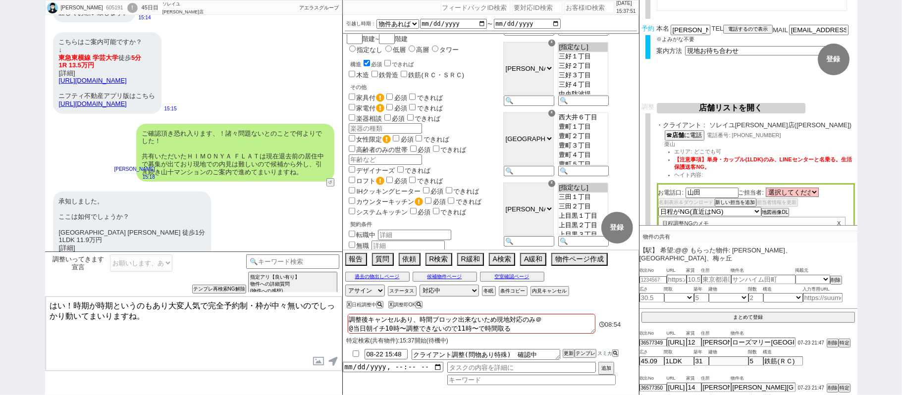
drag, startPoint x: 262, startPoint y: 339, endPoint x: 0, endPoint y: 217, distance: 289.0
click at [0, 250] on div "masataka takahashi 605191 ! 0 45日目 ソレイユ渋谷店 冬眠中 自社客 アエラスグループ スミカ_BPO チャット全表示 202…" at bounding box center [451, 197] width 902 height 395
drag, startPoint x: 587, startPoint y: 353, endPoint x: 561, endPoint y: 343, distance: 28.4
click at [587, 353] on button "テンプレ" at bounding box center [585, 353] width 22 height 7
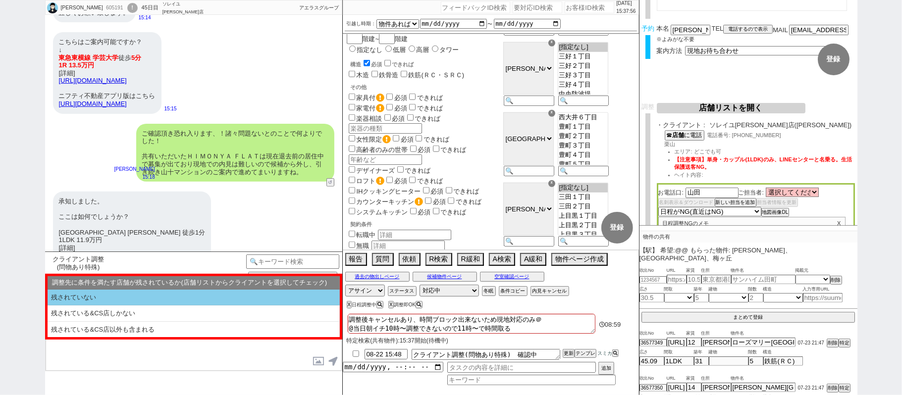
click at [155, 294] on li "残されていない" at bounding box center [194, 298] width 292 height 16
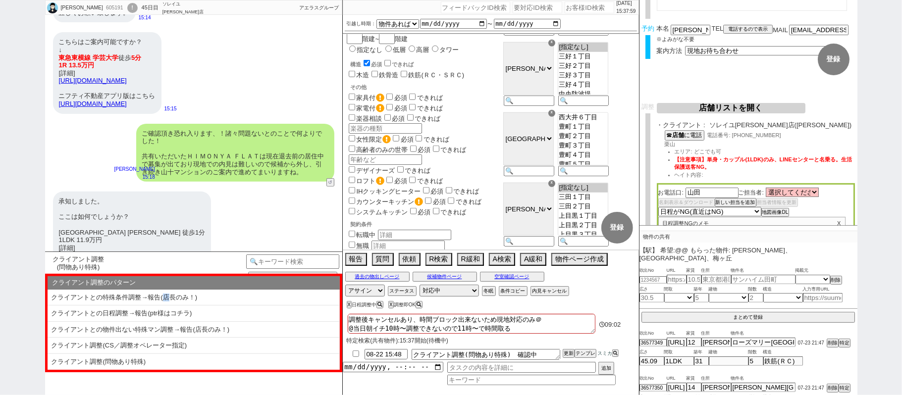
click at [167, 295] on li "クライアントとの特殊条件調整→報告(店長のみ！)" at bounding box center [194, 298] width 292 height 16
select select "残されていない"
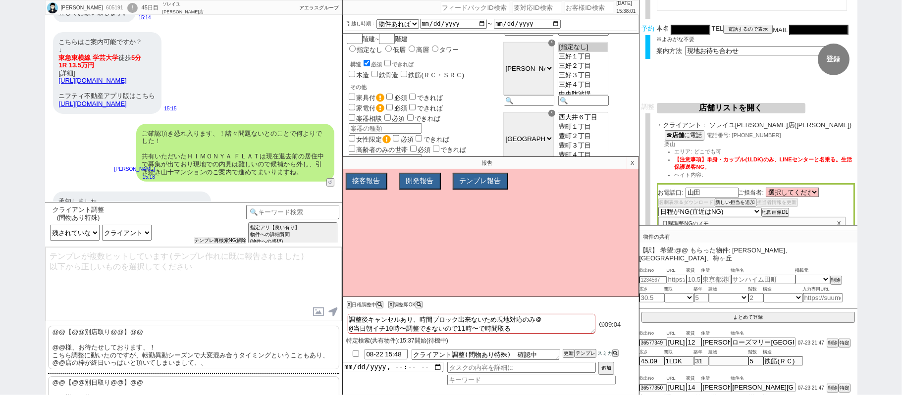
click at [198, 244] on button "テンプレ再検索NG解除" at bounding box center [220, 240] width 52 height 7
click at [0, 0] on select "クライアント調整のパターン クライアントとの特殊条件調整→報告(店長のみ！) クライアントとの日程調整→報告(ptr様はコチラ) クライアントとの物件出ない特…" at bounding box center [0, 0] width 0 height 0
select select "クライアント調整(問物あり特殊)"
click at [0, 0] on select "クライアント調整のパターン クライアントとの特殊条件調整→報告(店長のみ！) クライアントとの日程調整→報告(ptr様はコチラ) クライアントとの物件出ない特…" at bounding box center [0, 0] width 0 height 0
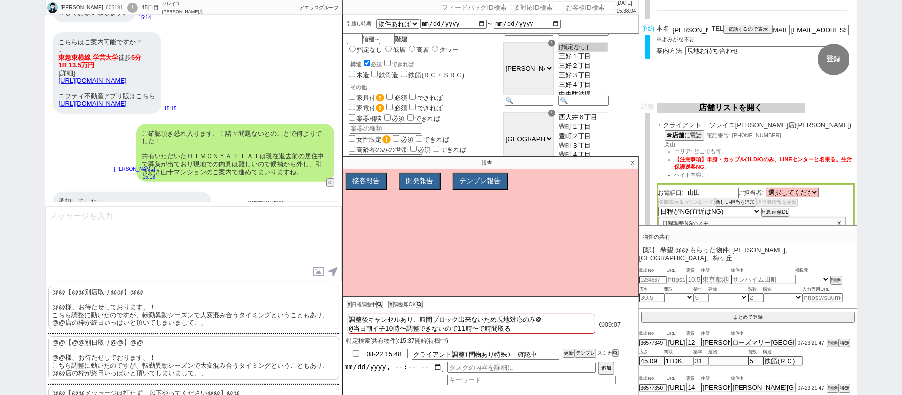
scroll to position [62, 0]
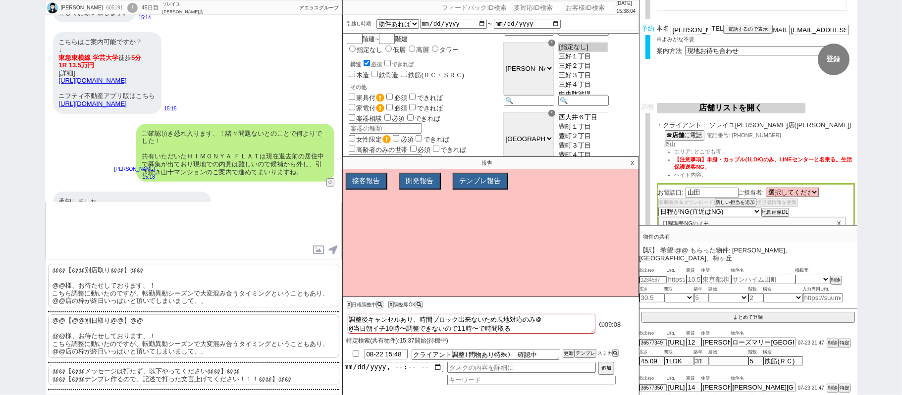
click at [133, 339] on p "@@【@@別日取り@@】@@ @@様、お待たせしております、！ こちら調整に動いたのですが、転勤異動シーズンで大変混み合うタイミングということもあり、@@店の…" at bounding box center [193, 336] width 291 height 44
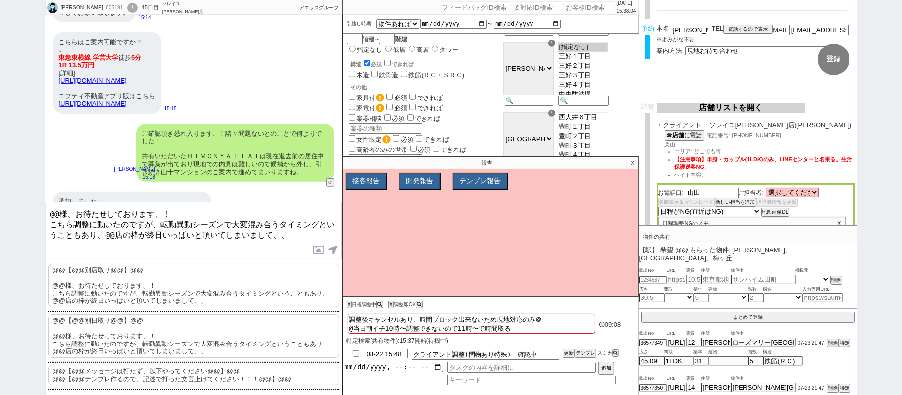
scroll to position [0, 0]
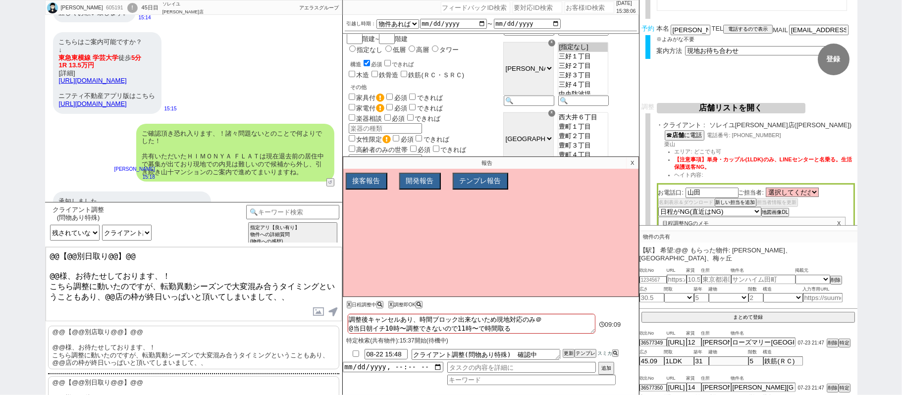
drag, startPoint x: 176, startPoint y: 272, endPoint x: 0, endPoint y: 83, distance: 258.2
click at [0, 103] on div "masataka takahashi 605191 ! 0 45日目 ソレイユ渋谷店 冬眠中 自社客 アエラスグループ スミカ_BPO チャット全表示 202…" at bounding box center [451, 197] width 902 height 395
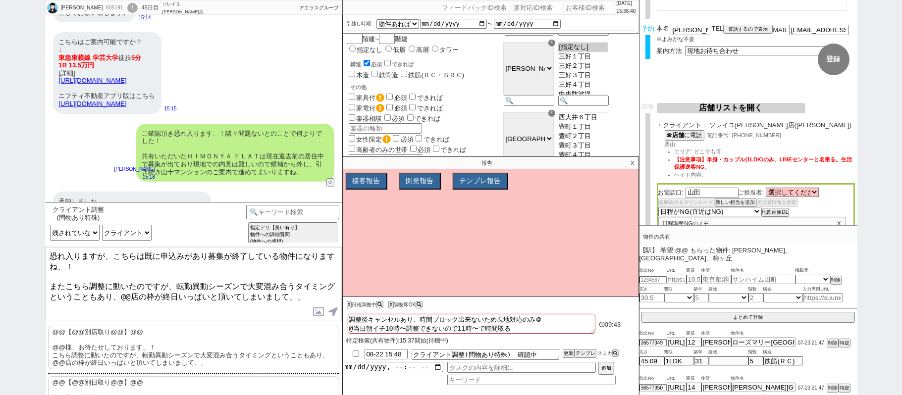
click at [123, 286] on textarea "恐れ入りますが、こちらは既に申込みがあり募集が終了している物件になりますね、！ またこちら調整に動いたのですが、転勤異動シーズンで大変混み合うタイミングという…" at bounding box center [194, 284] width 296 height 74
drag, startPoint x: 177, startPoint y: 287, endPoint x: 171, endPoint y: 280, distance: 9.2
click at [176, 287] on textarea "恐れ入りますが、こちらは既に申込みがあり募集が終了している物件になりますね、！ またこちら調整に動いたのですが、転勤異動シーズンで大変混み合うタイミングという…" at bounding box center [194, 284] width 296 height 74
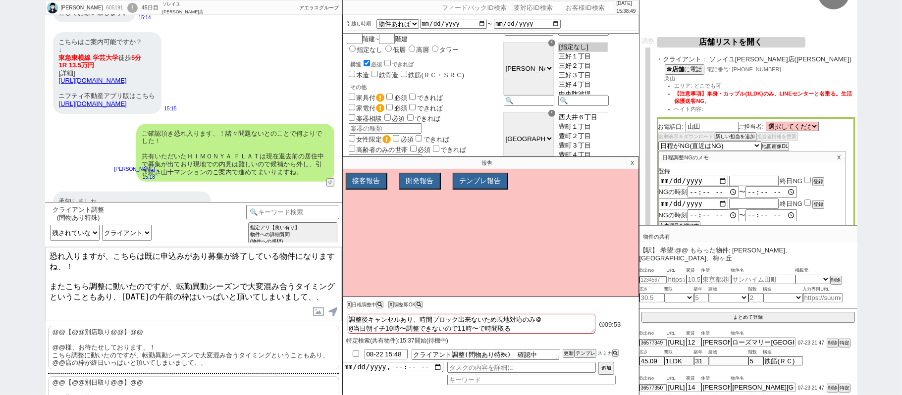
click at [267, 288] on textarea "恐れ入りますが、こちらは既に申込みがあり募集が終了している物件になりますね、！ またこちら調整に動いたのですが、転勤異動シーズンで大変混み合うタイミングという…" at bounding box center [194, 284] width 296 height 74
type textarea "恐れ入りますが、こちらは既に申込みがあり募集が終了している物件になりますね、！ またこちら調整に動いたのですが、転勤異動シーズンで大変混み合うタイミングという…"
checkbox input "true"
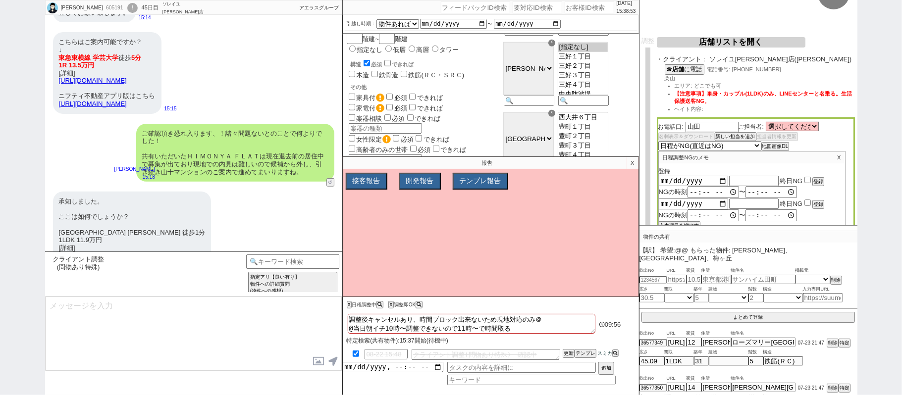
scroll to position [16513, 0]
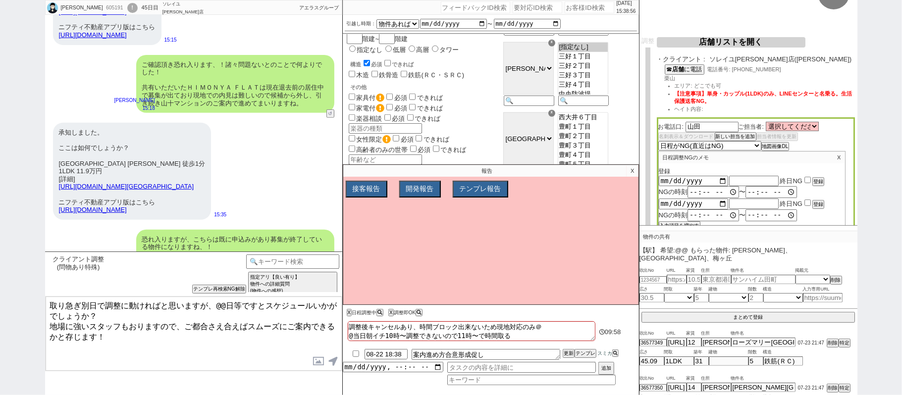
drag, startPoint x: 50, startPoint y: 303, endPoint x: 119, endPoint y: 310, distance: 69.6
click at [50, 303] on textarea "取り急ぎ別日で調整に動ければと思いますが、@@日等ですとスケジュールいかがでしょうか？ 地場に強いスタッフもおりますので、ご都合さえ合えばスムーズにご案内でき…" at bounding box center [194, 334] width 296 height 74
click at [262, 307] on textarea "取り急ぎ別日で調整に動ければと思いますが、@@日等ですとスケジュールいかがでしょうか？ 地場に強いスタッフもおりますので、ご都合さえ合えばスムーズにご案内でき…" at bounding box center [194, 334] width 296 height 74
type textarea "13時以降でしたら何とかご調整できそうな状況でして、13時以降ですとスケジュールいかがでしょうか？ 地場に強いスタッフもおりますので、ご都合さえ合えばスムーズ…"
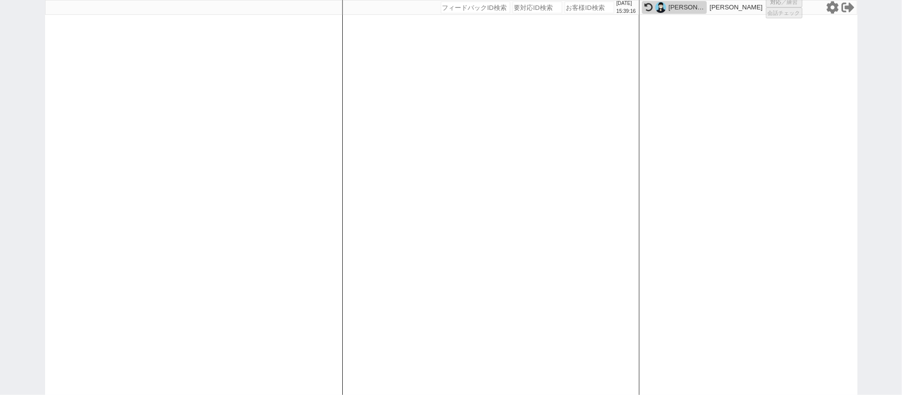
scroll to position [0, 0]
select select "1"
select select "2"
select select "3"
select select "9"
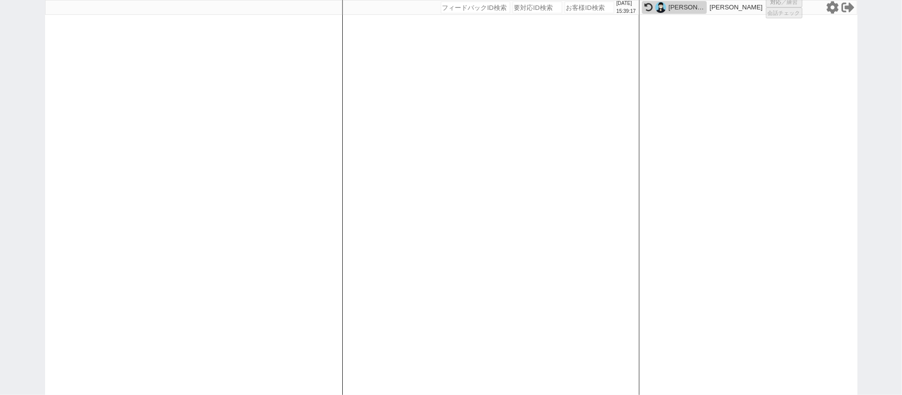
select select "10"
select select "8"
select select "5"
select select
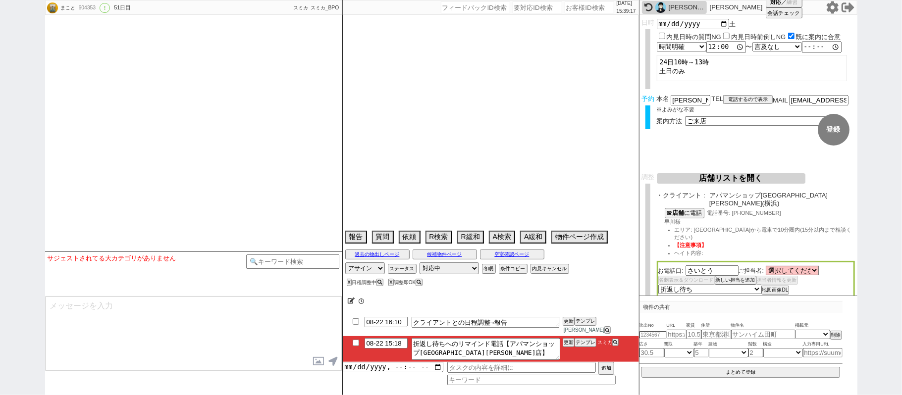
select select "1834"
select select "2025"
select select "9"
select select "34"
select select "1"
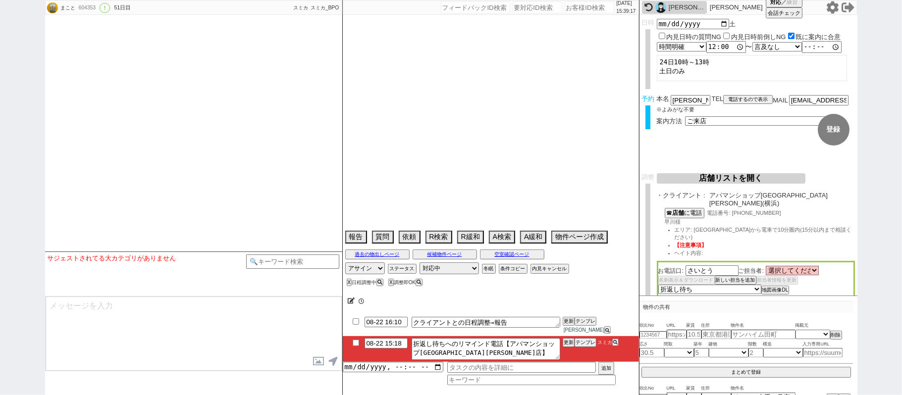
select select "14"
select select "48"
select select "1246"
select select "17"
select select "561"
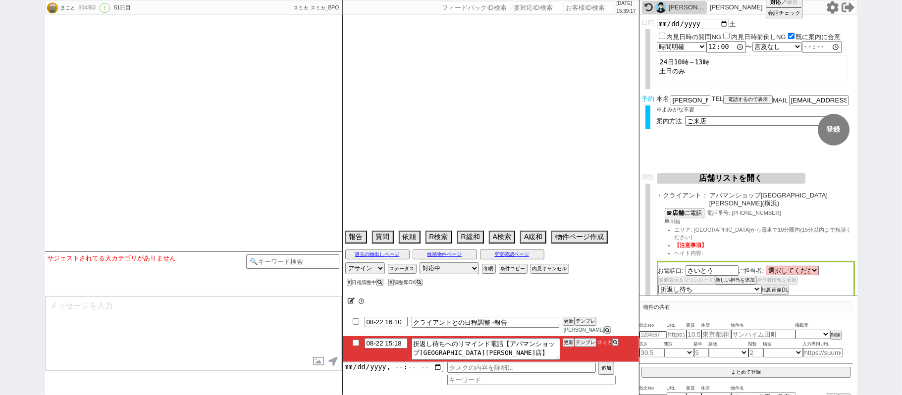
select select "53"
select select "1351"
select select "84"
select select "85"
select select "23"
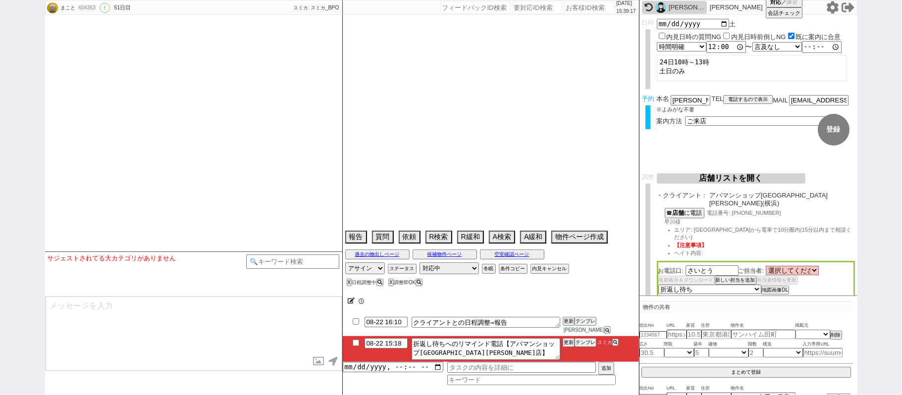
select select "758"
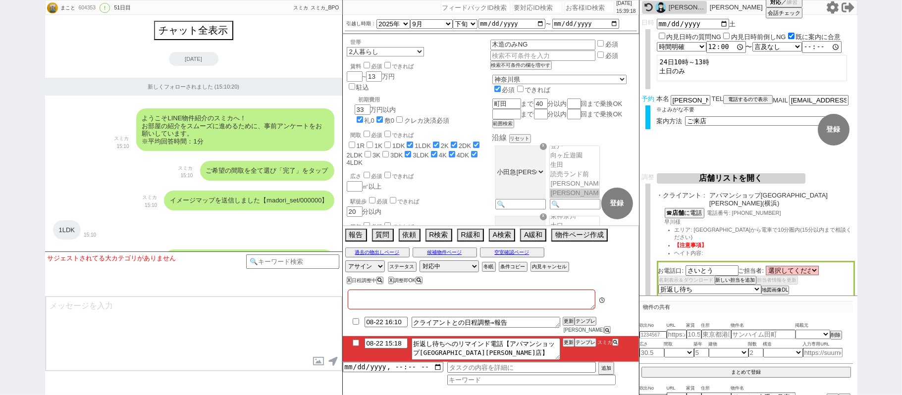
type textarea "調整前後ろ倒し＠＠調整後に引越し時期後ろ倒し、先行で進めないならバラシ＠＠ 当日まで他社なし 契約しづらい、エリア広く沿線気にしていないので通常調整でエリア言…"
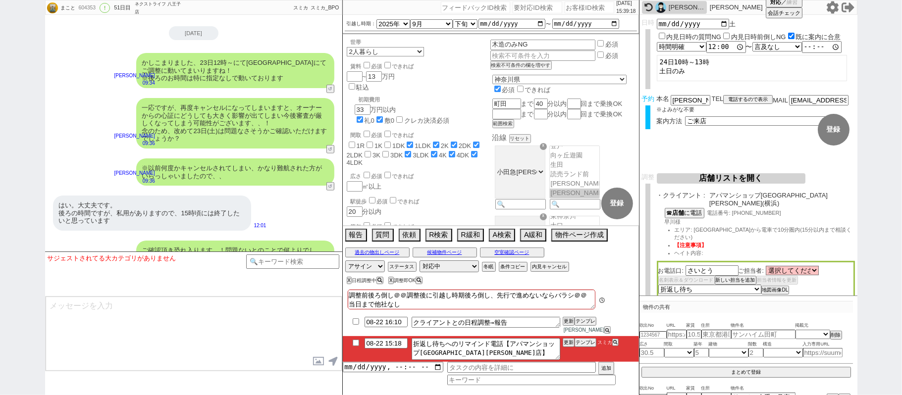
scroll to position [343, 0]
click at [391, 344] on input "08-22 15:18" at bounding box center [385, 342] width 43 height 8
type input "08-22 16:00"
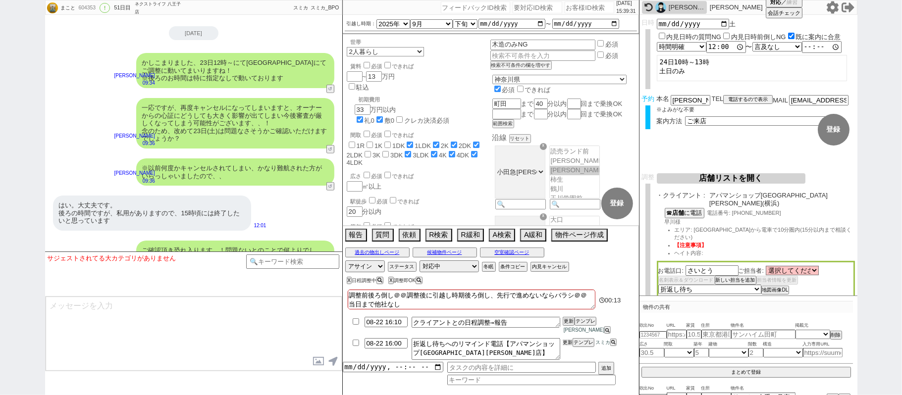
drag, startPoint x: 565, startPoint y: 342, endPoint x: 562, endPoint y: 353, distance: 11.8
click at [565, 343] on button "更新" at bounding box center [567, 342] width 10 height 7
click at [561, 351] on li "08-22 16:00 折返し待ちへのリマインド電話【アパマンショップ横浜西口店】 更新 テンプレ スミカ" at bounding box center [491, 349] width 296 height 26
drag, startPoint x: 565, startPoint y: 344, endPoint x: 565, endPoint y: 349, distance: 5.4
click at [565, 346] on button "更新" at bounding box center [567, 342] width 10 height 7
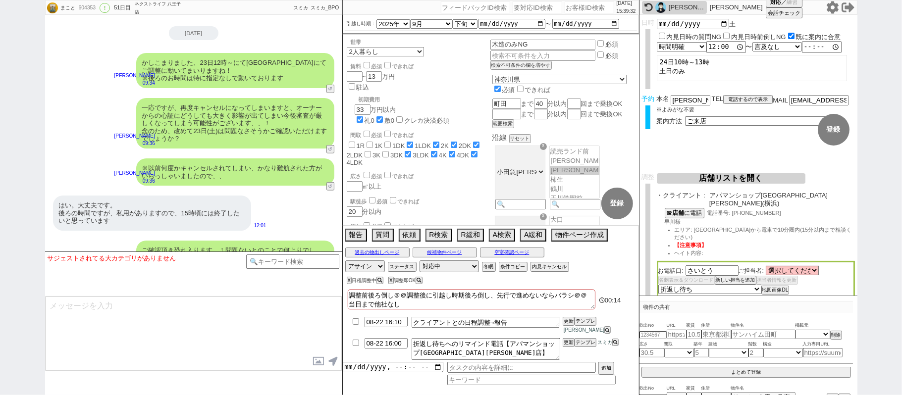
click at [565, 352] on li "08-22 16:00 折返し待ちへのリマインド電話【アパマンショップ横浜西口店】 更新 テンプレ スミカ" at bounding box center [491, 349] width 296 height 26
drag, startPoint x: 566, startPoint y: 345, endPoint x: 566, endPoint y: 351, distance: 5.4
click at [566, 346] on button "更新" at bounding box center [567, 342] width 10 height 7
click at [566, 351] on li "08-22 16:00 折返し待ちへのリマインド電話【アパマンショップ横浜西口店】 更新 テンプレ スミカ" at bounding box center [491, 349] width 296 height 26
click at [567, 345] on button "更新" at bounding box center [567, 342] width 10 height 7
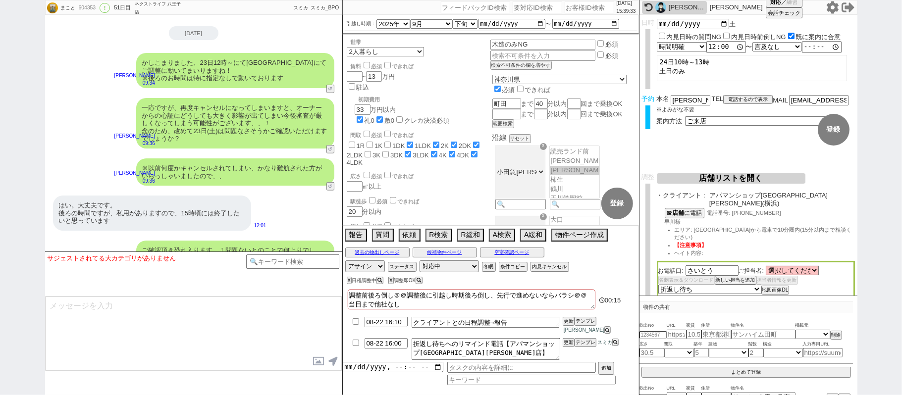
click at [567, 351] on li "08-22 16:00 折返し待ちへのリマインド電話【アパマンショップ横浜西口店】 更新 テンプレ スミカ" at bounding box center [491, 349] width 296 height 26
drag, startPoint x: 569, startPoint y: 345, endPoint x: 567, endPoint y: 352, distance: 7.2
click at [569, 346] on button "更新" at bounding box center [567, 342] width 10 height 7
click at [567, 352] on li "08-22 16:00 折返し待ちへのリマインド電話【アパマンショップ横浜西口店】 更新 テンプレ スミカ" at bounding box center [491, 349] width 296 height 26
click at [567, 345] on button "更新" at bounding box center [567, 342] width 10 height 7
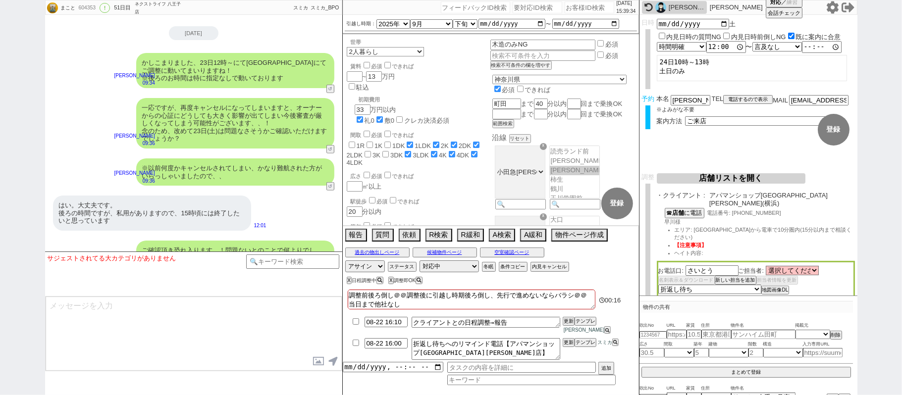
drag, startPoint x: 567, startPoint y: 350, endPoint x: 566, endPoint y: 342, distance: 7.9
click at [566, 350] on li "08-22 16:00 折返し待ちへのリマインド電話【アパマンショップ横浜西口店】 更新 テンプレ スミカ" at bounding box center [491, 349] width 296 height 26
drag, startPoint x: 566, startPoint y: 342, endPoint x: 565, endPoint y: 350, distance: 8.1
click at [565, 343] on button "更新" at bounding box center [567, 342] width 10 height 7
click at [565, 350] on li "08-22 16:00 折返し待ちへのリマインド電話【アパマンショップ横浜西口店】 更新 テンプレ スミカ" at bounding box center [491, 349] width 296 height 26
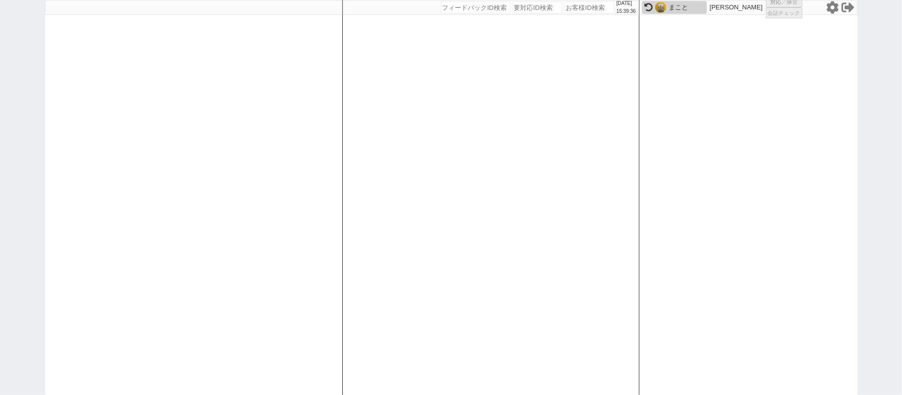
select select
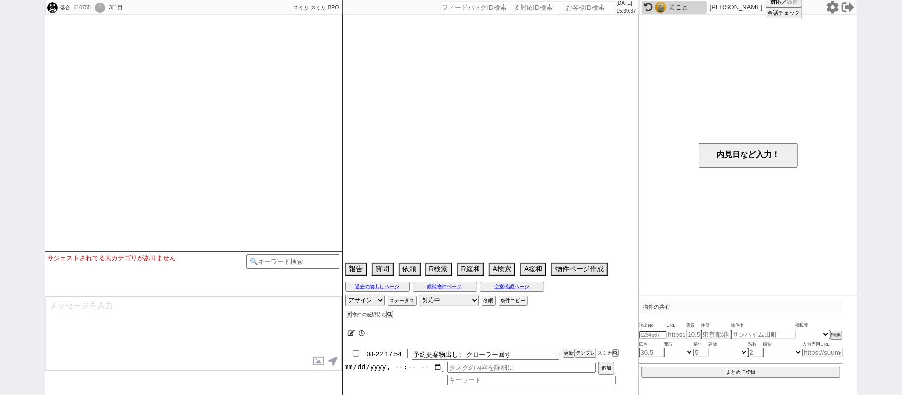
select select
select select "15"
select select "1"
select select "14"
select select "65"
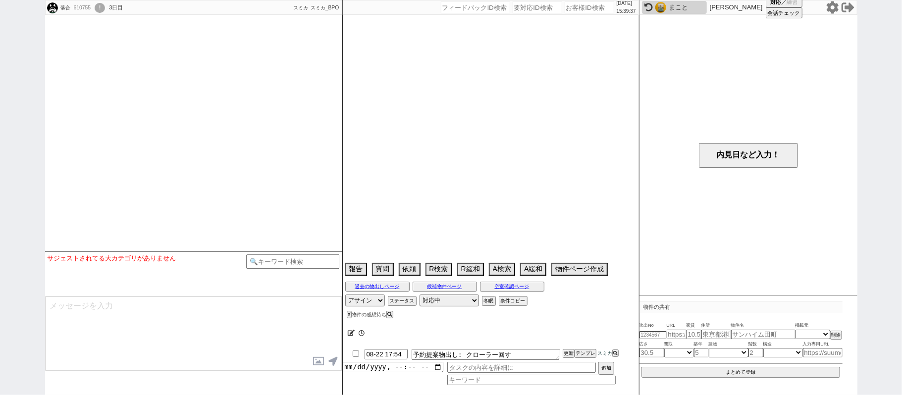
select select "66"
select select "71"
select select "79"
select select "80"
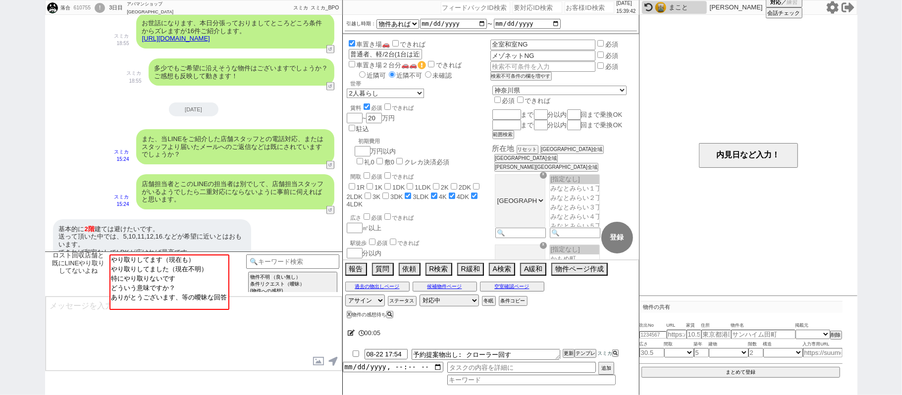
scroll to position [1044, 0]
click at [571, 10] on input "number" at bounding box center [589, 7] width 50 height 12
paste input "604353"
type input "604353"
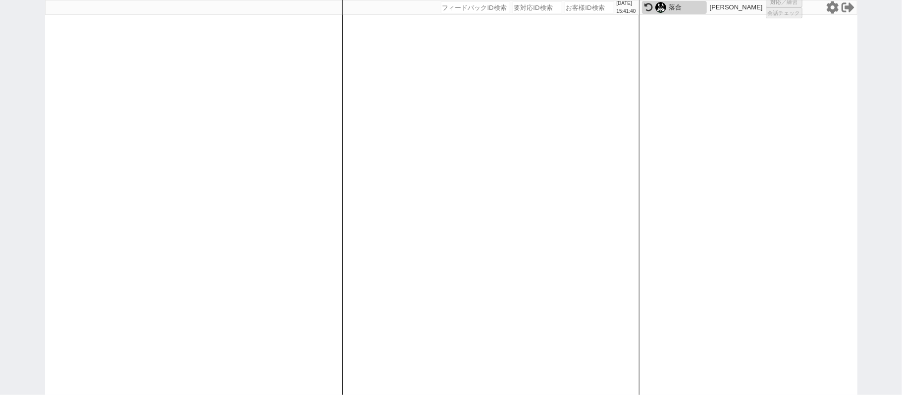
select select "1"
select select "2"
select select "3"
select select "9"
select select "10"
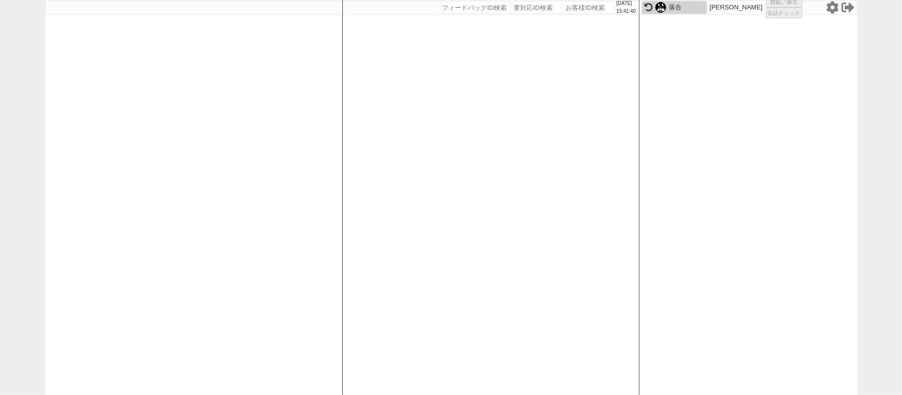
select select "8"
select select "5"
select select
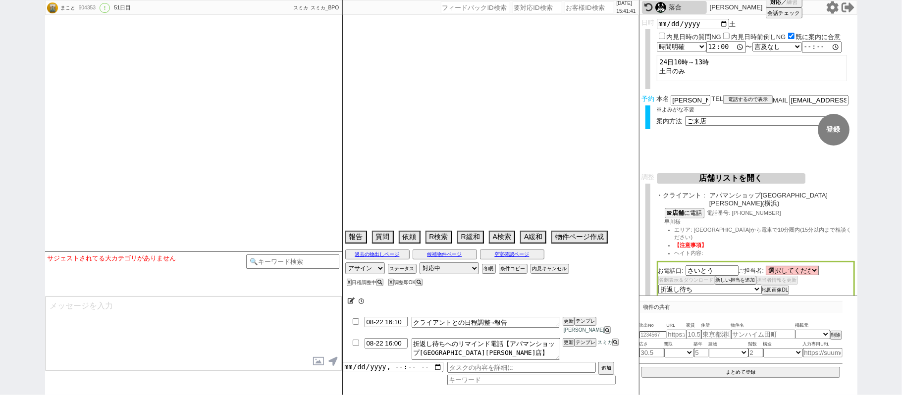
select select "1834"
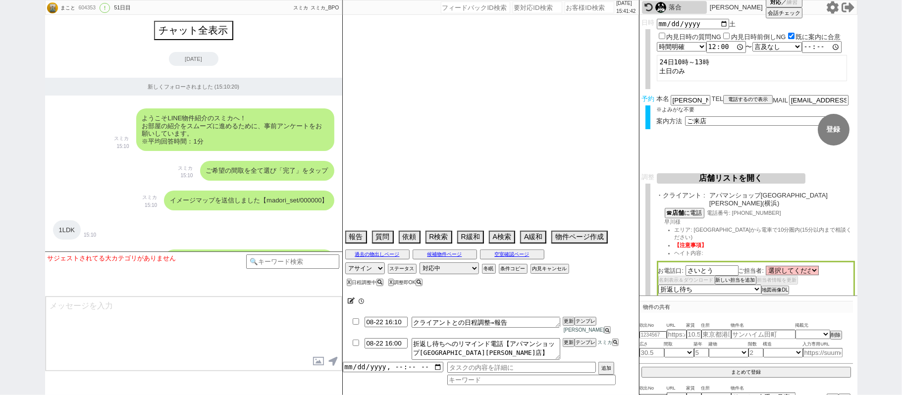
type textarea "調整前後ろ倒し＠＠調整後に引越し時期後ろ倒し、先行で進めないならバラシ＠＠ 当日まで他社なし 契約しづらい、エリア広く沿線気にしていないので通常調整でエリア言…"
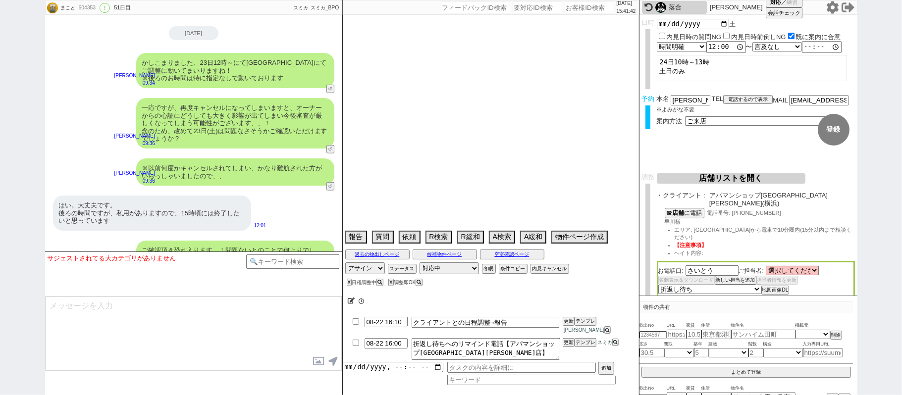
select select "2025"
select select "9"
select select "34"
select select "1"
select select "14"
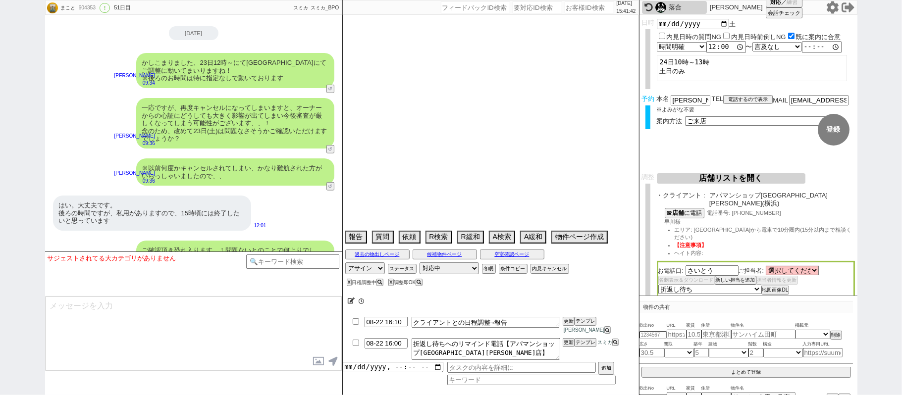
select select "48"
select select "1246"
select select "17"
select select "561"
select select "53"
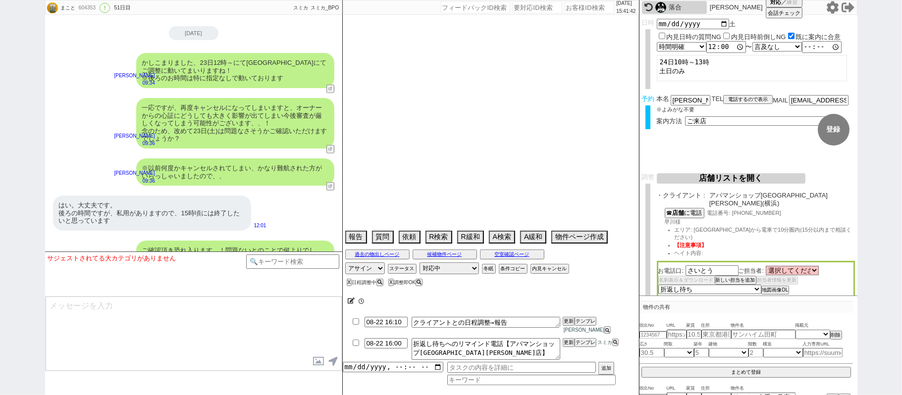
select select "1351"
select select "84"
select select "85"
select select "23"
select select "758"
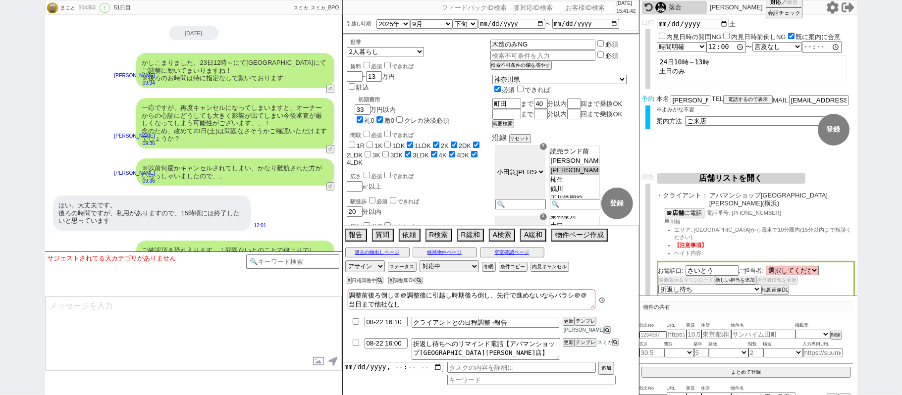
scroll to position [343, 0]
click at [814, 266] on select "選択してください 鈴木 香織 澤井 勇司 金 埈煥 秋山 拓人 清水 力也 大高 天駿 早川 浩太 松川 愛莉沙 清水 直 岩間 大祐" at bounding box center [791, 270] width 53 height 8
select select "2417"
click at [767, 266] on select "選択してください 鈴木 香織 澤井 勇司 金 埈煥 秋山 拓人 清水 力也 大高 天駿 早川 浩太 松川 愛莉沙 清水 直 岩間 大祐" at bounding box center [791, 270] width 53 height 8
drag, startPoint x: 715, startPoint y: 256, endPoint x: 633, endPoint y: 234, distance: 85.2
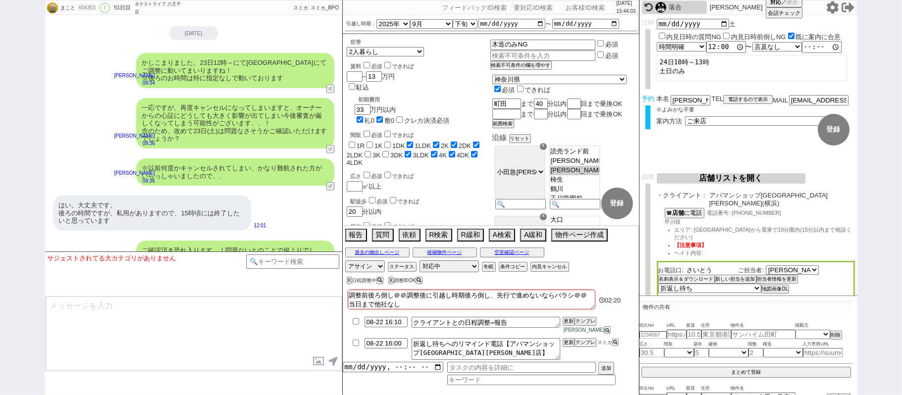
paste input "齋藤"
type input "齋藤"
click at [761, 227] on span "エリア: 横浜駅から電車で10分圏内(15分以内まで相談ください)" at bounding box center [762, 234] width 177 height 14
click at [744, 285] on select "未定 希望で最短でOK 最短以外でOK 日程がNG(直近で別日提案可) 日程がNG(直近はNG) お客様ごとNG 折返し待ち 店舗が定休/終業後で連絡取れず" at bounding box center [709, 289] width 102 height 8
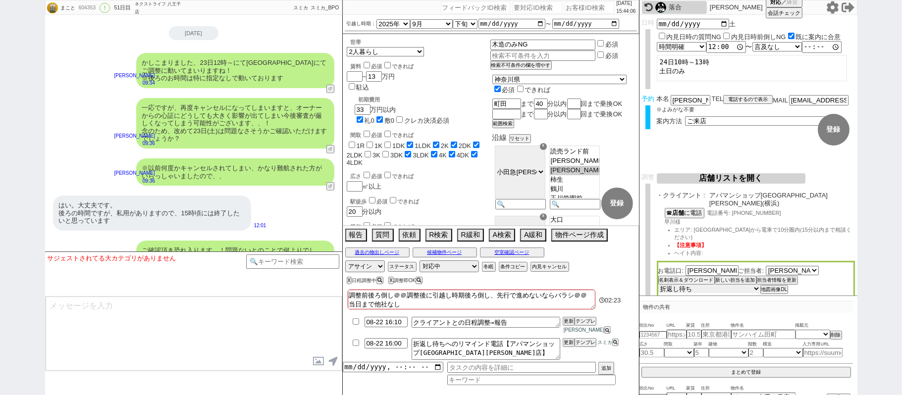
select select "5"
click at [658, 285] on select "未定 希望で最短でOK 最短以外でOK 日程がNG(直近で別日提案可) 日程がNG(直近はNG) お客様ごとNG 折返し待ち 店舗が定休/終業後で連絡取れず" at bounding box center [709, 289] width 102 height 8
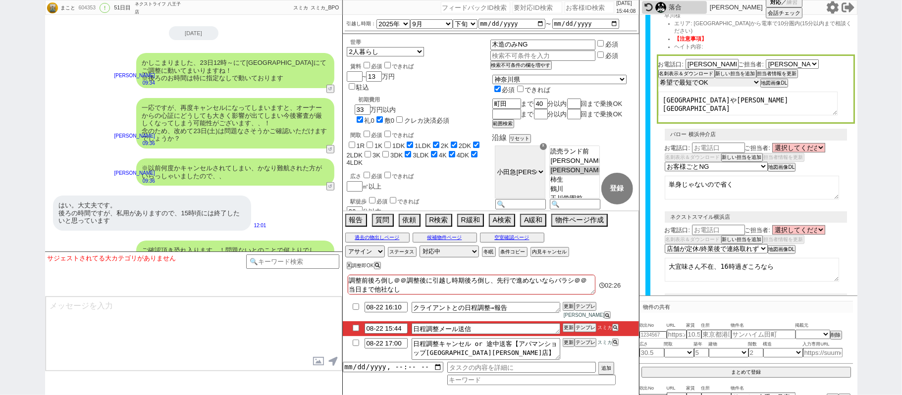
scroll to position [92, 0]
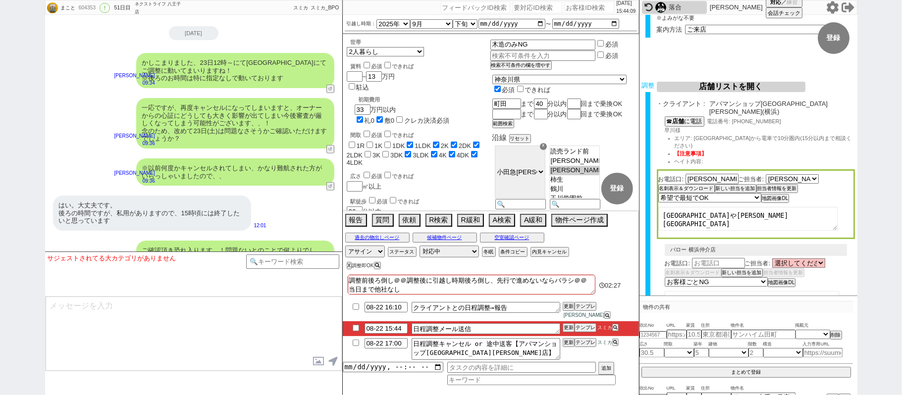
drag, startPoint x: 720, startPoint y: 199, endPoint x: 551, endPoint y: 194, distance: 169.4
click at [557, 194] on div "まこと 604353 ! 0 51日目 ネクストライフ 八王子店 冬眠中 自社客 スミカ スミカ_BPO チャット全表示 2025-07-03 新しくフォロー…" at bounding box center [451, 197] width 812 height 395
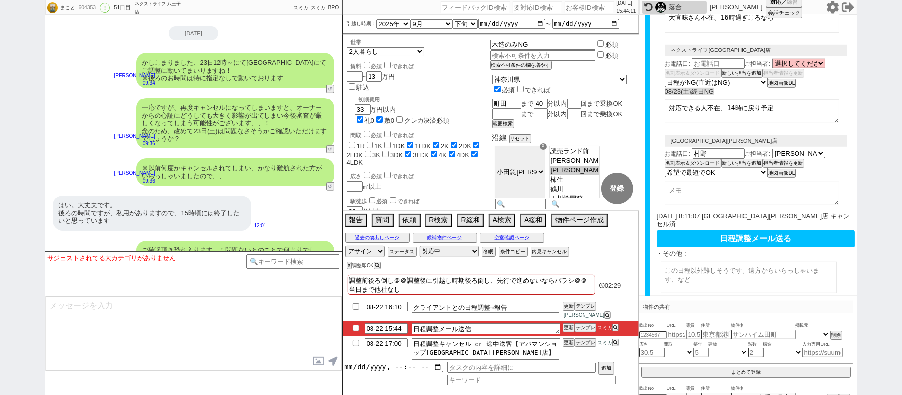
scroll to position [488, 0]
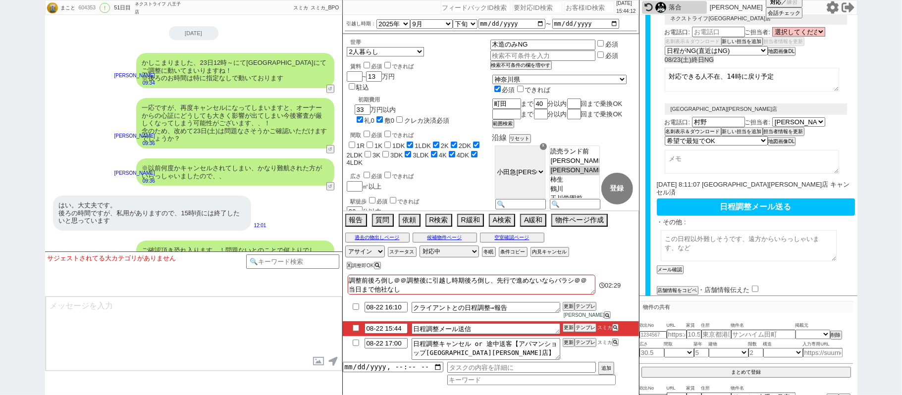
drag, startPoint x: 731, startPoint y: 217, endPoint x: 728, endPoint y: 212, distance: 5.4
click at [729, 230] on textarea at bounding box center [748, 245] width 176 height 31
paste textarea "横浜市や川崎市"
type textarea "お客様のご希望エリアは横浜市や川崎市周辺になります。"
click at [666, 266] on button "メール確認" at bounding box center [668, 269] width 25 height 7
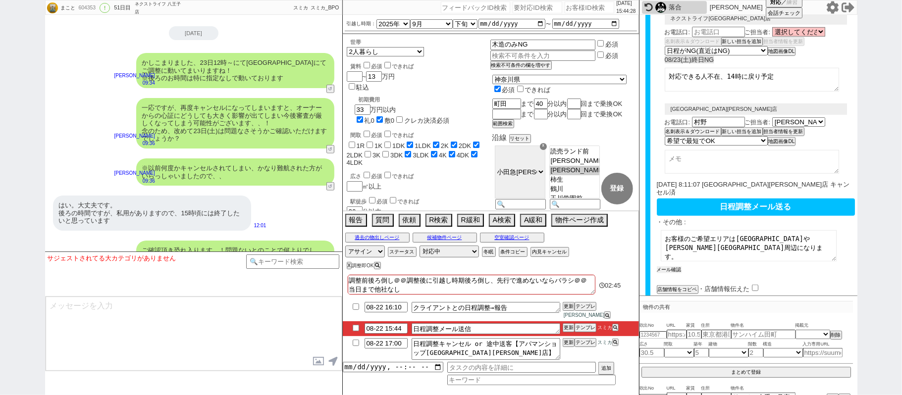
scroll to position [487, 0]
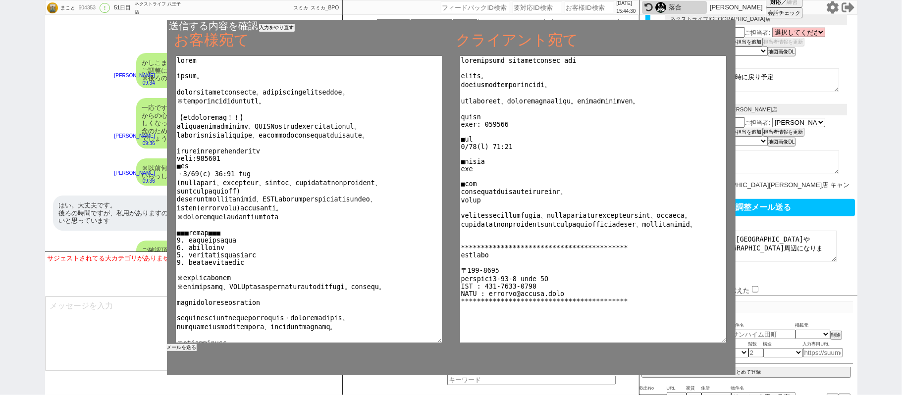
click at [189, 347] on button "メールを送る" at bounding box center [182, 347] width 30 height 7
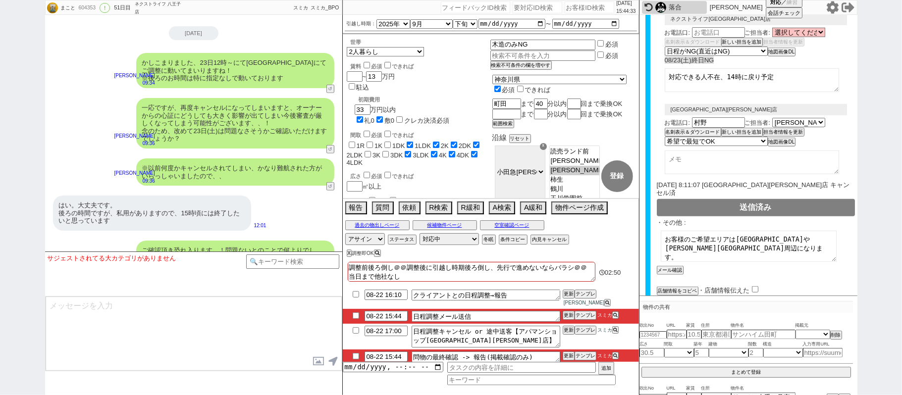
click at [355, 314] on input "checkbox" at bounding box center [356, 315] width 14 height 6
checkbox input "true"
click at [354, 353] on input "checkbox" at bounding box center [356, 356] width 14 height 6
checkbox input "true"
click at [588, 298] on button "テンプレ" at bounding box center [585, 294] width 22 height 7
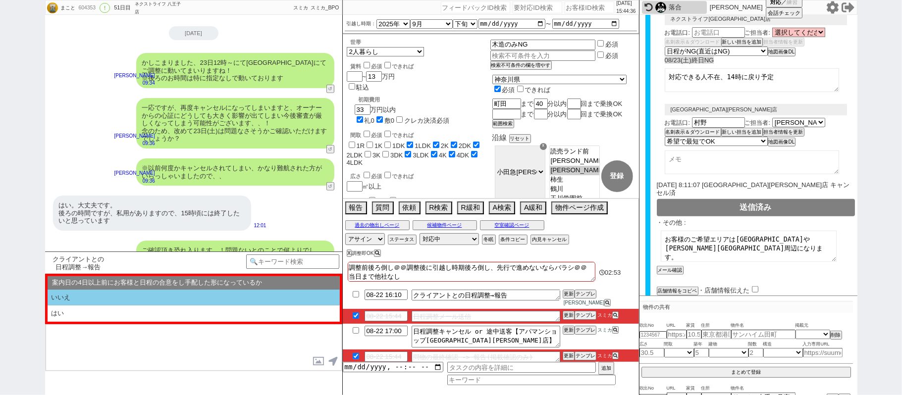
click at [153, 297] on li "いいえ" at bounding box center [194, 298] width 292 height 16
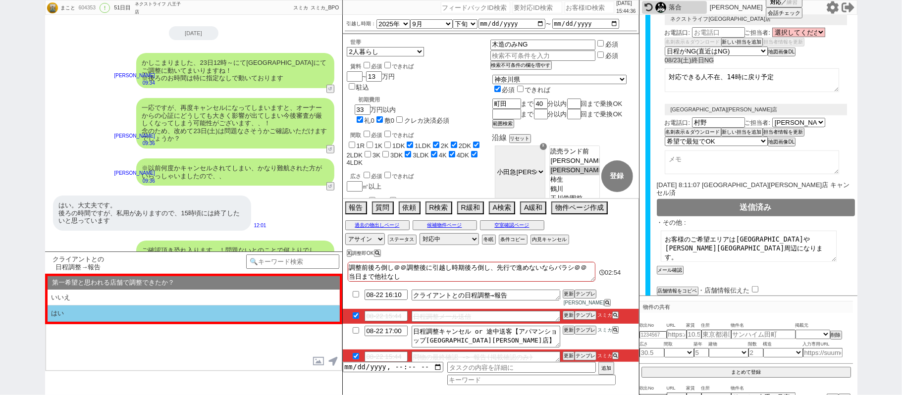
click at [151, 316] on li "はい" at bounding box center [194, 313] width 292 height 16
click at [151, 316] on li "近い" at bounding box center [194, 313] width 292 height 16
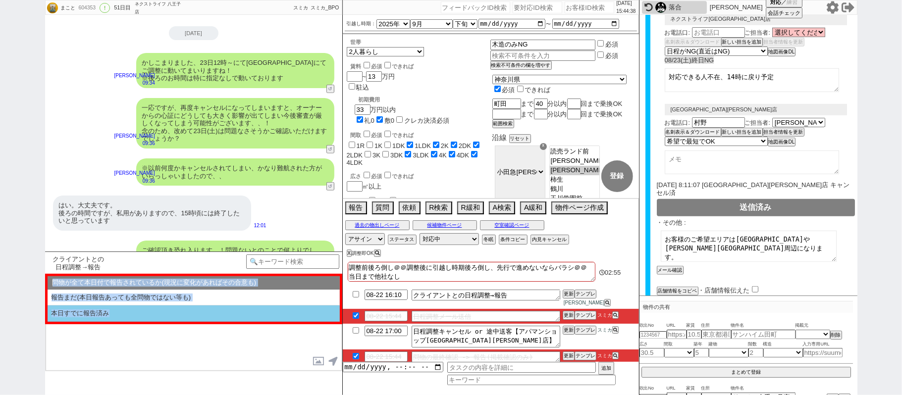
click at [116, 310] on li "本日すでに報告済み" at bounding box center [194, 313] width 292 height 16
select select "いいえ"
select select "はい"
select select "近い"
select select "本日すでに報告済み"
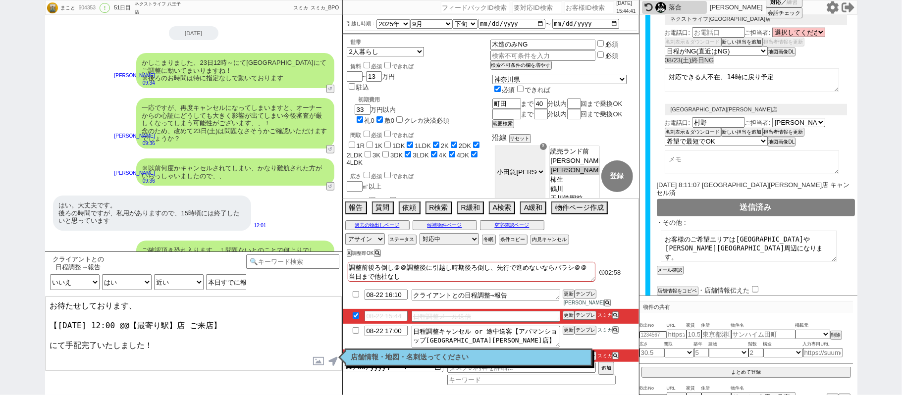
click at [131, 321] on textarea "お待たせしております、 【8月23日(土) 12:00 @@【最寄り駅】店 ご来店】 にて手配完了いたしました！" at bounding box center [194, 334] width 296 height 74
click at [184, 321] on textarea "お待たせしております、 【8月23日(土) 12:00 @@【最寄り駅】店 ご来店】 にて手配完了いたしました！" at bounding box center [194, 334] width 296 height 74
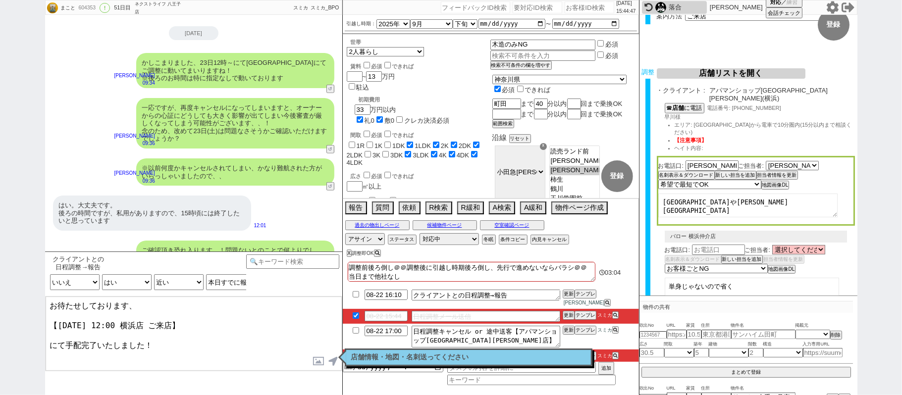
scroll to position [91, 0]
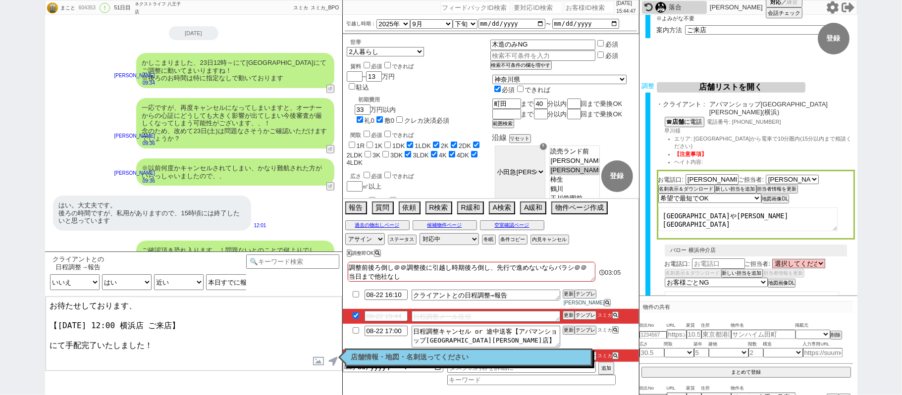
type textarea "お待たせしております、 【8月23日(土) 12:00 横浜店 ご来店】 にて手配完了いたしました！"
click at [709, 186] on button "名刺表示＆ダウンロード" at bounding box center [685, 189] width 54 height 7
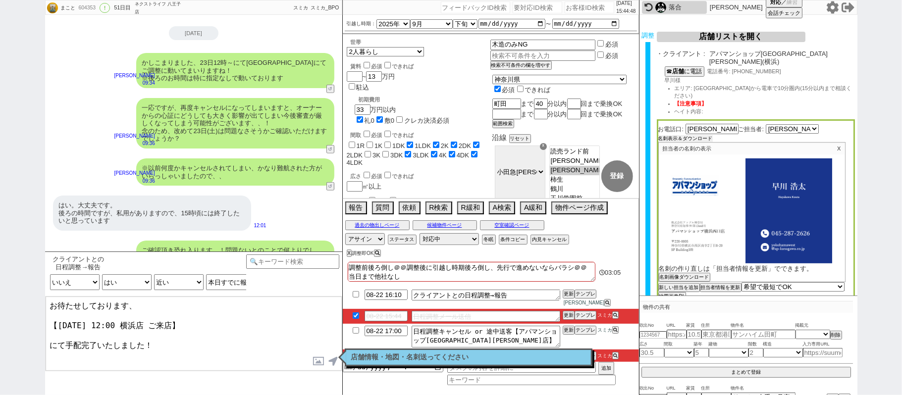
scroll to position [157, 0]
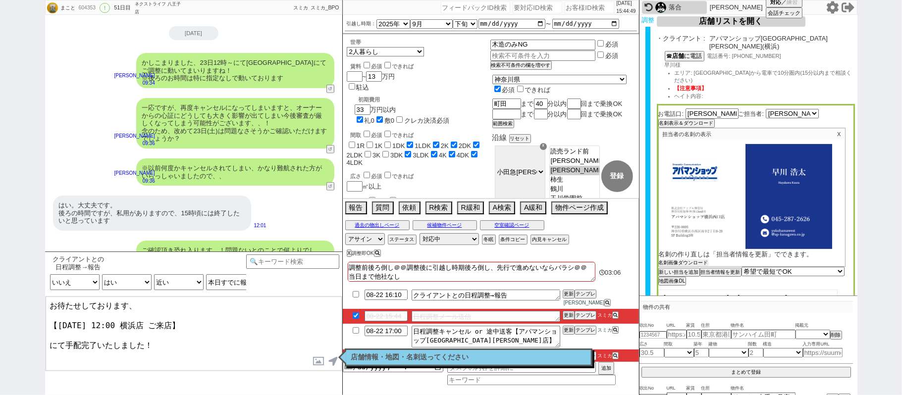
click at [703, 259] on button "名刺画像ダウンロード" at bounding box center [683, 262] width 50 height 7
click at [901, 199] on div "まこと 604353 ! 0 51日目 ネクストライフ 八王子店 冬眠中 自社客 スミカ スミカ_BPO チャット全表示 2025-07-03 新しくフォロー…" at bounding box center [451, 197] width 902 height 395
click at [179, 313] on textarea "お待たせしております、 【8月23日(土) 12:00 横浜店 ご来店】 にて手配完了いたしました！" at bounding box center [194, 334] width 296 height 74
checkbox input "true"
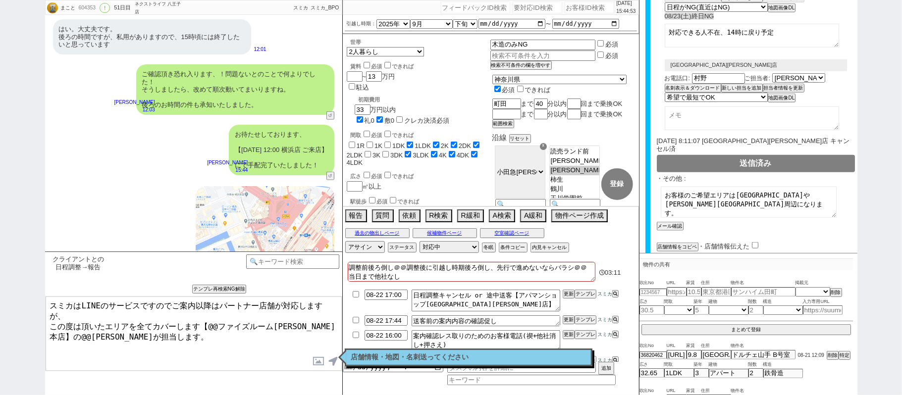
scroll to position [62, 0]
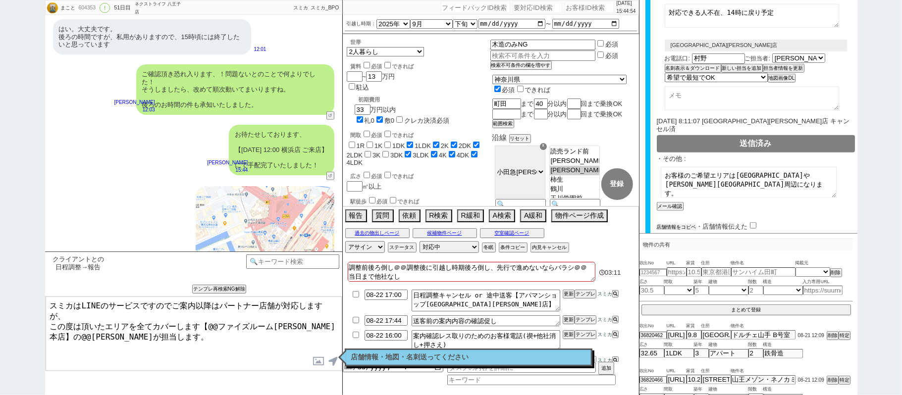
click at [681, 224] on button "店舗情報をコピペ" at bounding box center [676, 227] width 40 height 7
type textarea "スミカはLINEのサービスですのでご案内以降はパートナー店舗が対応しますが、 この度は頂いたエリアを全てカバーします【@@ファイズルーム渋谷本店】の@@大竹が…"
click at [756, 222] on input "checkbox" at bounding box center [755, 225] width 6 height 6
checkbox input "true"
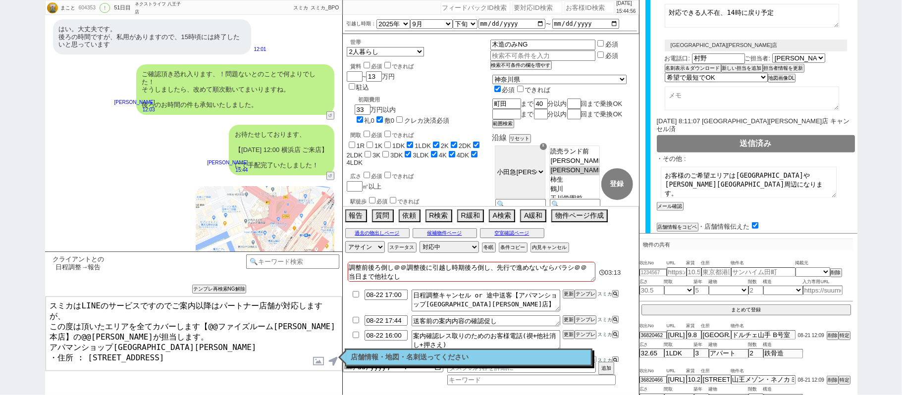
click at [142, 319] on textarea "スミカはLINEのサービスですのでご案内以降はパートナー店舗が対応しますが、 この度は頂いたエリアを全てカバーします【@@ファイズルーム渋谷本店】の@@大竹が…" at bounding box center [194, 334] width 296 height 74
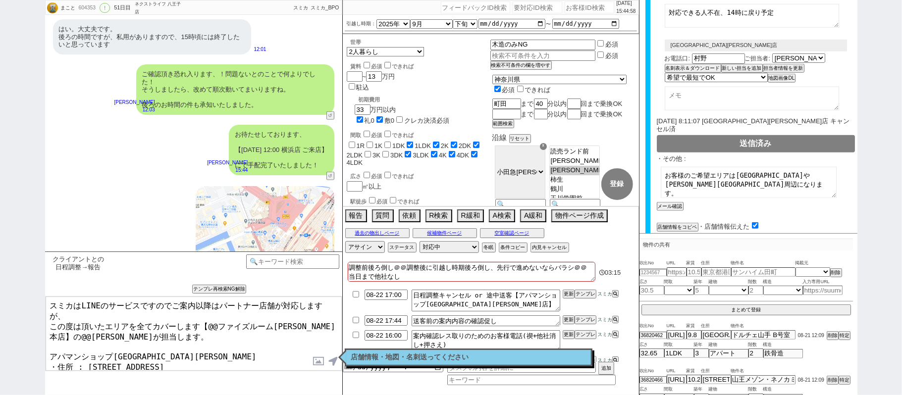
click at [158, 337] on textarea "スミカはLINEのサービスですのでご案内以降はパートナー店舗が対応しますが、 この度は頂いたエリアを全てカバーします【@@ファイズルーム渋谷本店】の@@大竹が…" at bounding box center [194, 334] width 296 height 74
click at [208, 313] on textarea "スミカはLINEのサービスですのでご案内以降はパートナー店舗が対応しますが、 この度は頂いたエリアを全てカバーします【@@ファイズルーム渋谷本店】の@@大竹が…" at bounding box center [194, 334] width 296 height 74
drag, startPoint x: 301, startPoint y: 315, endPoint x: 317, endPoint y: 322, distance: 17.3
click at [303, 315] on textarea "スミカはLINEのサービスですのでご案内以降はパートナー店舗が対応しますが、 この度は頂いたエリアを全てカバーします【@@ファイズルーム渋谷本店】の@@大竹が…" at bounding box center [194, 334] width 296 height 74
paste textarea "アパマンショップ横浜西口"
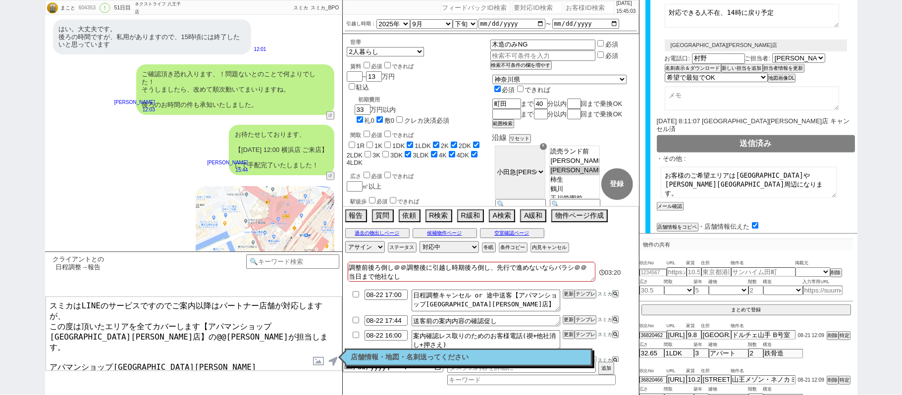
click at [325, 315] on textarea "スミカはLINEのサービスですのでご案内以降はパートナー店舗が対応しますが、 この度は頂いたエリアを全てカバーします【アパマンショップ横浜西口店】の@@大竹が…" at bounding box center [194, 334] width 296 height 74
click at [64, 321] on textarea "スミカはLINEのサービスですのでご案内以降はパートナー店舗が対応しますが、 この度は頂いたエリアを全てカバーします【アパマンショップ横浜西口店】の@@大竹が…" at bounding box center [194, 334] width 296 height 74
type textarea "スミカはLINEのサービスですのでご案内以降はパートナー店舗が対応しますが、 この度は頂いたエリアを全てカバーします【アパマンショップ横浜西口店】の早川が担当…"
click at [321, 367] on label at bounding box center [319, 361] width 16 height 18
click at [0, 0] on input "file" at bounding box center [0, 0] width 0 height 0
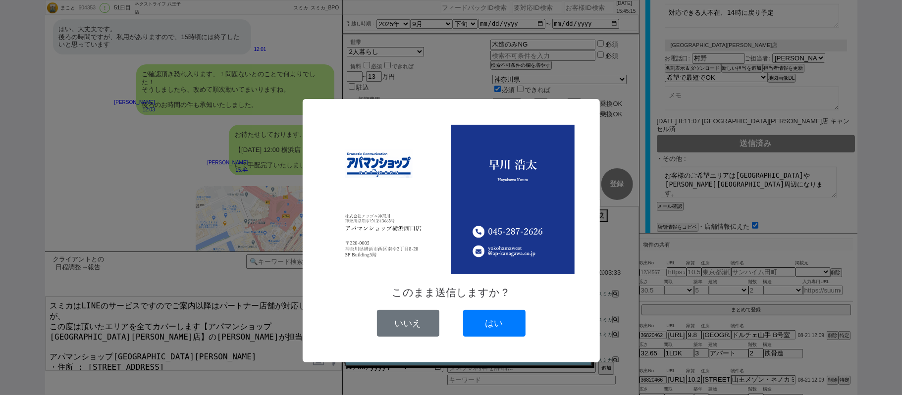
drag, startPoint x: 480, startPoint y: 321, endPoint x: 240, endPoint y: 328, distance: 240.2
click at [481, 321] on button "はい" at bounding box center [494, 323] width 62 height 27
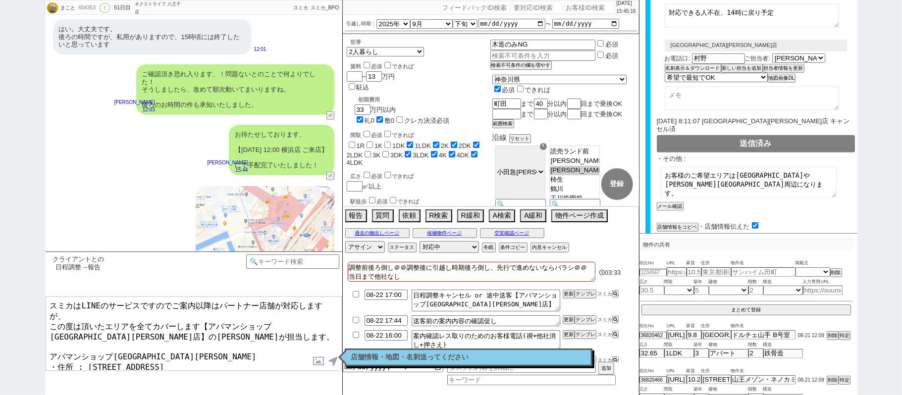
click at [201, 333] on textarea "スミカはLINEのサービスですのでご案内以降はパートナー店舗が対応しますが、 この度は頂いたエリアを全てカバーします【アパマンショップ横浜西口店】の早川が担当…" at bounding box center [194, 334] width 296 height 74
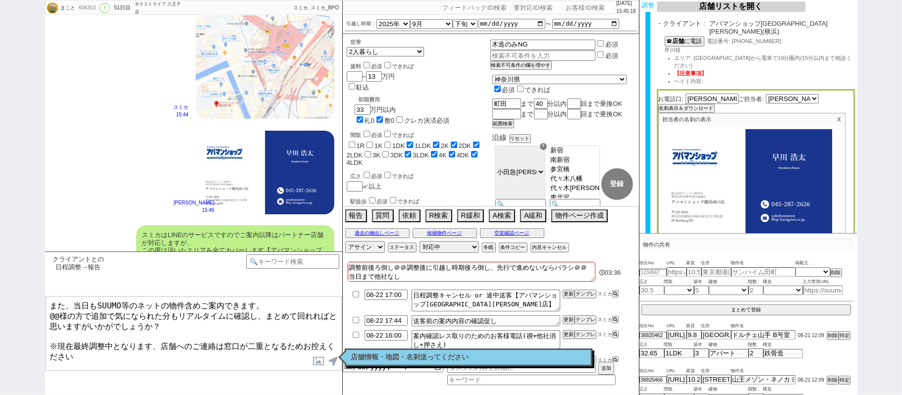
scroll to position [0, 0]
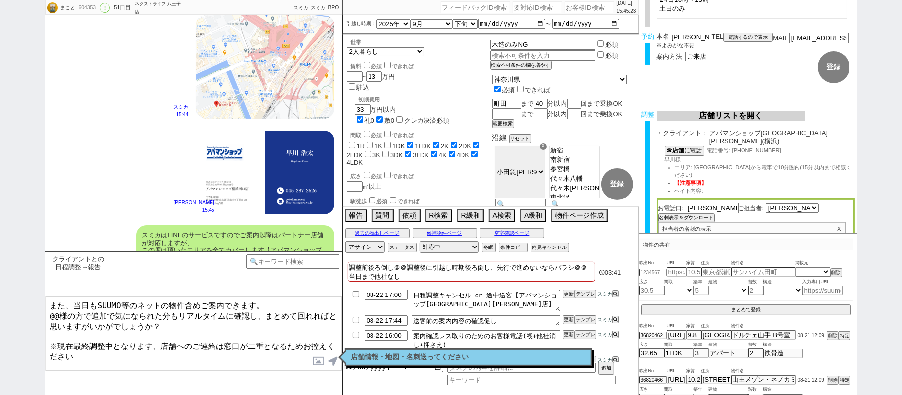
drag, startPoint x: 615, startPoint y: 30, endPoint x: 539, endPoint y: 30, distance: 75.7
click at [552, 30] on div "まこと 604353 ! 0 51日目 ネクストライフ 八王子店 冬眠中 自社客 スミカ スミカ_BPO チャット全表示 2025-07-03 新しくフォロー…" at bounding box center [451, 197] width 812 height 395
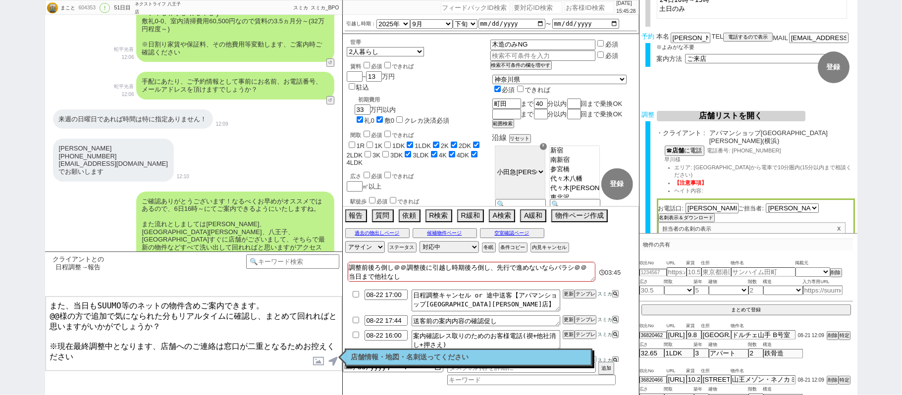
click at [55, 315] on textarea "また、当日もSUUMO等のネットの物件含めご案内できます。 @@様の方で追加で気になられた分もリアルタイムに確認し、まとめて回れればと思いますがいかがでしょう…" at bounding box center [194, 334] width 296 height 74
paste textarea "奥森"
type textarea "また、当日もSUUMO等のネットの物件含めご案内できます。 奥森様の方で追加で気になられた分もリアルタイムに確認し、まとめて回れればと思いますがいかがでしょう…"
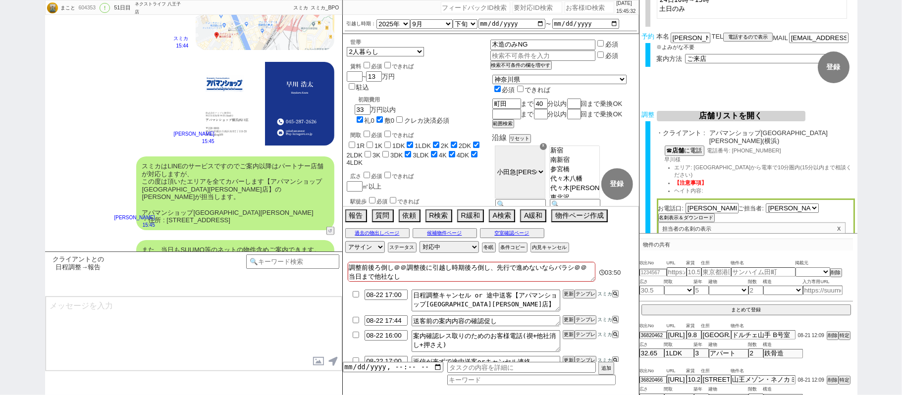
type textarea "※案内時の店舗状況次第では担当が変更になります、ご了承ください ※もし担当が変更になった場合でも、本LINEの内容は全て引き継がれておりスムーズにご案内が可能…"
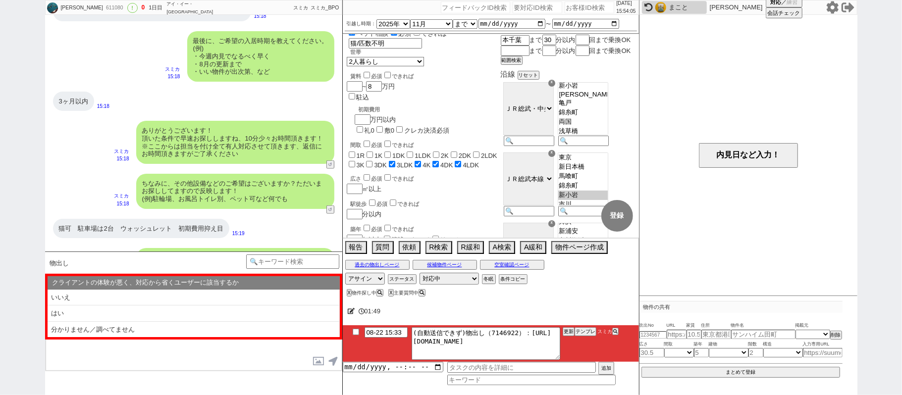
scroll to position [0, 0]
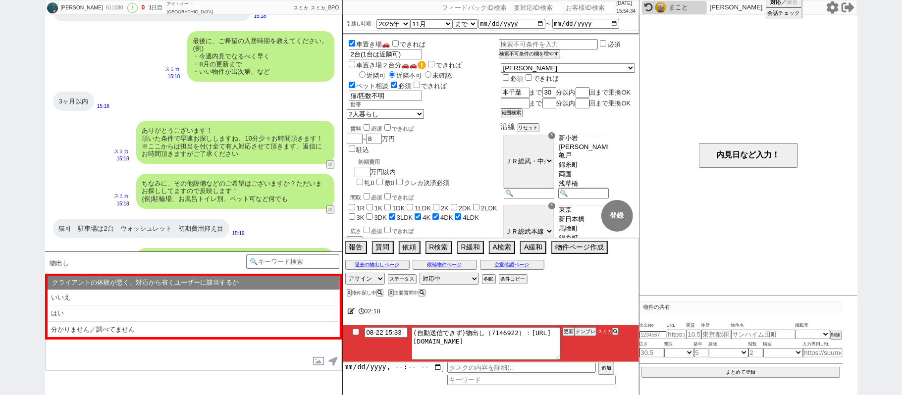
click at [221, 322] on li "はい" at bounding box center [194, 330] width 292 height 16
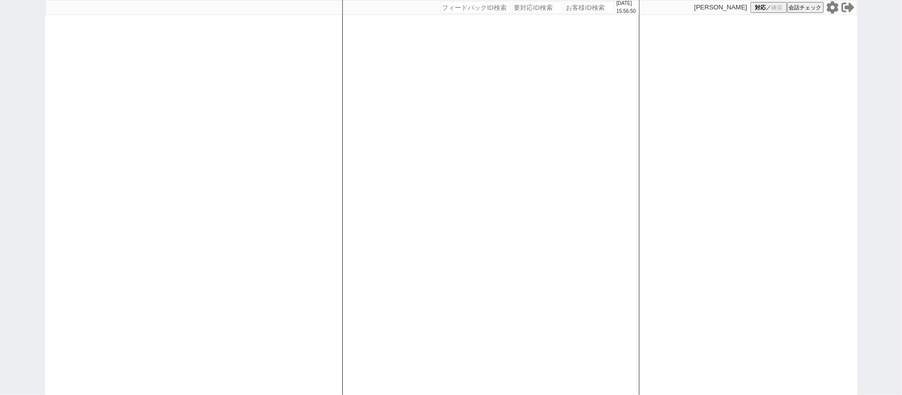
drag, startPoint x: 561, startPoint y: 12, endPoint x: 561, endPoint y: 17, distance: 5.0
click at [564, 12] on input "number" at bounding box center [589, 7] width 50 height 12
paste input "609211"
type input "609211"
select select "3"
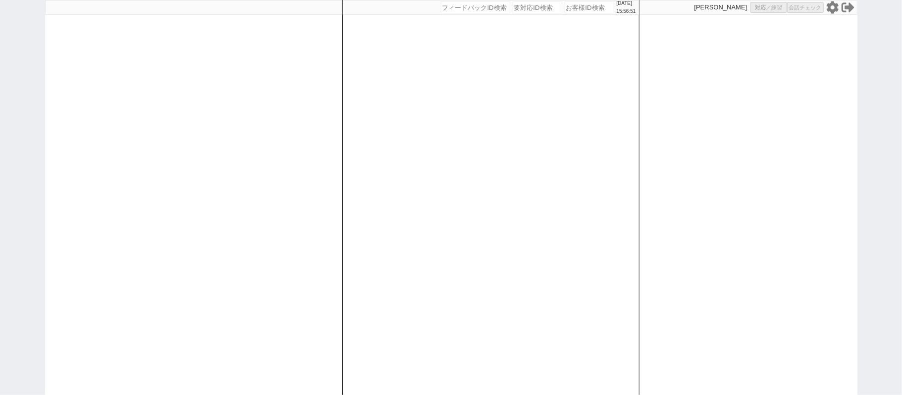
select select
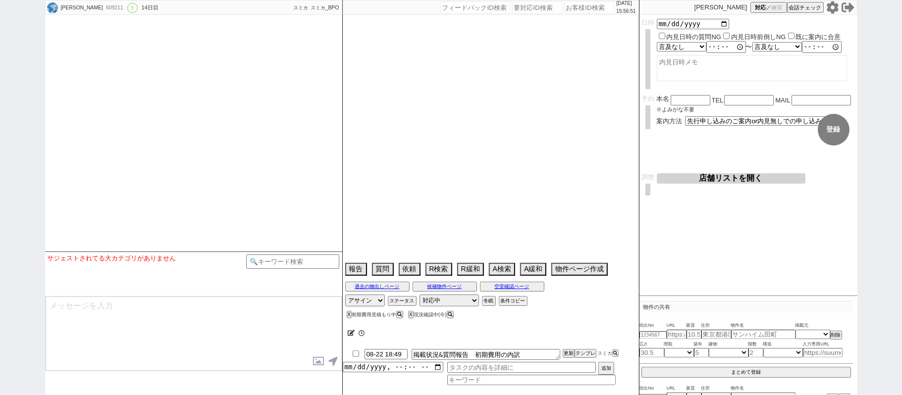
select select "13"
select select "0"
select select "50"
select select "[DATE]"
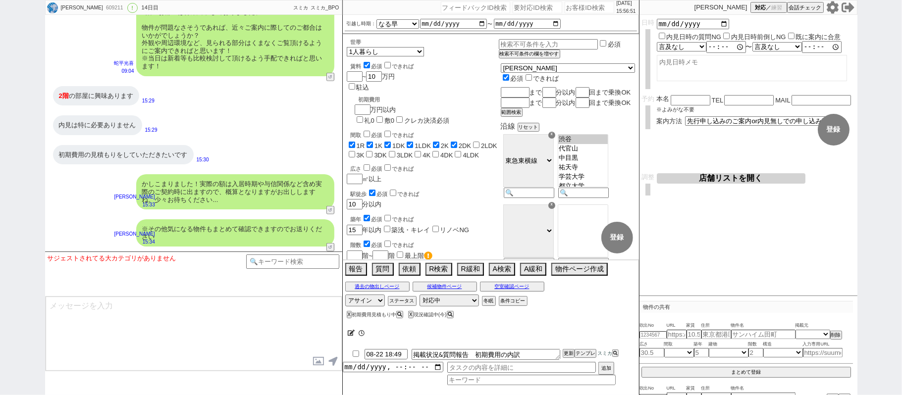
scroll to position [83, 0]
drag, startPoint x: 202, startPoint y: 181, endPoint x: 277, endPoint y: 189, distance: 75.2
click at [277, 189] on div "かしこまりました！実際の額は入居時期や与信関係など含め実際のご契約時に出ますので、概算となりますがお出ししますね。少々お待ちください..." at bounding box center [235, 191] width 198 height 35
copy div "実際の額は入居時期や与信関係など含め実際のご契約時に出ますので、概算となりますが"
click at [296, 135] on div "内見は特に必要ありません 15:29" at bounding box center [193, 125] width 297 height 30
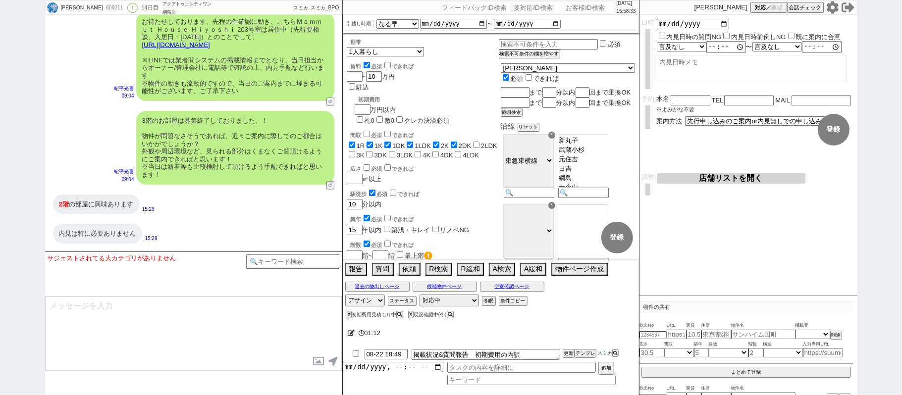
scroll to position [3401, 0]
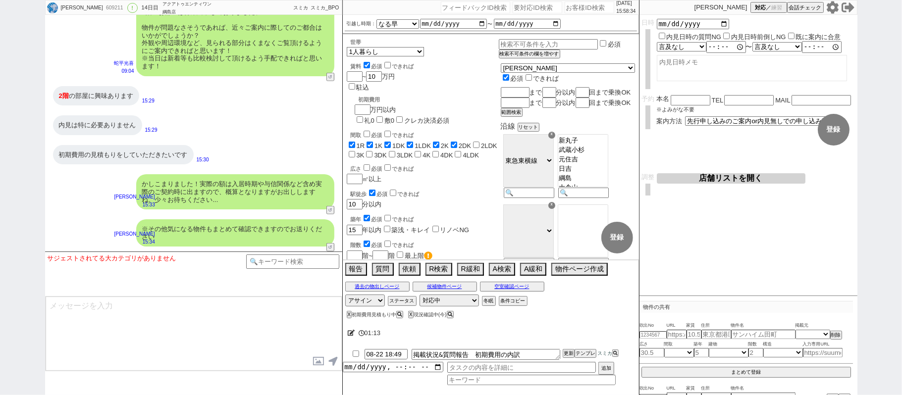
click at [296, 134] on div "内見は特に必要ありません 15:29" at bounding box center [193, 125] width 297 height 30
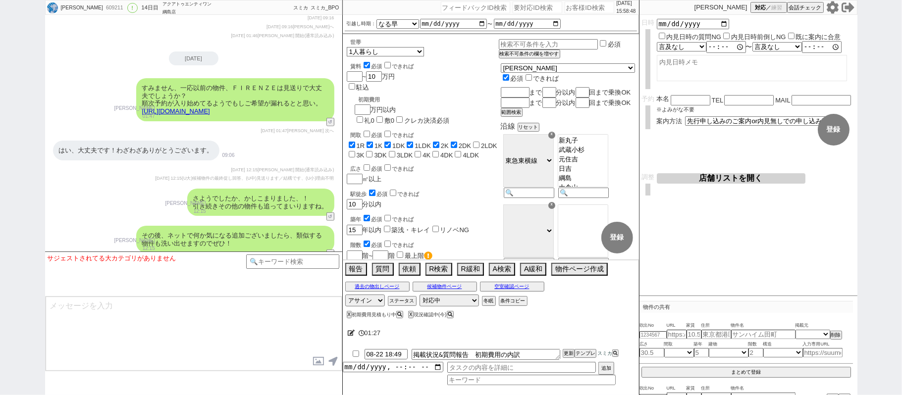
scroll to position [3088, 0]
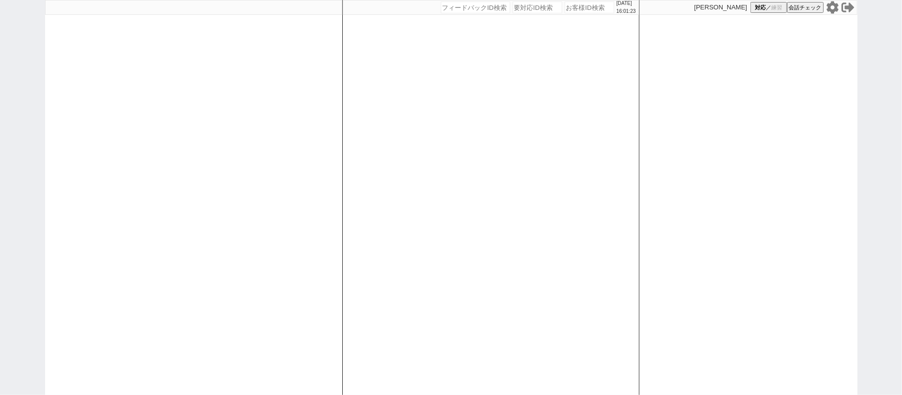
drag, startPoint x: 53, startPoint y: 163, endPoint x: 159, endPoint y: 145, distance: 107.0
click at [53, 162] on div at bounding box center [193, 197] width 297 height 395
click at [290, 161] on div at bounding box center [193, 197] width 297 height 395
drag, startPoint x: 812, startPoint y: 119, endPoint x: 826, endPoint y: 134, distance: 20.3
click at [815, 119] on div "[PERSON_NAME] 対応 ／ 練習 会話チェック" at bounding box center [748, 197] width 218 height 395
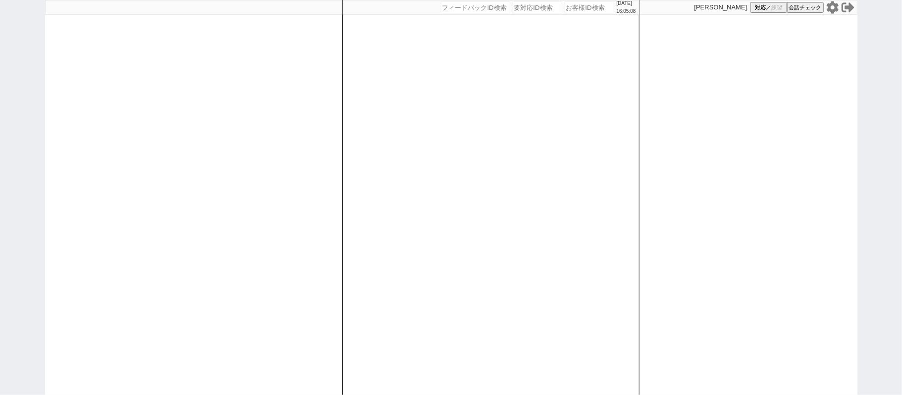
click at [229, 104] on div at bounding box center [193, 197] width 297 height 395
select select "6"
select select "2"
select select "10"
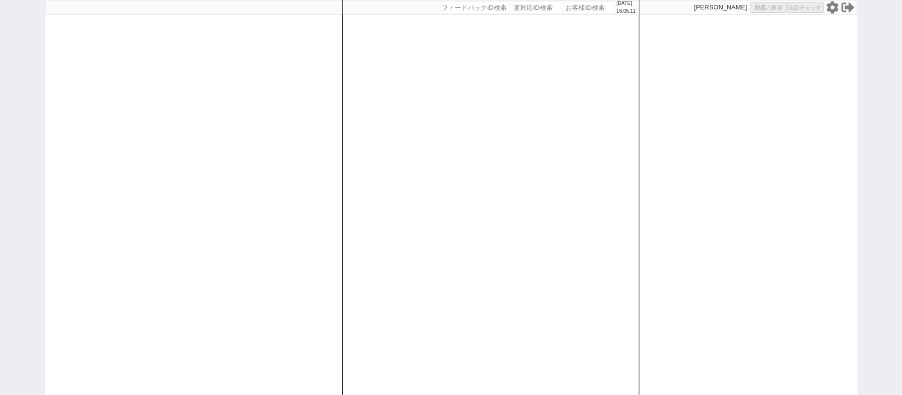
select select
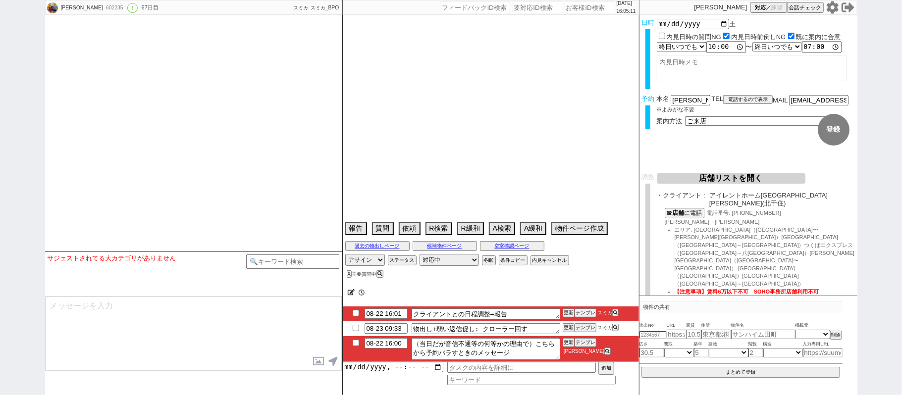
select select "[DATE]"
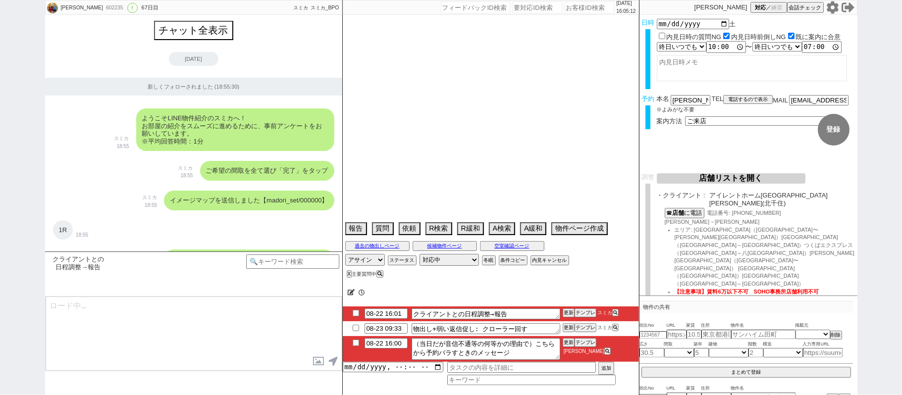
scroll to position [15770, 0]
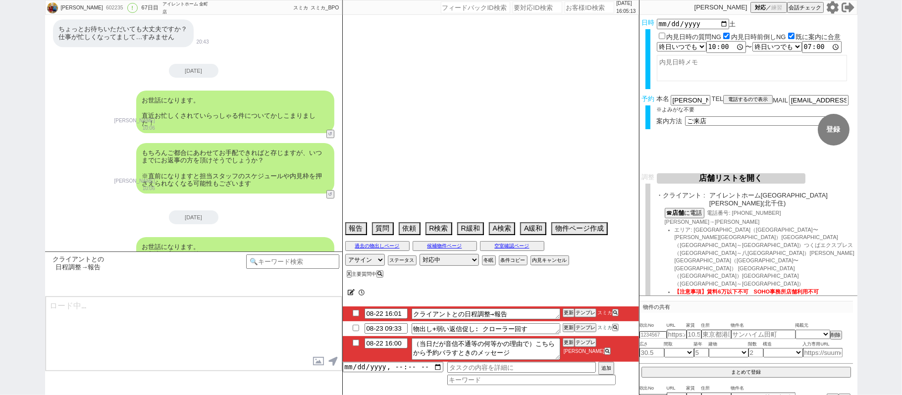
type textarea "調整後キャンセルあり：体調不良、その後調整前リスケ @最終報告レスきたらエリアめっちゃ広いので1日で回りきれない、どこのエリア中心でみるかヒアリングして必要が…"
select select "2025"
select select "7"
select select "37"
select select "0"
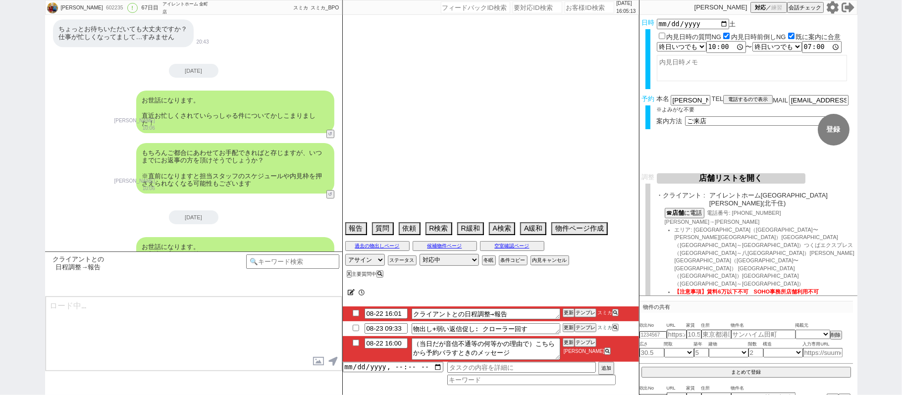
select select "23"
select select "731"
select select "69"
select select "59"
select select "14"
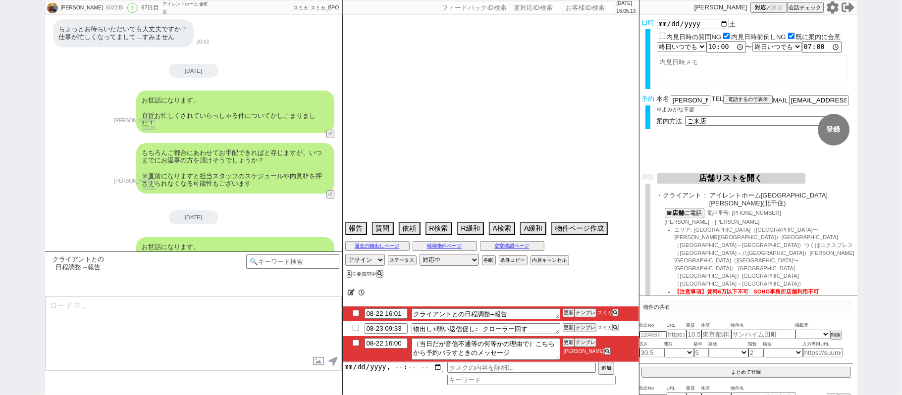
select select "7"
select select "74"
select select "75"
select select "60"
select select "813"
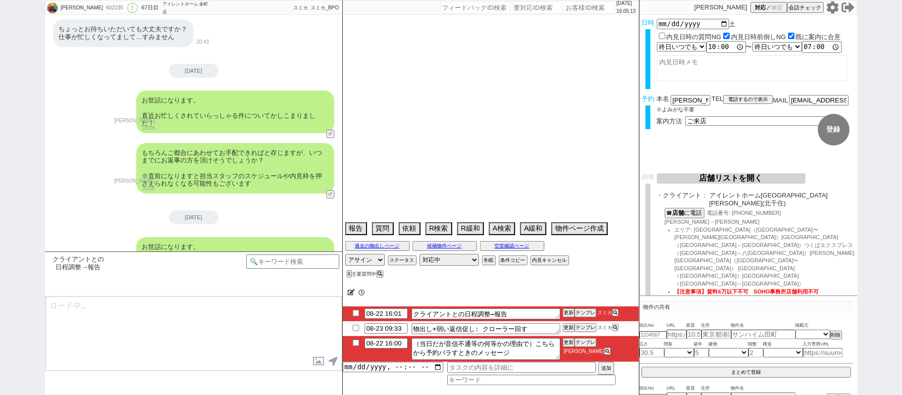
select select "62"
select select "64"
select select "63"
select select "57"
select select "65"
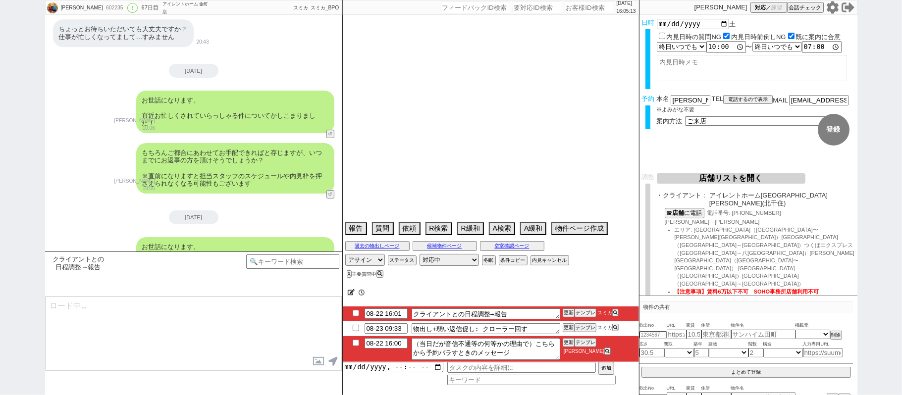
select select "1584"
select select "71"
select select "70"
select select "[DATE]"
select select "67"
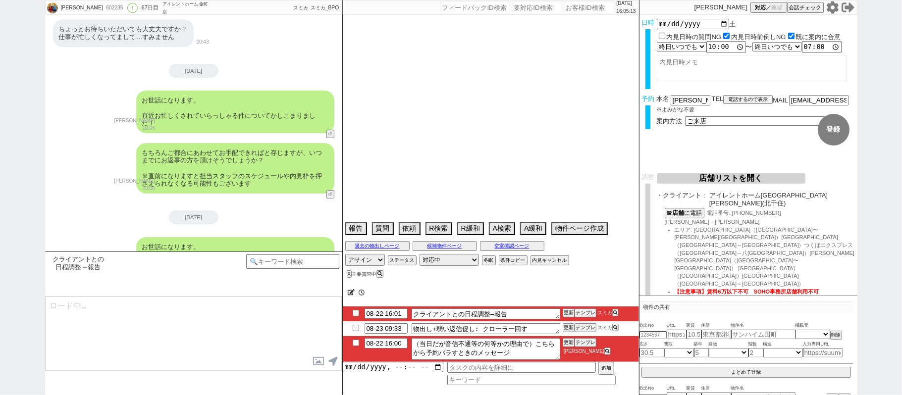
select select "50"
select select "66"
select select "56"
select select "54"
select select "25"
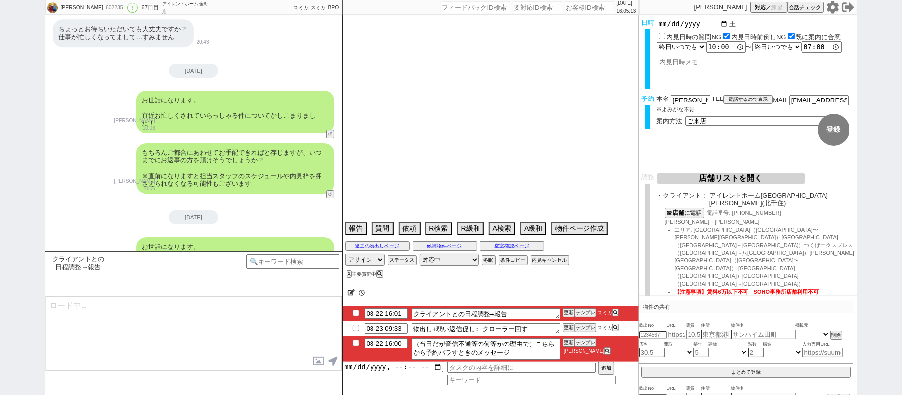
select select "3116"
select select "9"
select select "332"
select select "52"
select select "33"
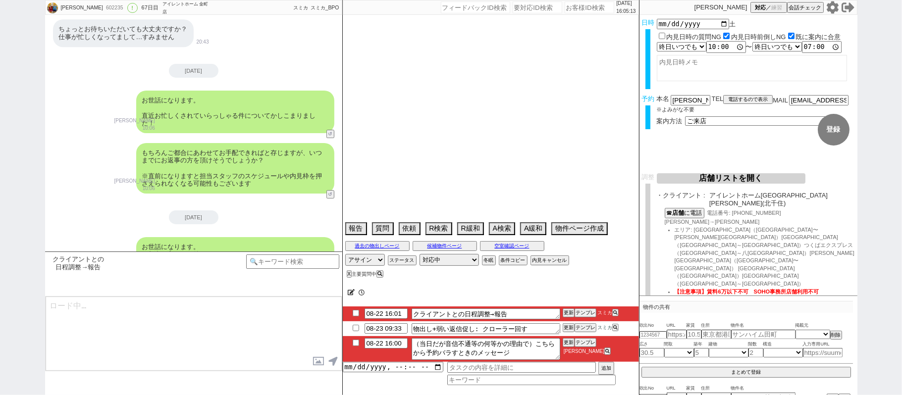
select select "73"
select select "1756"
select select "68"
select select "1644"
select select "47"
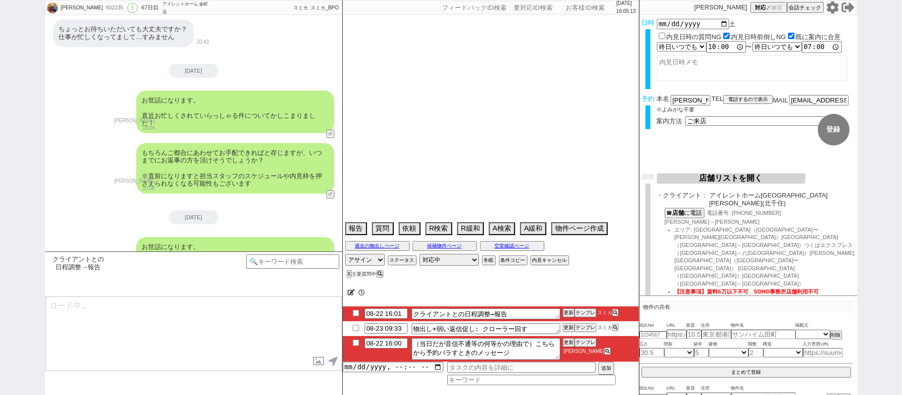
select select "29"
select select "58"
select select "77"
select select "12"
select select "27"
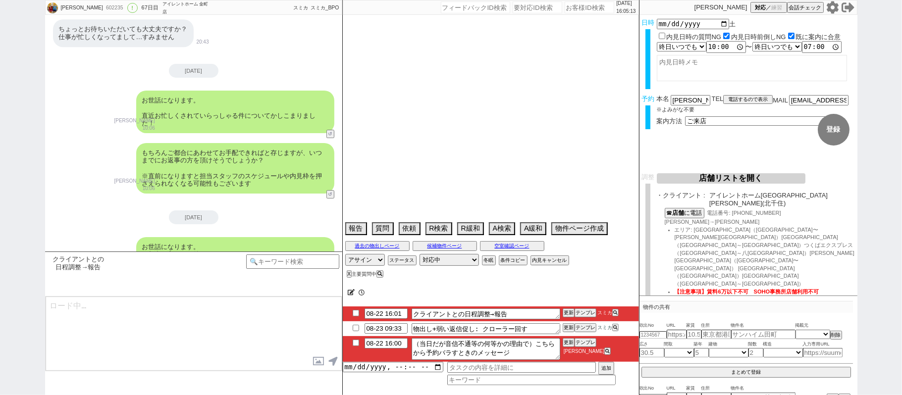
select select "11"
select select "76"
select select "48"
select select "30"
select select "53"
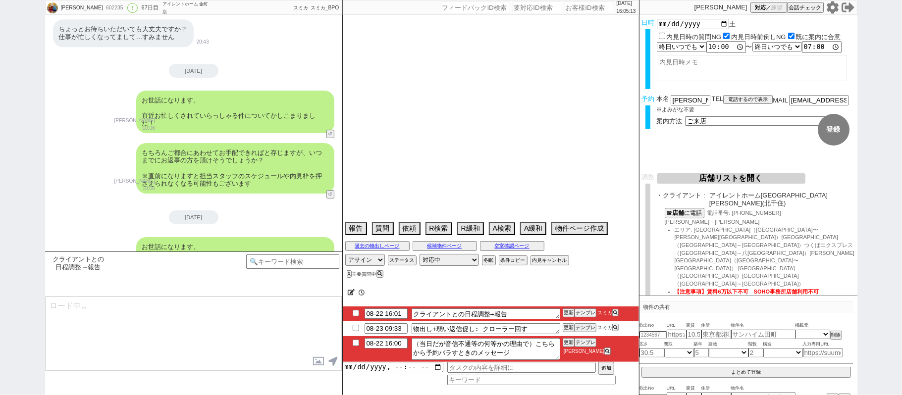
select select "44"
select select "51"
select select "61"
select select "38"
select select "72"
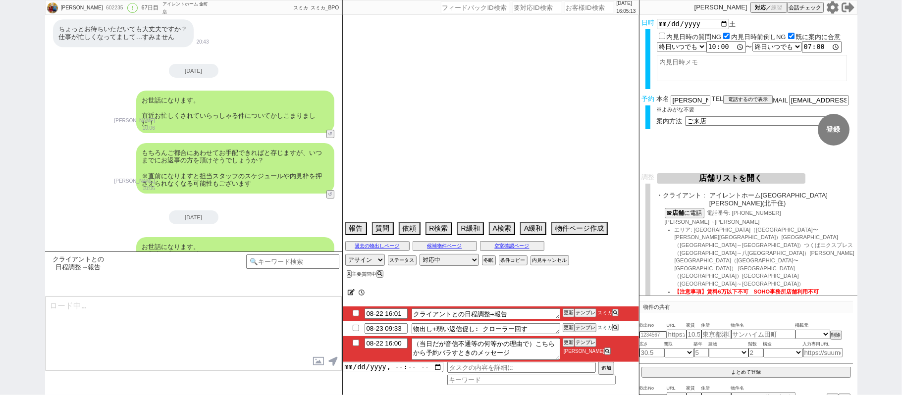
select select "1729"
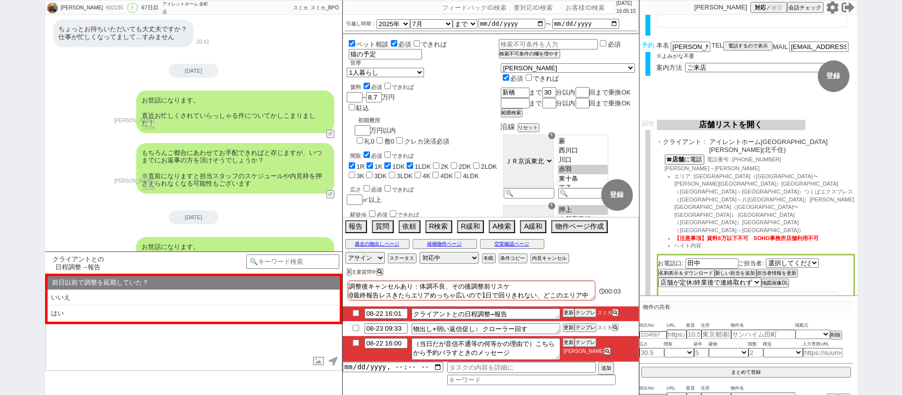
scroll to position [138, 0]
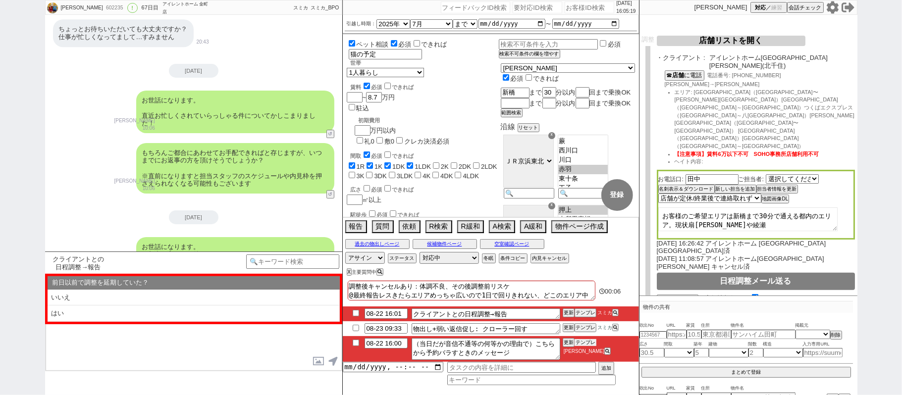
click at [577, 346] on button "テンプレ" at bounding box center [585, 342] width 22 height 7
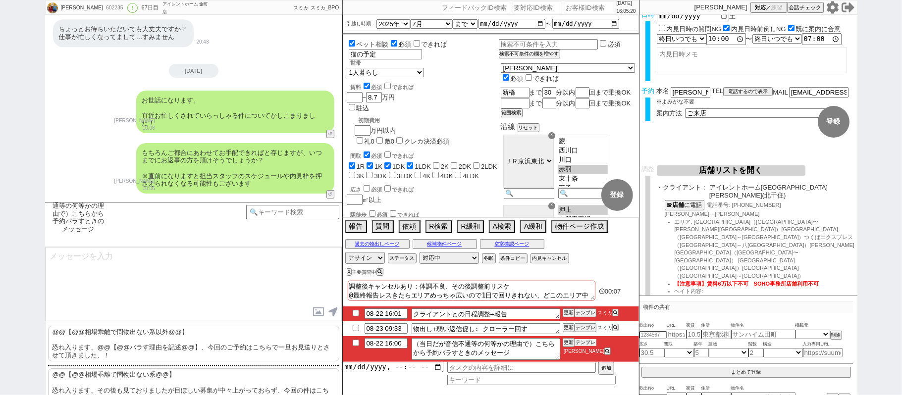
scroll to position [0, 0]
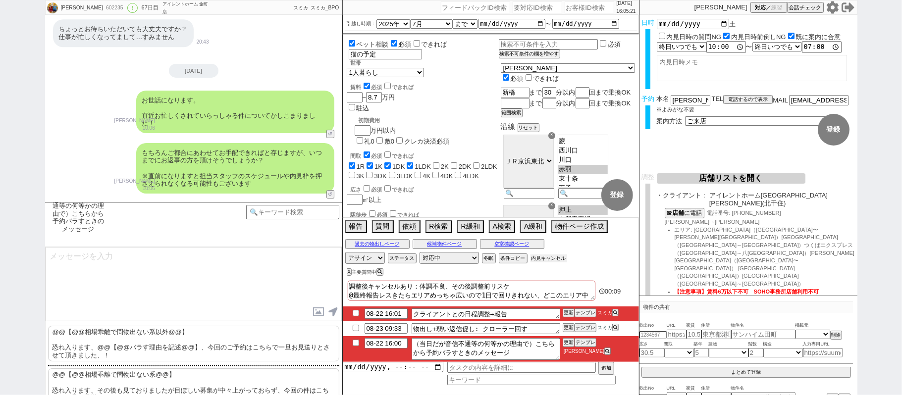
click at [543, 260] on button "内見キャンセル" at bounding box center [548, 258] width 37 height 8
radio input "true"
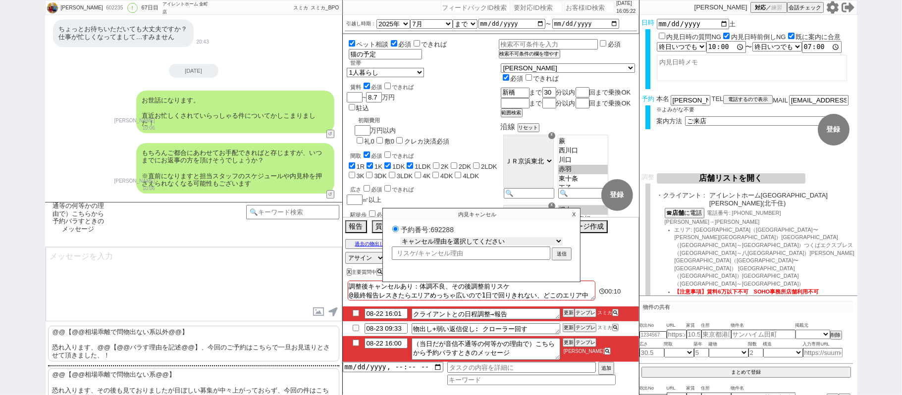
click at [509, 244] on select "キャンセル理由を選択してください 希望物件が出なかった 希望物件が見れなかった 返信がこなくなった 他決(日程調整前) 引越し自体消滅(日程調整前) 都合が変…" at bounding box center [481, 241] width 162 height 8
select select "3"
click at [400, 239] on select "キャンセル理由を選択してください 希望物件が出なかった 希望物件が見れなかった 返信がこなくなった 他決(日程調整前) 引越し自体消滅(日程調整前) 都合が変…" at bounding box center [481, 241] width 162 height 8
click at [564, 254] on button "送信" at bounding box center [562, 255] width 18 height 11
radio input "true"
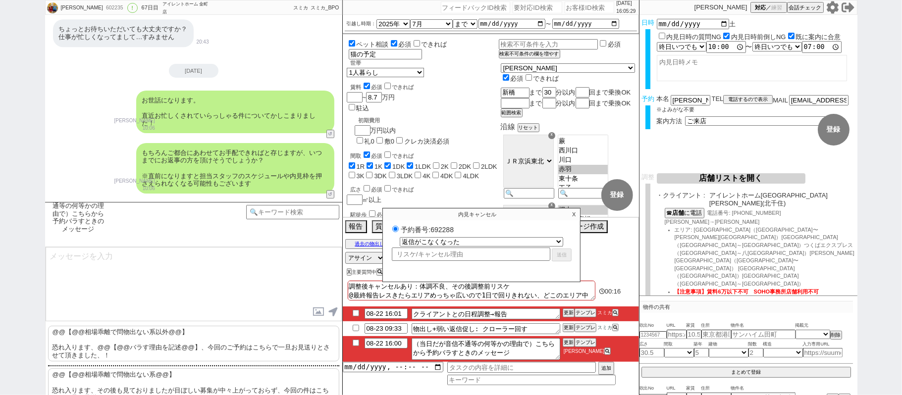
select select
select select "0"
radio input "false"
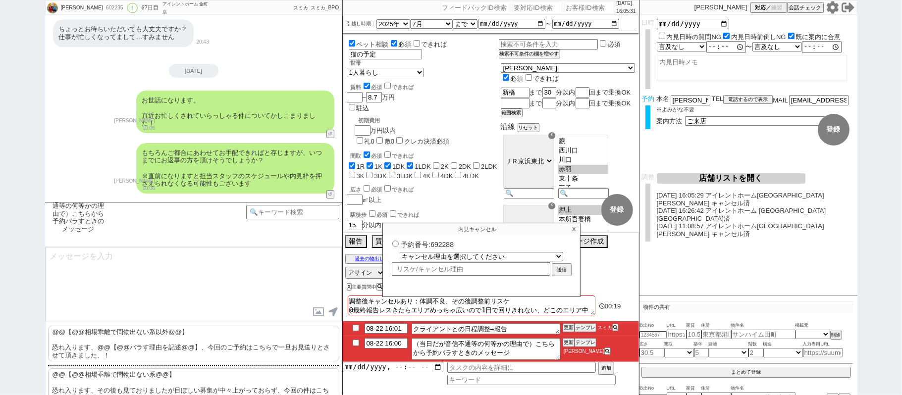
click at [356, 336] on li "08-22 16:01 クライアントとの日程調整→報告 更新 テンプレ スミカ" at bounding box center [491, 349] width 296 height 26
click at [183, 342] on p "@@【@@相場乖離で問物出ない系以外@@】 恐れ入ります、@@【@@バラす理由を記述@@】、今回のご予約はこちらで一旦お見送りとさせて頂きました、！" at bounding box center [193, 344] width 291 height 36
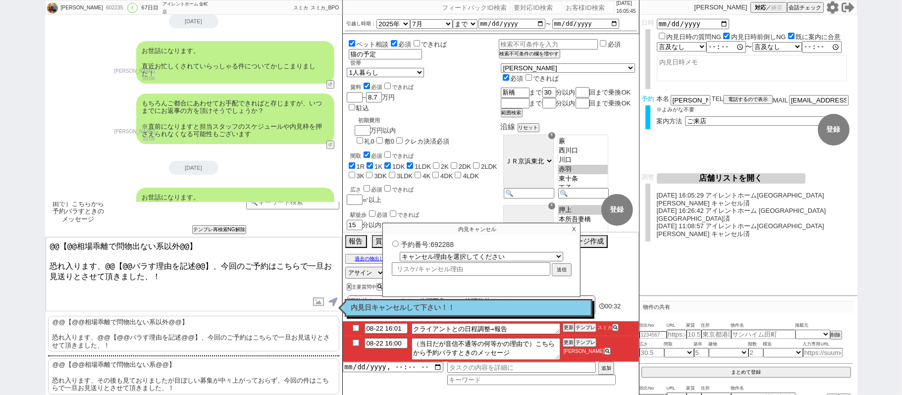
scroll to position [19, 0]
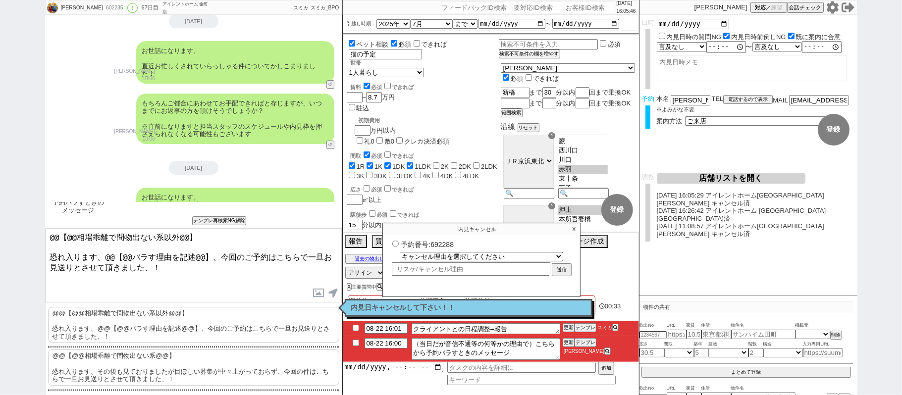
drag, startPoint x: 212, startPoint y: 240, endPoint x: 0, endPoint y: 117, distance: 244.9
click at [0, 167] on div "[PERSON_NAME] 602235 ! 0 67日目 アイレントホーム 金町店 冬眠中 自社客 スミカ スミカ_BPO チャット全表示 [DATE] 新…" at bounding box center [451, 197] width 902 height 395
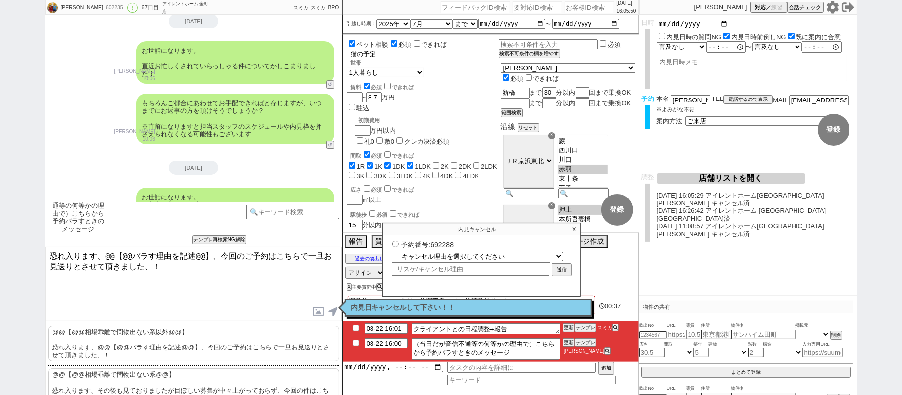
click at [103, 264] on textarea "恐れ入ります、@@【@@バラす理由を記述@@】、今回のご予約はこちらで一旦お見送りとさせて頂きました、！" at bounding box center [194, 284] width 296 height 74
click at [209, 263] on textarea "恐れ入ります、@@【@@バラす理由を記述@@】、今回のご予約はこちらで一旦お見送りとさせて頂きました、！" at bounding box center [194, 284] width 296 height 74
type textarea "恐れ入ります、その後お返事いただけないため、今回のご予約はこちらで一旦お見送りとさせて頂きました、！"
checkbox input "true"
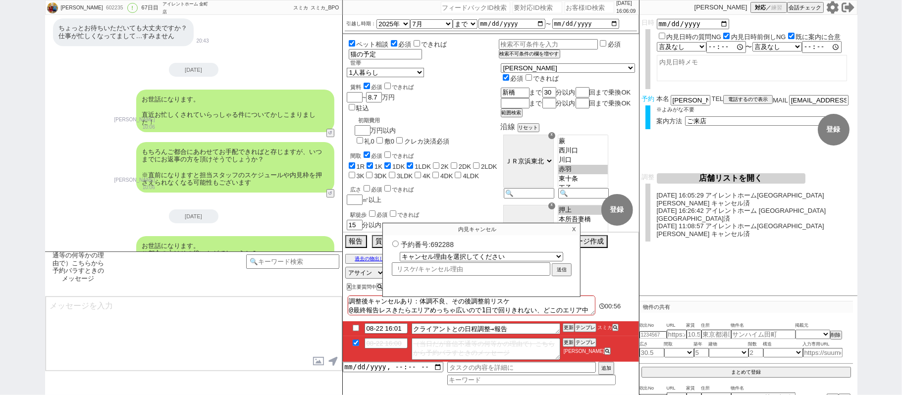
scroll to position [15808, 0]
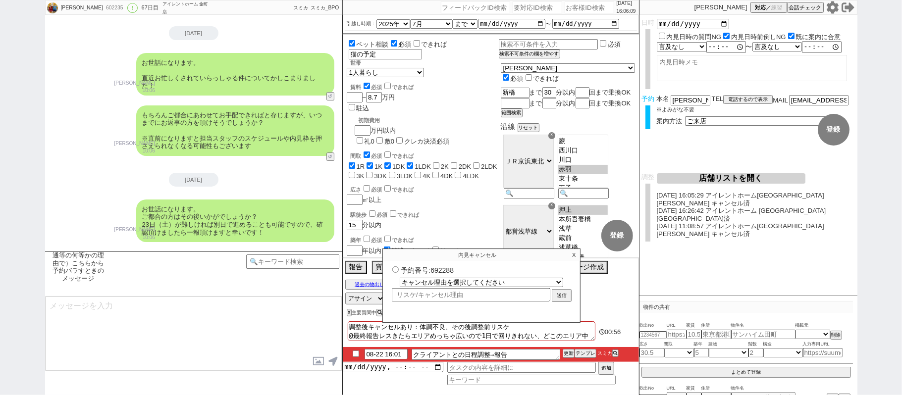
type textarea "もし改めてご希望でしたら、その旨頂けますとご都合に合わせて再度手配に動いてまいりますので、お気軽にお声がけください！ こちらご確認頂けましたら、ご一報だけでも…"
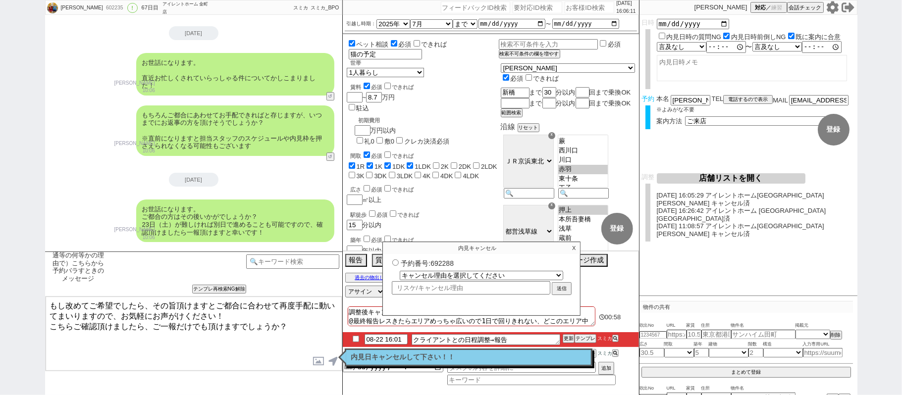
click at [388, 359] on p "内見日キャンセルして下さい！！" at bounding box center [468, 357] width 235 height 8
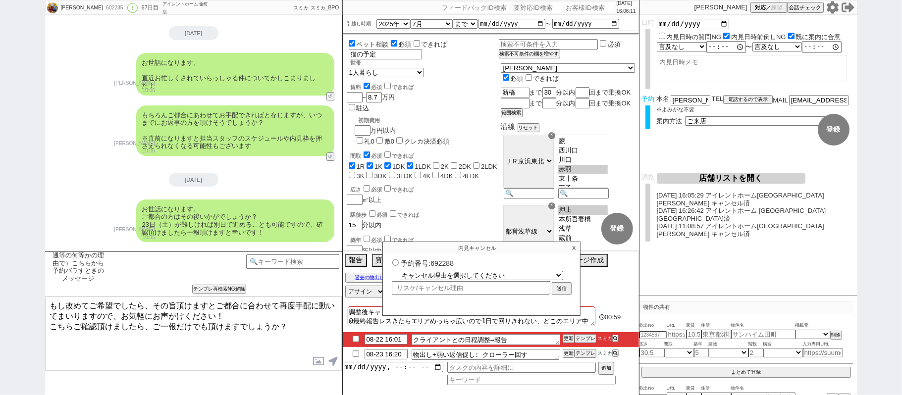
click at [353, 338] on input "checkbox" at bounding box center [356, 339] width 14 height 6
checkbox input "true"
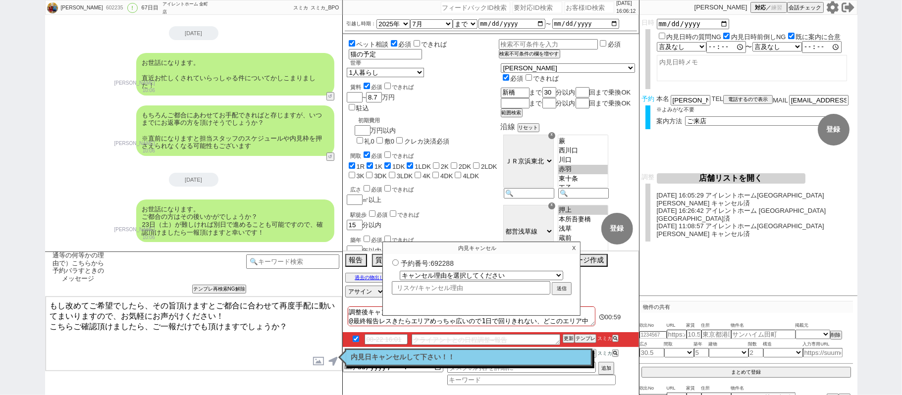
click at [218, 333] on textarea "もし改めてご希望でしたら、その旨頂けますとご都合に合わせて再度手配に動いてまいりますので、お気軽にお声がけください！ こちらご確認頂けましたら、ご一報だけでも…" at bounding box center [194, 334] width 296 height 74
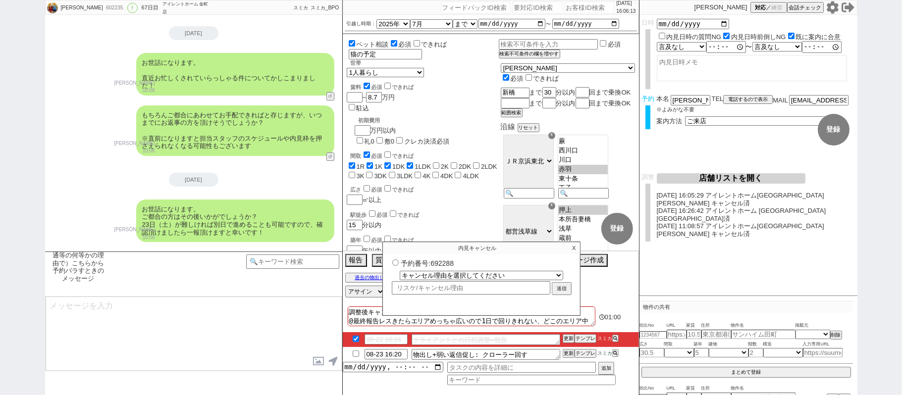
scroll to position [15869, 0]
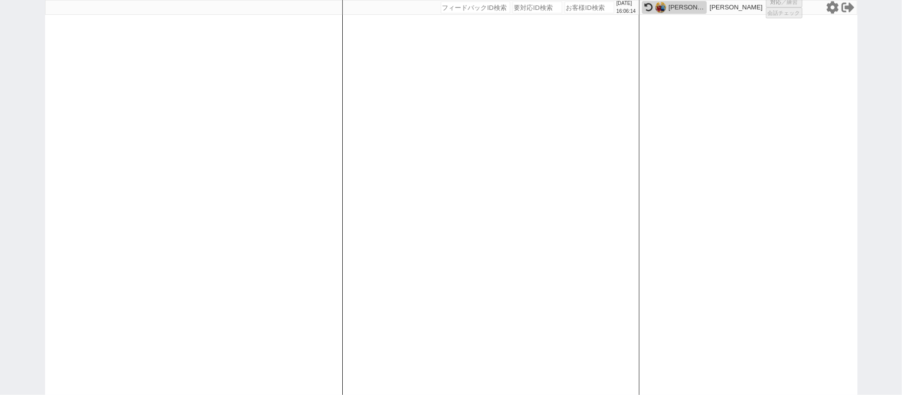
select select
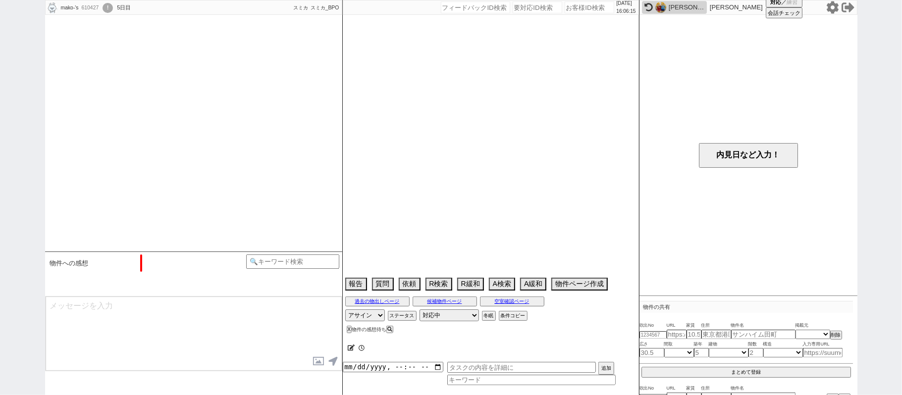
select select "2025"
select select "10"
select select "37"
select select "0"
select select "14"
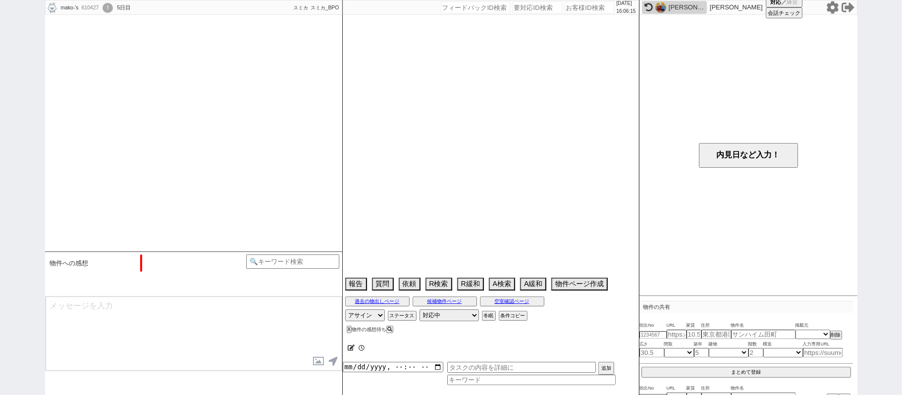
select select "84"
select select "85"
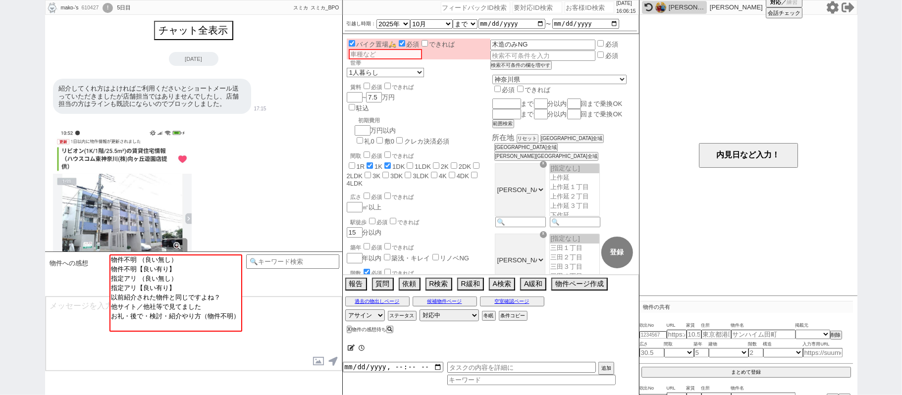
scroll to position [965, 0]
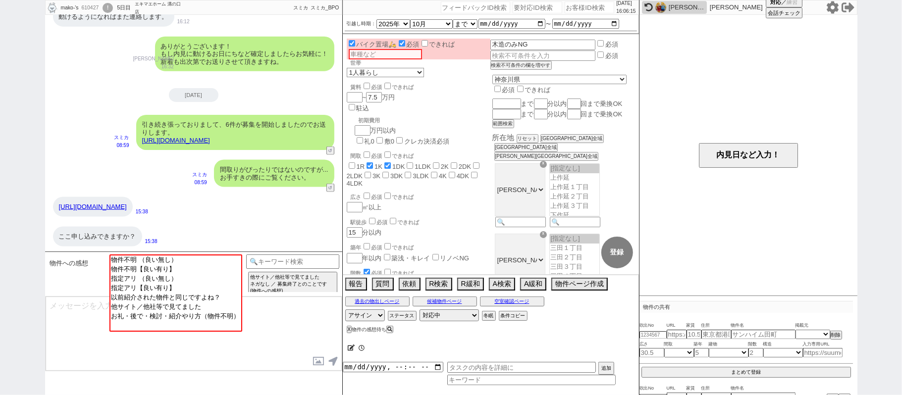
click at [669, 8] on div "[PERSON_NAME]" at bounding box center [686, 7] width 36 height 8
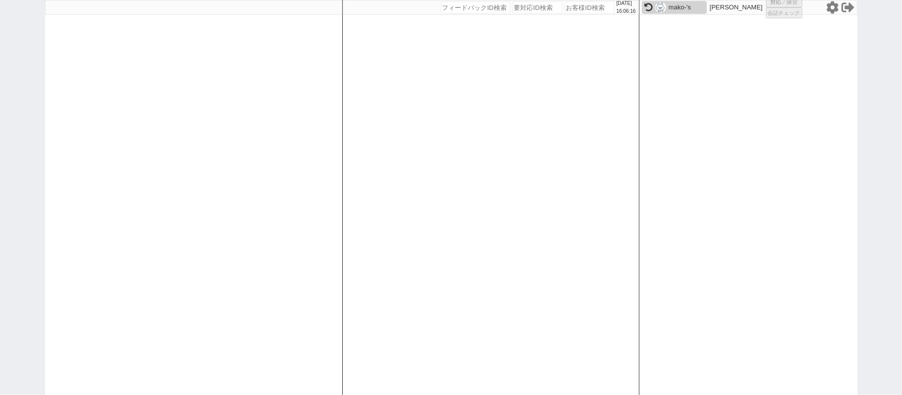
select select "2"
select select
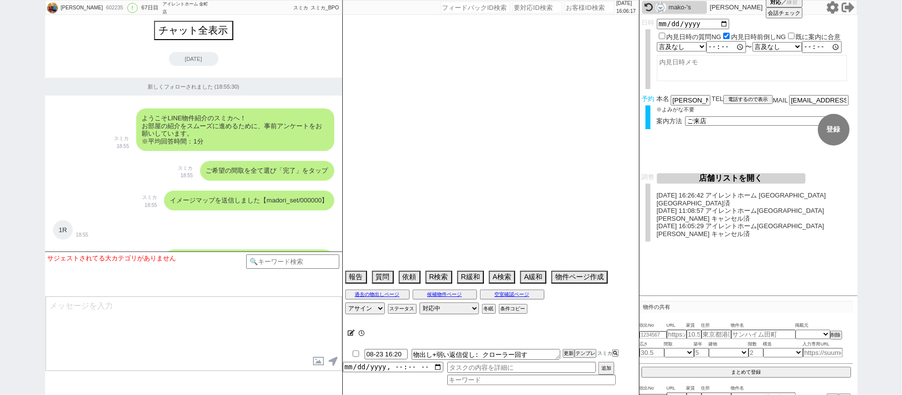
scroll to position [15868, 0]
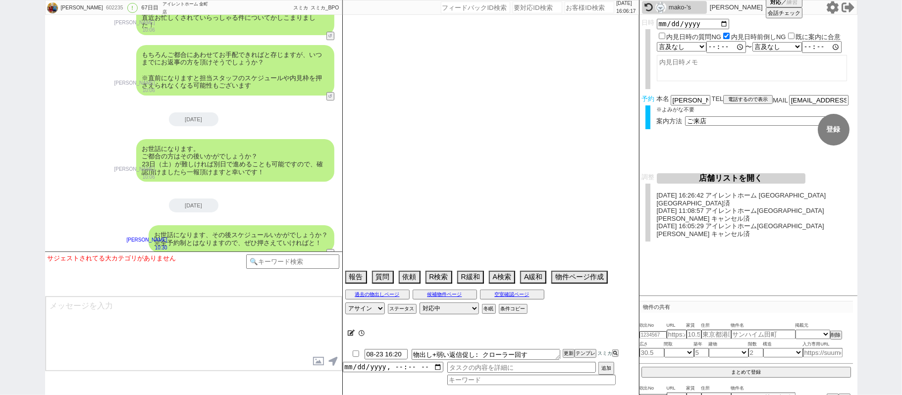
type textarea "調整後キャンセルあり：体調不良、その後調整前リスケ @最終報告レスきたらエリアめっちゃ広いので1日で回りきれない、どこのエリア中心でみるかヒアリングして必要が…"
select select "2025"
select select "7"
select select "37"
select select "0"
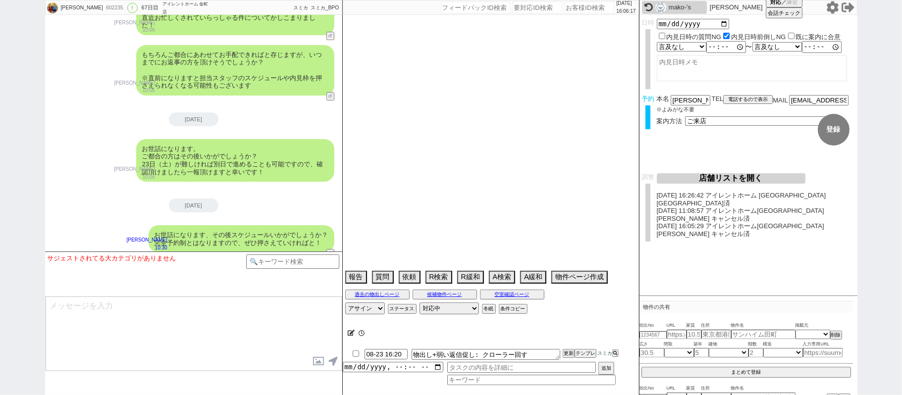
select select "23"
select select "731"
select select "69"
select select "59"
select select "14"
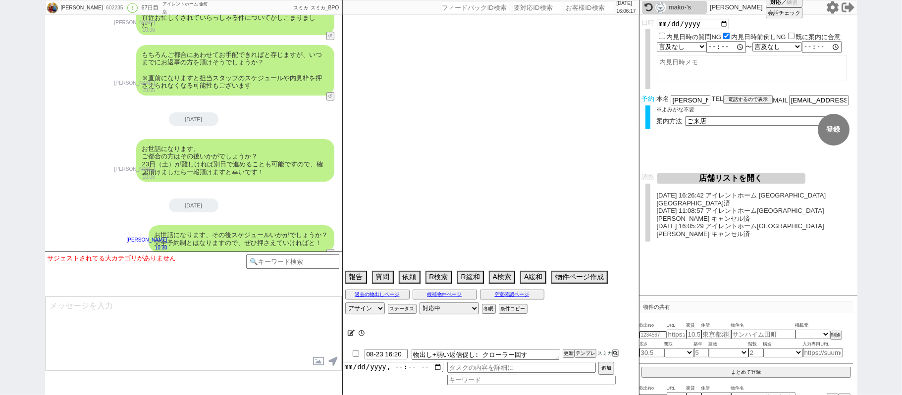
select select "7"
select select "74"
select select "75"
select select "60"
select select "813"
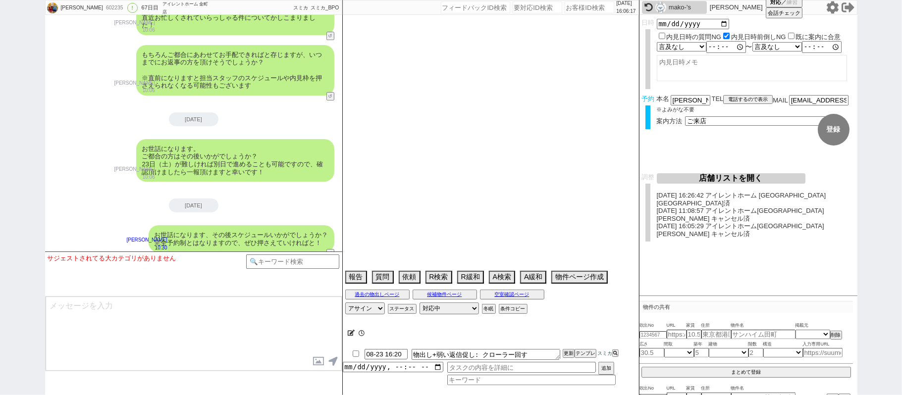
select select "62"
select select "64"
select select "63"
select select "57"
select select "65"
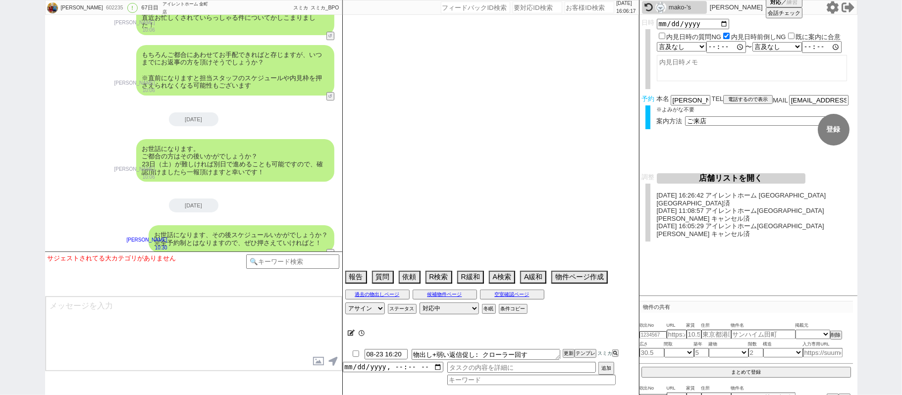
select select "1584"
select select "71"
select select "70"
select select "[DATE]"
select select "67"
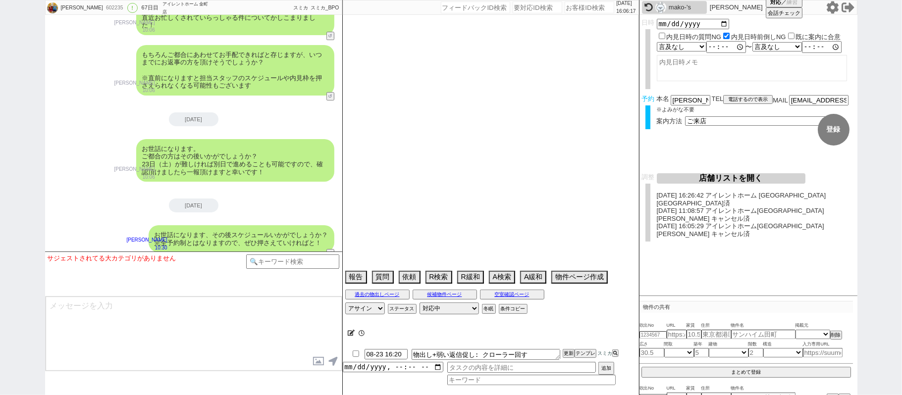
select select "50"
select select "66"
select select "56"
select select "54"
select select "25"
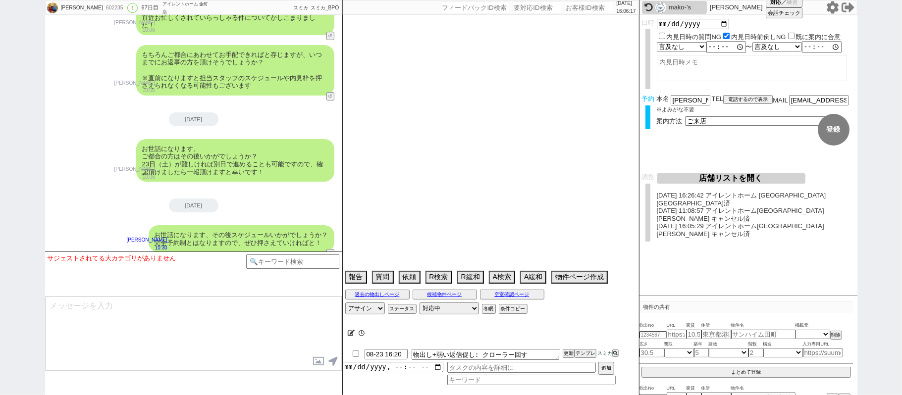
select select "3116"
select select "9"
select select "332"
select select "52"
select select "33"
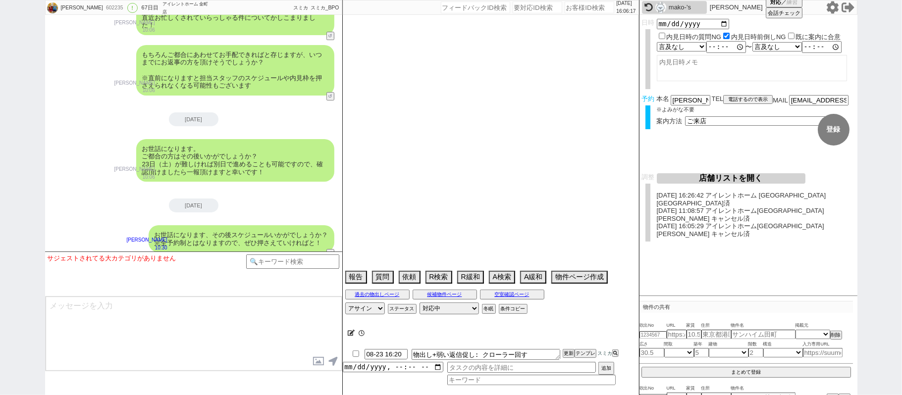
select select "73"
select select "1756"
select select "68"
select select "1644"
select select "47"
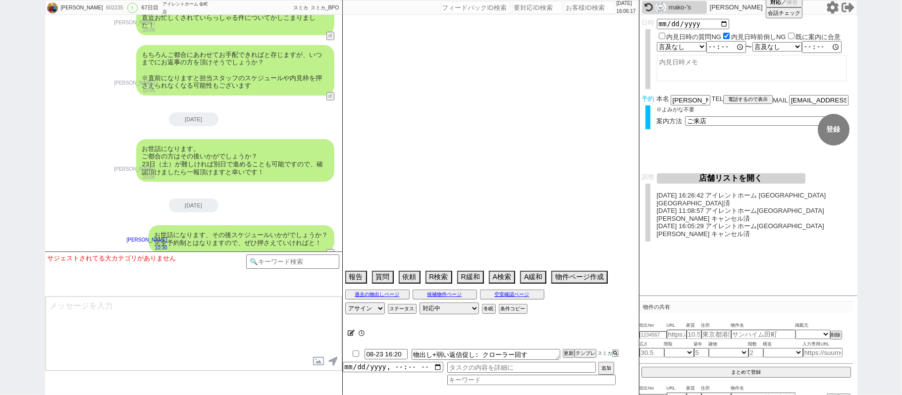
select select "29"
select select "58"
select select "77"
select select "12"
select select "27"
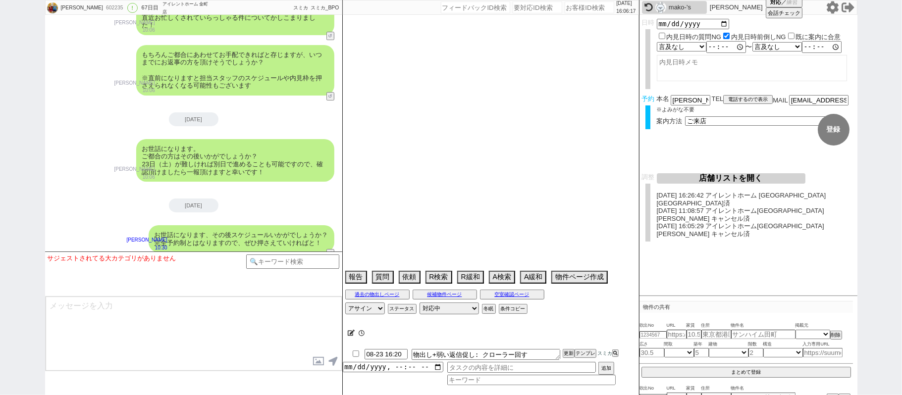
select select "11"
select select "76"
select select "48"
select select "30"
select select "53"
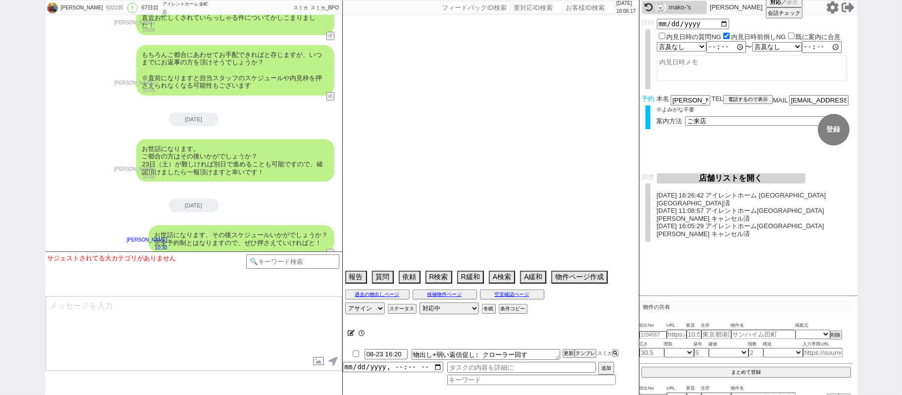
select select "44"
select select "51"
select select "61"
select select "38"
select select "72"
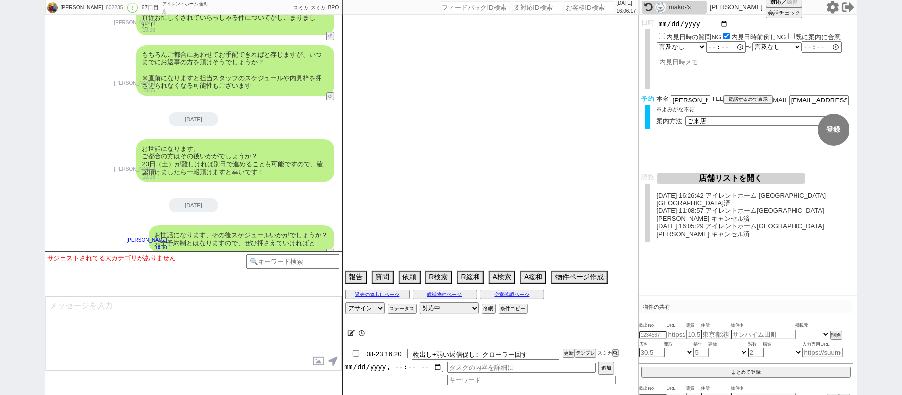
select select "1729"
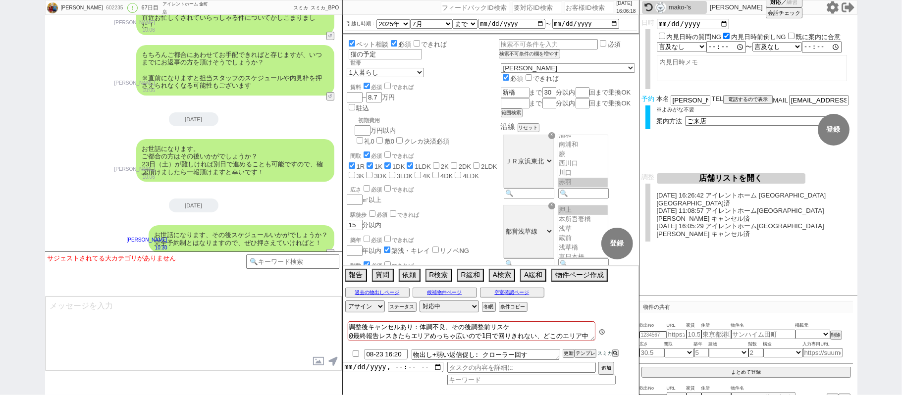
scroll to position [10, 0]
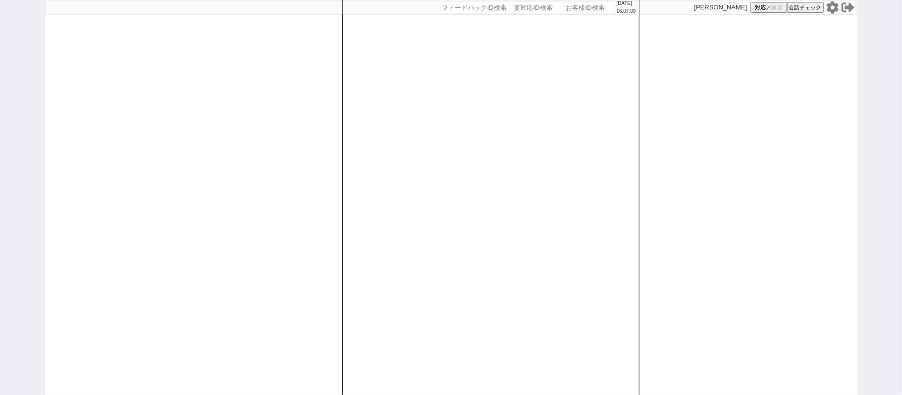
click at [428, 253] on div "2025/08/22 16:07:09 候補物件を追加してしてください 紹介した物件一覧 他社物件を追加する 空室確認ページに追加・削除 紹介した物件一覧 他…" at bounding box center [490, 197] width 297 height 395
select select
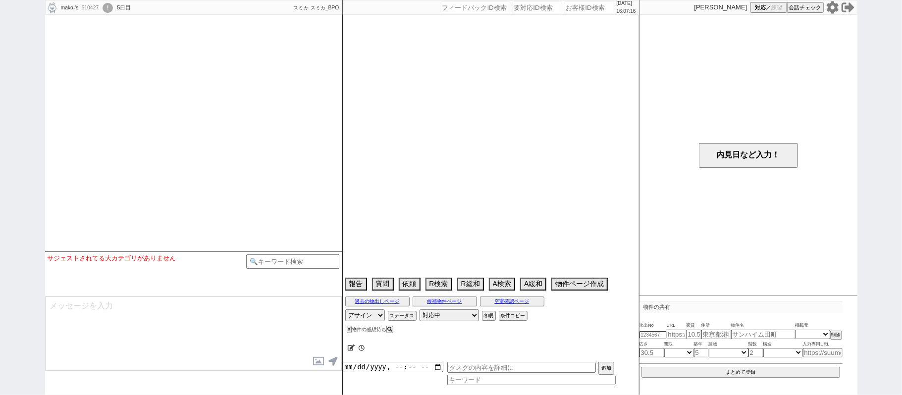
select select
select select "2025"
select select "10"
select select "37"
select select "0"
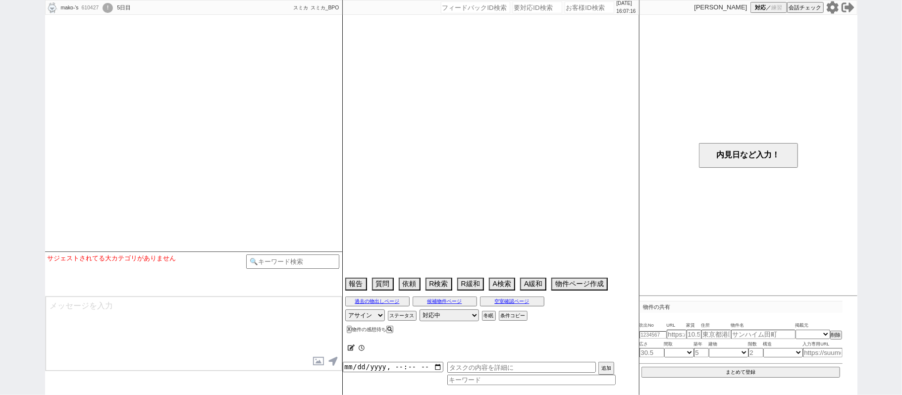
select select "14"
select select "84"
select select "85"
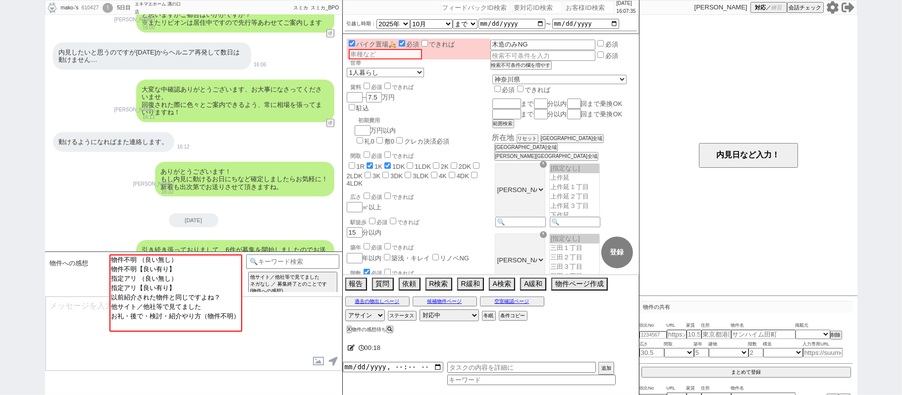
scroll to position [964, 0]
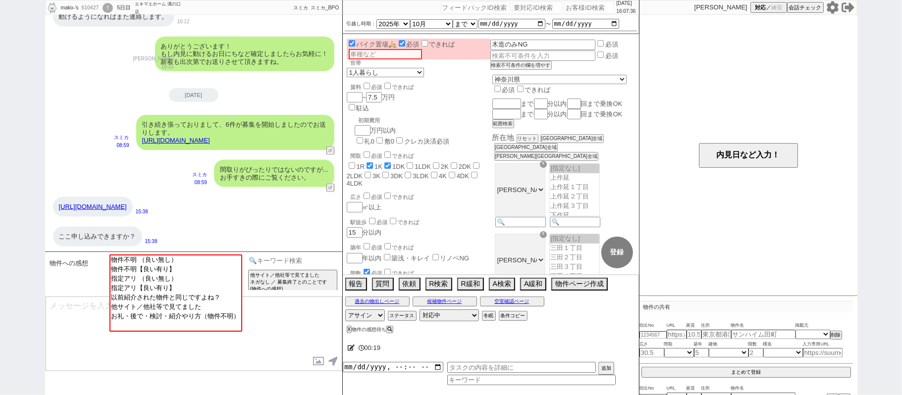
click at [266, 260] on input at bounding box center [293, 260] width 94 height 12
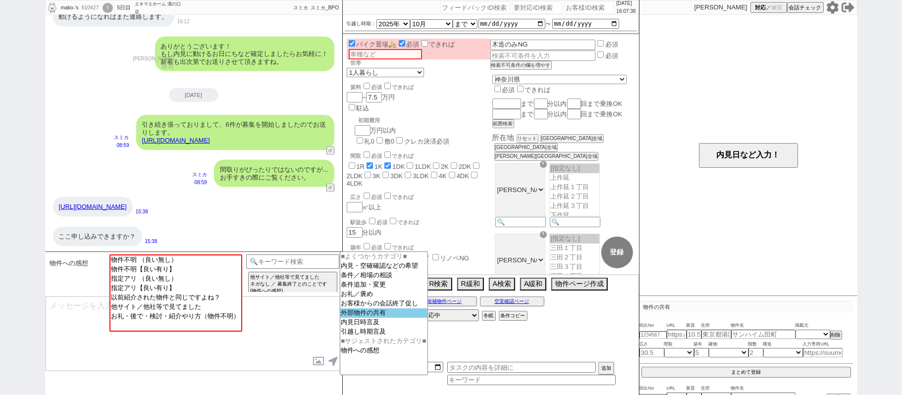
click at [387, 321] on option "外部物件の共有" at bounding box center [383, 322] width 87 height 9
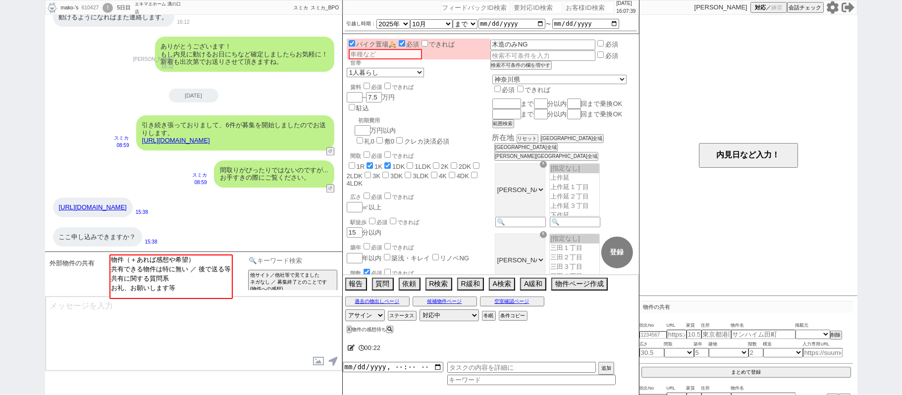
click at [300, 262] on input at bounding box center [293, 260] width 94 height 12
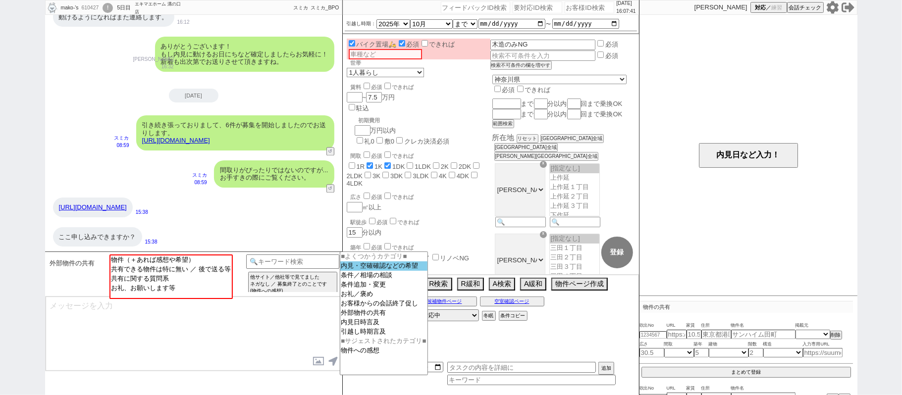
click at [358, 271] on option "内見・空確確認などの希望" at bounding box center [383, 275] width 87 height 9
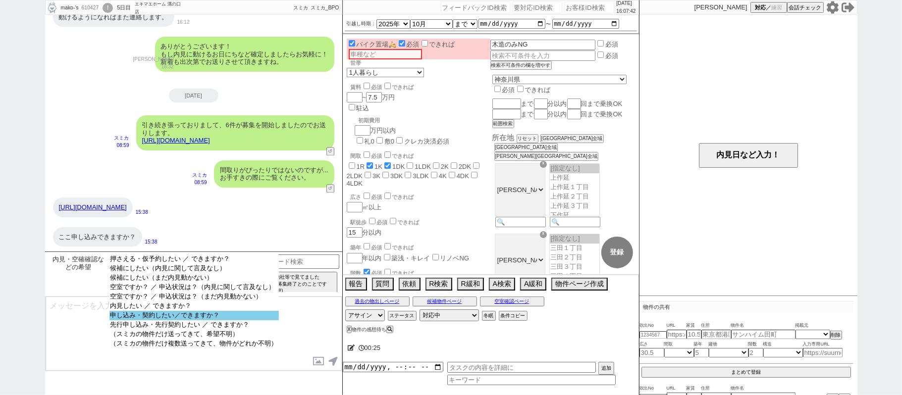
select select "申し込み・契約したい／できますか？"
click at [162, 320] on option "申し込み・契約したい／できますか？" at bounding box center [193, 324] width 169 height 9
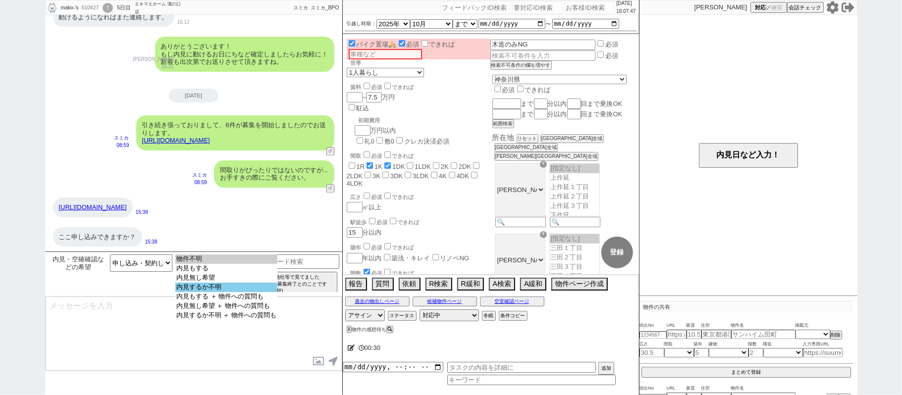
select select "内見するか不明"
click at [222, 294] on option "内見するか不明" at bounding box center [226, 296] width 102 height 9
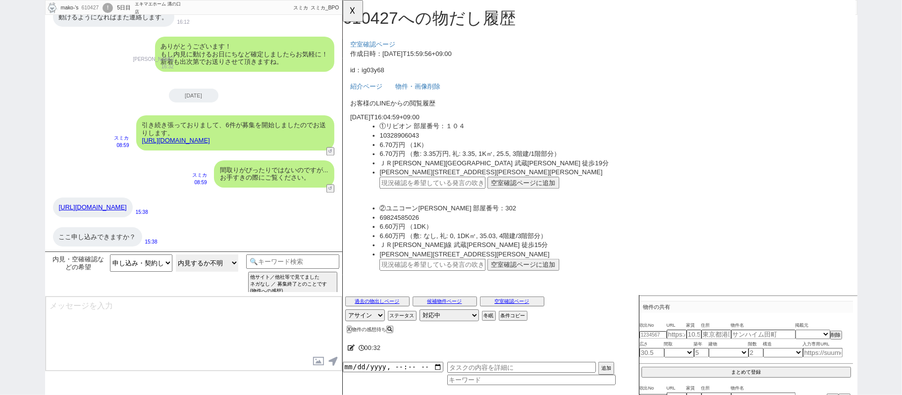
scroll to position [0, 0]
click at [343, 16] on button "☓" at bounding box center [352, 10] width 18 height 20
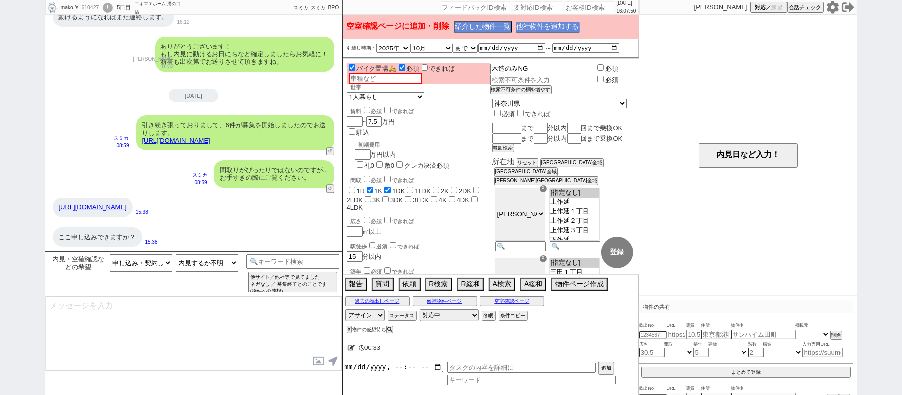
click at [566, 25] on button "他社物件を追加する" at bounding box center [547, 27] width 63 height 11
type input "36832524"
type input "https://myp.miraie-net.com/rent/article/introduction/29919882/"
select select
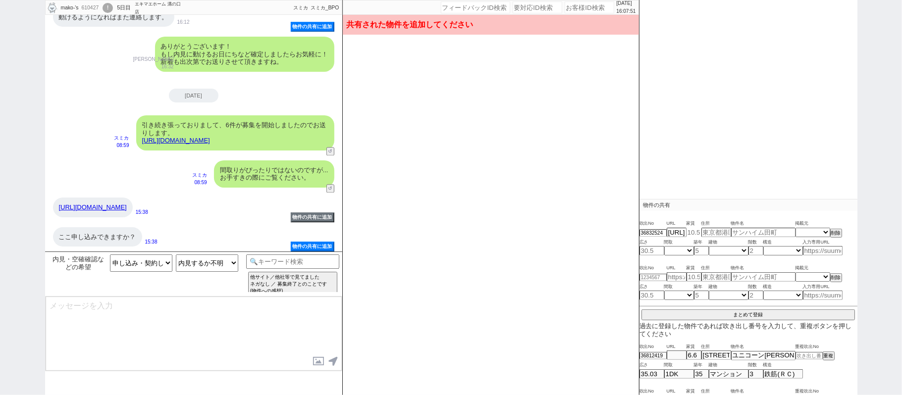
scroll to position [107, 0]
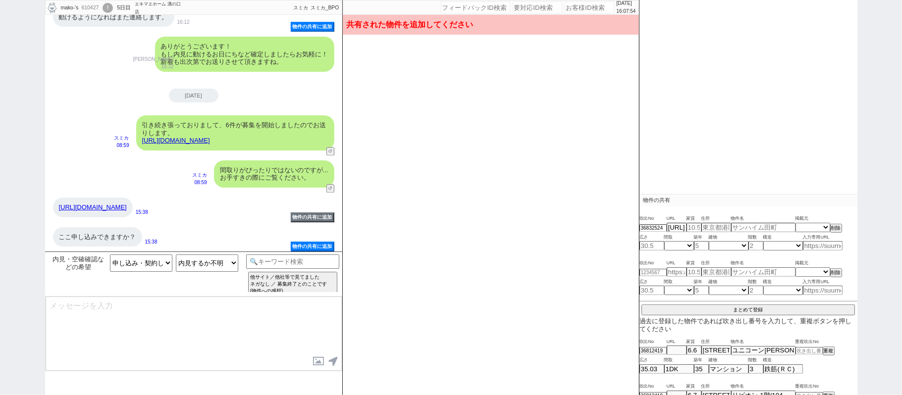
click at [127, 203] on link "https://myp.miraie-net.com/rent/article/introduction/29919882/" at bounding box center [93, 206] width 68 height 7
drag, startPoint x: 746, startPoint y: 224, endPoint x: 738, endPoint y: 218, distance: 10.2
click at [747, 224] on input "text" at bounding box center [763, 227] width 64 height 8
paste input "中野島３丁目居住用"
type input "中野島３丁目居住用"
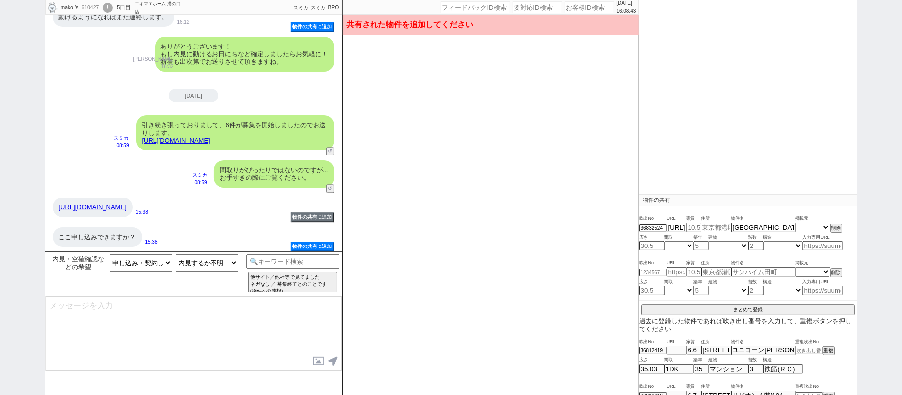
drag, startPoint x: 722, startPoint y: 228, endPoint x: 717, endPoint y: 225, distance: 5.6
click at [722, 228] on input "text" at bounding box center [716, 227] width 30 height 8
paste input "神奈川県川崎市多摩区中野島３"
type input "神奈川県川崎市多摩区中野島３"
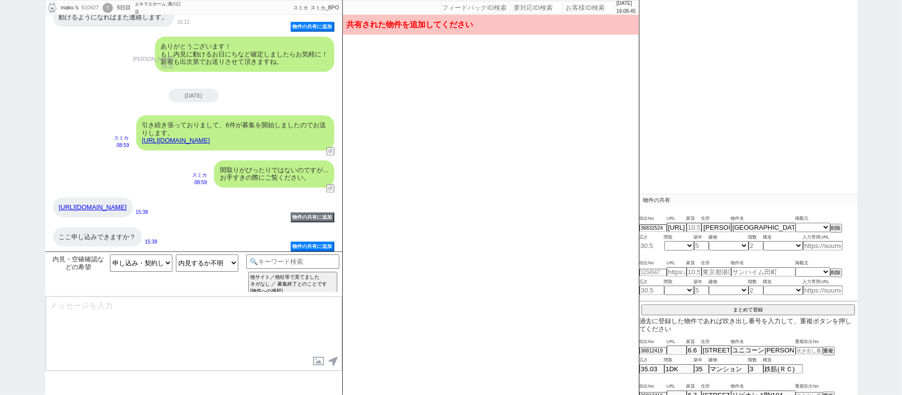
scroll to position [0, 0]
click at [653, 243] on input "number" at bounding box center [651, 246] width 25 height 8
type input "21"
click at [693, 226] on input "number" at bounding box center [693, 227] width 15 height 8
type input "6.5"
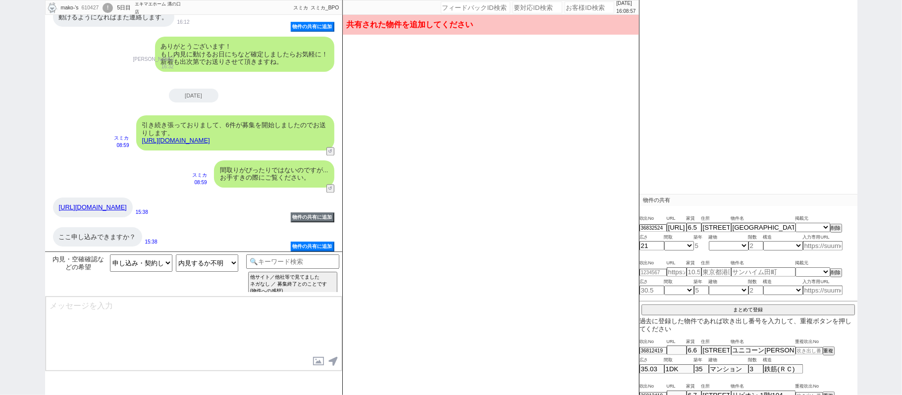
click at [705, 243] on input "number" at bounding box center [701, 246] width 15 height 8
type input "2"
type input "1"
click at [679, 243] on select "不明 1R 1K 1DK 1LDK 2K 2DK 2LDK 3K 3DK 3LDK 4K 4DK 4LDK 5K 5DK 5LDK 6K 6DK 6LDK 7…" at bounding box center [679, 246] width 30 height 8
select select "1"
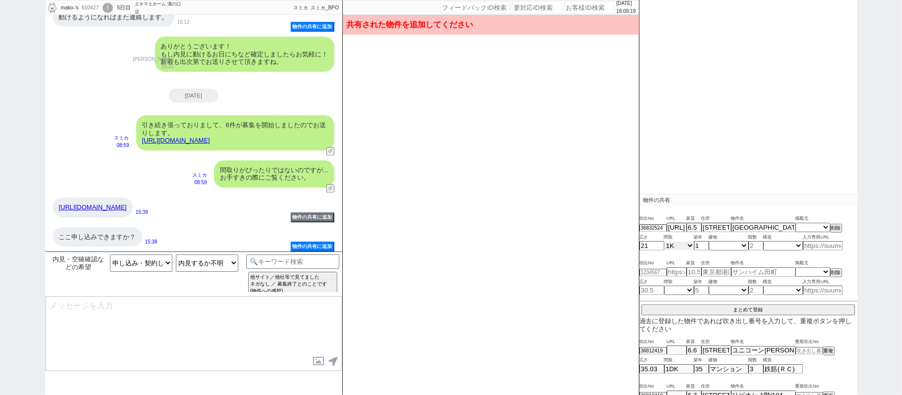
click at [664, 242] on select "不明 1R 1K 1DK 1LDK 2K 2DK 2LDK 3K 3DK 3LDK 4K 4DK 4LDK 5K 5DK 5LDK 6K 6DK 6LDK 7…" at bounding box center [679, 246] width 30 height 8
click at [759, 246] on input "number" at bounding box center [755, 246] width 15 height 8
type input "1"
drag, startPoint x: 733, startPoint y: 246, endPoint x: 732, endPoint y: 231, distance: 14.9
click at [733, 246] on select "不明 マンション アパート 戸建て テラスハウス タウンハウス" at bounding box center [728, 246] width 40 height 8
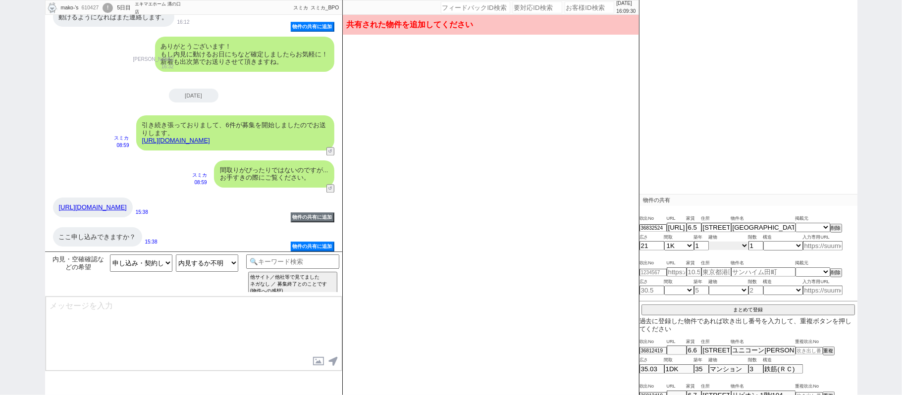
select select "0"
click at [708, 242] on select "不明 マンション アパート 戸建て テラスハウス タウンハウス" at bounding box center [728, 246] width 40 height 8
click at [775, 248] on select "不明 木造 ブロック造 鉄骨造 鉄筋(ＲＣ) 鉄筋鉄骨(ＳＲＣ) ＰＣ ＨＰＣ 軽量鉄骨造 ＡＬＣ その他" at bounding box center [783, 246] width 40 height 8
select select "4"
click at [763, 242] on select "不明 木造 ブロック造 鉄骨造 鉄筋(ＲＣ) 鉄筋鉄骨(ＳＲＣ) ＰＣ ＨＰＣ 軽量鉄骨造 ＡＬＣ その他" at bounding box center [783, 246] width 40 height 8
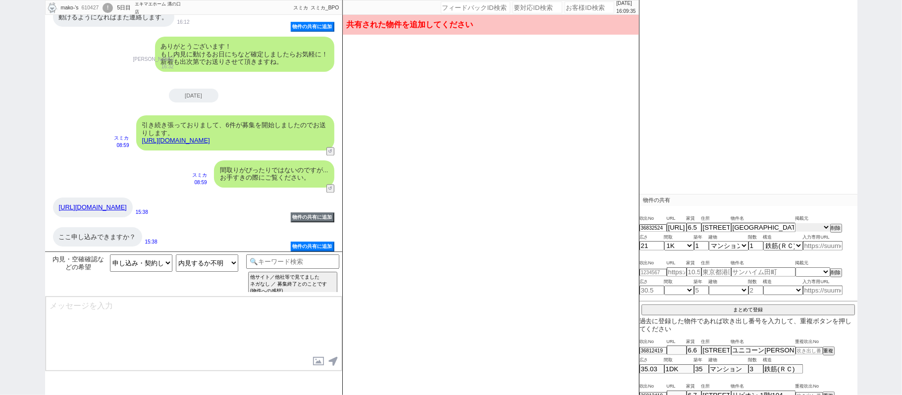
click at [797, 230] on select "掲載元 SUUMO HOMEs sumaity yahoo goo at home smocca nifty chintai goodrooms r-stor…" at bounding box center [812, 227] width 35 height 8
select select "15"
click at [795, 224] on select "掲載元 SUUMO HOMEs sumaity yahoo goo at home smocca nifty chintai goodrooms r-stor…" at bounding box center [812, 227] width 35 height 8
click at [793, 310] on button "まとめて登録" at bounding box center [747, 309] width 213 height 9
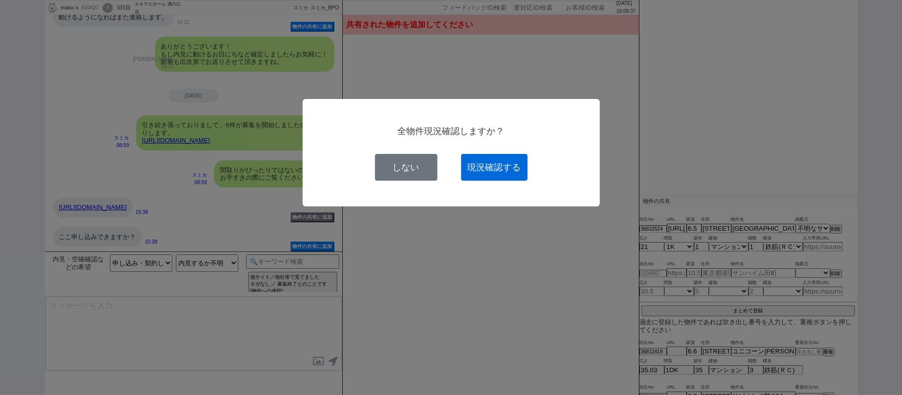
click at [498, 161] on button "現況確認する" at bounding box center [494, 167] width 66 height 27
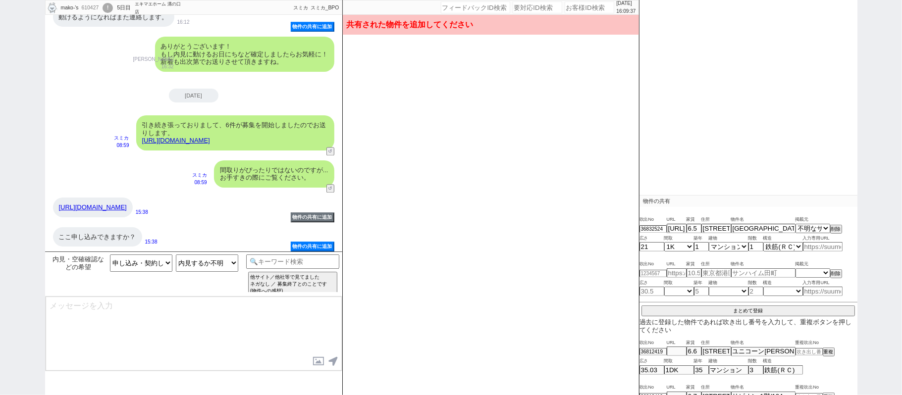
select select
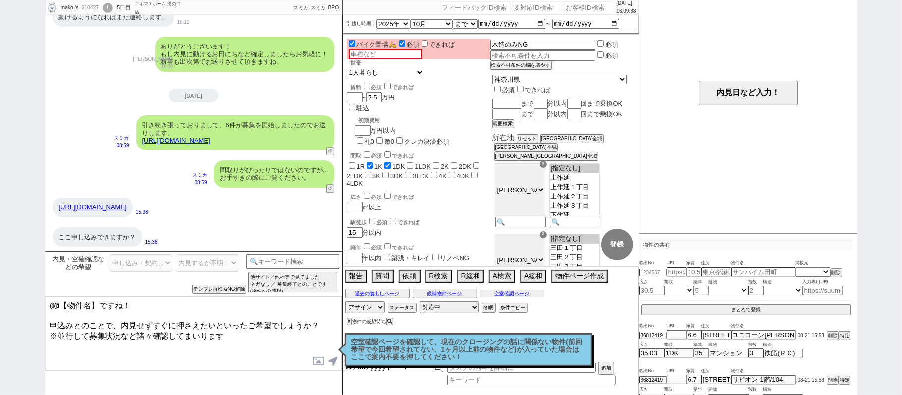
click at [513, 296] on button "空室確認ページ" at bounding box center [512, 294] width 64 height 8
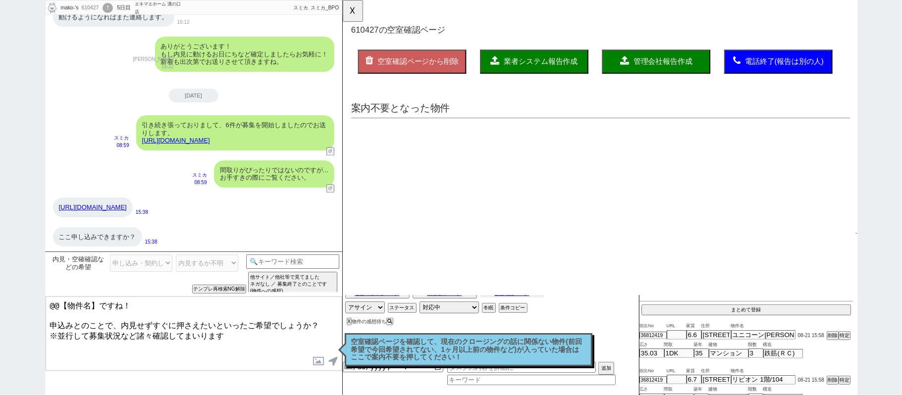
scroll to position [0, 0]
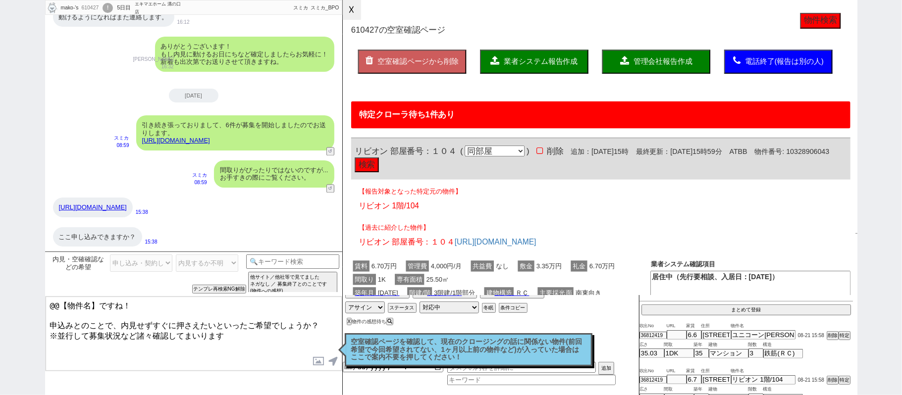
drag, startPoint x: 356, startPoint y: 14, endPoint x: 386, endPoint y: 80, distance: 72.2
click at [355, 13] on button "☓" at bounding box center [352, 10] width 18 height 20
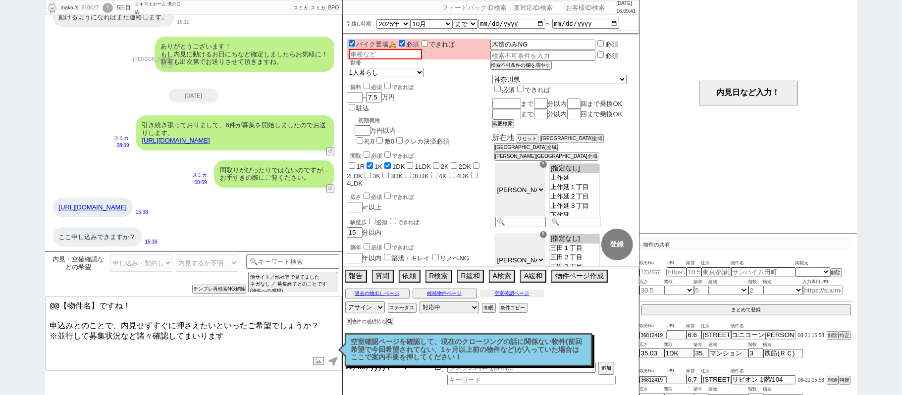
click at [532, 291] on button "空室確認ページ" at bounding box center [512, 294] width 64 height 8
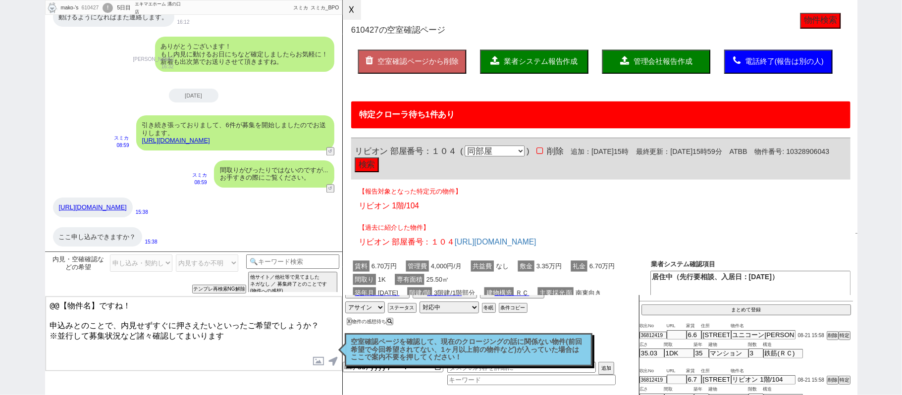
click at [354, 13] on button "☓" at bounding box center [352, 10] width 18 height 20
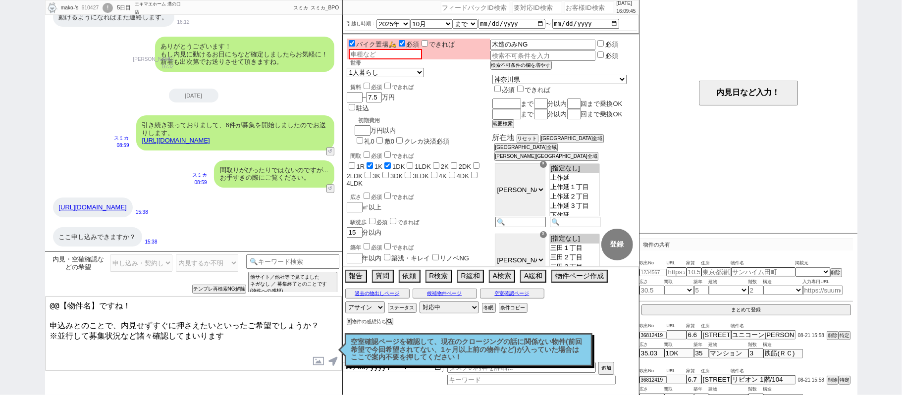
drag, startPoint x: 144, startPoint y: 300, endPoint x: 0, endPoint y: 208, distance: 170.3
click at [0, 230] on div "mako-'s 610427 ! 0 5日目 エキマエホーム 溝の口店 冬眠中 自社客 スミカ スミカ_BPO チャット全表示 2025-08-18 連続で失…" at bounding box center [451, 197] width 902 height 395
drag, startPoint x: 228, startPoint y: 333, endPoint x: 0, endPoint y: 366, distance: 230.1
click at [0, 366] on div "mako-'s 610427 ! 0 5日目 エキマエホーム 溝の口店 冬眠中 自社客 スミカ スミカ_BPO チャット全表示 2025-08-18 連続で失…" at bounding box center [451, 197] width 902 height 395
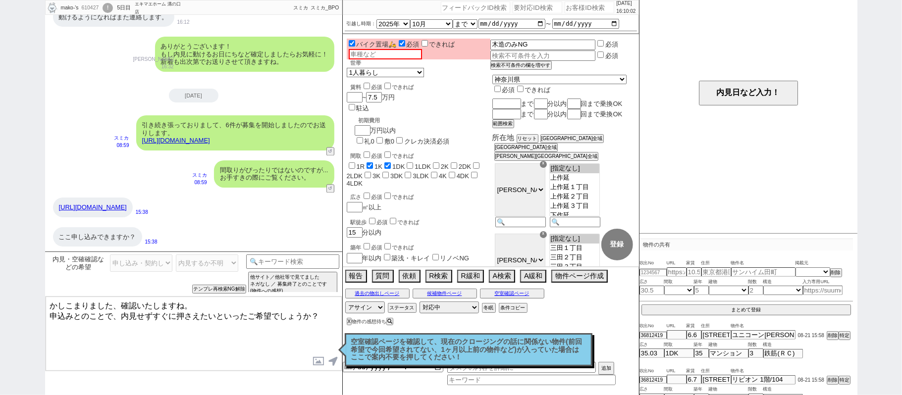
type textarea "かしこまりました、確認いたしますね。 申込みとのことで、内見せずすぐに押さえたいといったご希望でしょうか？"
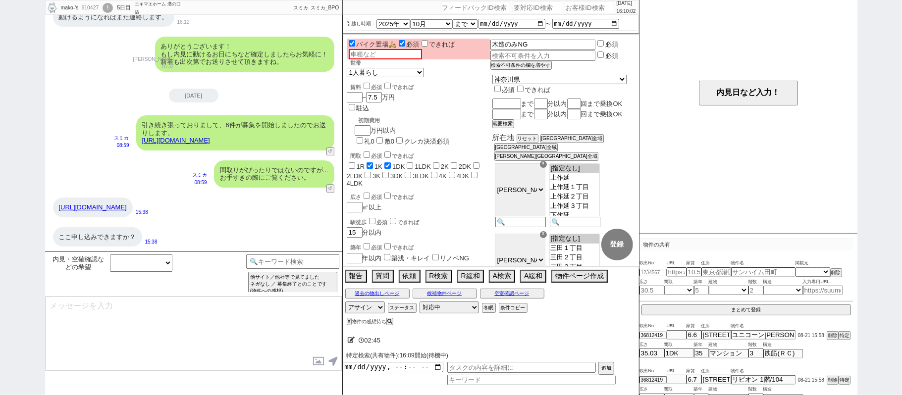
scroll to position [1327, 0]
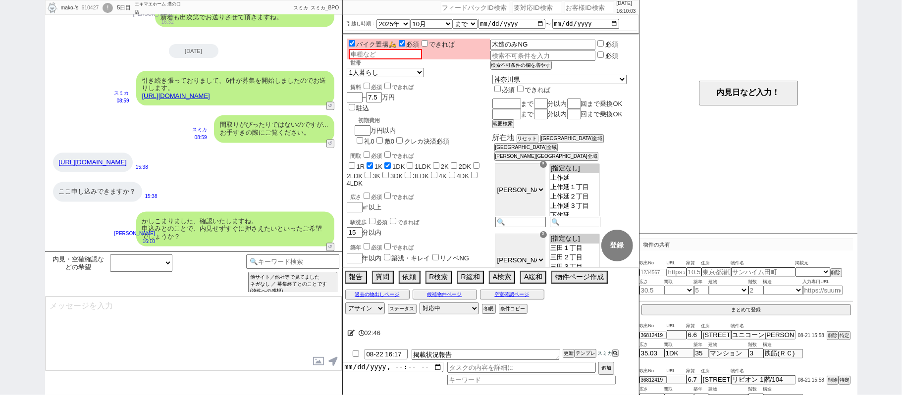
type input "08-22 16:25"
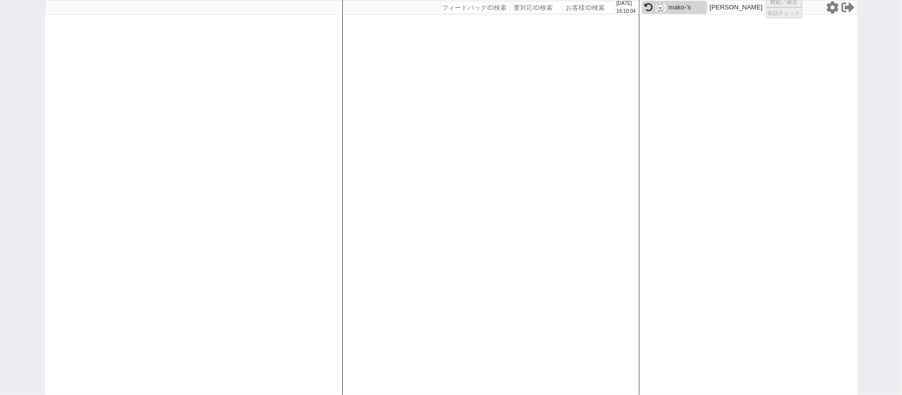
scroll to position [0, 0]
select select "100"
select select "1"
select select "5"
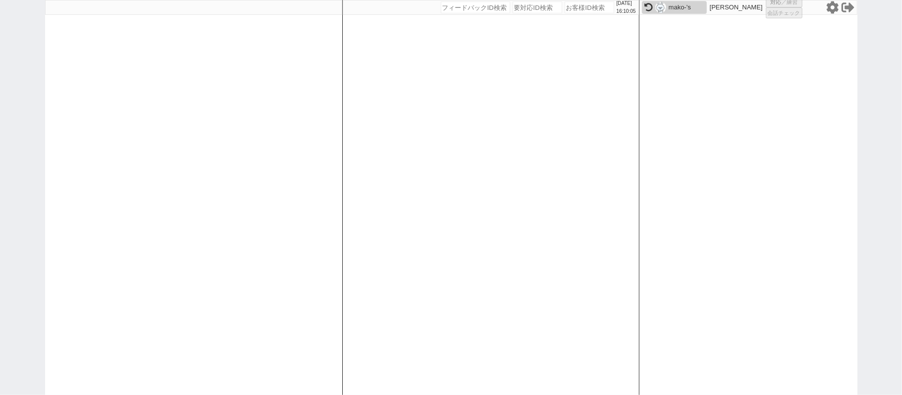
select select "9"
select select "8"
select select "5"
select select
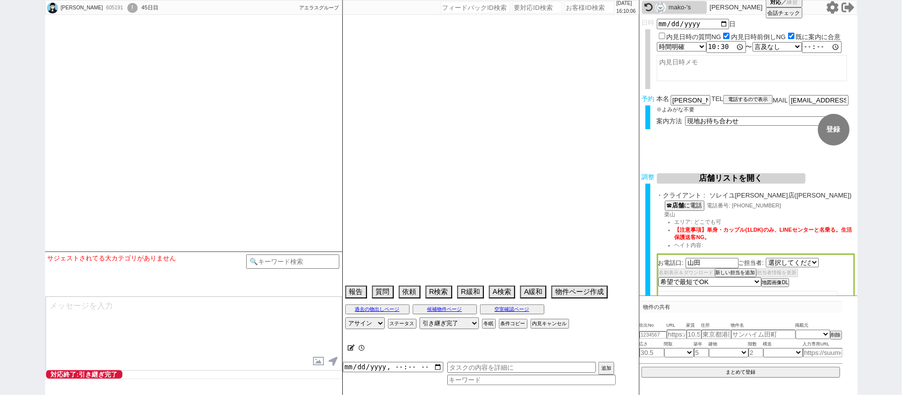
select select "2732"
select select "1489"
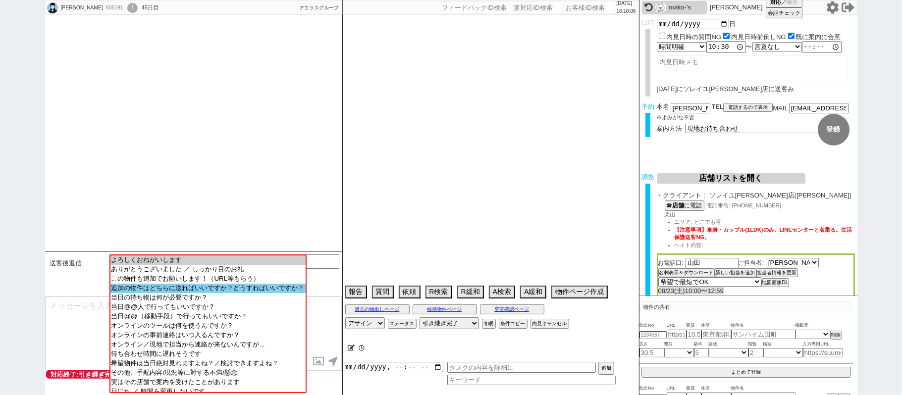
type textarea "調整後キャンセルあり、時間ブロック出来ないため現地対応のみ＠ @当日朝イチ10時〜調整できないので11時〜で時間取る"
select select "15"
select select "1"
select select "2"
select select "3"
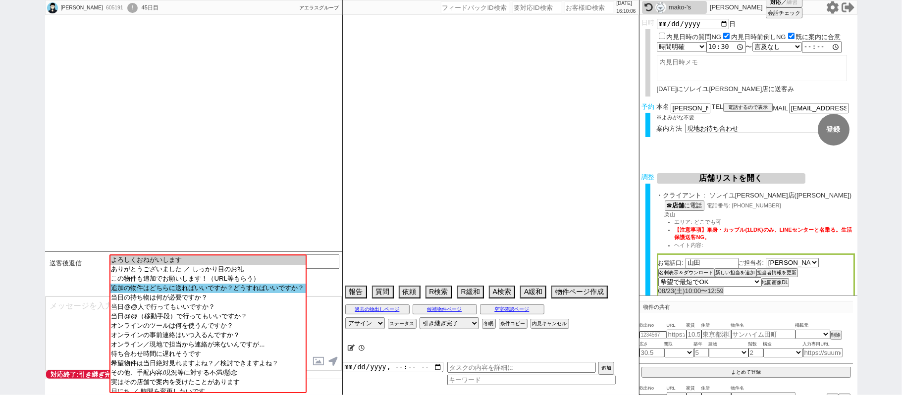
select select "4"
select select "5"
select select "6"
select select "7"
select select "8"
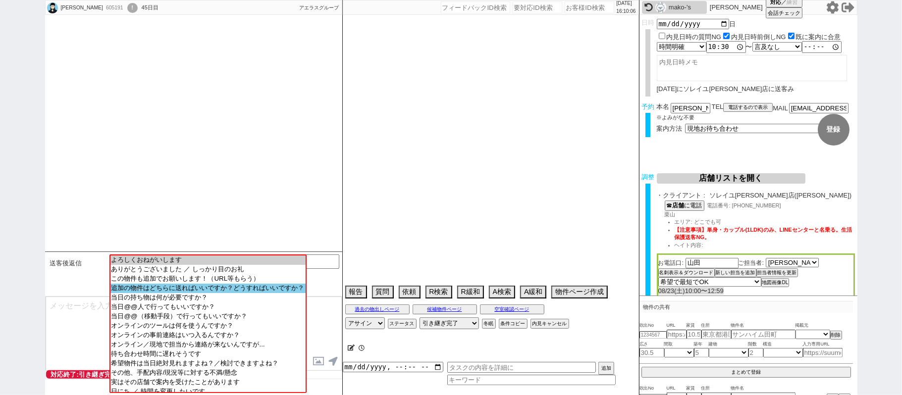
select select "9"
select select "10"
select select "11"
select select "12"
select select "13"
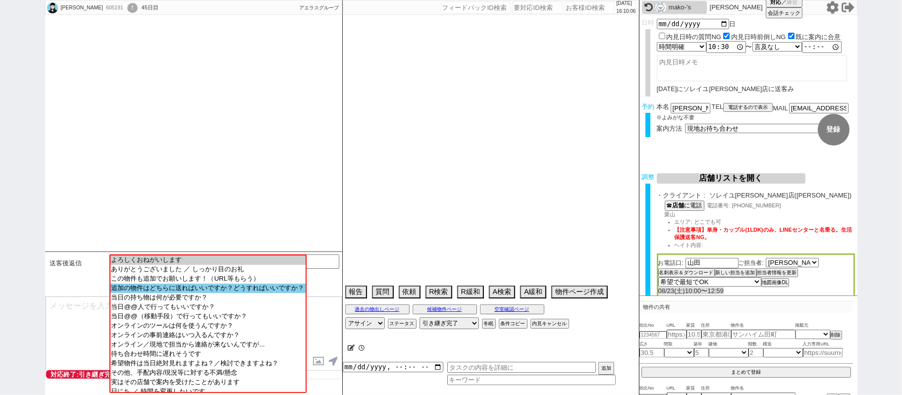
select select "14"
select select "15"
select select "16"
select select "17"
select select "18"
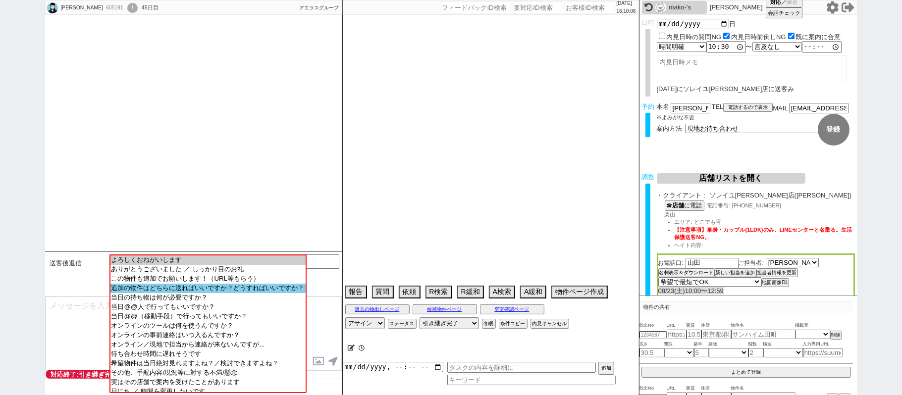
select select "19"
select select "20"
select select "21"
select select "22"
select select "23"
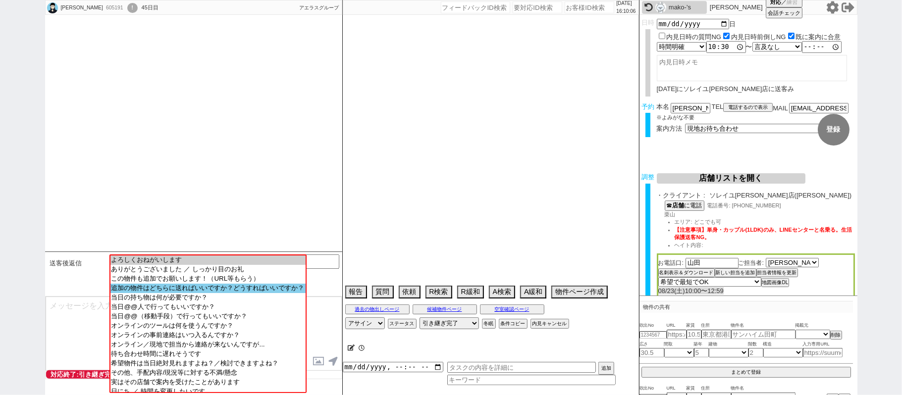
select select "24"
select select "25"
select select "26"
select select "27"
select select "28"
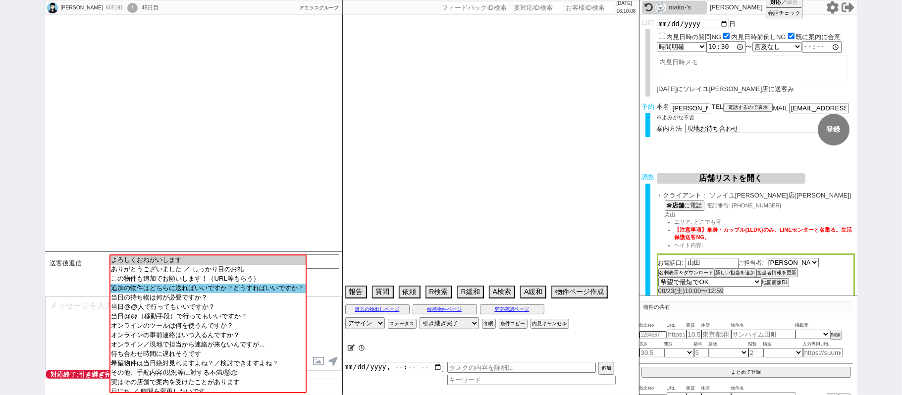
select select "29"
select select "30"
select select "31"
select select "32"
select select "33"
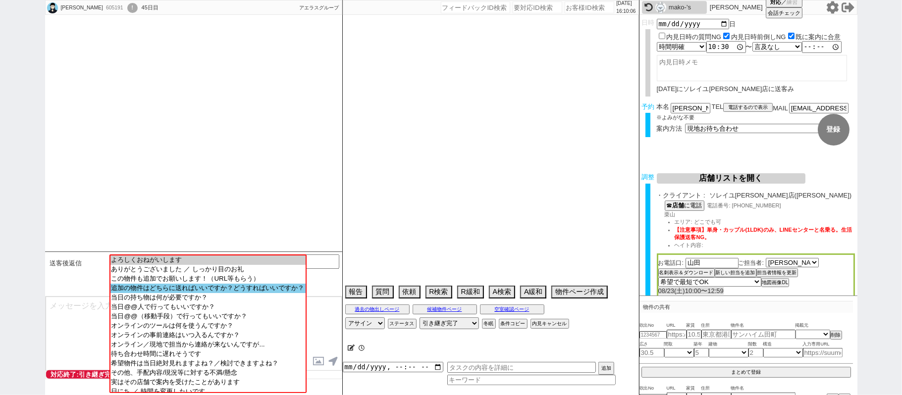
select select "34"
select select "35"
select select "36"
select select "37"
select select "38"
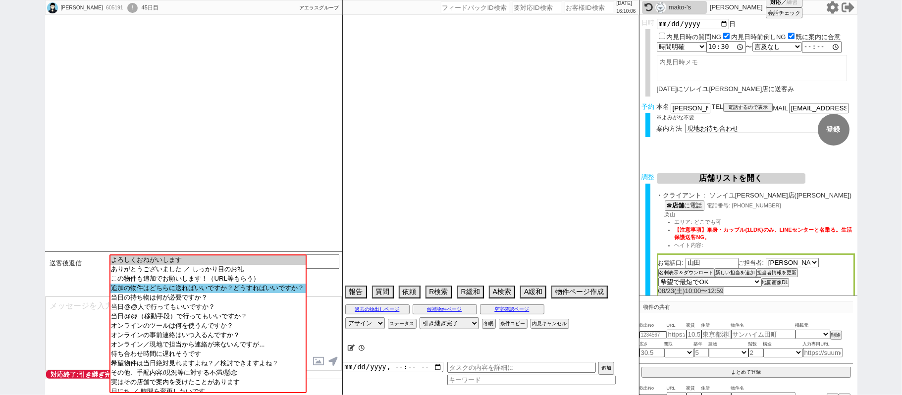
select select "39"
select select "40"
select select "41"
select select "42"
select select "43"
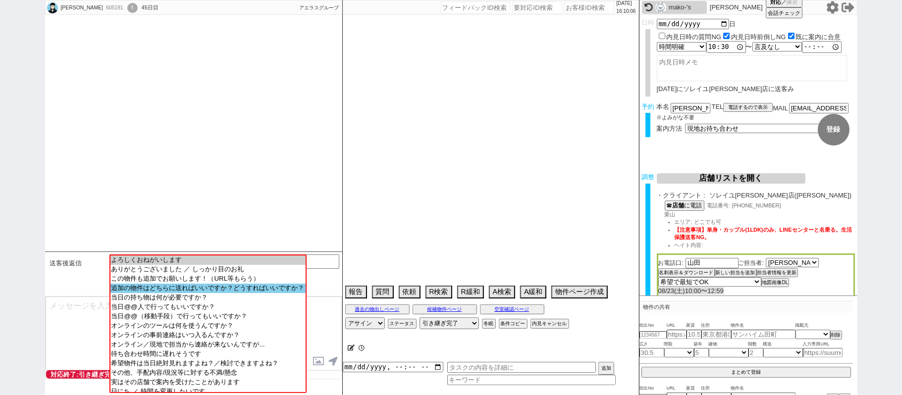
select select "45"
select select "46"
select select "47"
select select "48"
select select "49"
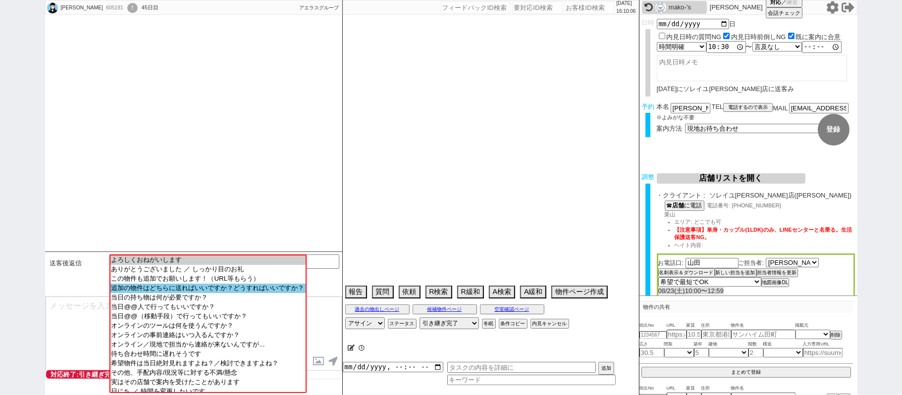
select select "50"
select select "56"
select select "53"
select select "47"
select select "44"
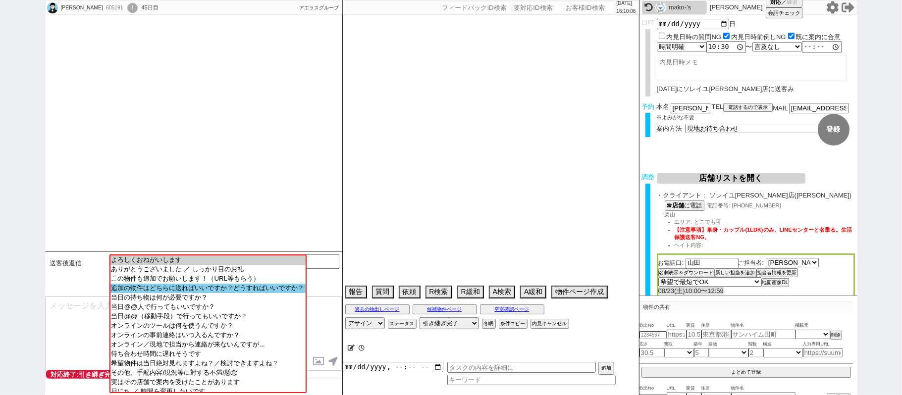
select select "1151"
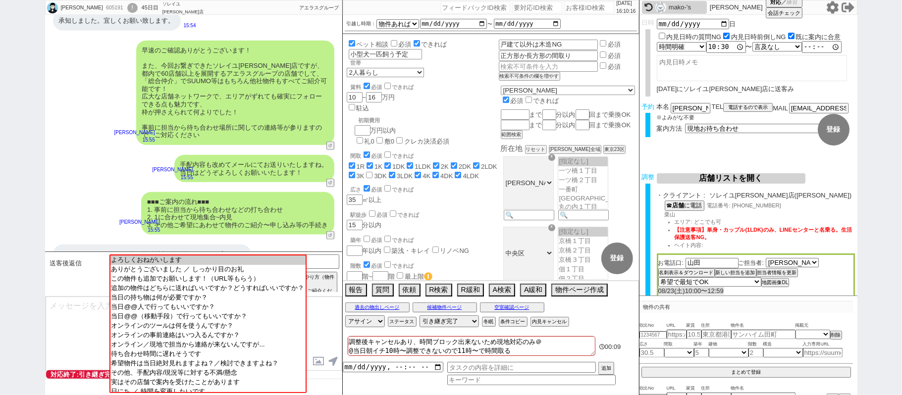
scroll to position [838, 0]
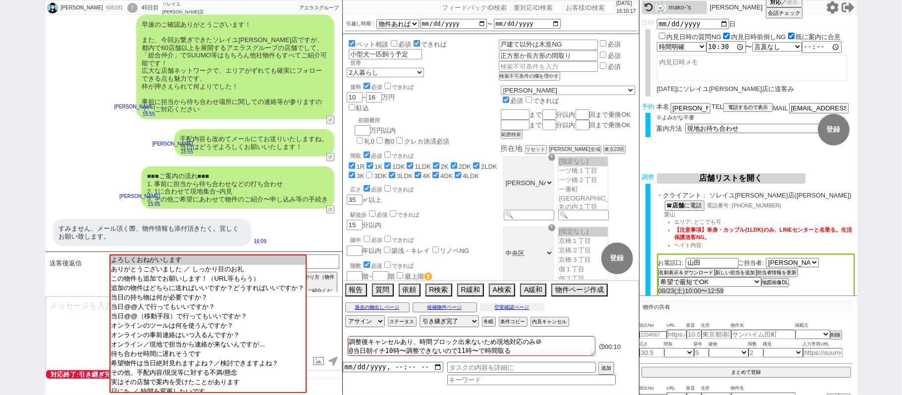
click at [527, 309] on button "空室確認ページ" at bounding box center [512, 307] width 64 height 8
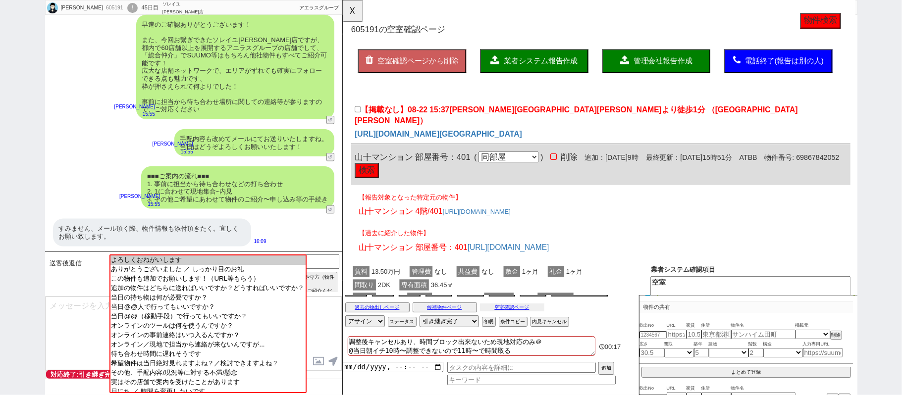
scroll to position [0, 0]
click button "検索"
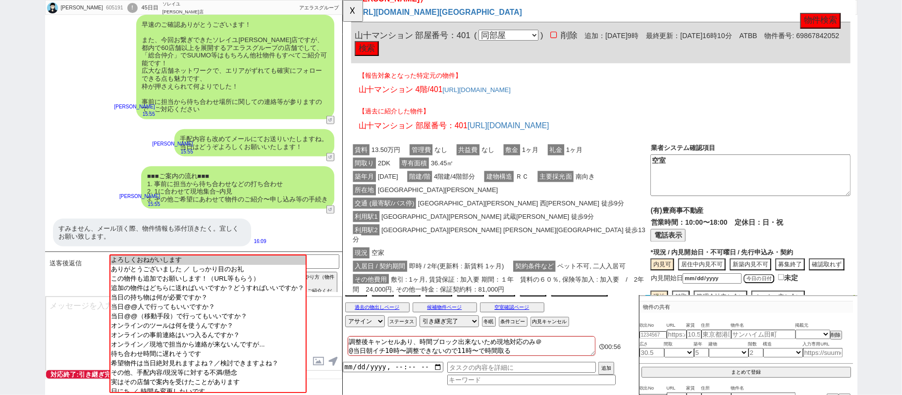
click div "交通 (最寄駅/バス停) 東急目黒線 西小山 徒歩9分"
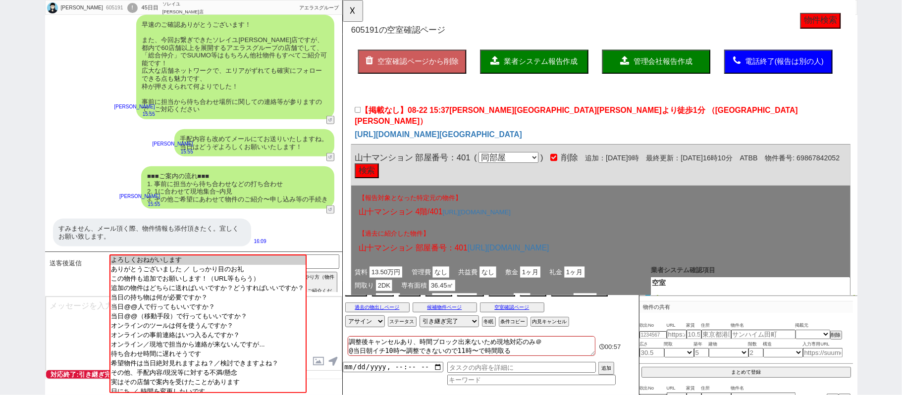
click at [538, 64] on span "業者システム報告作成" at bounding box center [554, 66] width 79 height 8
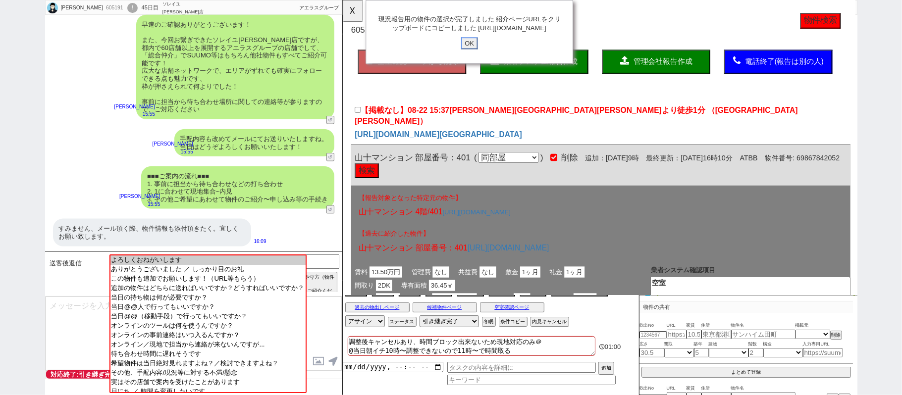
drag, startPoint x: 482, startPoint y: 53, endPoint x: 418, endPoint y: 41, distance: 65.0
click at [479, 51] on input "OK" at bounding box center [478, 46] width 18 height 13
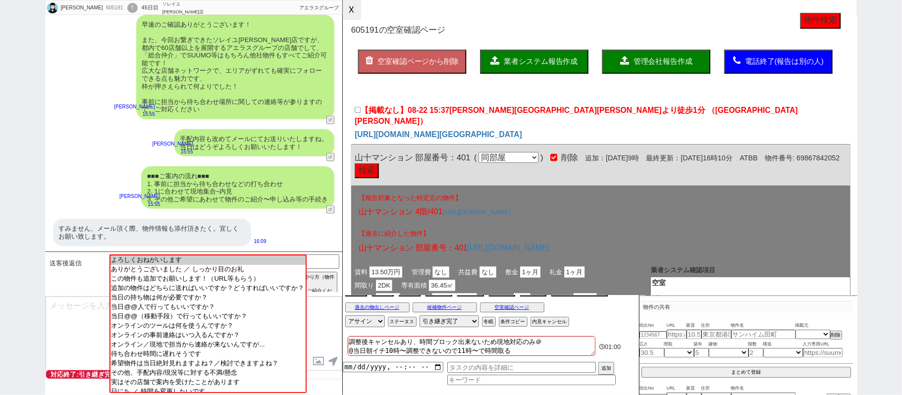
click at [352, 7] on button "☓" at bounding box center [352, 10] width 18 height 20
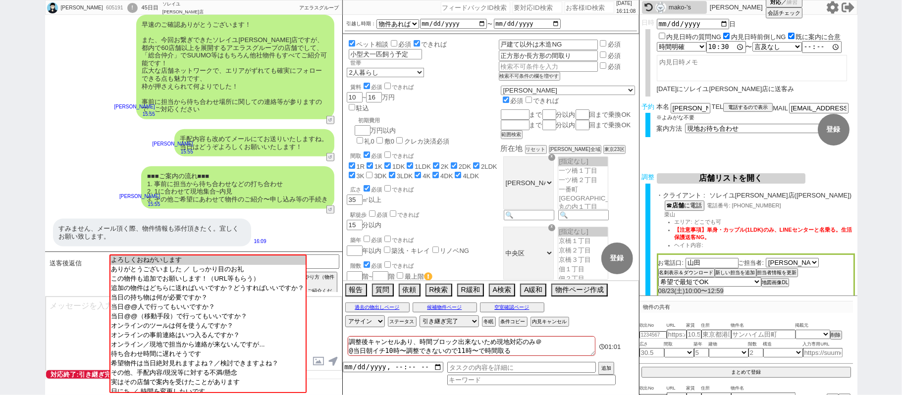
click at [72, 333] on textarea at bounding box center [194, 334] width 296 height 74
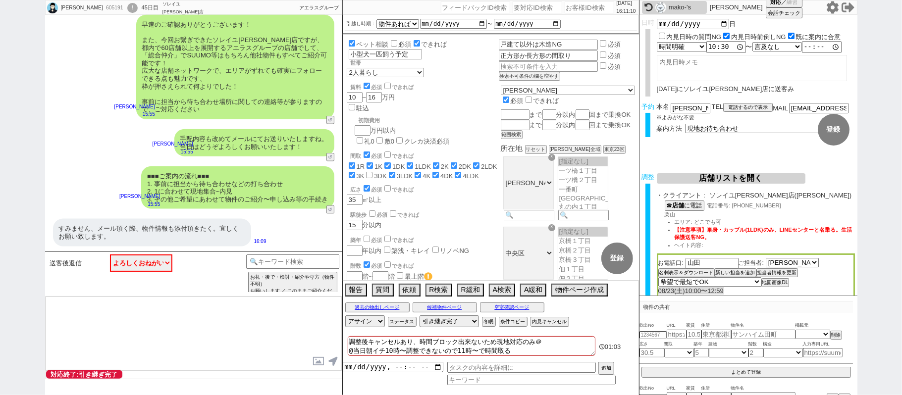
paste textarea "https://tools.sumika.live/pages/ictuc33"
click at [267, 302] on textarea "恐れ入ります、メールの方は既に送信済みになりまして、！ https://tools.sumika.live/pages/ictuc33" at bounding box center [194, 334] width 296 height 74
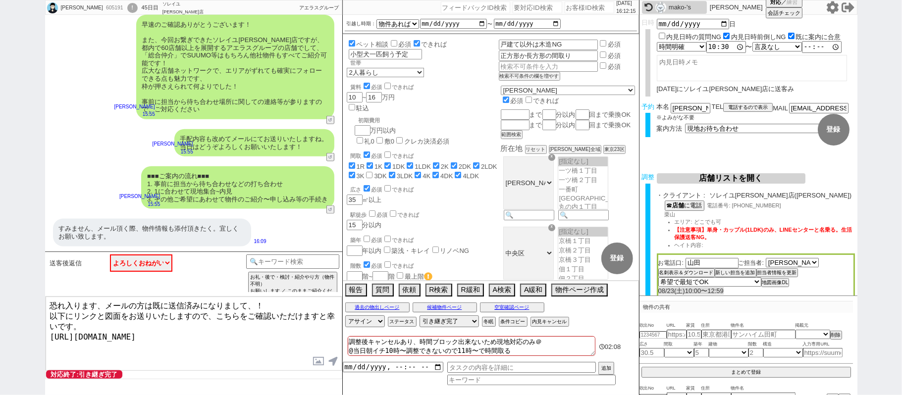
type textarea "恐れ入ります、メールの方は既に送信済みになりまして、！ 以下にリンクと図面をお送りいたしますので、こちらをご確認いただけますと幸いです。 https://to…"
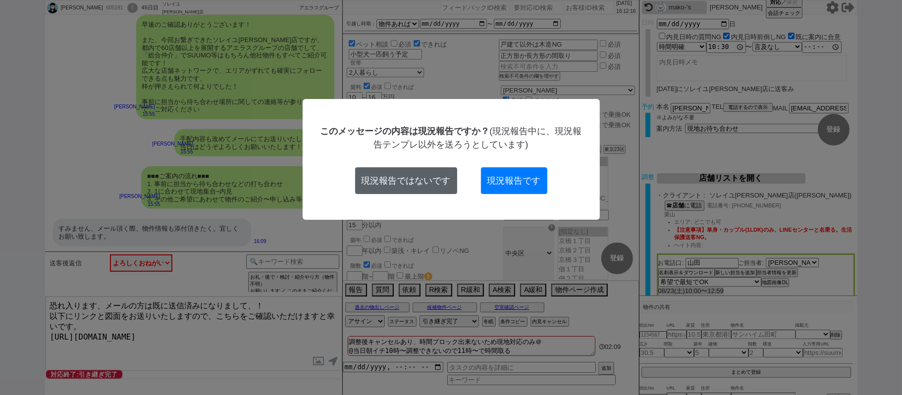
click at [406, 189] on button "現況報告ではないです" at bounding box center [406, 180] width 102 height 27
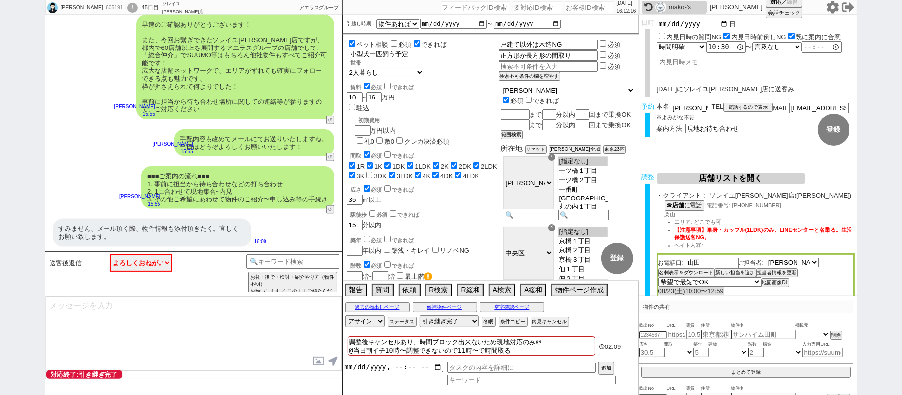
scroll to position [655, 0]
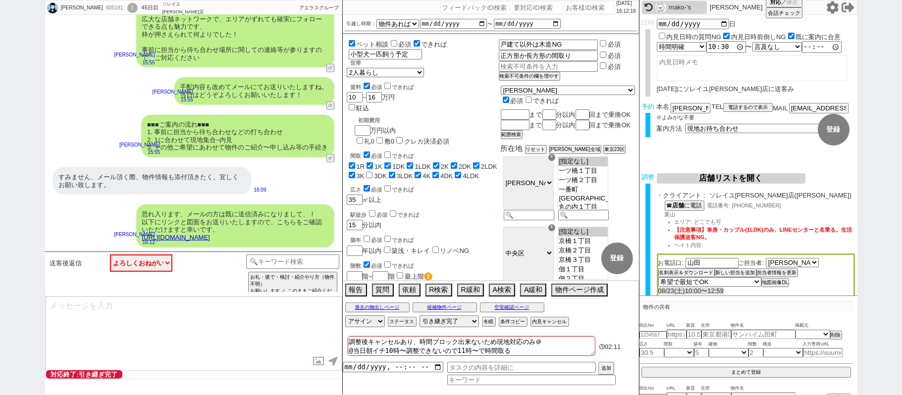
click at [313, 365] on label at bounding box center [319, 361] width 16 height 18
click at [0, 0] on input "file" at bounding box center [0, 0] width 0 height 0
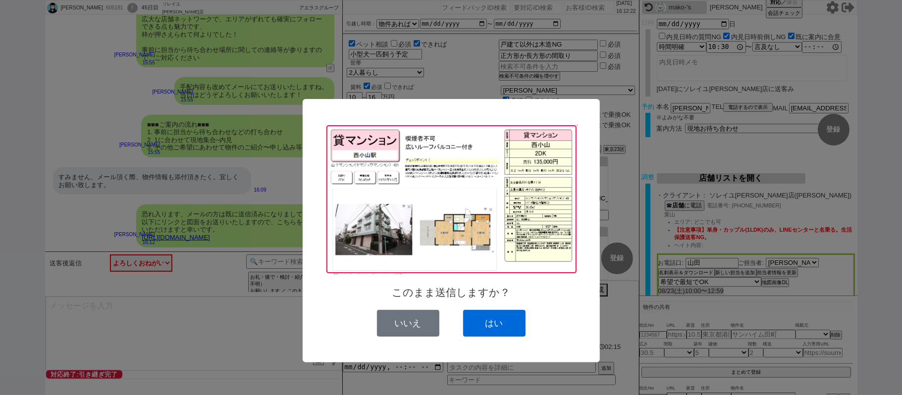
click at [498, 323] on button "はい" at bounding box center [494, 323] width 62 height 27
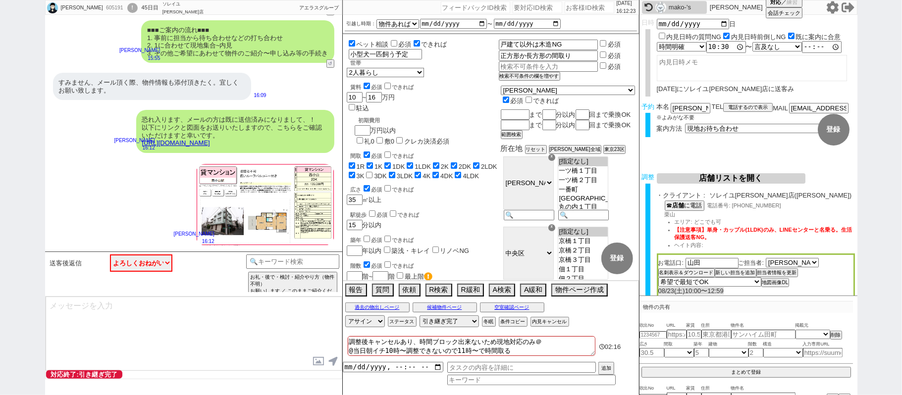
scroll to position [239, 0]
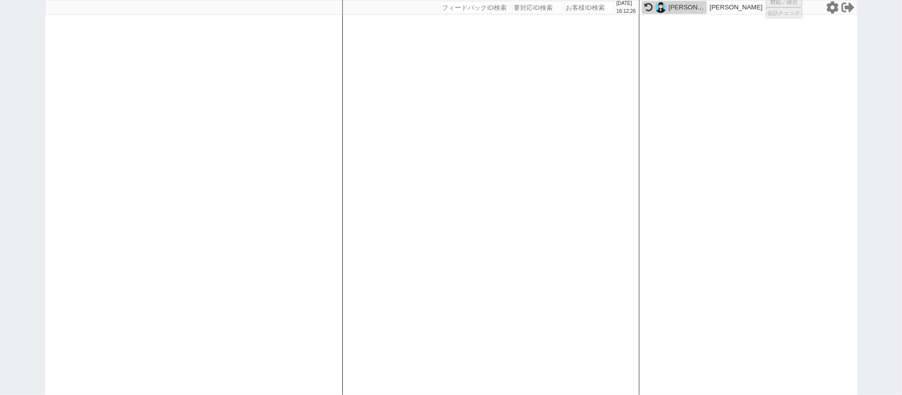
select select "100"
select select "1"
select select "2"
select select "5"
select select
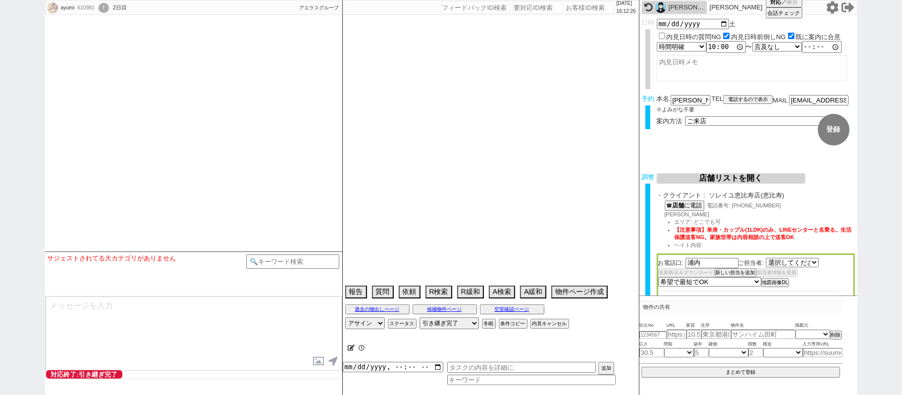
select select "2738"
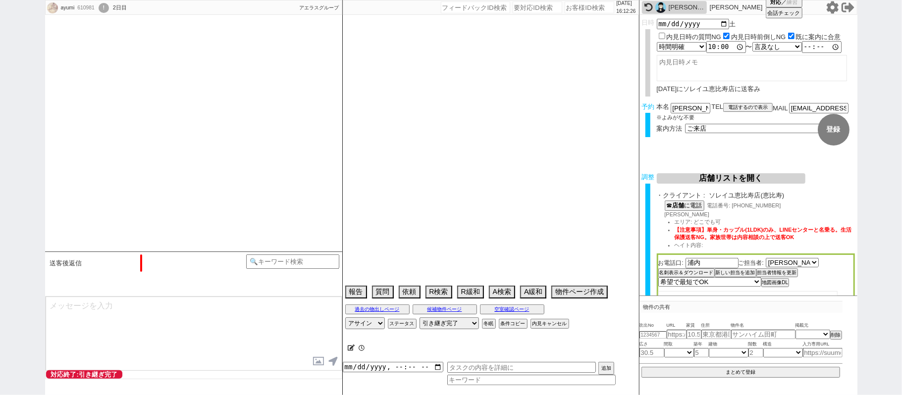
select select "16"
select select "0"
select select "10"
select select "12"
select select "62"
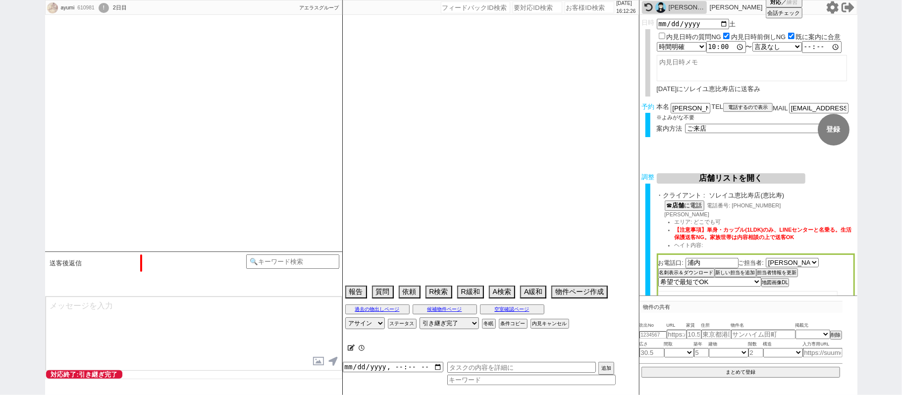
select select "1528"
select select "50"
select select "1282"
select select "56"
select select "1392"
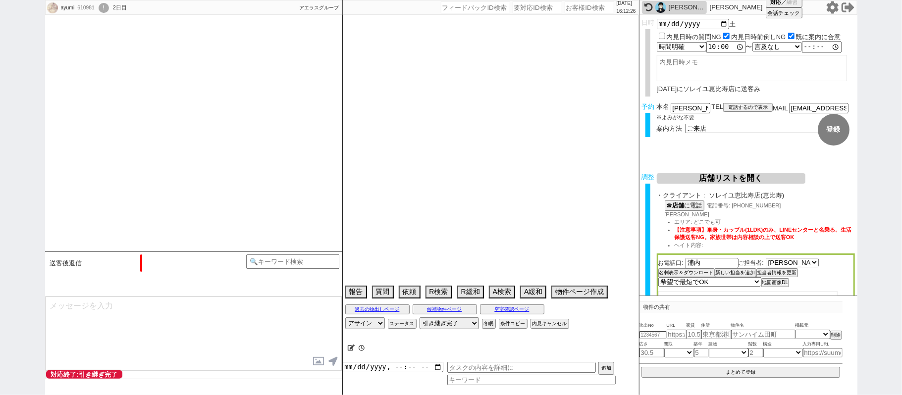
select select "48"
select select "1228"
select select "47"
select select "1207"
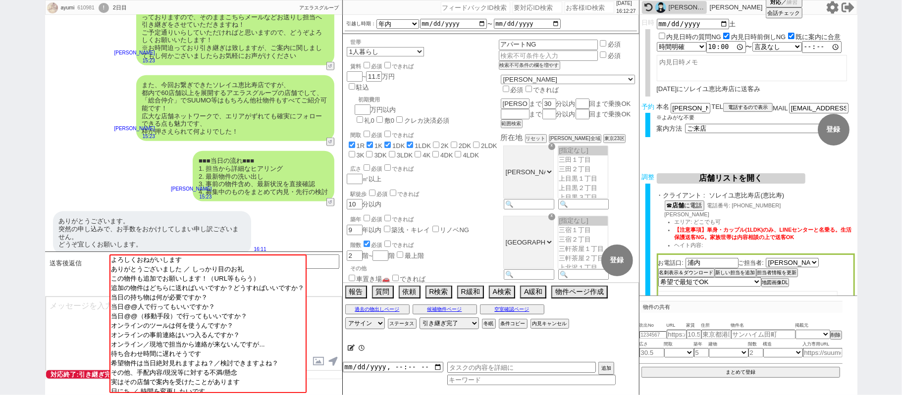
scroll to position [31, 0]
drag, startPoint x: 0, startPoint y: 191, endPoint x: 6, endPoint y: 187, distance: 7.6
click at [0, 190] on div "ayumi 610981 ! 0 2日目 アエラス南浦和店 冬眠中 自社客 アエラスグループ スミカ_BPO チャット全表示 2025-08-22 当日、内覧…" at bounding box center [451, 197] width 902 height 395
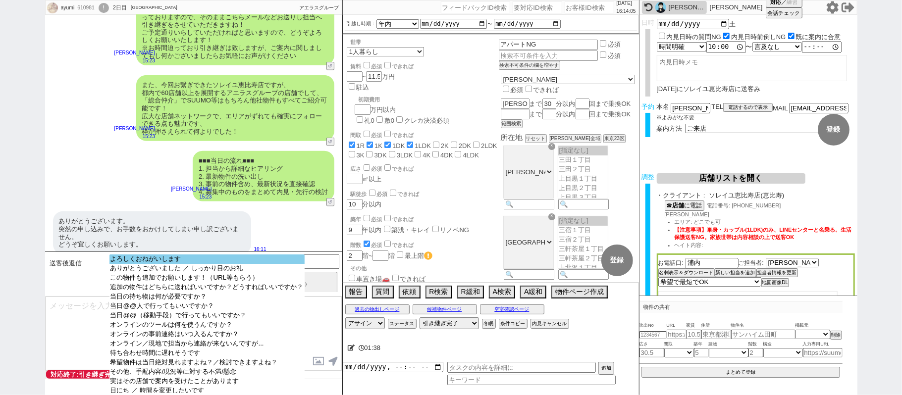
select select "よろしくおねがいします"
click at [131, 264] on option "よろしくおねがいします" at bounding box center [206, 268] width 195 height 9
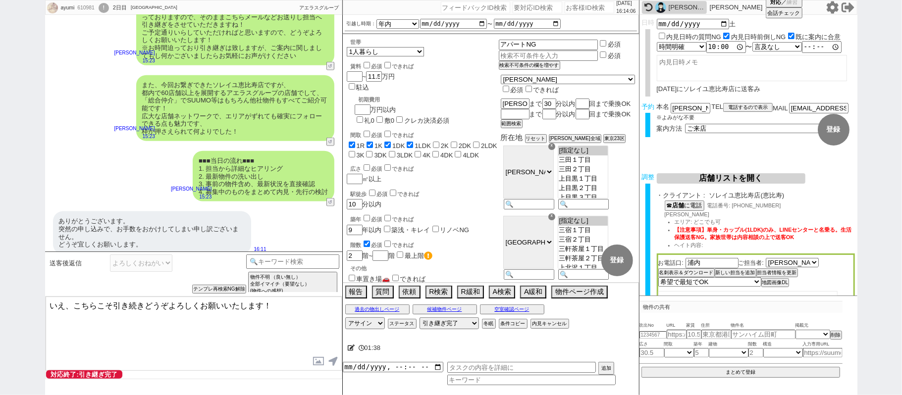
click at [66, 305] on textarea "いえ、こちらこそ引き続きどうぞよろしくお願いいたします！" at bounding box center [194, 334] width 296 height 74
type textarea "いえいえ、ご確認ありがとうございます！こちらこそ引き続きどうぞよろしくお願いいたします！"
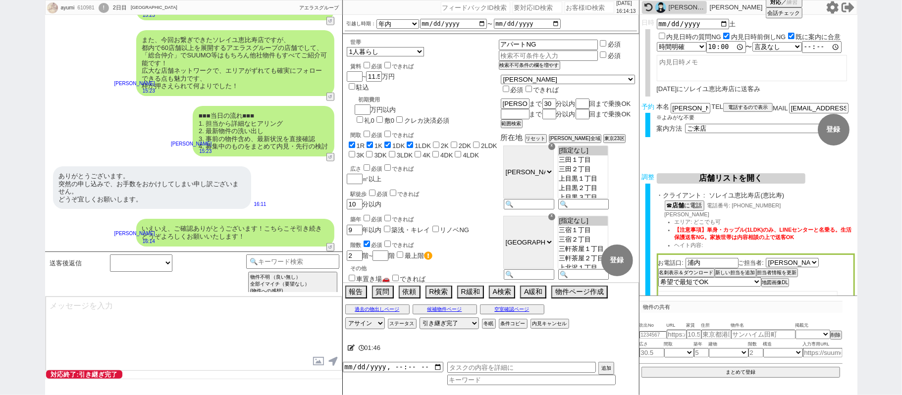
scroll to position [692, 0]
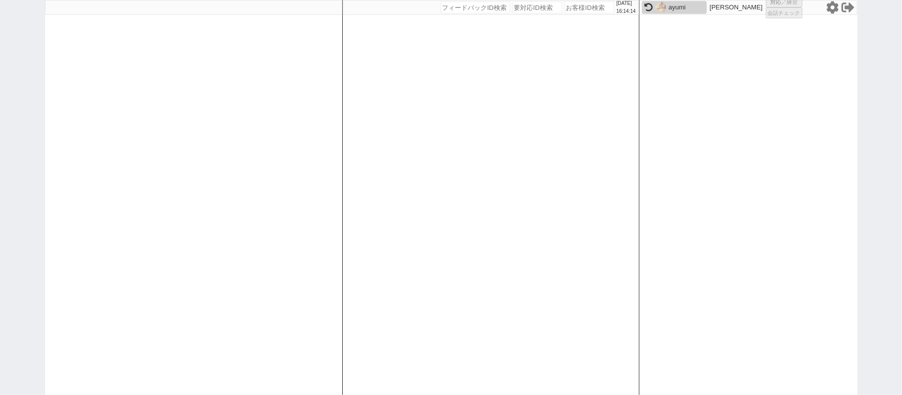
select select "100"
select select "1"
select select "2"
select select "5"
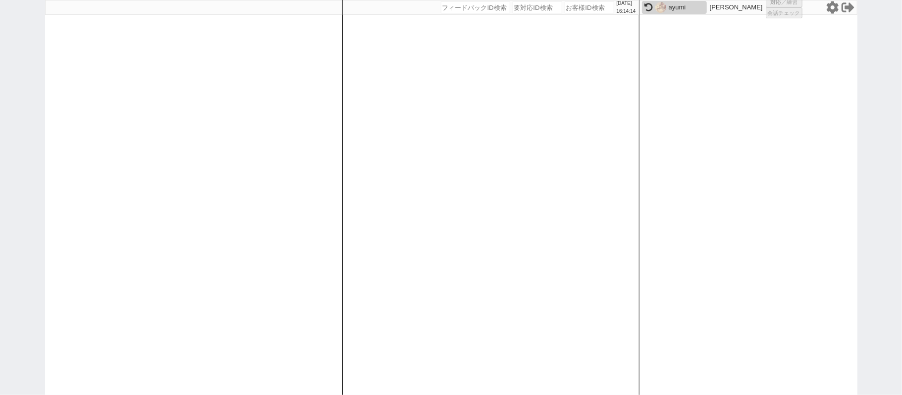
select select
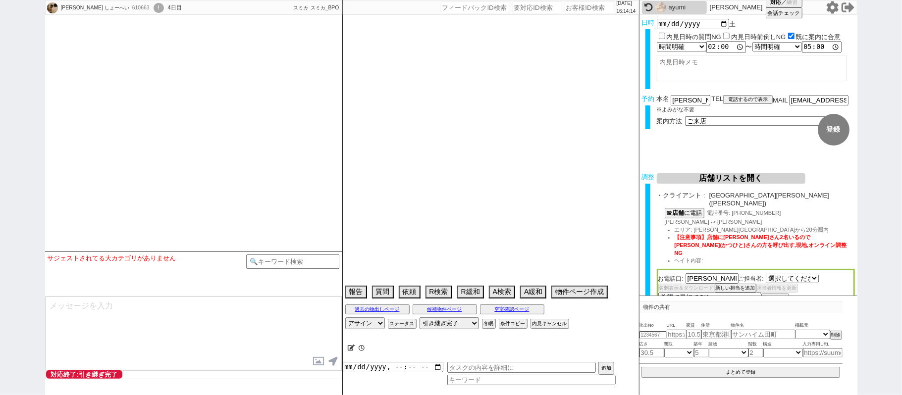
select select "2458"
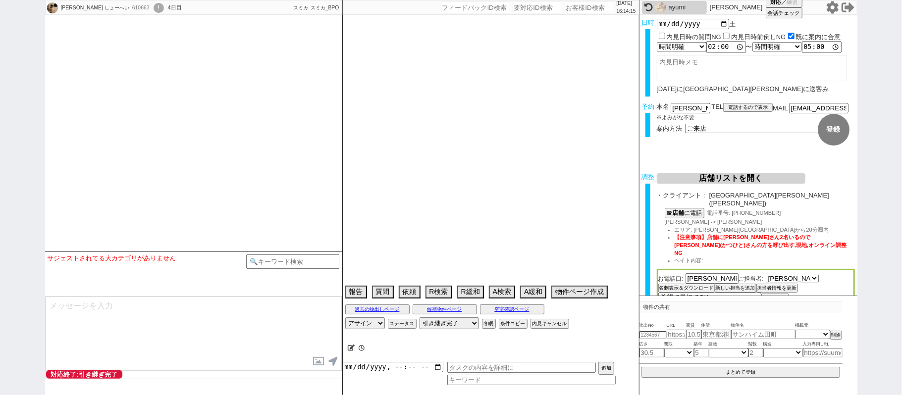
type textarea "他社なし"
select select
select select "2025"
select select "9"
select select "36"
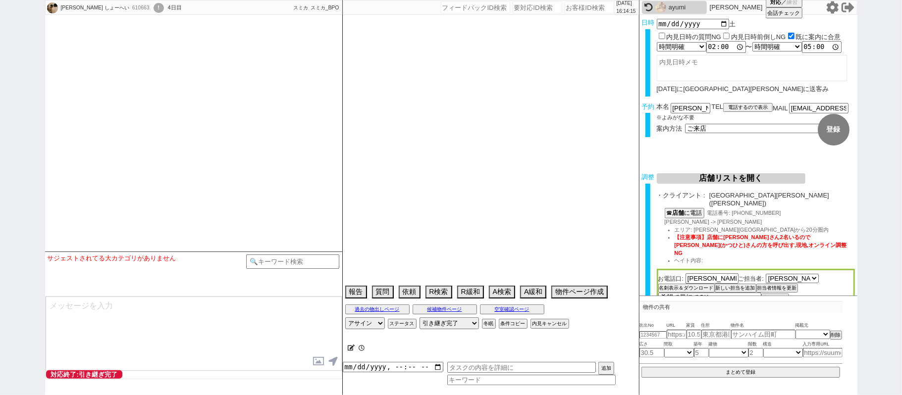
select select "0"
select select "15"
select select "505"
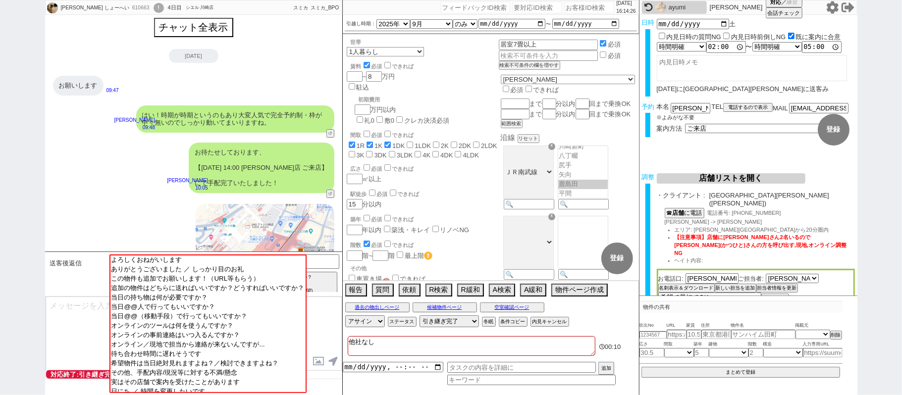
scroll to position [0, 0]
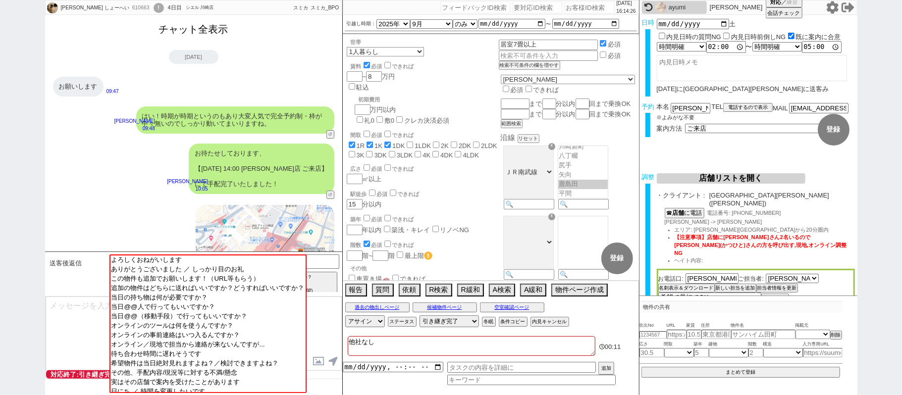
click at [215, 32] on button "チャット全表示" at bounding box center [193, 29] width 77 height 17
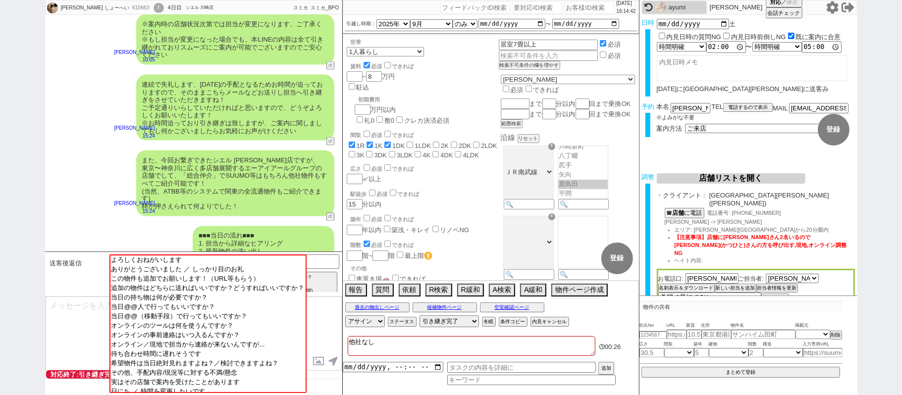
scroll to position [3902, 0]
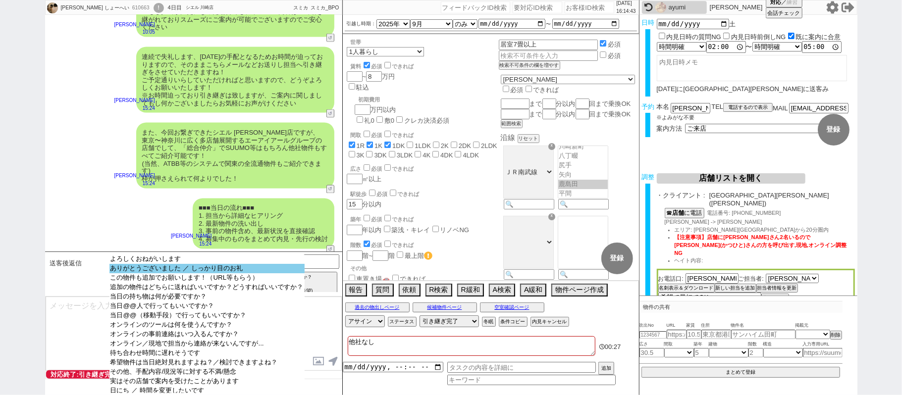
select select "ありがとうございました ／ しっかり目のお礼"
click at [187, 273] on option "ありがとうございました ／ しっかり目のお礼" at bounding box center [206, 277] width 195 height 9
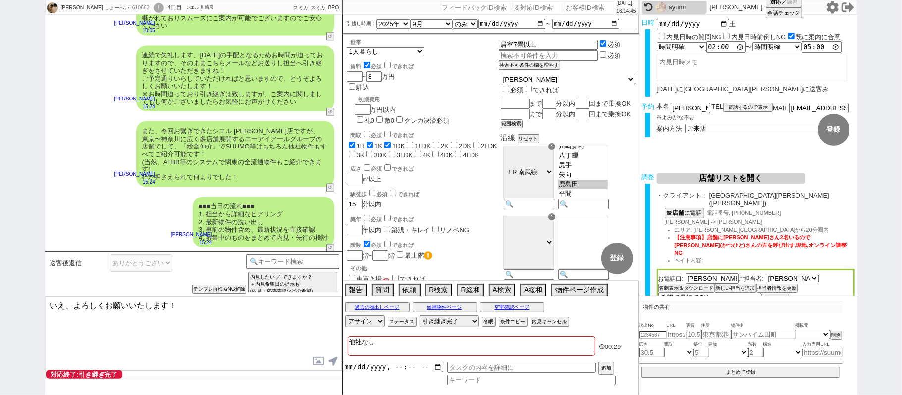
drag, startPoint x: 64, startPoint y: 305, endPoint x: 2, endPoint y: 274, distance: 69.7
click at [8, 283] on div "沼舘 しょーへい 610663 ! 0 4日目 シエル 川崎店 冬眠中 自社客 スミカ スミカ_BPO チャット全表示 2025-08-19 ようこそLINE…" at bounding box center [451, 197] width 902 height 395
type textarea "ご確認ありがとうございます、よろしくお願いいたします！"
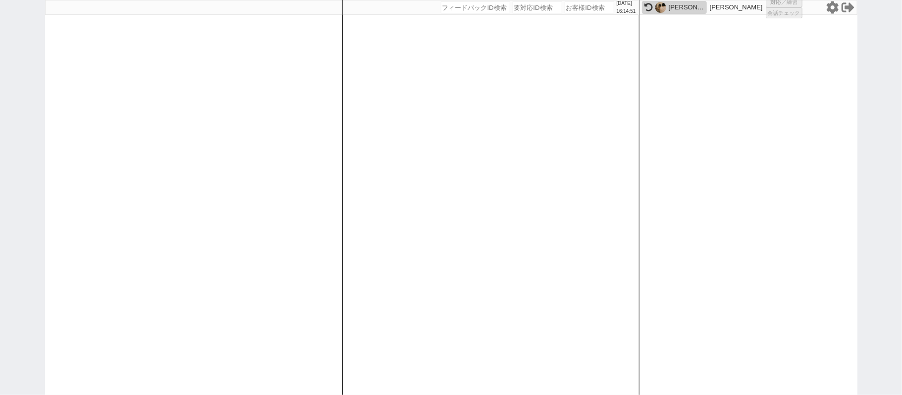
select select "2"
select select
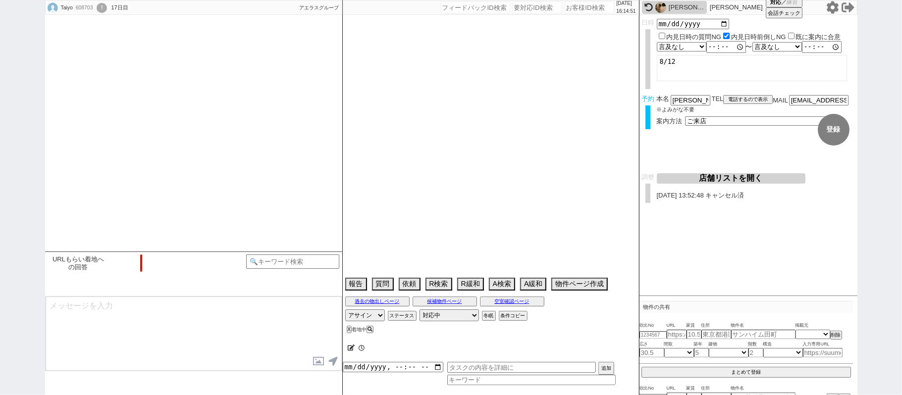
type textarea "初期費用会社負担：上限36万→35万に変更"
select select "2025"
select select "9"
select select "33"
select select "0"
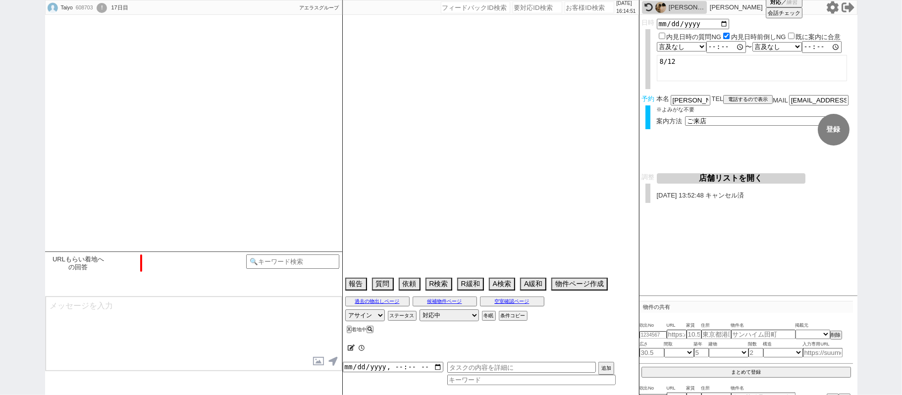
select select "14"
select select "17"
select select "558"
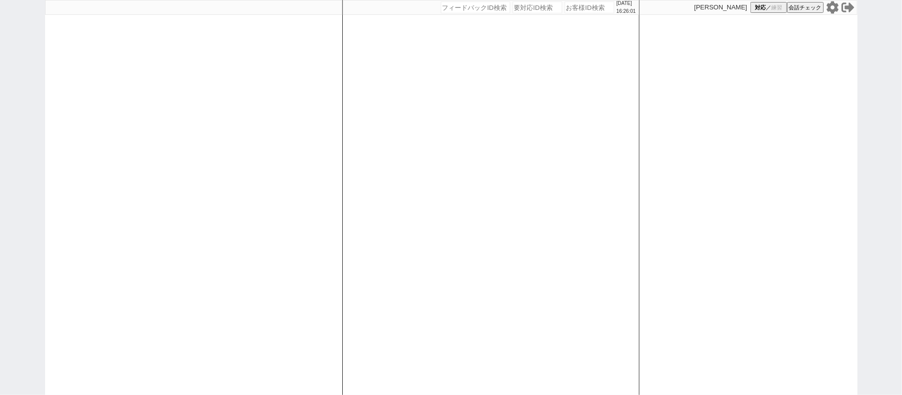
drag, startPoint x: 319, startPoint y: 98, endPoint x: 317, endPoint y: 87, distance: 11.1
click at [319, 93] on div at bounding box center [193, 197] width 297 height 395
select select "1"
select select "2"
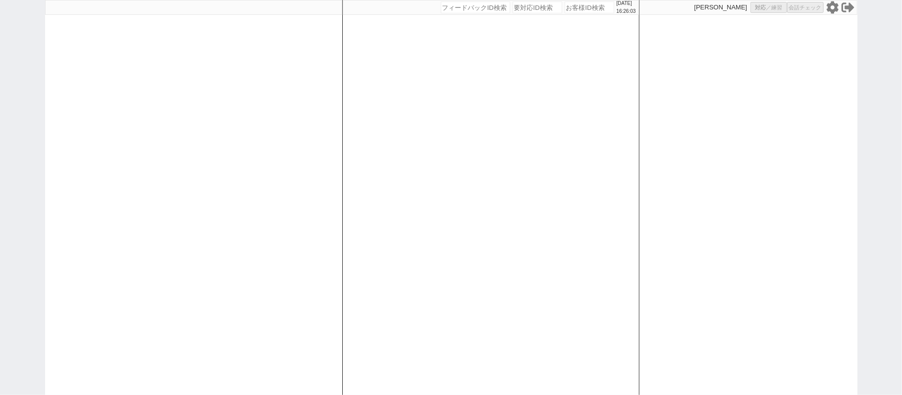
select select "5"
select select
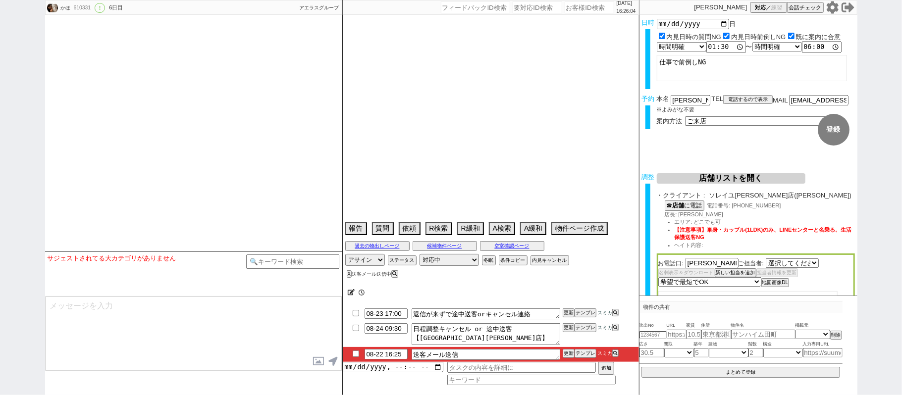
select select "[DATE]"
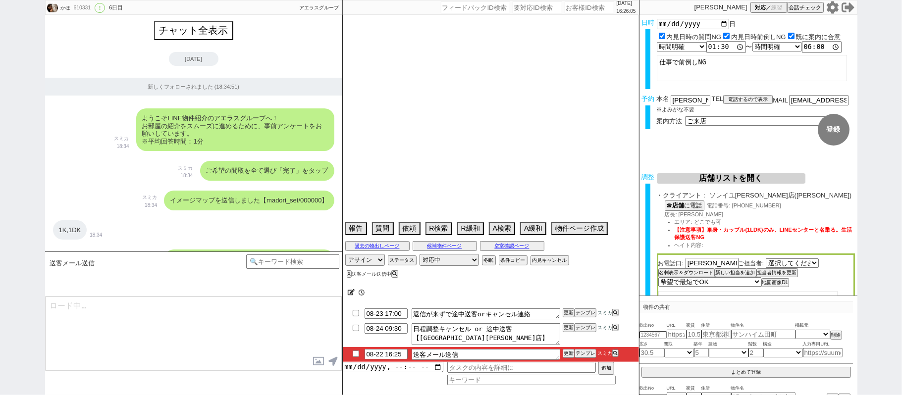
scroll to position [6583, 0]
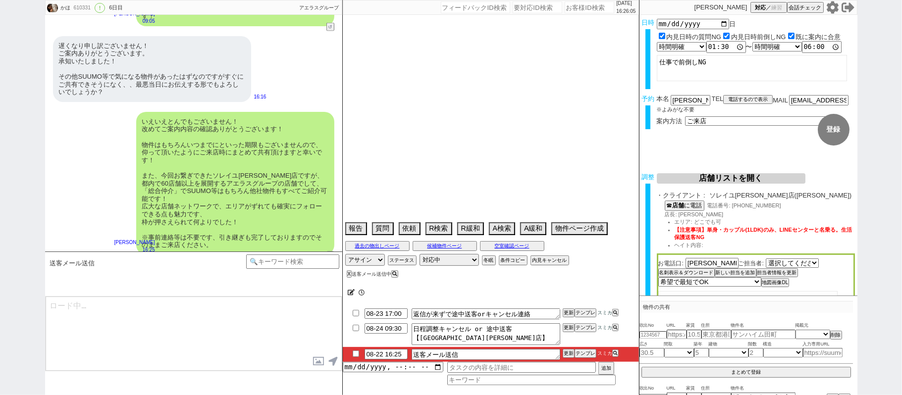
type textarea "1名同行予定 　当日まで他社なし"
select select "2025"
select select "10"
select select "37"
select select "0"
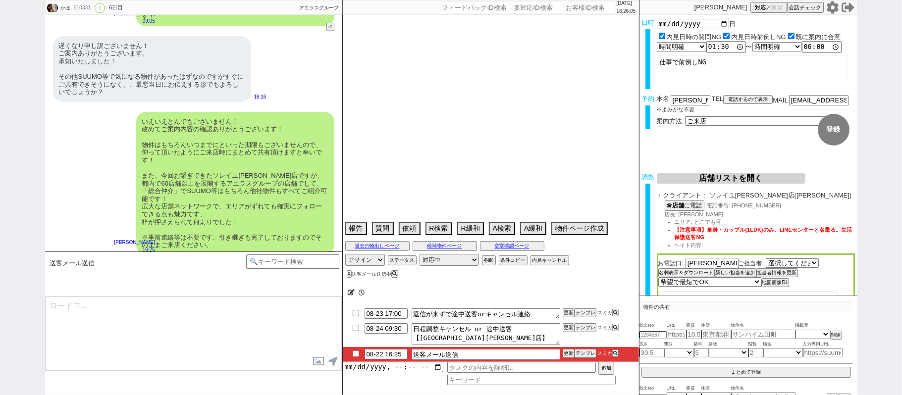
select select "2"
select select "3"
select select "4"
select select "5"
select select "6"
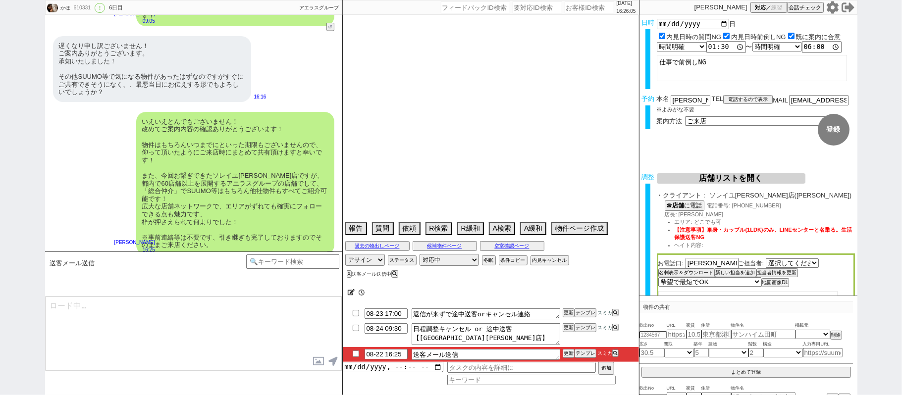
select select "7"
select select "8"
select select "9"
select select "10"
select select "11"
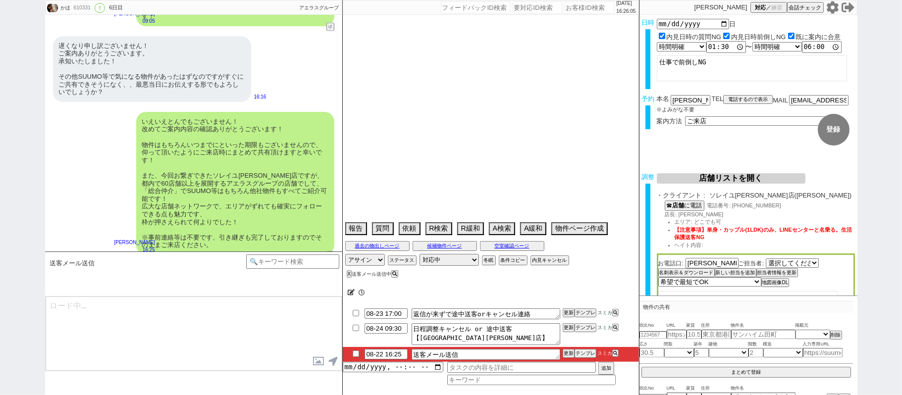
select select "12"
select select "13"
select select "14"
select select "15"
select select "16"
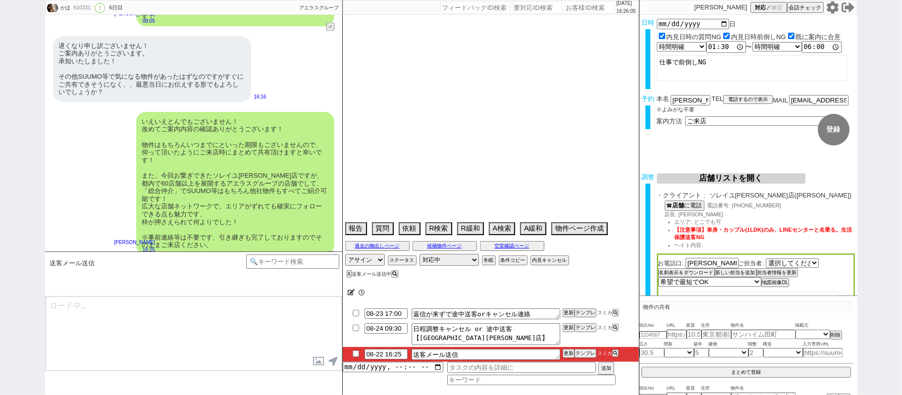
select select "17"
select select "18"
select select "19"
select select "20"
select select "21"
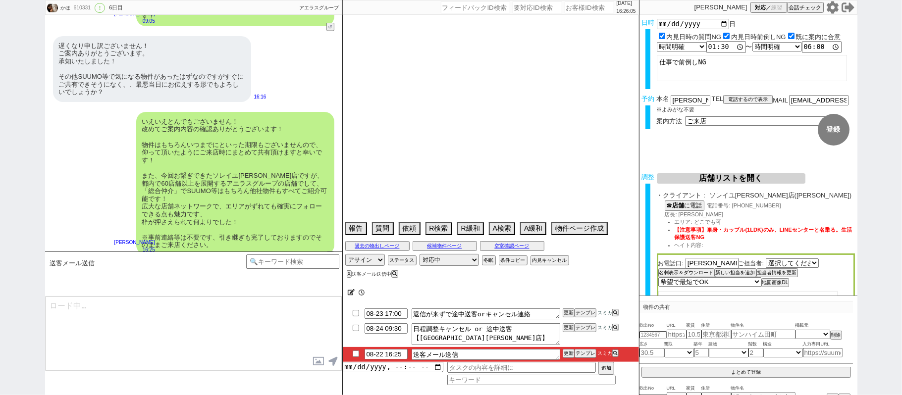
select select "22"
select select "23"
select select "24"
select select "25"
select select "26"
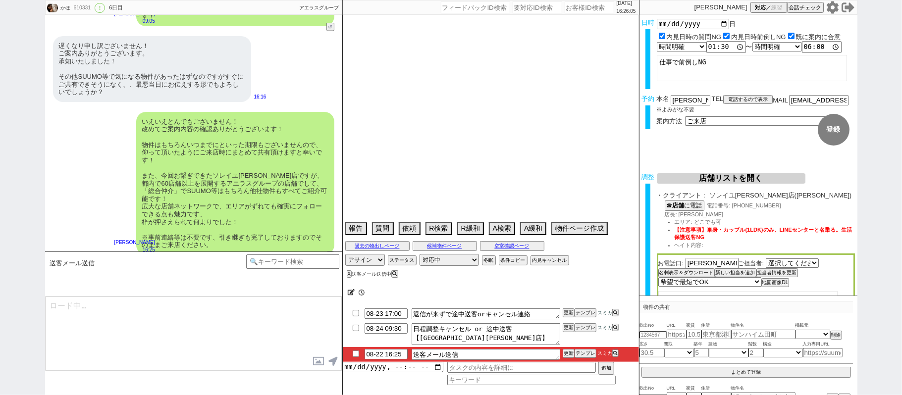
select select "27"
select select "28"
select select "29"
select select "30"
select select "31"
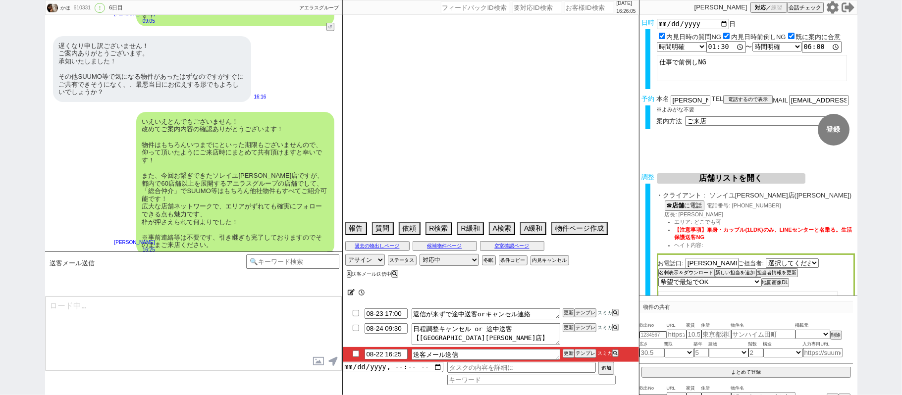
select select "32"
select select "33"
select select "34"
select select "35"
select select "36"
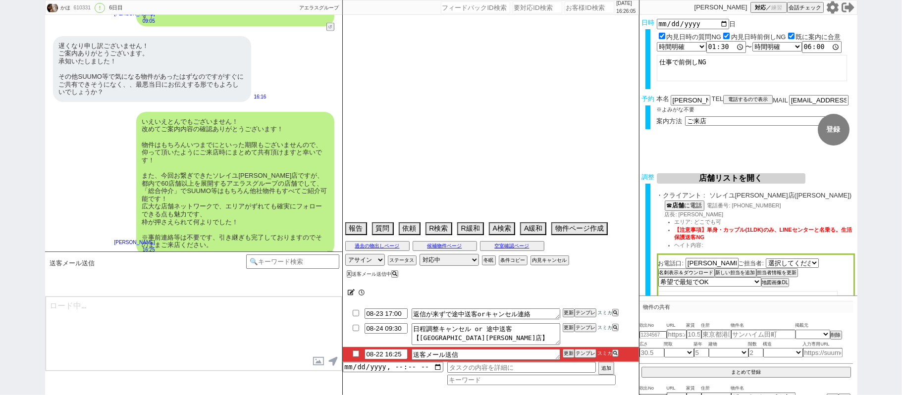
select select "37"
select select "38"
select select "39"
select select "40"
select select "41"
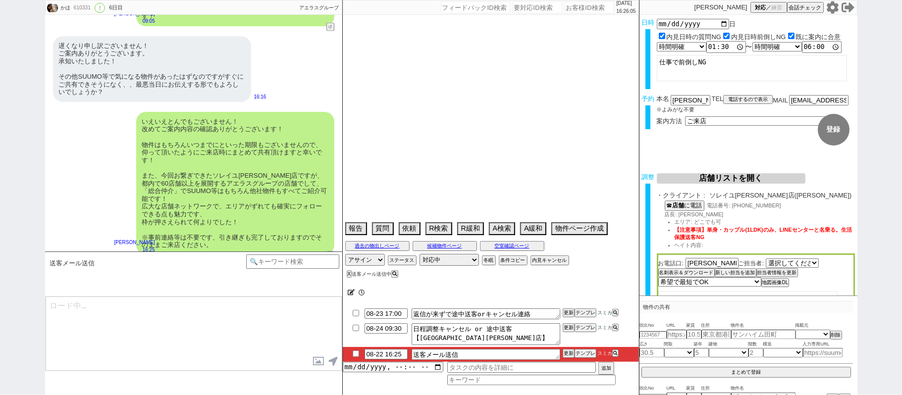
select select "42"
select select "43"
select select "45"
select select "46"
select select "47"
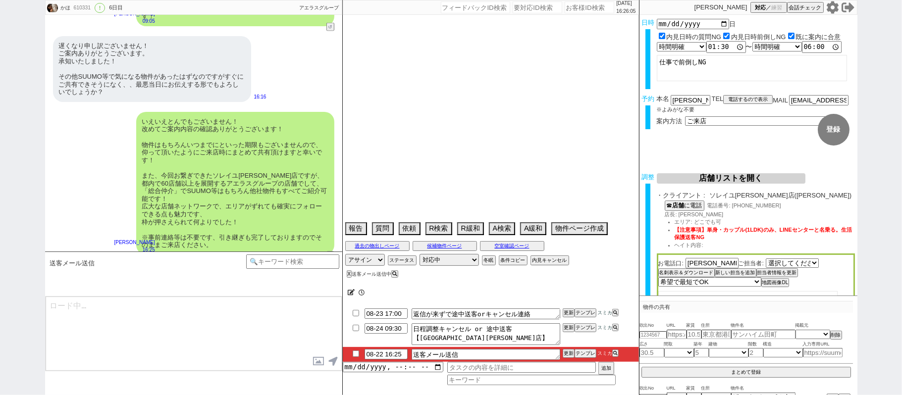
select select "48"
select select "49"
select select "73"
select select "1756"
select select "23"
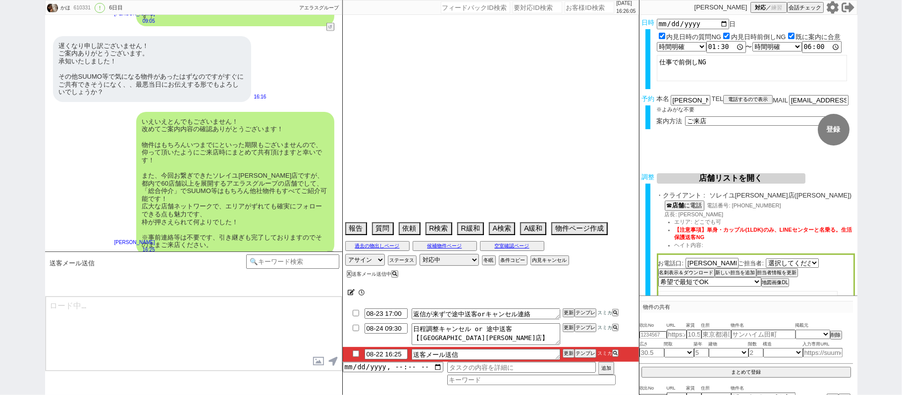
select select "745"
select select "14"
select select "470"
select select "58"
select select "1451"
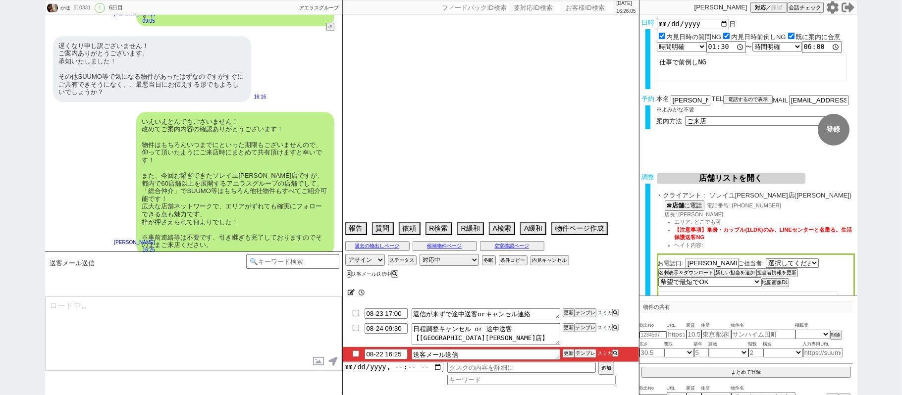
select select "57"
select select "1400"
select select "75"
select select "[DATE]"
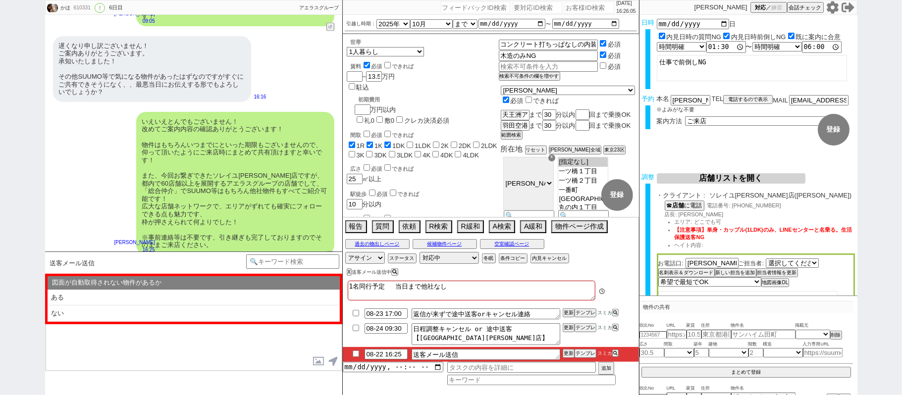
scroll to position [114, 0]
click at [353, 353] on input "checkbox" at bounding box center [356, 354] width 14 height 6
checkbox input "true"
click at [567, 350] on li "08-22 16:25 送客メール送信 更新 テンプレ スミカ" at bounding box center [491, 354] width 296 height 15
drag, startPoint x: 566, startPoint y: 343, endPoint x: 566, endPoint y: 353, distance: 9.4
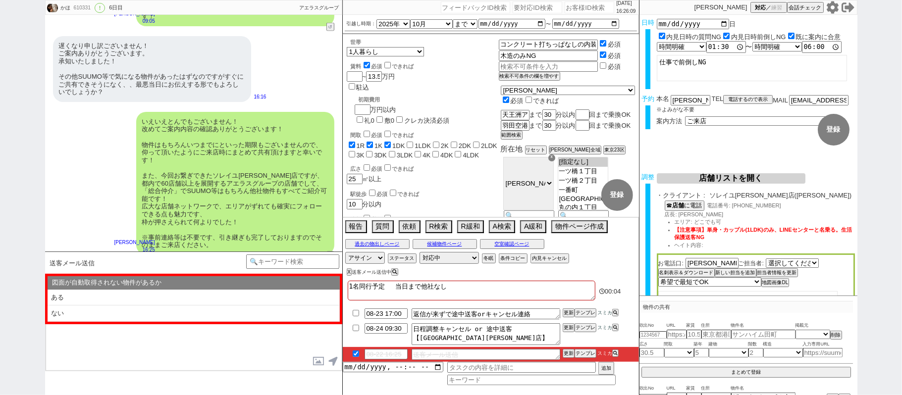
click at [566, 350] on ul "08-23 17:00 返信が来ずで途中送客orキャンセル連絡 更新 テンプレ スミカ 08-24 09:30 日程調整キャンセル or 途中送客【[GEOG…" at bounding box center [491, 333] width 296 height 55
drag, startPoint x: 566, startPoint y: 354, endPoint x: 564, endPoint y: 347, distance: 8.2
click at [565, 353] on button "更新" at bounding box center [567, 353] width 10 height 7
drag, startPoint x: 564, startPoint y: 353, endPoint x: 565, endPoint y: 348, distance: 5.5
click at [565, 353] on button "更新" at bounding box center [567, 353] width 10 height 7
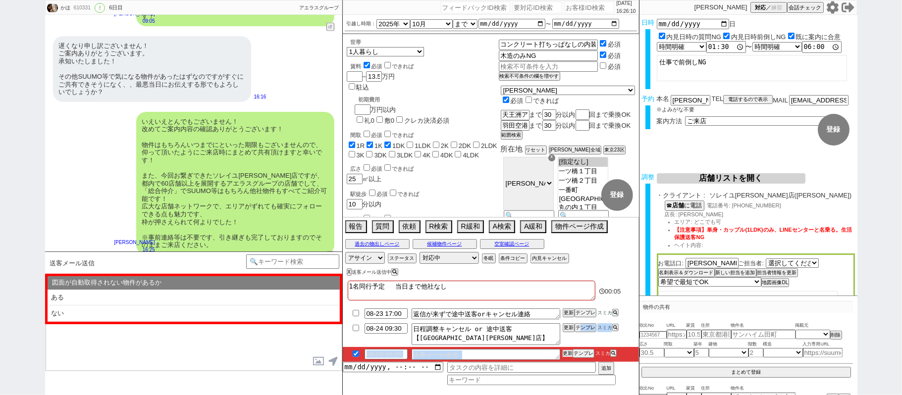
drag, startPoint x: 565, startPoint y: 353, endPoint x: 567, endPoint y: 344, distance: 9.1
click at [565, 351] on li "08-22 16:25 送客メール送信 更新 テンプレ スミカ" at bounding box center [491, 354] width 296 height 15
click at [568, 347] on li "08-24 09:30 日程調整キャンセル or 途中送客【ソレイユ[PERSON_NAME]店】 更新 テンプレ スミカ" at bounding box center [491, 354] width 296 height 15
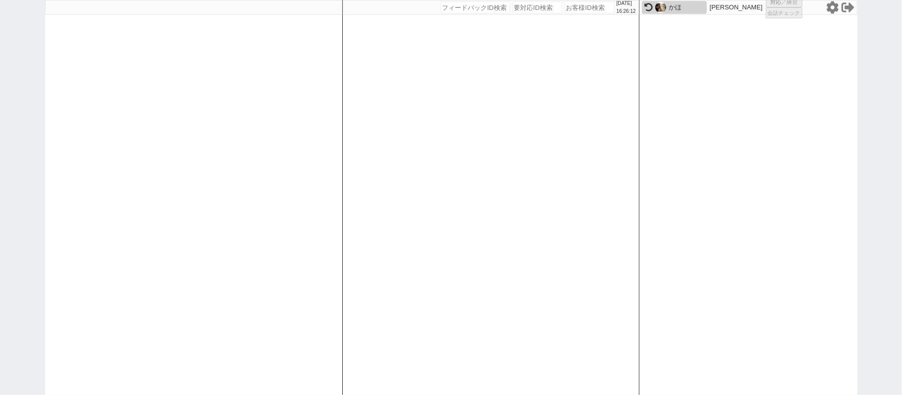
select select "1"
select select "2"
select select
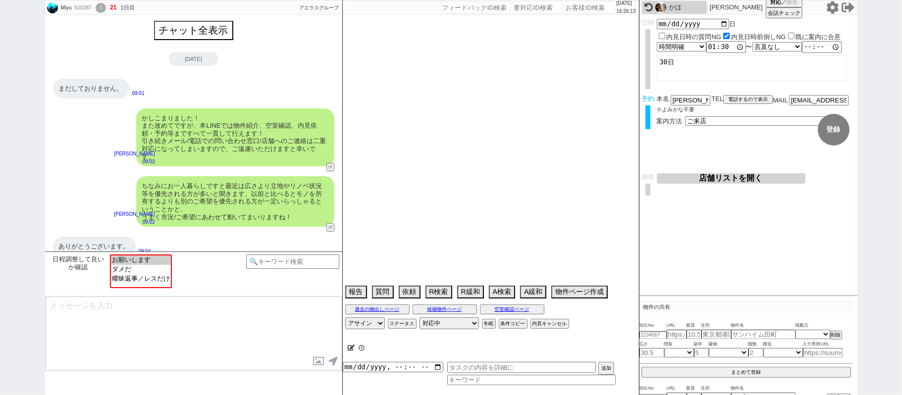
scroll to position [2296, 0]
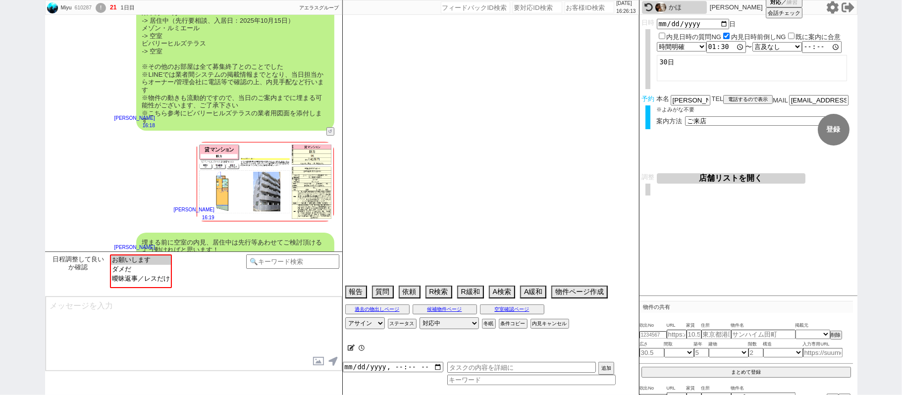
select select "2025"
select select "9"
select select "35"
select select "0"
select select "832"
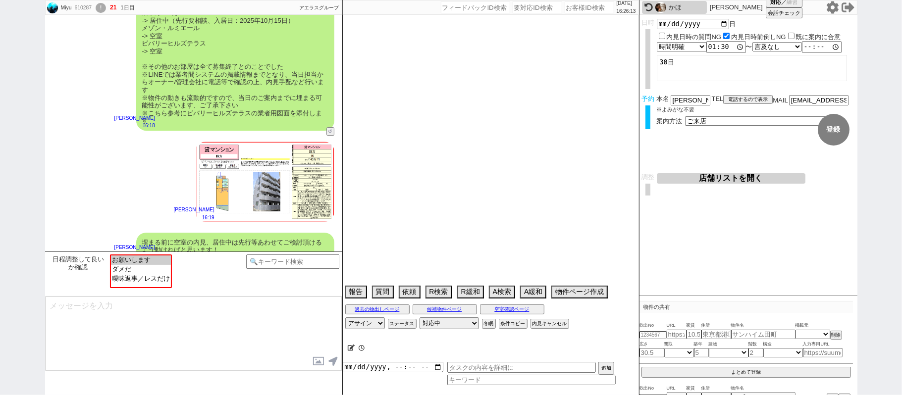
select select "14"
select select "475"
select select "63"
select select "68"
select select "1643"
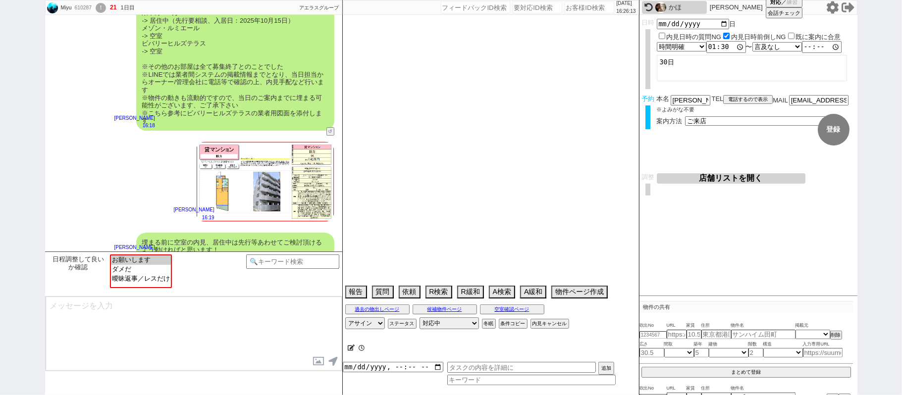
select select "38"
select select "75"
select select "53"
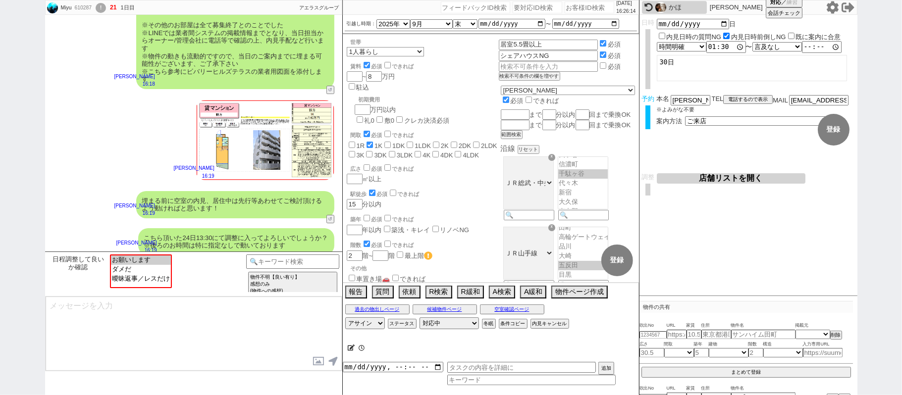
scroll to position [2376, 0]
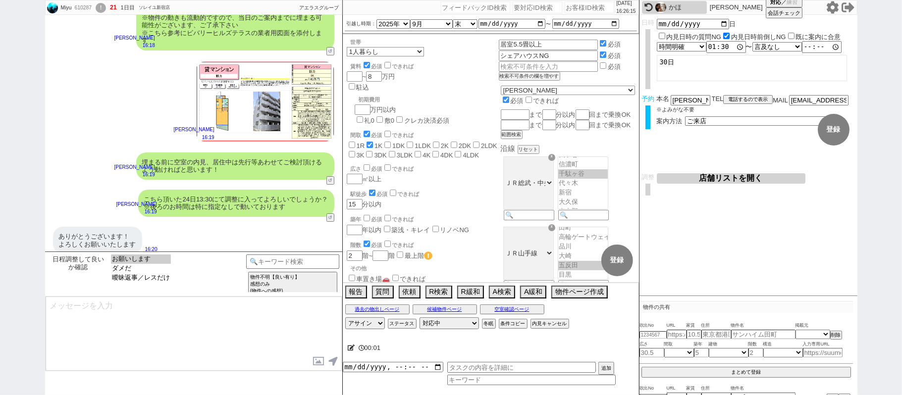
drag, startPoint x: 157, startPoint y: 262, endPoint x: 181, endPoint y: 252, distance: 25.6
select select "お願いします"
click at [157, 264] on option "お願いします" at bounding box center [141, 268] width 60 height 9
type textarea "ご確認ありがとうございます。 こちらはLINEセンターなので、内見等のご案内はアエラス/ソレイユの店舗が行います！"
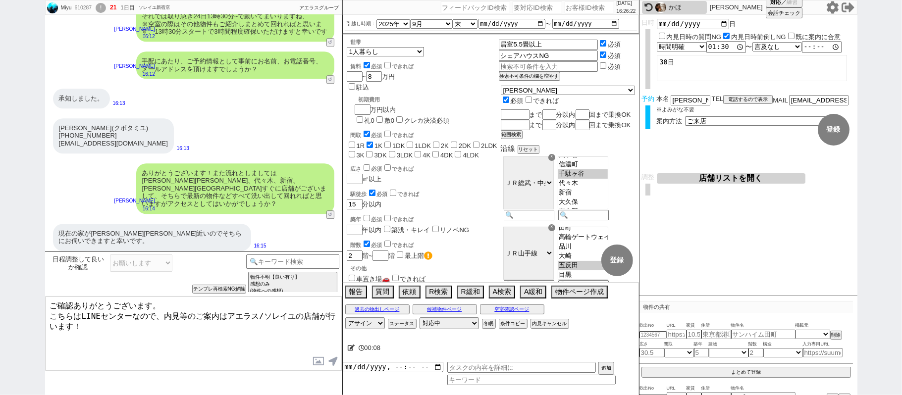
click at [215, 347] on textarea "ご確認ありがとうございます。 こちらはLINEセンターなので、内見等のご案内はアエラス/ソレイユの店舗が行います！" at bounding box center [194, 334] width 296 height 74
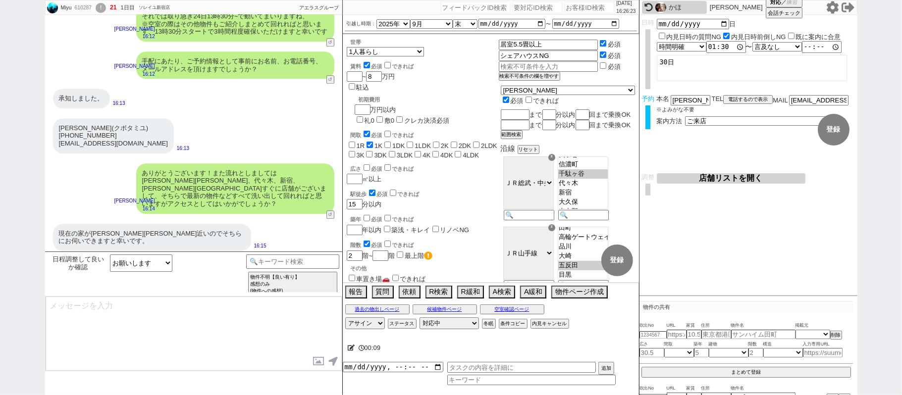
scroll to position [2264, 0]
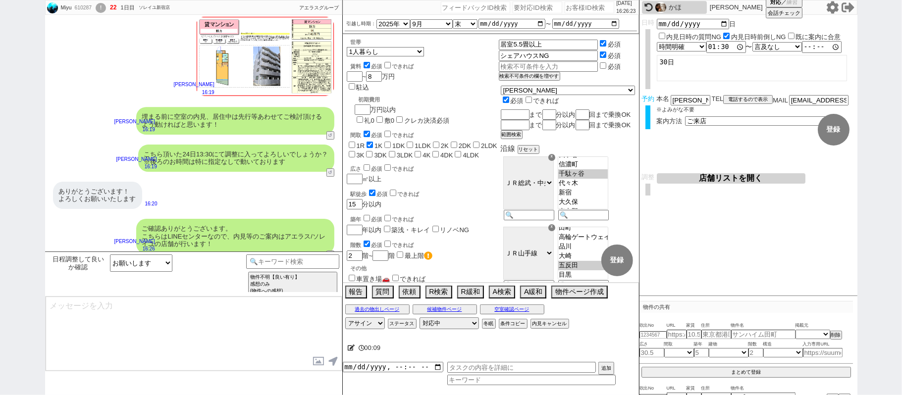
type textarea "これまでのやり取りなども共有され非常にスムーズです、24日13:30、ご来店の最終調整をし引き継ぎ作業を行うため少々お待ちください..."
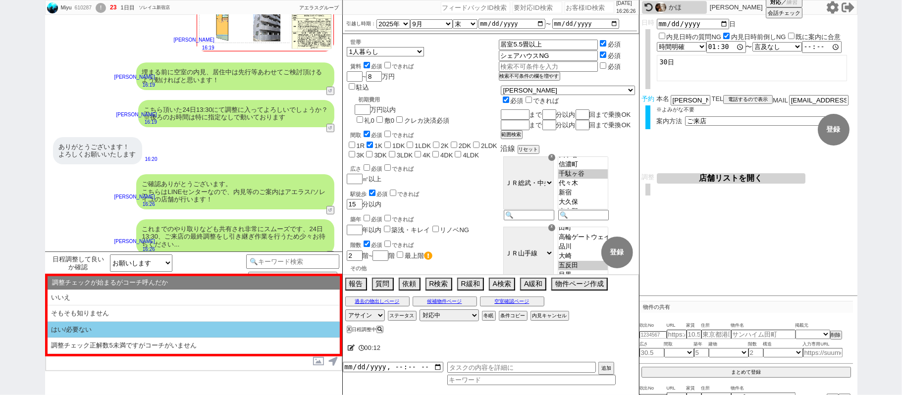
click at [134, 335] on li "はい/必要ない" at bounding box center [194, 330] width 292 height 16
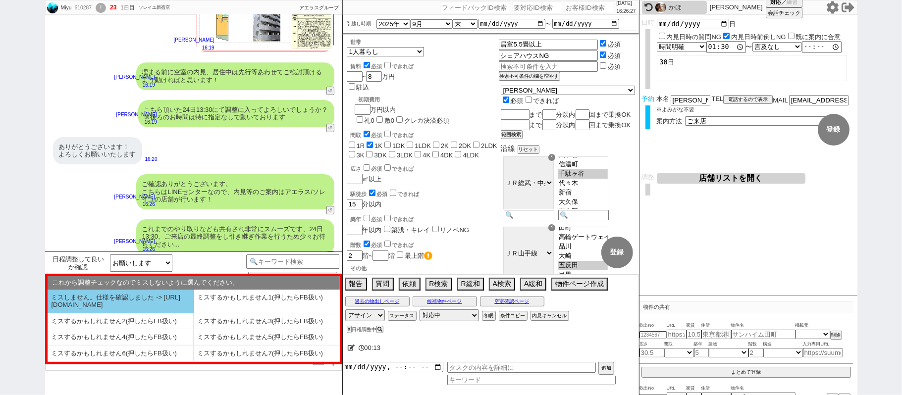
click at [100, 303] on li "ミスしません。仕様を確認しました -> [URL][DOMAIN_NAME]" at bounding box center [121, 302] width 146 height 24
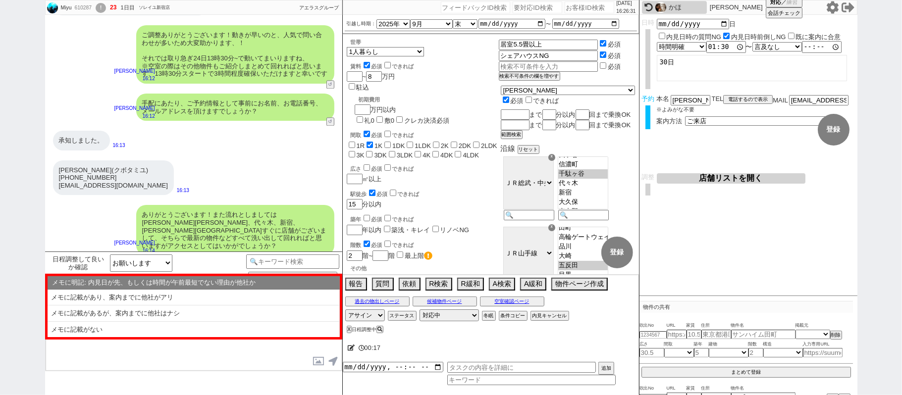
scroll to position [1516, 0]
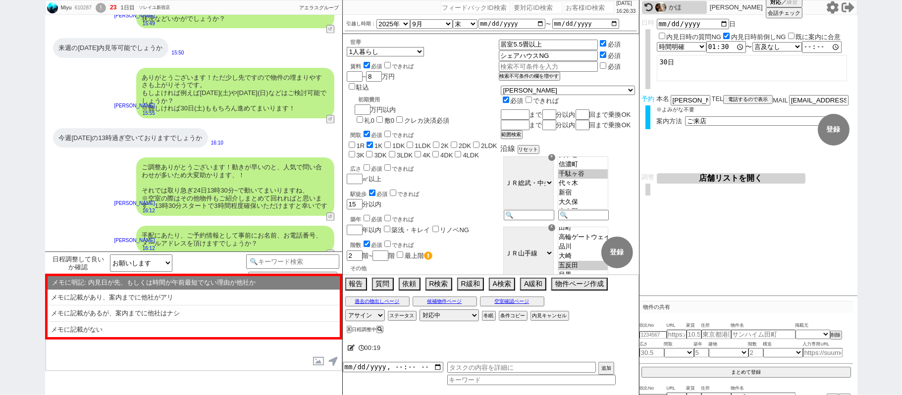
click at [142, 327] on li "メモに記載がない" at bounding box center [194, 330] width 292 height 16
select select "はい/必要ない"
select select "ミスしません。仕様を確認しました -> [URL][DOMAIN_NAME]"
select select "メモに記載がない"
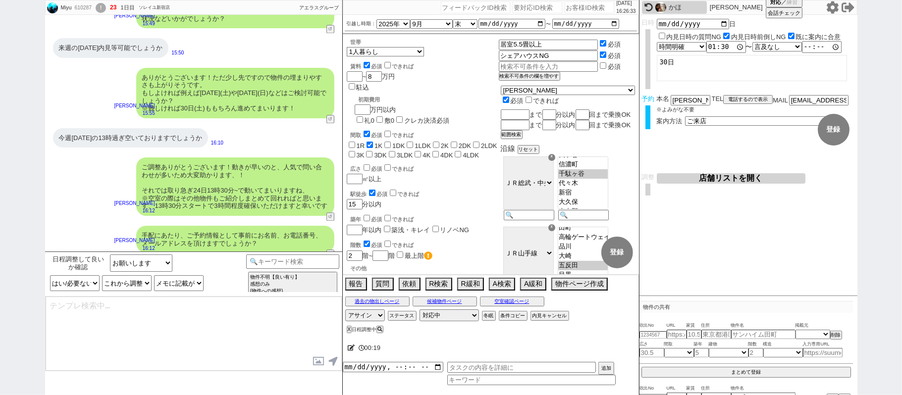
checkbox input "true"
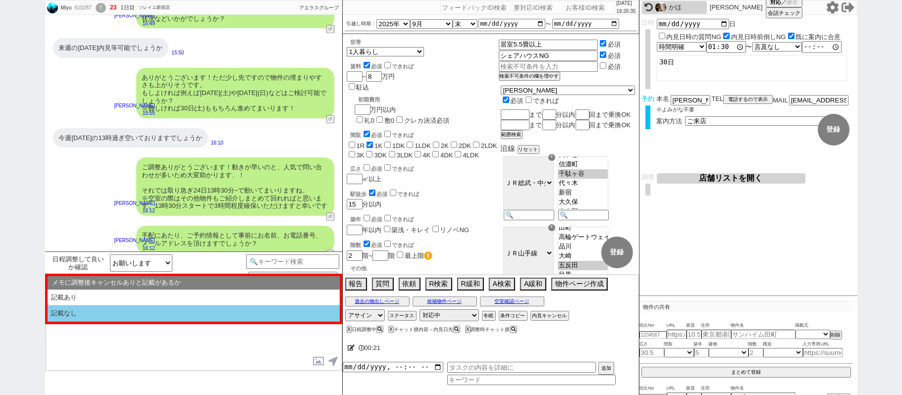
click at [185, 317] on li "記載なし" at bounding box center [194, 313] width 292 height 16
select select "記載なし"
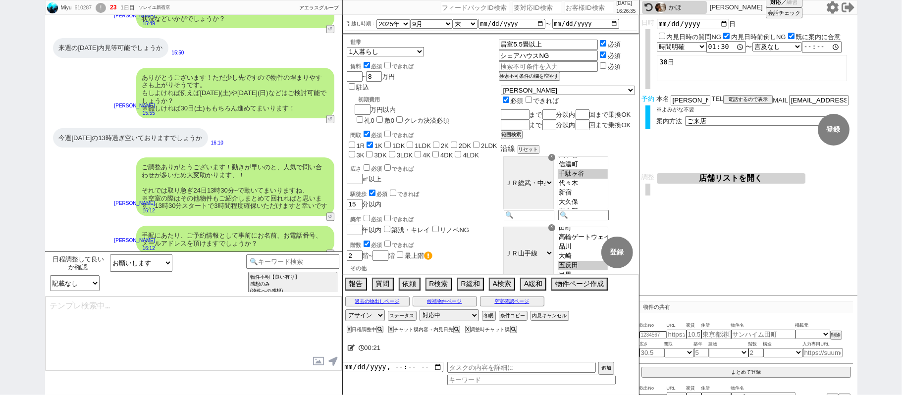
type textarea "ちなみになのですが24日13:30までに別の内見のご予約等はございますでしょうか？ 内見された後のご感想は最もご紹介に反映しやすいので、ぜひ！"
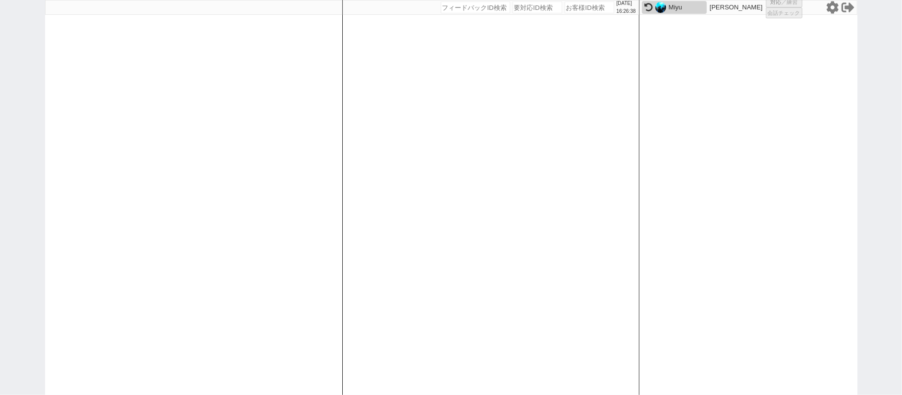
select select
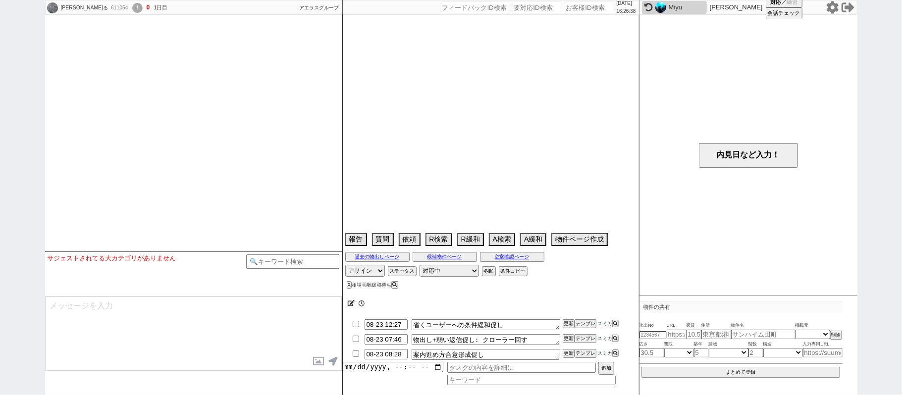
select select
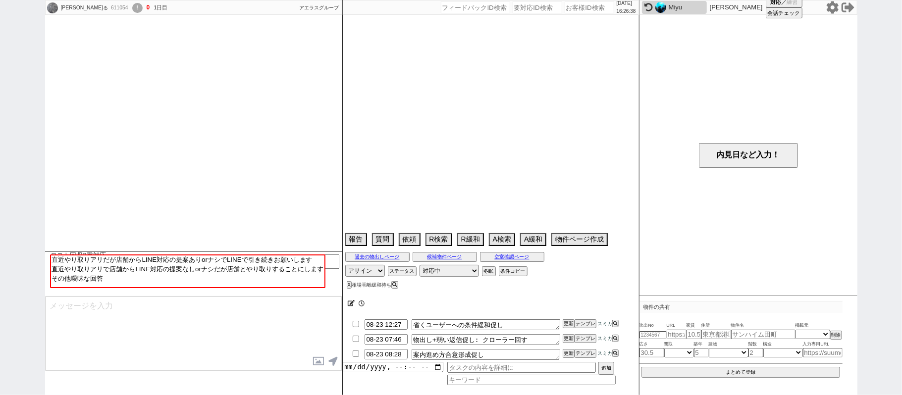
select select "15"
select select "1"
select select "33"
select select "965"
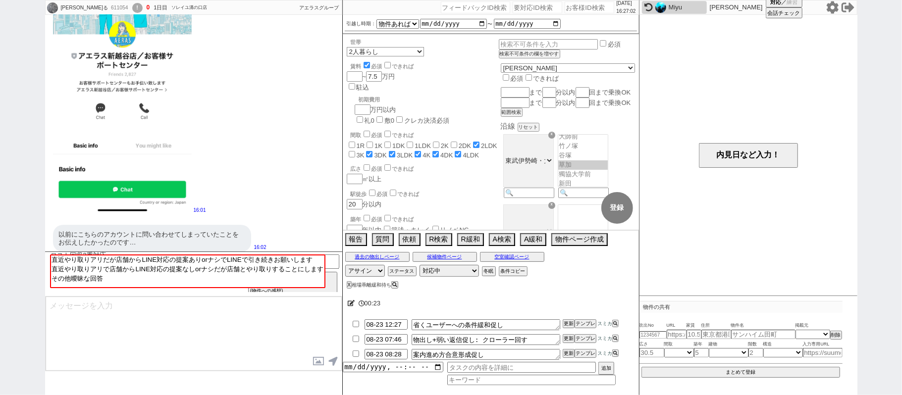
scroll to position [1919, 0]
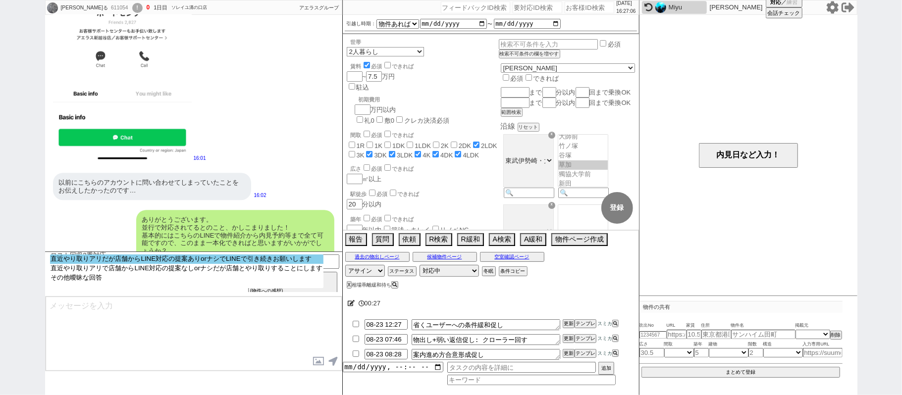
select select "直近やり取りアリだが店舗からLINE対応の提案ありorナシでLINEで引き続きお願いします"
click at [143, 264] on option "直近やり取りアリだが店舗からLINE対応の提案ありorナシでLINEで引き続きお願いします" at bounding box center [186, 268] width 273 height 9
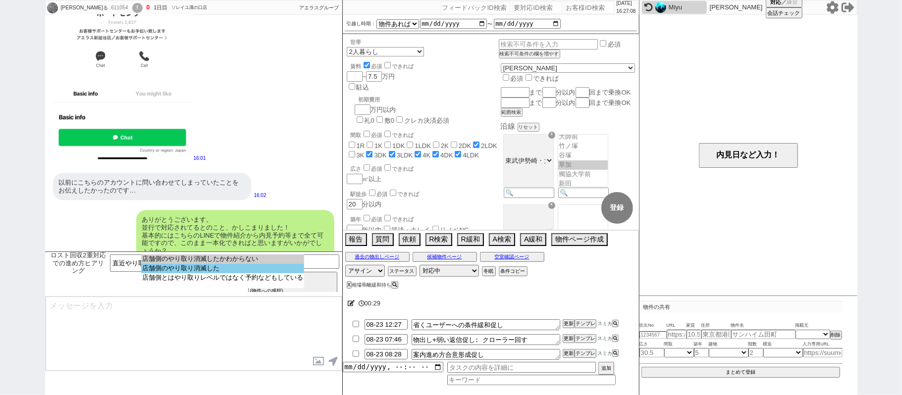
select select "店舗側のやり取り消滅した"
click at [202, 273] on option "店舗側のやり取り消滅した" at bounding box center [222, 277] width 163 height 9
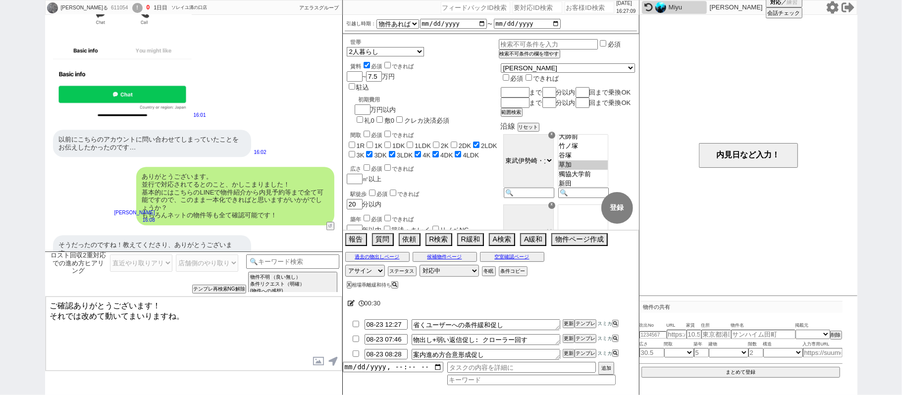
scroll to position [1985, 0]
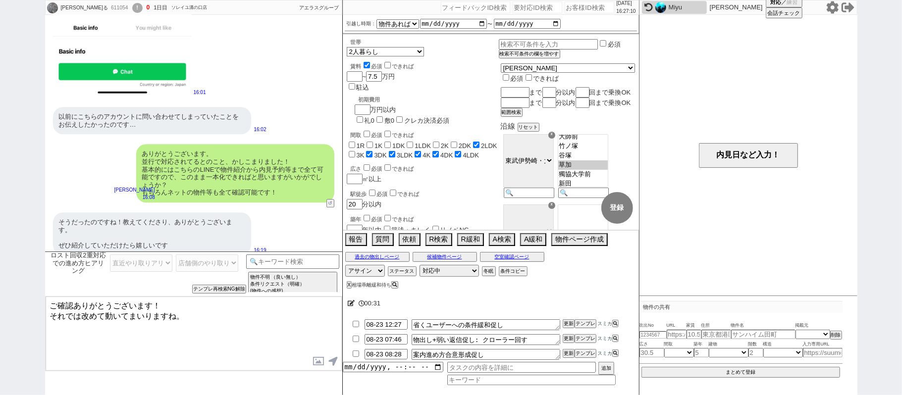
click at [183, 305] on textarea "ご確認ありがとうございます！ それでは改めて動いてまいりますね。" at bounding box center [194, 334] width 296 height 74
type textarea "ご確認ありがとうございます！それでは改めて動いてまいりますね。"
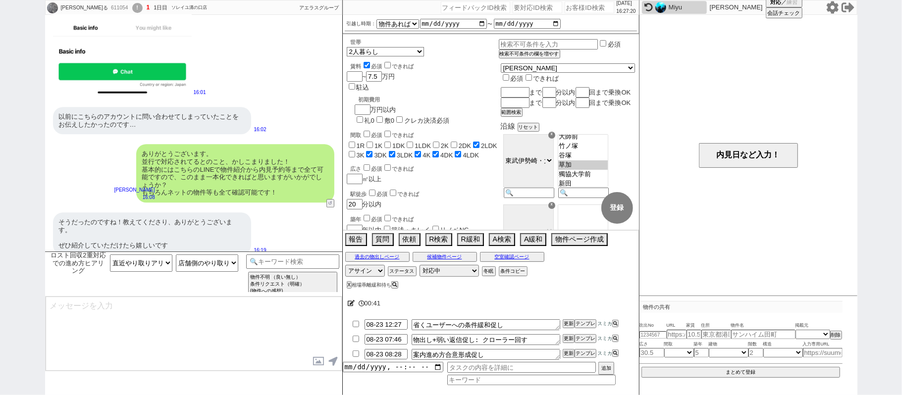
scroll to position [2023, 0]
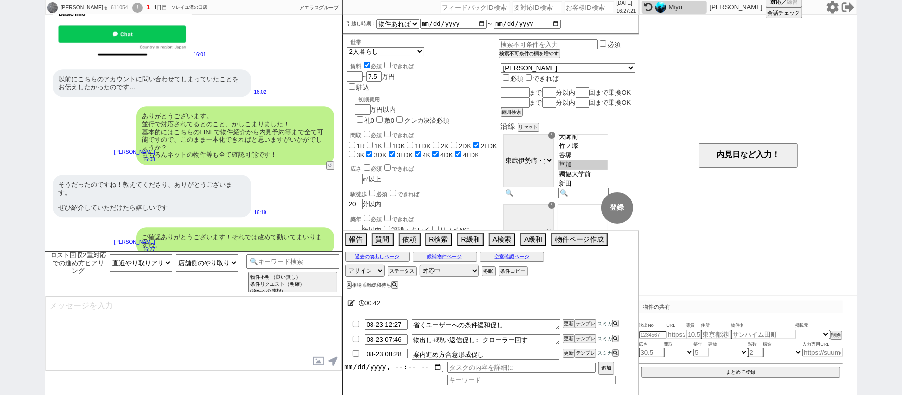
type textarea "そうしましたら、過去店舗とやり取りされているなかで何か気になる物件などは出ておりましたでしょうか？ こちらのLINEで業者間の掲載状況の確認や内見手配などもで…"
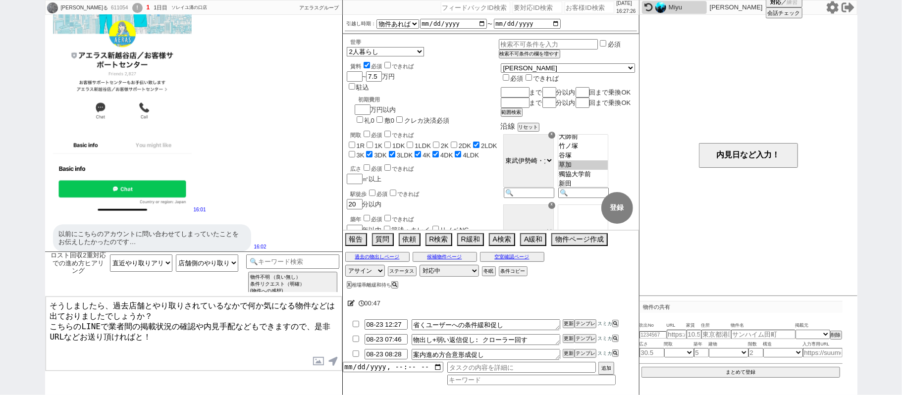
scroll to position [1891, 0]
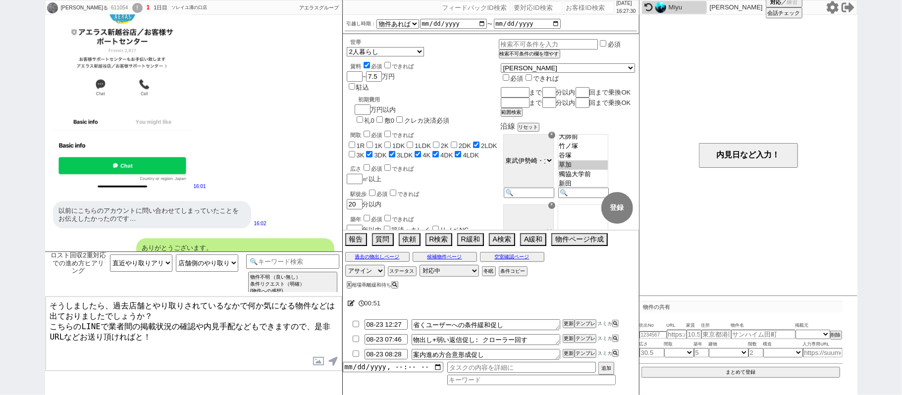
click at [189, 345] on textarea "そうしましたら、過去店舗とやり取りされているなかで何か気になる物件などは出ておりましたでしょうか？ こちらのLINEで業者間の掲載状況の確認や内見手配などもで…" at bounding box center [194, 334] width 296 height 74
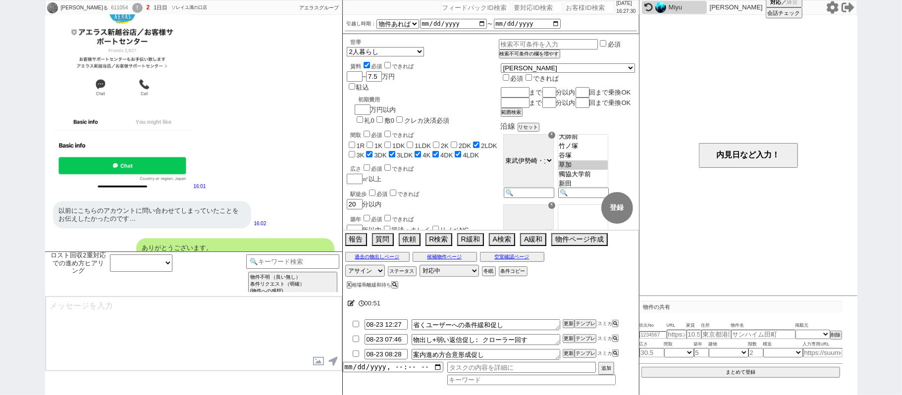
scroll to position [2076, 0]
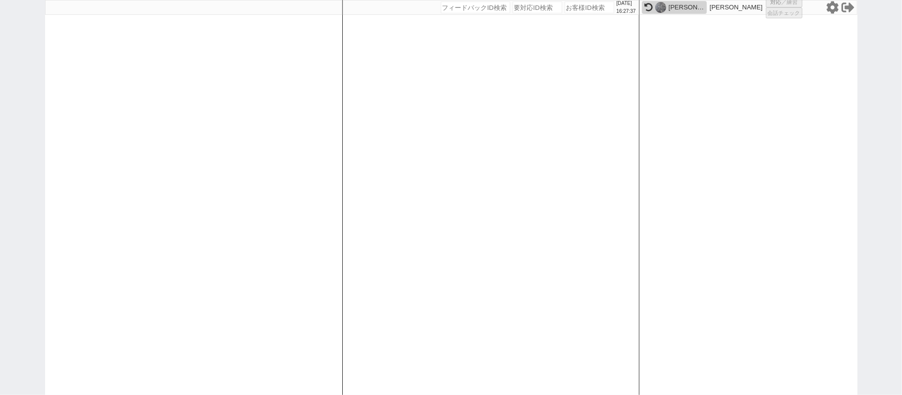
select select "1"
select select "2"
select select
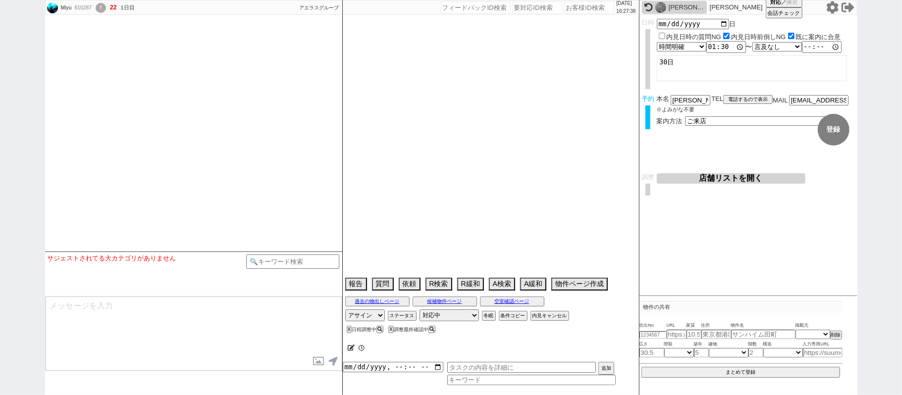
select select
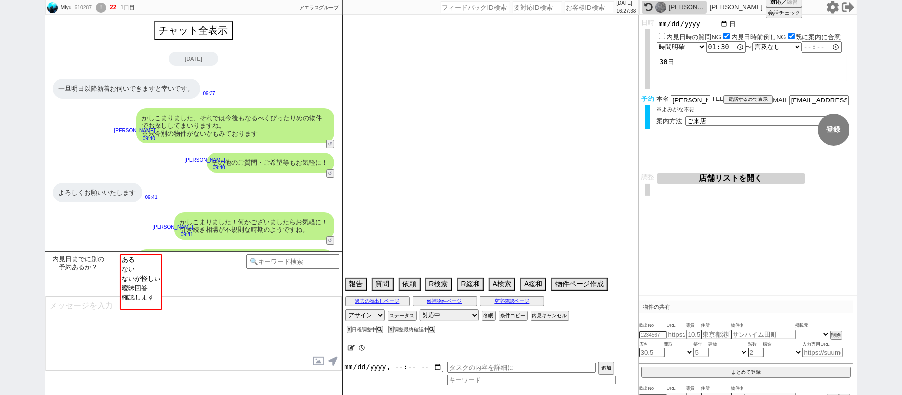
scroll to position [1636, 0]
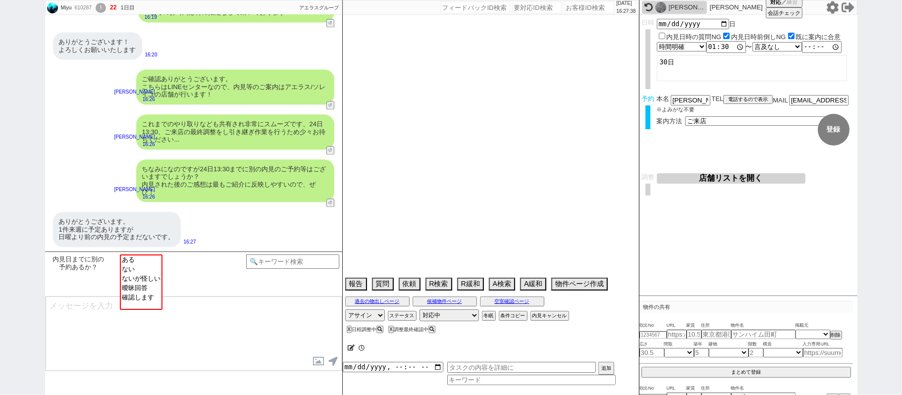
select select "2025"
select select "9"
select select "35"
select select "0"
select select "832"
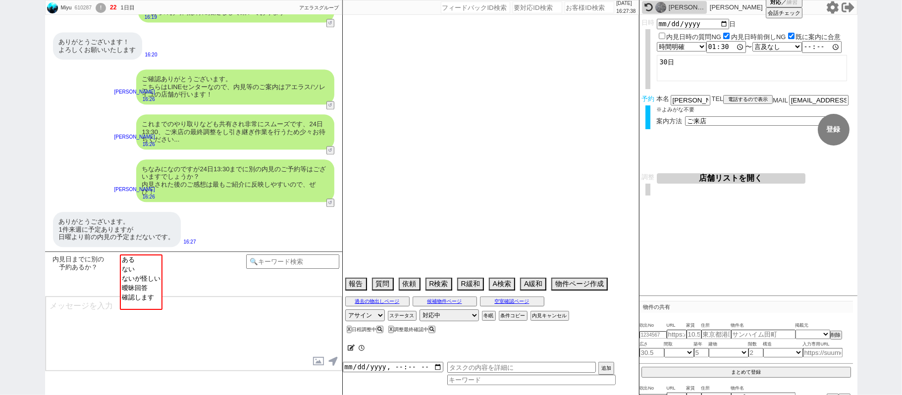
select select "14"
select select "475"
select select "63"
select select "68"
select select "1643"
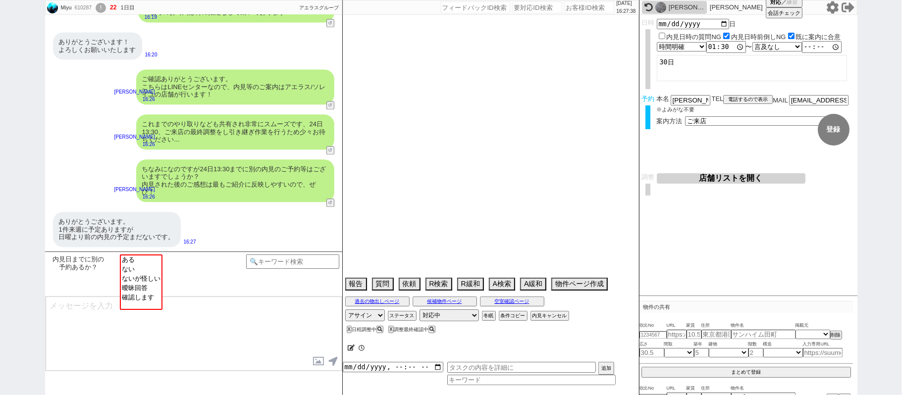
select select "38"
select select "75"
select select "53"
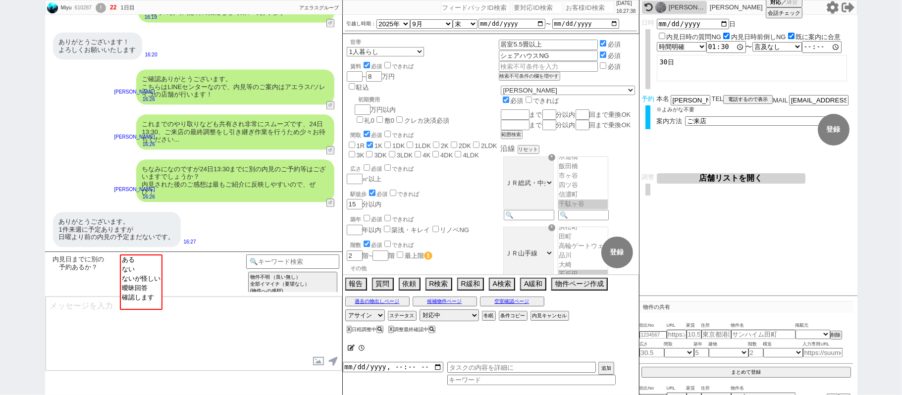
scroll to position [31, 0]
click at [353, 348] on icon at bounding box center [351, 348] width 7 height 6
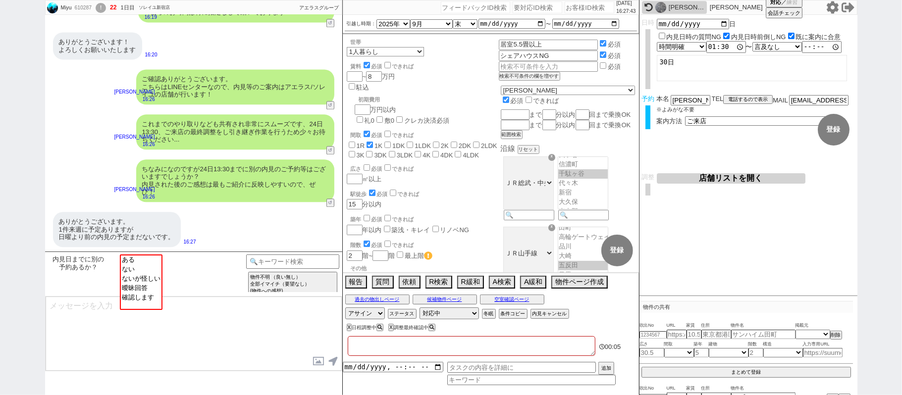
click at [353, 347] on textarea at bounding box center [472, 346] width 248 height 20
type textarea "ｔ"
checkbox input "false"
checkbox input "true"
checkbox input "false"
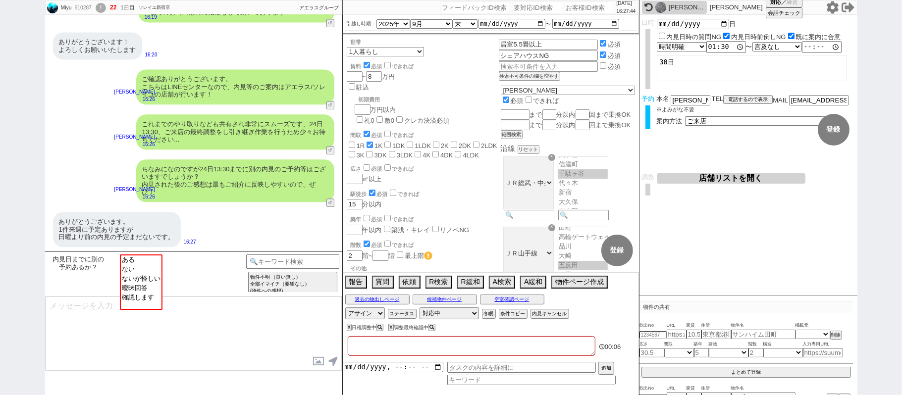
checkbox input "false"
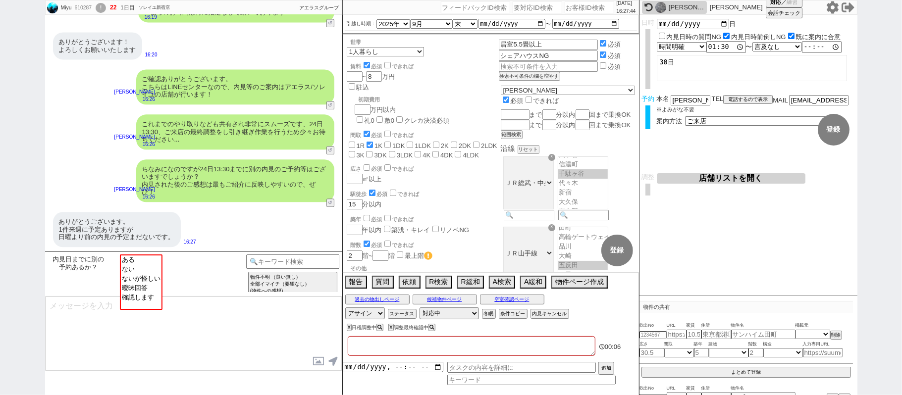
checkbox input "false"
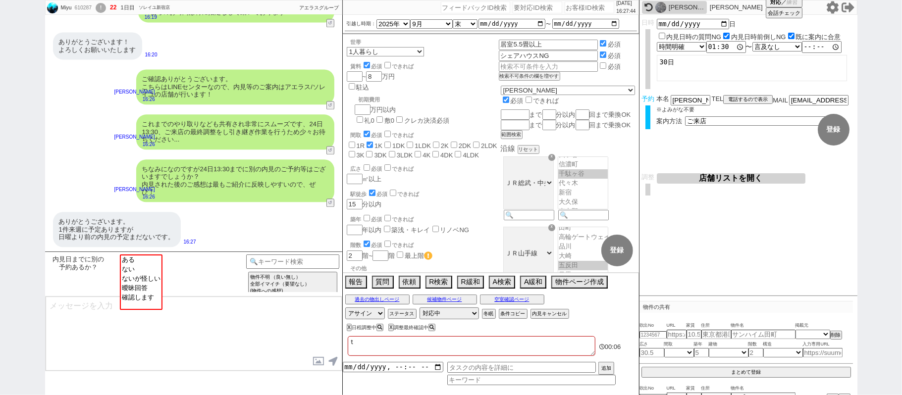
type textarea "た"
checkbox input "false"
checkbox input "true"
checkbox input "false"
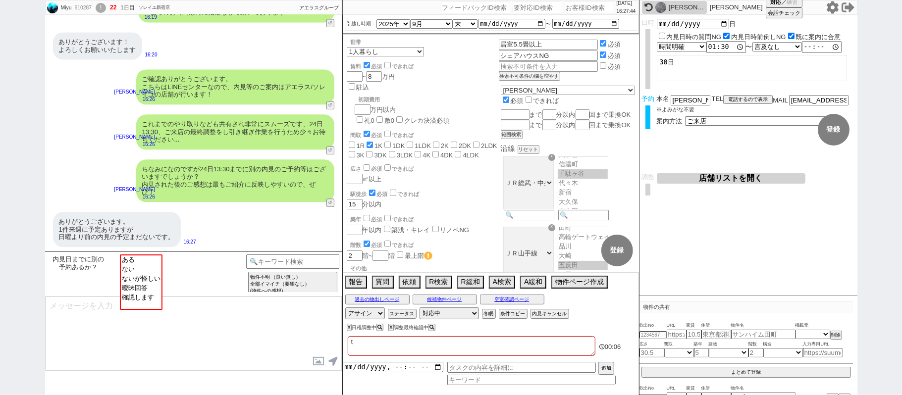
checkbox input "false"
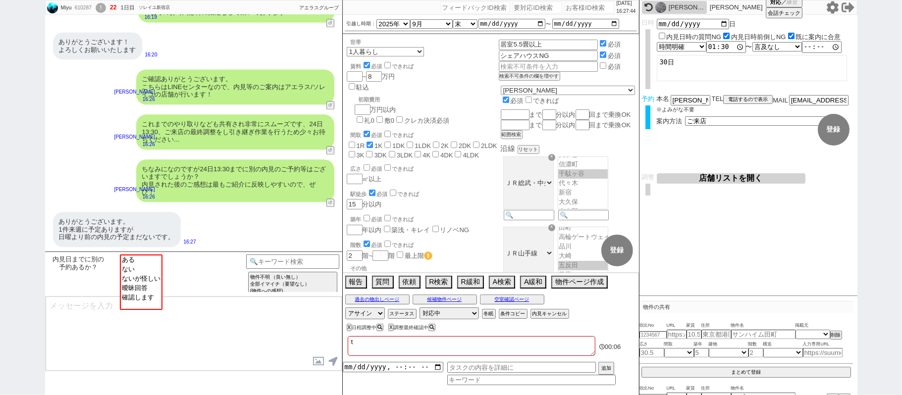
checkbox input "false"
type textarea "たｓ"
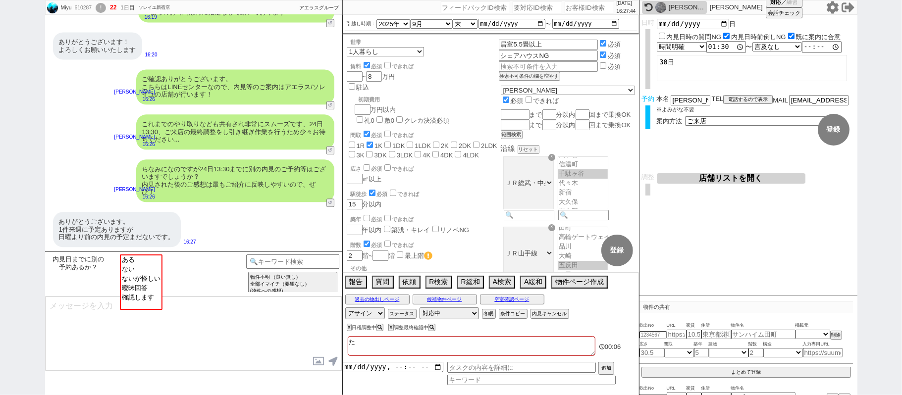
checkbox input "false"
checkbox input "true"
checkbox input "false"
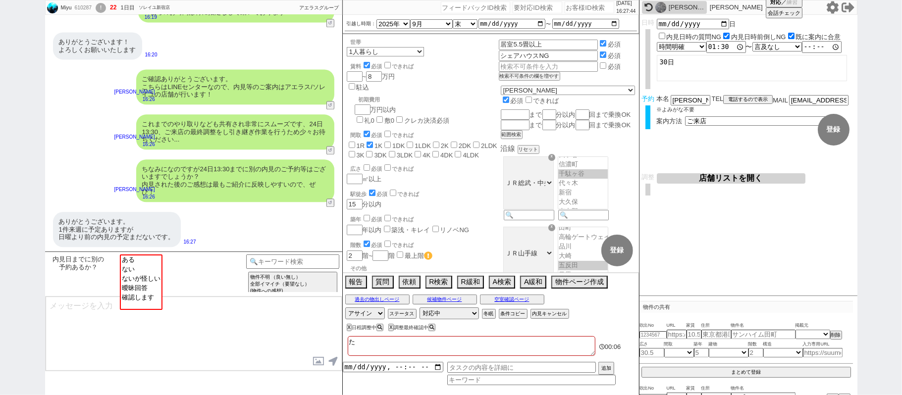
checkbox input "false"
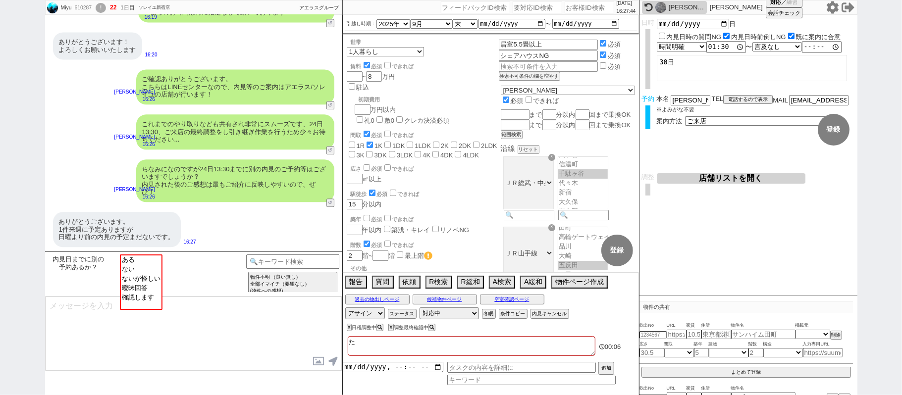
checkbox input "false"
type textarea "たｓｈ"
checkbox input "false"
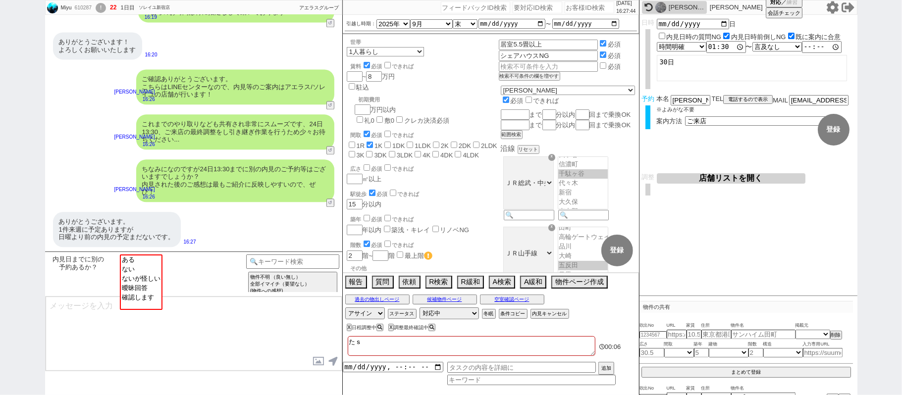
checkbox input "true"
checkbox input "false"
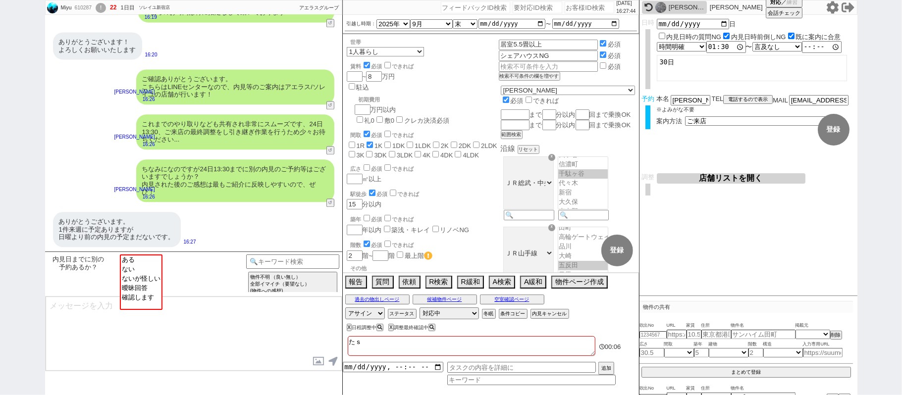
checkbox input "false"
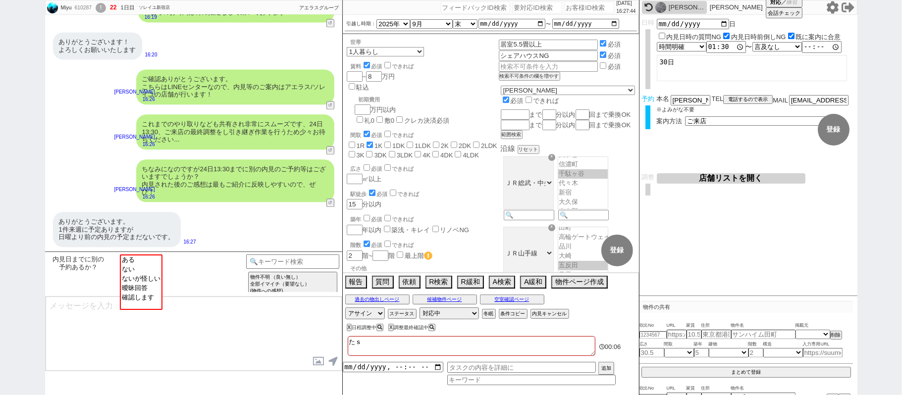
checkbox input "false"
type textarea "たｓｈn"
checkbox input "false"
checkbox input "true"
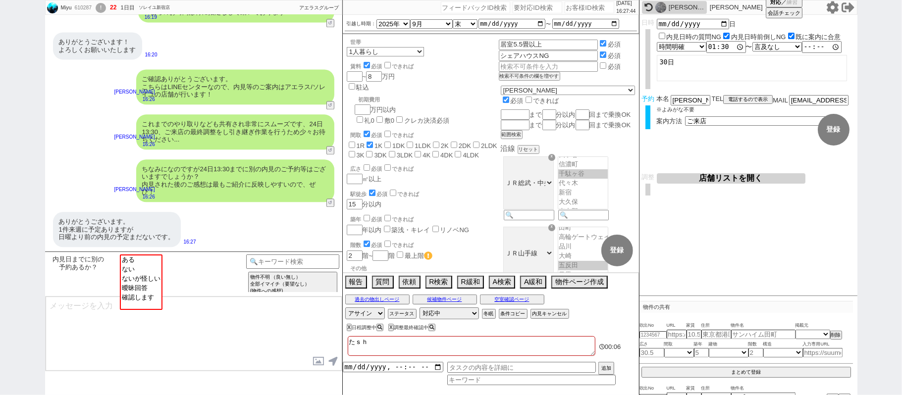
checkbox input "false"
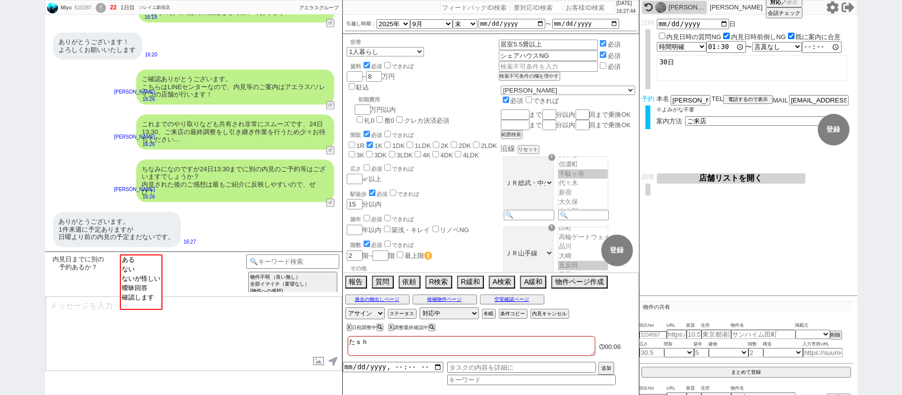
checkbox input "false"
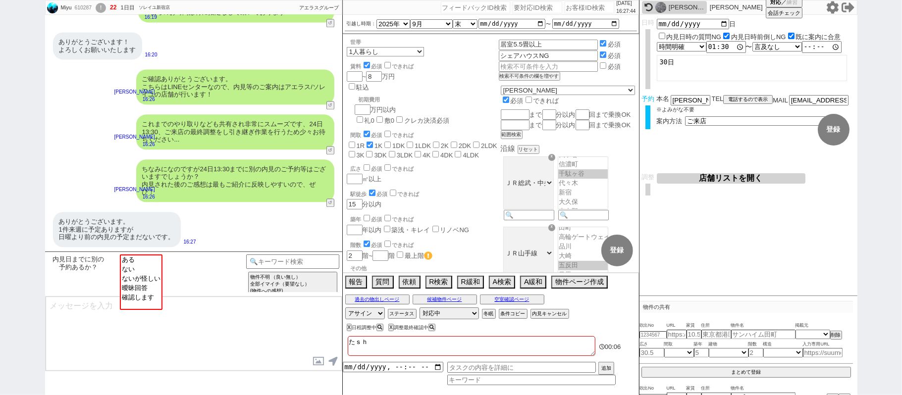
checkbox input "false"
type textarea "たｓｈ"
checkbox input "false"
checkbox input "true"
checkbox input "false"
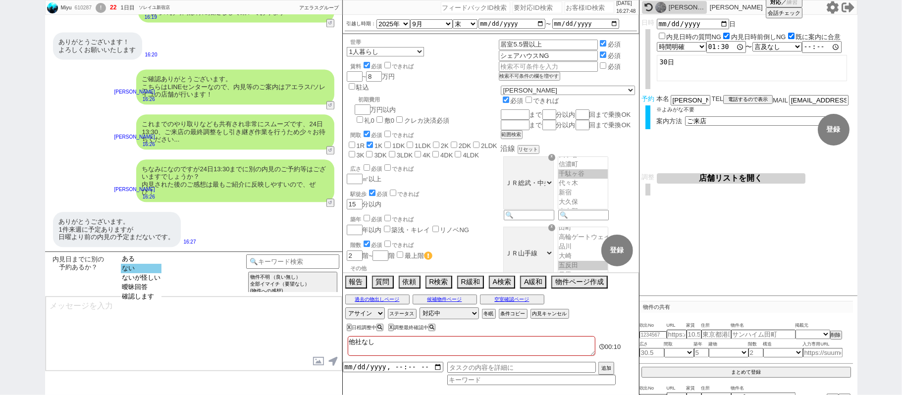
click at [146, 273] on option "ない" at bounding box center [141, 277] width 41 height 9
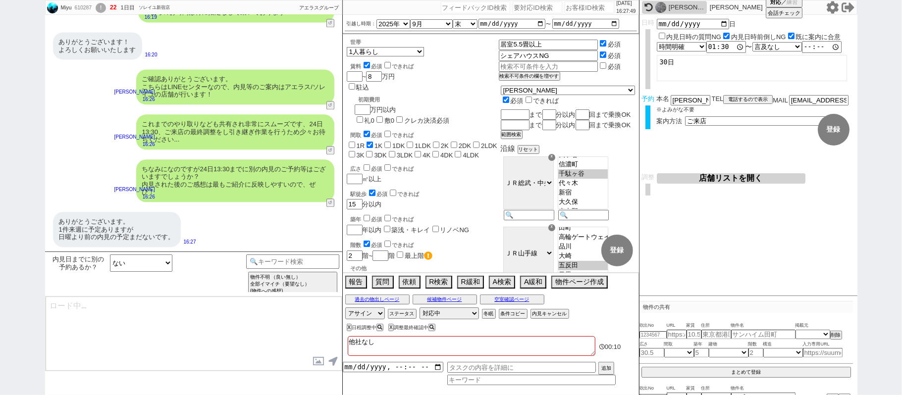
scroll to position [1637, 0]
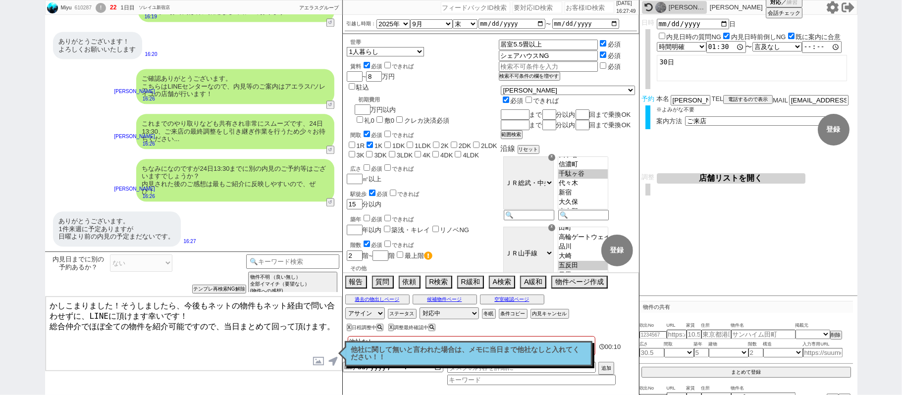
click at [169, 313] on textarea "かしこまりました！そうしましたら、今後もネットの物件もネット経由で問い合わせずに、LINEに頂けます幸いです！ 総合仲介でほぼ全ての物件を紹介可能ですので、当…" at bounding box center [194, 334] width 296 height 74
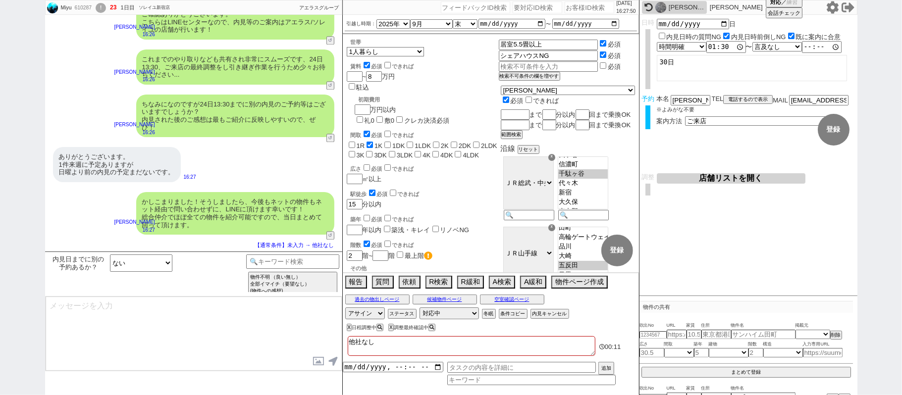
scroll to position [1597, 0]
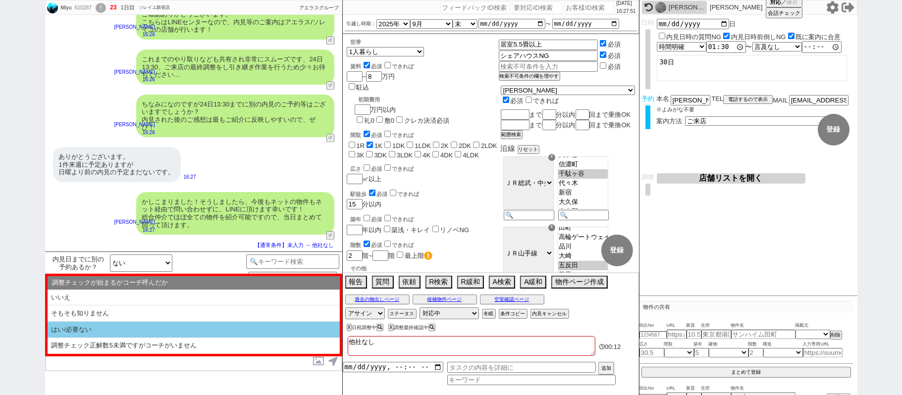
click at [161, 327] on li "はい/必要ない" at bounding box center [194, 330] width 292 height 16
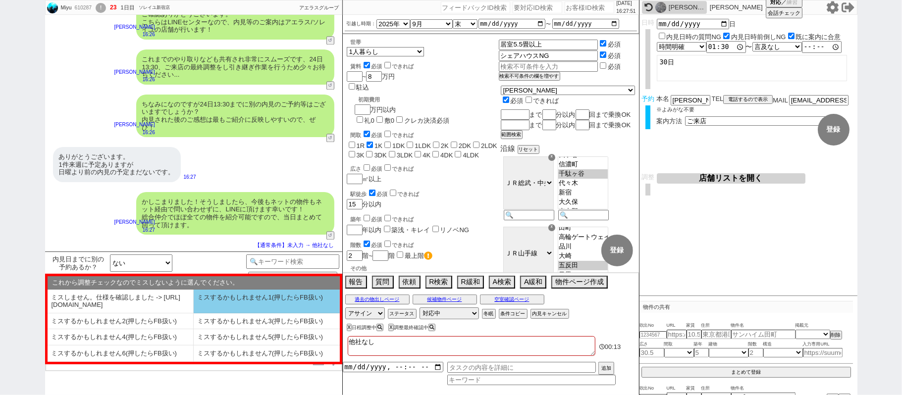
drag, startPoint x: 131, startPoint y: 306, endPoint x: 149, endPoint y: 311, distance: 18.0
click at [131, 305] on li "ミスしません。仕様を確認しました -> [URL][DOMAIN_NAME]" at bounding box center [121, 302] width 146 height 24
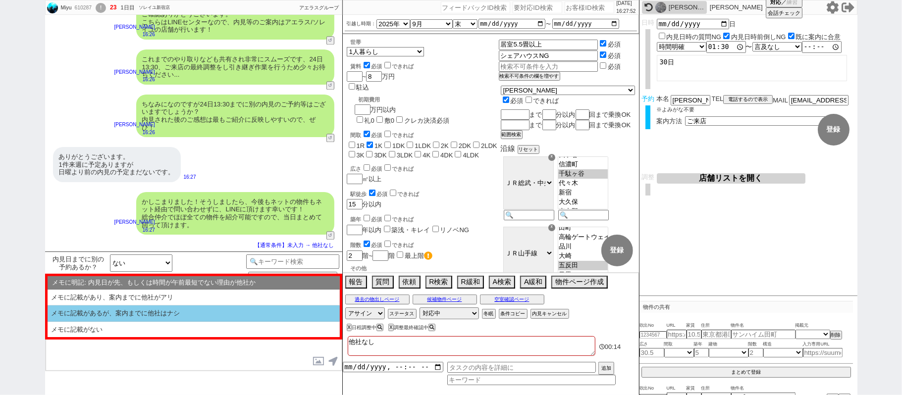
click at [180, 322] on li "メモに記載があるが、案内までに他社はナシ" at bounding box center [194, 330] width 292 height 16
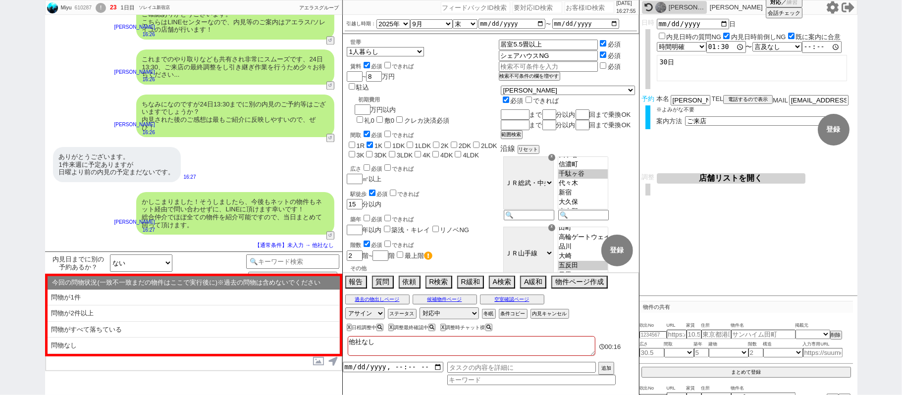
click at [349, 343] on textarea "他社なし" at bounding box center [472, 346] width 248 height 20
click at [529, 302] on button "空室確認ページ" at bounding box center [512, 300] width 64 height 8
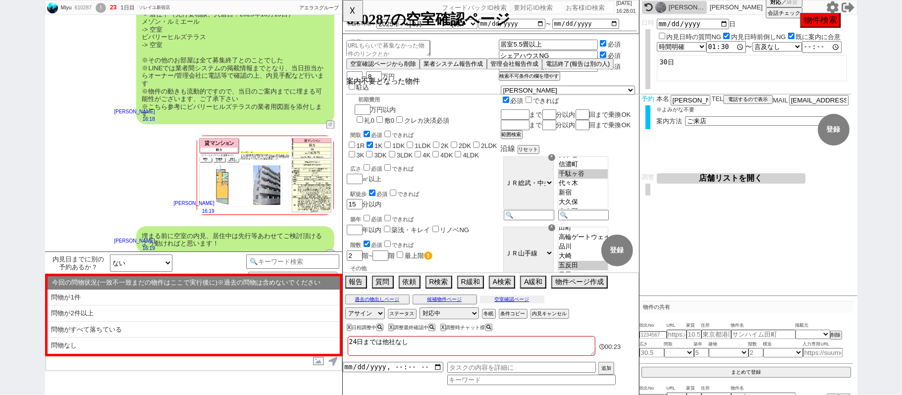
scroll to position [1201, 0]
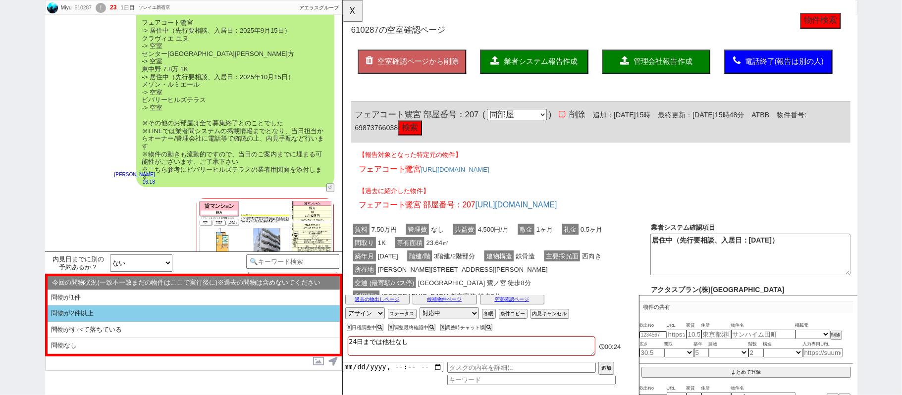
click at [205, 322] on li "問物が2件以上" at bounding box center [194, 330] width 292 height 16
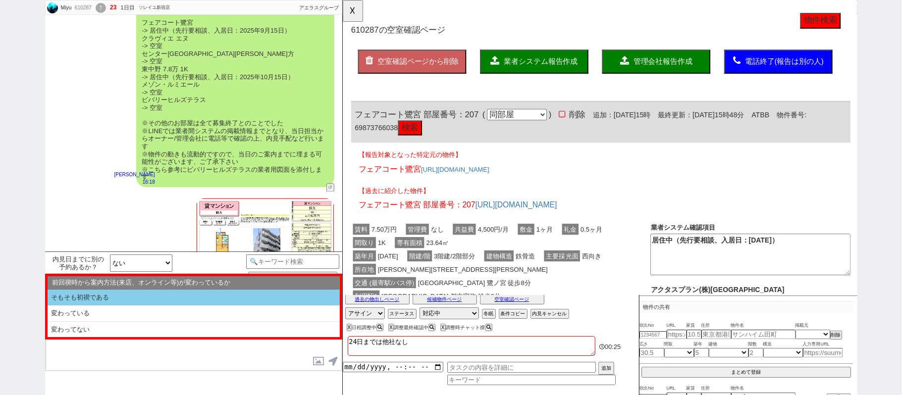
click at [198, 300] on li "そもそも初禊である" at bounding box center [194, 298] width 292 height 16
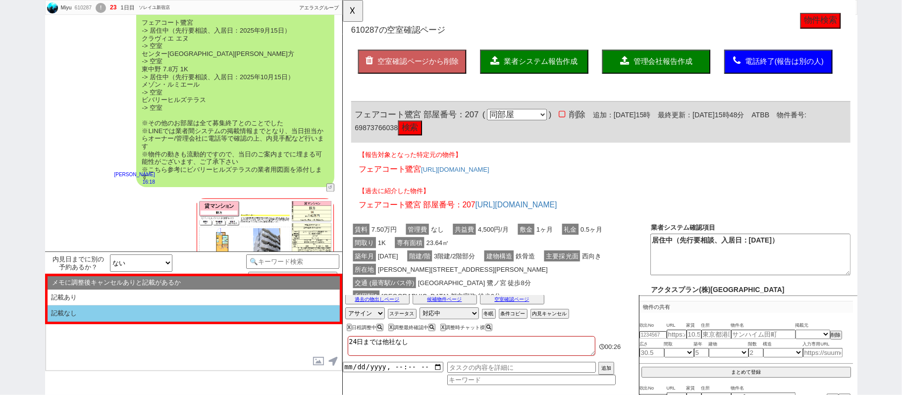
click at [194, 313] on li "記載なし" at bounding box center [194, 313] width 292 height 16
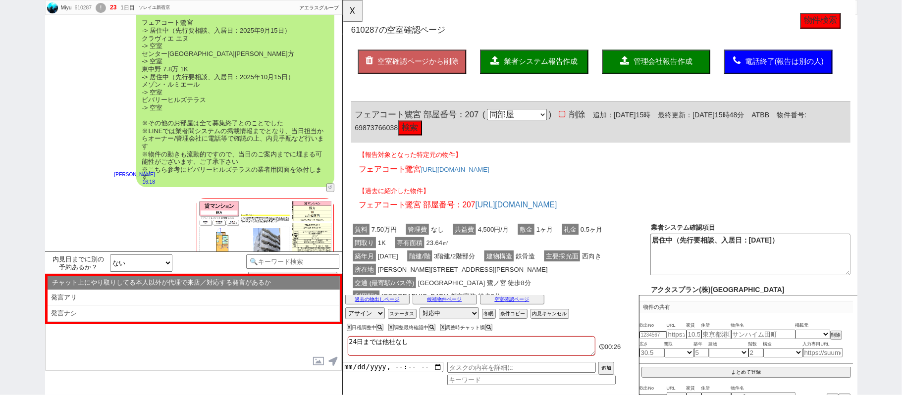
click at [181, 319] on li "発言ナシ" at bounding box center [194, 313] width 292 height 16
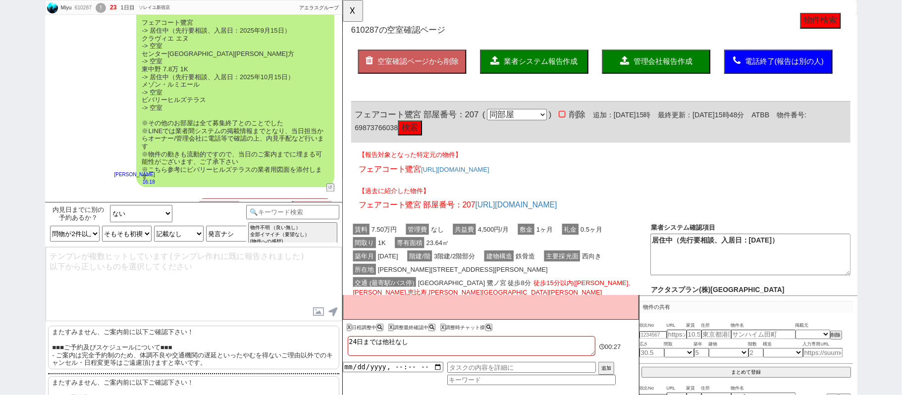
drag, startPoint x: 174, startPoint y: 352, endPoint x: 197, endPoint y: 300, distance: 56.6
click at [174, 348] on p "またすみません、ご案内前に以下ご確認下さい！ ■■■ご予約及びスケジュールについて■■■ - ご案内は完全予約制のため、体調不良や交通機関の遅延といったやむを…" at bounding box center [193, 348] width 291 height 44
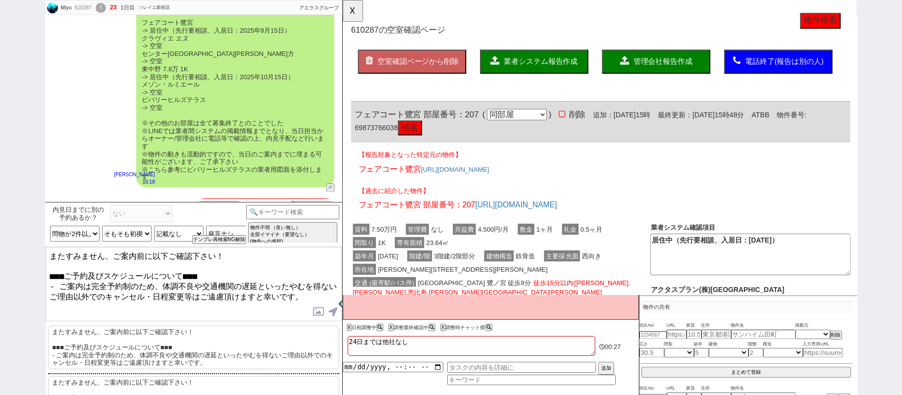
click at [198, 296] on textarea "またすみません、ご案内前に以下ご確認下さい！ ■■■ご予約及びスケジュールについて■■■ - ご案内は完全予約制のため、体調不良や交通機関の遅延といったやむを…" at bounding box center [194, 284] width 296 height 74
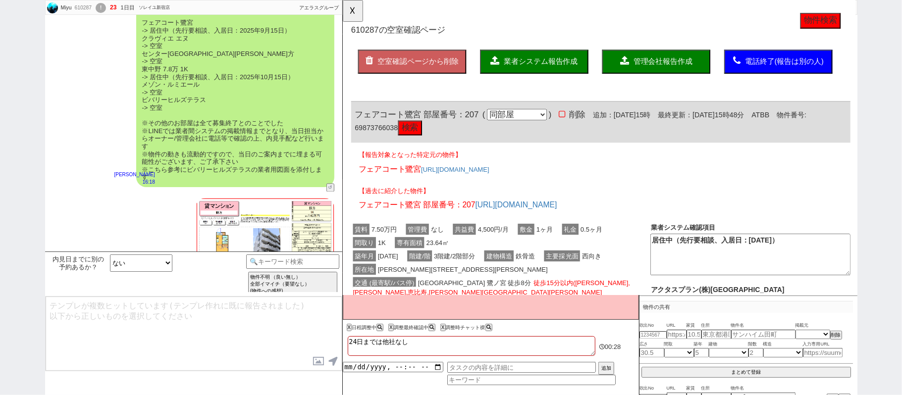
scroll to position [1675, 0]
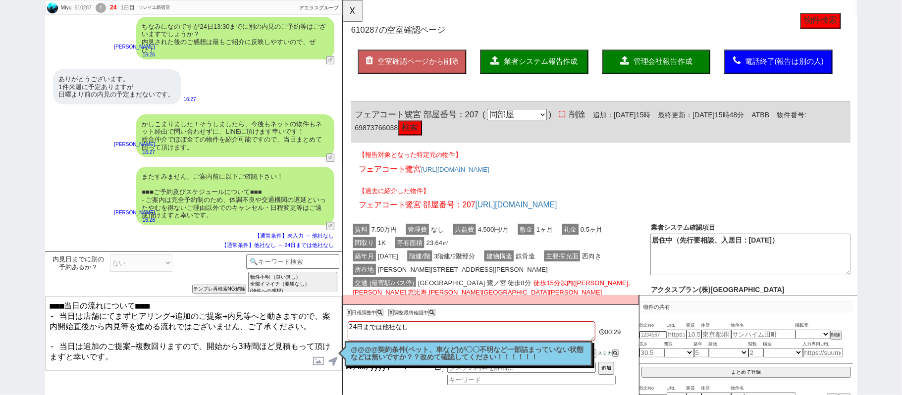
click at [145, 360] on textarea "■■■当日の流れについて■■■ - 当日は店舗にてまずヒアリング→追加のご提案→内見等へと動きますので、案内開始直後から内見等を進める流れではございません、ご…" at bounding box center [194, 334] width 296 height 74
click at [48, 362] on textarea "■■■当日の流れについて■■■ - 当日は店舗にてまずヒアリング→追加のご提案→内見等へと動きますので、案内開始直後から内見等を進める流れではございません、ご…" at bounding box center [194, 334] width 296 height 74
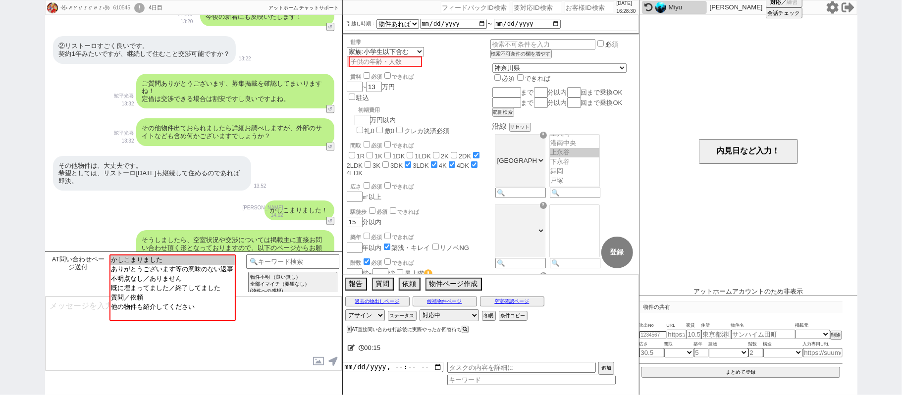
scroll to position [1085, 0]
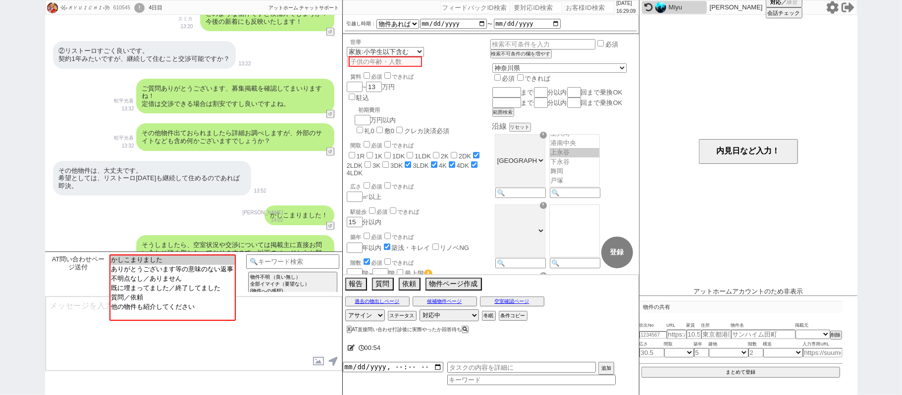
click at [658, 11] on img at bounding box center [660, 7] width 11 height 11
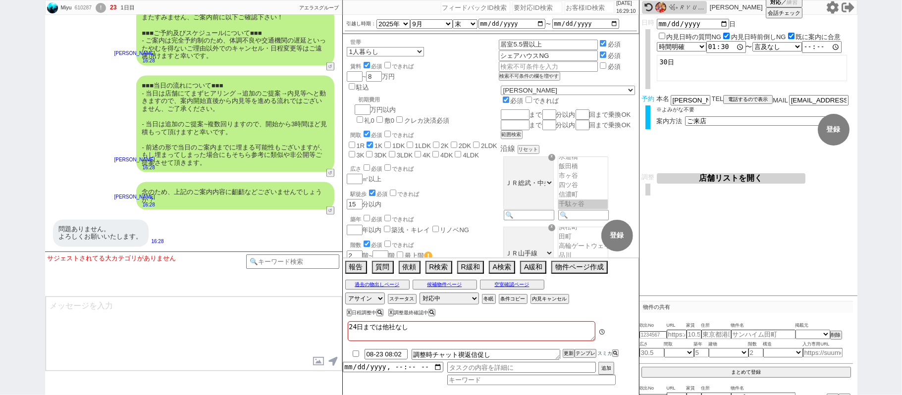
scroll to position [31, 0]
click at [282, 208] on div "念のため、上記のご案内内容に齟齬などございませんでしょうか？" at bounding box center [235, 195] width 198 height 27
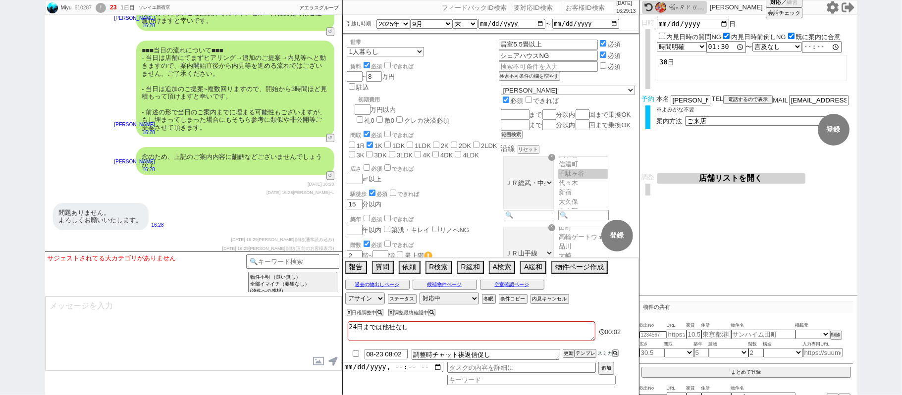
scroll to position [1562, 0]
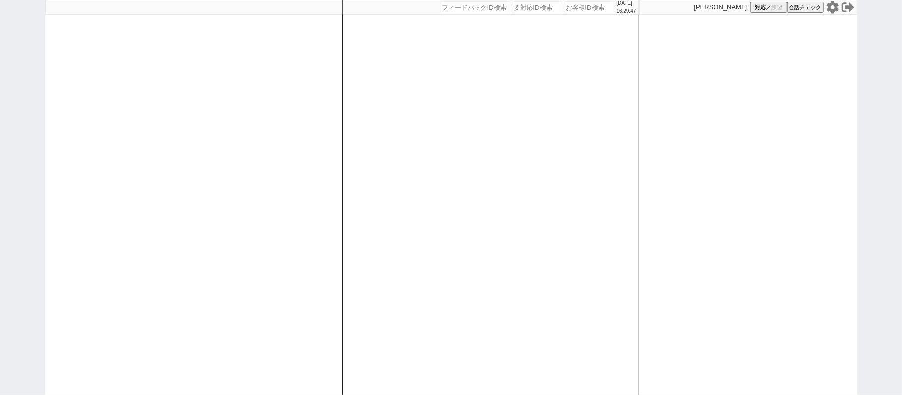
drag, startPoint x: 103, startPoint y: 190, endPoint x: 241, endPoint y: 193, distance: 137.2
click at [103, 190] on div at bounding box center [193, 197] width 297 height 395
click at [315, 201] on div at bounding box center [193, 197] width 297 height 395
select select
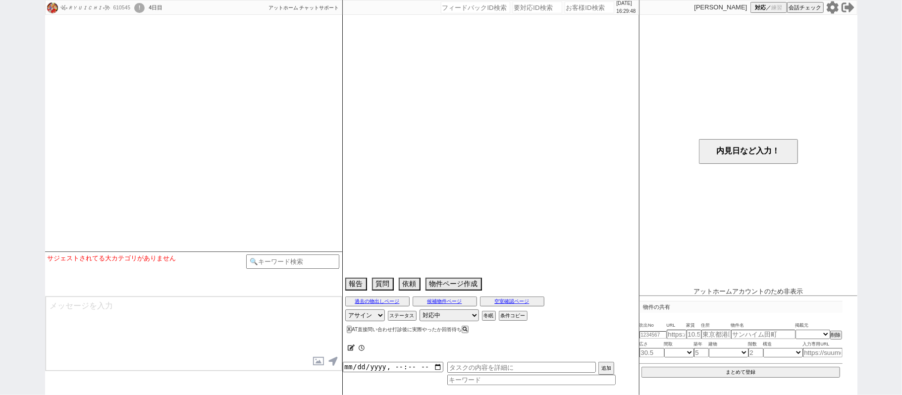
select select "15"
select select "6"
select select "14"
select select "91"
select select "2527"
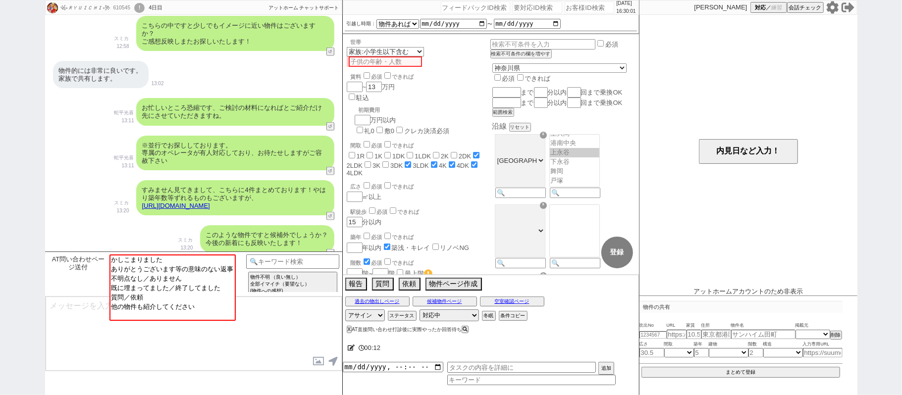
scroll to position [862, 0]
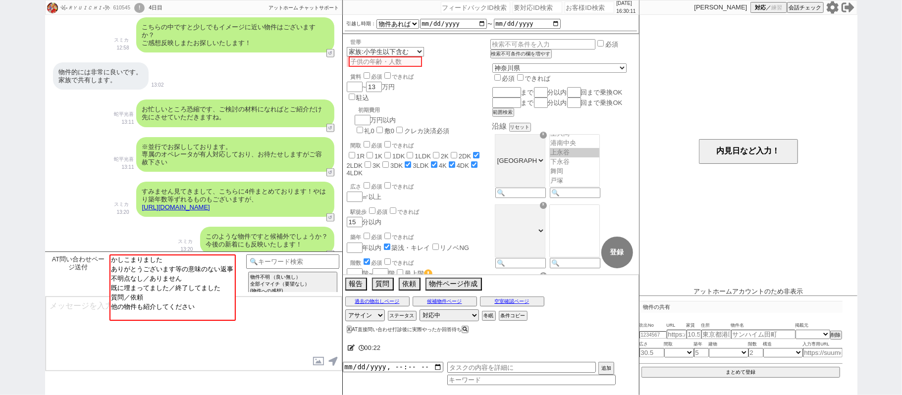
click at [832, 8] on icon at bounding box center [832, 7] width 13 height 13
